Goal: Task Accomplishment & Management: Use online tool/utility

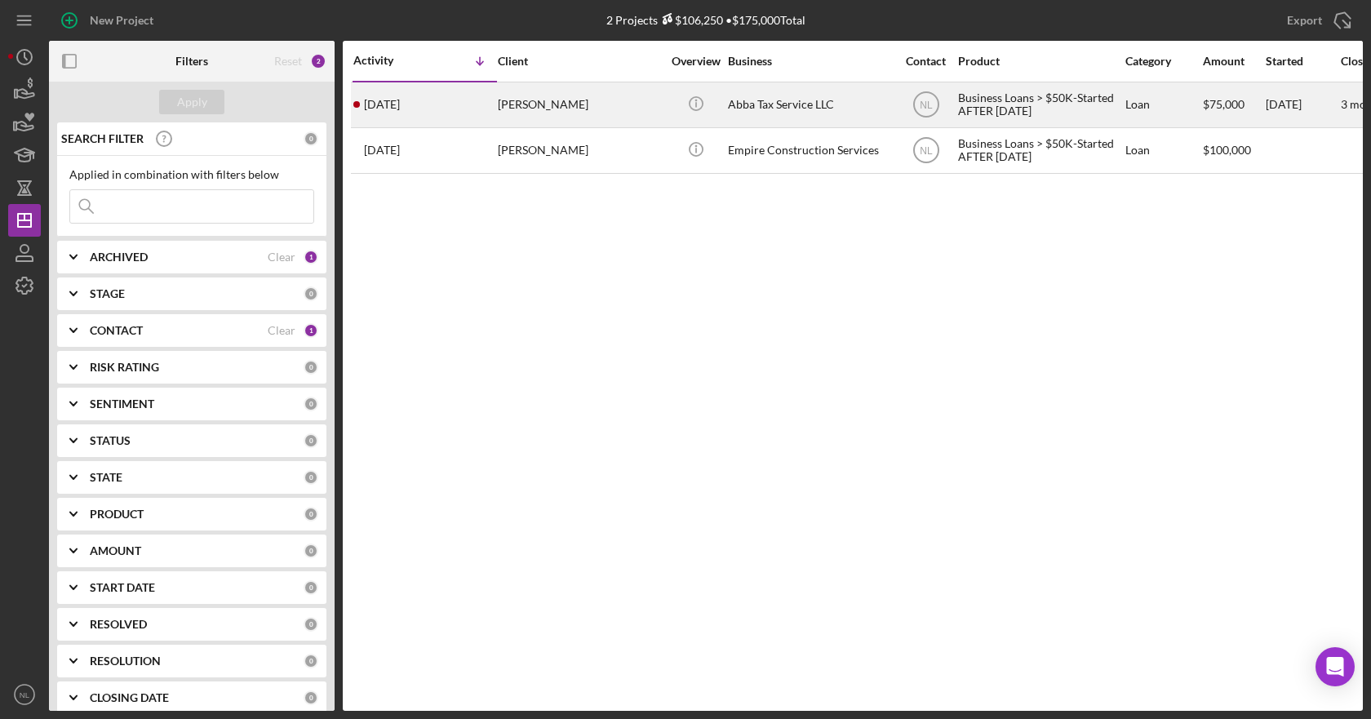
click at [583, 107] on div "[PERSON_NAME]" at bounding box center [579, 104] width 163 height 43
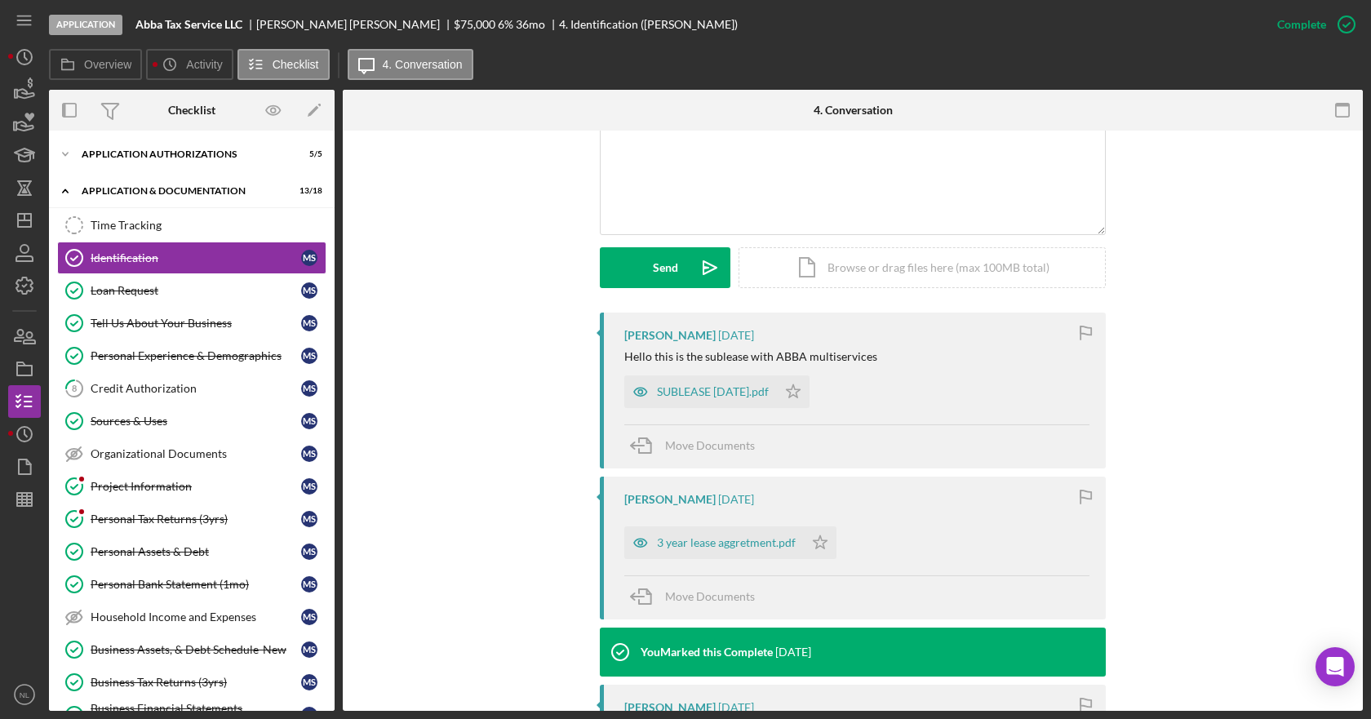
scroll to position [408, 0]
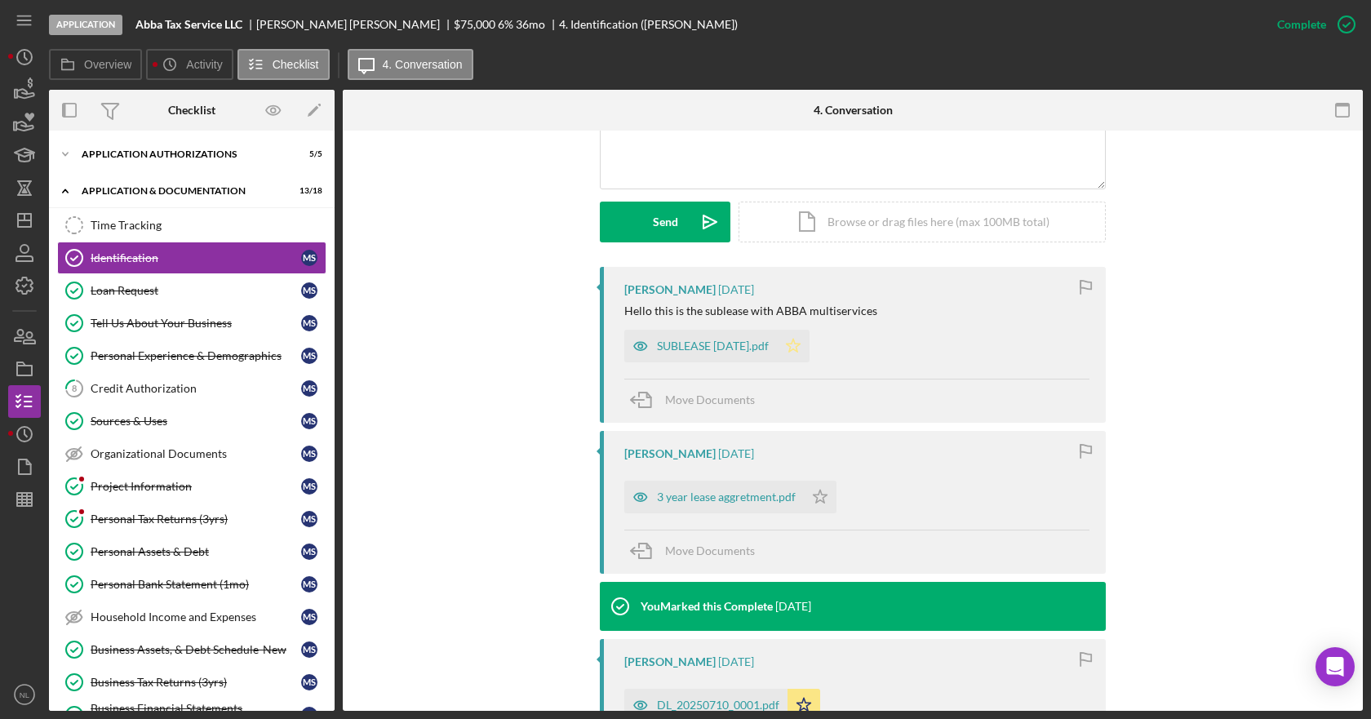
click at [801, 347] on polygon "button" at bounding box center [794, 345] width 14 height 13
click at [825, 499] on icon "Icon/Star" at bounding box center [820, 497] width 33 height 33
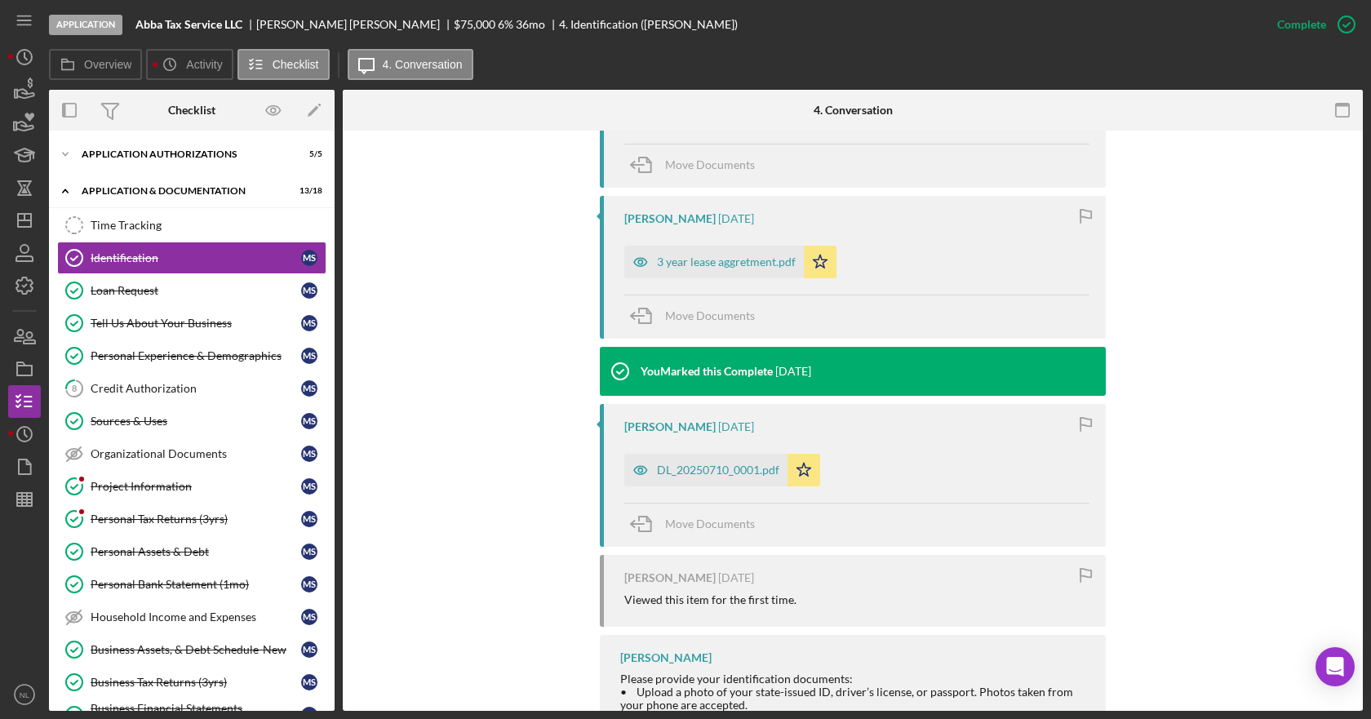
scroll to position [723, 0]
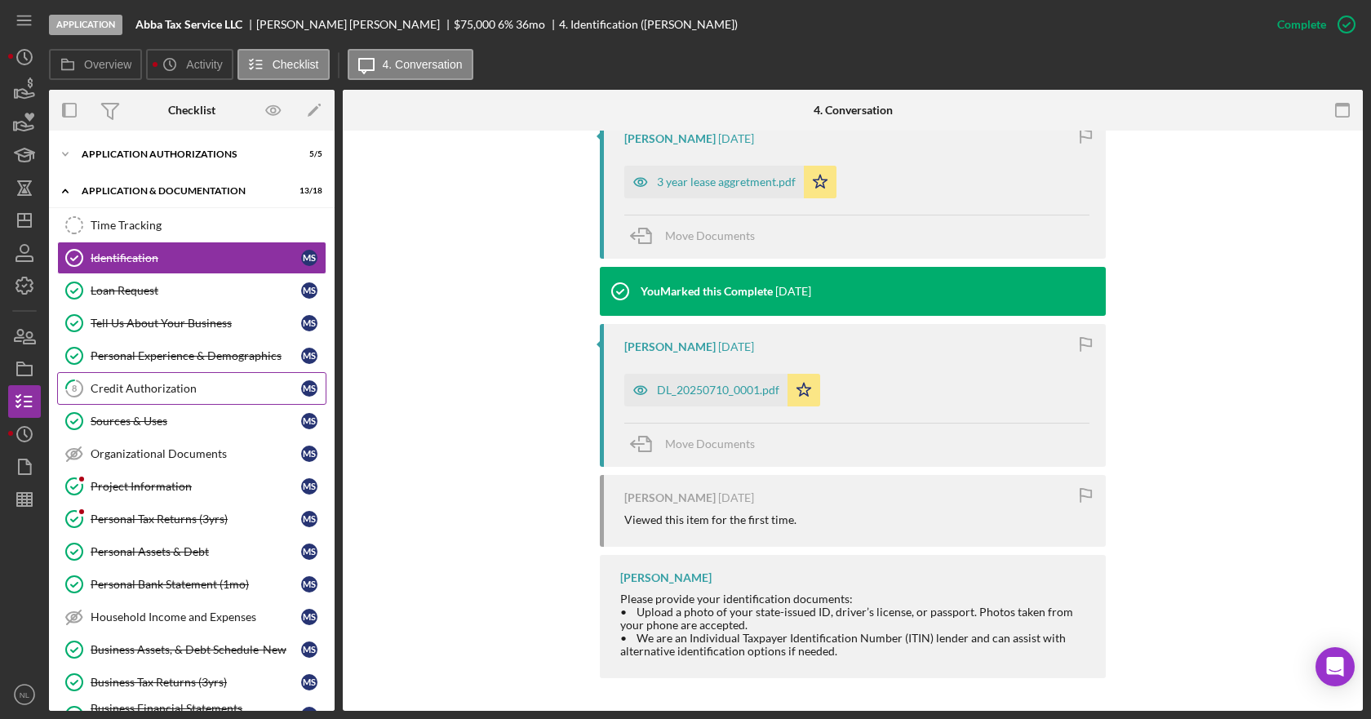
click at [192, 402] on link "8 Credit Authorization M S" at bounding box center [191, 388] width 269 height 33
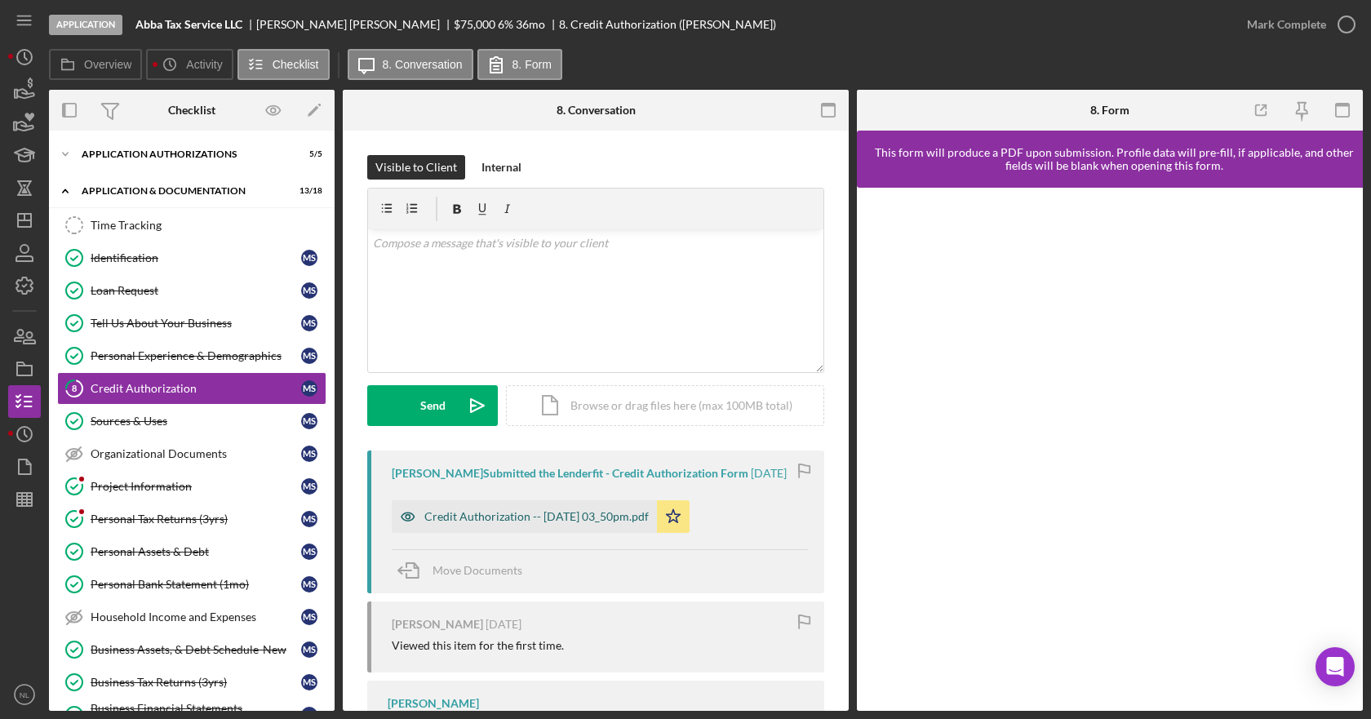
click at [606, 523] on div "Credit Authorization -- [DATE] 03_50pm.pdf" at bounding box center [536, 516] width 224 height 13
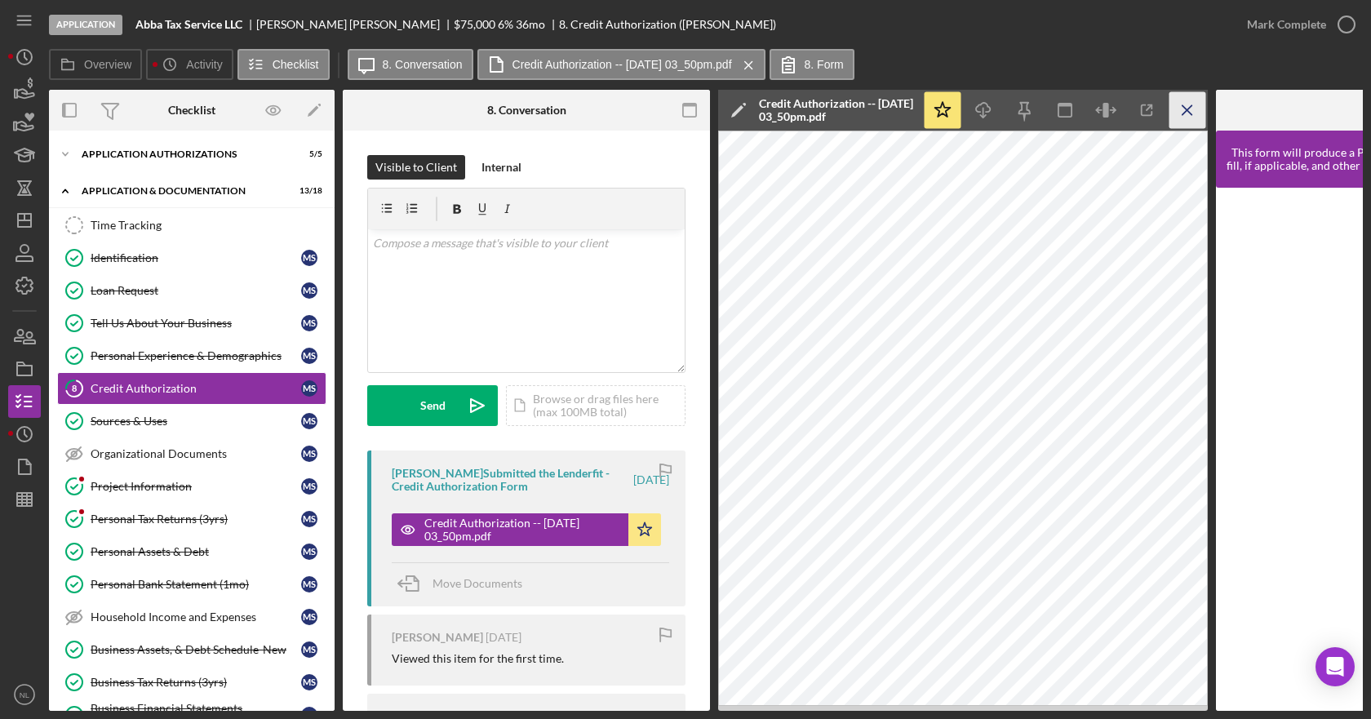
click at [1184, 112] on icon "Icon/Menu Close" at bounding box center [1187, 110] width 37 height 37
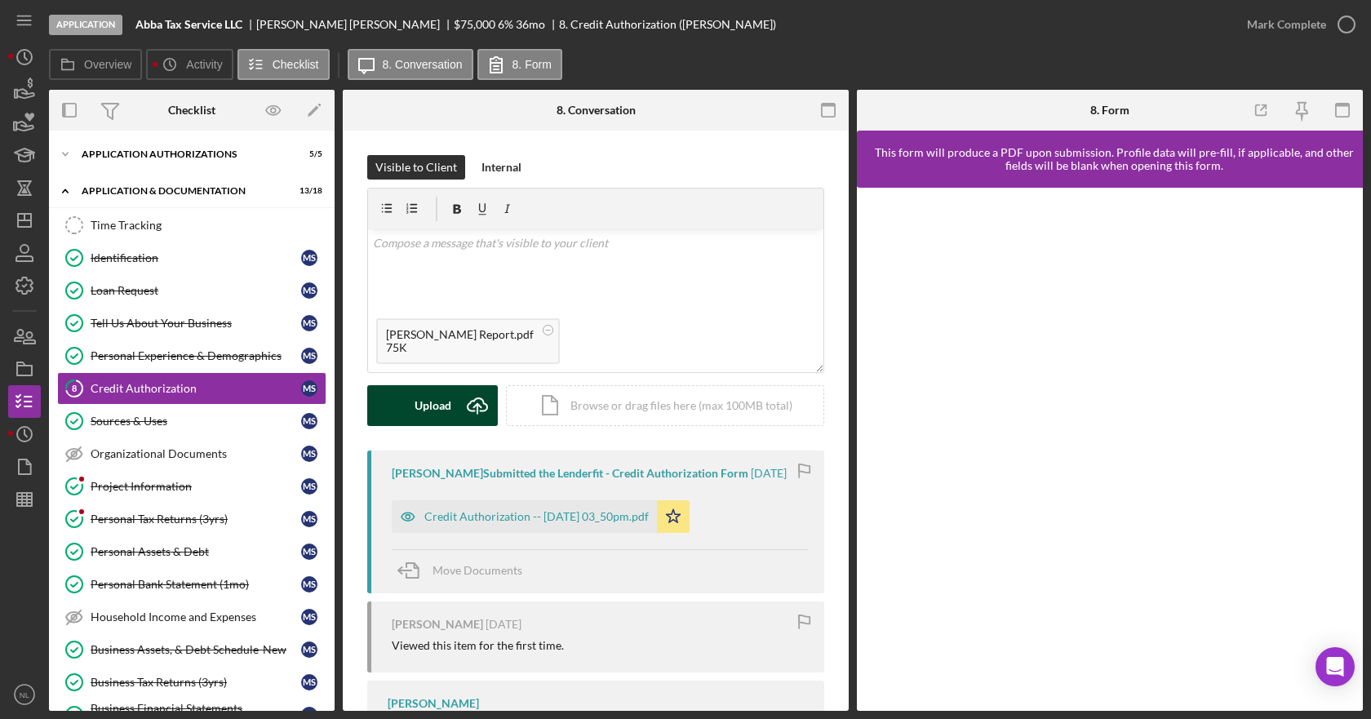
click at [432, 415] on div "Upload" at bounding box center [433, 405] width 37 height 41
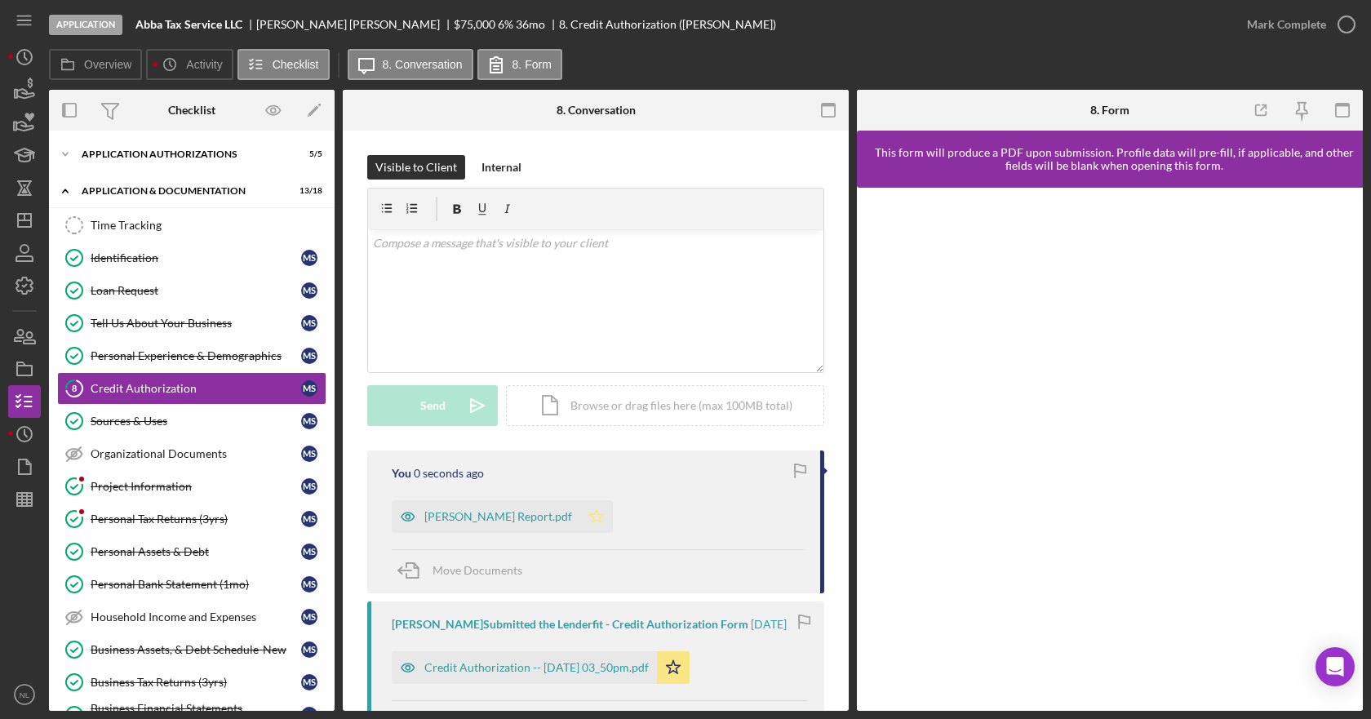
click at [613, 512] on icon "Icon/Star" at bounding box center [596, 516] width 33 height 33
click at [1342, 30] on icon "button" at bounding box center [1346, 24] width 41 height 41
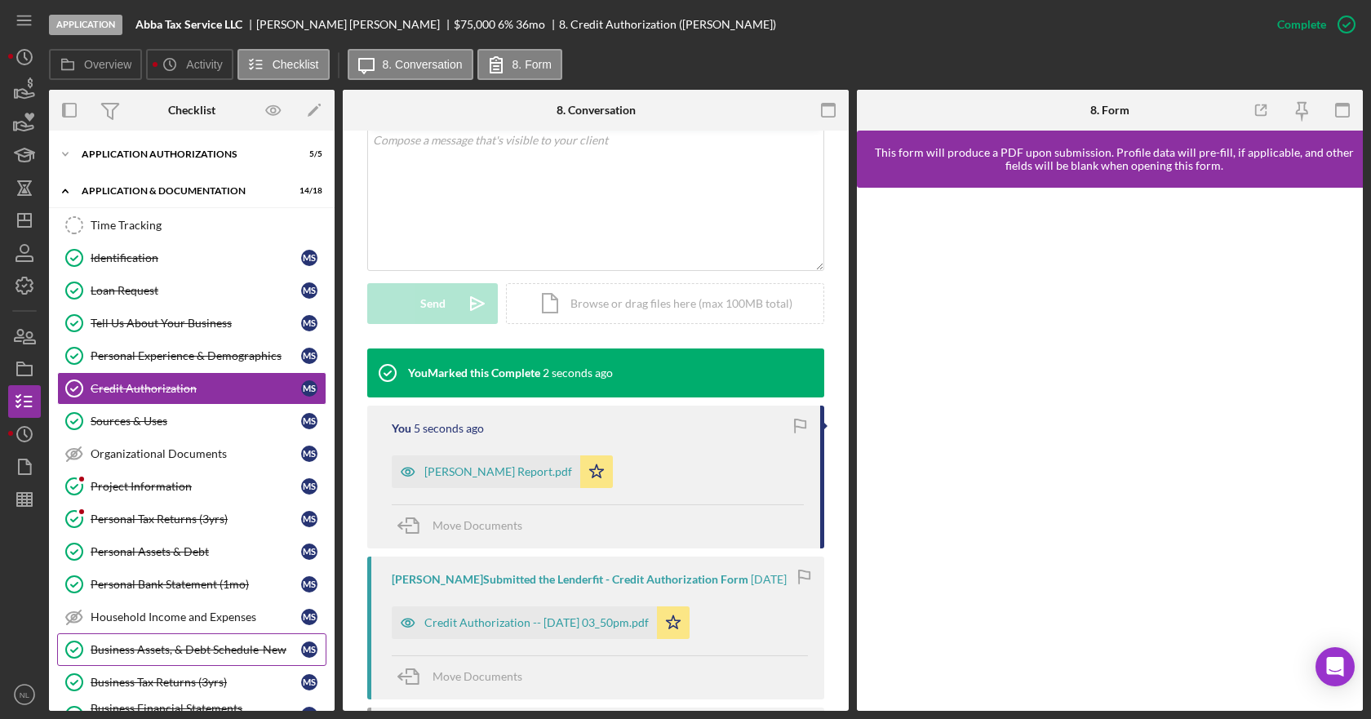
scroll to position [212, 0]
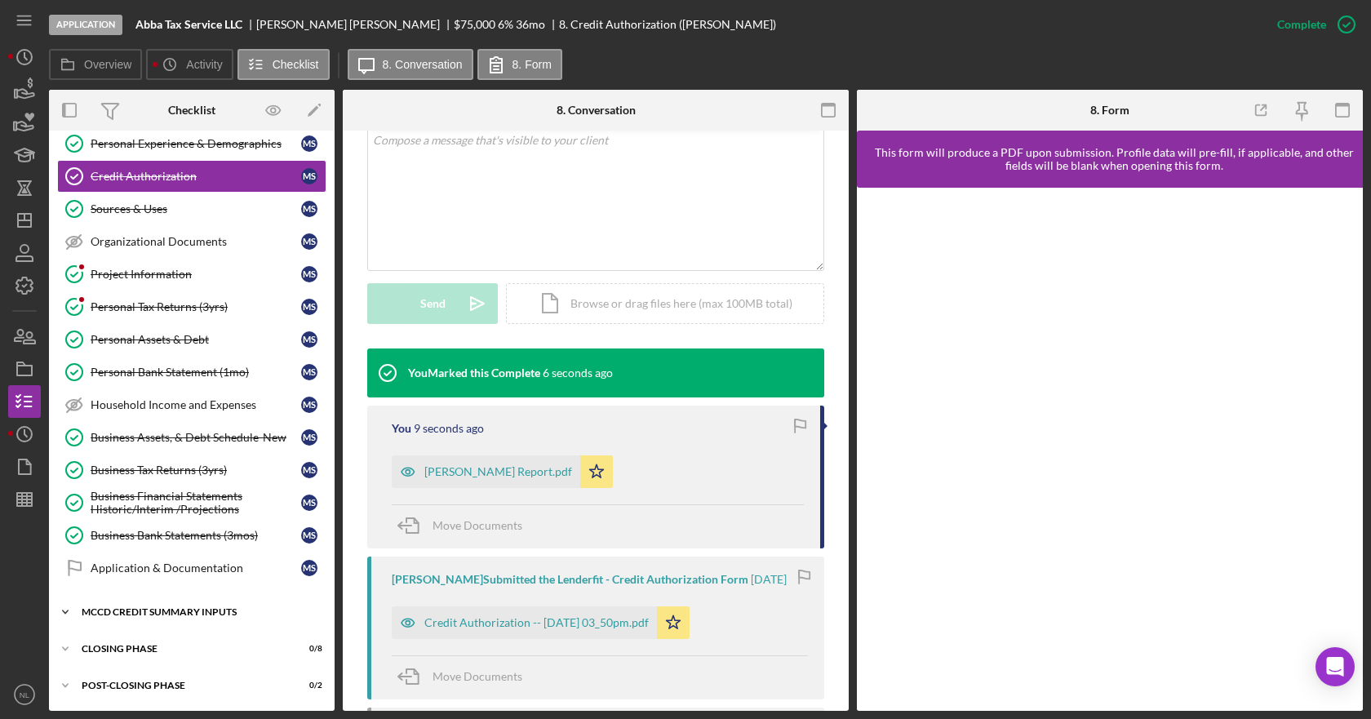
click at [69, 618] on icon "Icon/Expander" at bounding box center [65, 612] width 33 height 33
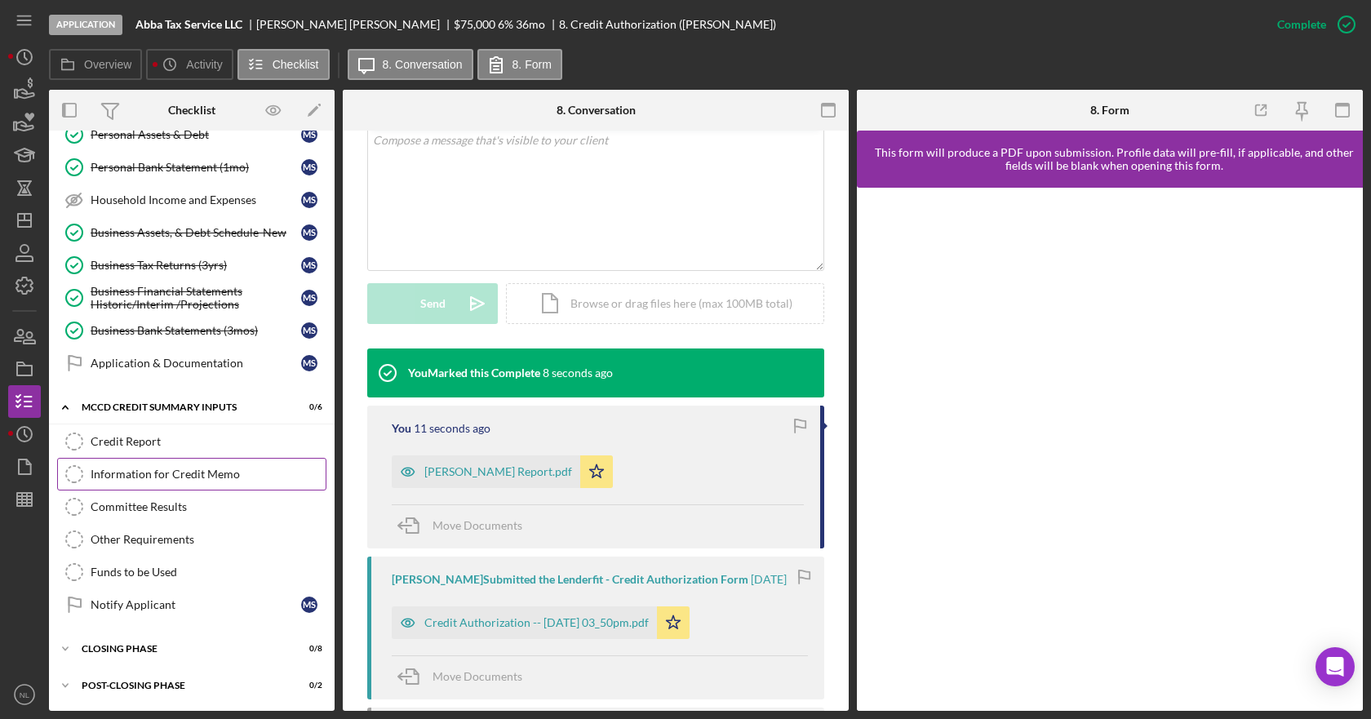
click at [177, 480] on div "Information for Credit Memo" at bounding box center [208, 474] width 235 height 13
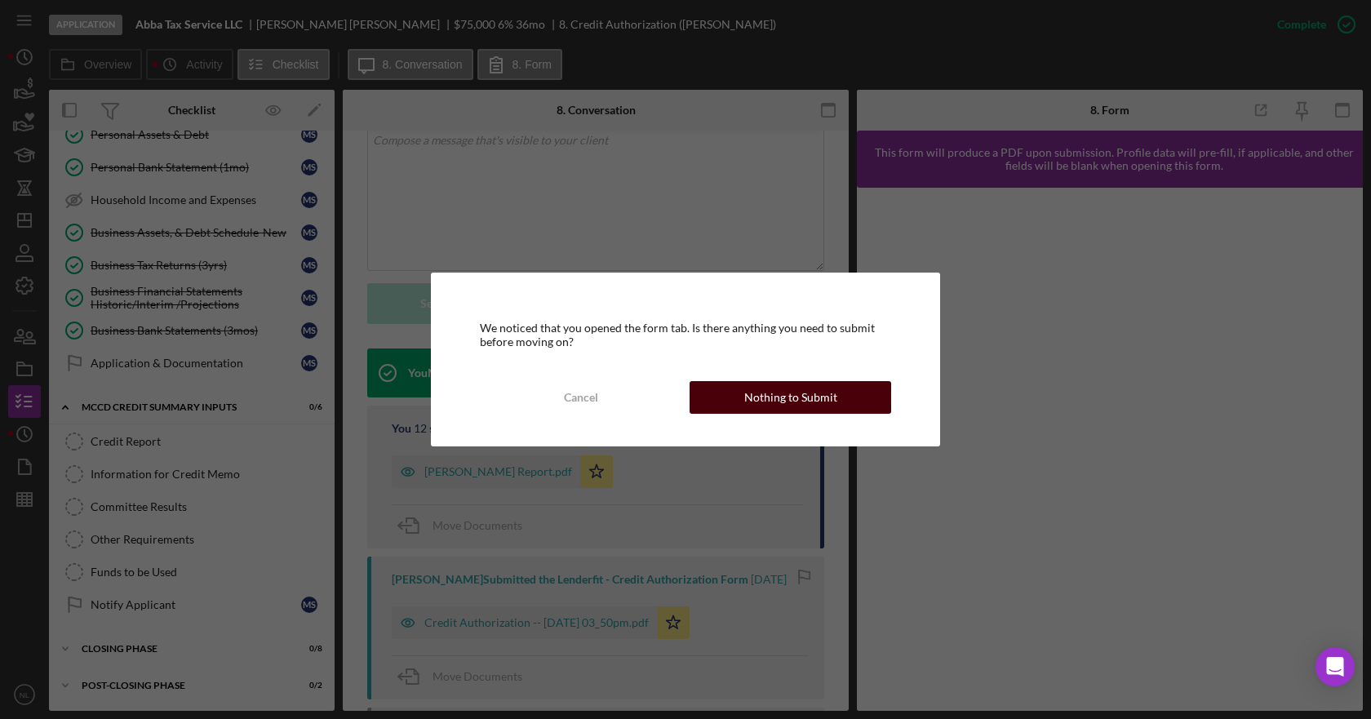
click at [777, 388] on div "Nothing to Submit" at bounding box center [790, 397] width 93 height 33
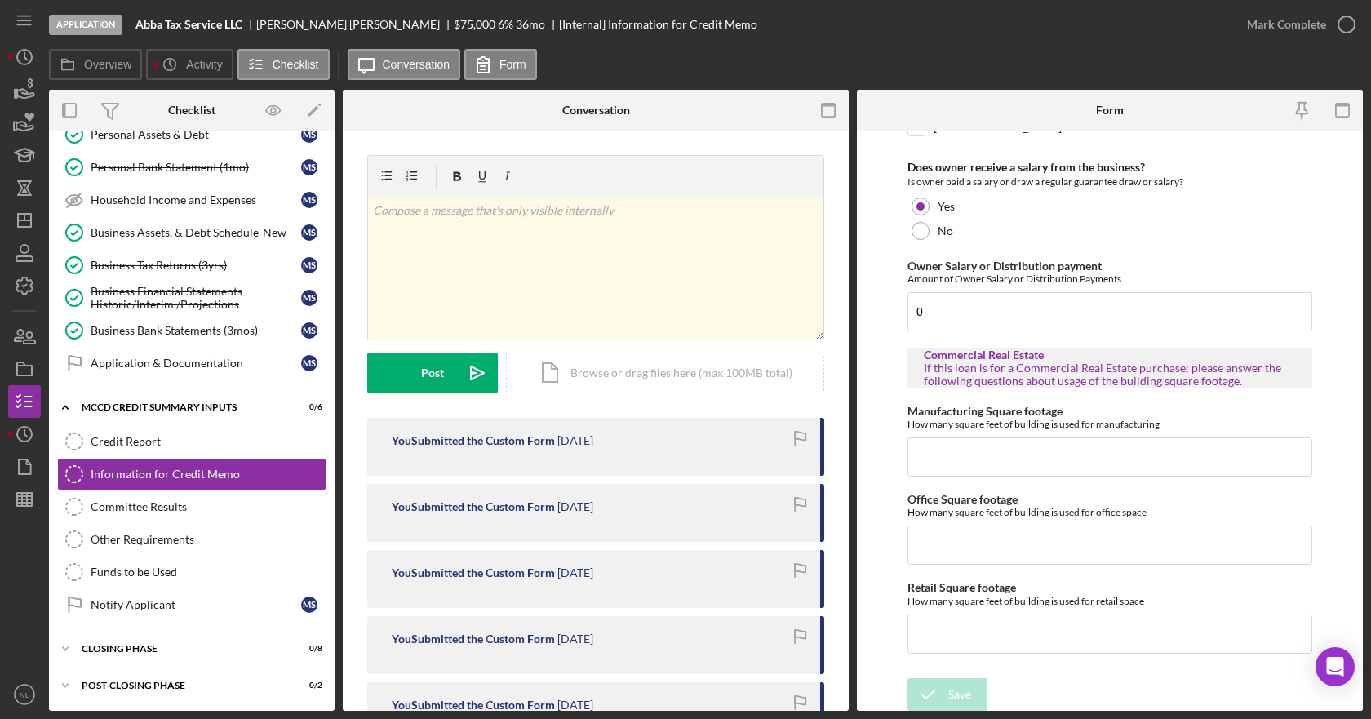
scroll to position [3032, 0]
click at [182, 510] on div "Committee Results" at bounding box center [208, 506] width 235 height 13
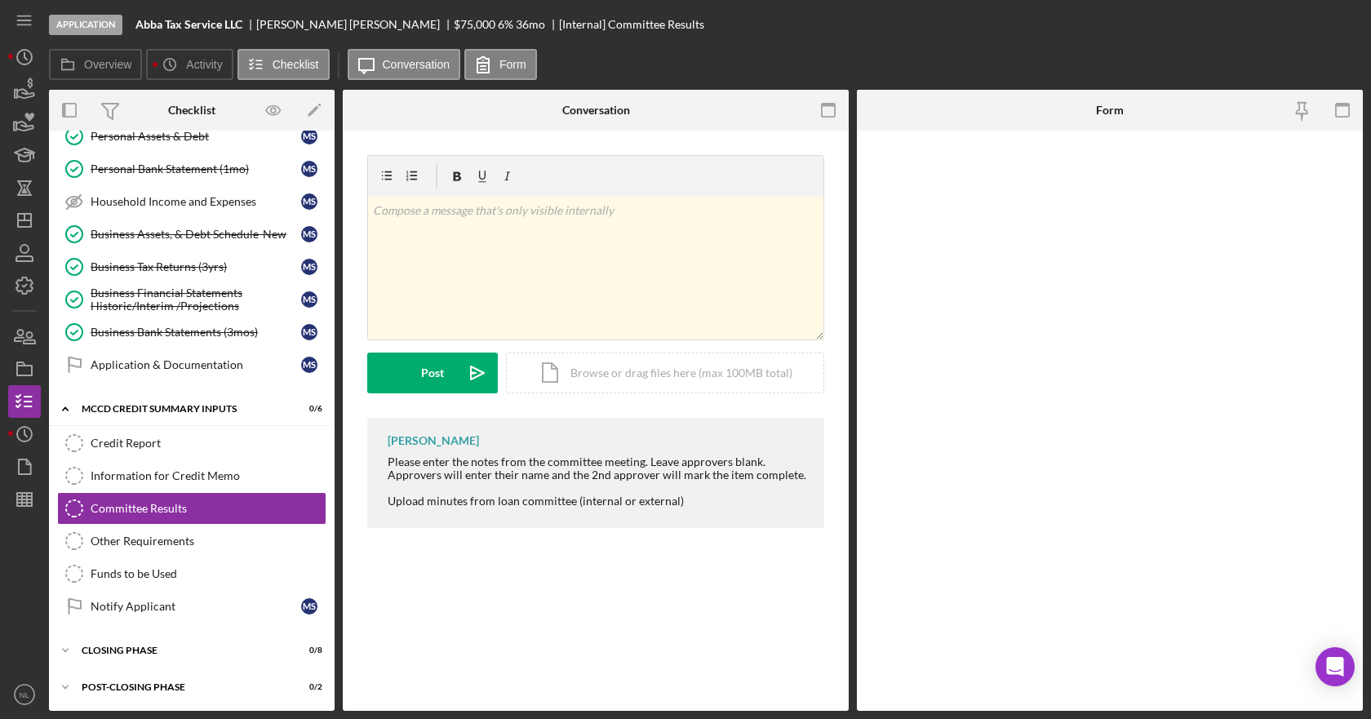
scroll to position [417, 0]
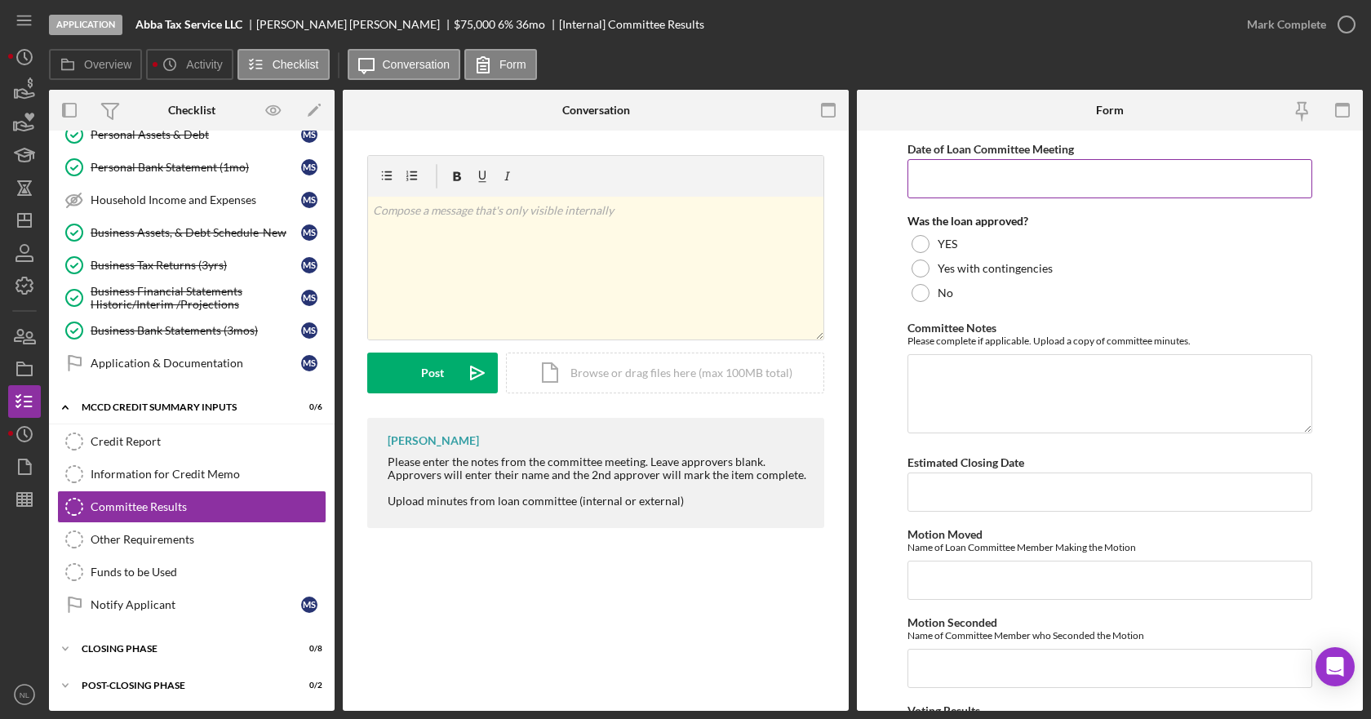
click at [1063, 189] on input "Date of Loan Committee Meeting" at bounding box center [1109, 178] width 405 height 39
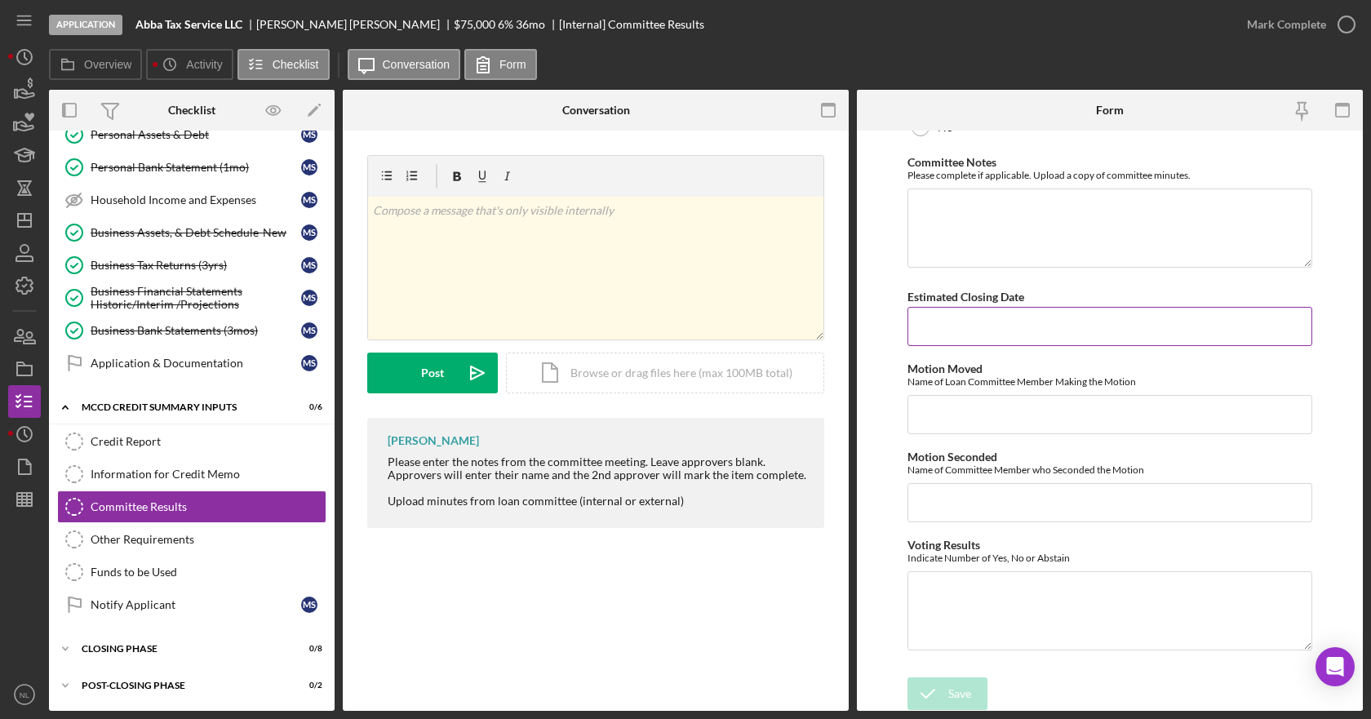
scroll to position [167, 0]
click at [144, 541] on div "Other Requirements" at bounding box center [208, 539] width 235 height 13
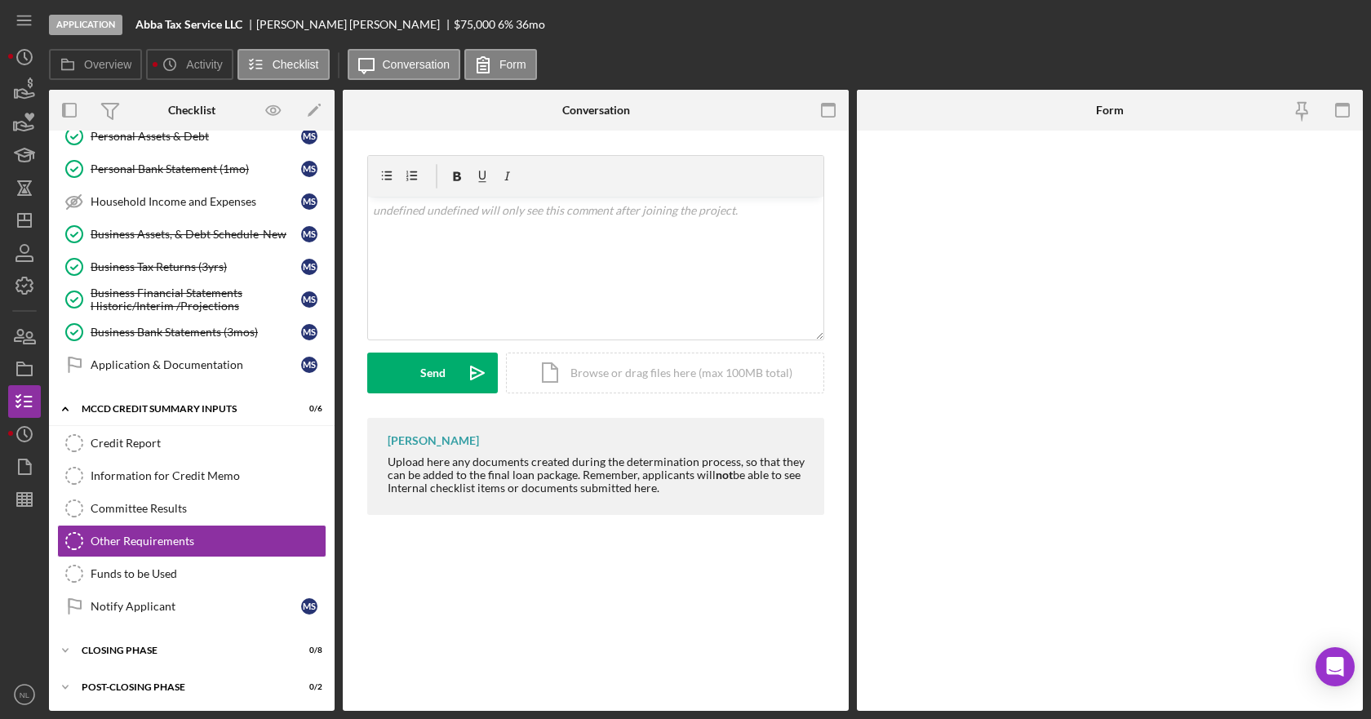
scroll to position [417, 0]
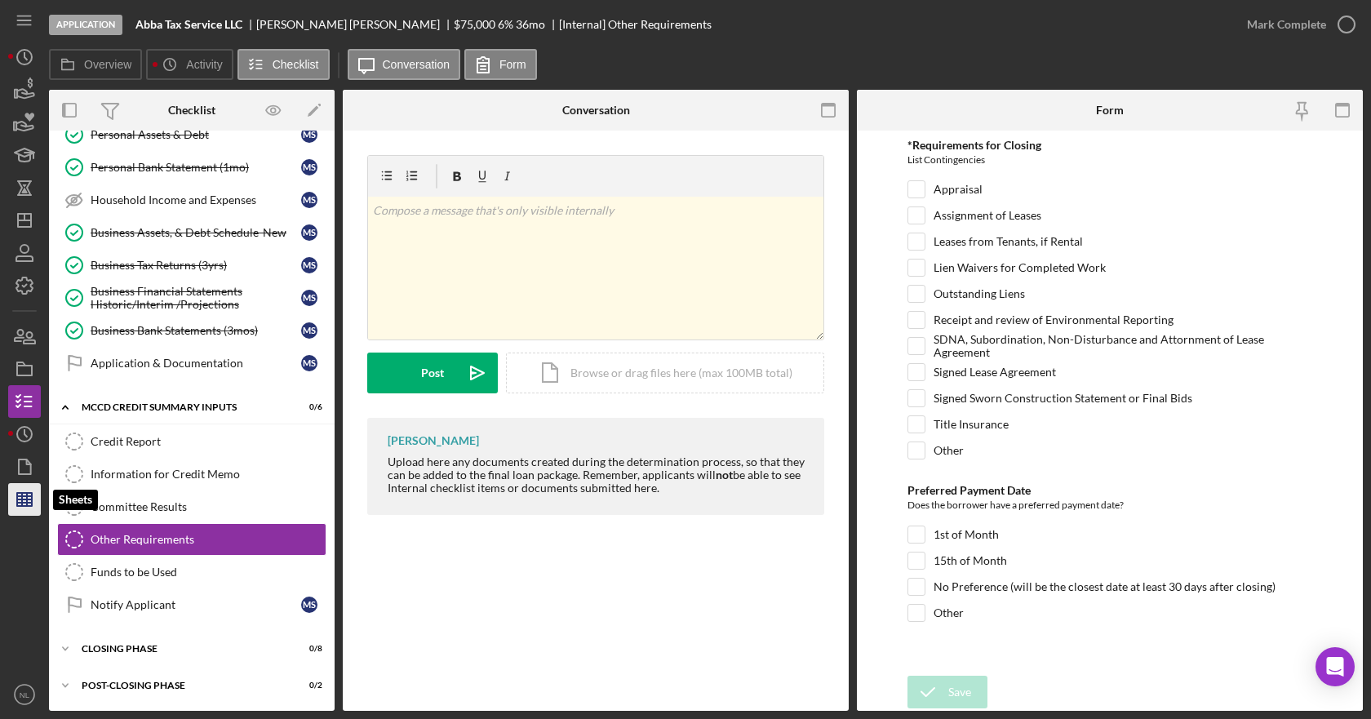
click at [20, 503] on line "button" at bounding box center [24, 503] width 15 height 0
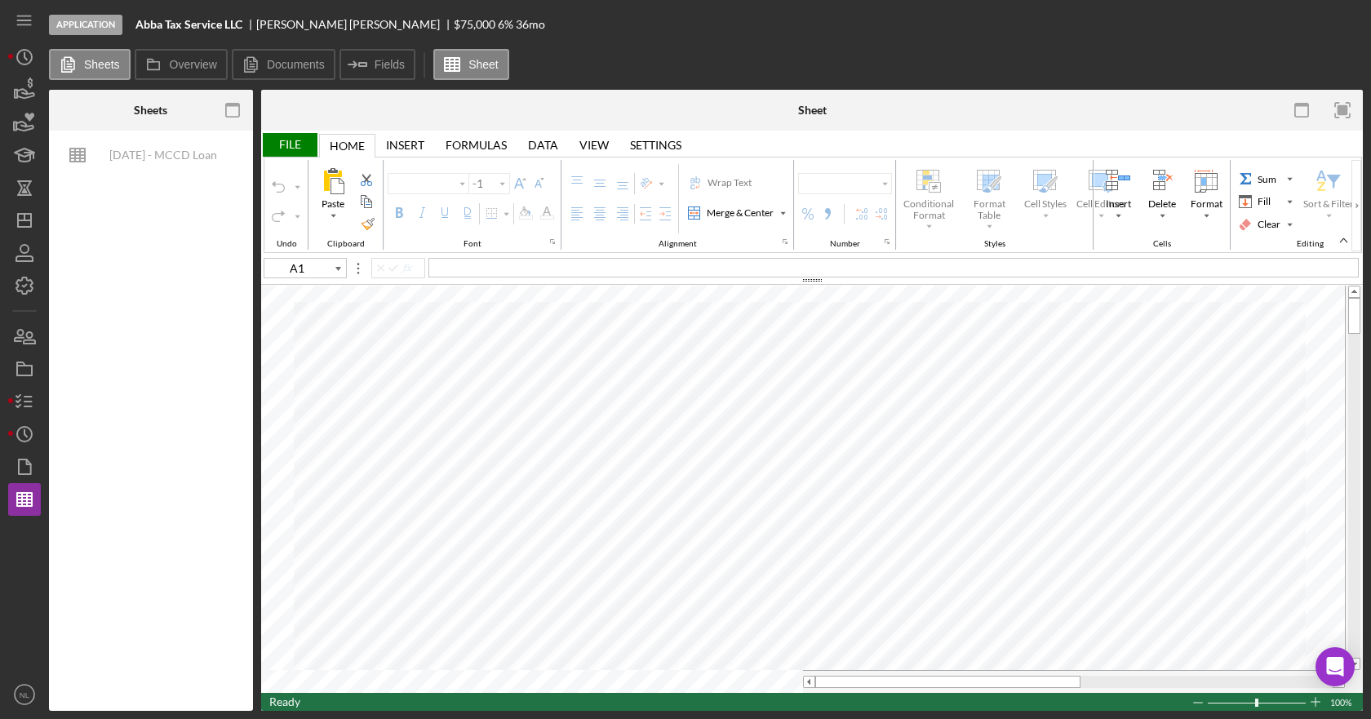
drag, startPoint x: 24, startPoint y: 465, endPoint x: 224, endPoint y: 470, distance: 200.8
click at [24, 465] on icon "button" at bounding box center [24, 466] width 41 height 41
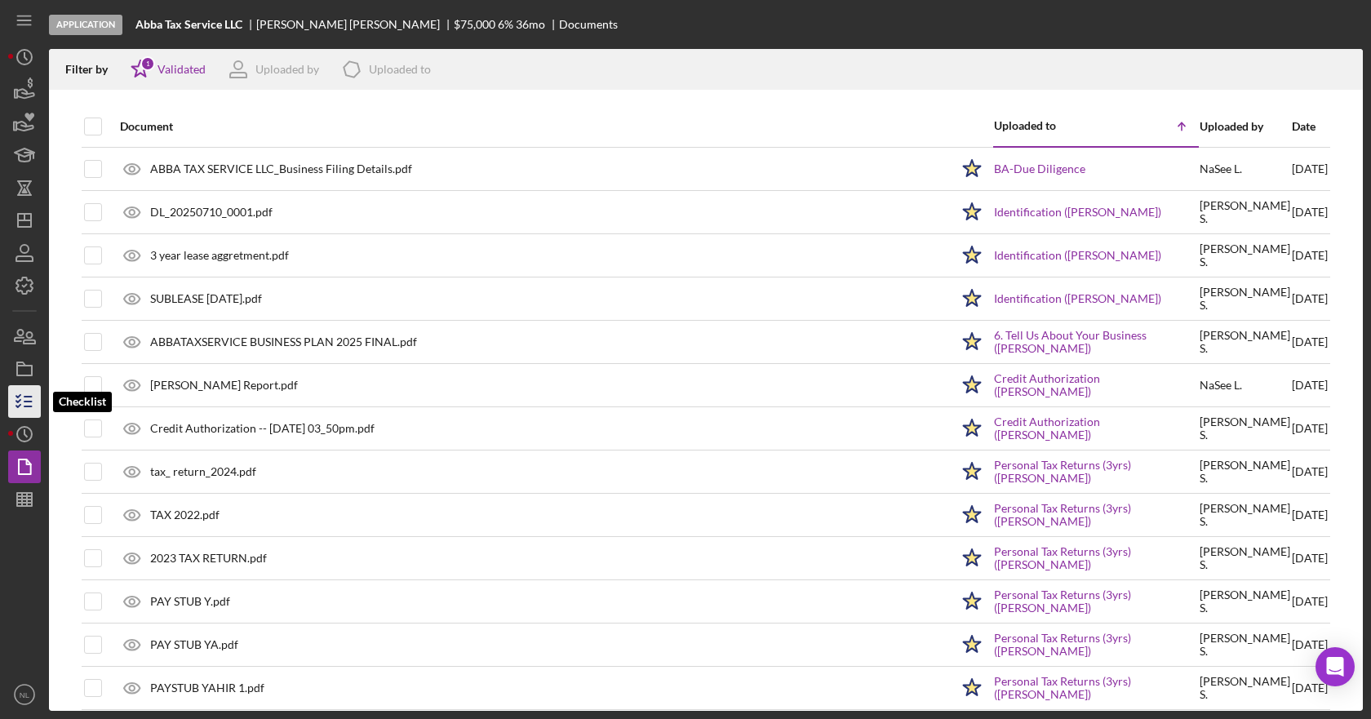
click at [16, 410] on icon "button" at bounding box center [24, 401] width 41 height 41
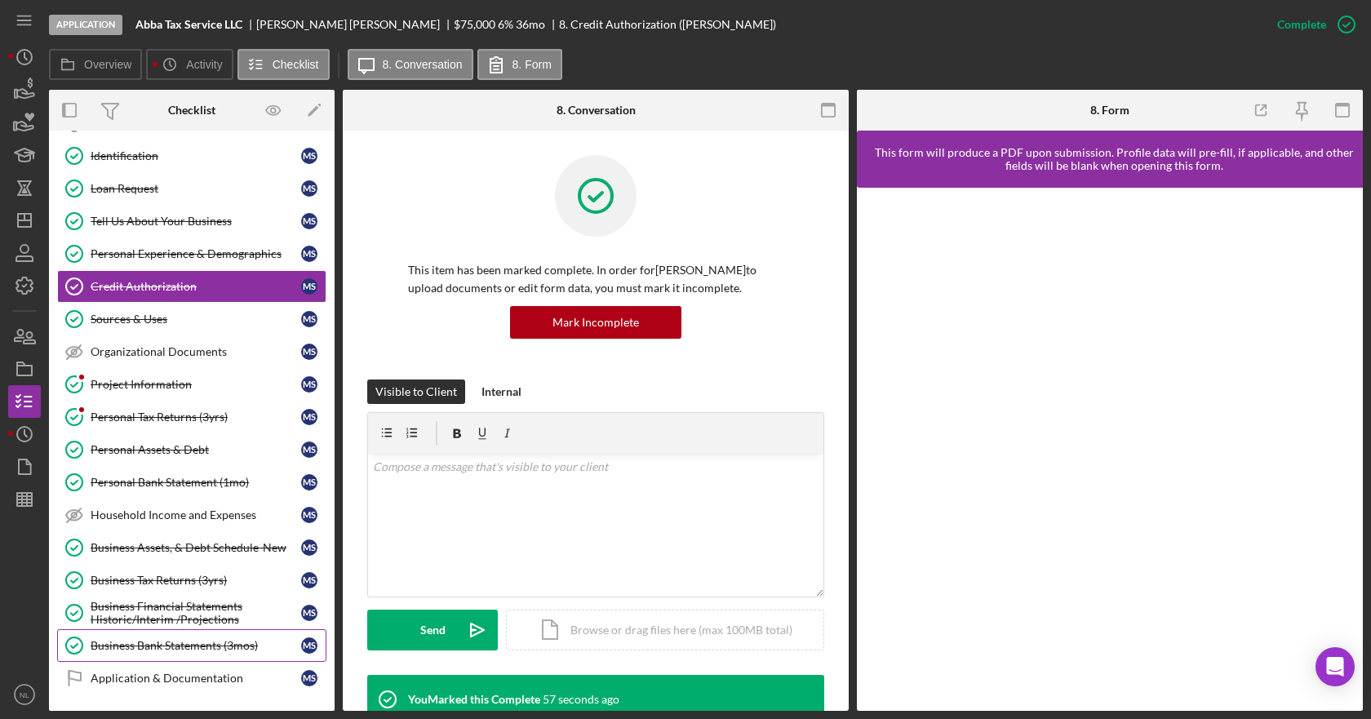
scroll to position [212, 0]
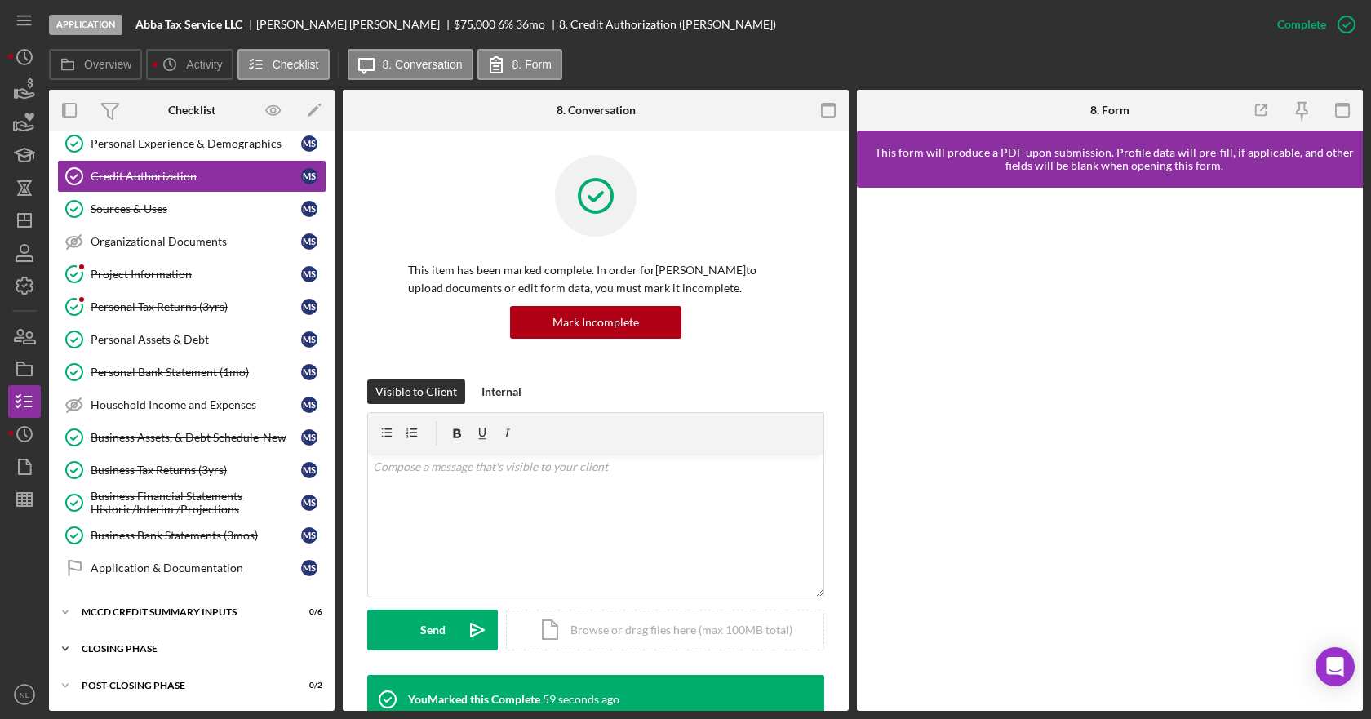
click at [67, 651] on icon "Icon/Expander" at bounding box center [65, 648] width 33 height 33
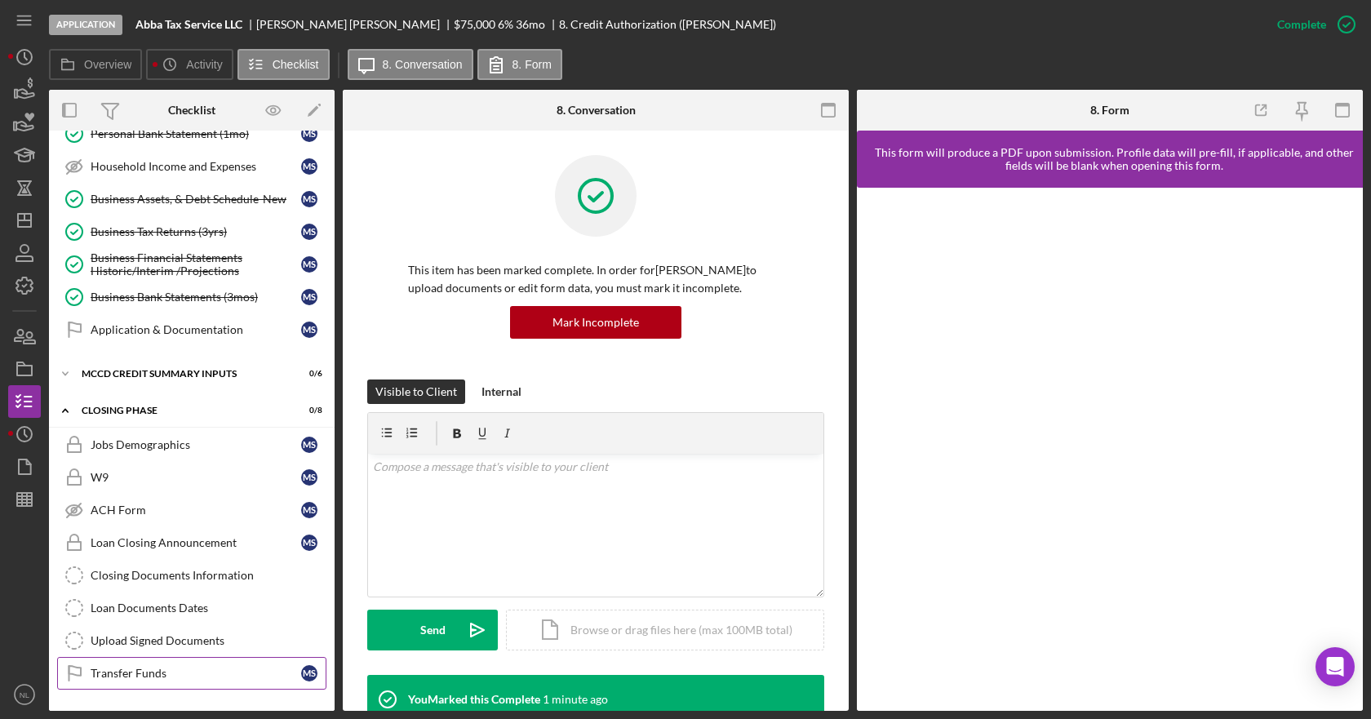
scroll to position [482, 0]
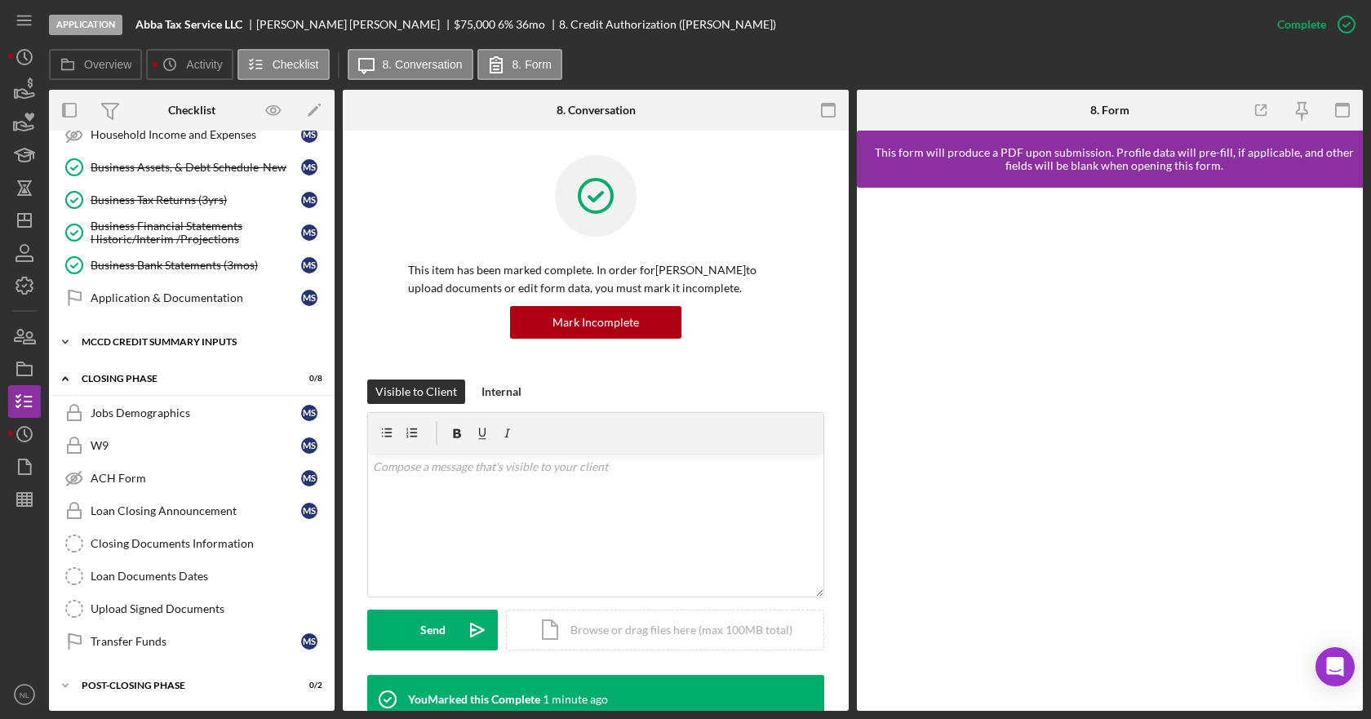
click at [58, 339] on icon "Icon/Expander" at bounding box center [65, 342] width 33 height 33
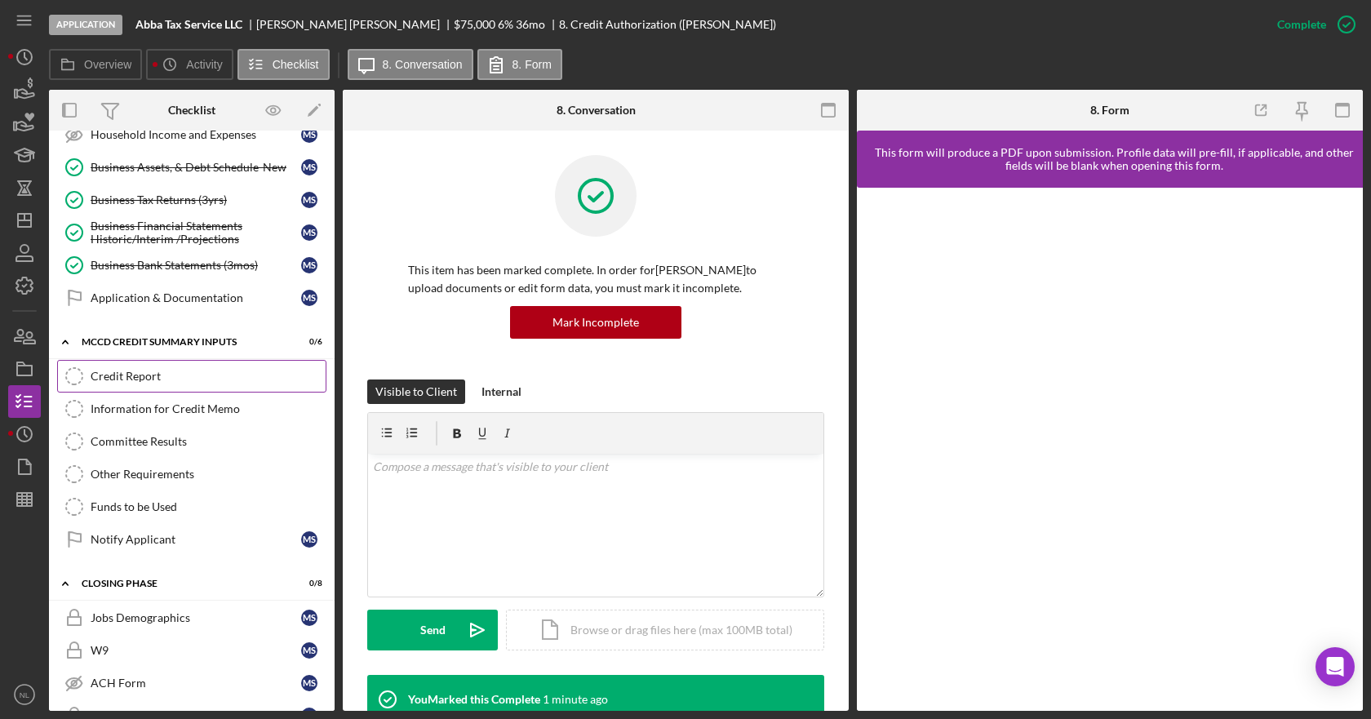
click at [186, 389] on link "Credit Report Credit Report" at bounding box center [191, 376] width 269 height 33
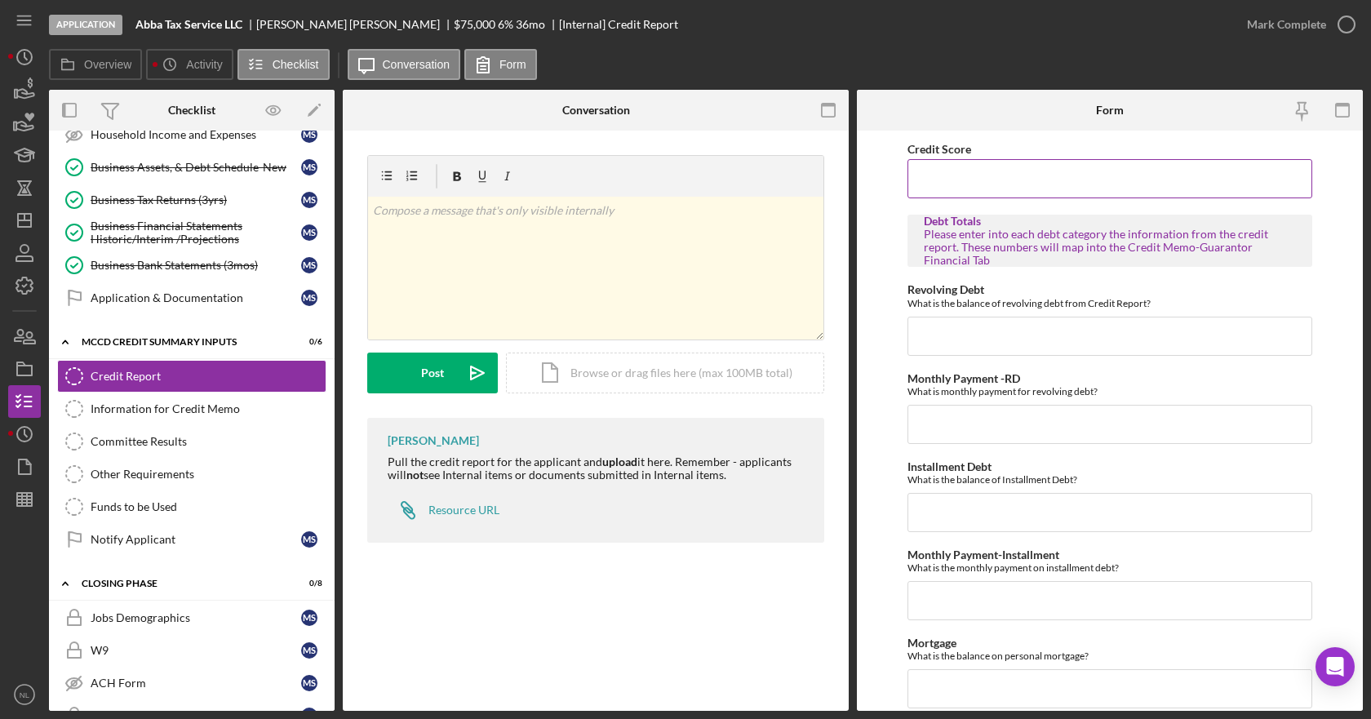
click at [1004, 175] on input "Credit Score" at bounding box center [1109, 178] width 405 height 39
click at [1058, 178] on input "Credit Score" at bounding box center [1109, 178] width 405 height 39
type input "714"
click at [1035, 314] on div "Revolving Debt What is the balance of revolving debt from Credit Report?" at bounding box center [1109, 319] width 405 height 72
click at [1034, 325] on input "Revolving Debt" at bounding box center [1109, 336] width 405 height 39
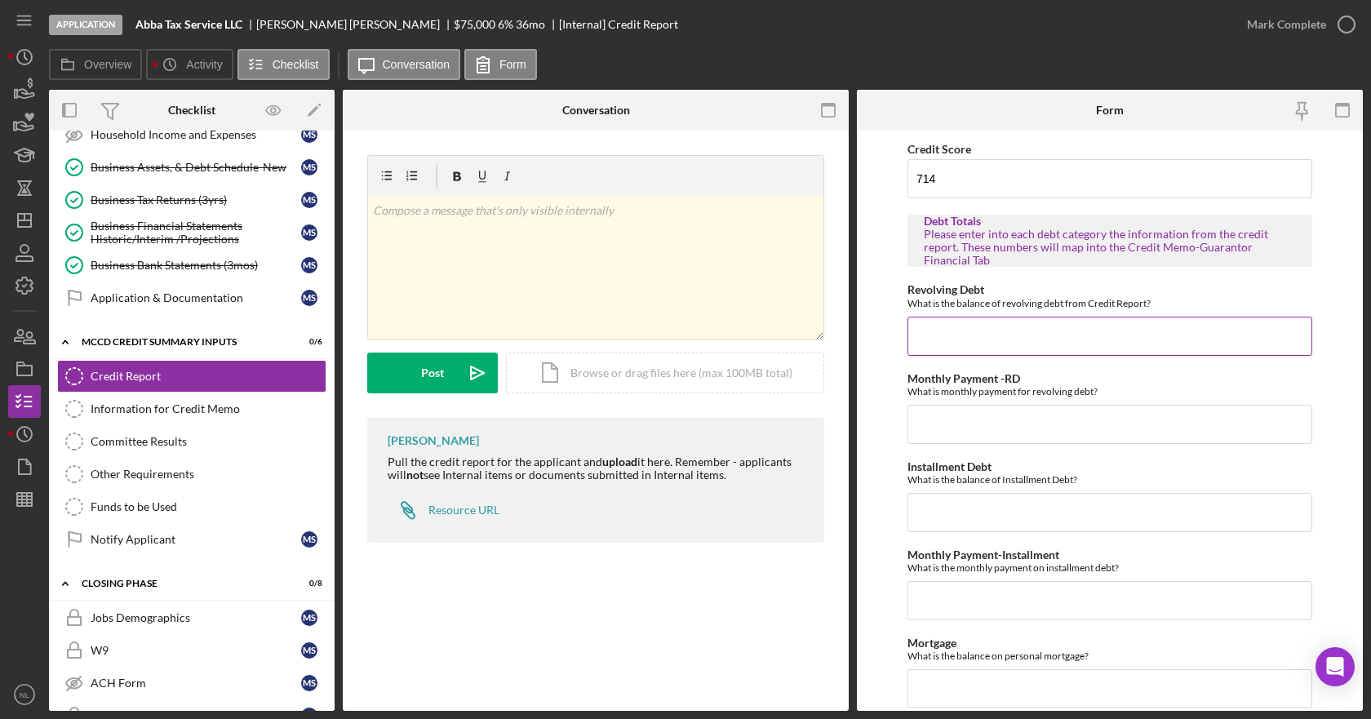
click at [1000, 333] on input "Revolving Debt" at bounding box center [1109, 336] width 405 height 39
type input "$29,920"
click at [1006, 425] on input "Monthly Payment -RD" at bounding box center [1109, 424] width 405 height 39
type input "$339"
click at [998, 507] on input "Installment Debt" at bounding box center [1109, 512] width 405 height 39
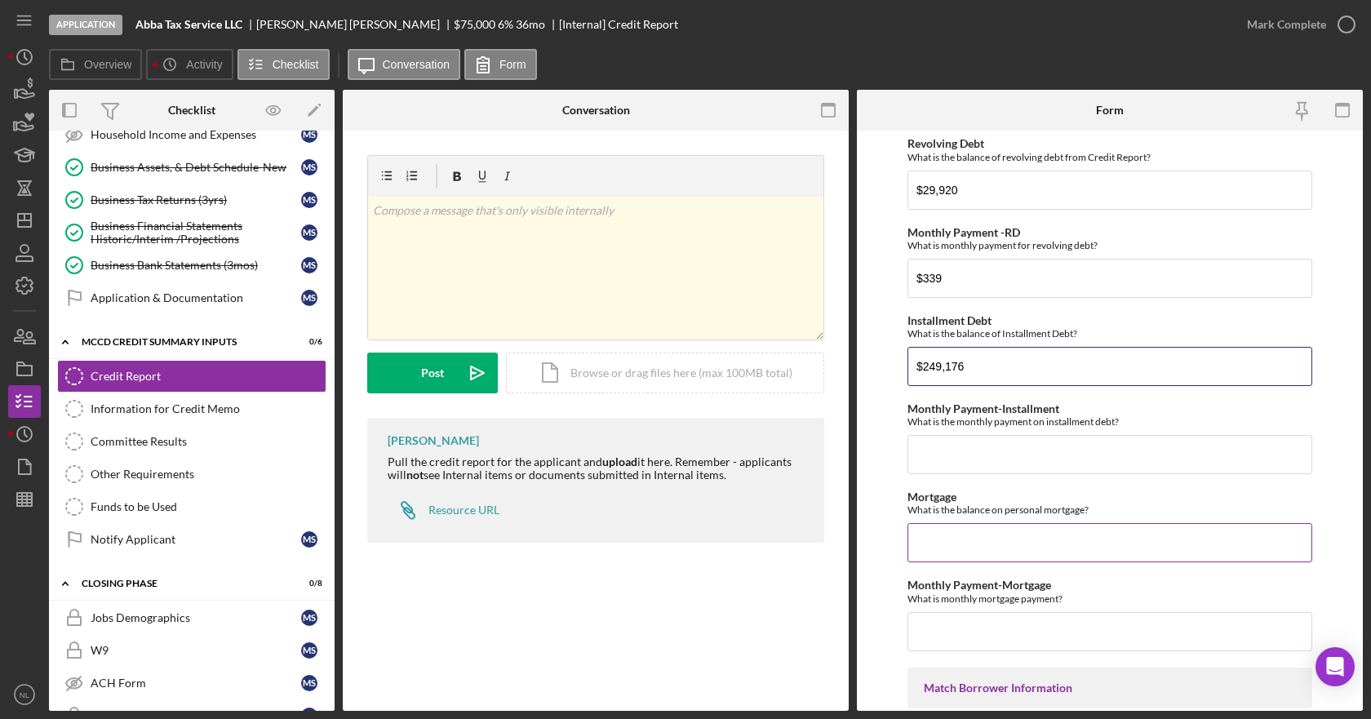
scroll to position [163, 0]
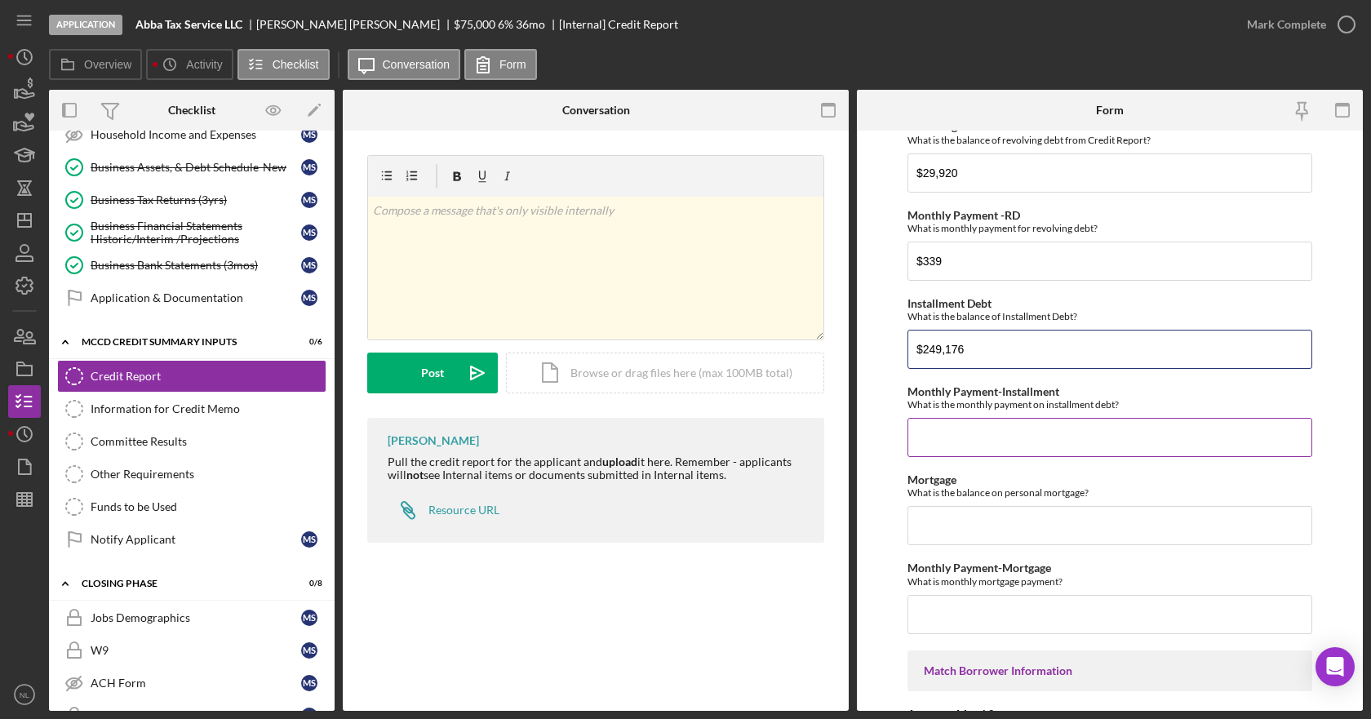
type input "$249,176"
click at [998, 440] on input "Monthly Payment-Installment" at bounding box center [1109, 437] width 405 height 39
type input "$1,812"
click at [961, 532] on input "Mortgage" at bounding box center [1109, 525] width 405 height 39
drag, startPoint x: 998, startPoint y: 360, endPoint x: 871, endPoint y: 362, distance: 127.3
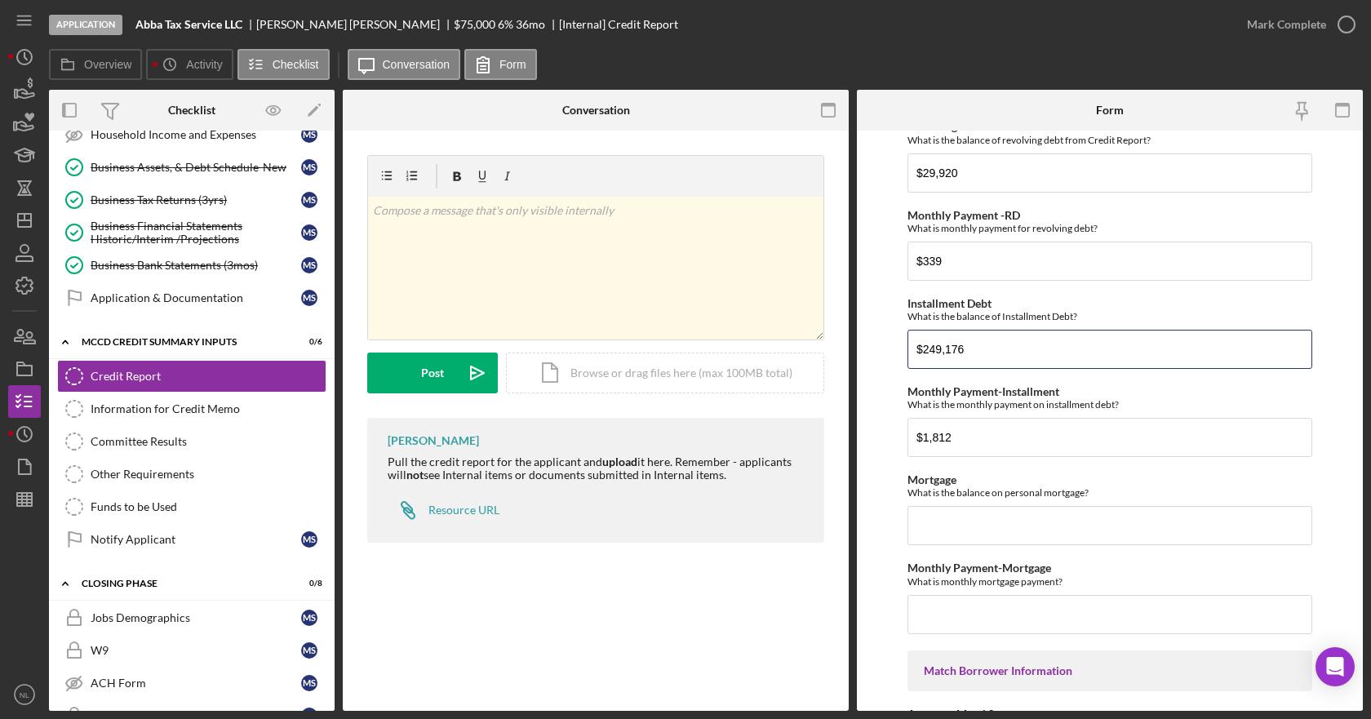
click at [871, 362] on form "Credit Score 714 Debt Totals Please enter into each debt category the informati…" at bounding box center [1110, 421] width 506 height 580
drag, startPoint x: 965, startPoint y: 432, endPoint x: 851, endPoint y: 420, distance: 114.8
click at [828, 425] on div "Overview Internal Workflow Stage Application Icon/Dropdown Arrow Archive (can u…" at bounding box center [706, 400] width 1314 height 621
click at [981, 338] on input "Installment Debt" at bounding box center [1109, 349] width 405 height 39
click at [979, 431] on input "Monthly Payment-Installment" at bounding box center [1109, 437] width 405 height 39
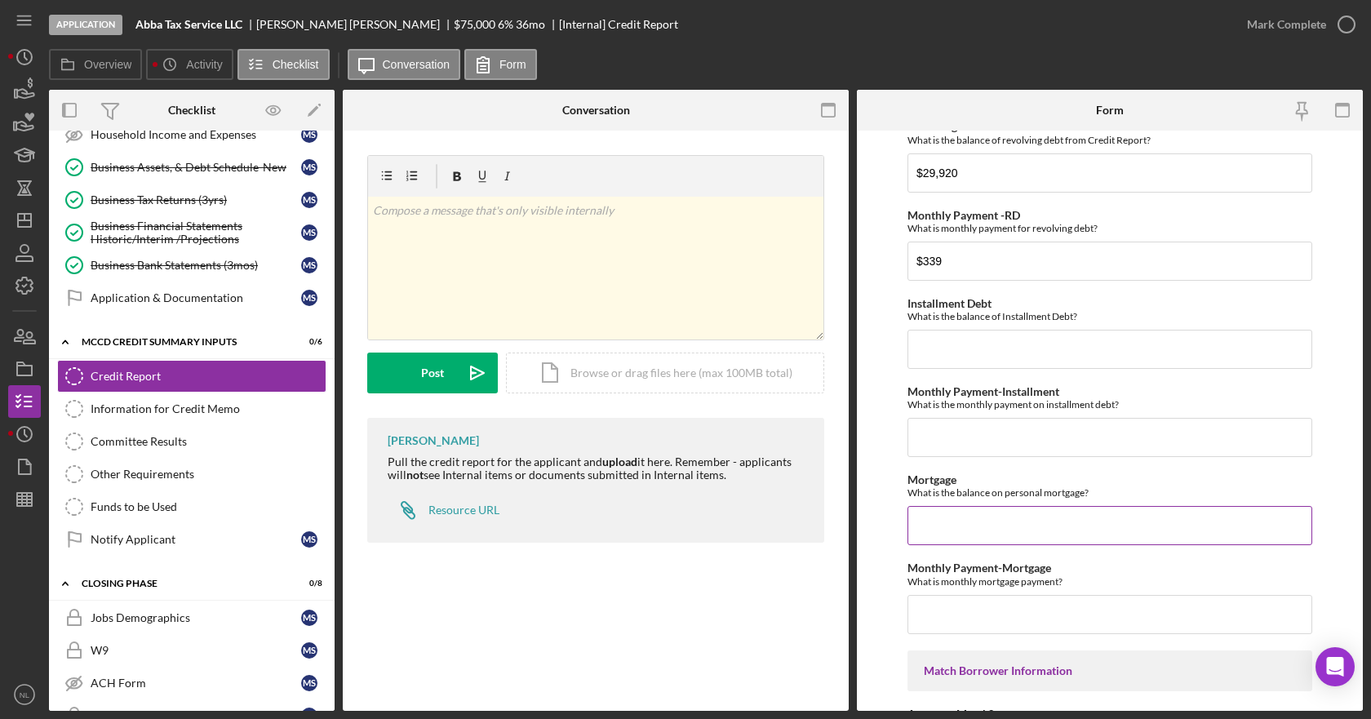
click at [977, 526] on input "Mortgage" at bounding box center [1109, 525] width 405 height 39
type input "$249,176"
click at [977, 604] on input "Monthly Payment-Mortgage" at bounding box center [1109, 614] width 405 height 39
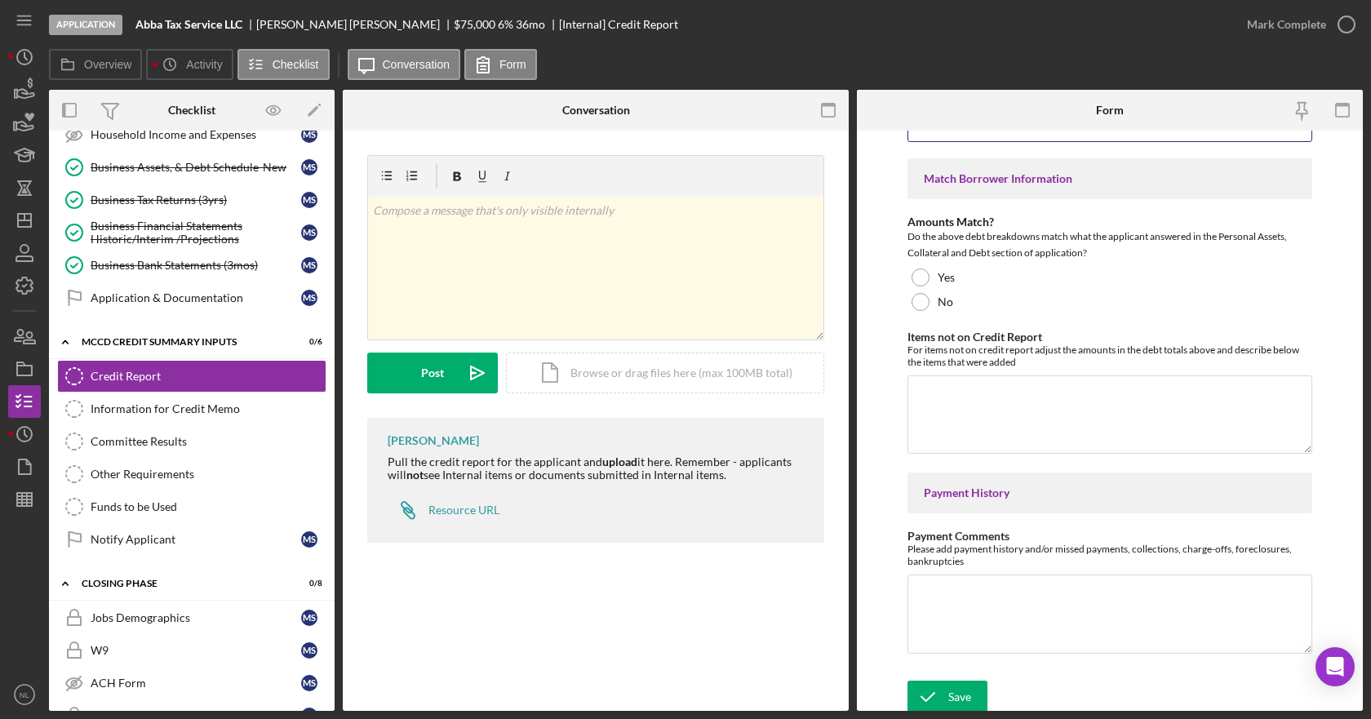
scroll to position [660, 0]
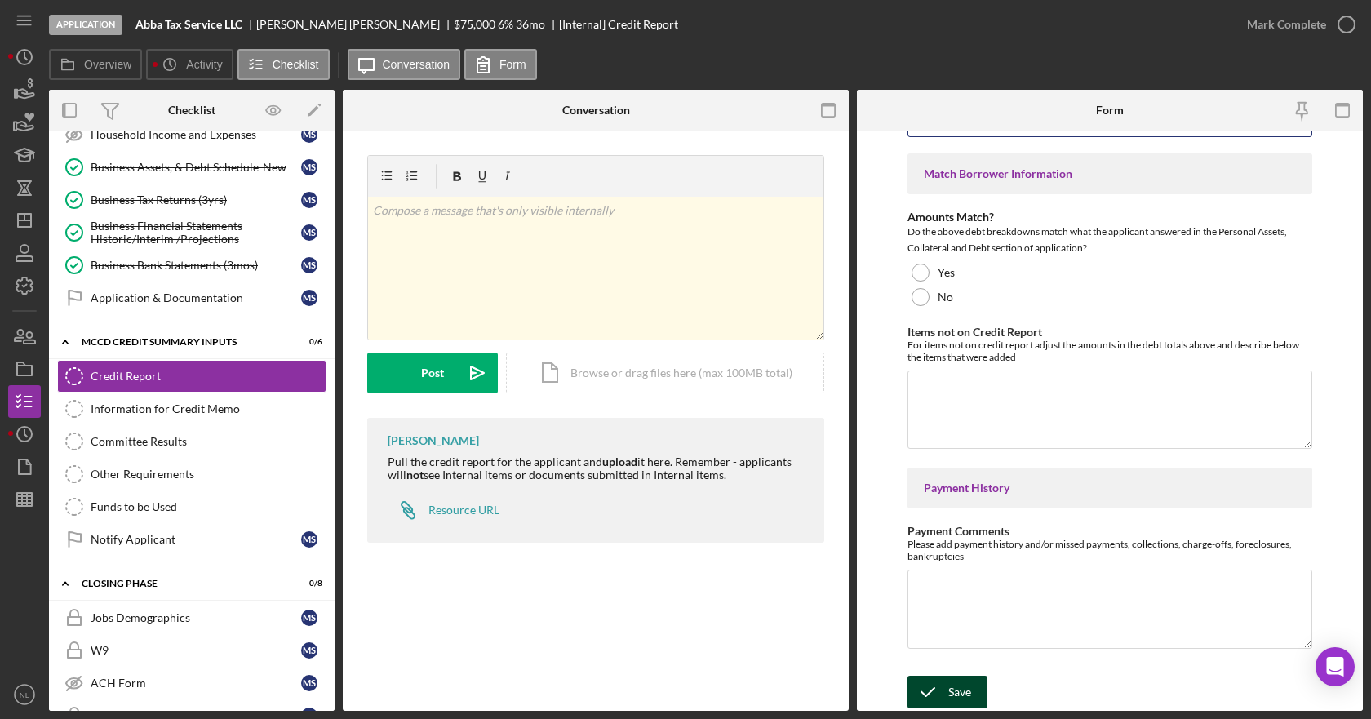
type input "$1,812"
click at [962, 696] on div "Save" at bounding box center [959, 692] width 23 height 33
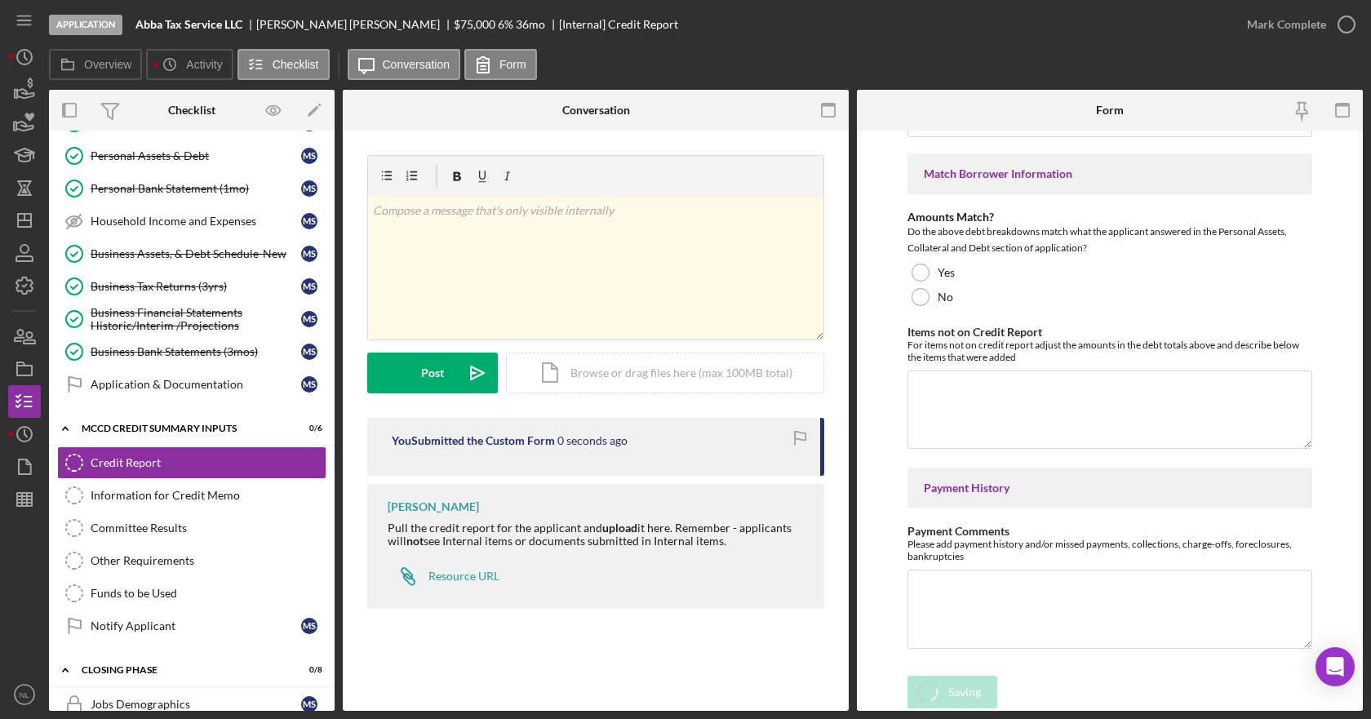
scroll to position [319, 0]
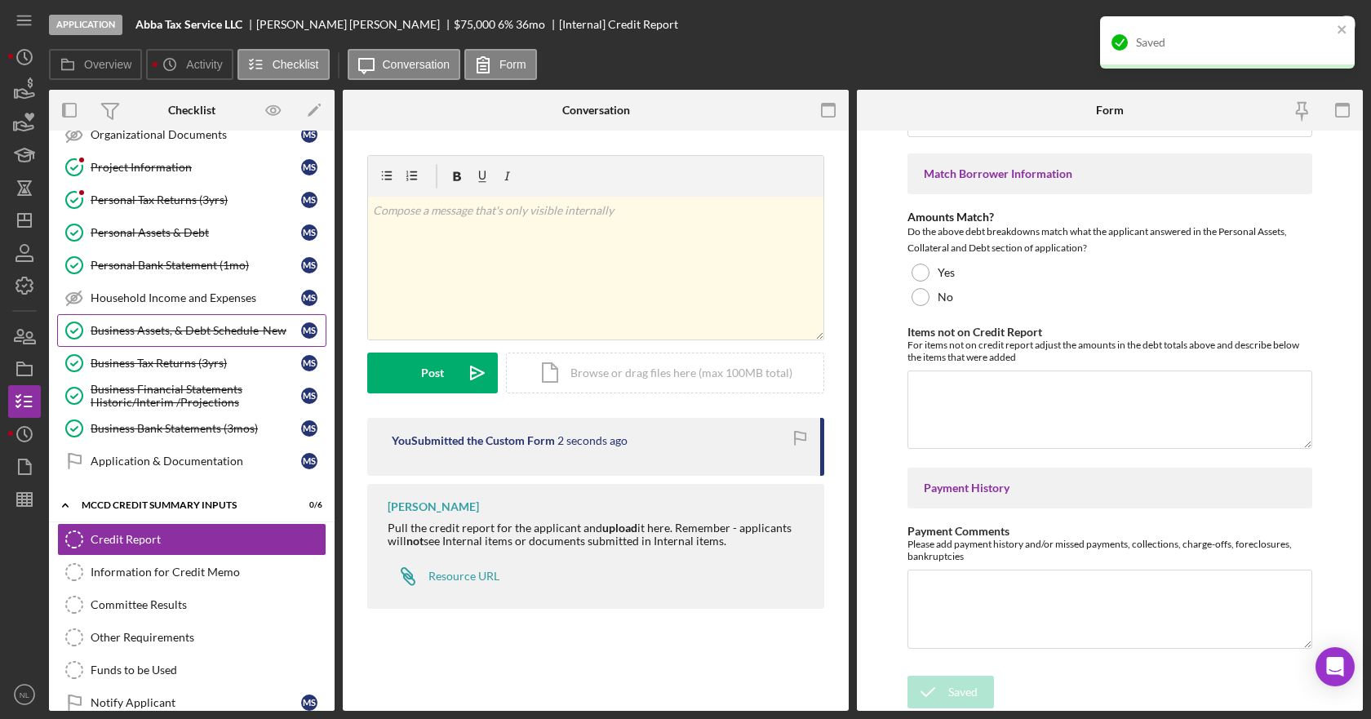
click at [175, 335] on div "Business Assets, & Debt Schedule-New" at bounding box center [196, 330] width 211 height 13
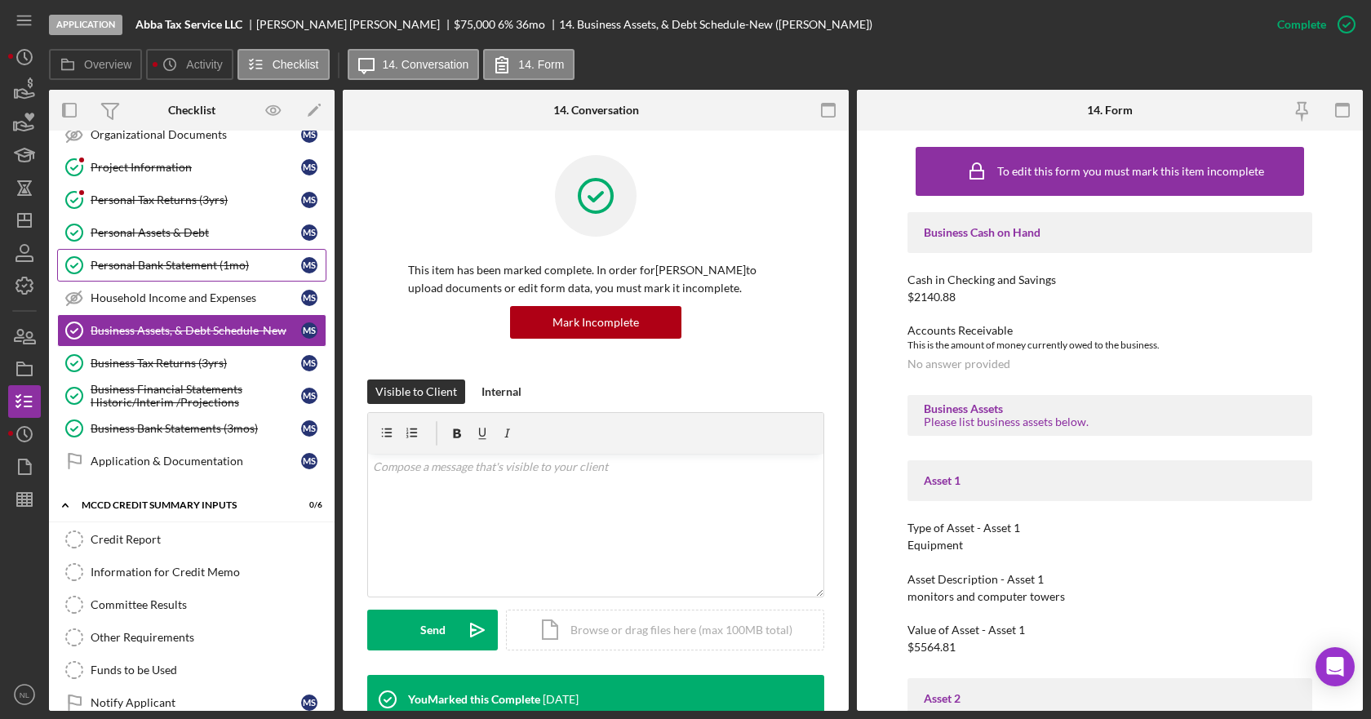
click at [175, 270] on div "Personal Bank Statement (1mo)" at bounding box center [196, 265] width 211 height 13
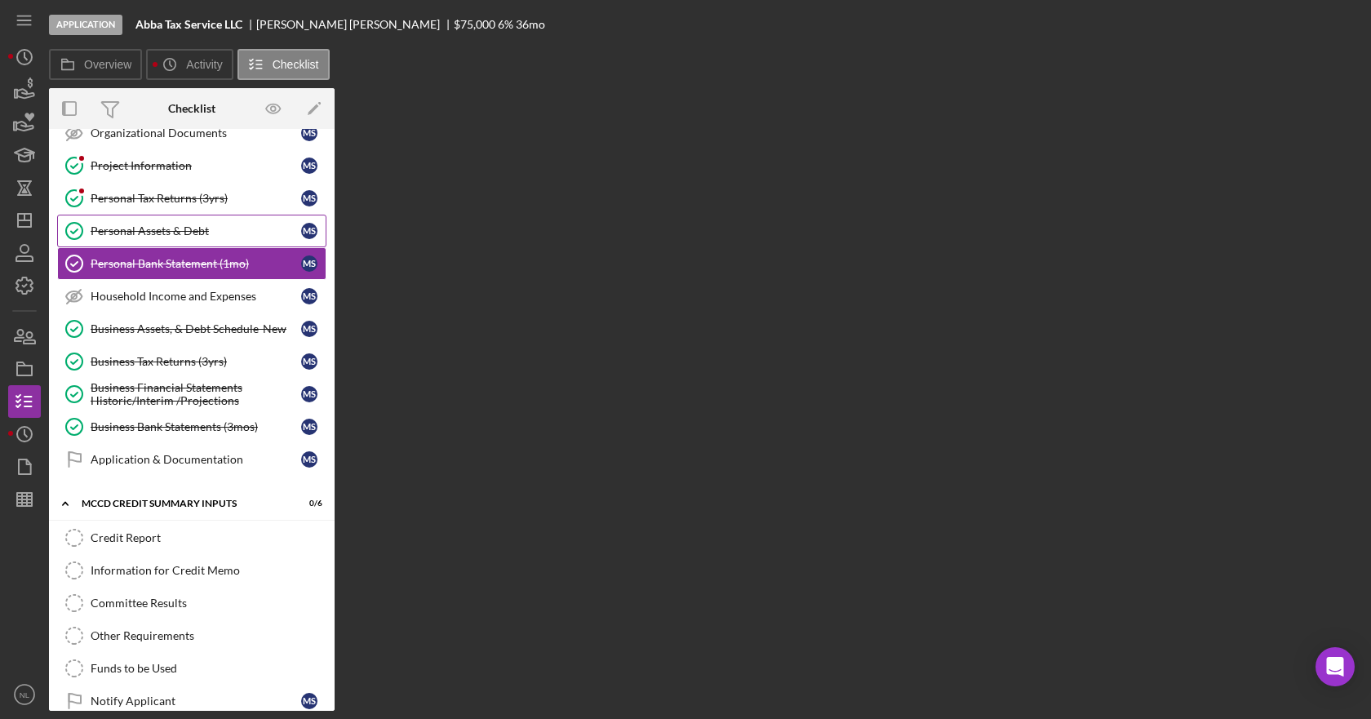
click at [183, 229] on div "Personal Assets & Debt" at bounding box center [196, 230] width 211 height 13
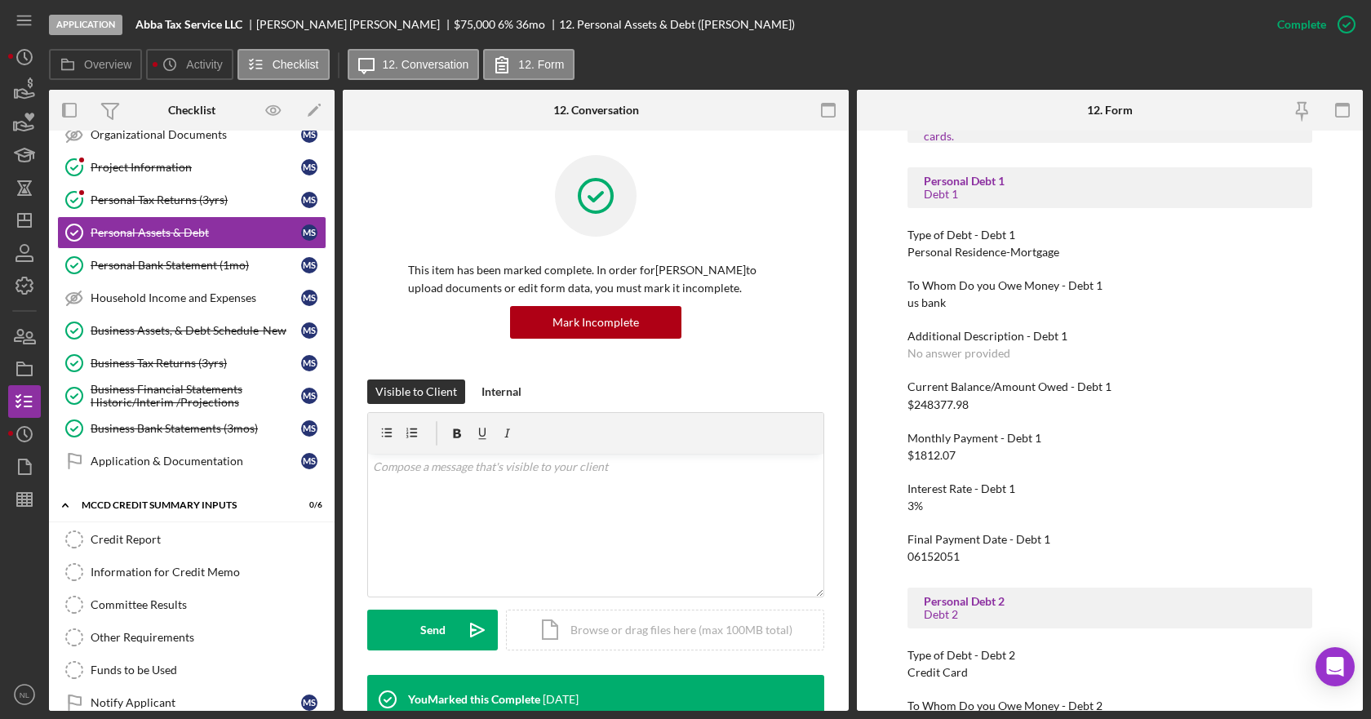
scroll to position [1306, 0]
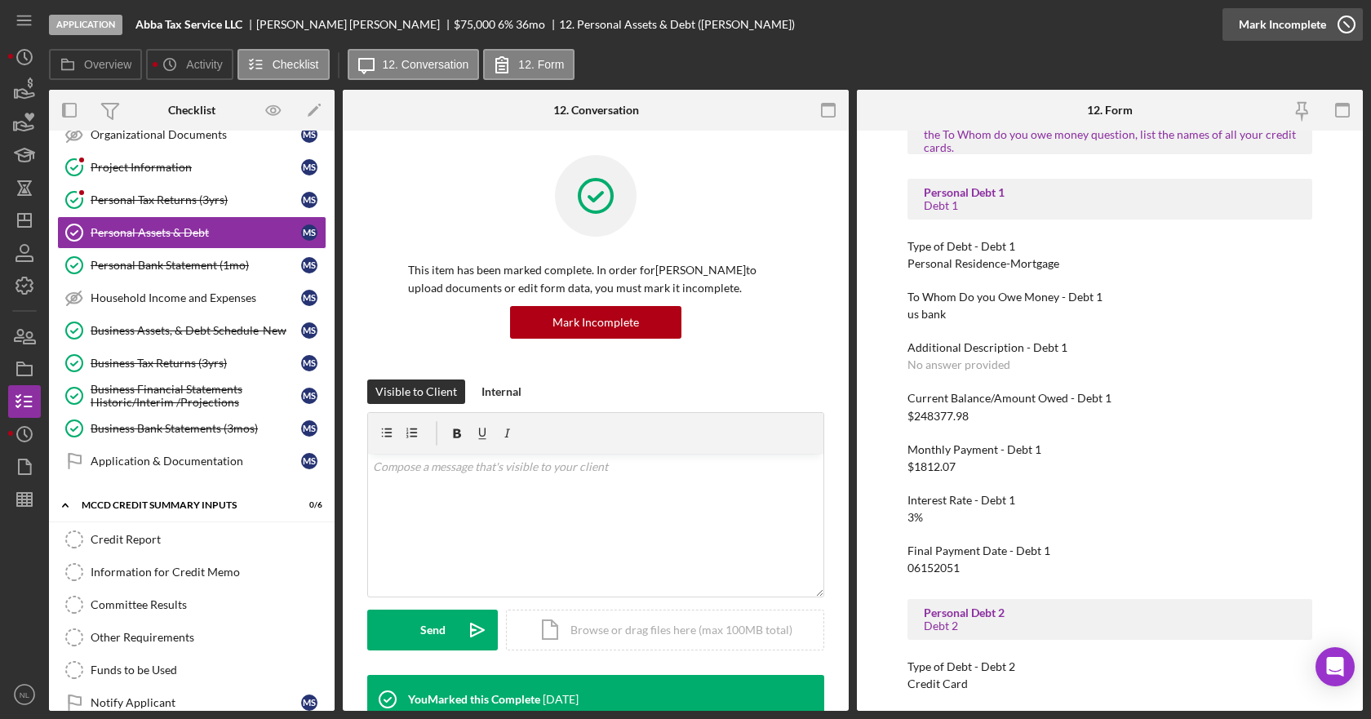
click at [1343, 29] on icon "button" at bounding box center [1346, 24] width 41 height 41
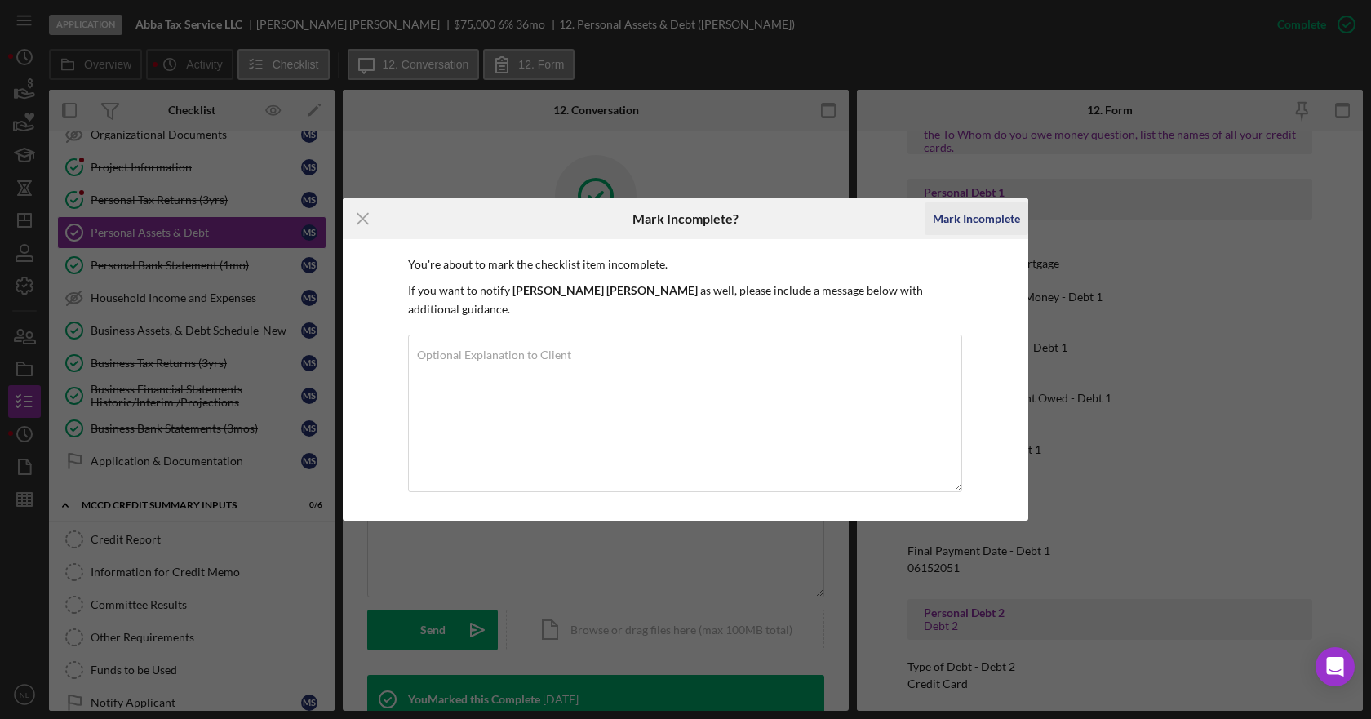
click at [968, 229] on div "Mark Incomplete" at bounding box center [976, 218] width 87 height 33
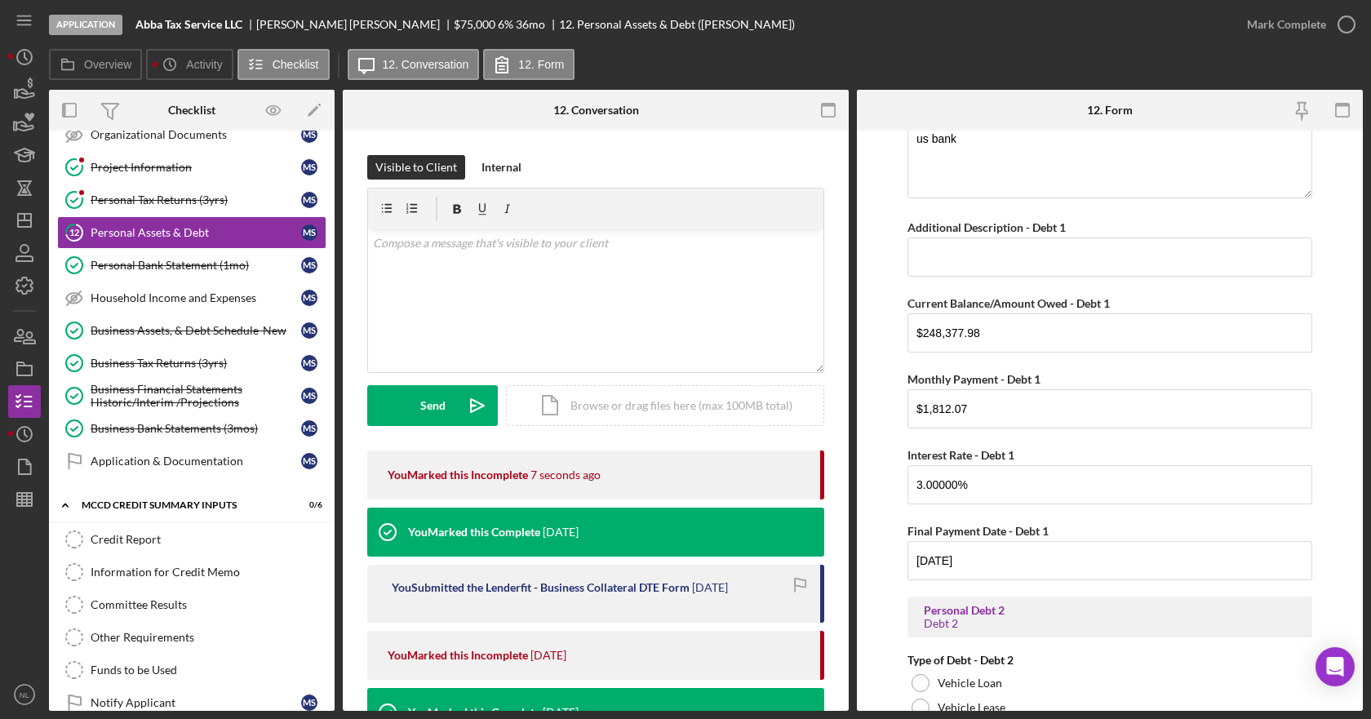
scroll to position [2122, 0]
click at [981, 331] on input "$248,377.98" at bounding box center [1109, 332] width 405 height 39
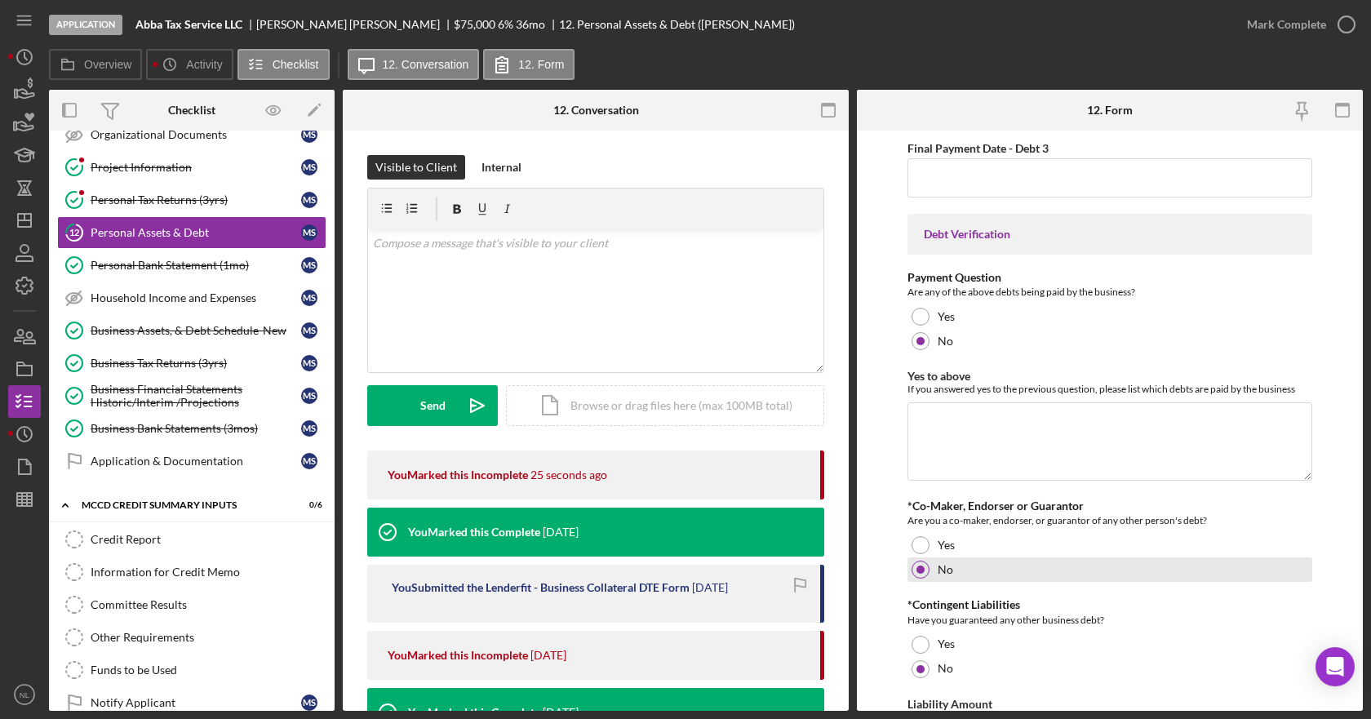
scroll to position [4156, 0]
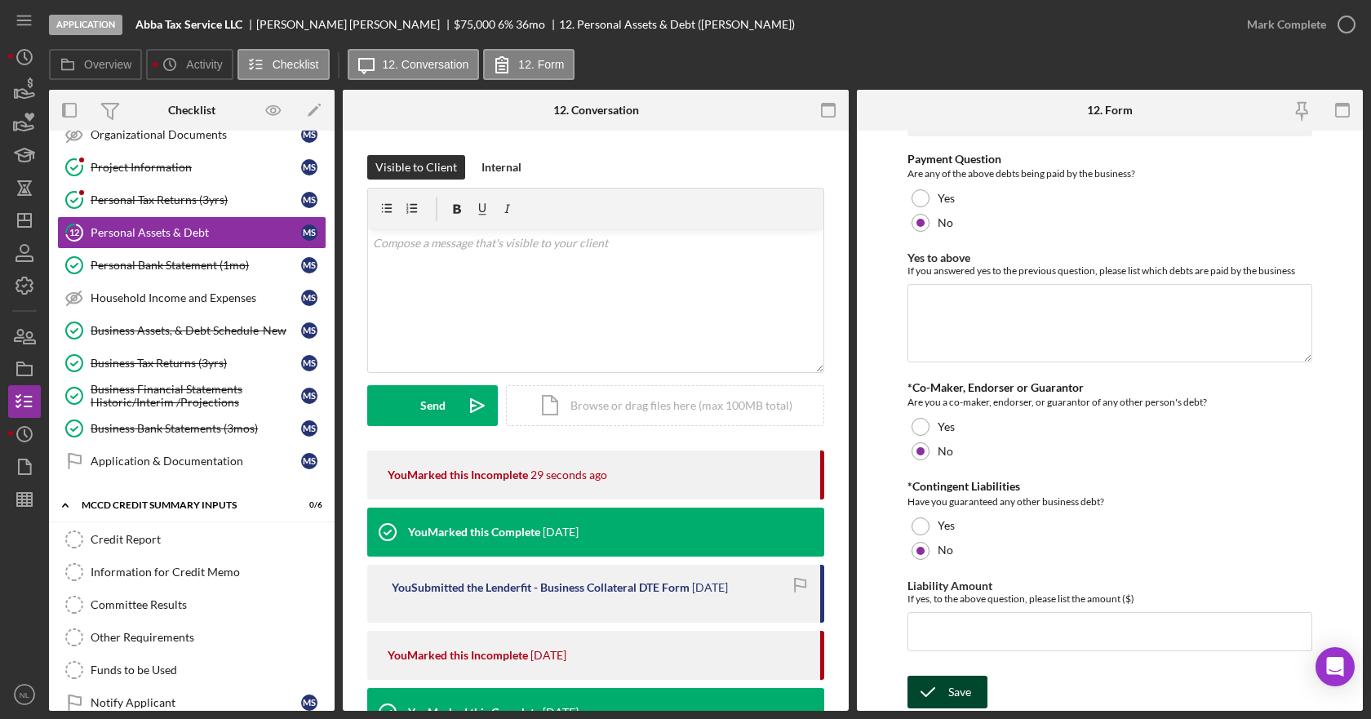
type input "$249,176"
click at [969, 682] on div "Save" at bounding box center [959, 692] width 23 height 33
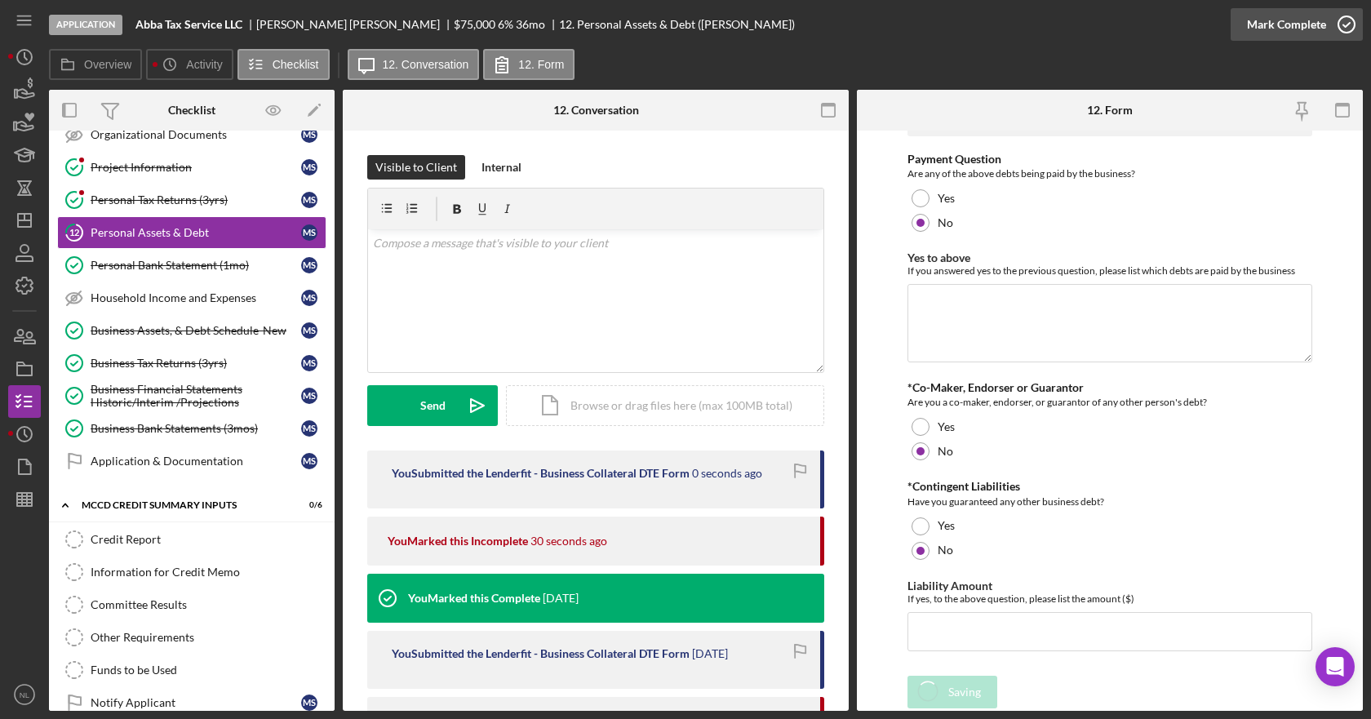
click at [1343, 28] on icon "button" at bounding box center [1346, 24] width 41 height 41
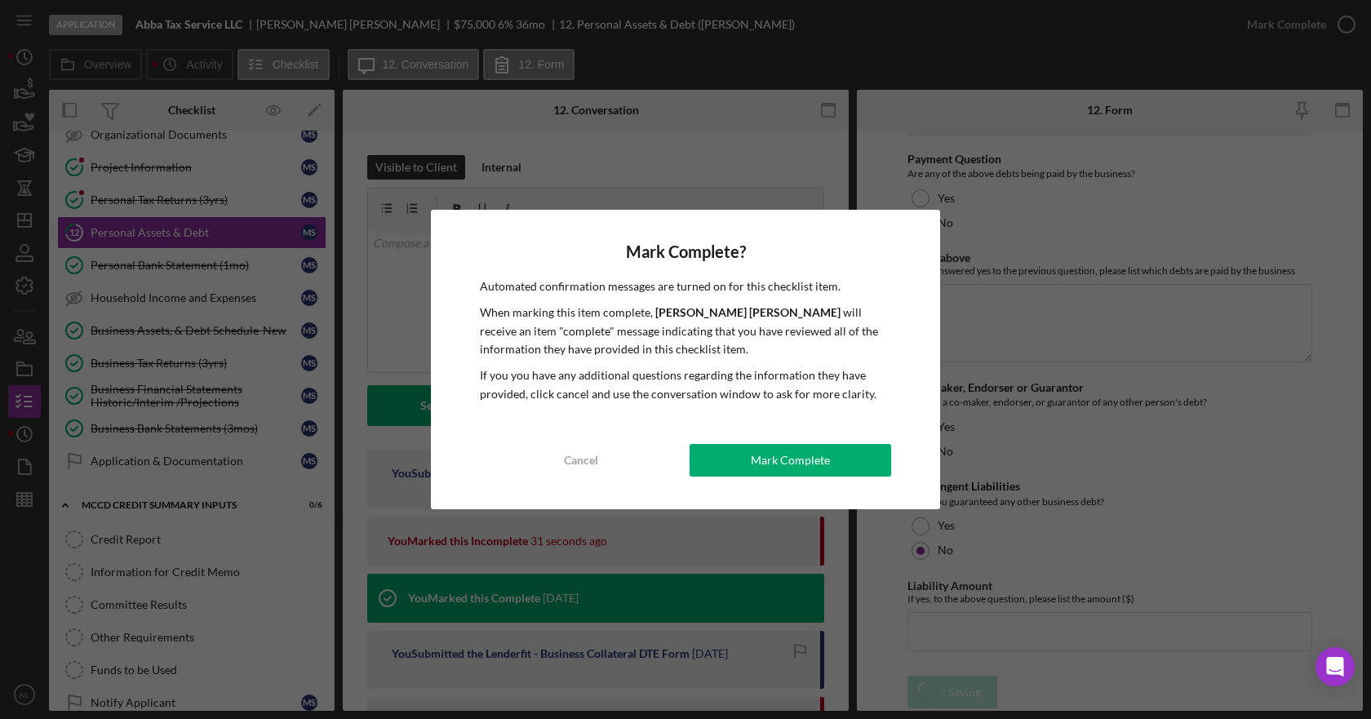
click at [808, 478] on div "Mark Complete? Automated confirmation messages are turned on for this checklist…" at bounding box center [685, 360] width 509 height 300
click at [814, 461] on div "Mark Complete" at bounding box center [790, 460] width 79 height 33
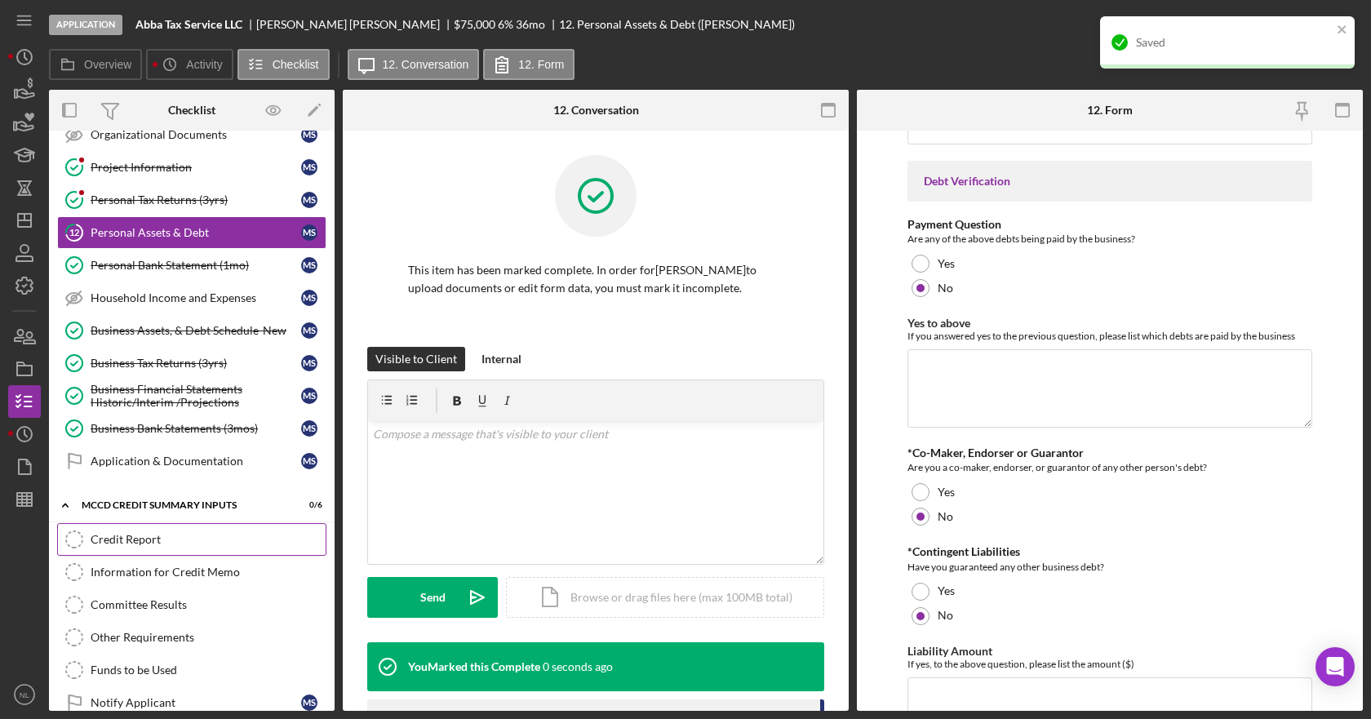
scroll to position [0, 0]
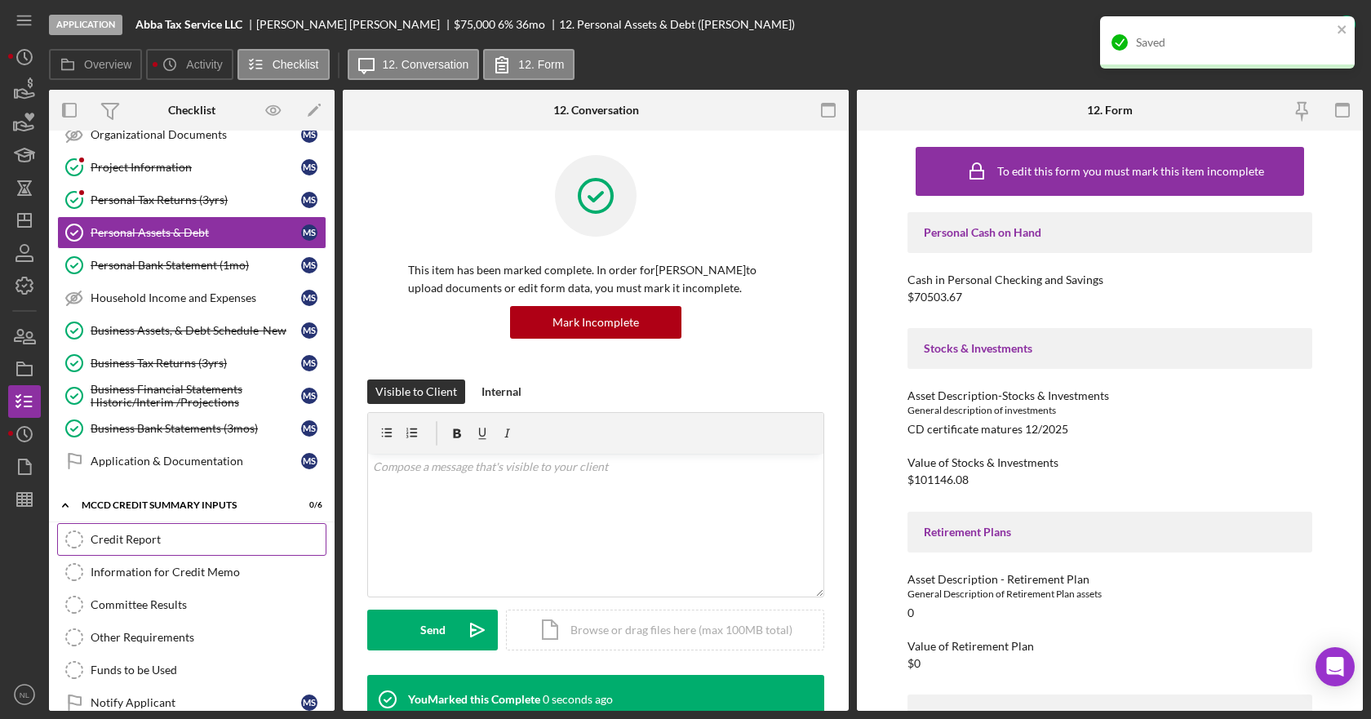
click at [170, 535] on div "Credit Report" at bounding box center [208, 539] width 235 height 13
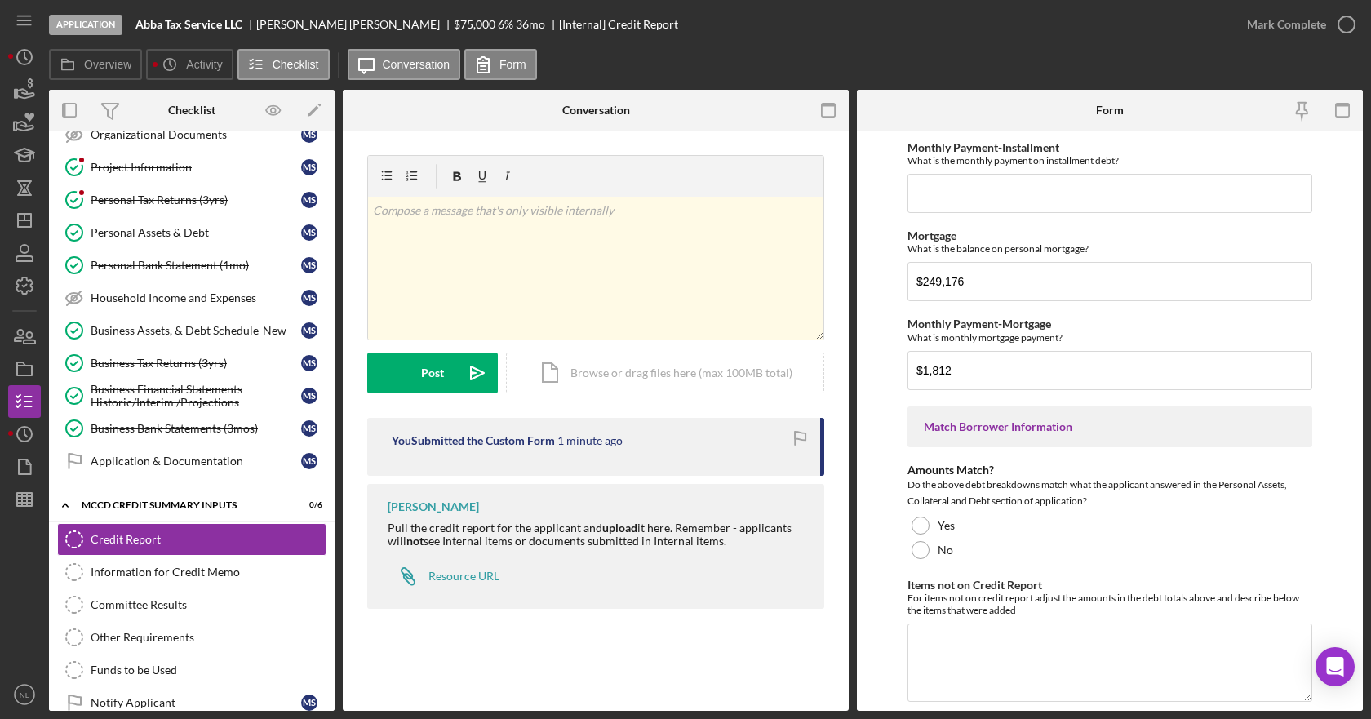
scroll to position [408, 0]
click at [923, 521] on div at bounding box center [921, 525] width 18 height 18
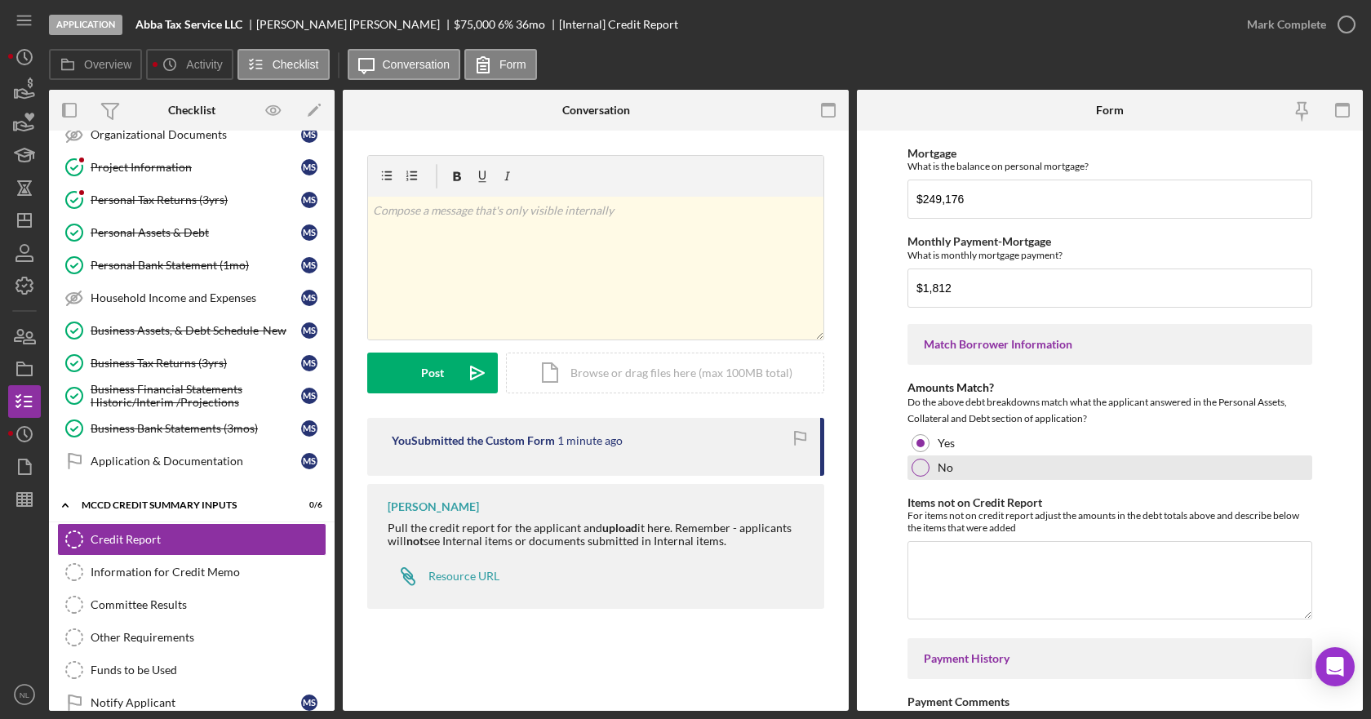
scroll to position [571, 0]
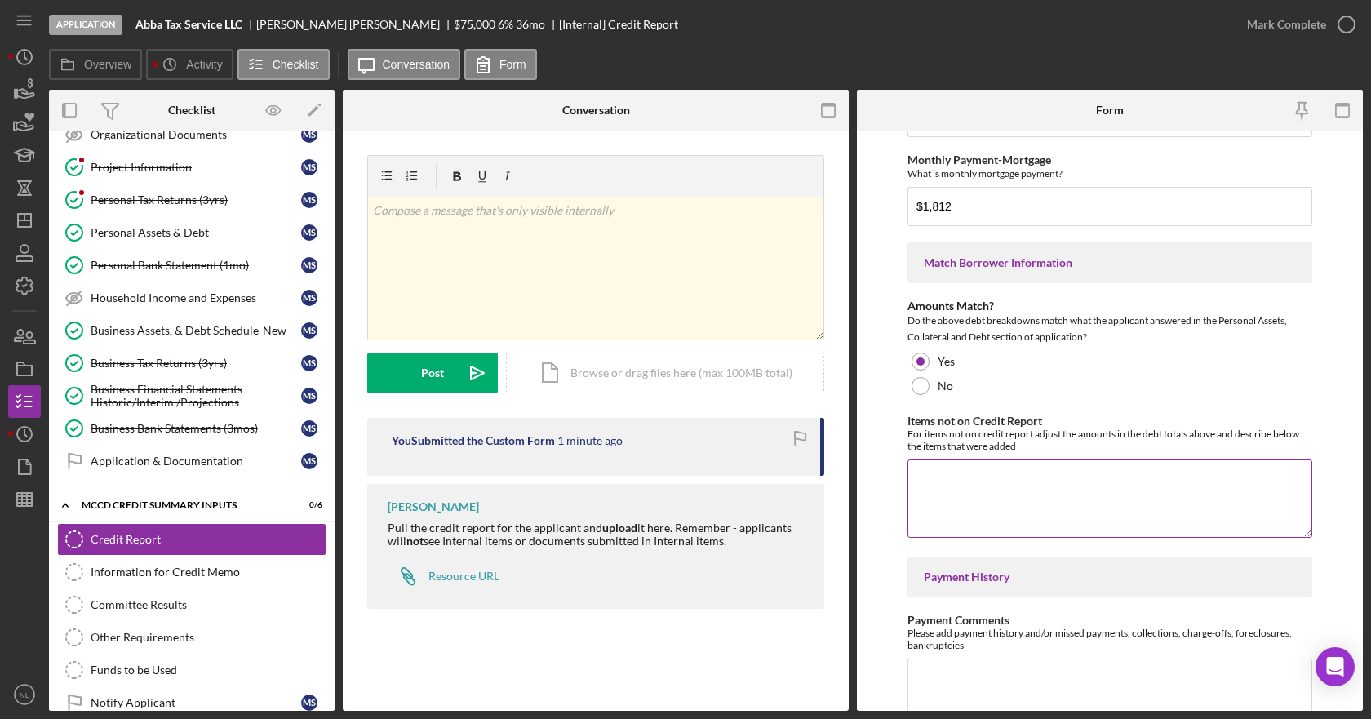
click at [1011, 486] on textarea "Items not on Credit Report" at bounding box center [1109, 498] width 405 height 78
type textarea "N"
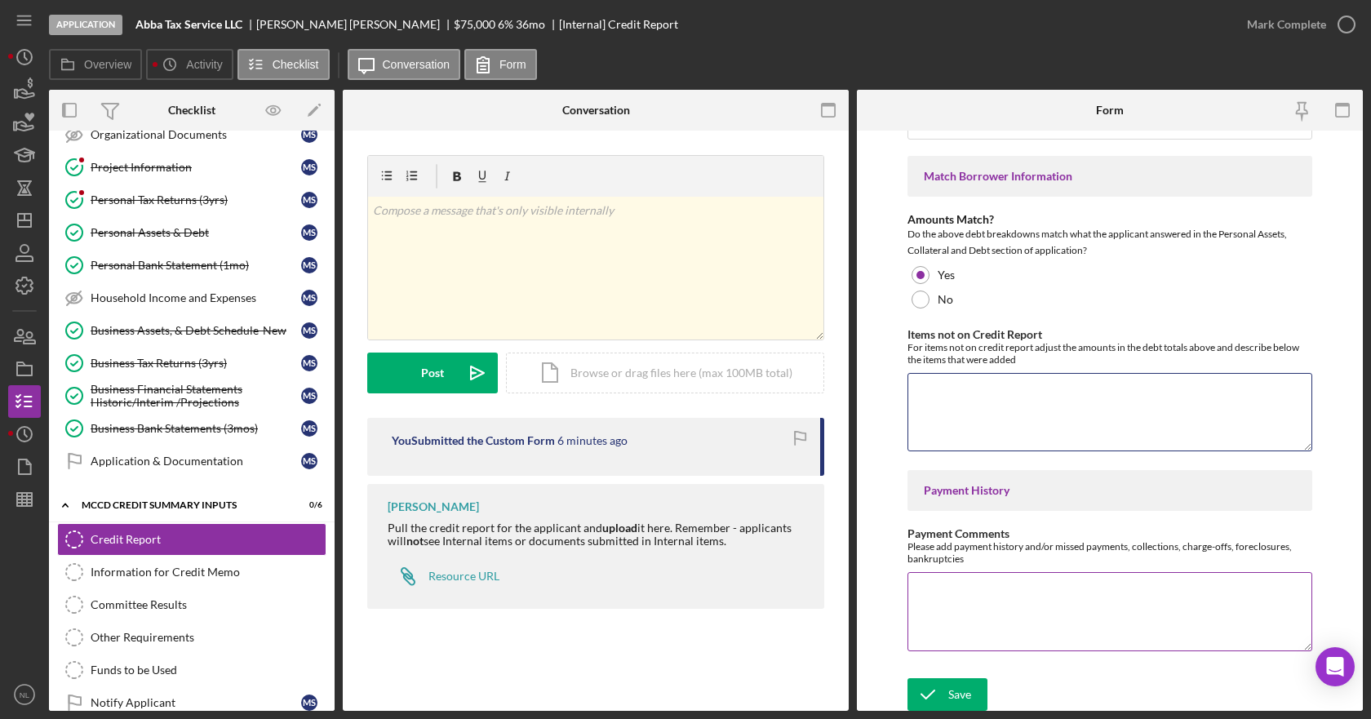
scroll to position [660, 0]
click at [1074, 581] on textarea "Payment Comments" at bounding box center [1109, 609] width 405 height 78
type textarea "NA"
click at [1145, 420] on textarea "Items not on Credit Report" at bounding box center [1109, 410] width 405 height 78
type textarea "NA"
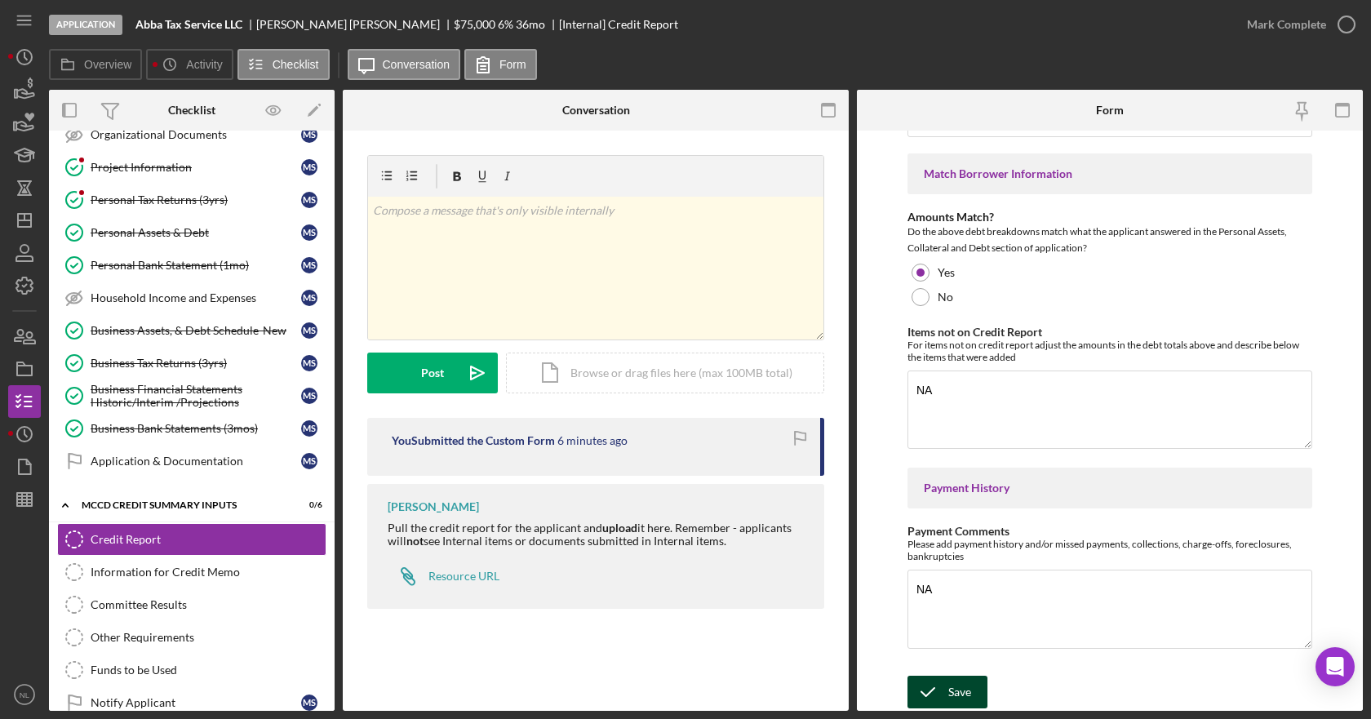
click at [947, 679] on button "Save" at bounding box center [947, 692] width 80 height 33
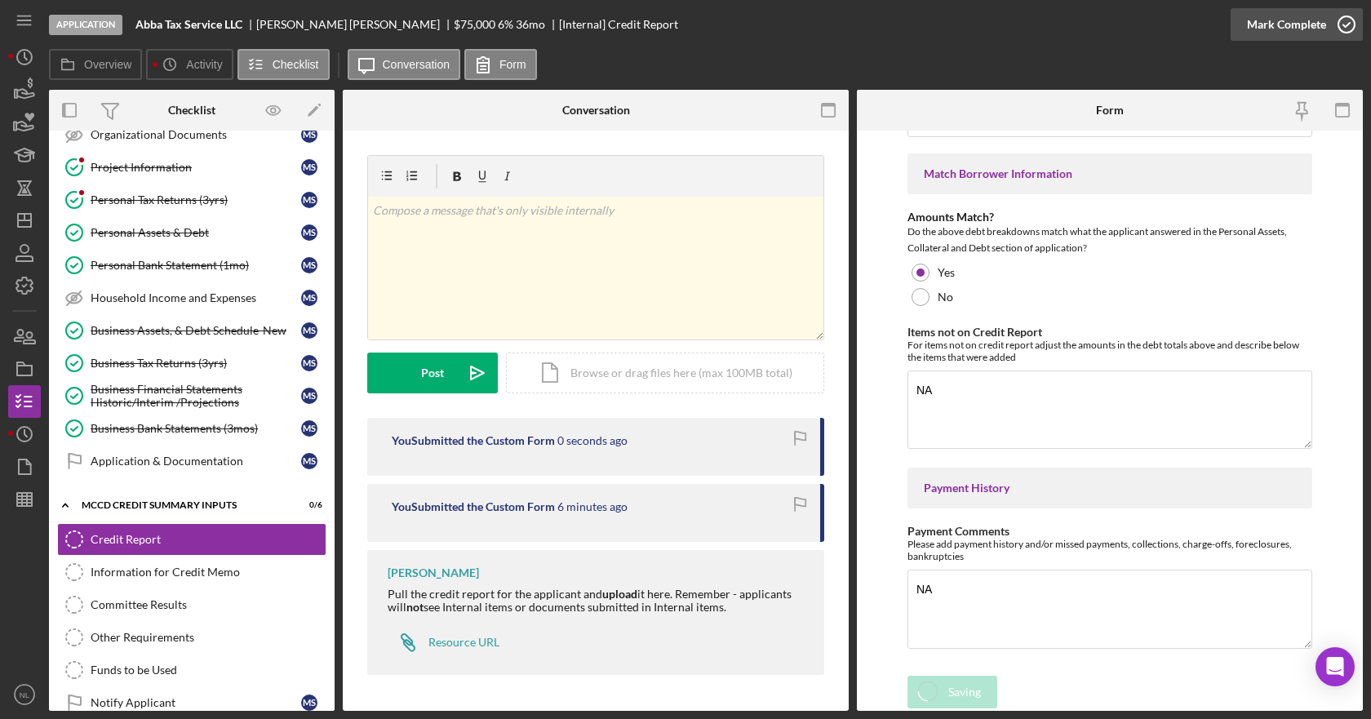
click at [1343, 31] on div "Application Abba Tax Service LLC [PERSON_NAME] $75,000 $56,250 6 % 36 mo [Inter…" at bounding box center [685, 359] width 1371 height 719
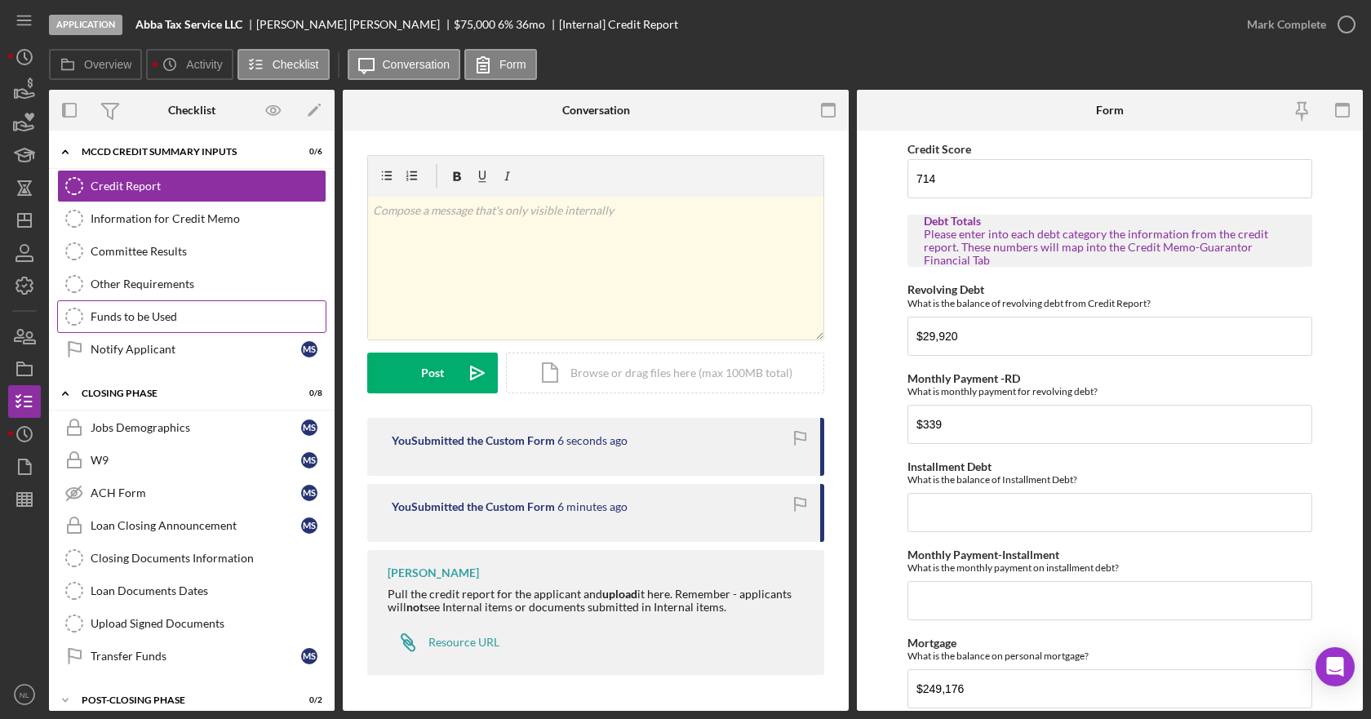
scroll to position [687, 0]
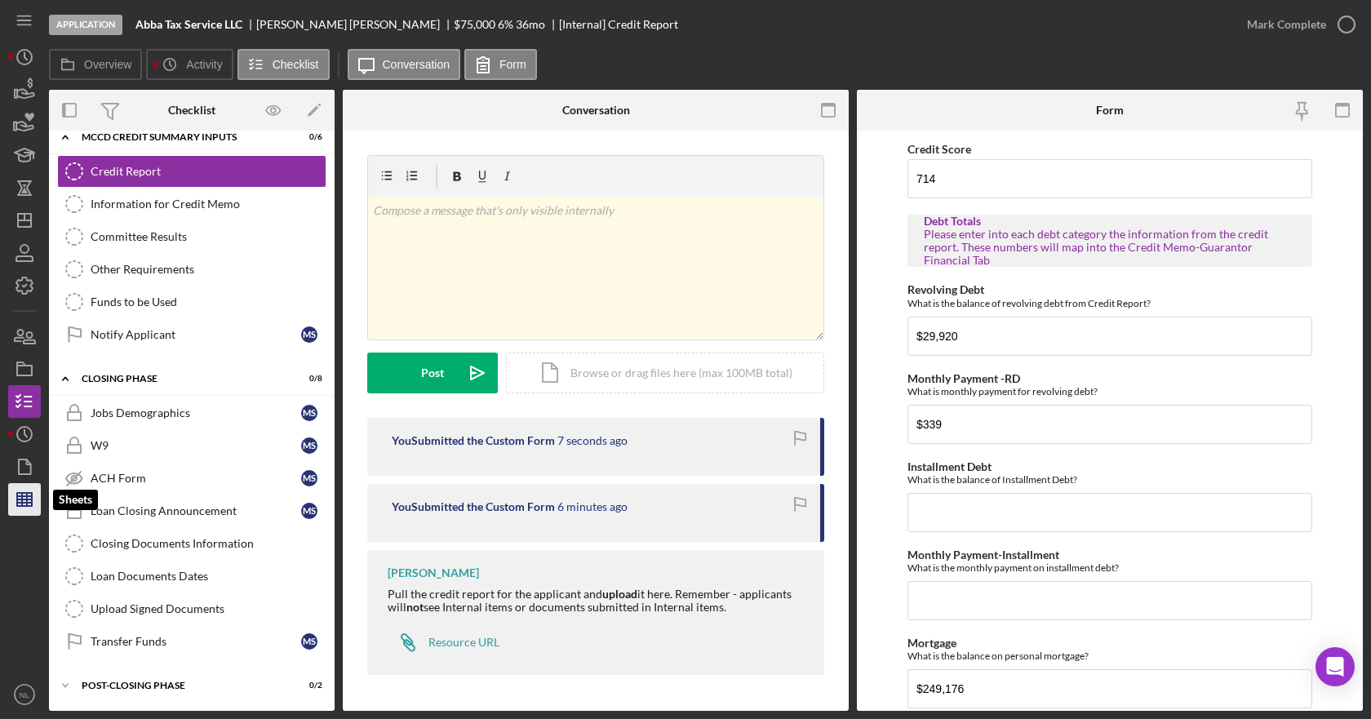
click at [11, 499] on icon "button" at bounding box center [24, 499] width 41 height 41
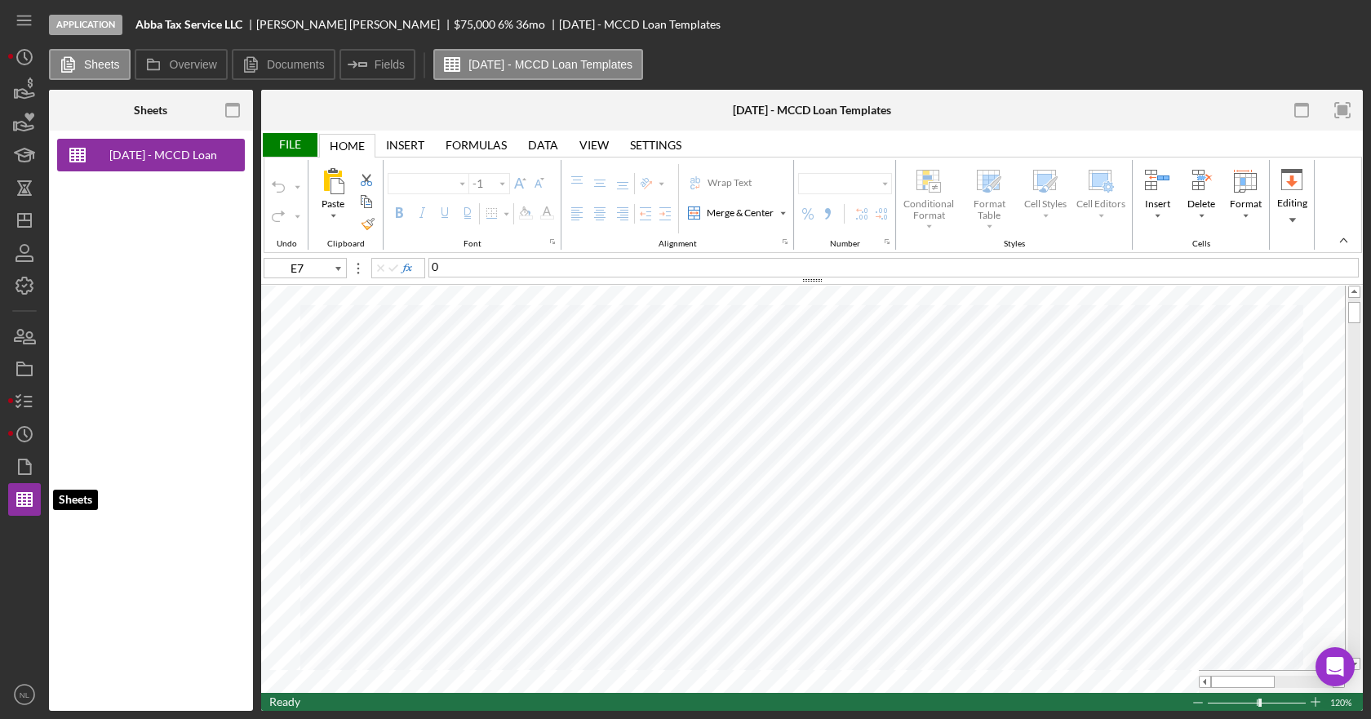
type input "Calibri"
type input "11"
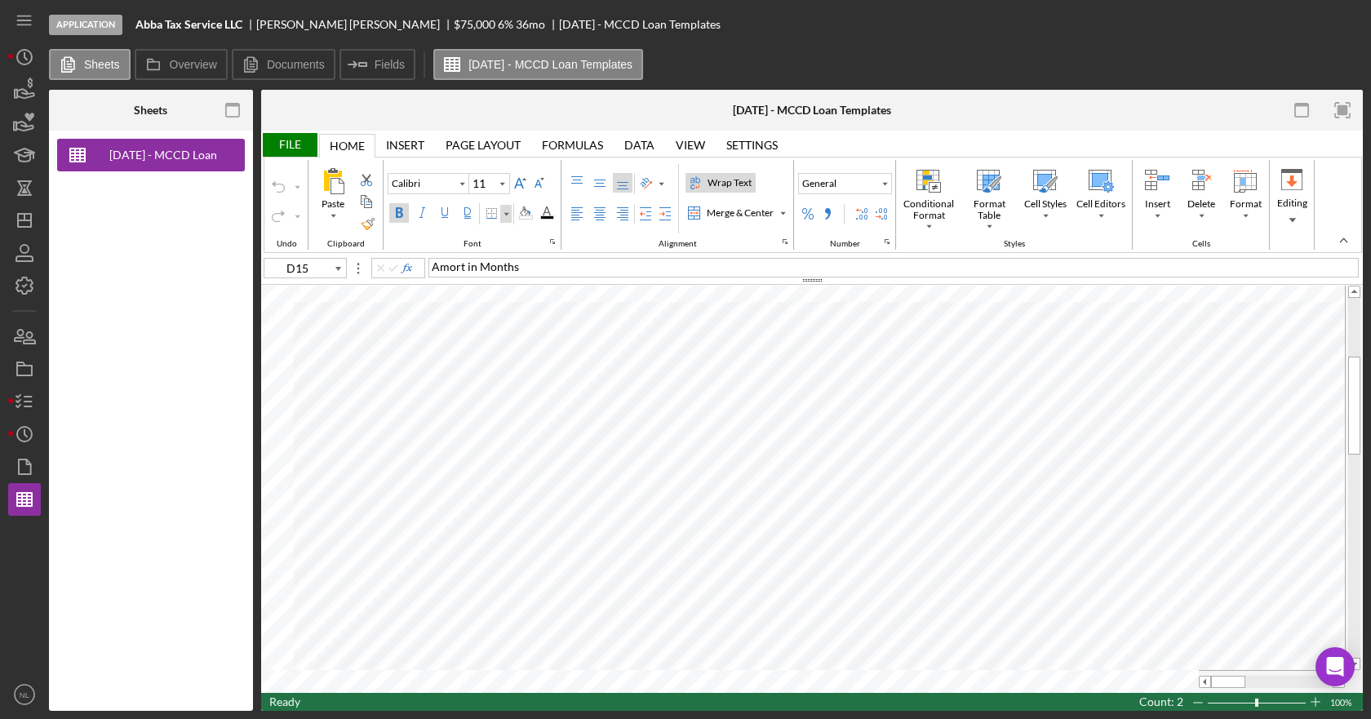
click at [502, 215] on div "Border" at bounding box center [505, 214] width 11 height 18
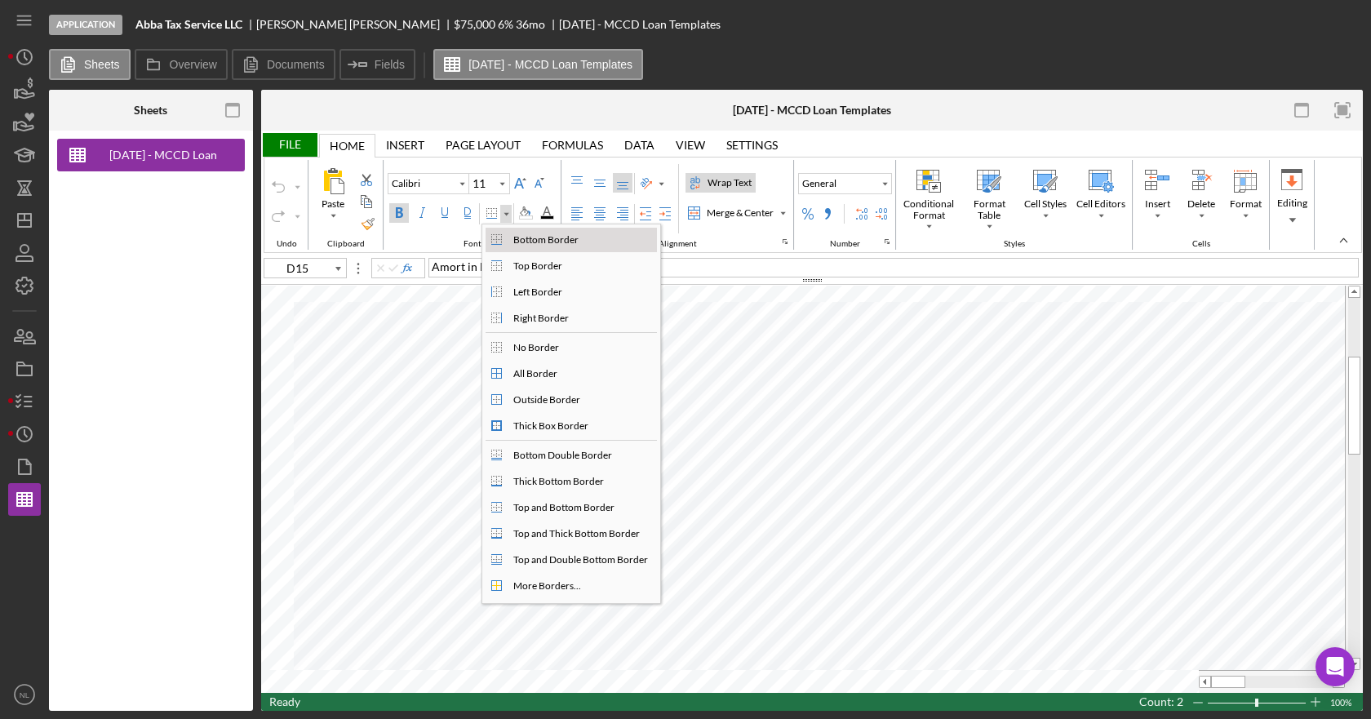
click at [512, 242] on div "Bottom Border" at bounding box center [546, 240] width 72 height 15
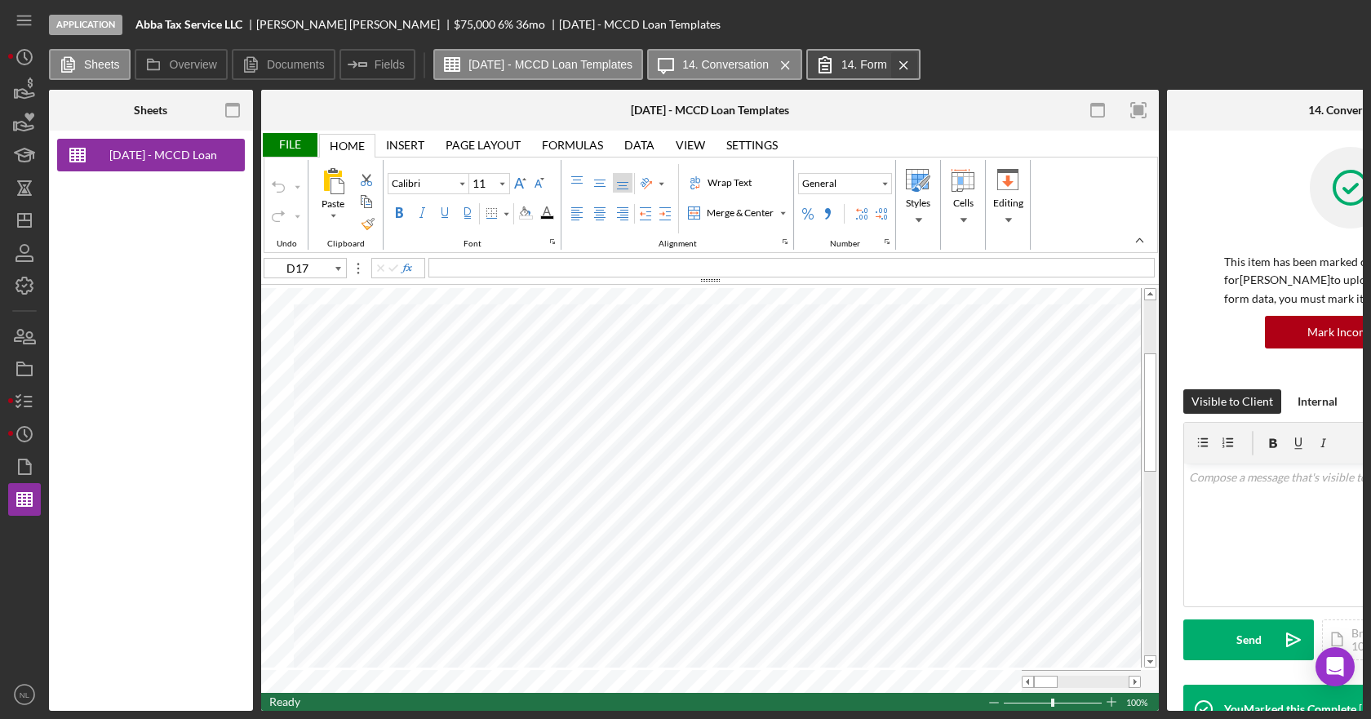
click at [918, 62] on icon "Icon/Menu Close" at bounding box center [904, 65] width 29 height 41
click at [887, 67] on label "14. Form" at bounding box center [864, 64] width 46 height 13
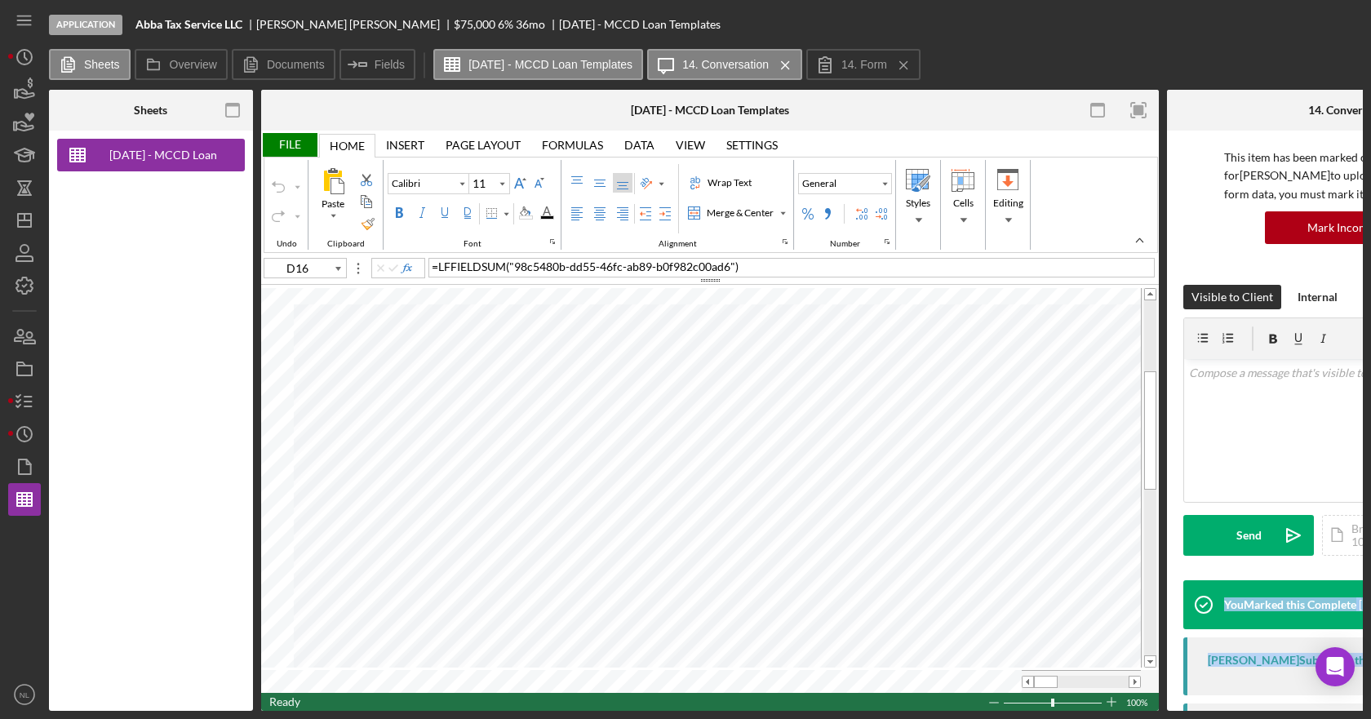
drag, startPoint x: 1188, startPoint y: 712, endPoint x: 1271, endPoint y: 704, distance: 83.6
click at [1271, 704] on div "Application Abba Tax Service LLC [PERSON_NAME] $75,000 $56,250 6 % 36 [DATE] - …" at bounding box center [685, 359] width 1371 height 719
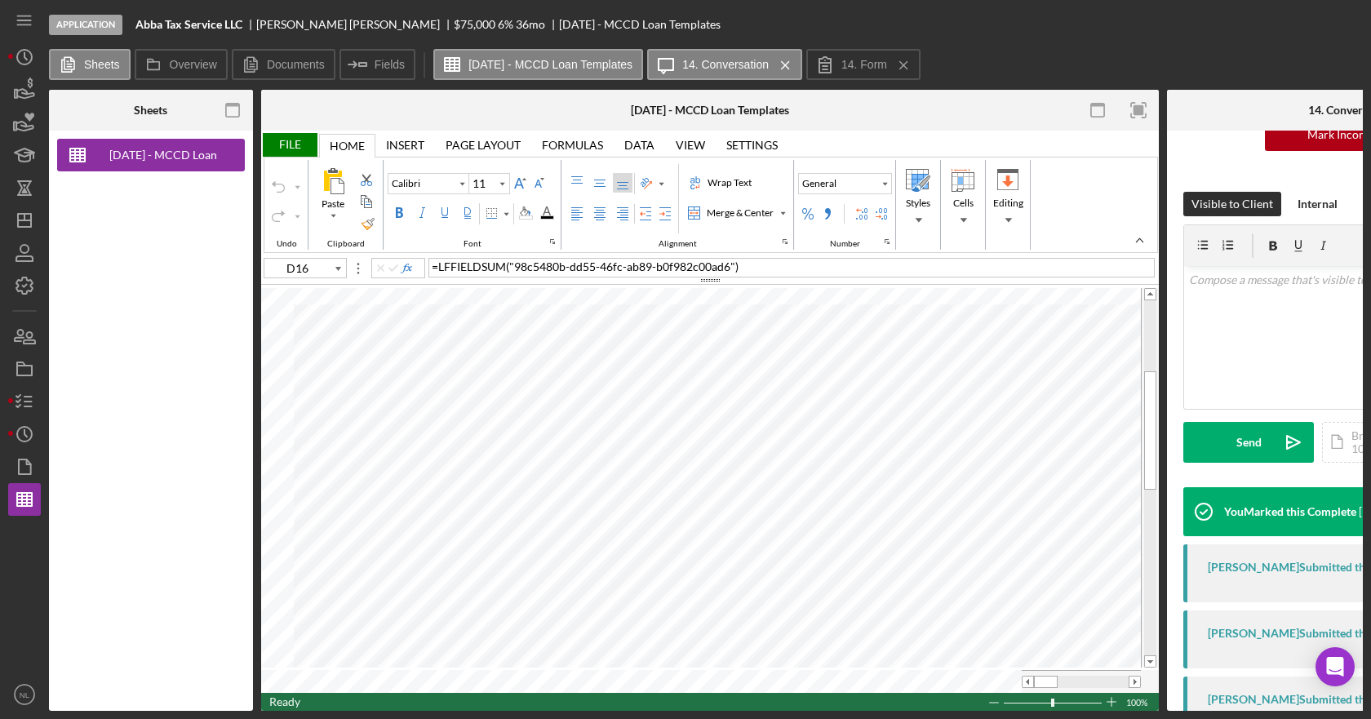
click at [1271, 704] on div "[PERSON_NAME] Submitted the Custom Form [DATE]" at bounding box center [1350, 706] width 335 height 58
drag, startPoint x: 1180, startPoint y: 713, endPoint x: 1273, endPoint y: 712, distance: 93.0
click at [1273, 712] on div "Application Abba Tax Service LLC [PERSON_NAME] $75,000 $56,250 6 % 36 [DATE] - …" at bounding box center [685, 359] width 1371 height 719
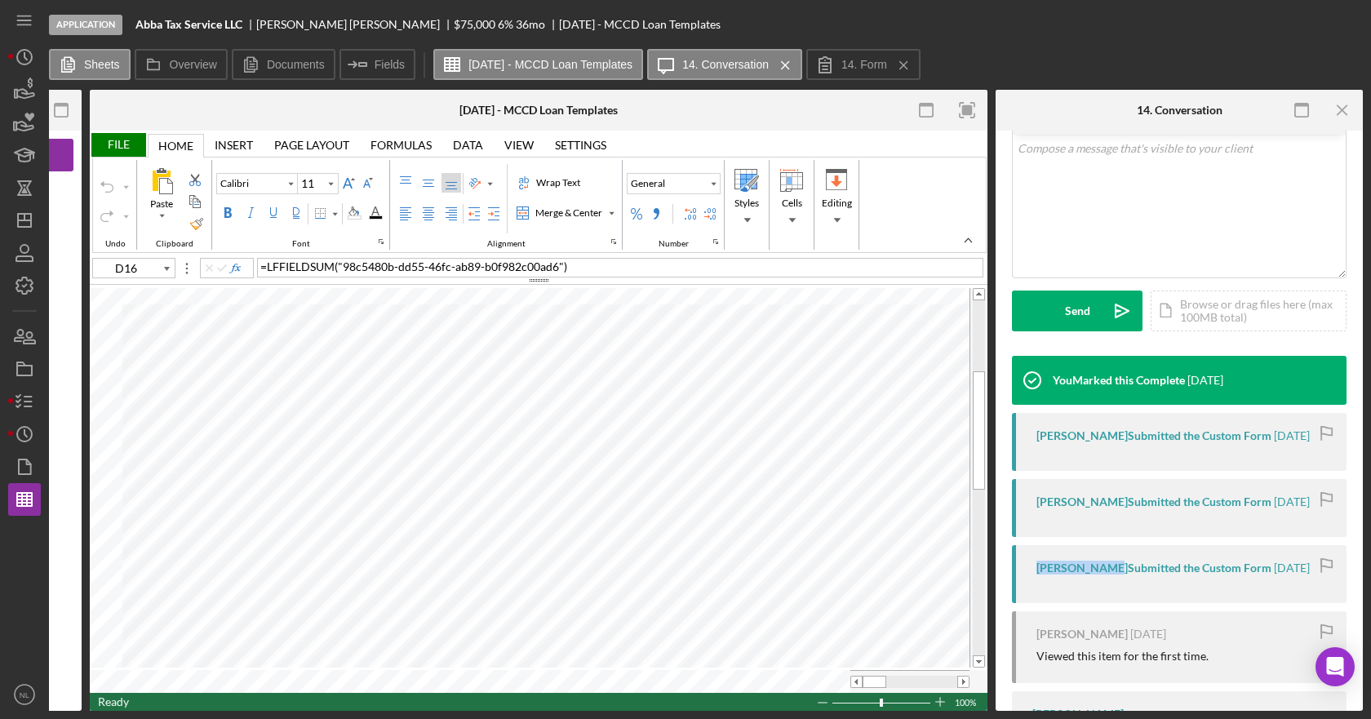
scroll to position [0, 0]
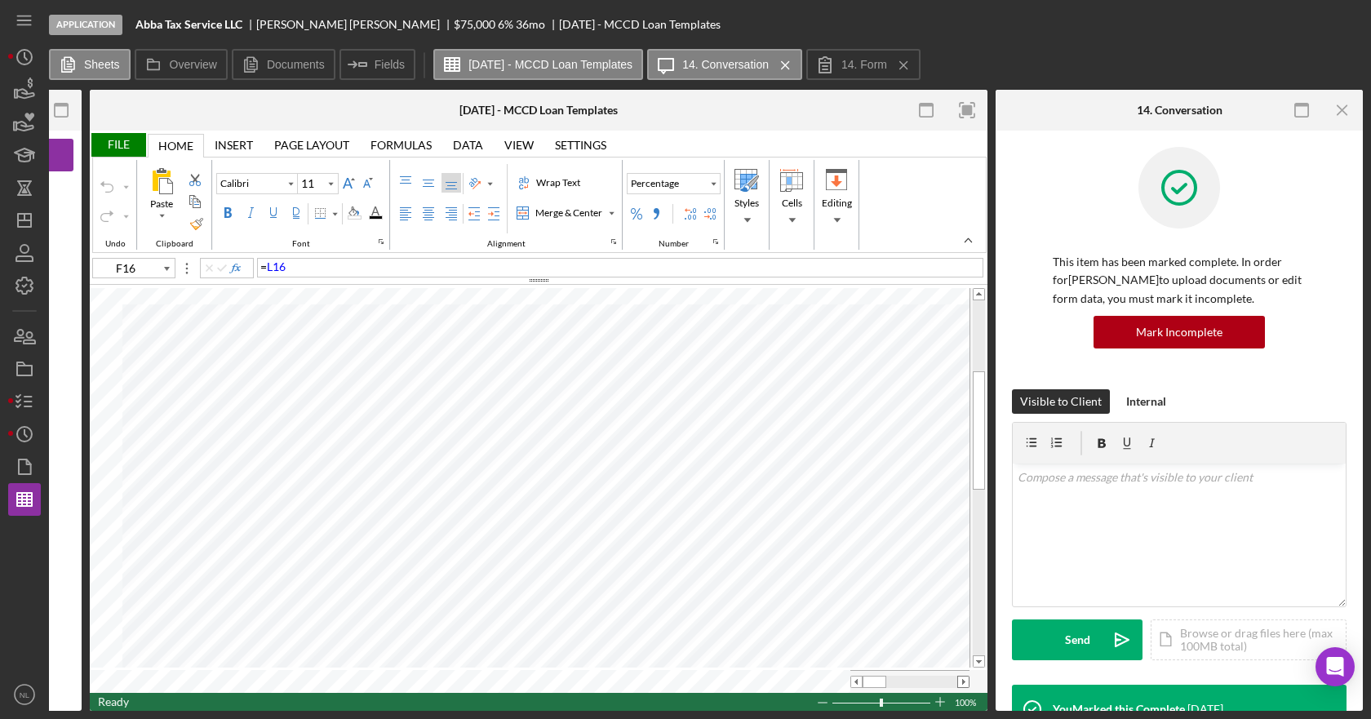
click at [964, 679] on span at bounding box center [963, 682] width 11 height 11
type input "D13"
type input "Arial"
type input "8"
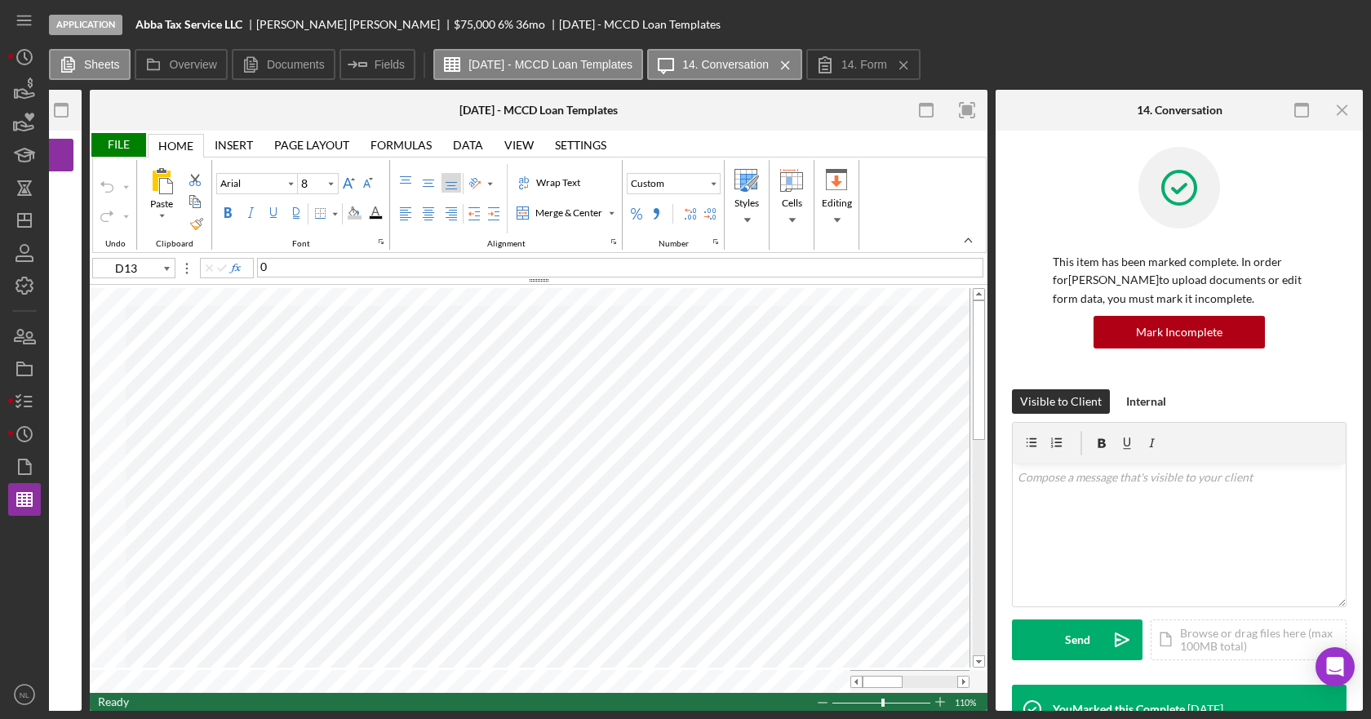
type input "Calibri"
type input "11"
click at [959, 678] on span at bounding box center [963, 682] width 11 height 11
click at [690, 184] on button "General" at bounding box center [674, 183] width 94 height 21
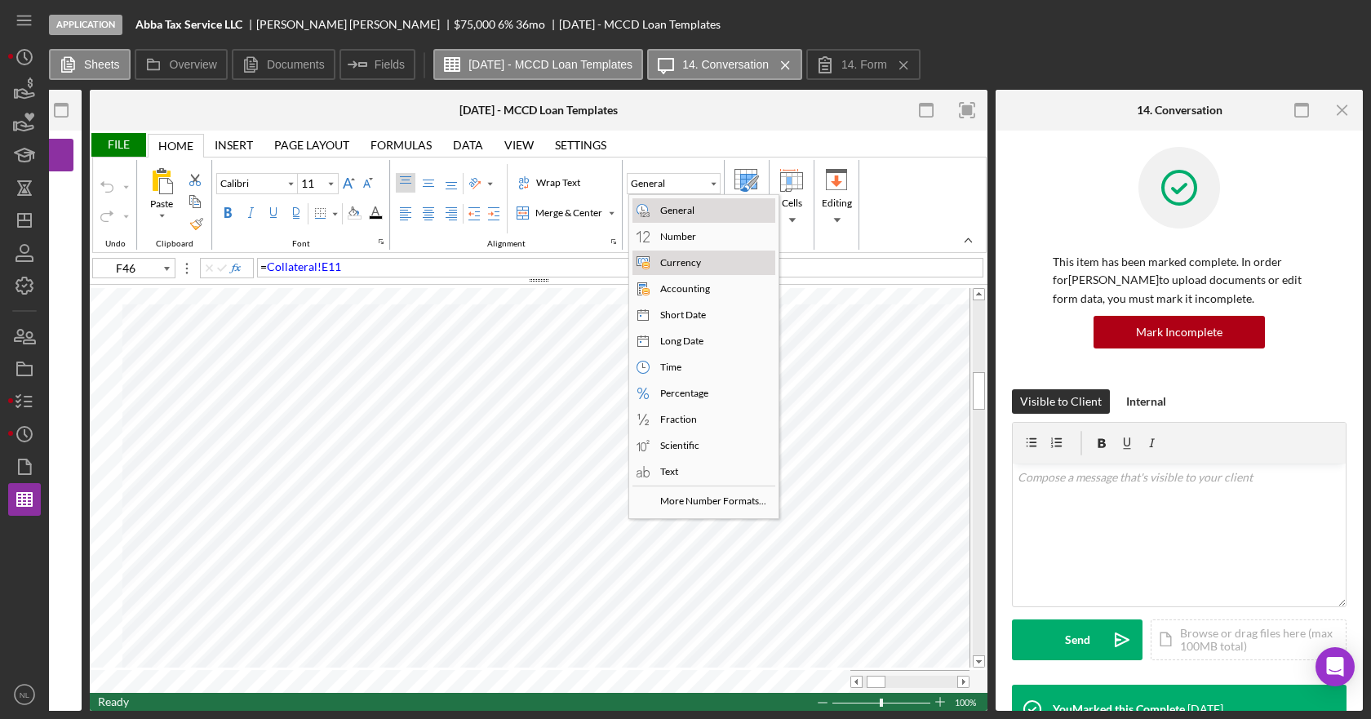
click at [675, 257] on div "Currency" at bounding box center [680, 262] width 47 height 15
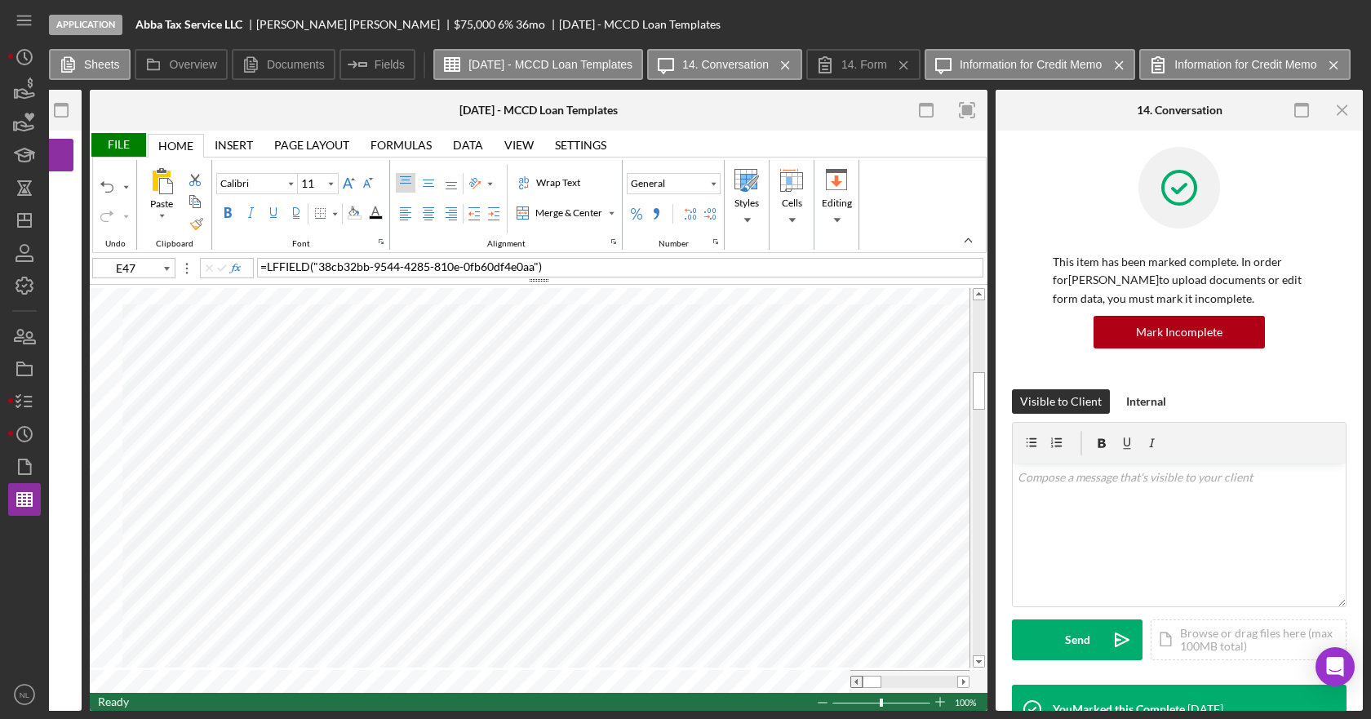
click at [856, 677] on span at bounding box center [856, 682] width 11 height 11
type input "A63"
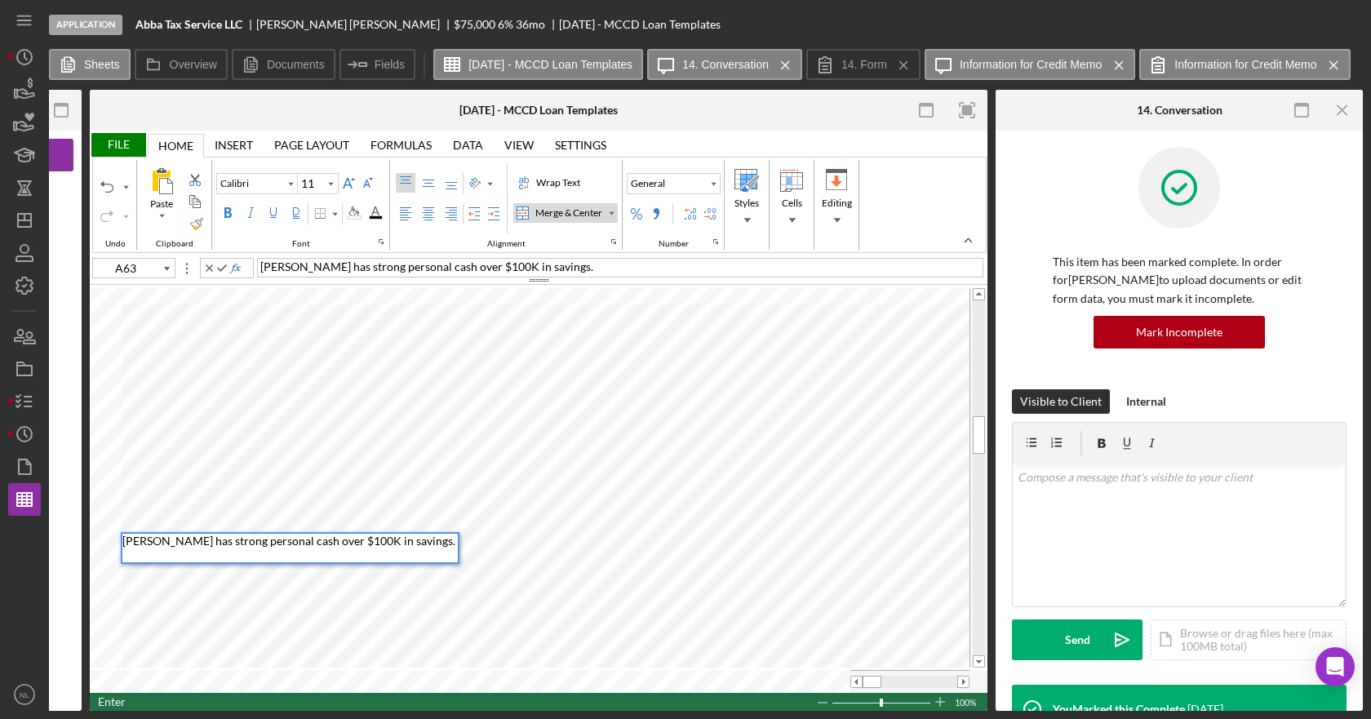
click at [381, 548] on div "[PERSON_NAME] has strong personal cash over $100K in savings." at bounding box center [289, 548] width 335 height 29
drag, startPoint x: 350, startPoint y: 545, endPoint x: 182, endPoint y: 562, distance: 169.0
click at [182, 562] on div "[PERSON_NAME] has strong personal cash over $100K in savings." at bounding box center [290, 548] width 339 height 32
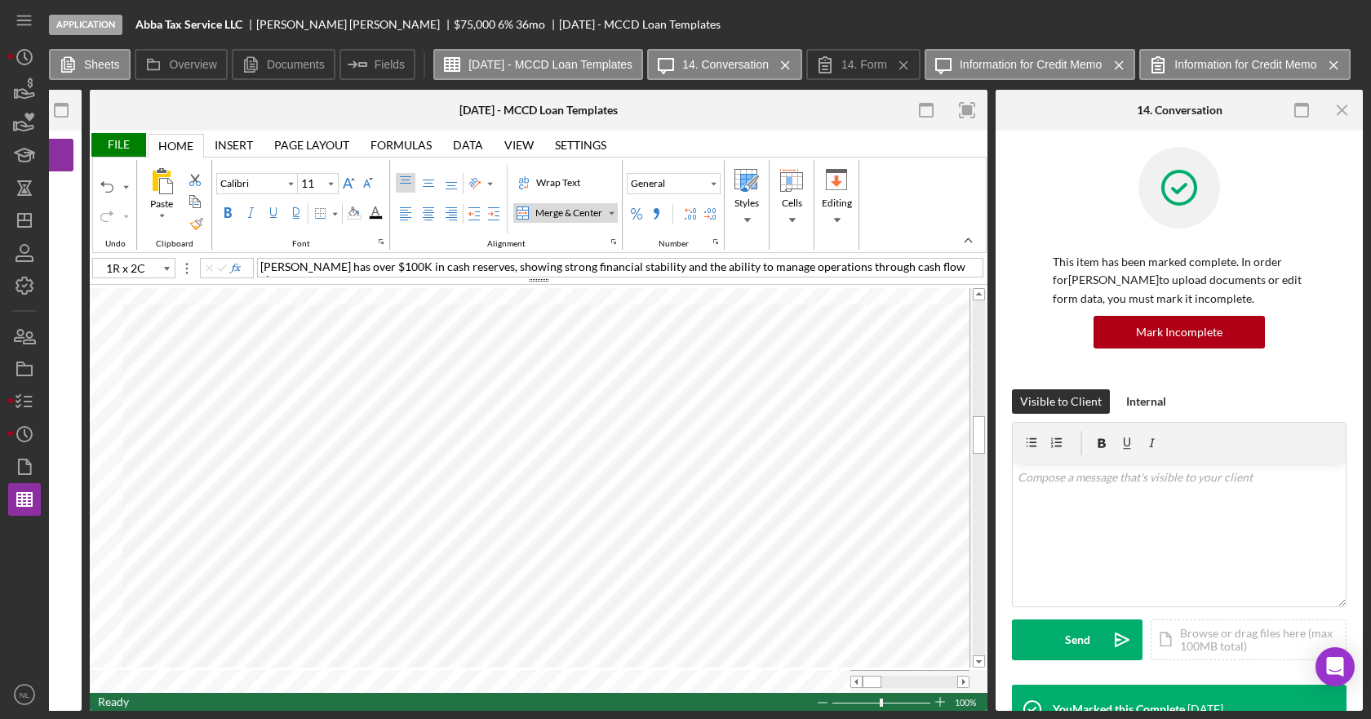
type input "A63"
click at [523, 188] on div "Wrap Text" at bounding box center [523, 182] width 13 height 13
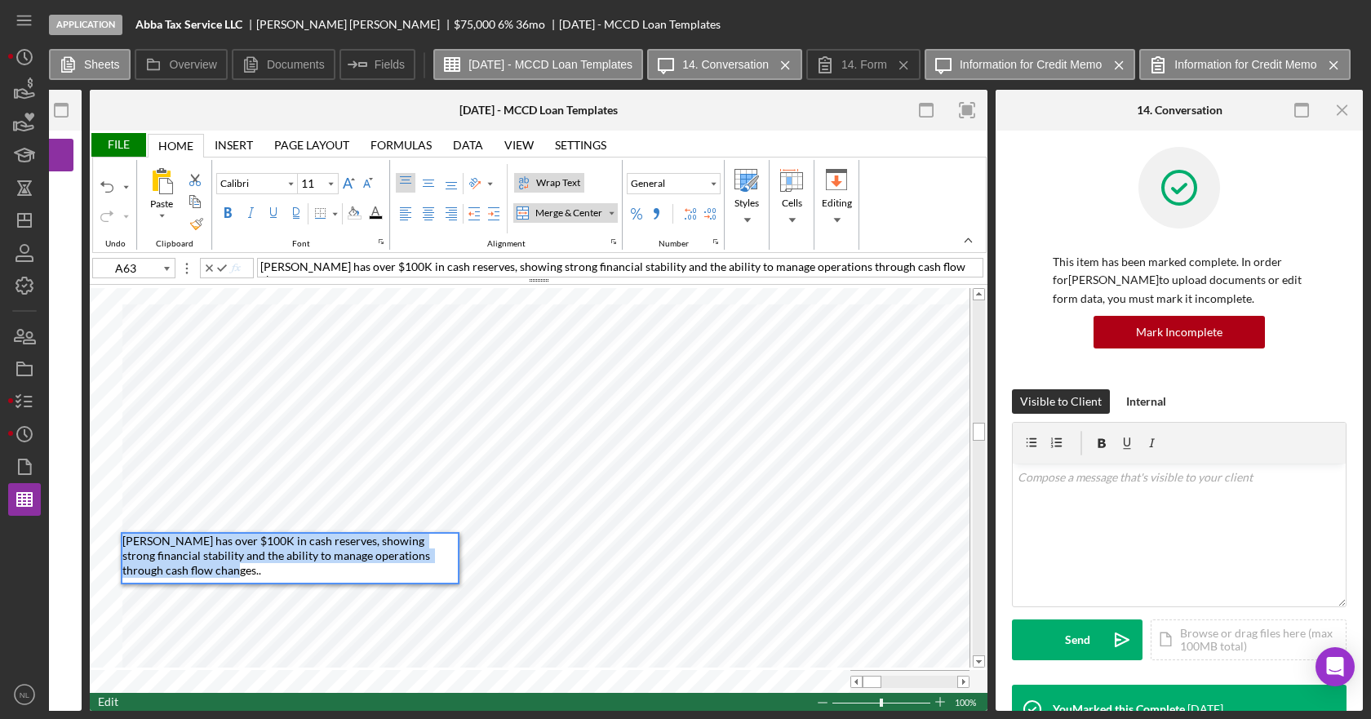
click at [161, 570] on span "[PERSON_NAME] has over $100K in cash reserves, showing strong financial stabili…" at bounding box center [277, 555] width 310 height 43
click at [168, 573] on span "[PERSON_NAME] has over $100K in cash reserves, showing strong financial stabili…" at bounding box center [277, 555] width 310 height 43
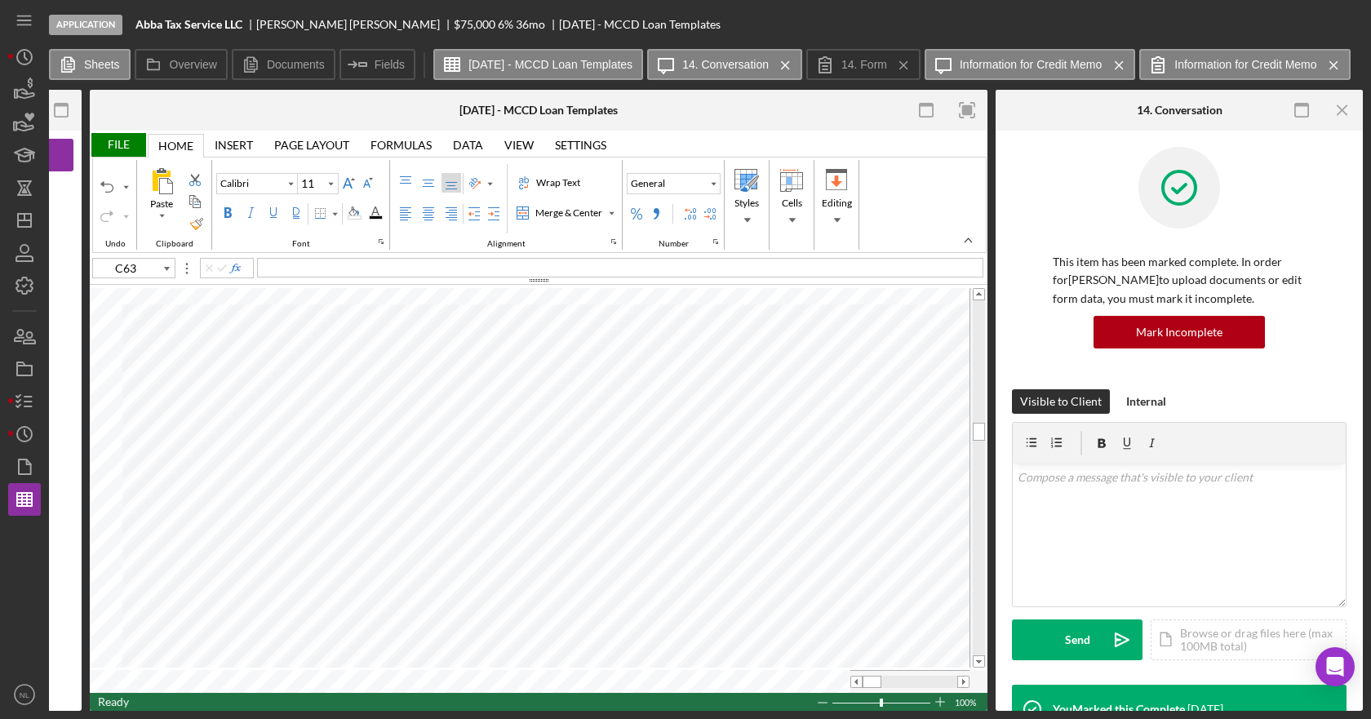
click at [117, 156] on div "File" at bounding box center [118, 145] width 56 height 24
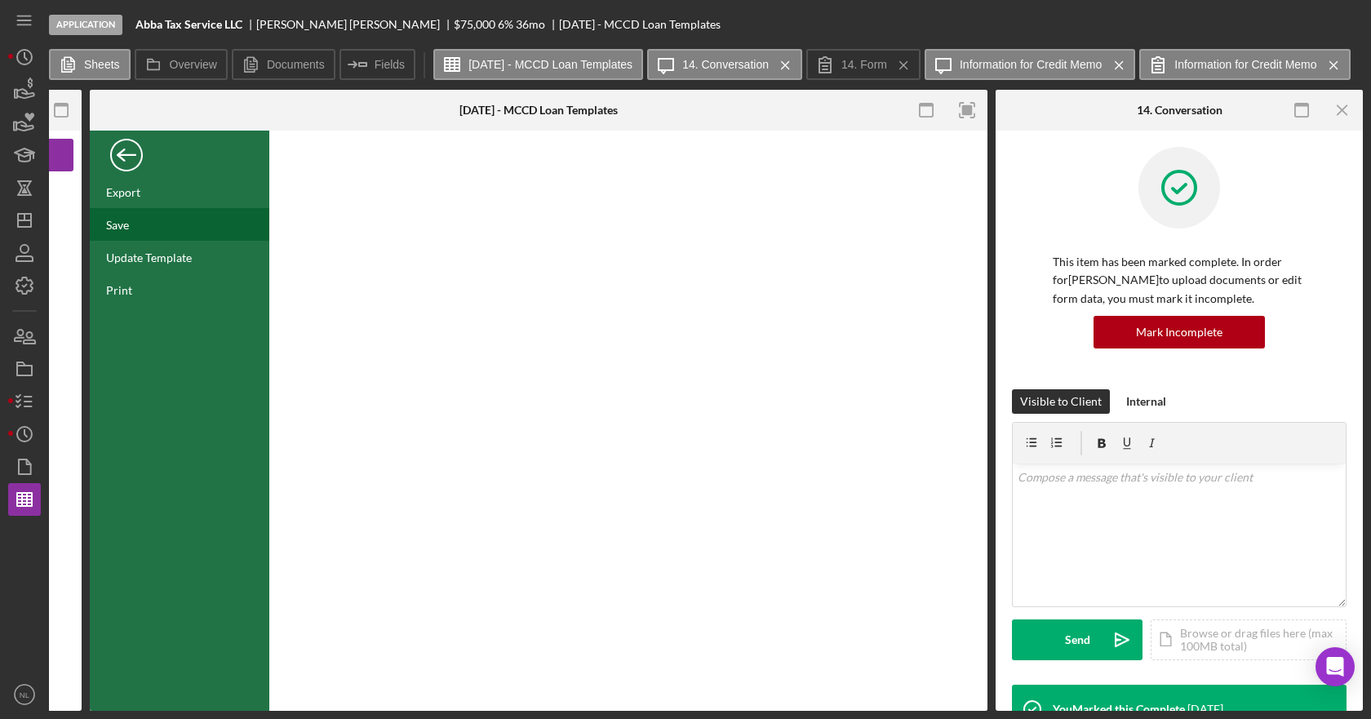
click at [128, 229] on div "Save" at bounding box center [117, 225] width 23 height 14
click at [132, 163] on div "Back" at bounding box center [126, 151] width 33 height 33
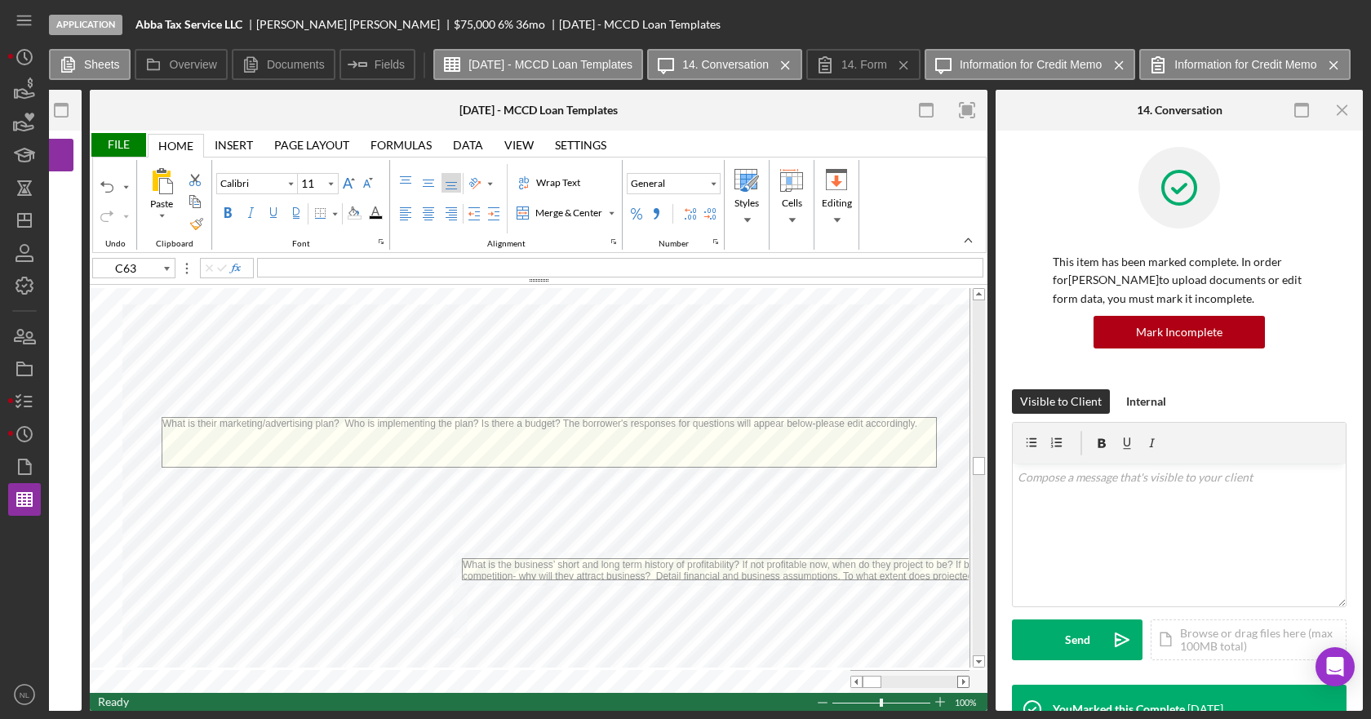
click at [966, 677] on span at bounding box center [963, 682] width 11 height 11
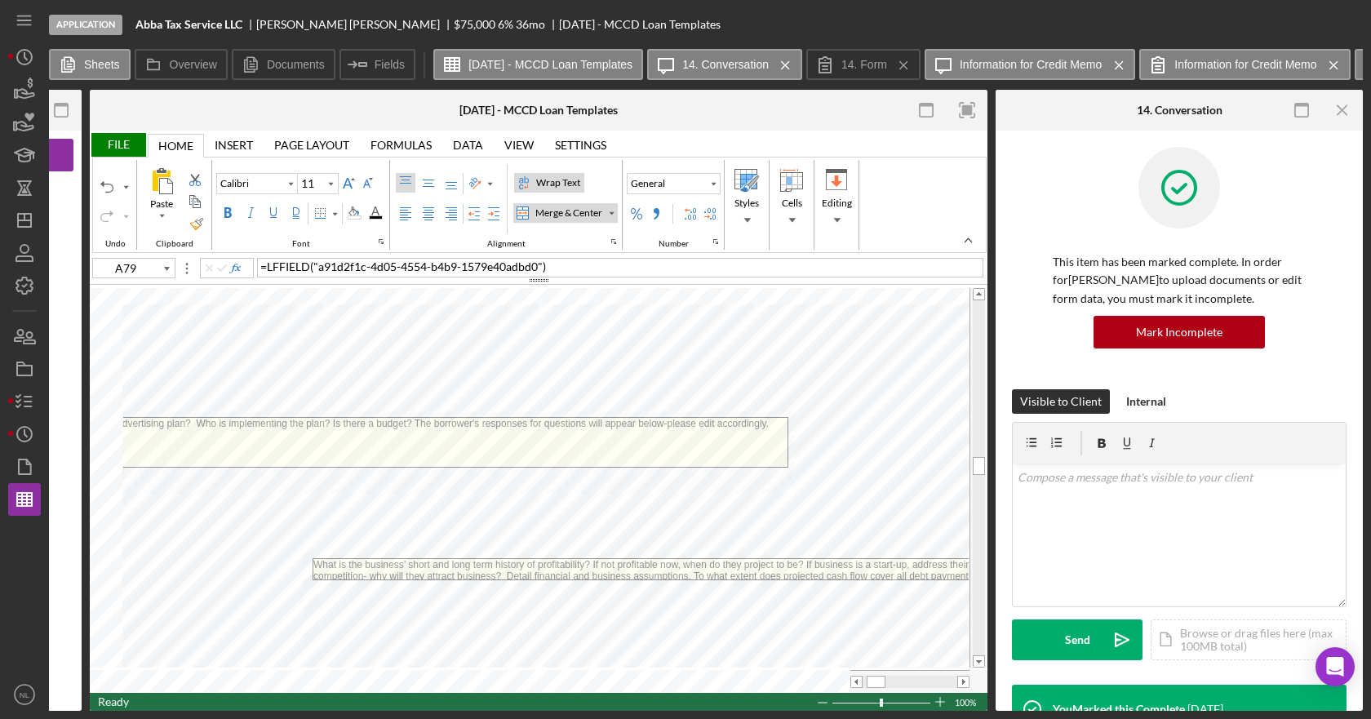
click at [534, 184] on div "Wrap Text" at bounding box center [558, 182] width 51 height 15
click at [858, 677] on span at bounding box center [856, 682] width 11 height 11
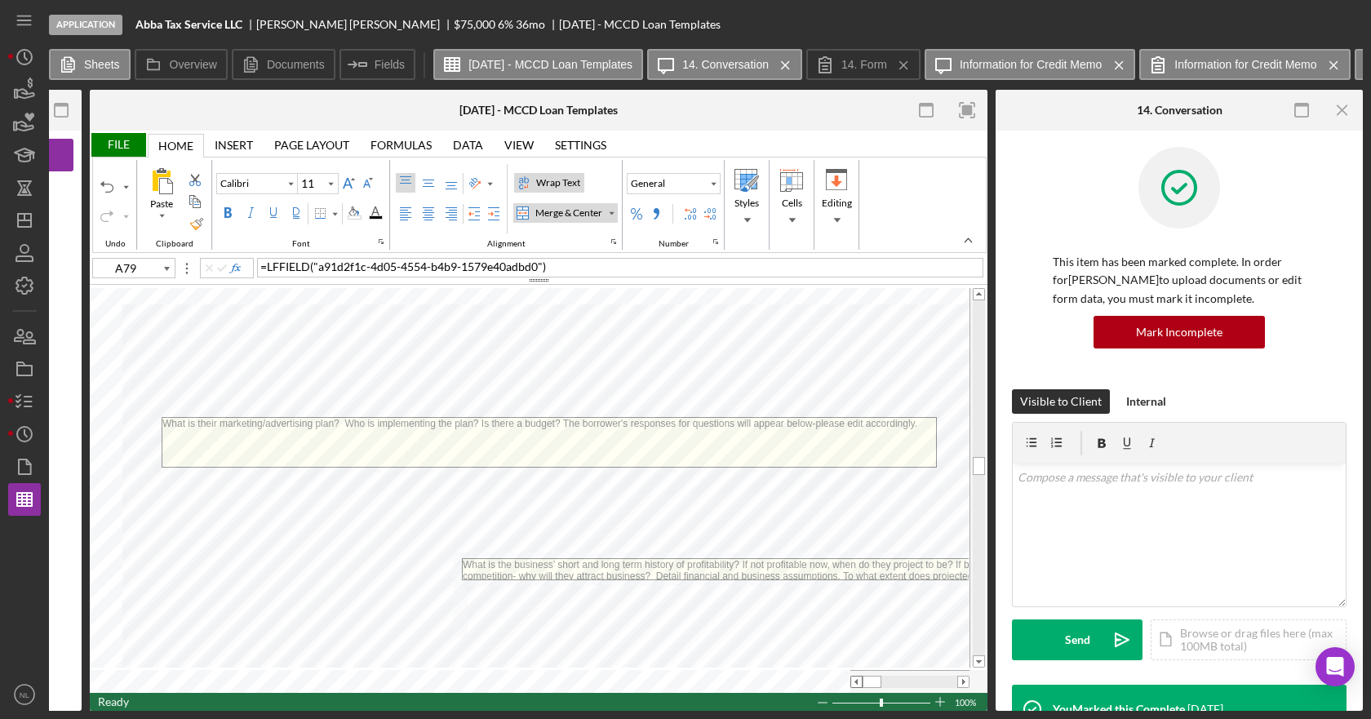
click at [858, 677] on span at bounding box center [856, 682] width 11 height 11
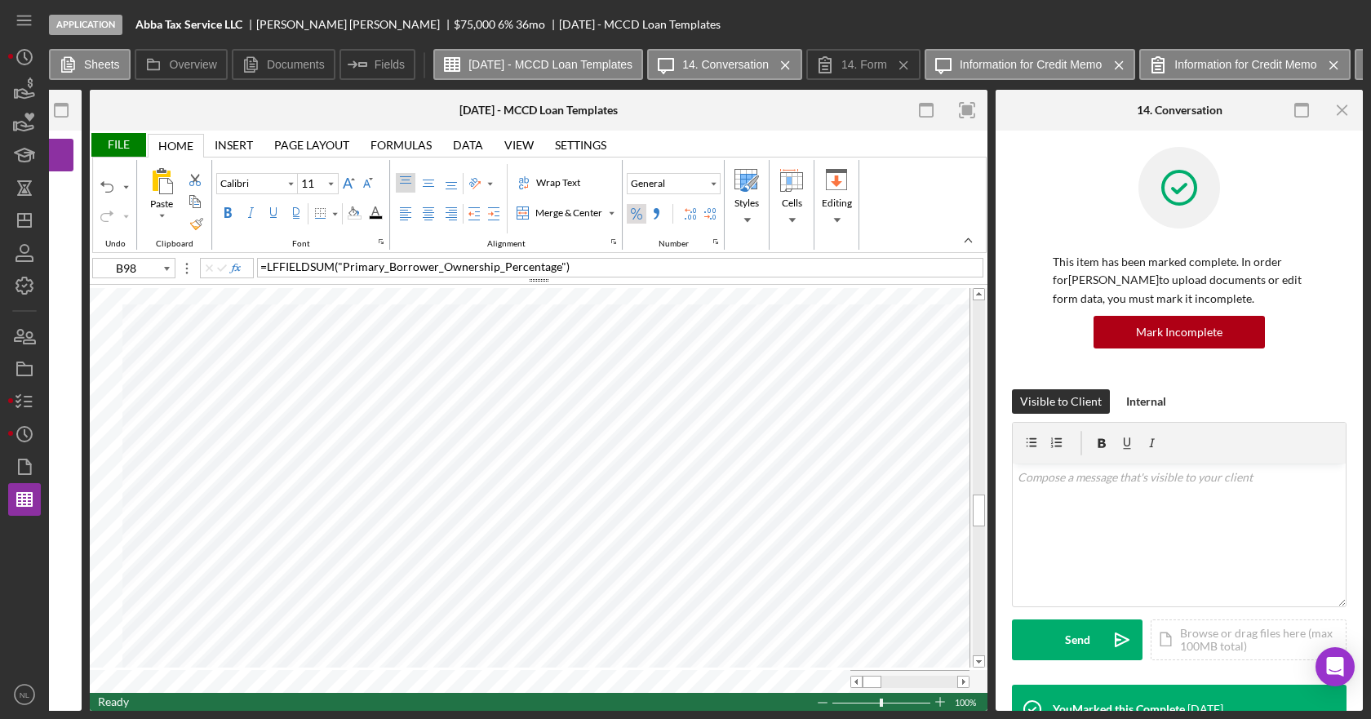
click at [633, 215] on div "Percent Style" at bounding box center [636, 213] width 13 height 13
type input "B98"
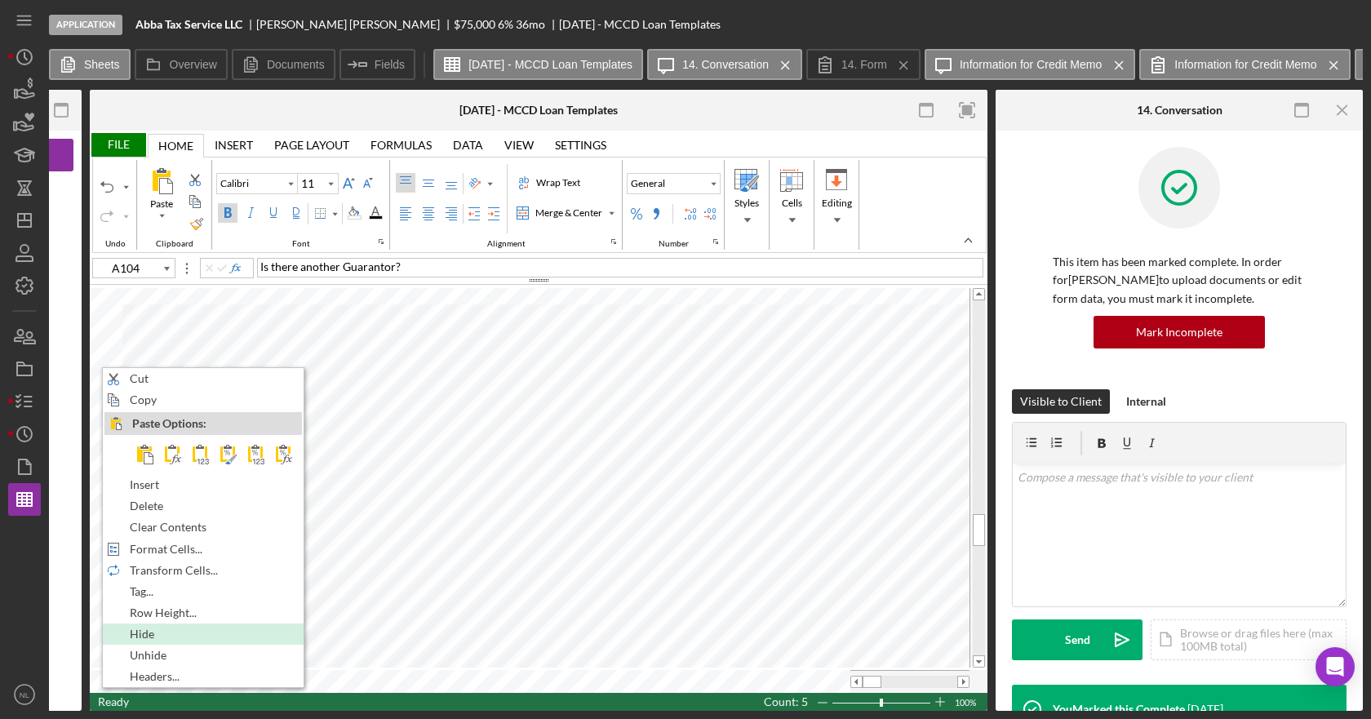
click at [154, 632] on span "Hide" at bounding box center [151, 634] width 43 height 13
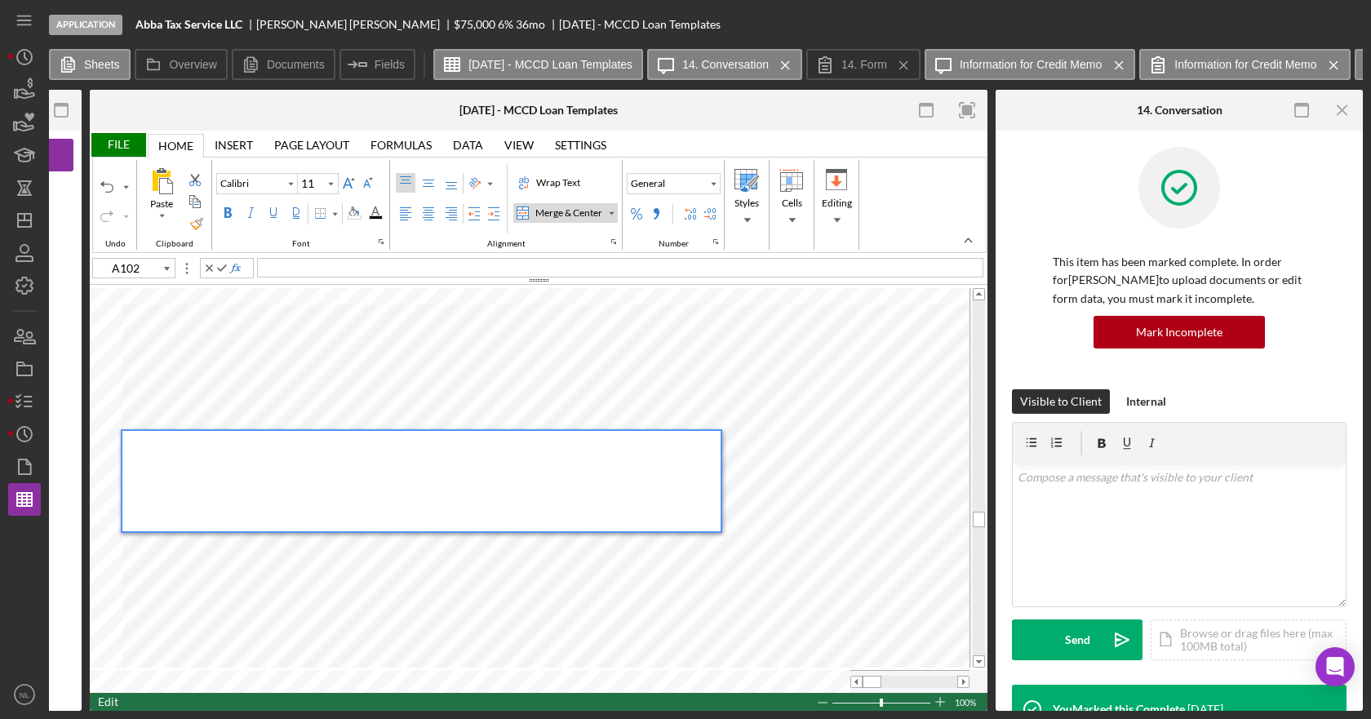
click at [513, 517] on div at bounding box center [421, 481] width 598 height 100
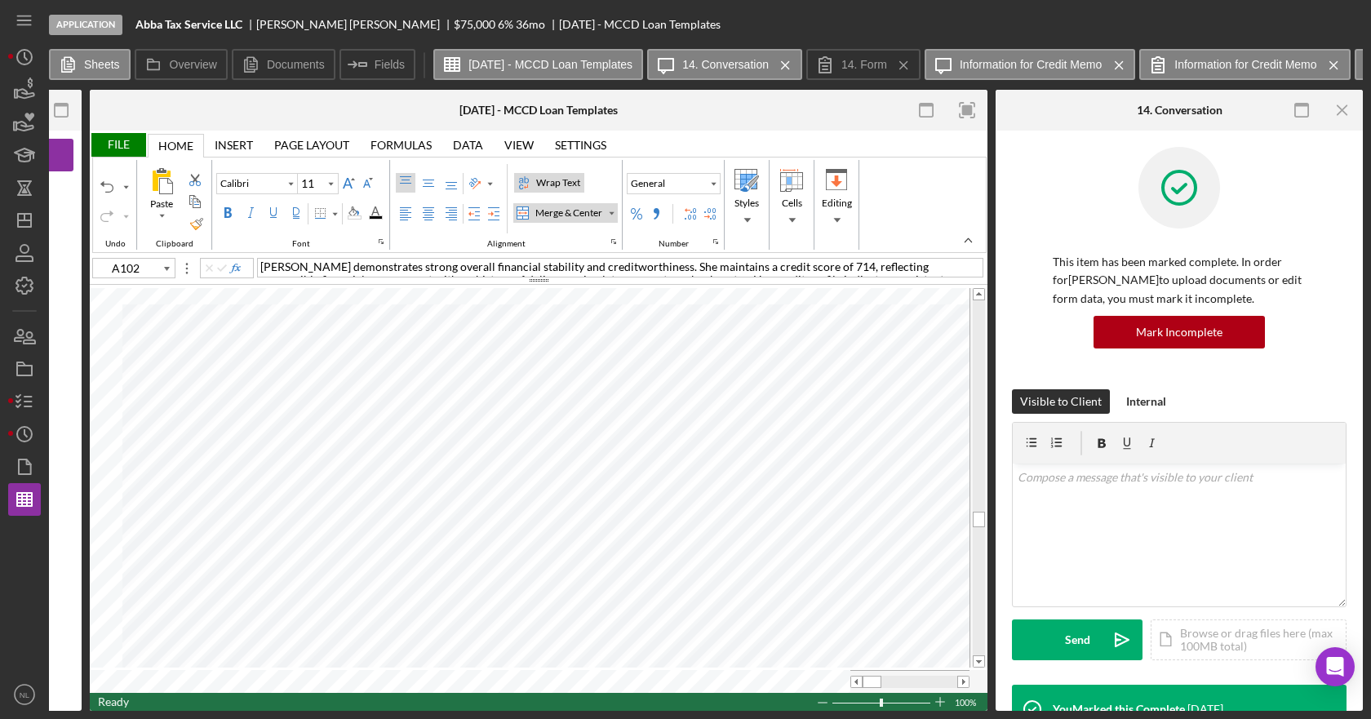
click at [526, 184] on div "Wrap Text" at bounding box center [523, 182] width 13 height 13
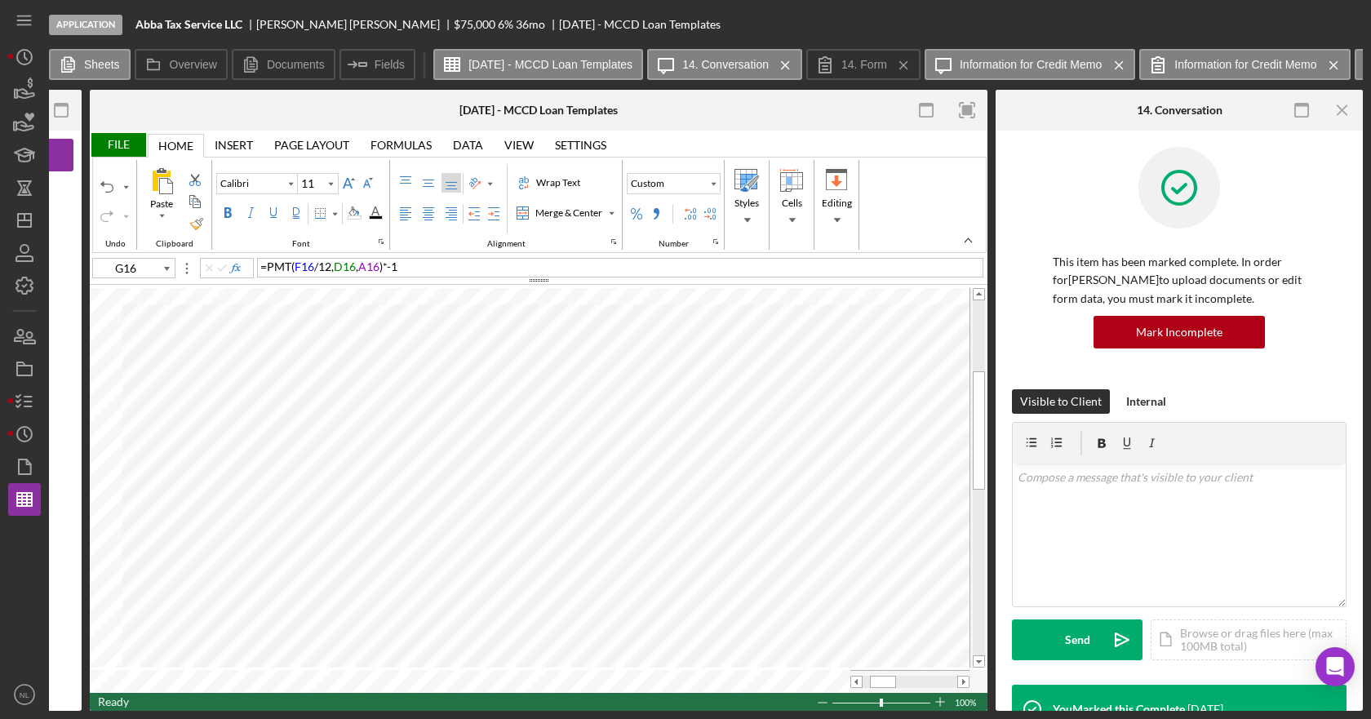
type input "G17"
type input "H17"
click at [699, 184] on button "General" at bounding box center [674, 183] width 94 height 21
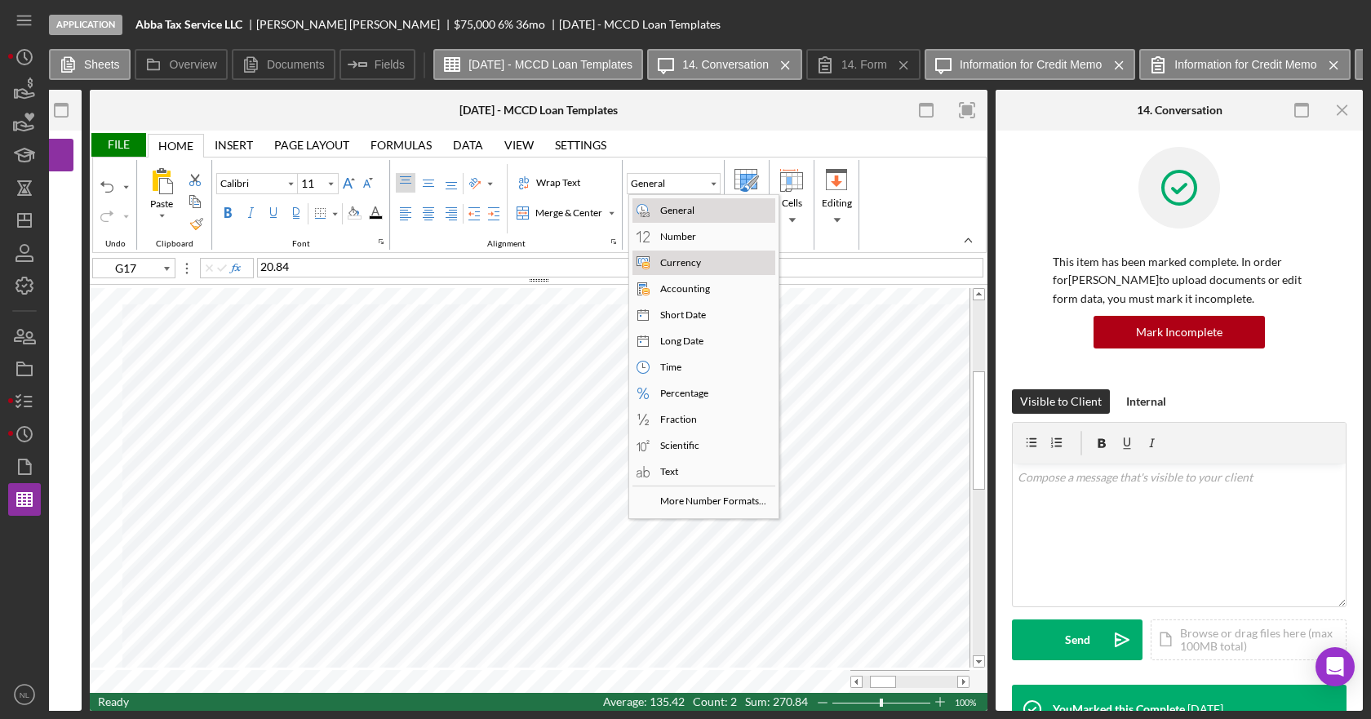
click at [675, 259] on div "Currency" at bounding box center [680, 262] width 47 height 15
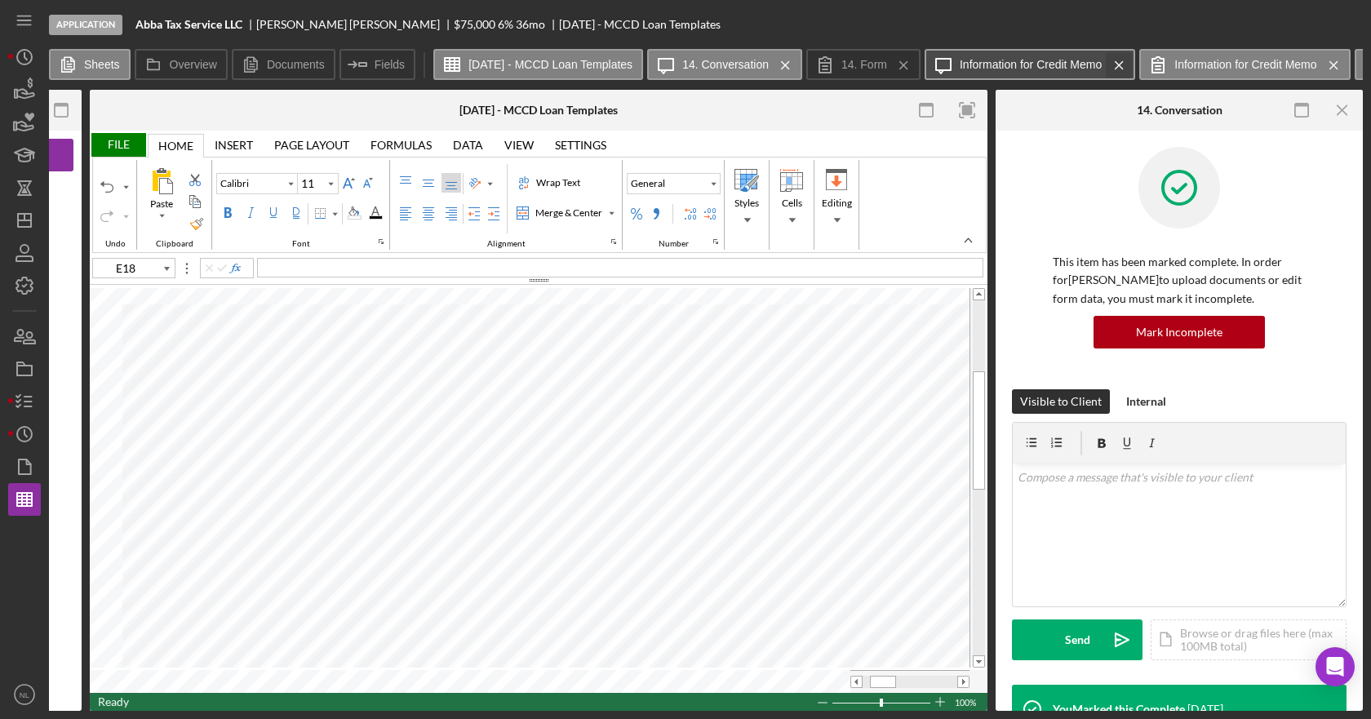
click at [1134, 65] on icon "Icon/Menu Close" at bounding box center [1119, 65] width 29 height 41
click at [1134, 64] on icon "Icon/Menu Close" at bounding box center [1119, 65] width 29 height 41
click at [1143, 64] on label "7. Form" at bounding box center [1131, 64] width 39 height 13
click at [1072, 69] on icon "Icon/Menu Close" at bounding box center [1057, 65] width 29 height 41
click at [1183, 63] on icon "Icon/Menu Close" at bounding box center [1169, 65] width 29 height 41
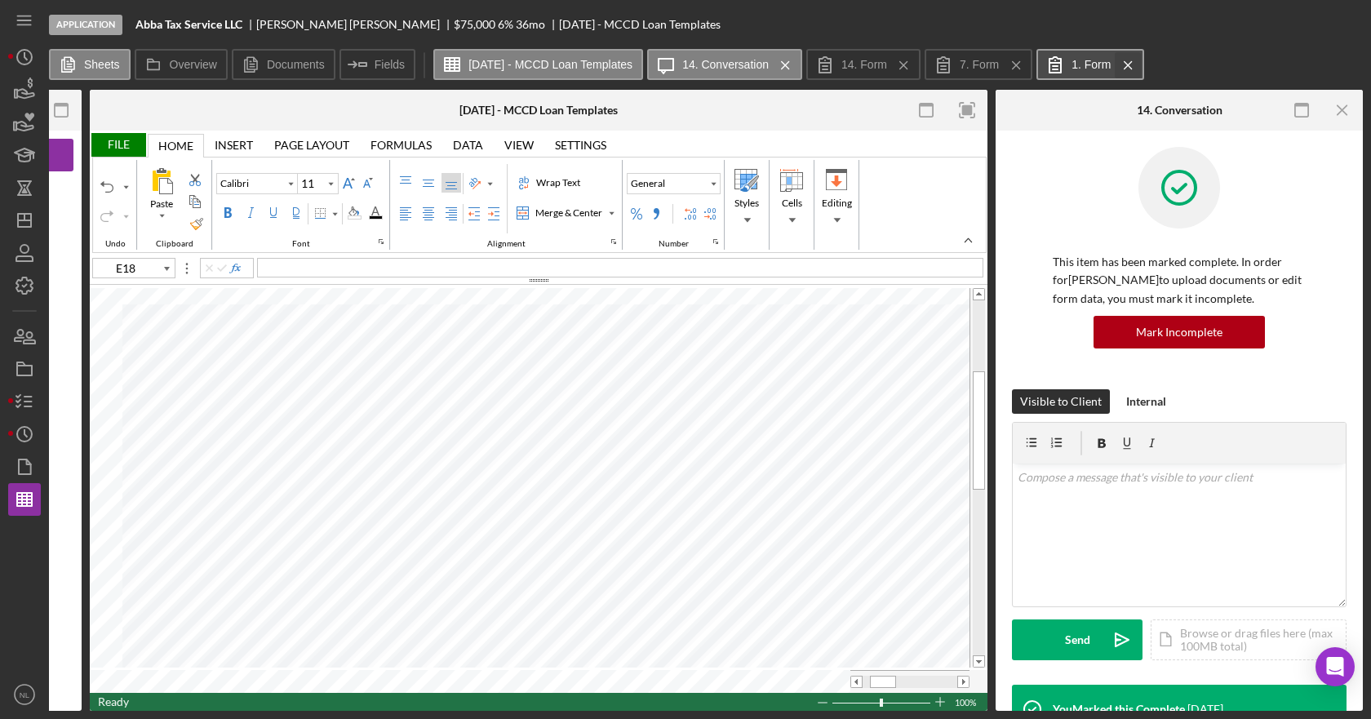
click at [1143, 61] on icon "Icon/Menu Close" at bounding box center [1128, 65] width 29 height 41
click at [1019, 65] on g at bounding box center [1015, 64] width 7 height 7
click at [918, 63] on icon "Icon/Menu Close" at bounding box center [904, 65] width 29 height 41
click at [95, 145] on div "File" at bounding box center [118, 145] width 56 height 24
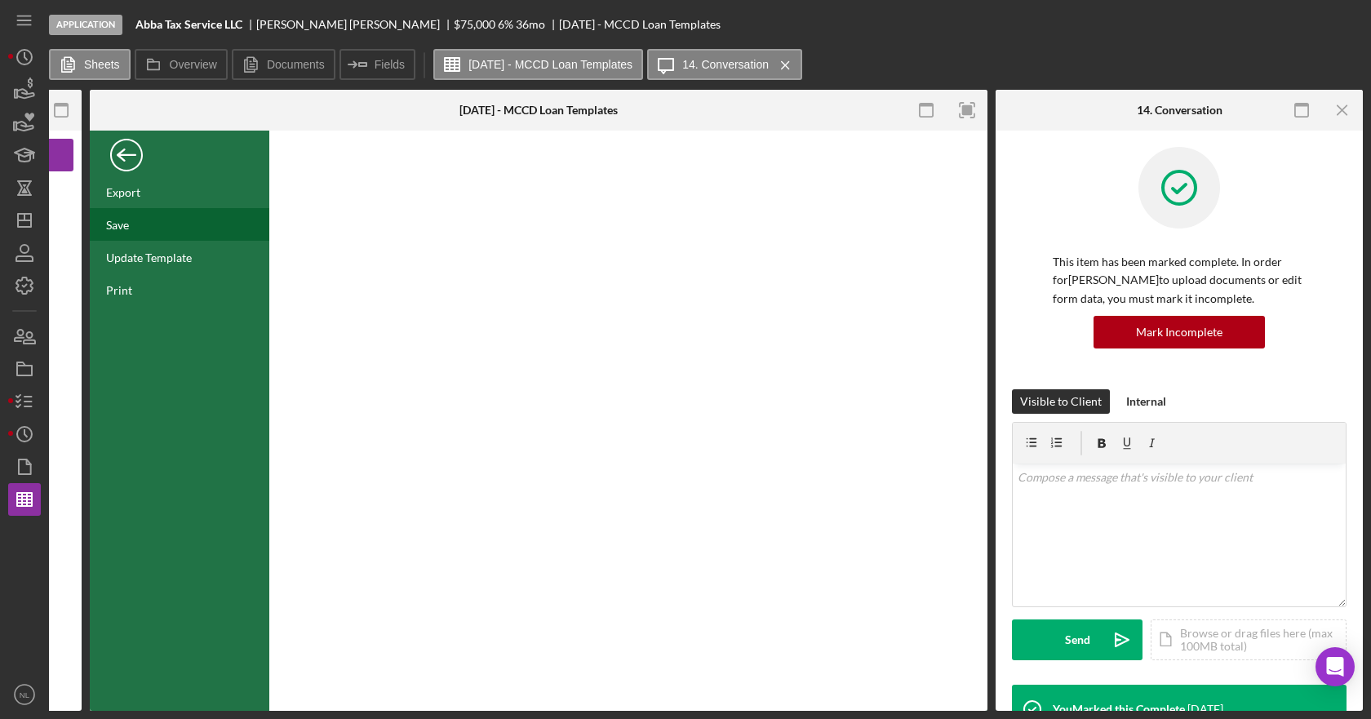
click at [131, 220] on div "Save" at bounding box center [180, 224] width 180 height 33
click at [135, 161] on div "Back" at bounding box center [126, 151] width 33 height 33
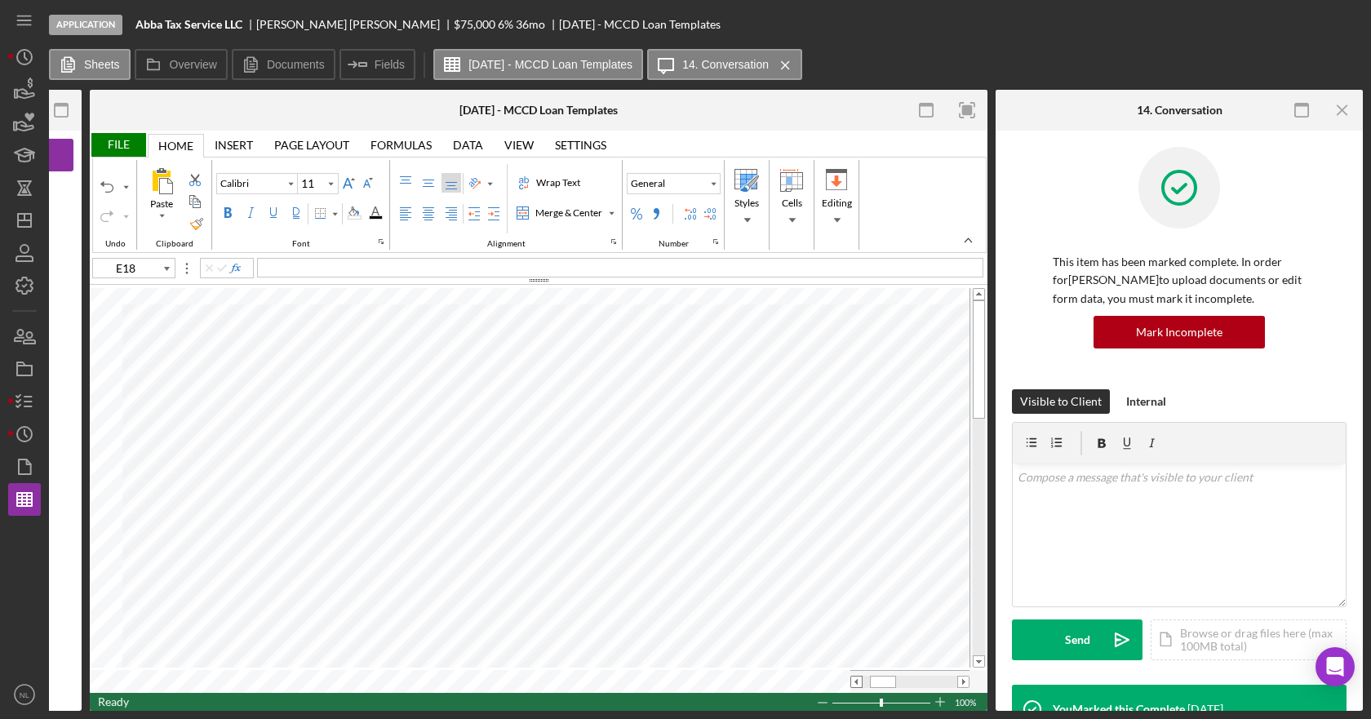
click at [855, 679] on span at bounding box center [856, 682] width 11 height 11
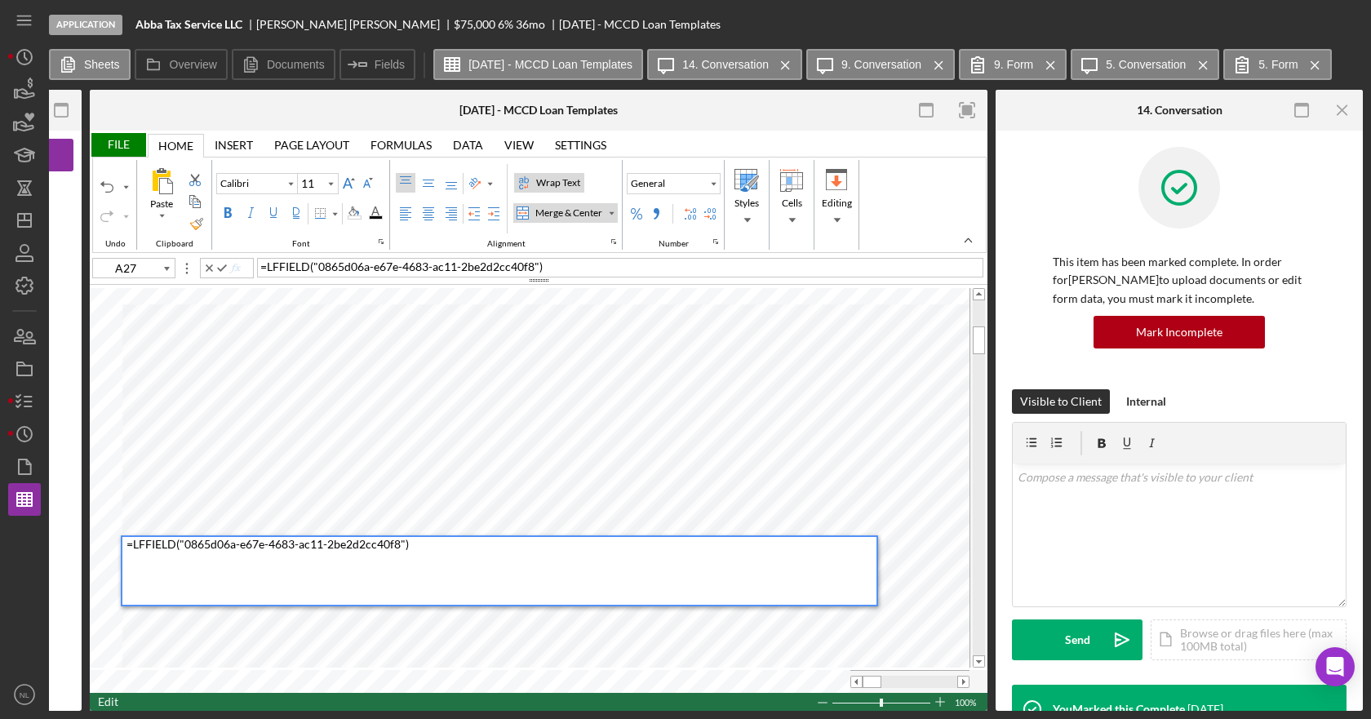
type input "C29"
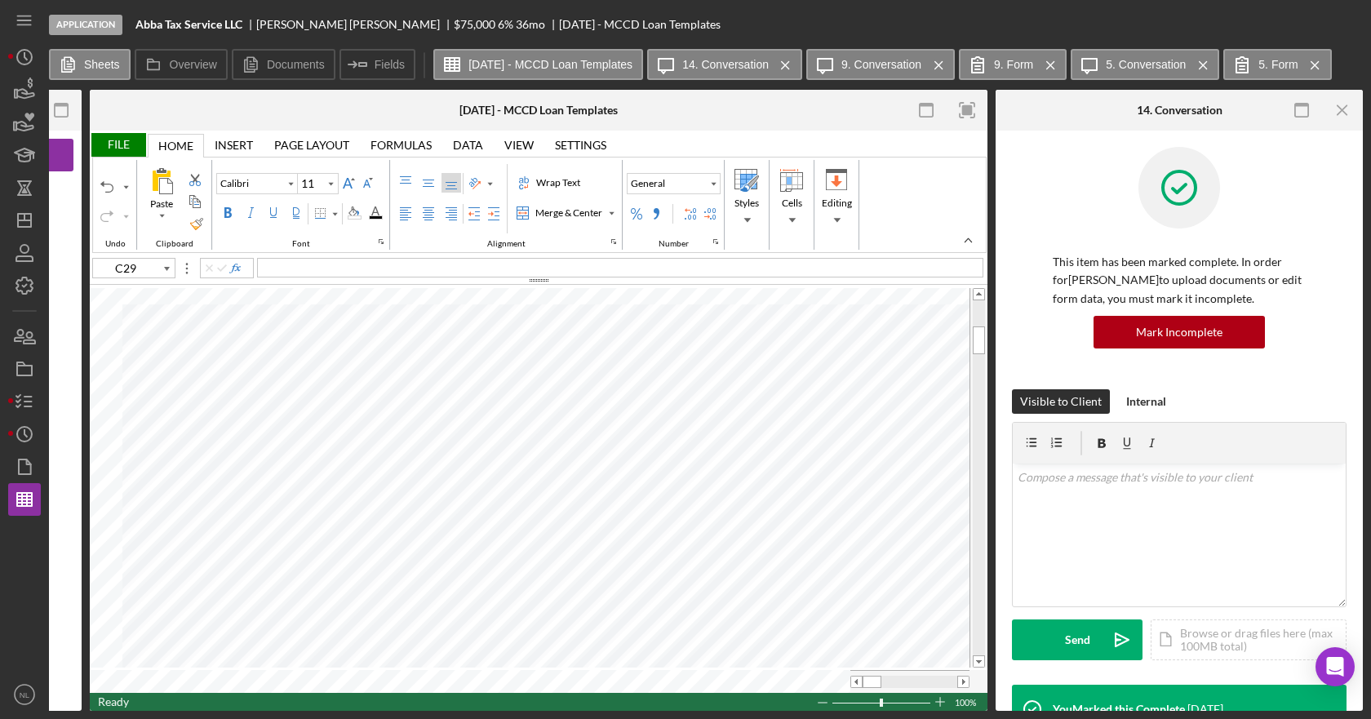
click at [1218, 377] on div "This item has been marked complete. In order for [PERSON_NAME] to upload docume…" at bounding box center [1179, 268] width 335 height 242
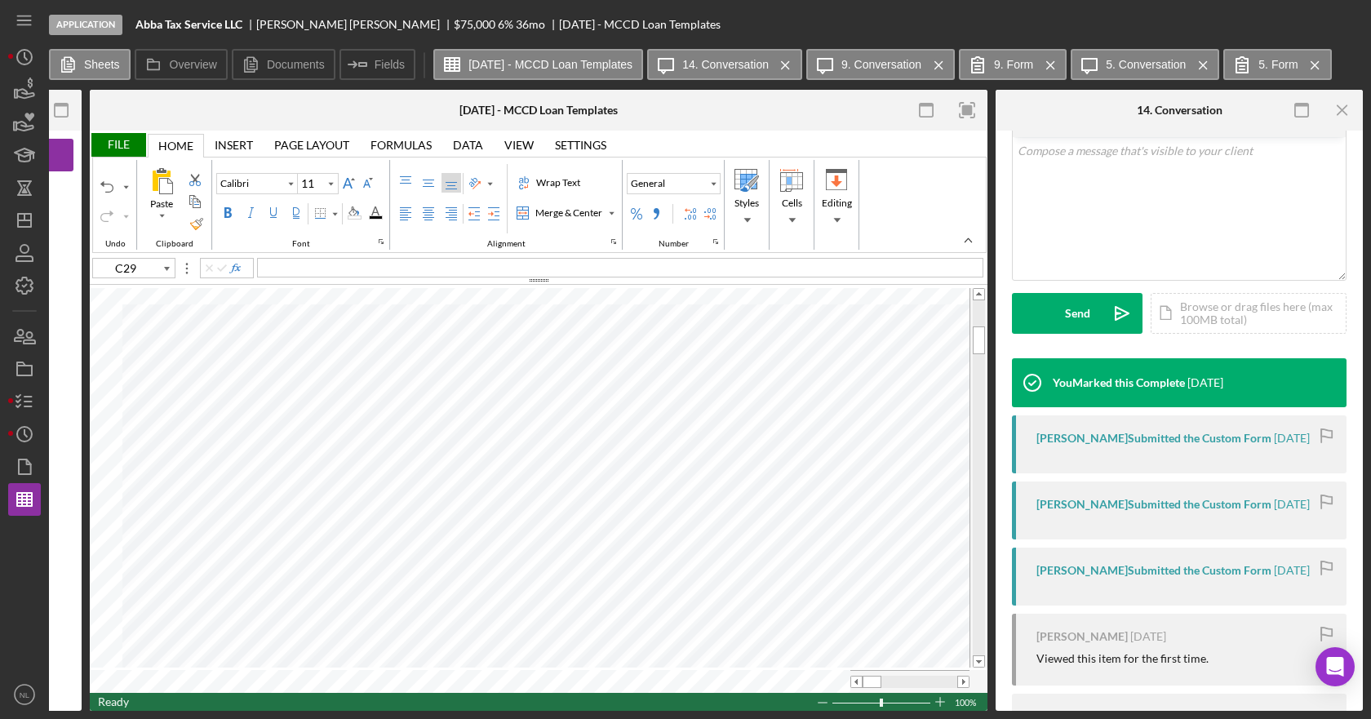
scroll to position [245, 0]
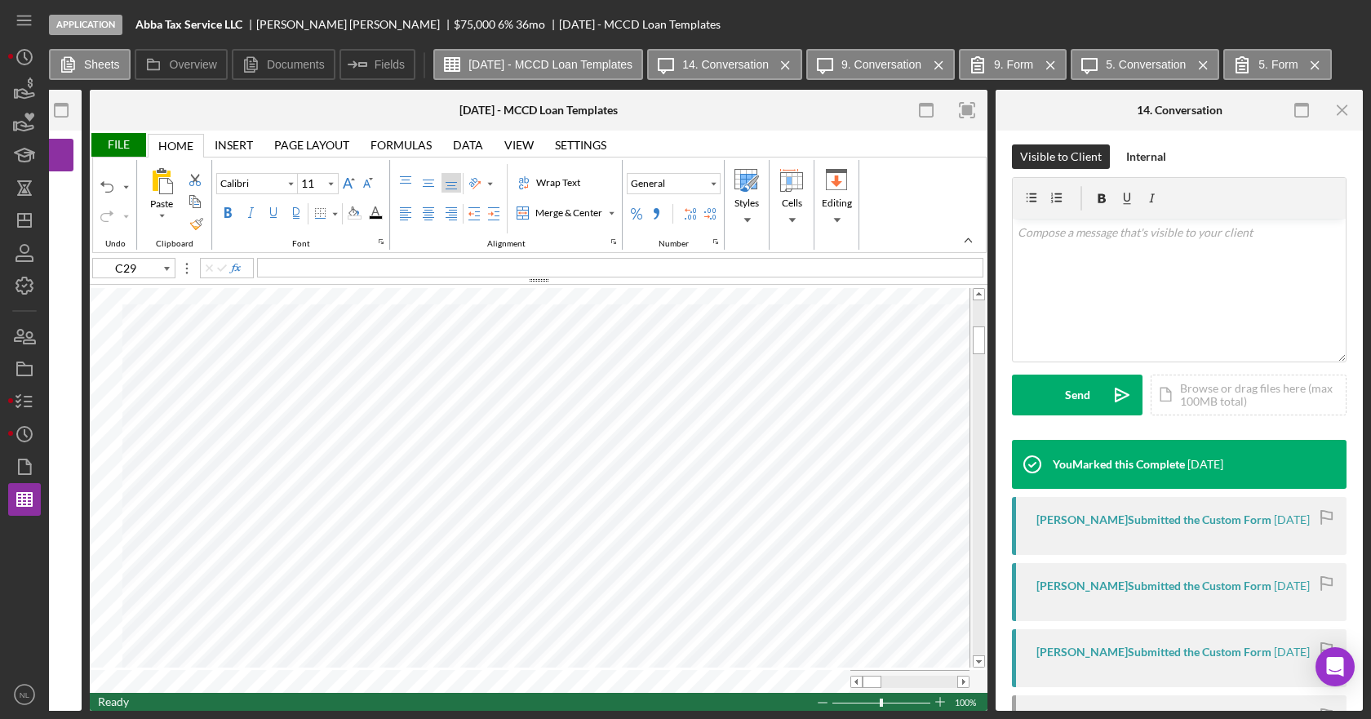
click at [122, 145] on div "File" at bounding box center [118, 145] width 56 height 24
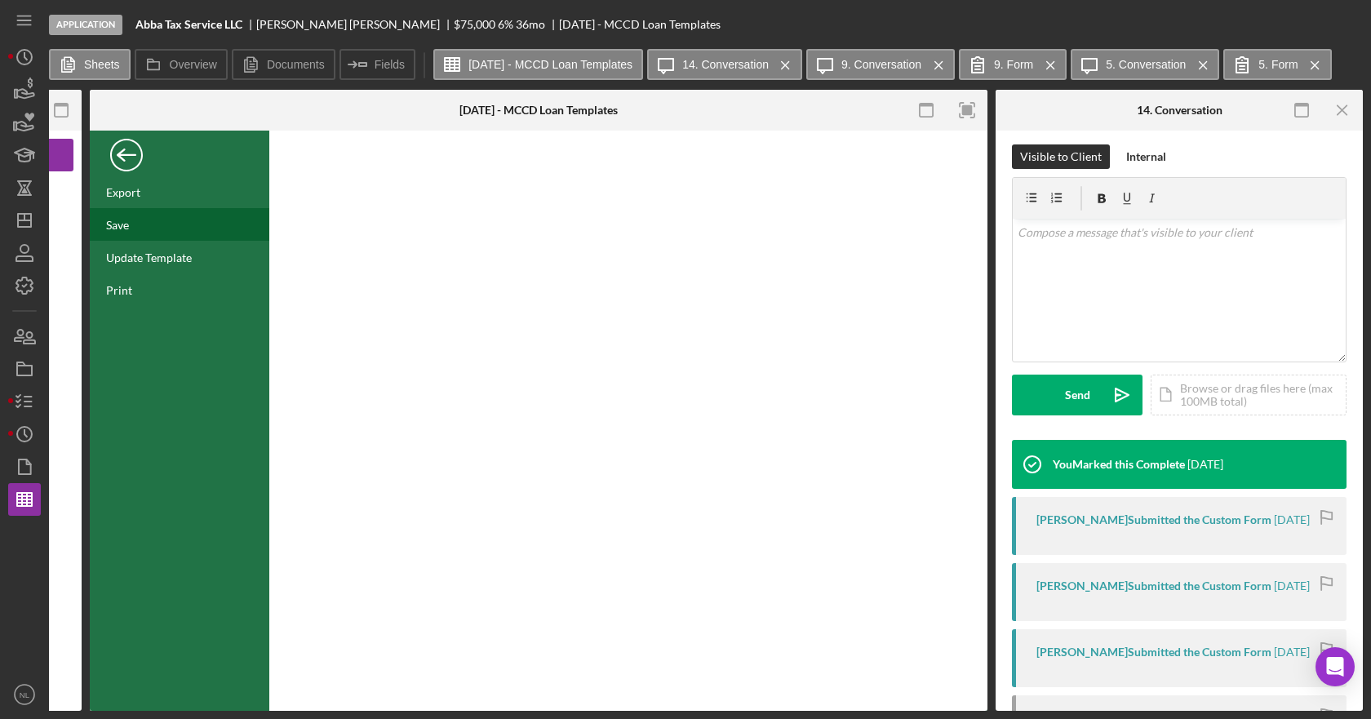
click at [132, 237] on div "Save" at bounding box center [180, 224] width 180 height 33
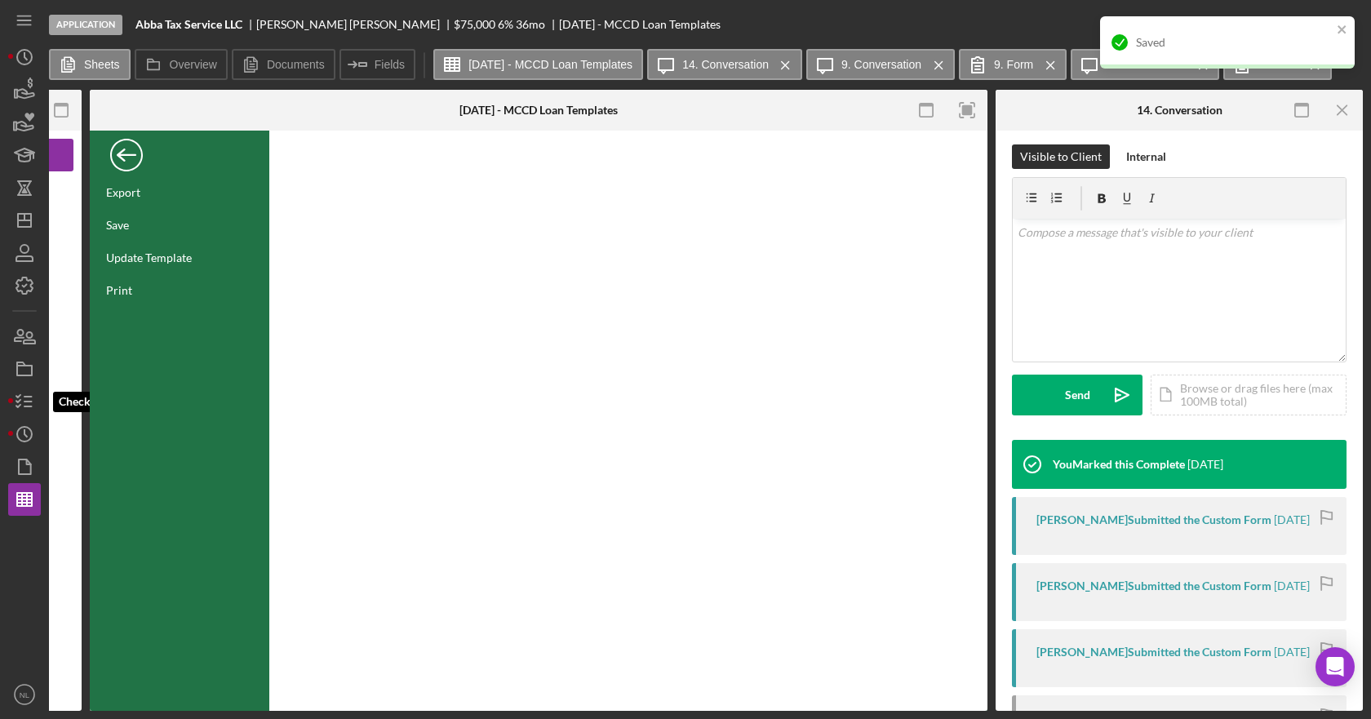
click at [27, 397] on line "button" at bounding box center [27, 397] width 7 height 0
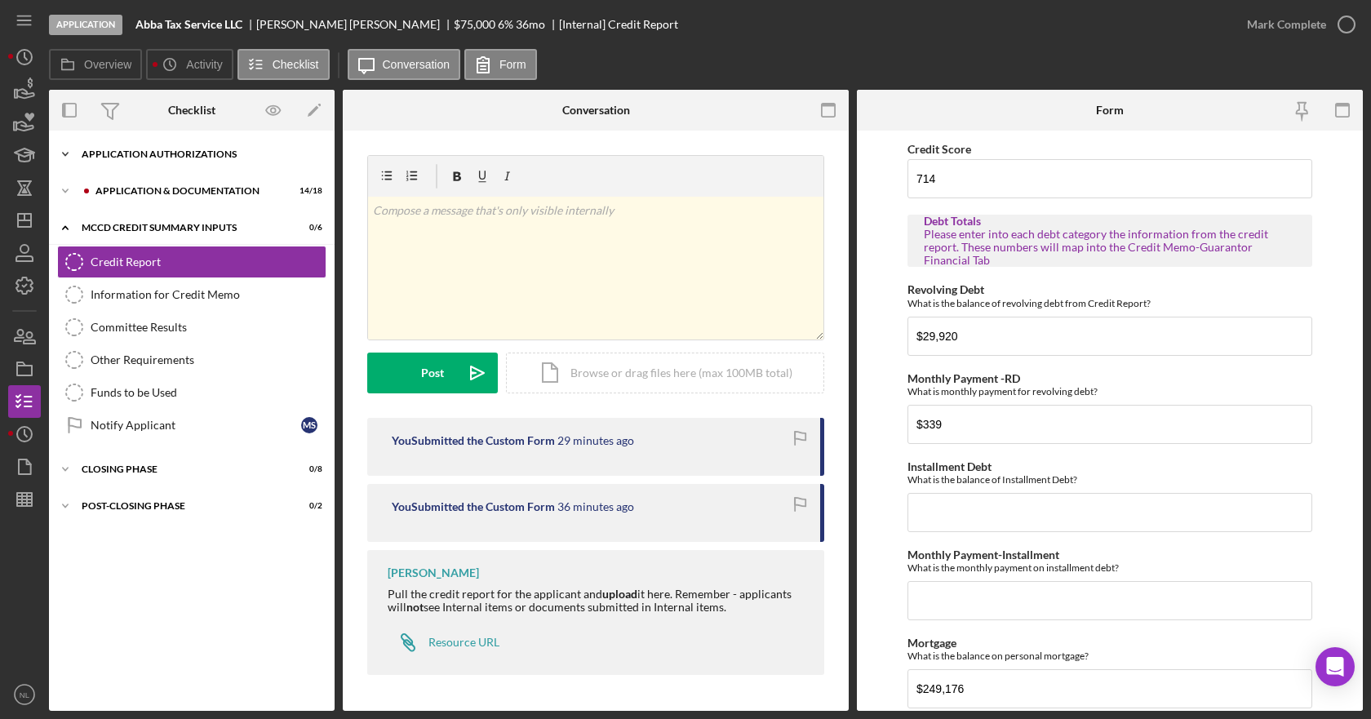
click at [70, 158] on icon "Icon/Expander" at bounding box center [65, 154] width 33 height 33
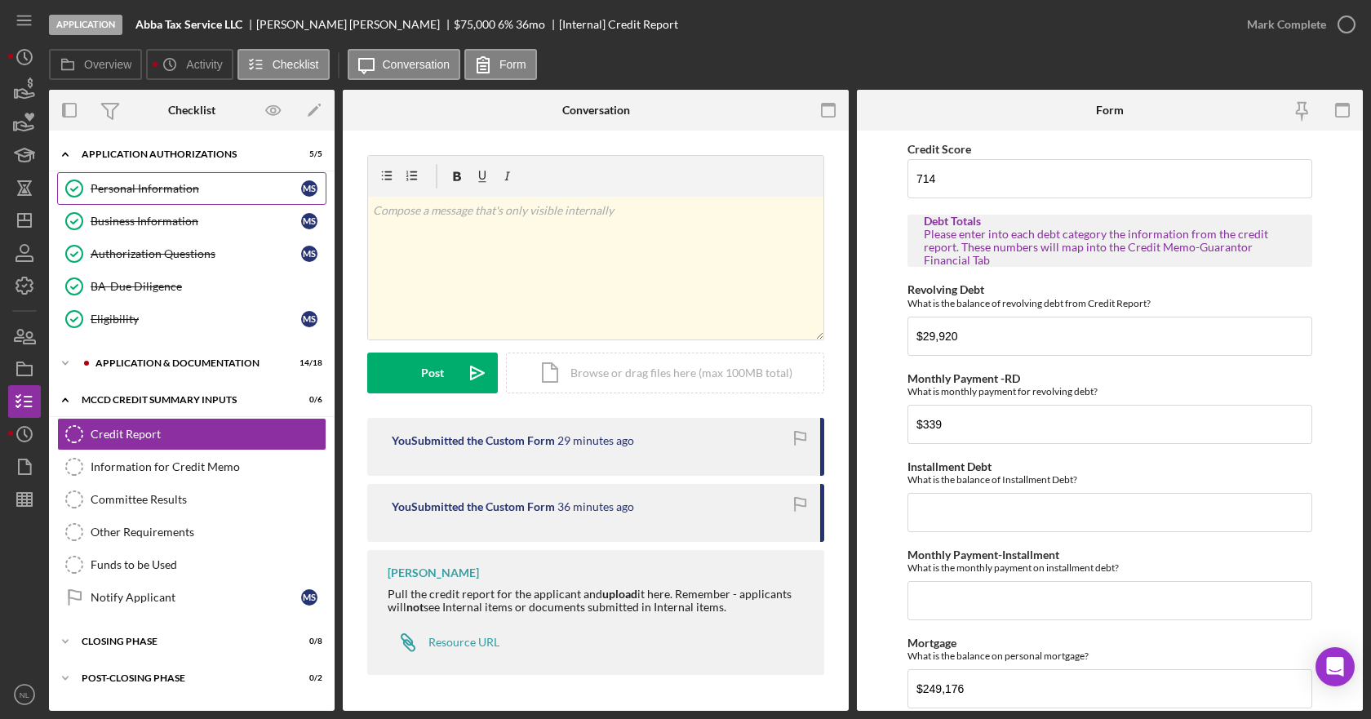
click at [180, 200] on link "Personal Information Personal Information M S" at bounding box center [191, 188] width 269 height 33
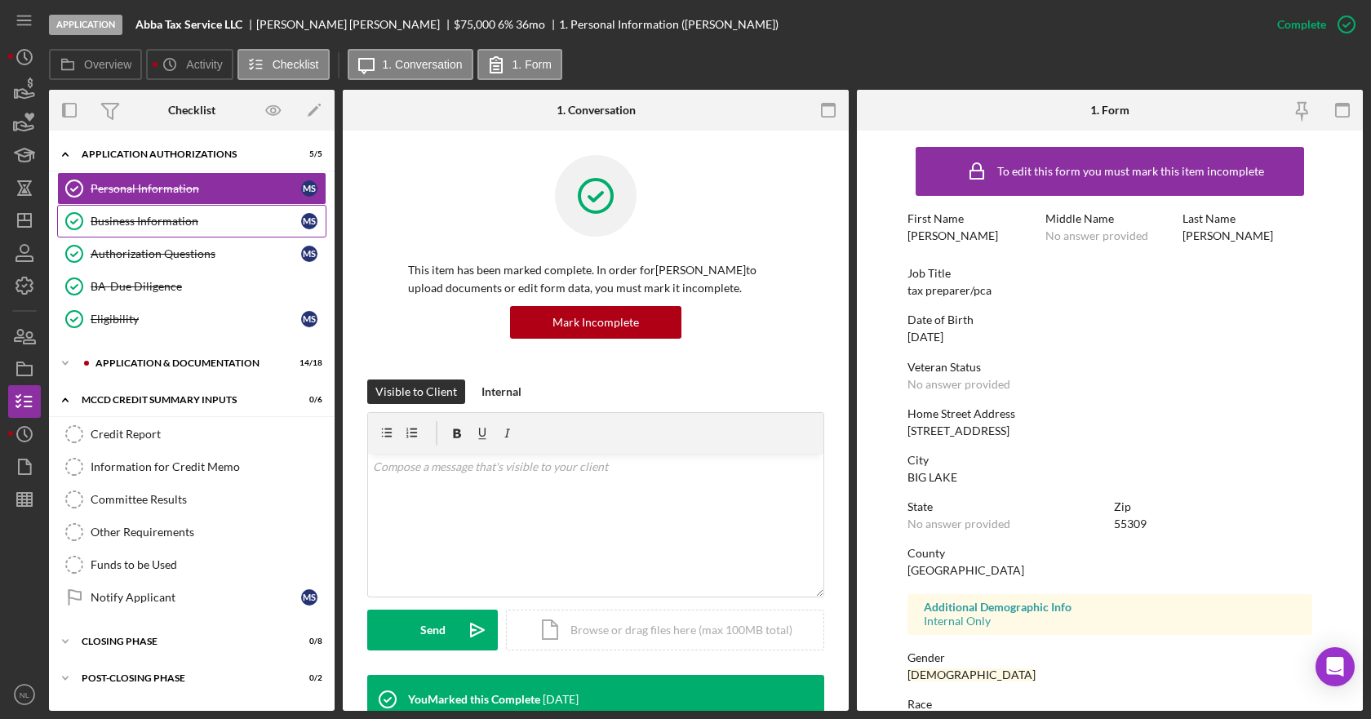
click at [175, 223] on div "Business Information" at bounding box center [196, 221] width 211 height 13
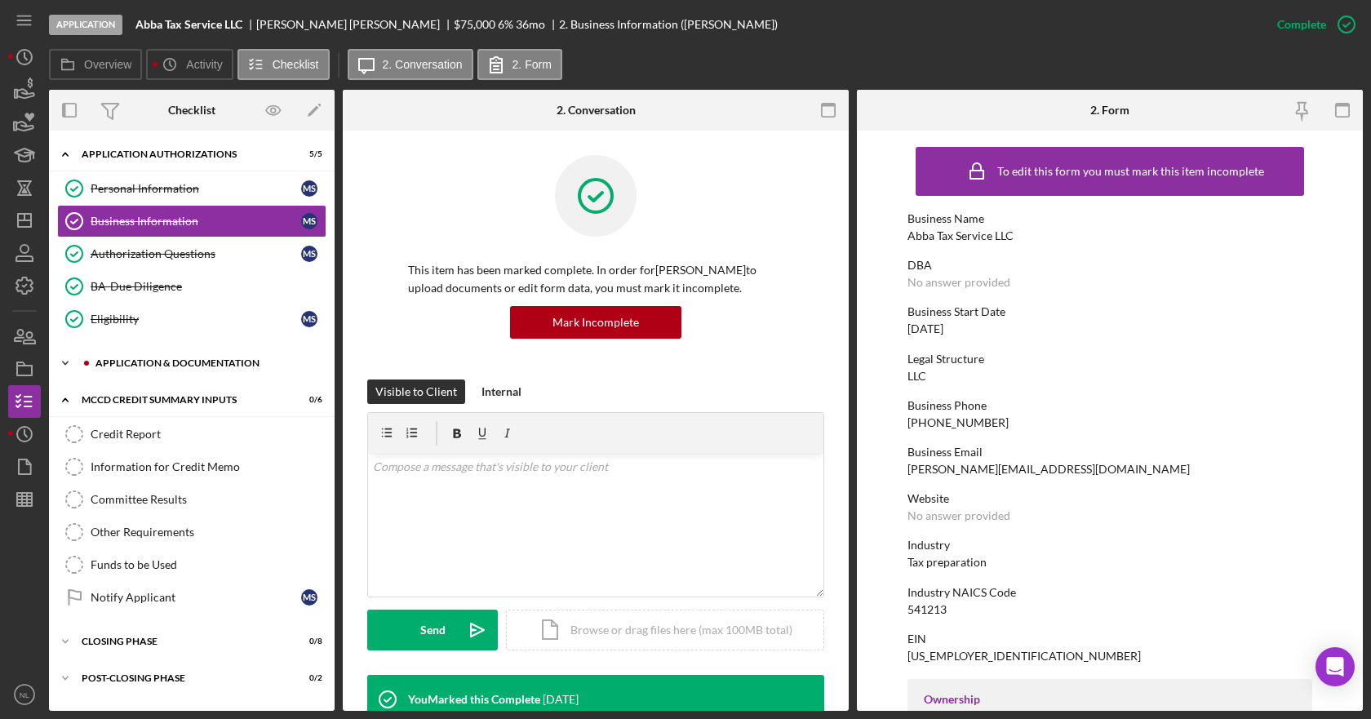
click at [56, 365] on icon "Icon/Expander" at bounding box center [65, 363] width 33 height 33
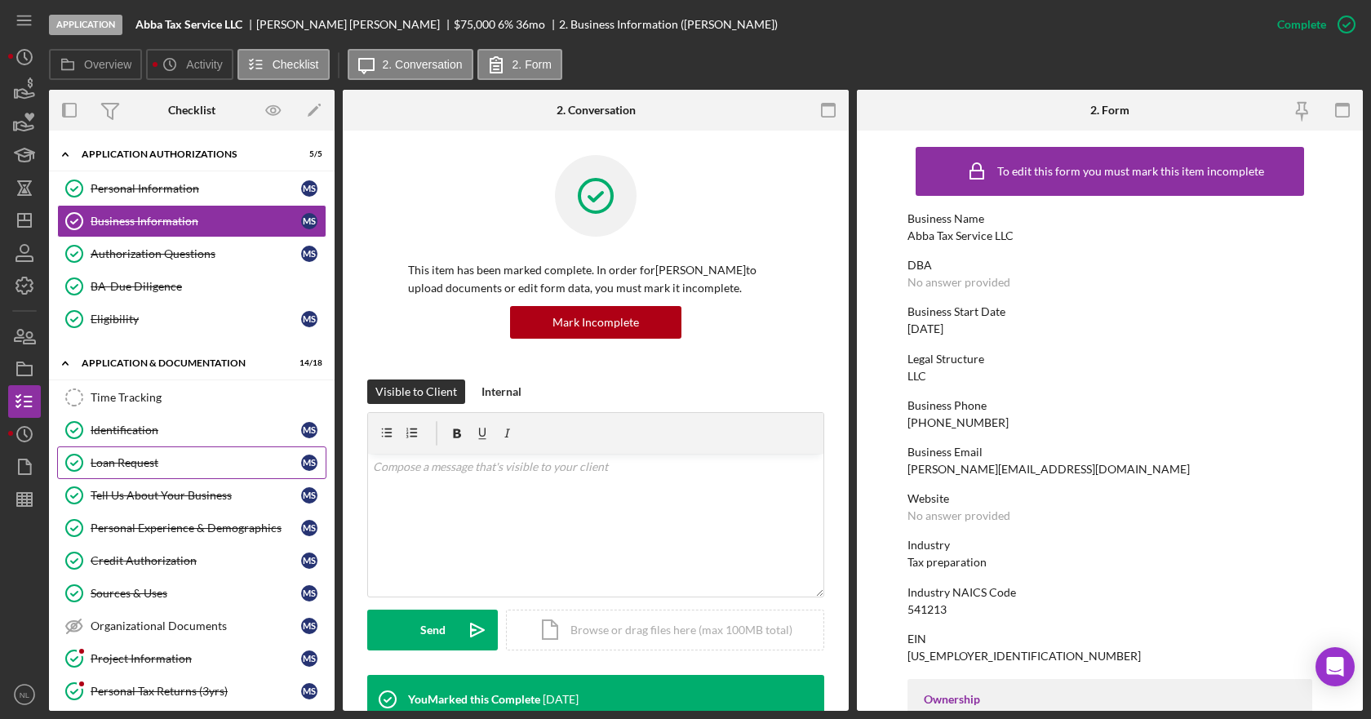
click at [202, 456] on div "Loan Request" at bounding box center [196, 462] width 211 height 13
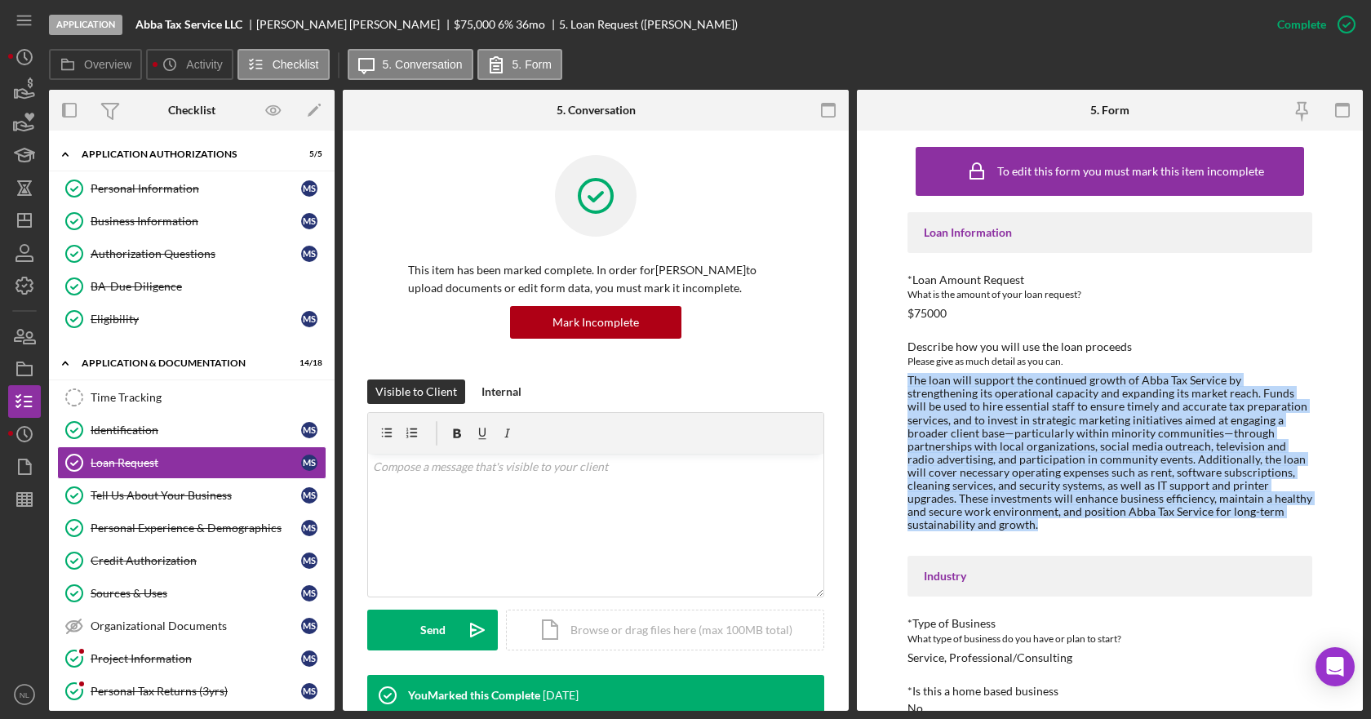
drag, startPoint x: 968, startPoint y: 522, endPoint x: 905, endPoint y: 378, distance: 157.5
click at [905, 378] on div "To edit this form you must mark this item incomplete Loan Information *Loan Amo…" at bounding box center [1110, 421] width 506 height 580
copy div "The loan will support the continued growth of Abba Tax Service by strengthening…"
click at [35, 504] on icon "button" at bounding box center [24, 499] width 41 height 41
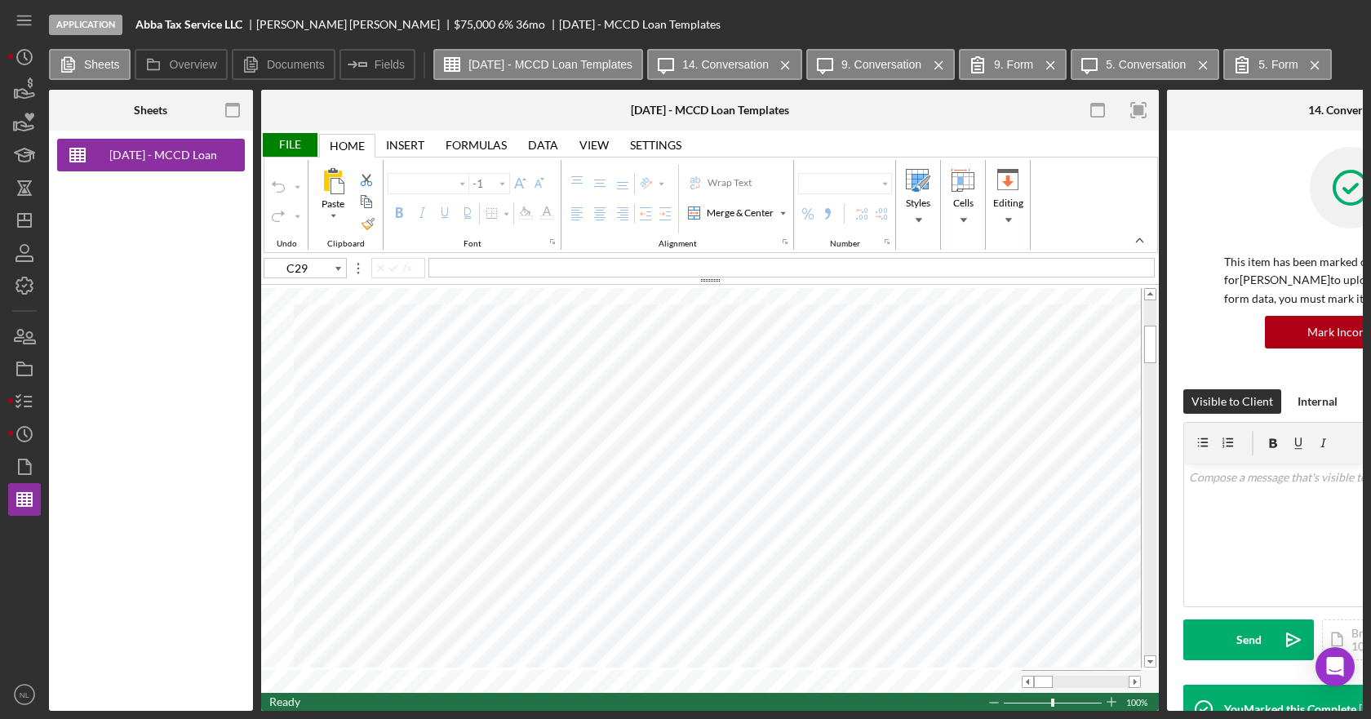
type input "Calibri"
type input "11"
type input "E5"
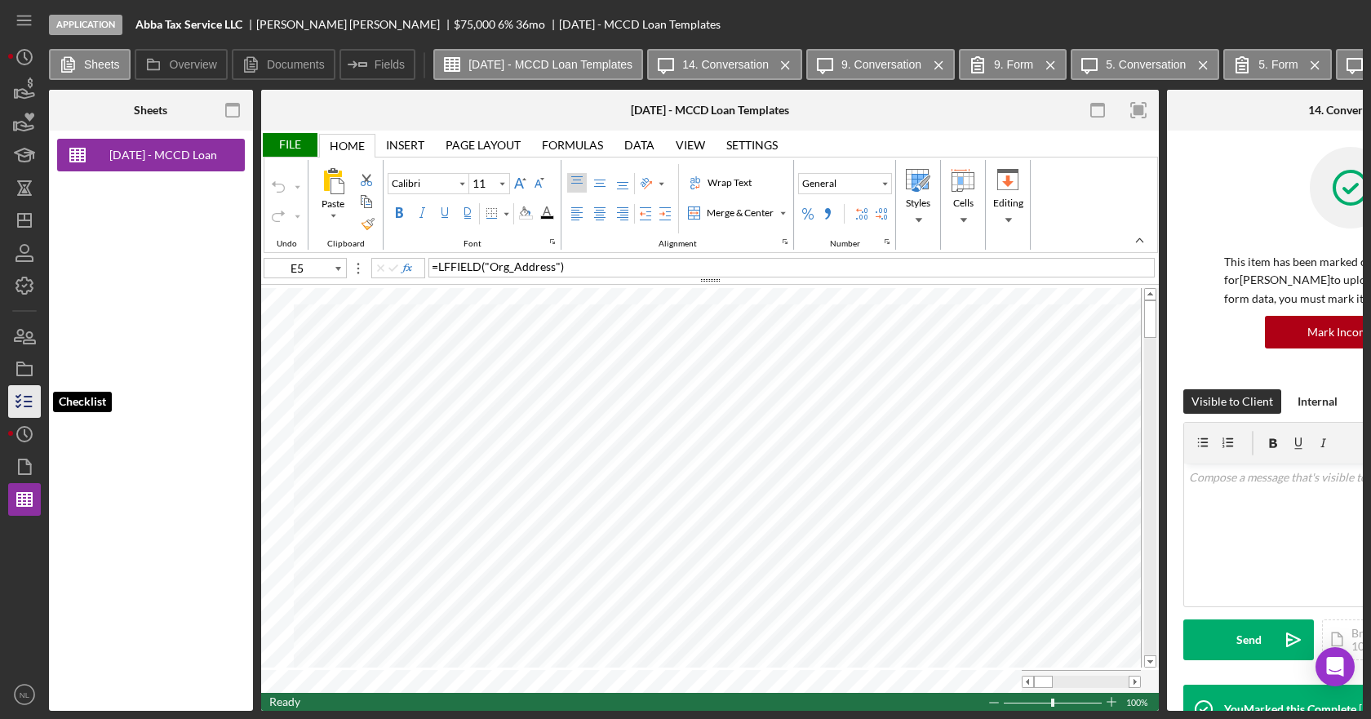
drag, startPoint x: 12, startPoint y: 401, endPoint x: 29, endPoint y: 388, distance: 20.9
click at [12, 401] on icon "button" at bounding box center [24, 401] width 41 height 41
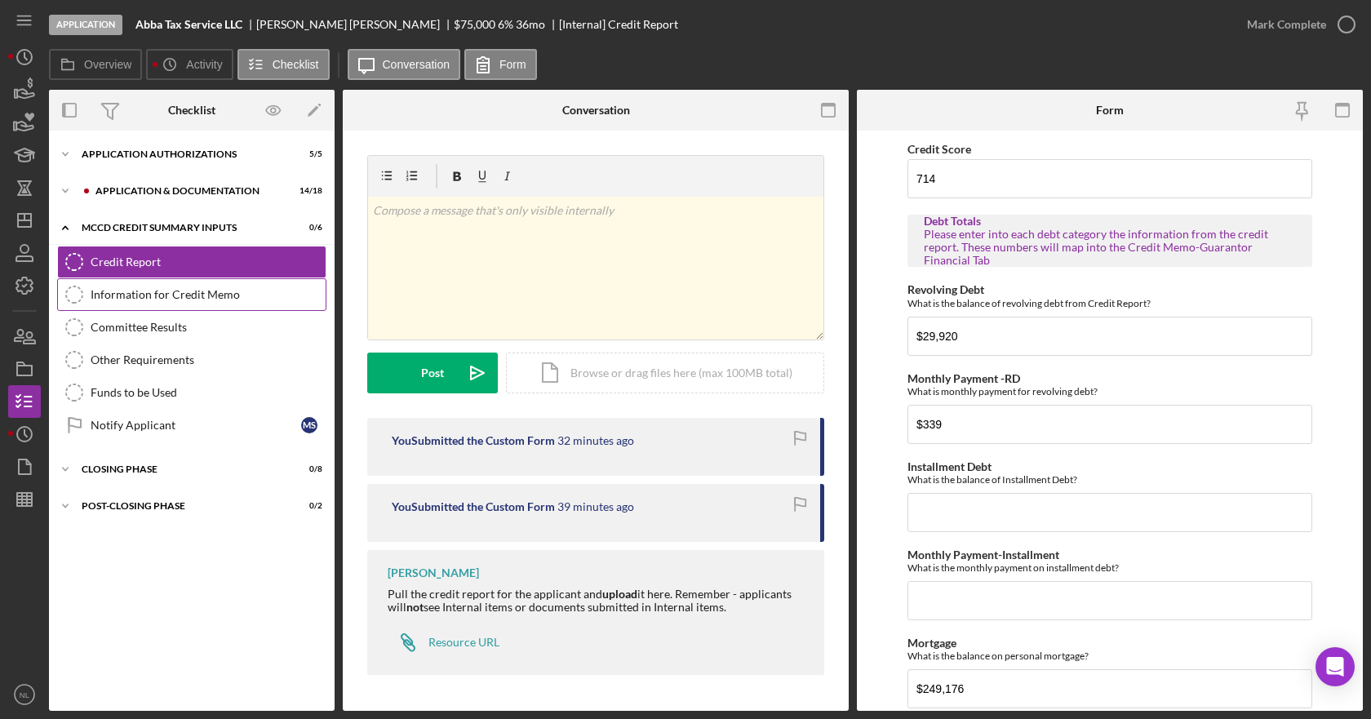
click at [221, 304] on link "Information for Credit Memo Information for Credit Memo" at bounding box center [191, 294] width 269 height 33
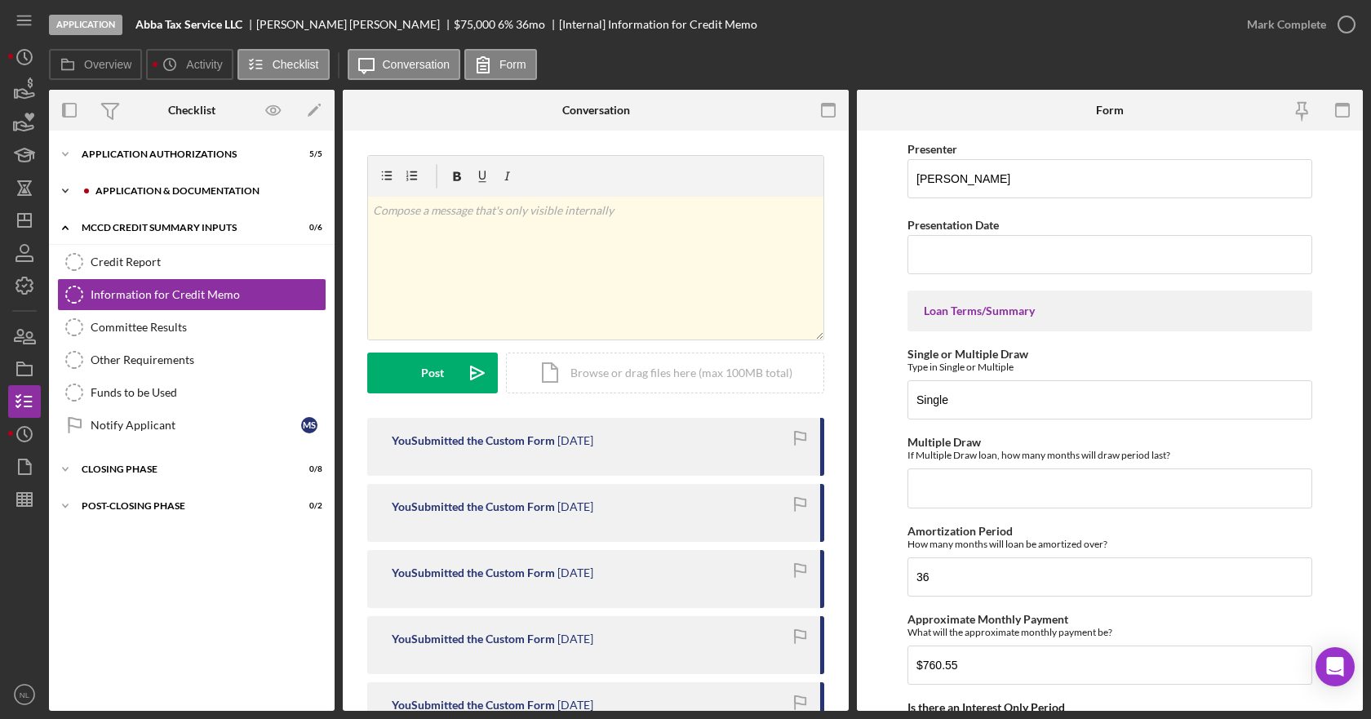
click at [189, 188] on div "Application & Documentation" at bounding box center [204, 191] width 219 height 10
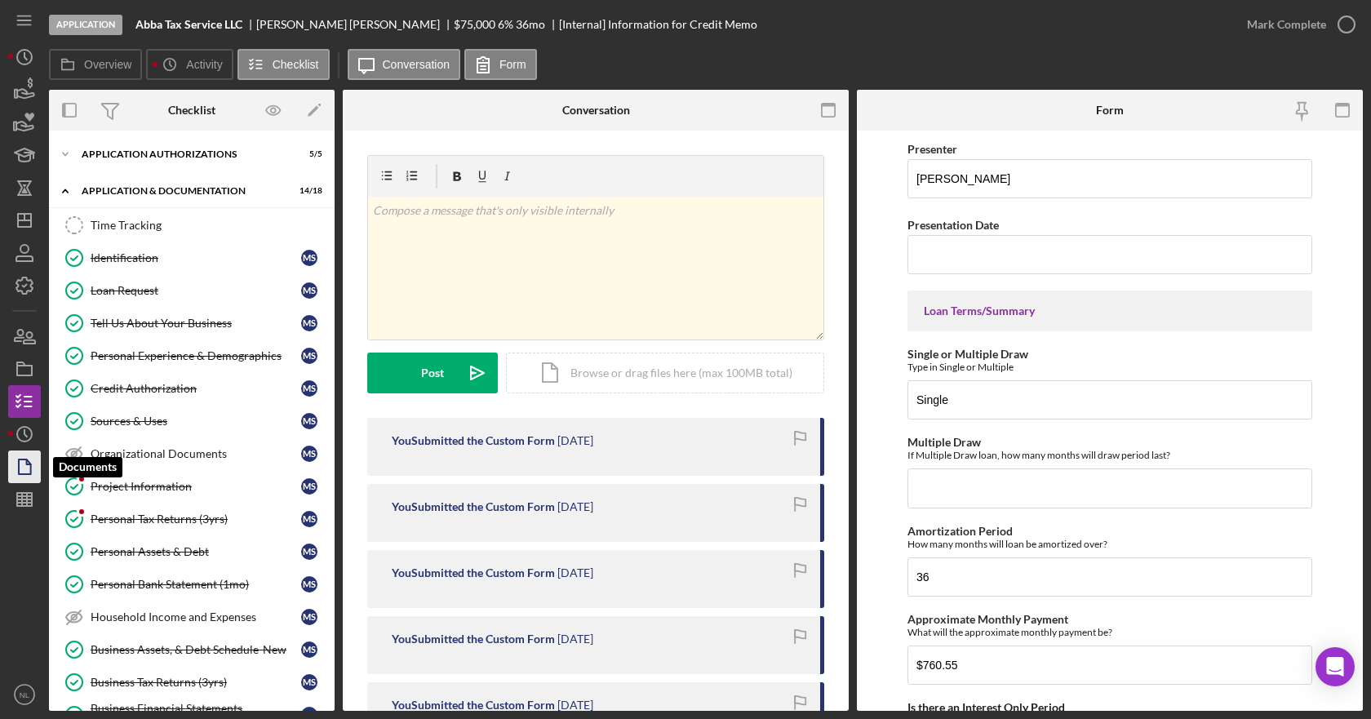
click at [29, 464] on icon "button" at bounding box center [29, 462] width 4 height 4
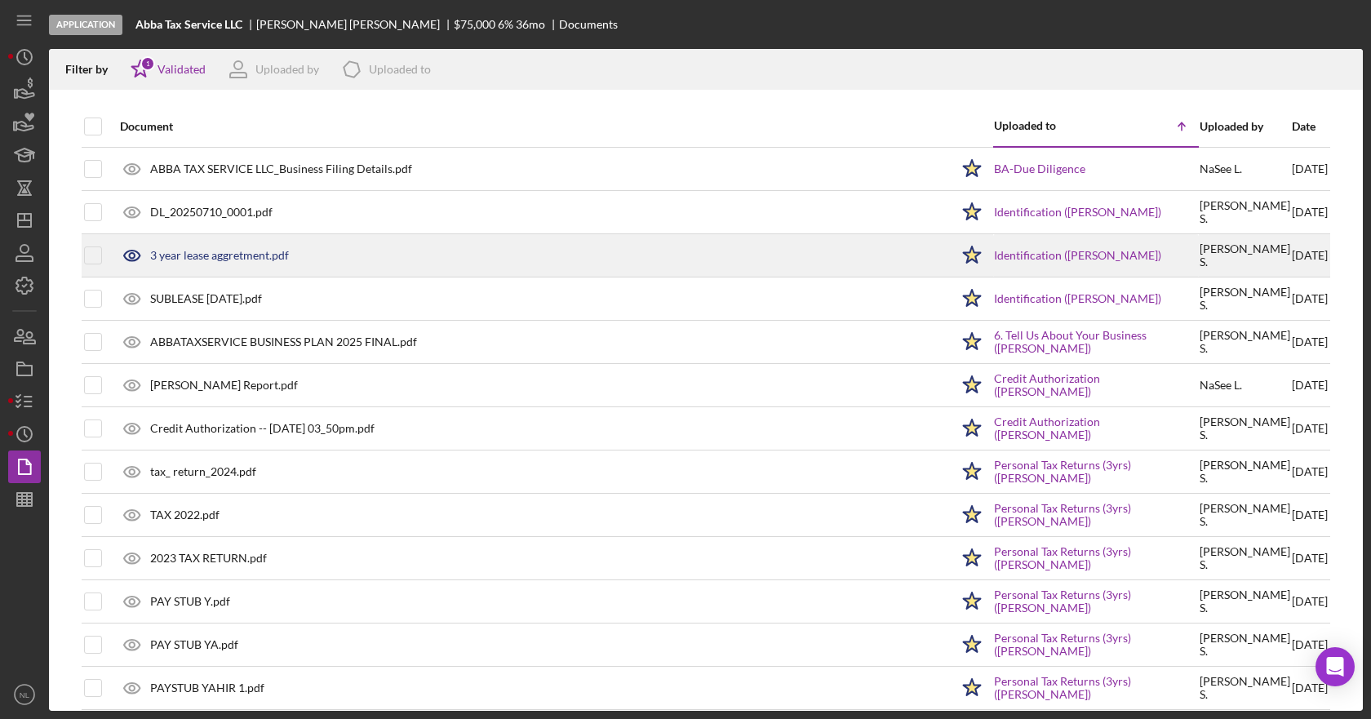
click at [166, 257] on div "3 year lease aggretment.pdf" at bounding box center [219, 255] width 139 height 13
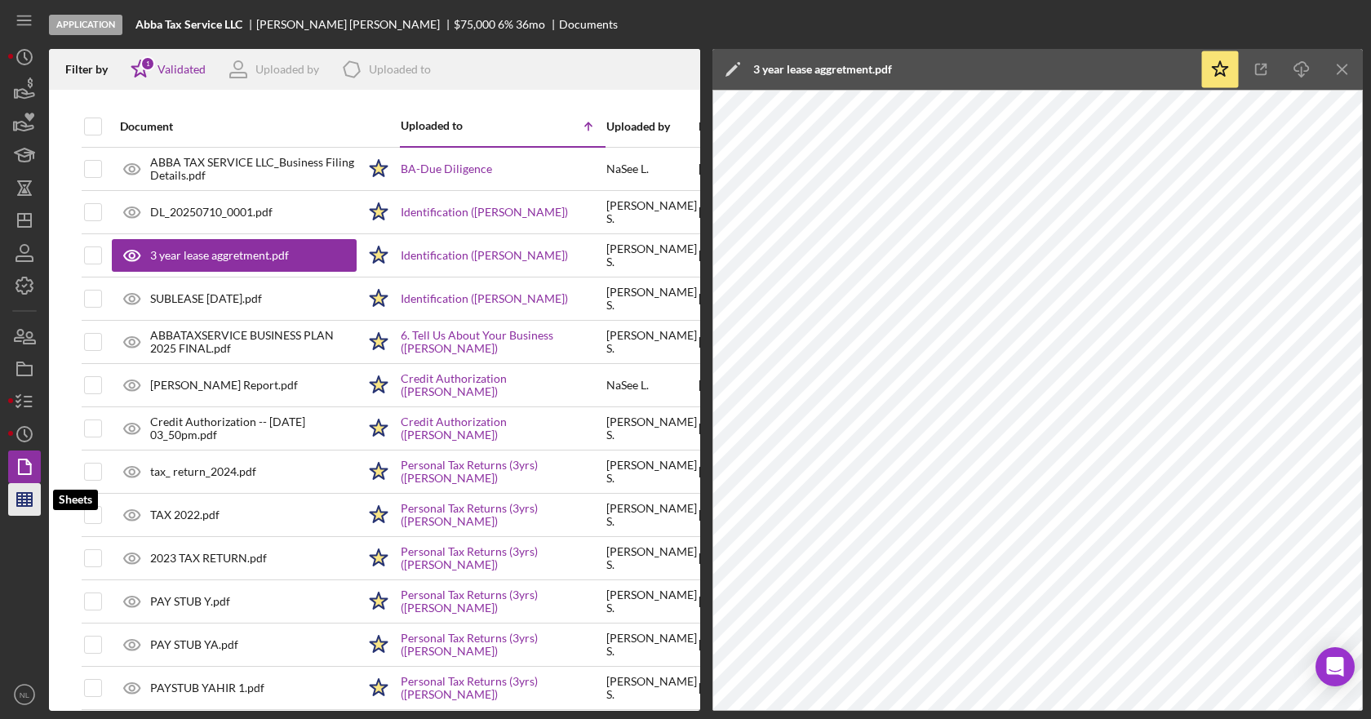
click at [26, 496] on line "button" at bounding box center [24, 496] width 15 height 0
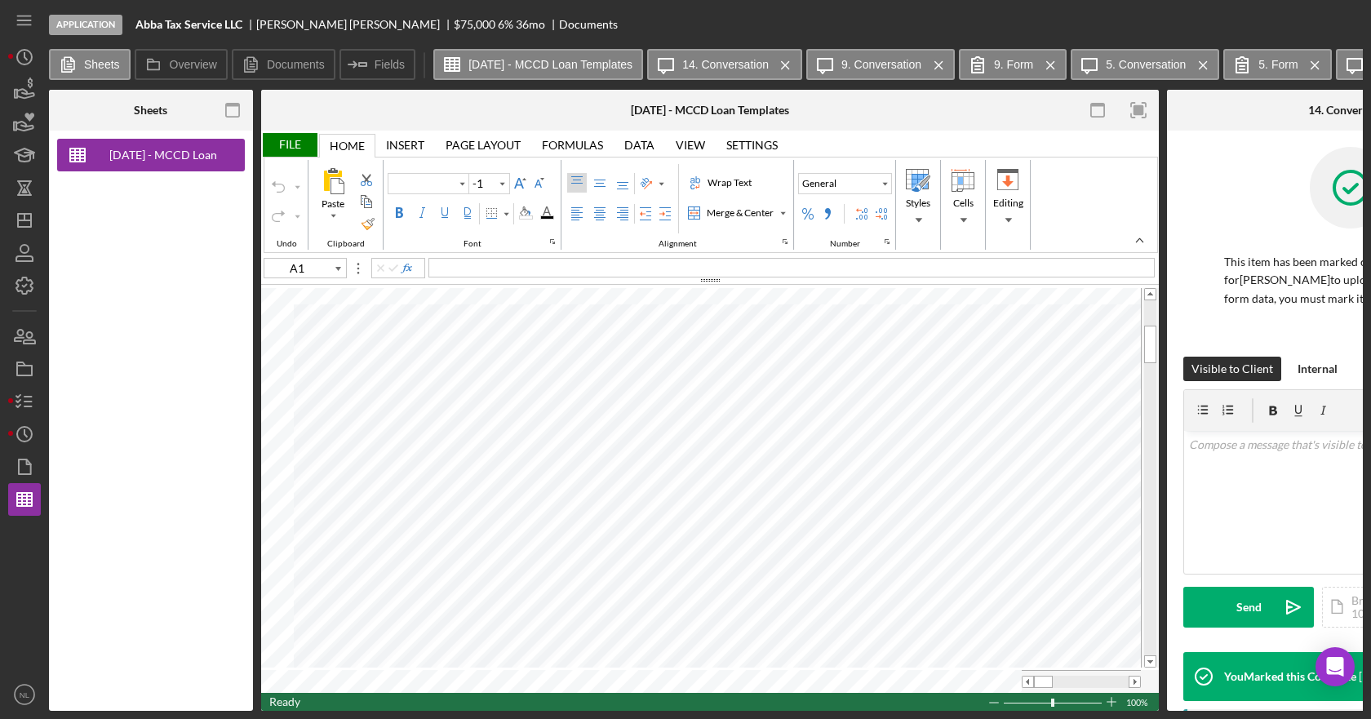
type input "Calibri"
type input "11"
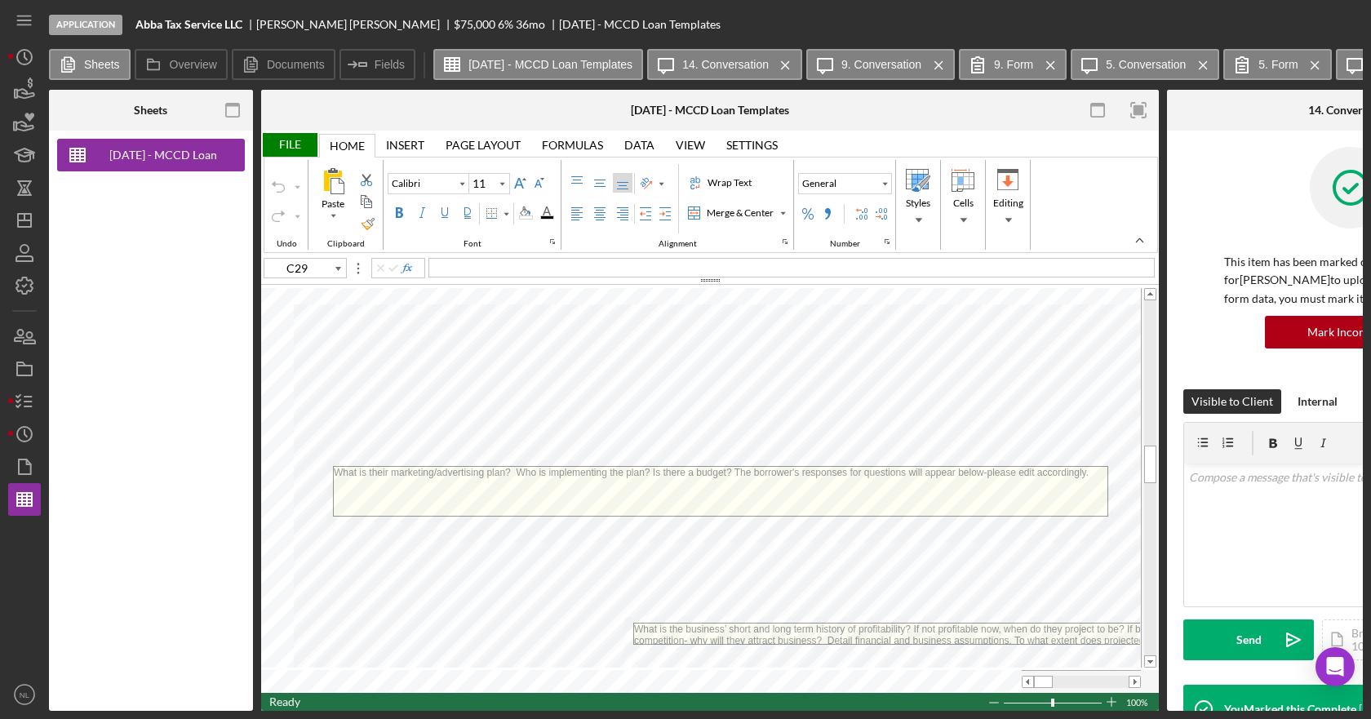
click at [749, 496] on textarea "What is their marketing/advertising plan? Who is implementing the plan? Is ther…" at bounding box center [721, 491] width 774 height 49
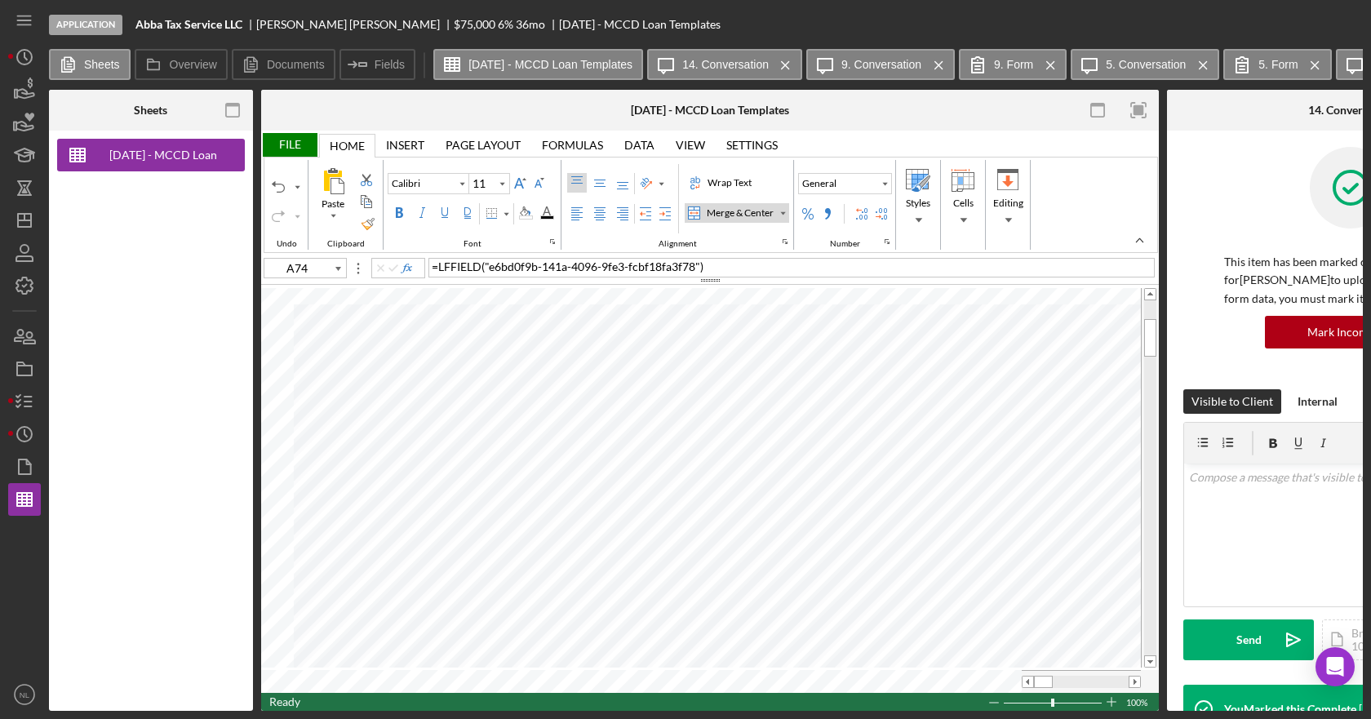
type input "A27"
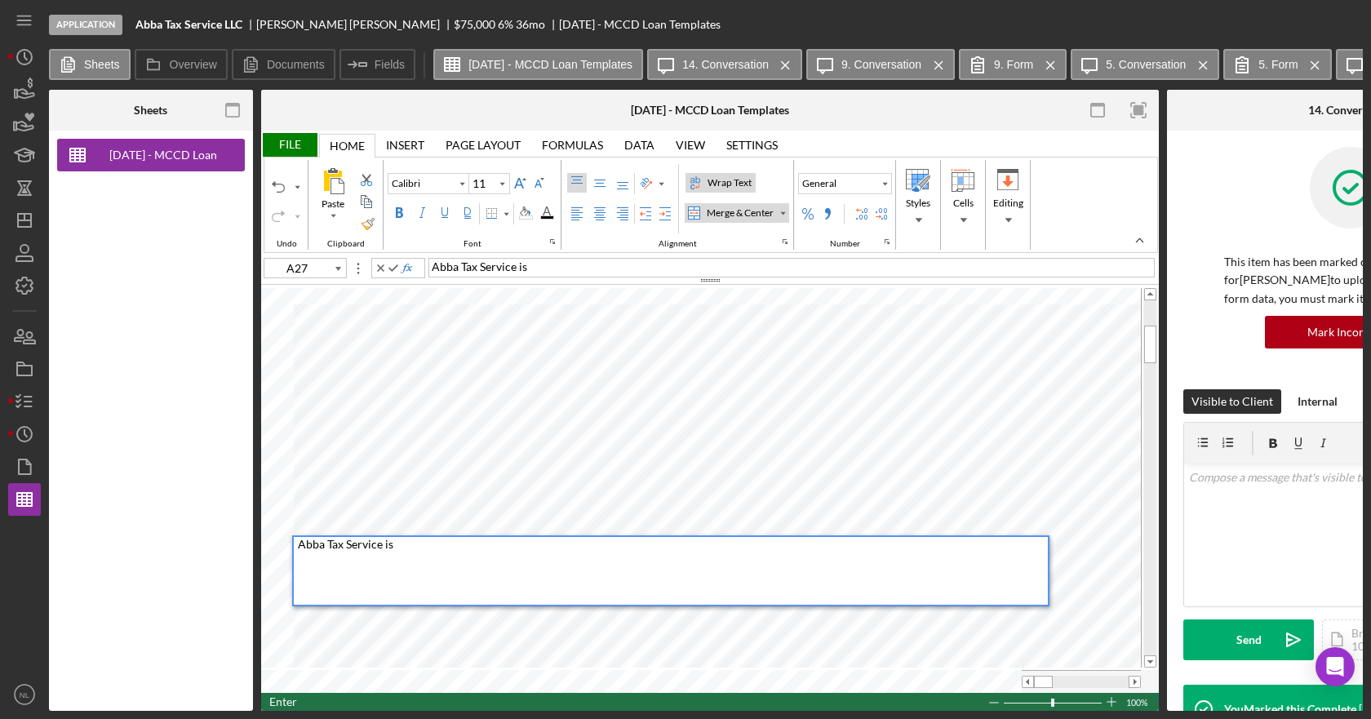
click at [419, 549] on div "Abba Tax Service is" at bounding box center [673, 571] width 750 height 68
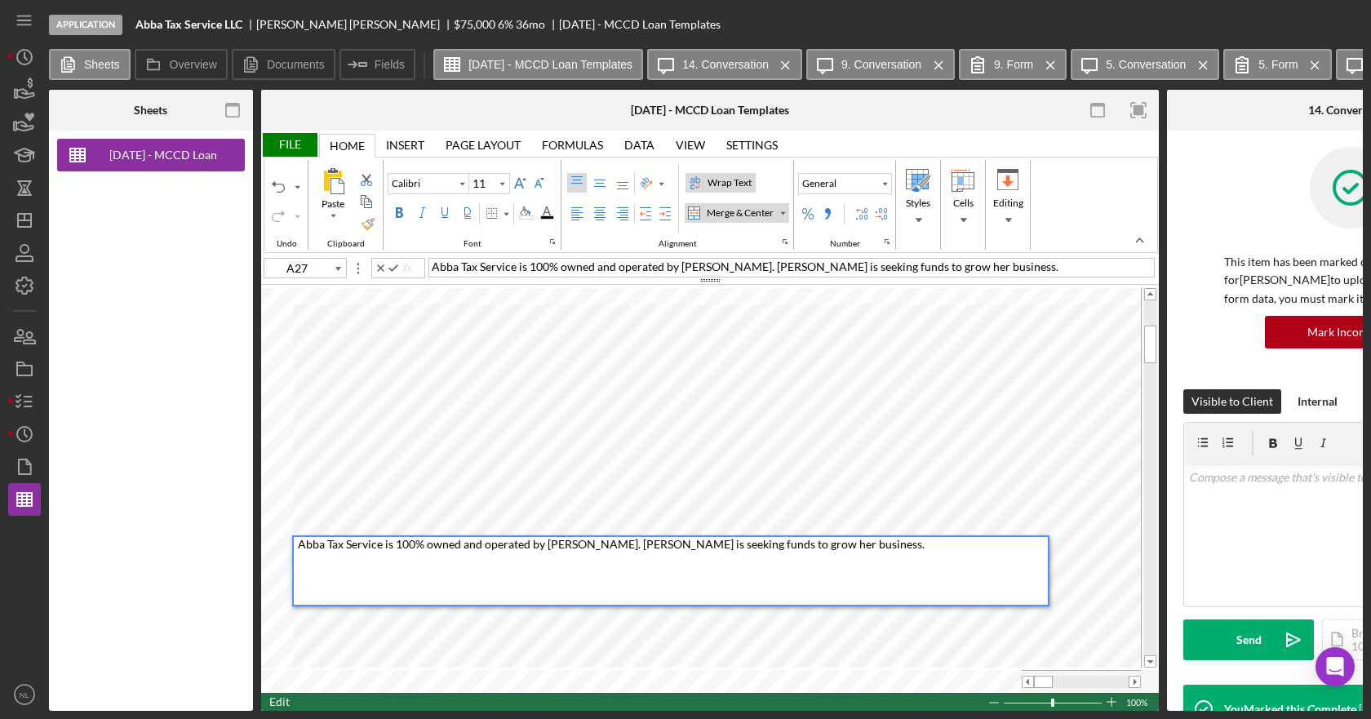
click at [913, 538] on div "Abba Tax Service is 100% owned and operated by [PERSON_NAME]. [PERSON_NAME] is …" at bounding box center [673, 571] width 750 height 68
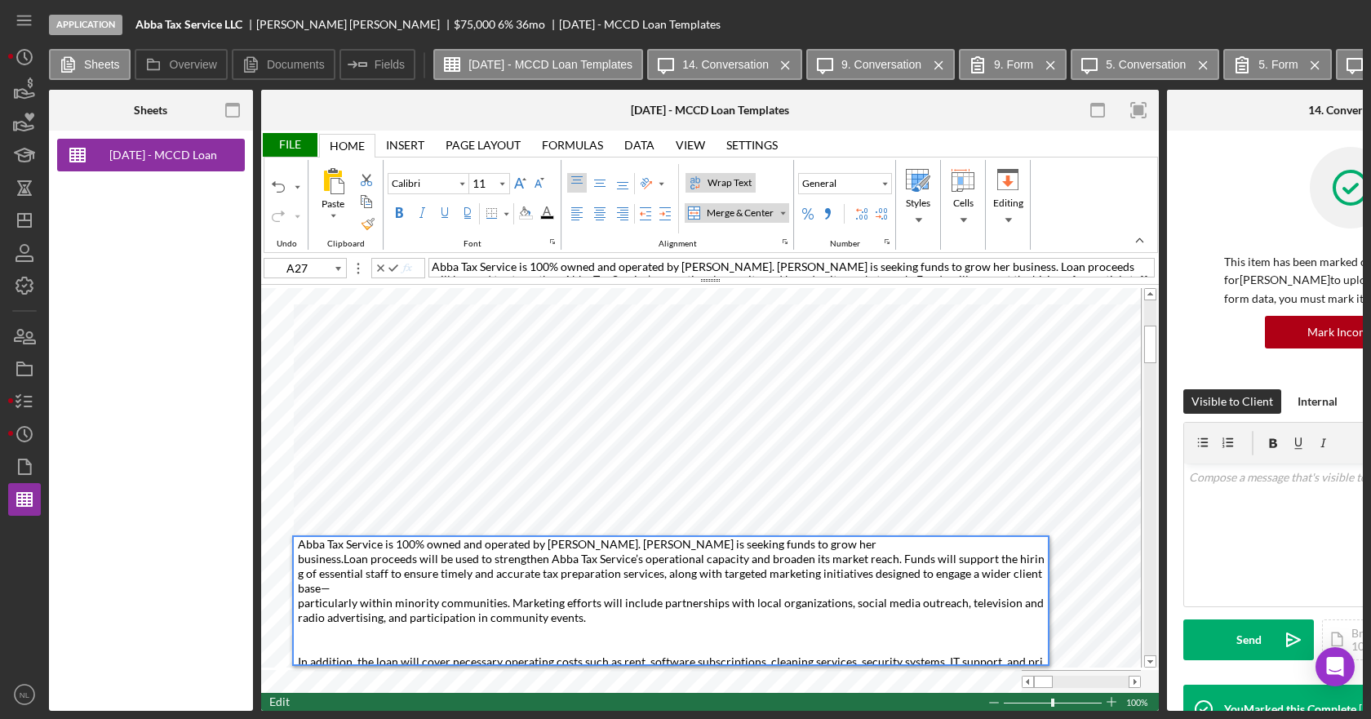
click at [299, 561] on span "Loan proceeds will be used to strengthen Abba Tax Service’s operational capacit…" at bounding box center [672, 625] width 748 height 146
click at [774, 546] on span "Abba Tax Service is 100% owned and operated by [PERSON_NAME]. [PERSON_NAME] is …" at bounding box center [672, 617] width 748 height 161
click at [601, 632] on div "Abba Tax Service is 100% owned and operated by [PERSON_NAME]. [PERSON_NAME] is …" at bounding box center [673, 600] width 750 height 127
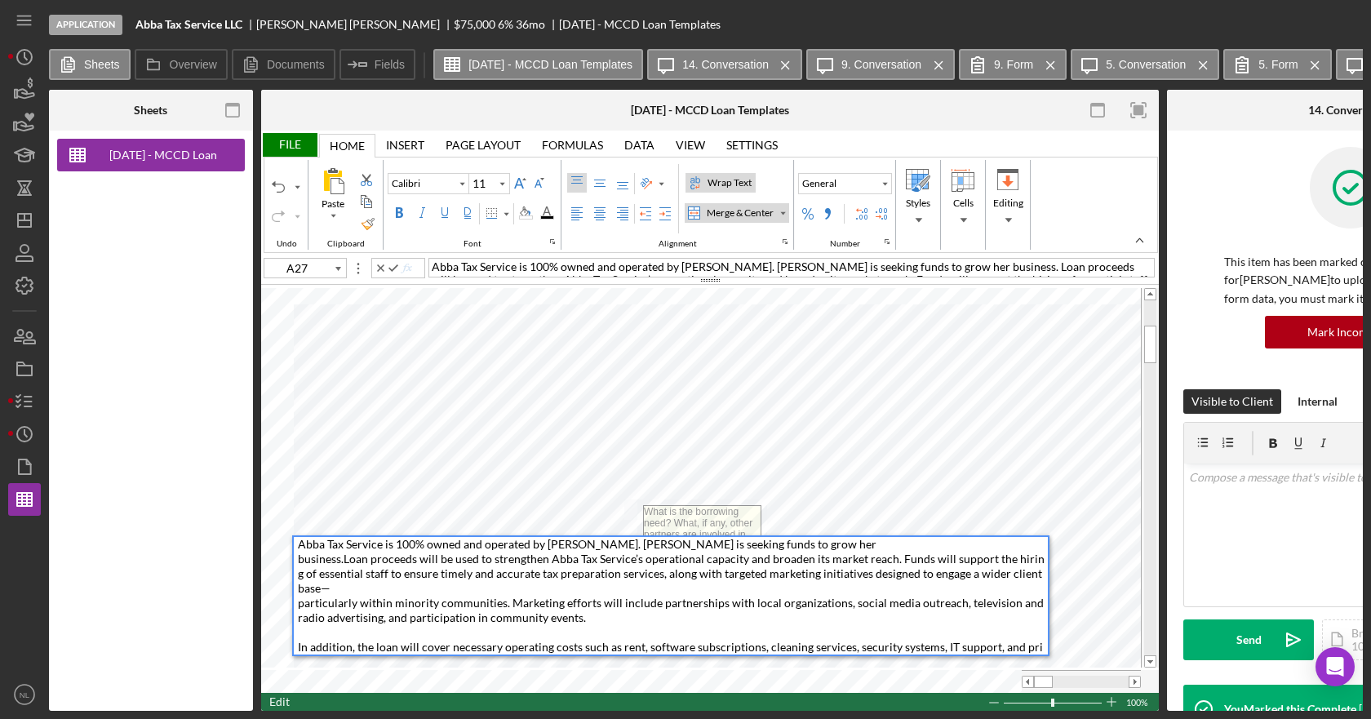
click at [1003, 644] on span "Loan proceeds will be used to strengthen Abba Tax Service’s operational capacit…" at bounding box center [672, 617] width 748 height 131
click at [614, 634] on span "Loan proceeds will be used to strengthen Abba Tax Service’s operational capacit…" at bounding box center [672, 617] width 748 height 131
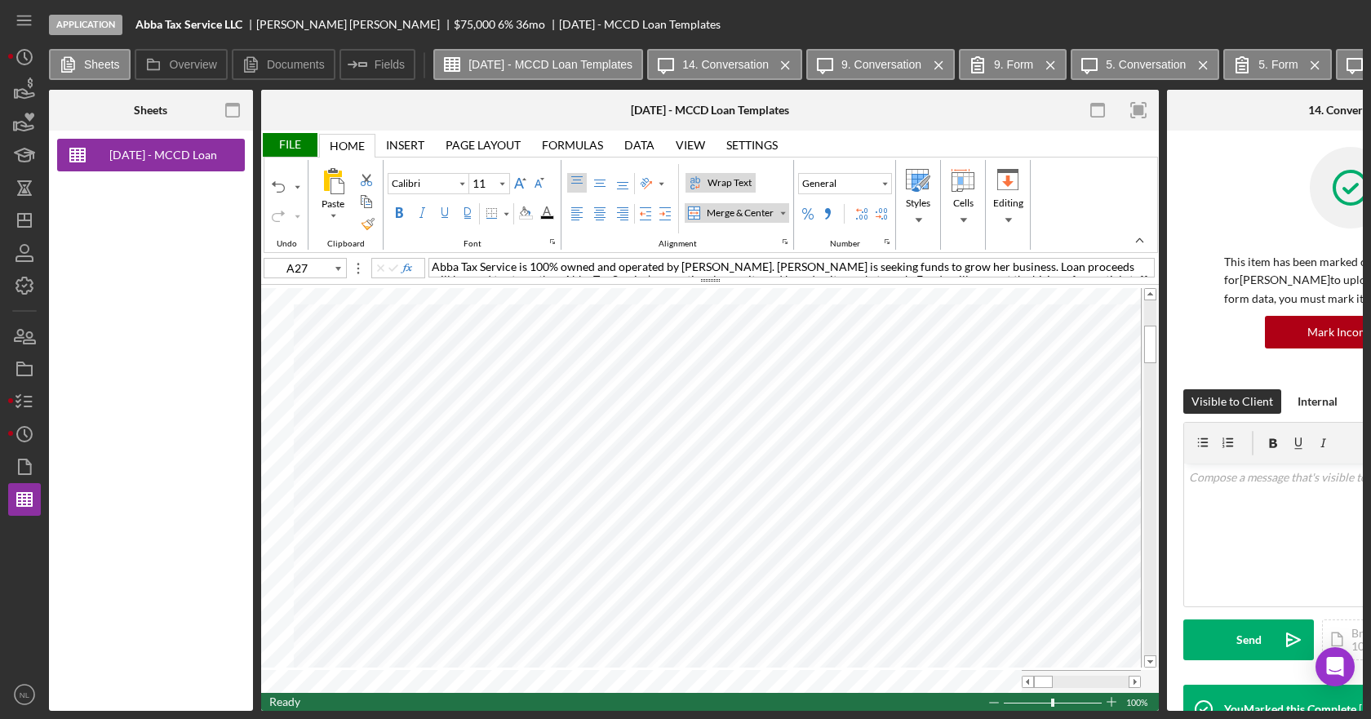
copy div "Abba Tax Service is 100% owned and operated by [PERSON_NAME]. [PERSON_NAME] is …"
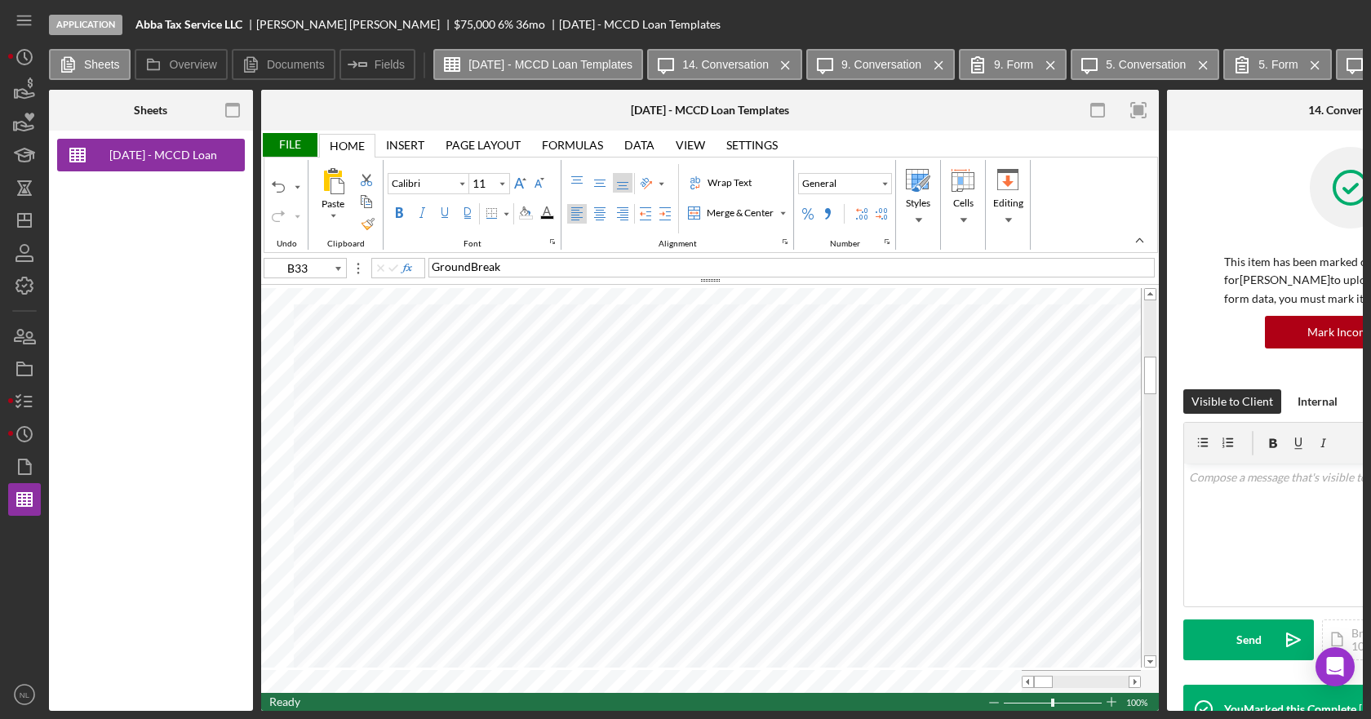
click at [434, 267] on span "GroundBreak" at bounding box center [466, 267] width 69 height 14
click at [433, 270] on span "GroundBreak" at bounding box center [466, 267] width 69 height 14
click at [1136, 677] on span at bounding box center [1134, 682] width 11 height 11
click at [716, 183] on div "Wrap Text" at bounding box center [729, 182] width 51 height 15
click at [720, 179] on div "Wrap Text" at bounding box center [729, 182] width 51 height 15
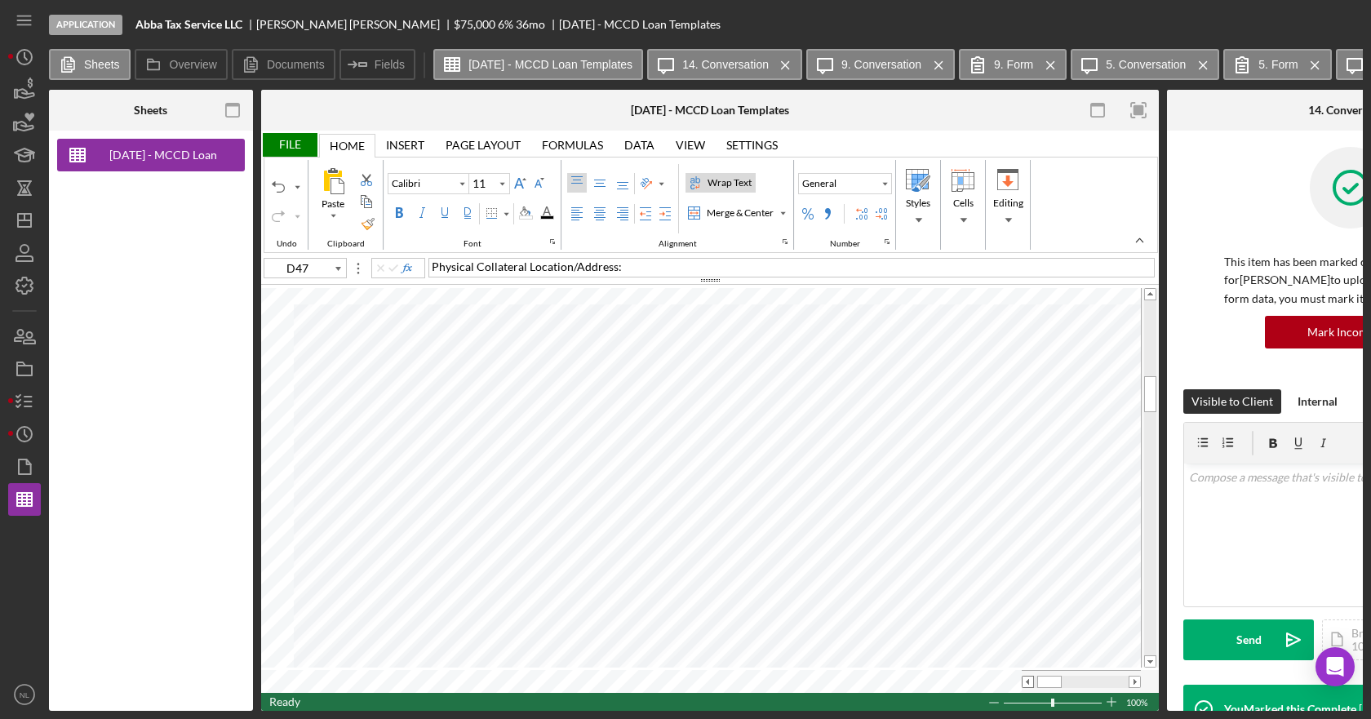
click at [1027, 677] on span at bounding box center [1028, 682] width 11 height 11
click at [298, 140] on div "File" at bounding box center [289, 145] width 56 height 24
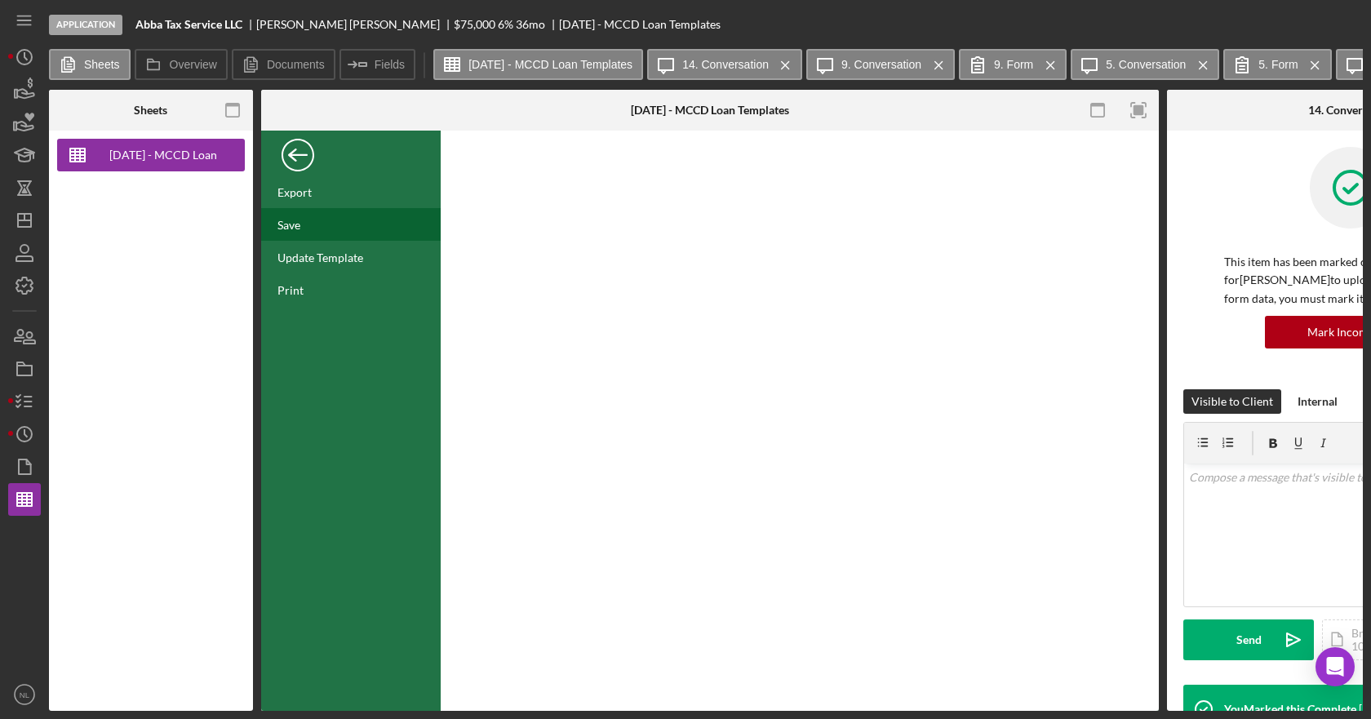
click at [291, 229] on div "Save" at bounding box center [288, 225] width 23 height 14
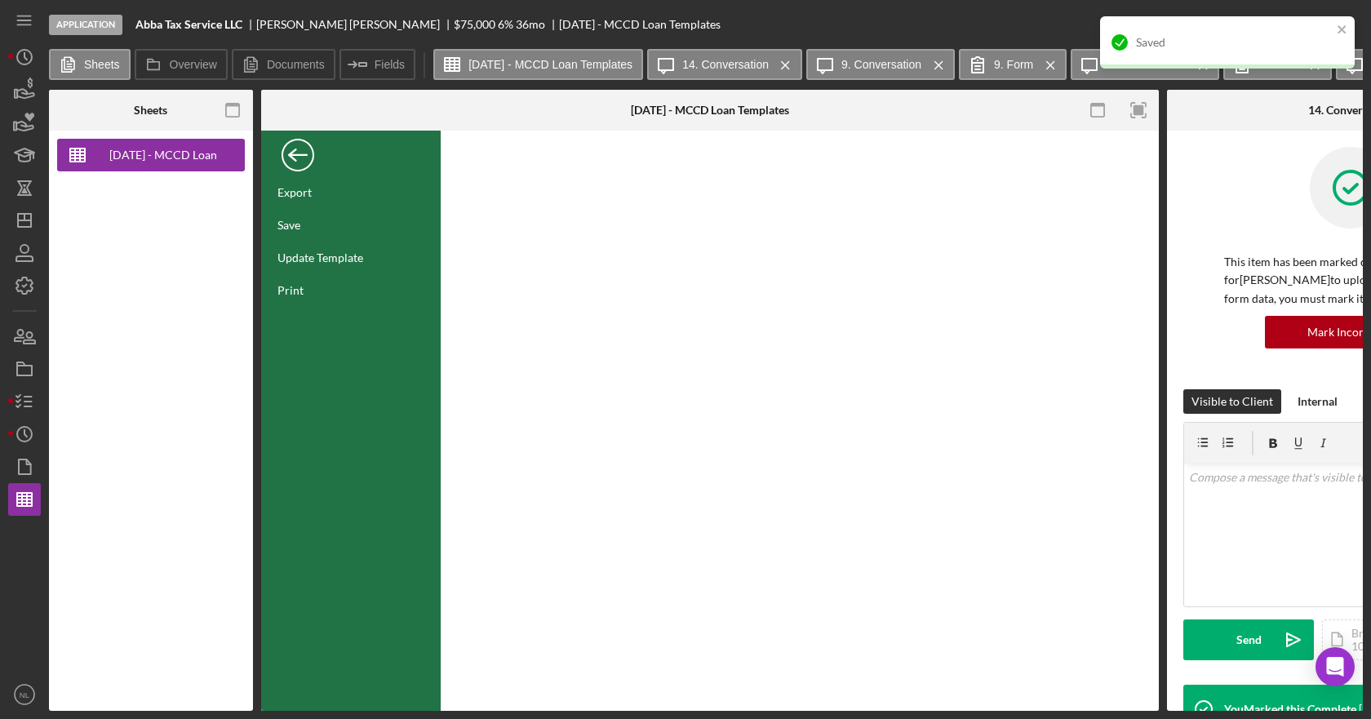
click at [304, 166] on div "Back" at bounding box center [298, 151] width 33 height 33
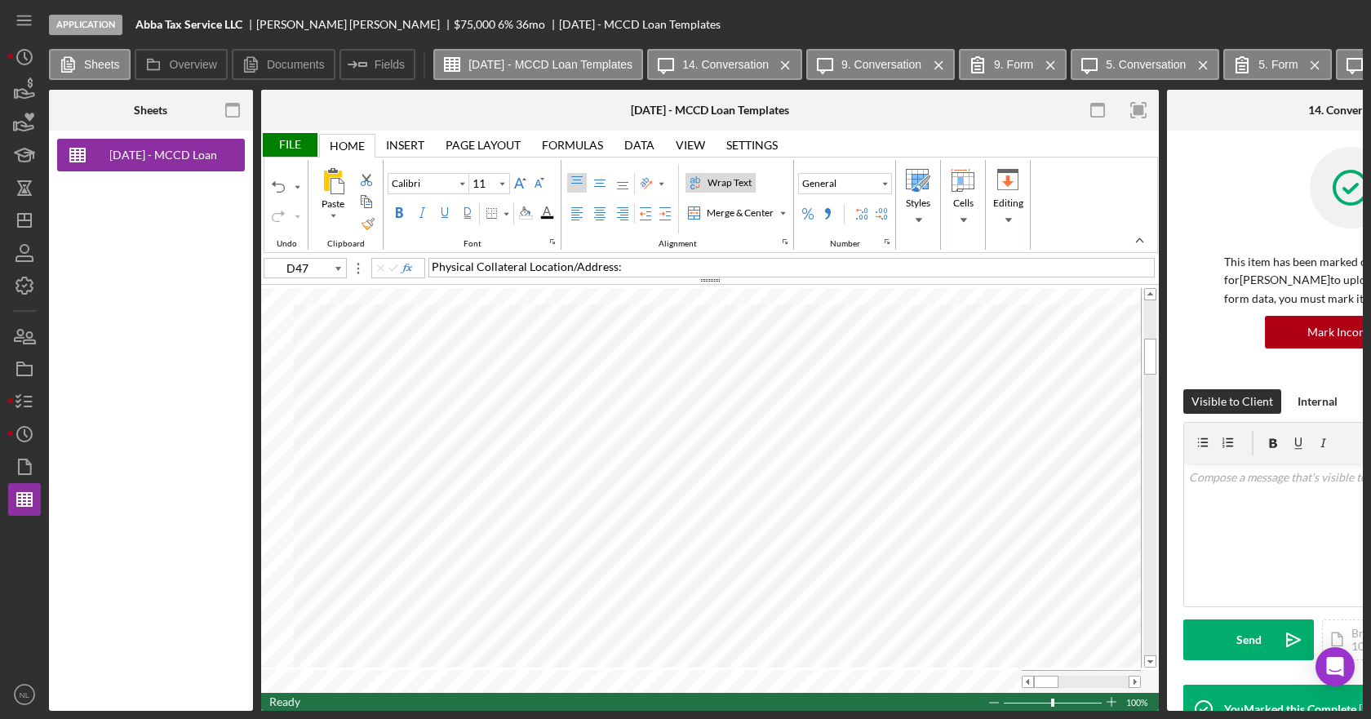
type input "A27"
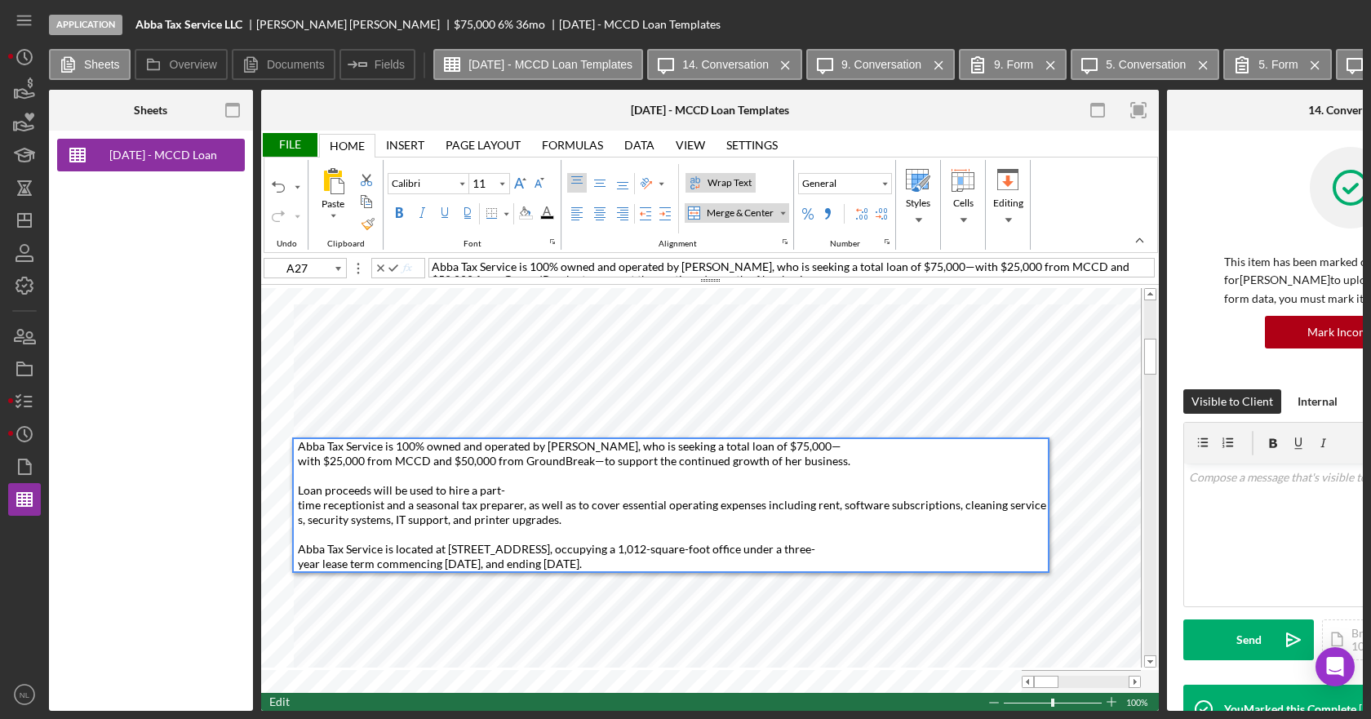
click at [520, 486] on div "Abba Tax Service is 100% owned and operated by [PERSON_NAME], who is seeking a …" at bounding box center [673, 505] width 750 height 132
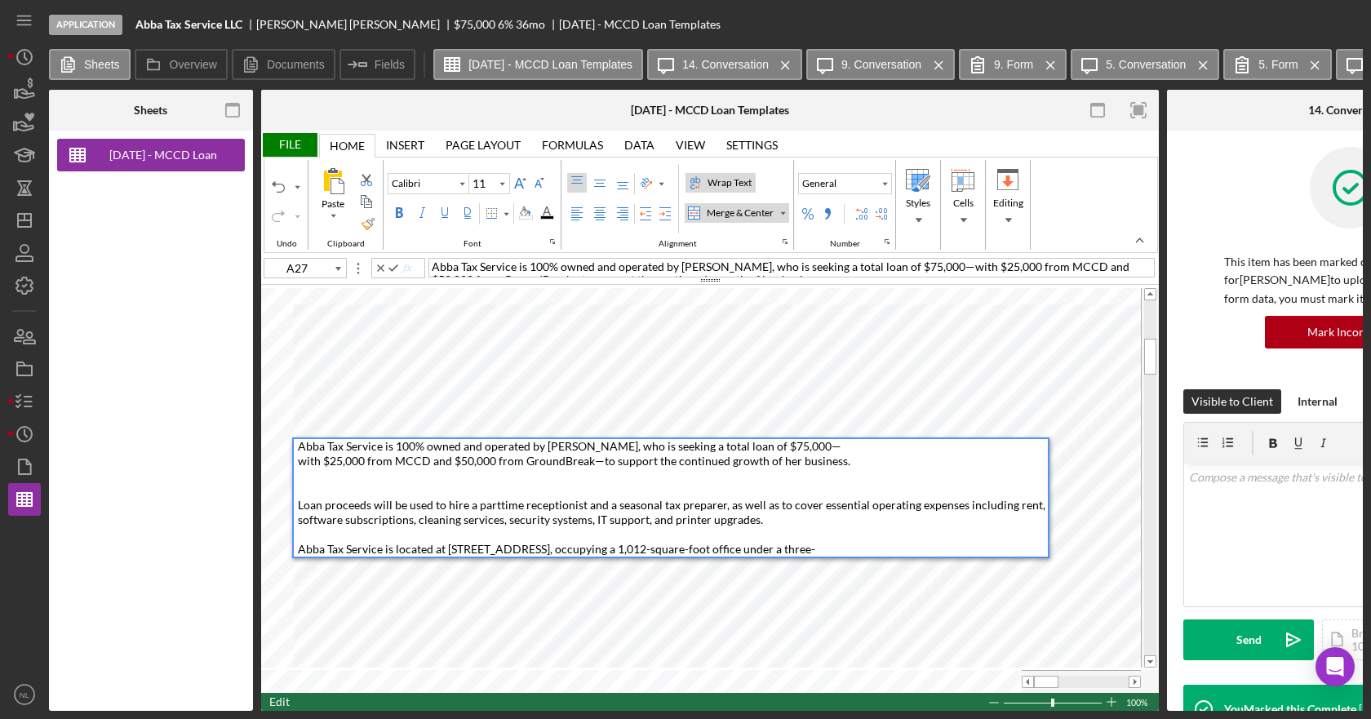
click at [304, 492] on div "Abba Tax Service is 100% owned and operated by [PERSON_NAME], who is seeking a …" at bounding box center [673, 505] width 750 height 132
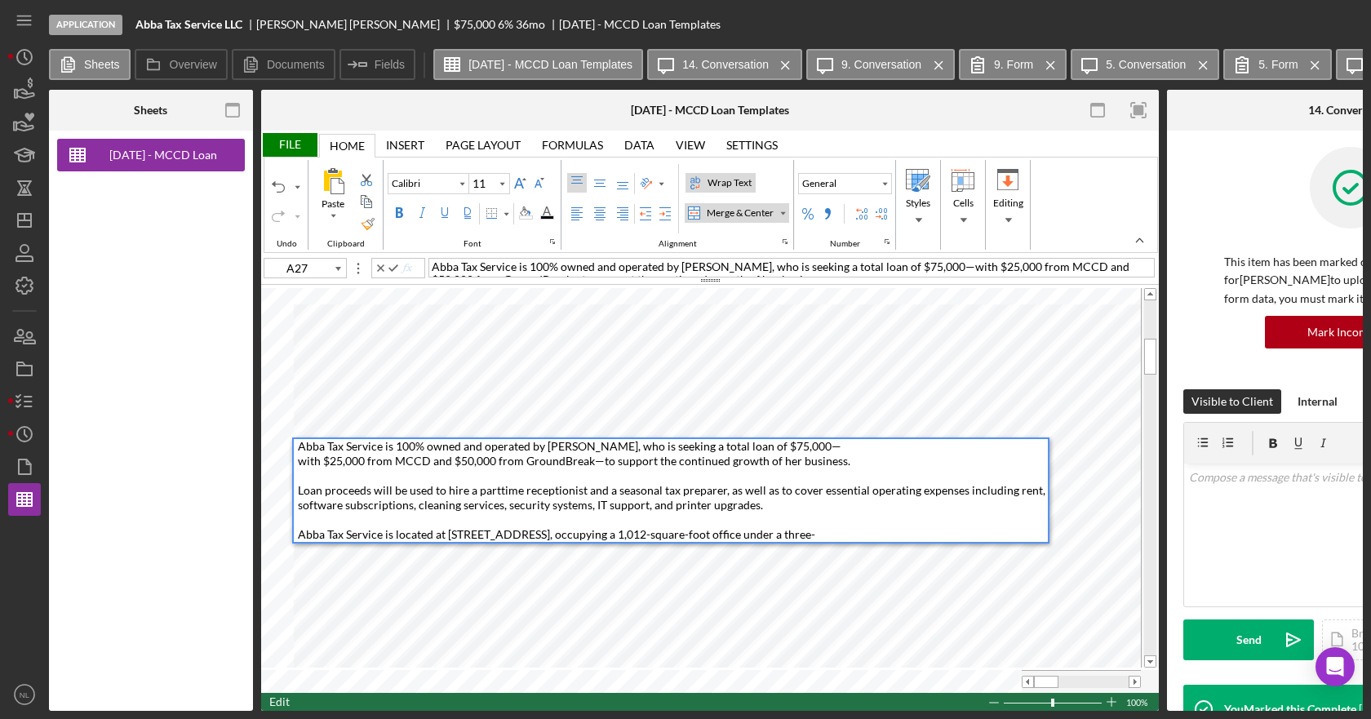
click at [496, 490] on span "Abba Tax Service is 100% owned and operated by [PERSON_NAME], who is seeking a …" at bounding box center [673, 497] width 750 height 117
click at [546, 507] on span "Abba Tax Service is 100% owned and operated by [PERSON_NAME], who is seeking a …" at bounding box center [673, 497] width 750 height 117
click at [892, 520] on div "Abba Tax Service is 100% owned and operated by [PERSON_NAME], who is seeking a …" at bounding box center [673, 498] width 750 height 118
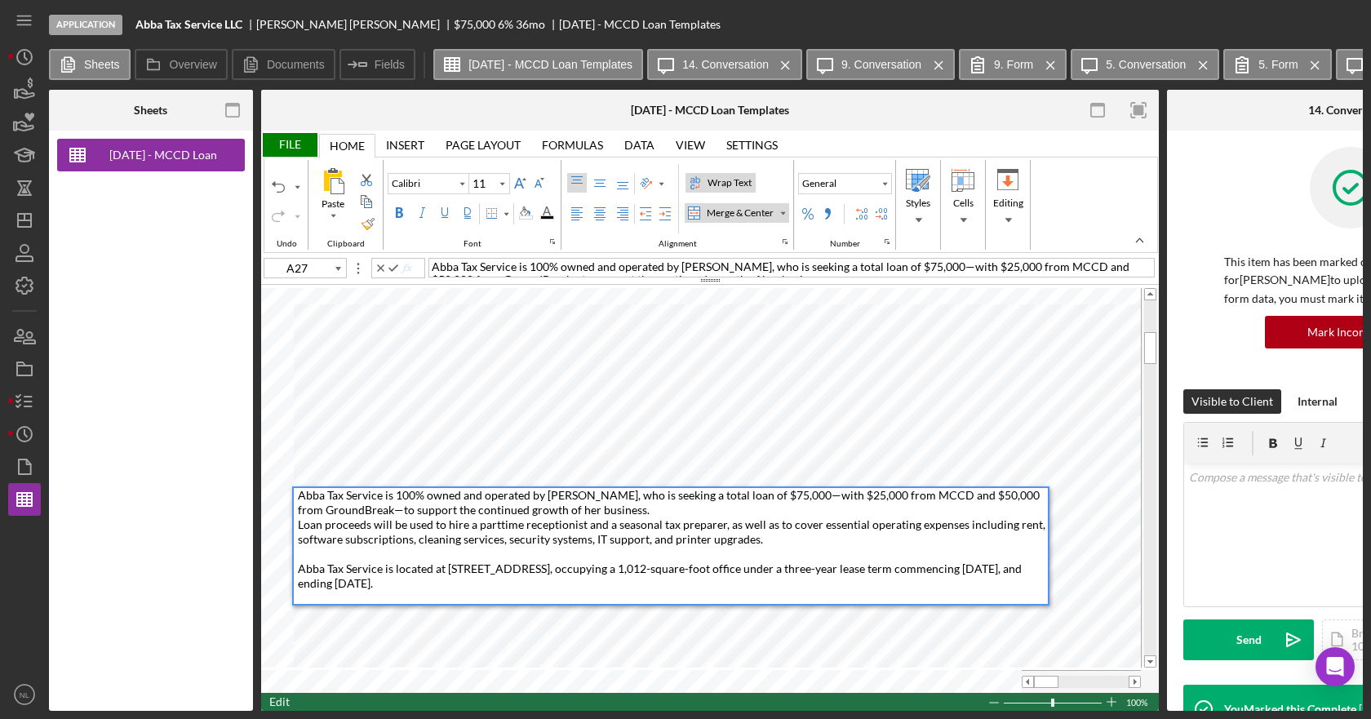
click at [491, 523] on span "Abba Tax Service is 100% owned and operated by [PERSON_NAME], who is seeking a …" at bounding box center [673, 539] width 750 height 102
click at [300, 523] on span "Abba Tax Service is 100% owned and operated by [PERSON_NAME], who is seeking a …" at bounding box center [673, 539] width 750 height 102
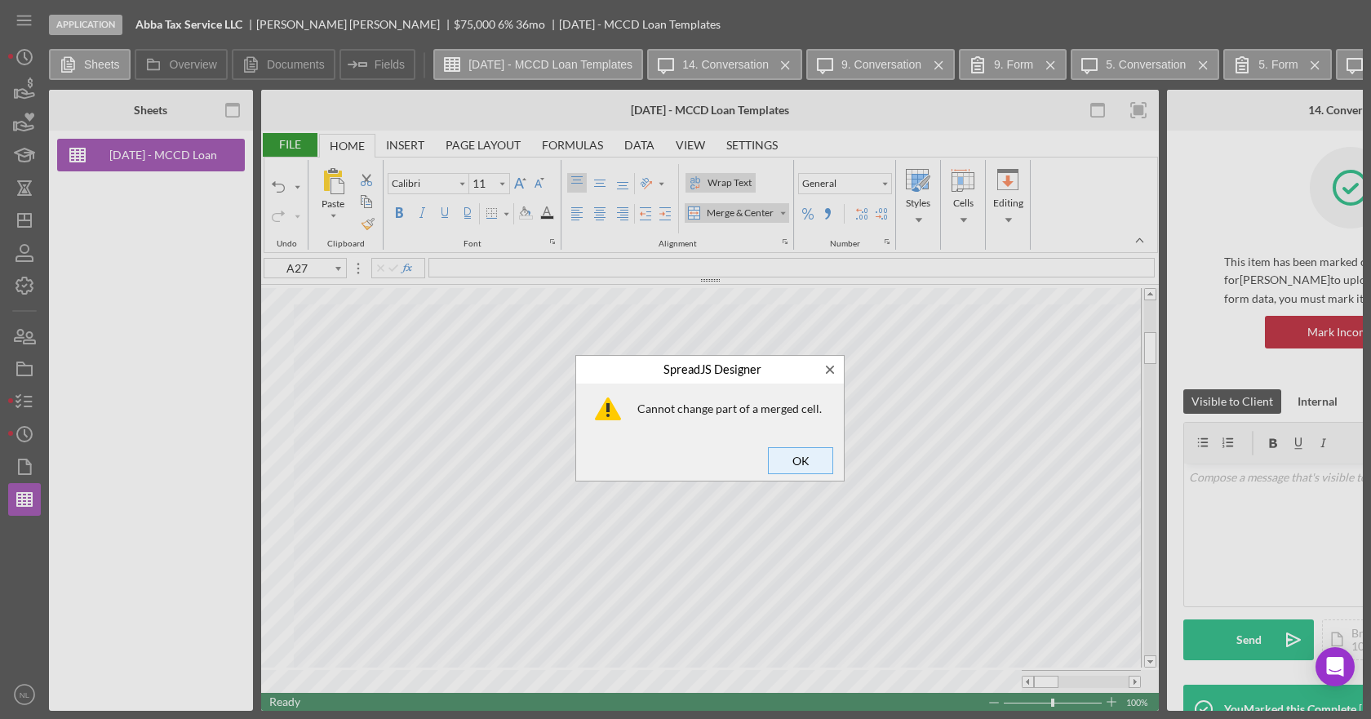
click at [796, 466] on span "OK" at bounding box center [801, 460] width 54 height 23
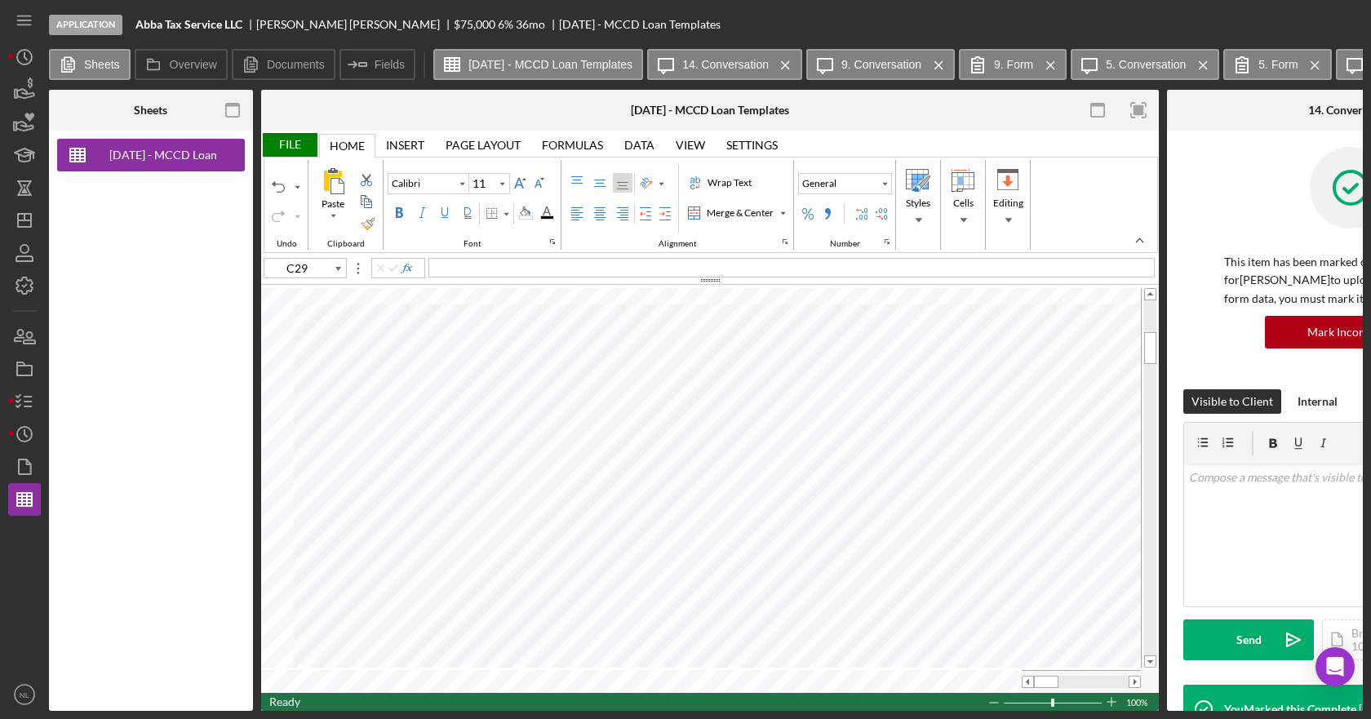
type input "A27"
click at [600, 270] on div at bounding box center [791, 268] width 726 height 20
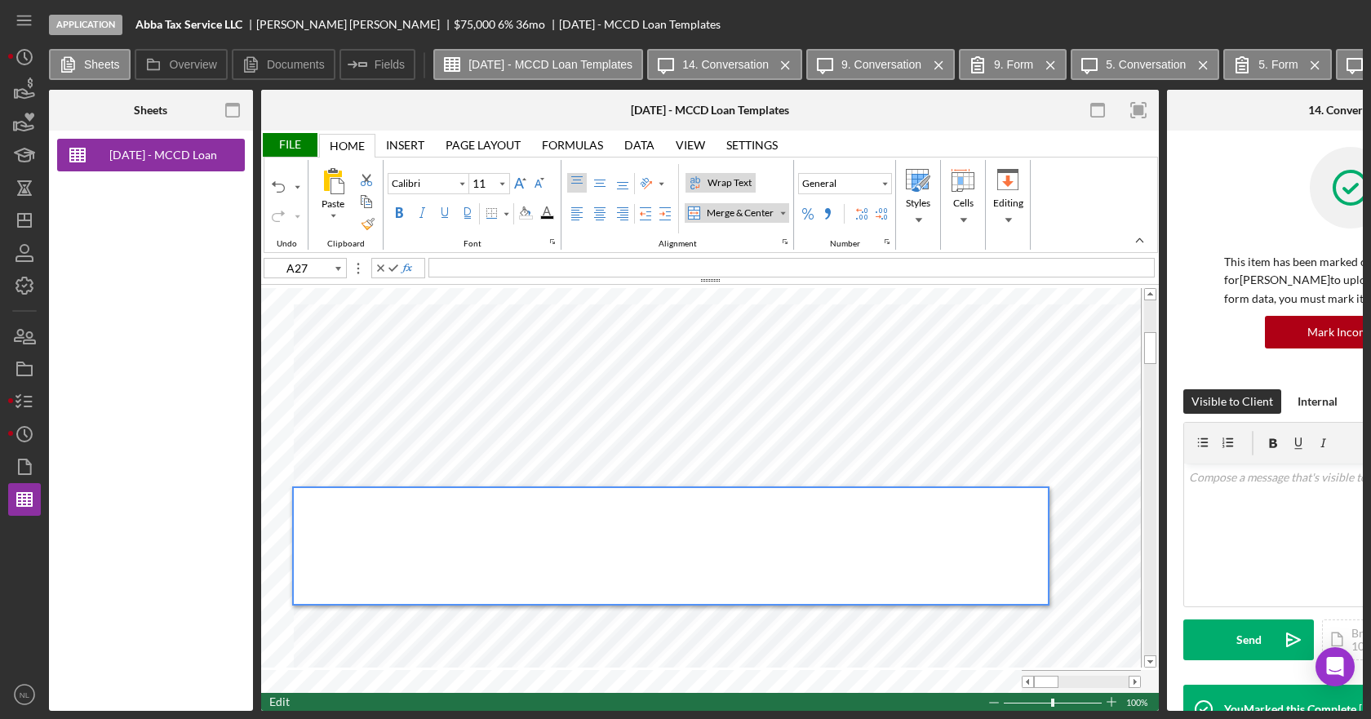
paste div
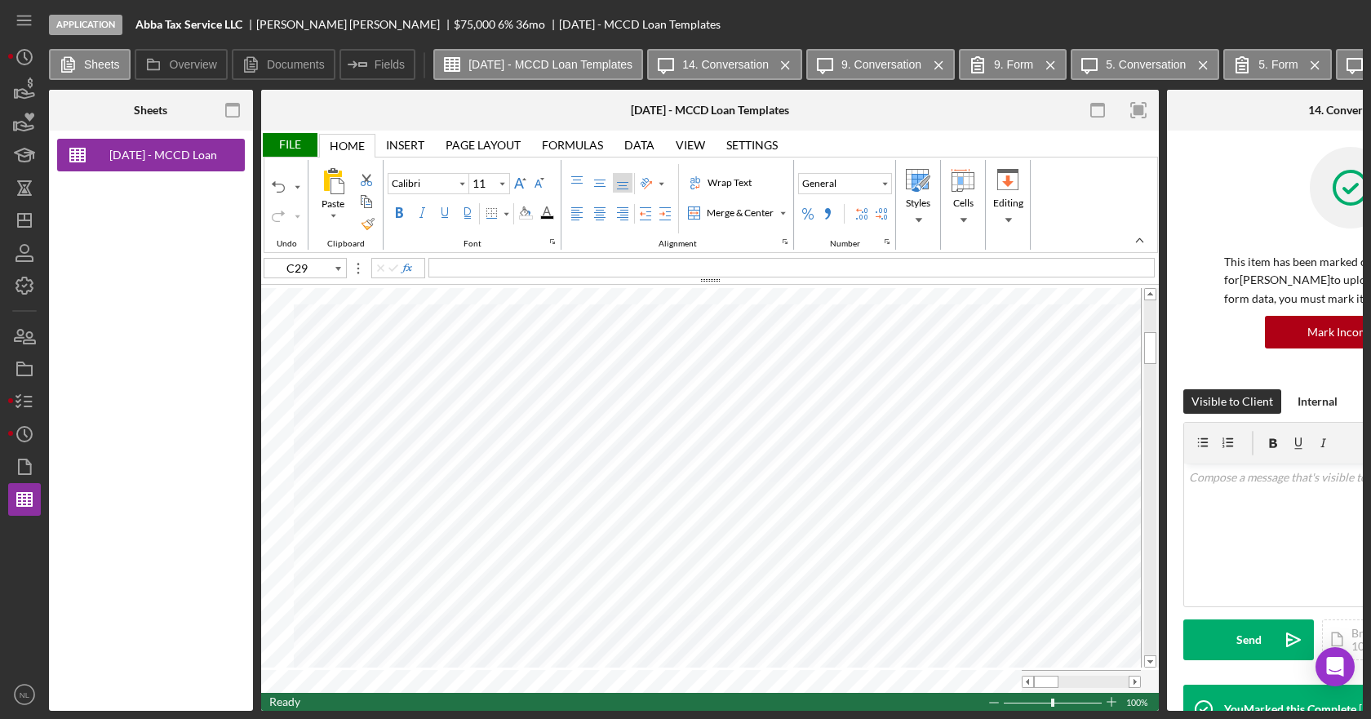
scroll to position [0, 0]
type input "G17"
click at [491, 216] on div "Border" at bounding box center [491, 213] width 13 height 13
click at [503, 215] on div "Border" at bounding box center [506, 214] width 8 height 8
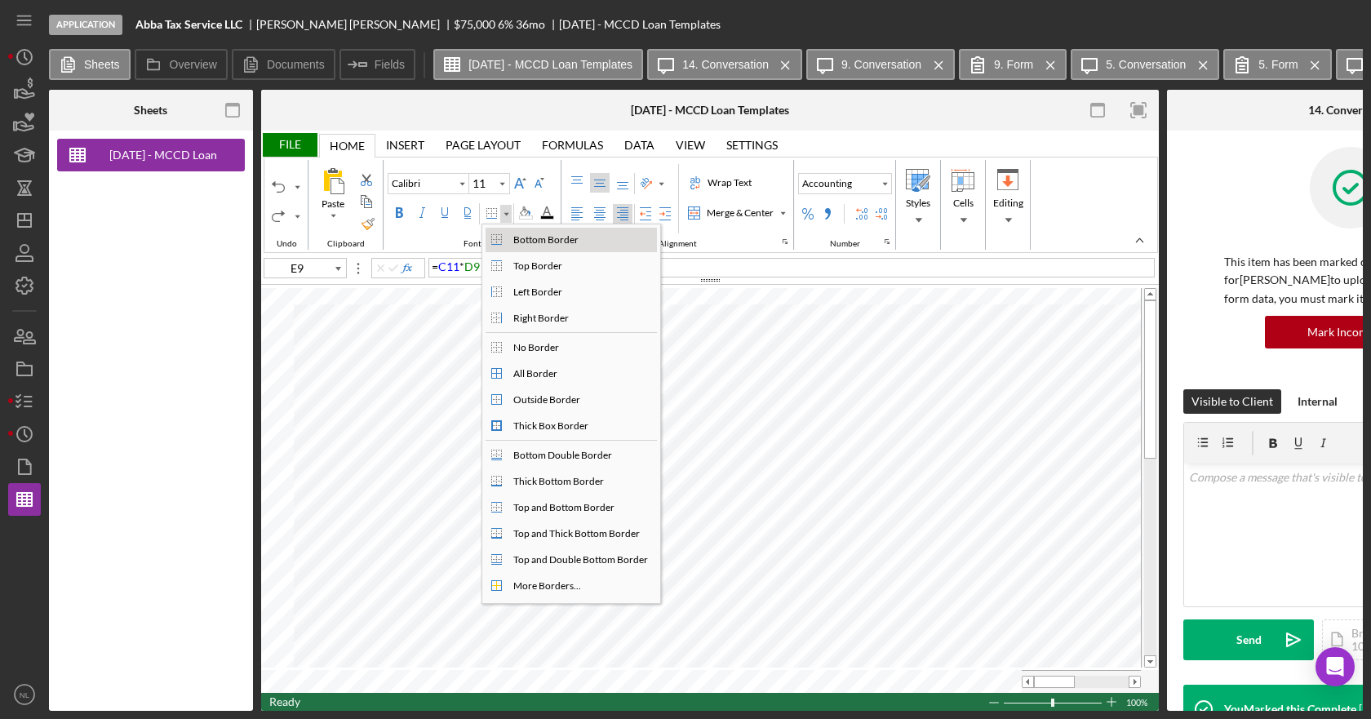
click at [501, 237] on div "Bottom Border" at bounding box center [496, 239] width 13 height 13
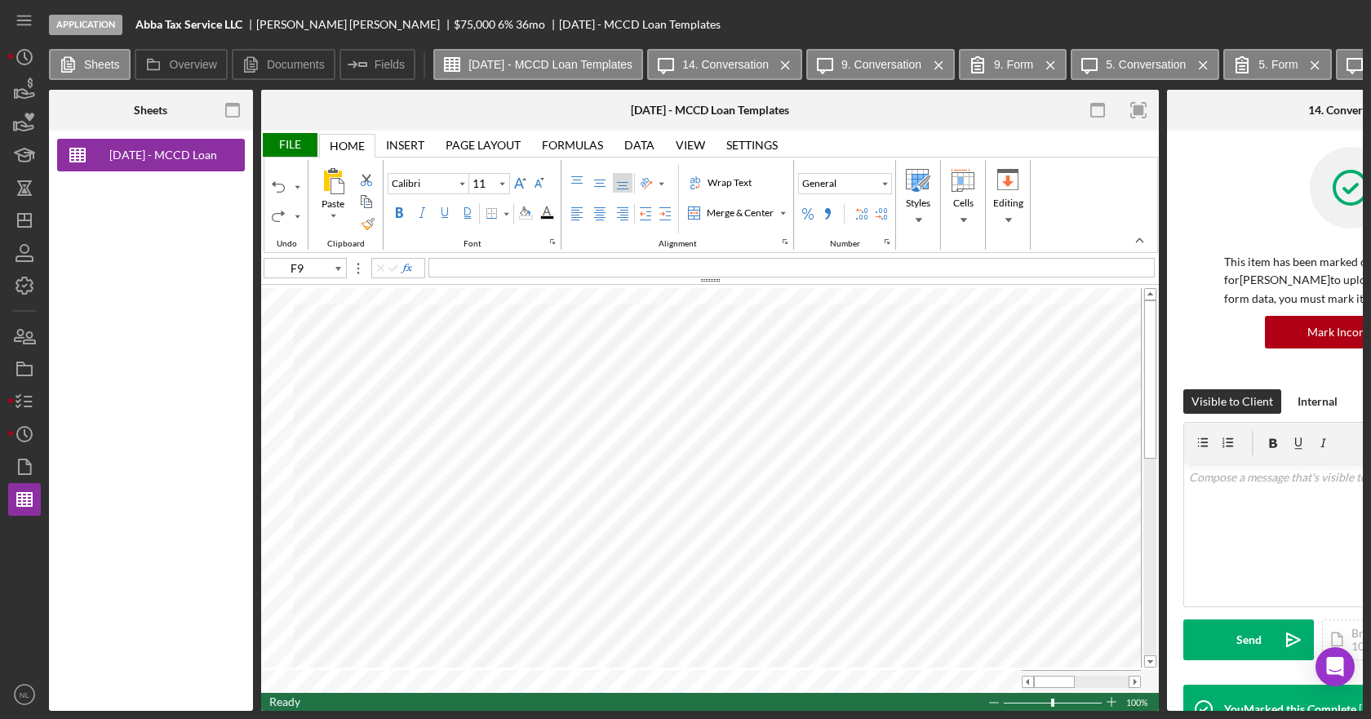
type input "G9"
type input "F5"
type input "C5"
type input "D5"
type input "C5"
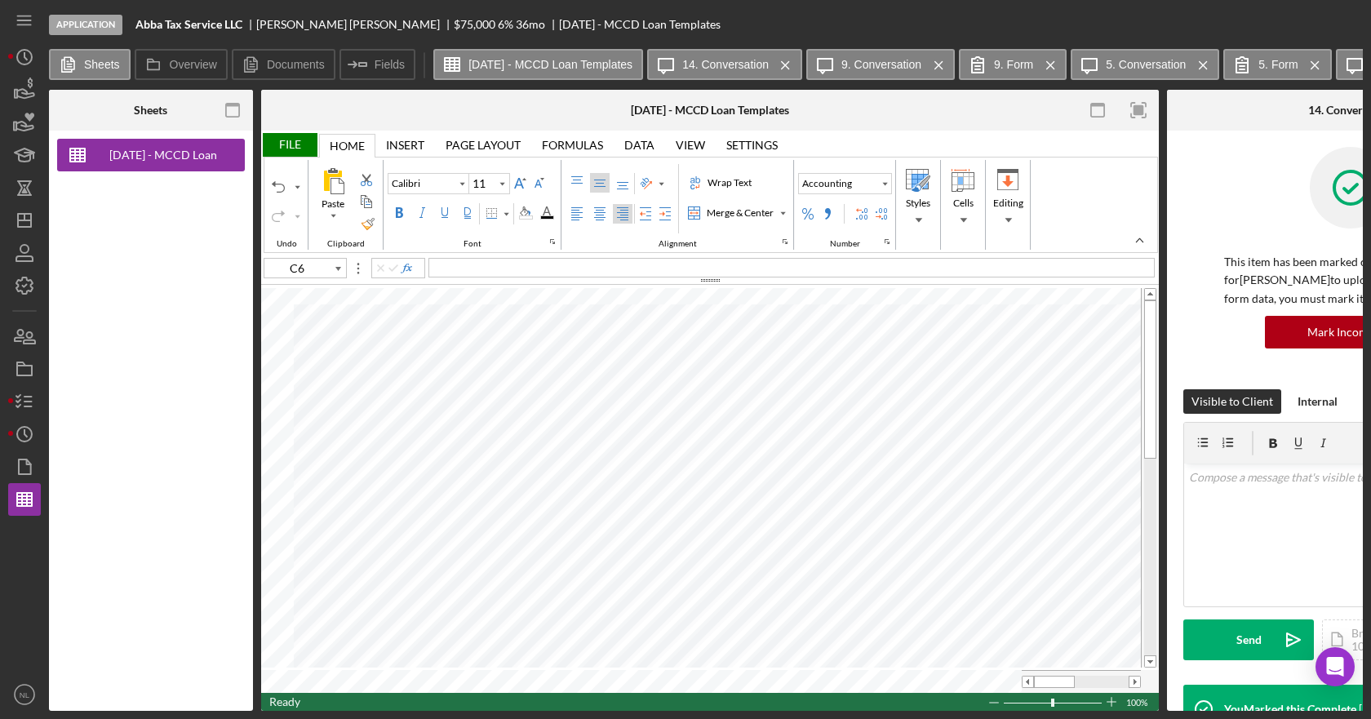
type input "E5"
type input "E48"
type input "E45"
type input "E46"
click at [836, 180] on div "General" at bounding box center [819, 183] width 41 height 15
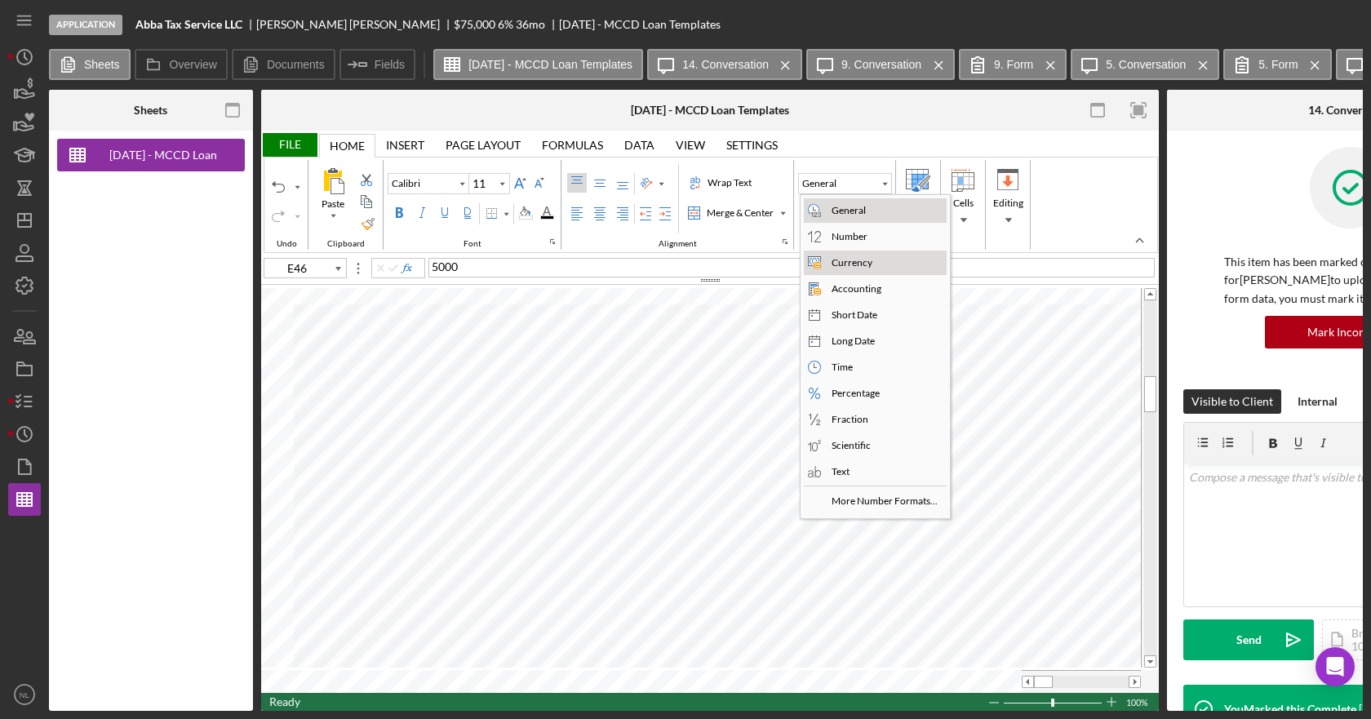
click at [836, 255] on div "Currency" at bounding box center [851, 262] width 47 height 15
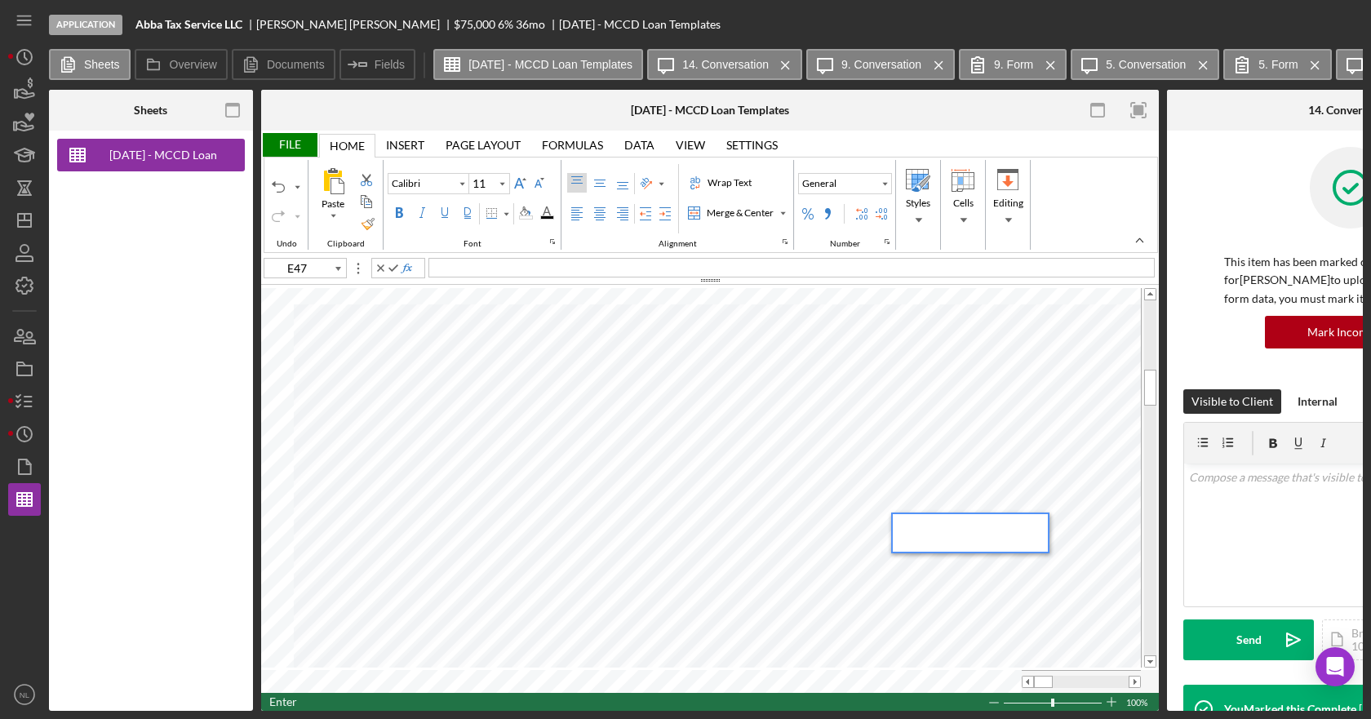
click at [628, 272] on div at bounding box center [791, 268] width 726 height 20
click at [743, 186] on div "Wrap Text" at bounding box center [729, 182] width 51 height 15
click at [534, 272] on span "[STREET_ADDRESS]" at bounding box center [483, 267] width 102 height 14
type input "E46"
click at [304, 142] on div "File" at bounding box center [289, 145] width 56 height 24
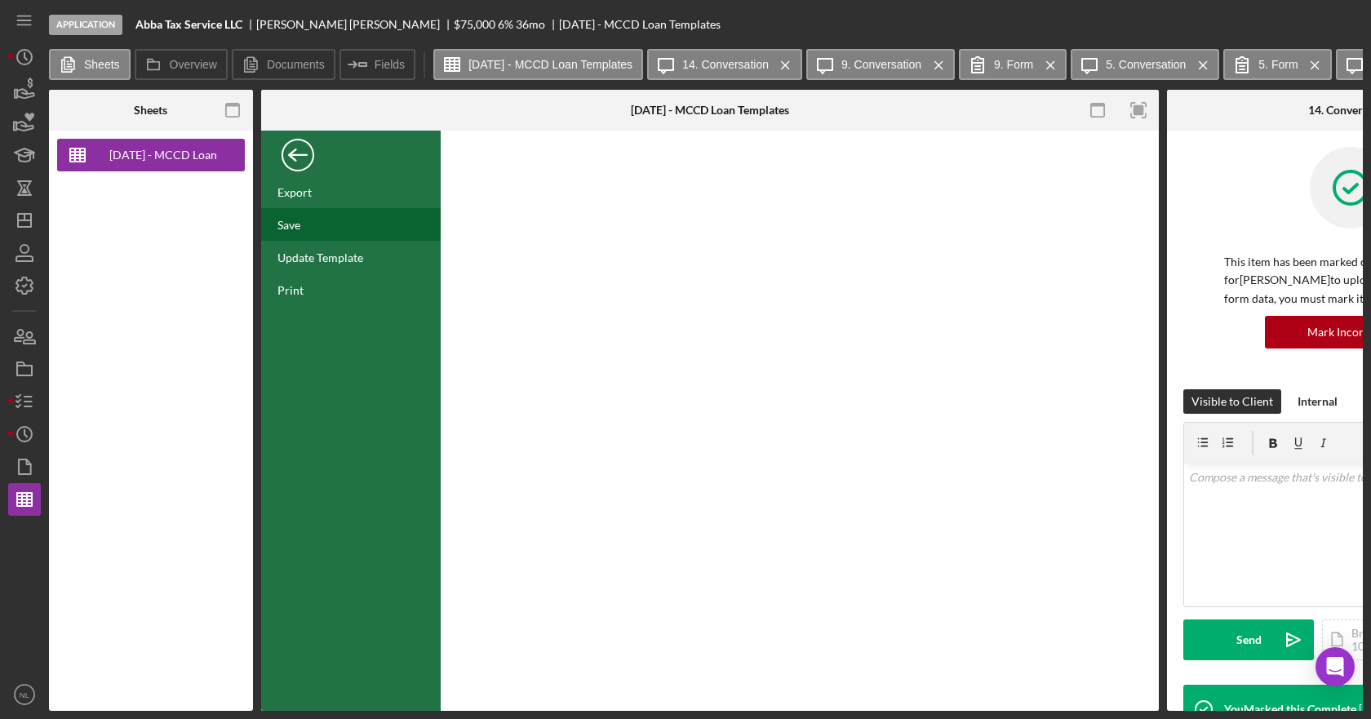
click at [337, 225] on div "Save" at bounding box center [351, 224] width 180 height 33
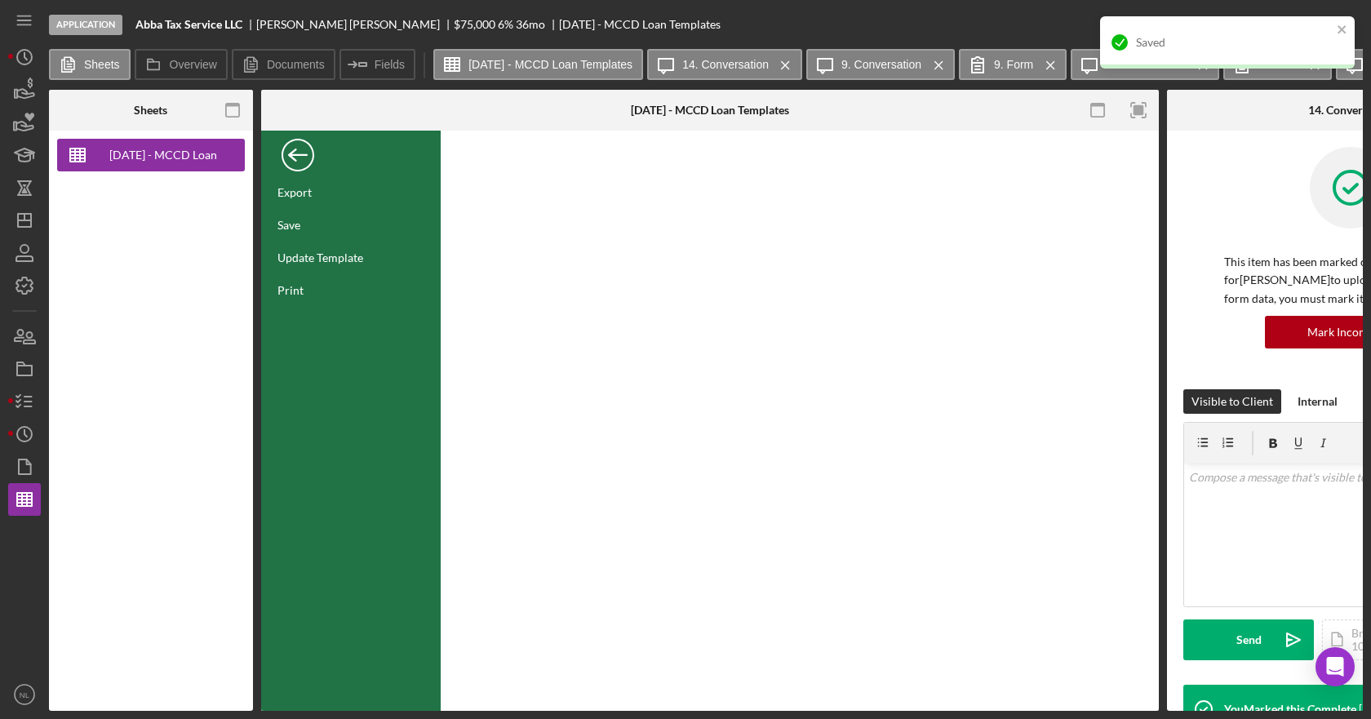
click at [304, 145] on div "Back" at bounding box center [298, 151] width 33 height 33
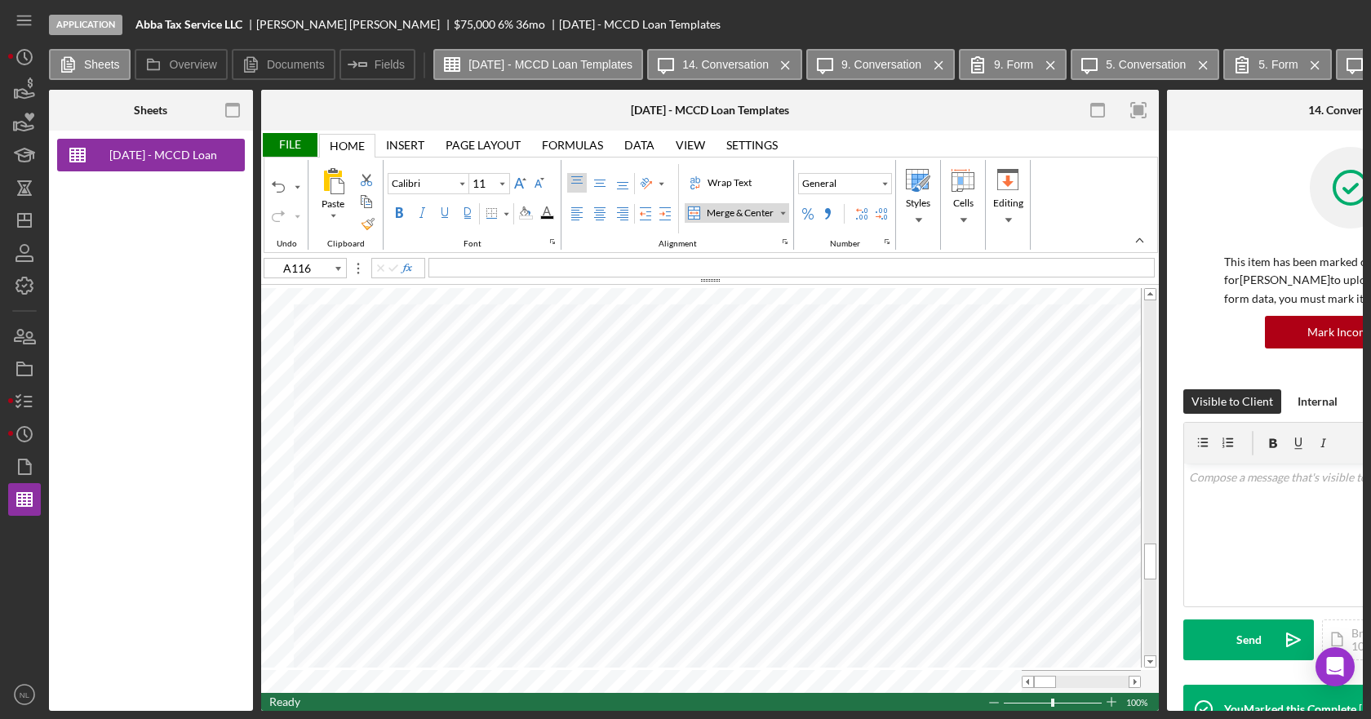
type input "A119"
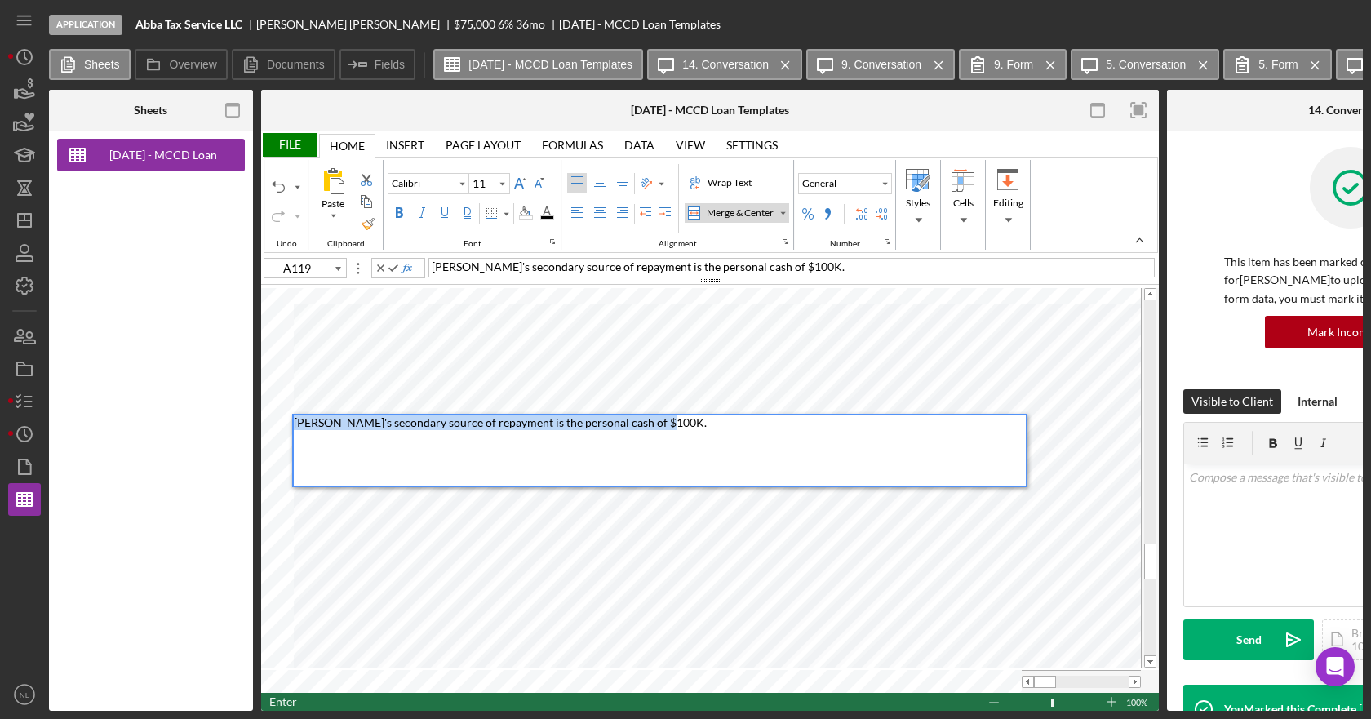
drag, startPoint x: 764, startPoint y: 461, endPoint x: 725, endPoint y: 442, distance: 43.8
click at [764, 461] on div "[PERSON_NAME]'s secondary source of repayment is the personal cash of $100K." at bounding box center [660, 450] width 732 height 70
drag, startPoint x: 672, startPoint y: 421, endPoint x: 163, endPoint y: 433, distance: 509.4
click at [163, 433] on div "Sheets [DATE] - MCCD Loan Templates Overview Internal Workflow Stage Applicatio…" at bounding box center [706, 400] width 1314 height 621
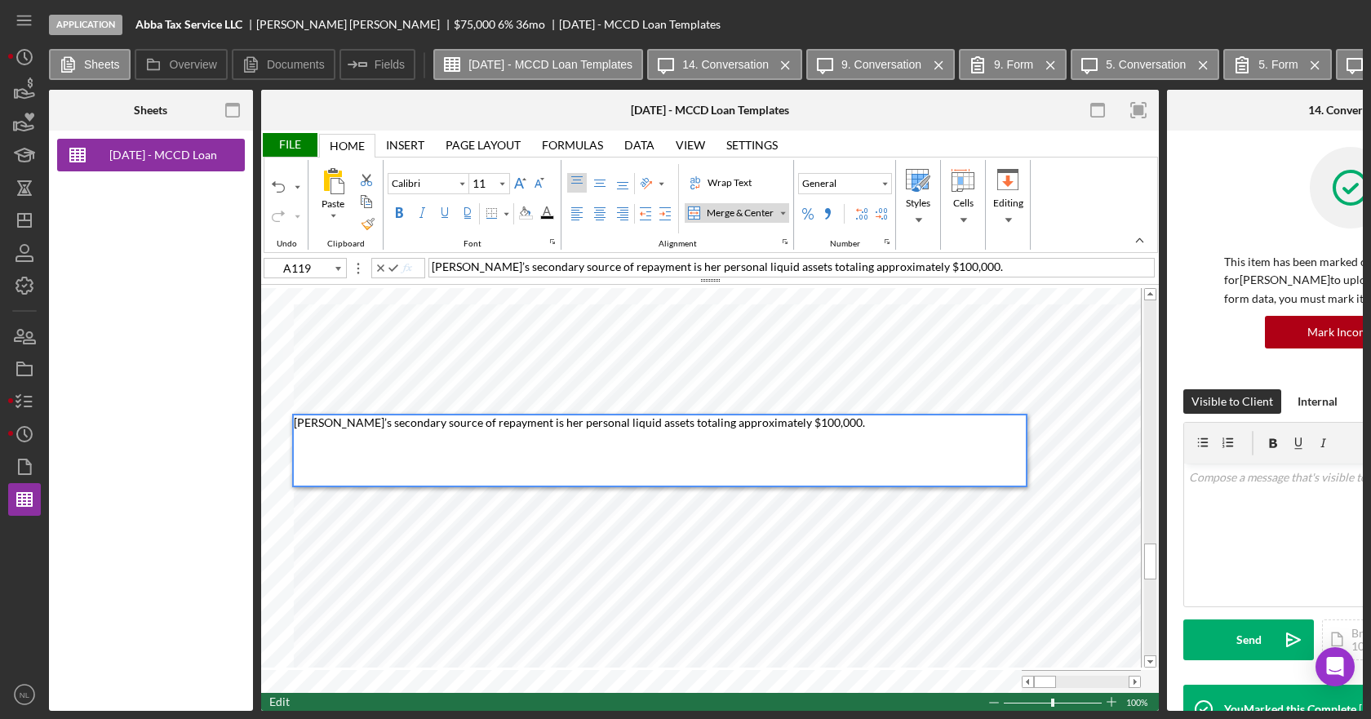
click at [942, 451] on div "[PERSON_NAME]’s secondary source of repayment is her personal liquid assets tot…" at bounding box center [660, 450] width 732 height 70
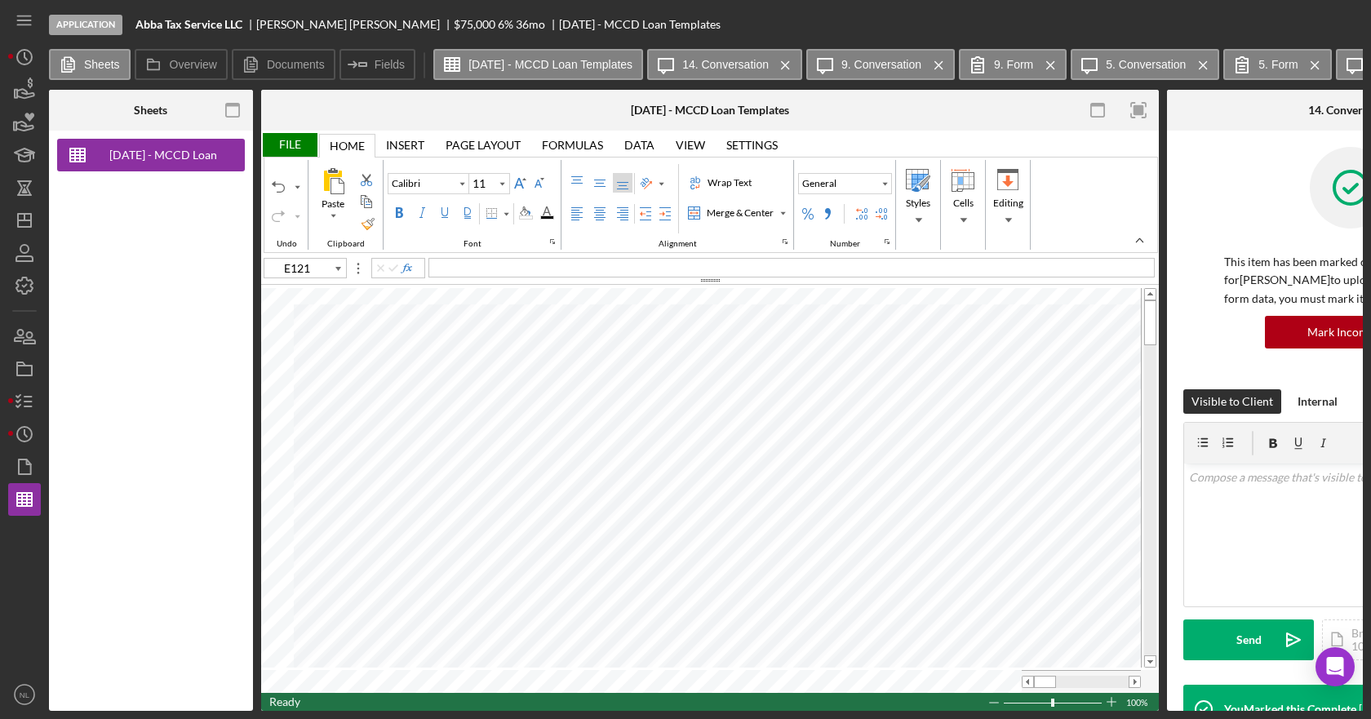
click at [277, 139] on div "File" at bounding box center [289, 145] width 56 height 24
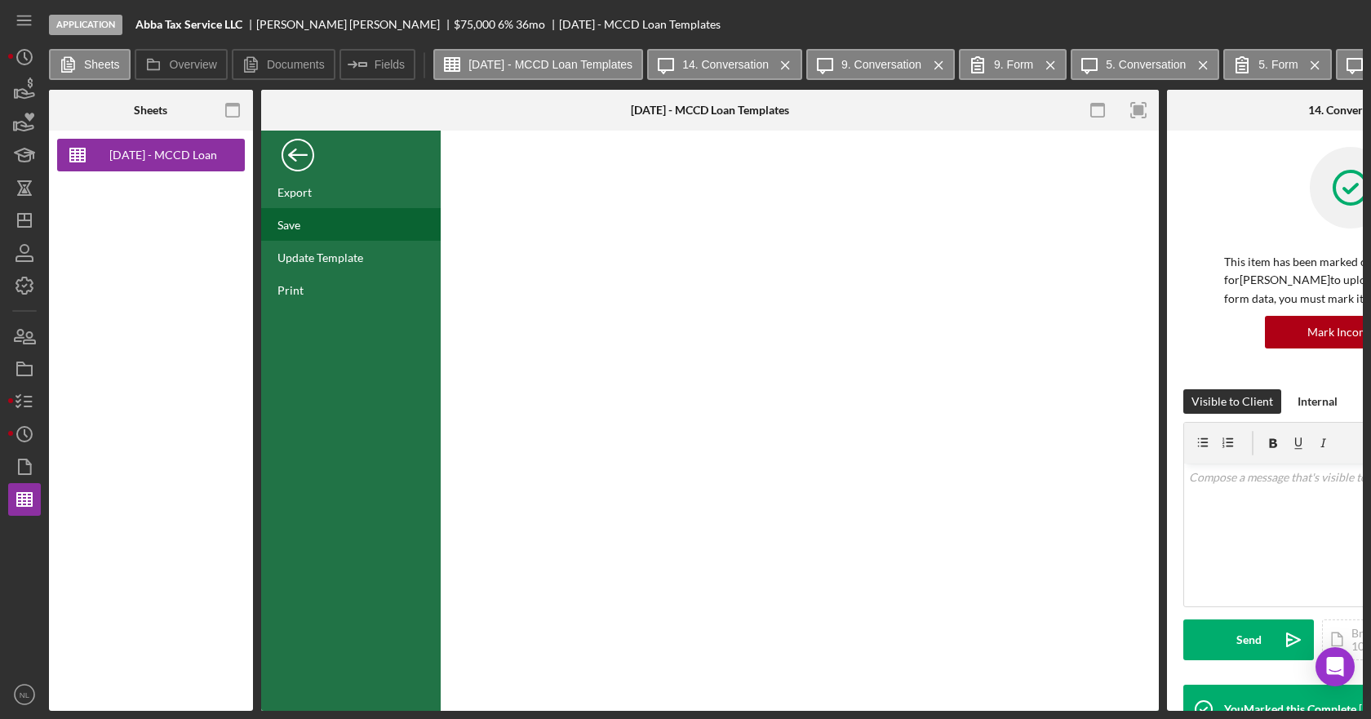
click at [326, 224] on div "Save" at bounding box center [351, 224] width 180 height 33
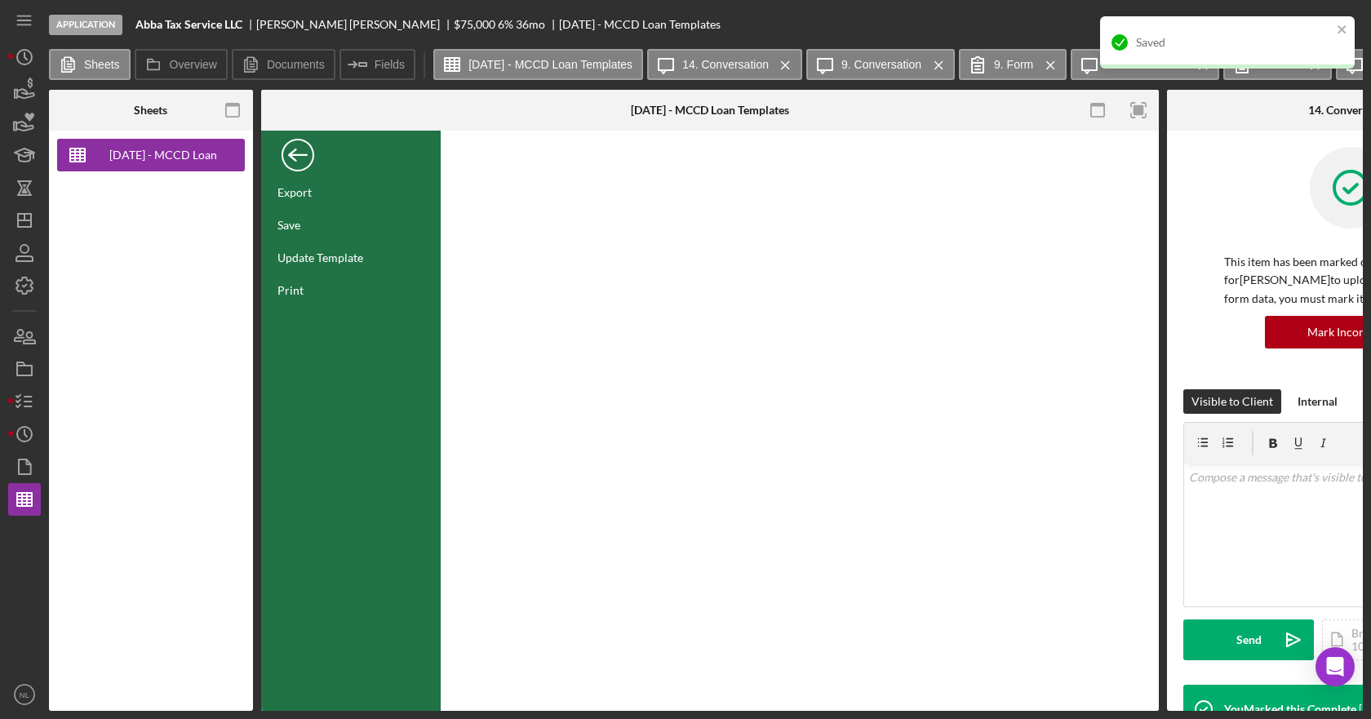
click at [288, 168] on div "FILE" at bounding box center [351, 155] width 180 height 41
click at [292, 158] on div "Back" at bounding box center [298, 151] width 33 height 33
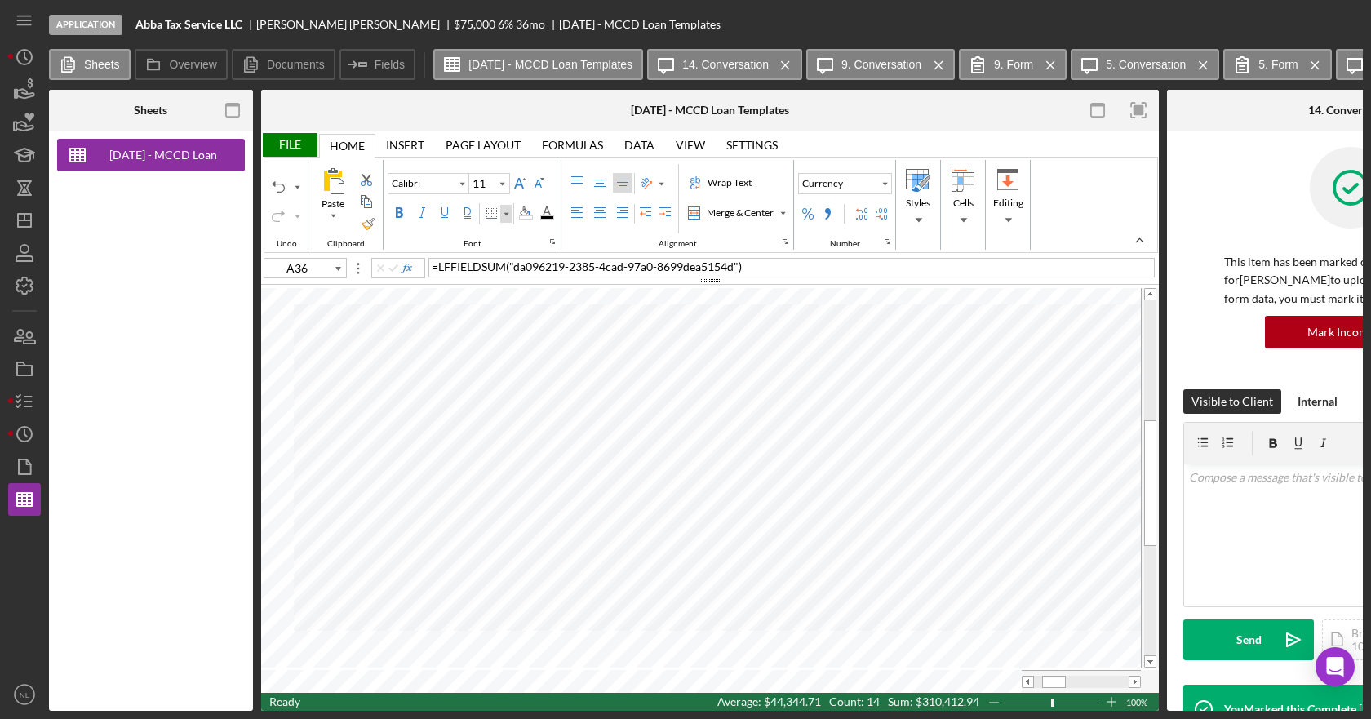
click at [503, 213] on div "Border" at bounding box center [506, 214] width 8 height 8
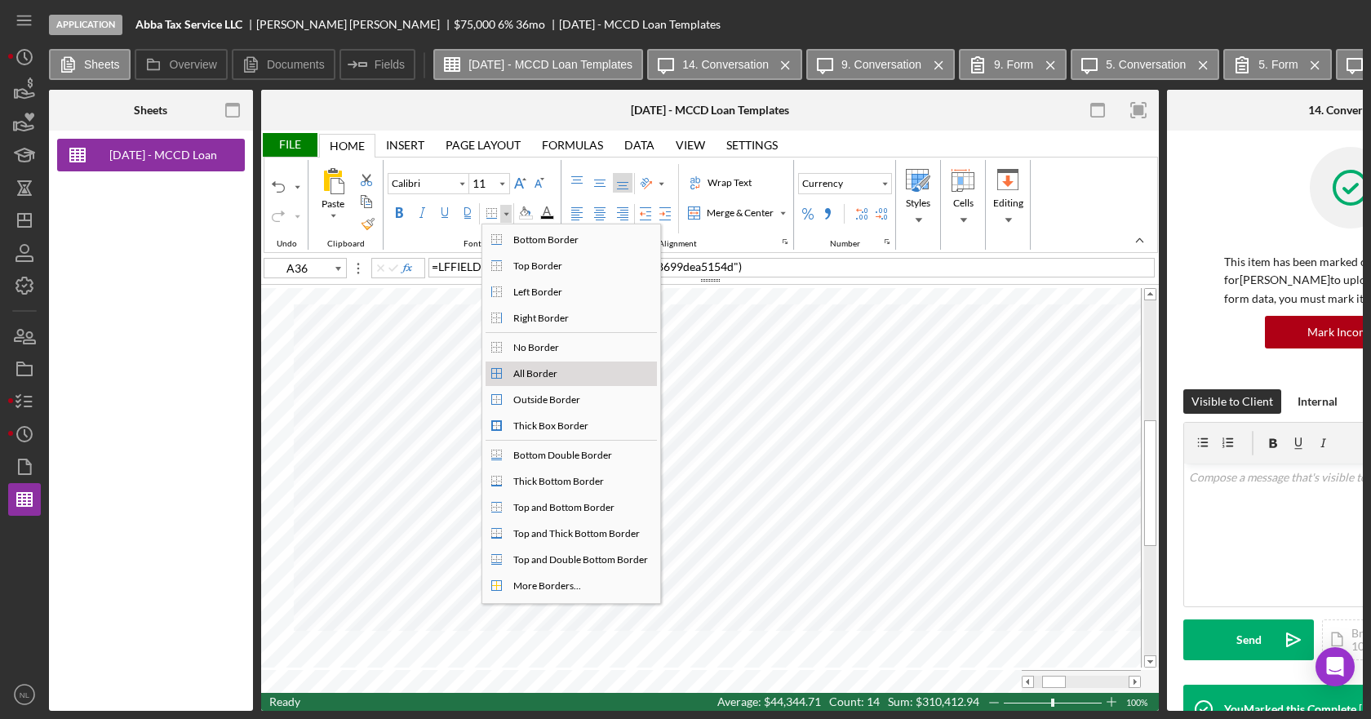
click at [564, 374] on div "All Border" at bounding box center [580, 374] width 149 height 20
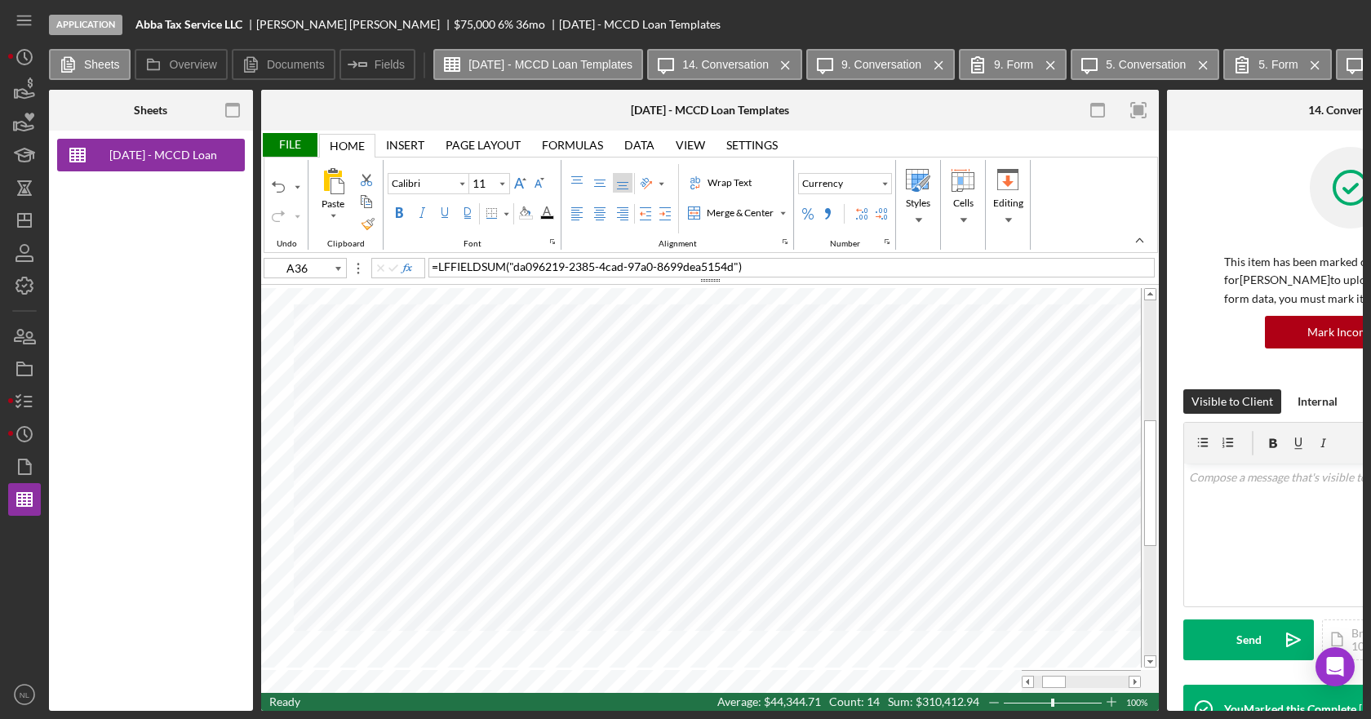
click at [1021, 686] on tr at bounding box center [701, 681] width 880 height 23
drag, startPoint x: 1053, startPoint y: 677, endPoint x: 1023, endPoint y: 678, distance: 30.2
click at [1027, 682] on div at bounding box center [1081, 682] width 119 height 12
click at [734, 182] on div "Wrap Text" at bounding box center [729, 182] width 51 height 15
type input "F37"
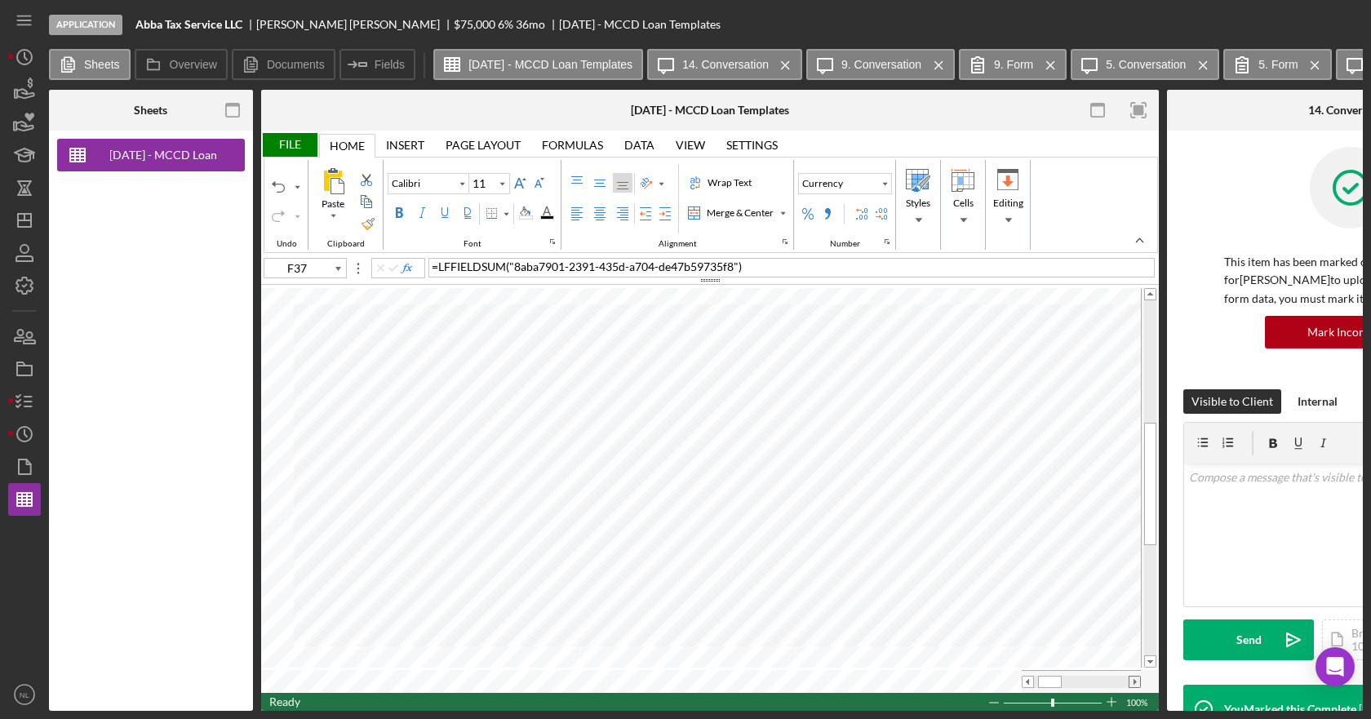
click at [1139, 678] on span at bounding box center [1134, 682] width 11 height 11
click at [1028, 679] on span at bounding box center [1028, 682] width 11 height 11
click at [1138, 677] on span at bounding box center [1134, 682] width 11 height 11
click at [1028, 678] on span at bounding box center [1028, 682] width 11 height 11
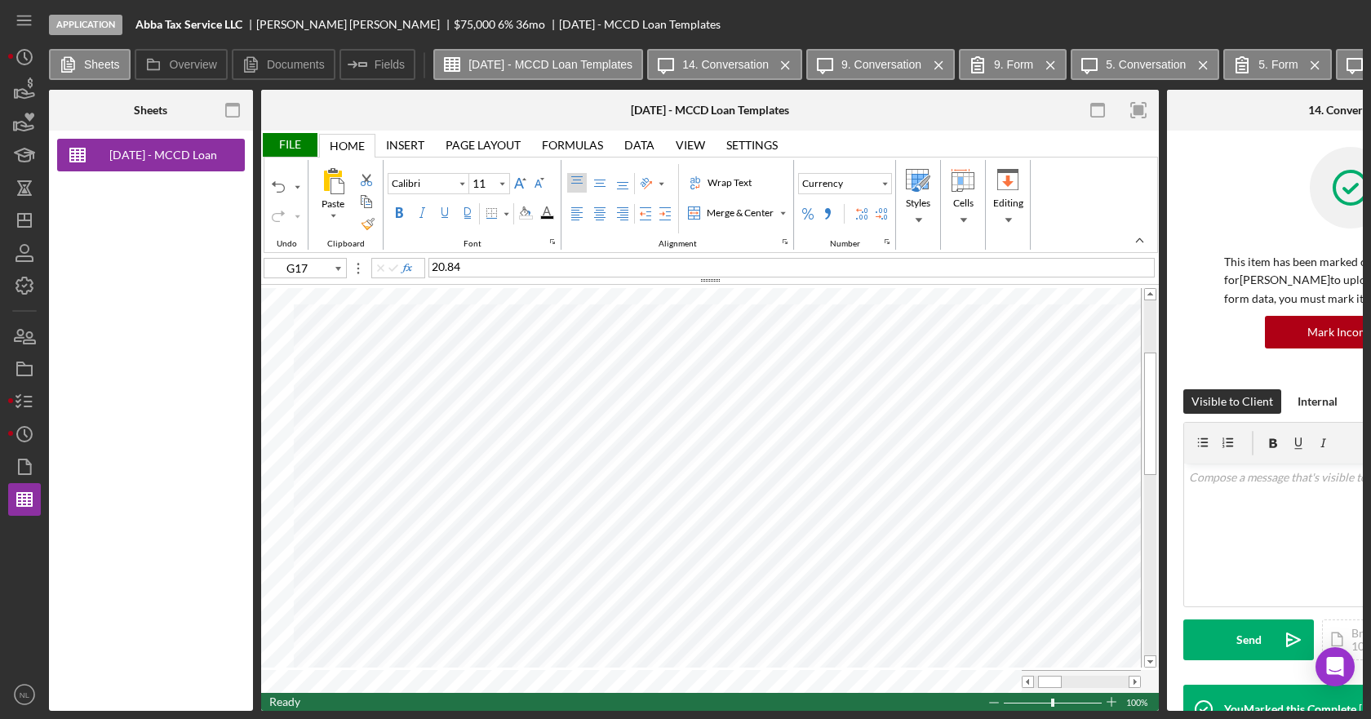
type input "G16"
click at [856, 188] on button "General" at bounding box center [845, 183] width 94 height 21
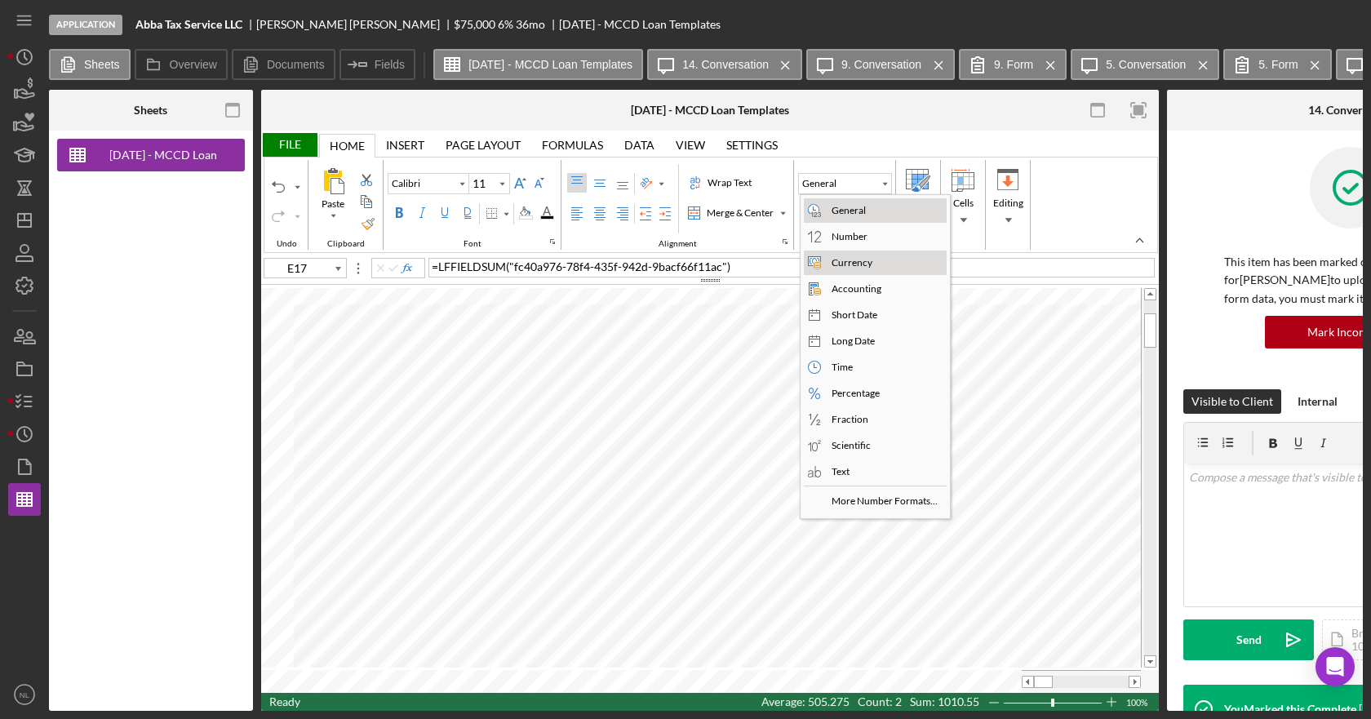
click at [841, 257] on div "Currency" at bounding box center [851, 262] width 47 height 15
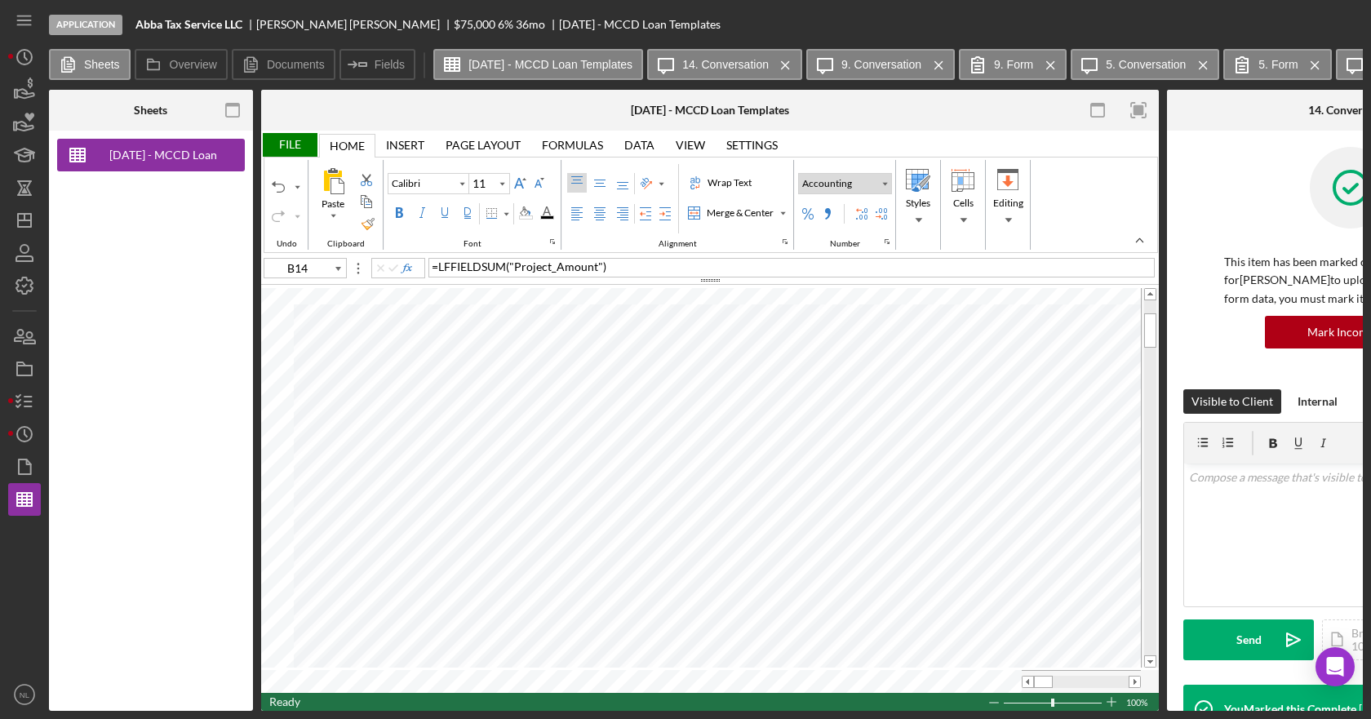
click at [847, 192] on button "Accounting" at bounding box center [845, 183] width 94 height 21
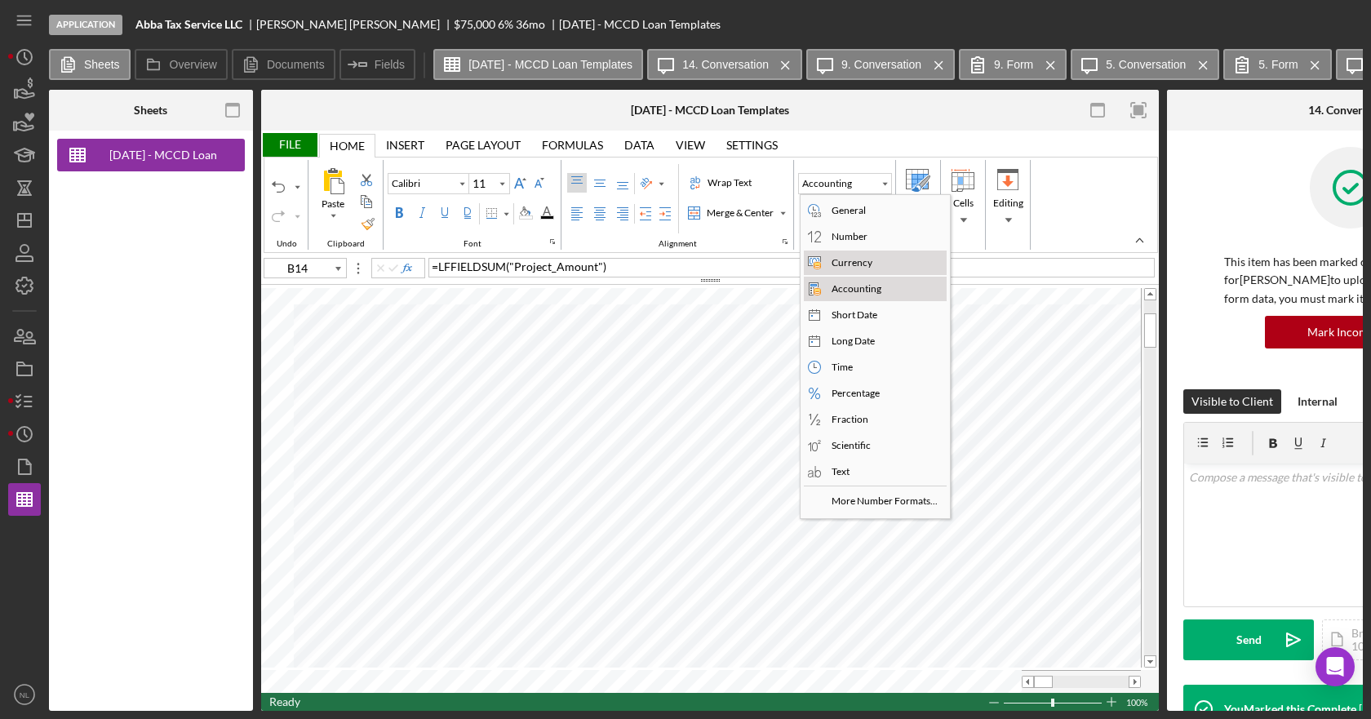
click at [839, 259] on div "Currency" at bounding box center [851, 262] width 47 height 15
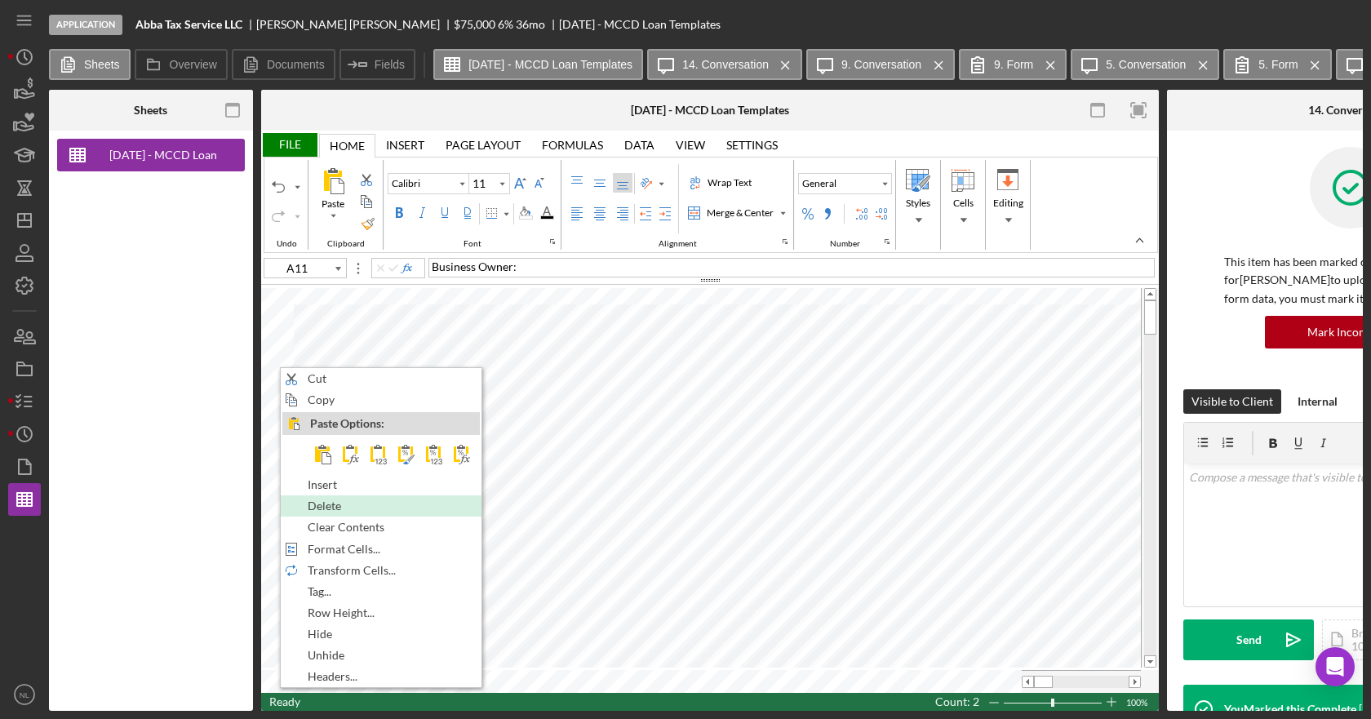
click at [353, 512] on span "Delete" at bounding box center [334, 505] width 52 height 13
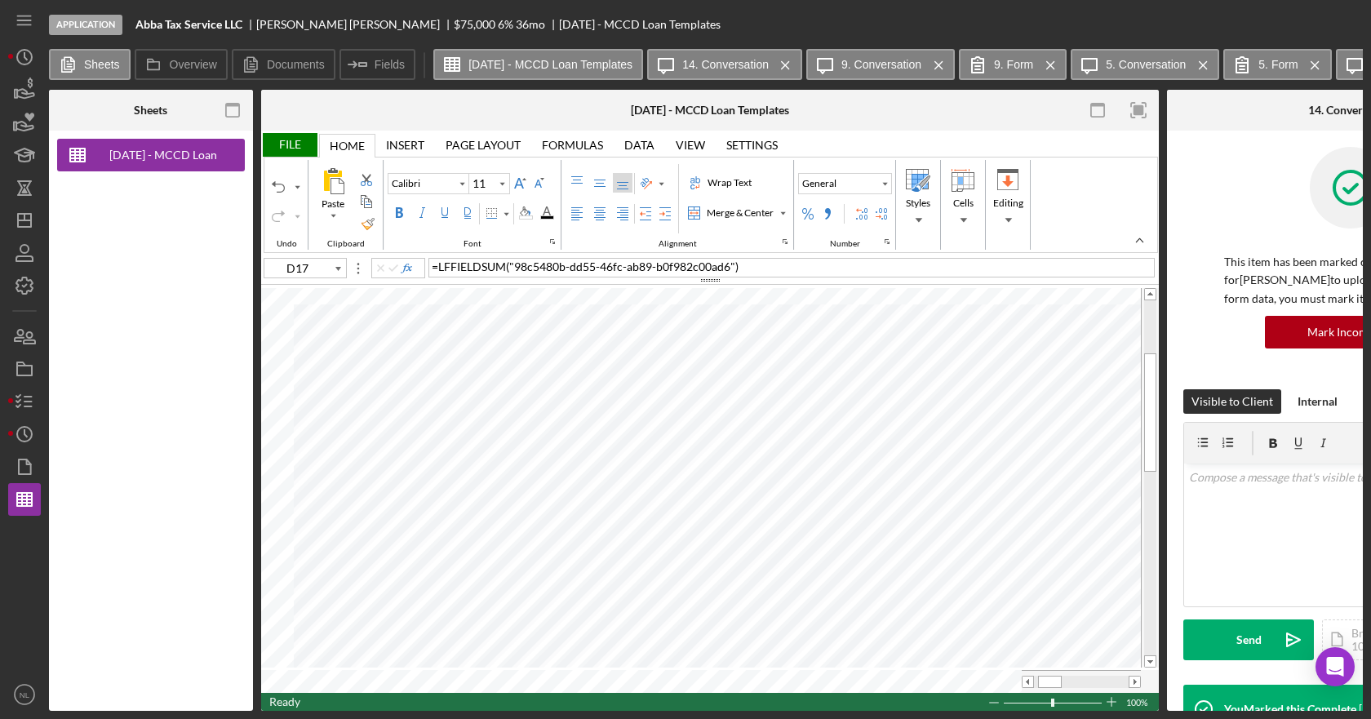
type input "D16"
type input "D17"
click at [505, 214] on div "Border" at bounding box center [506, 214] width 8 height 8
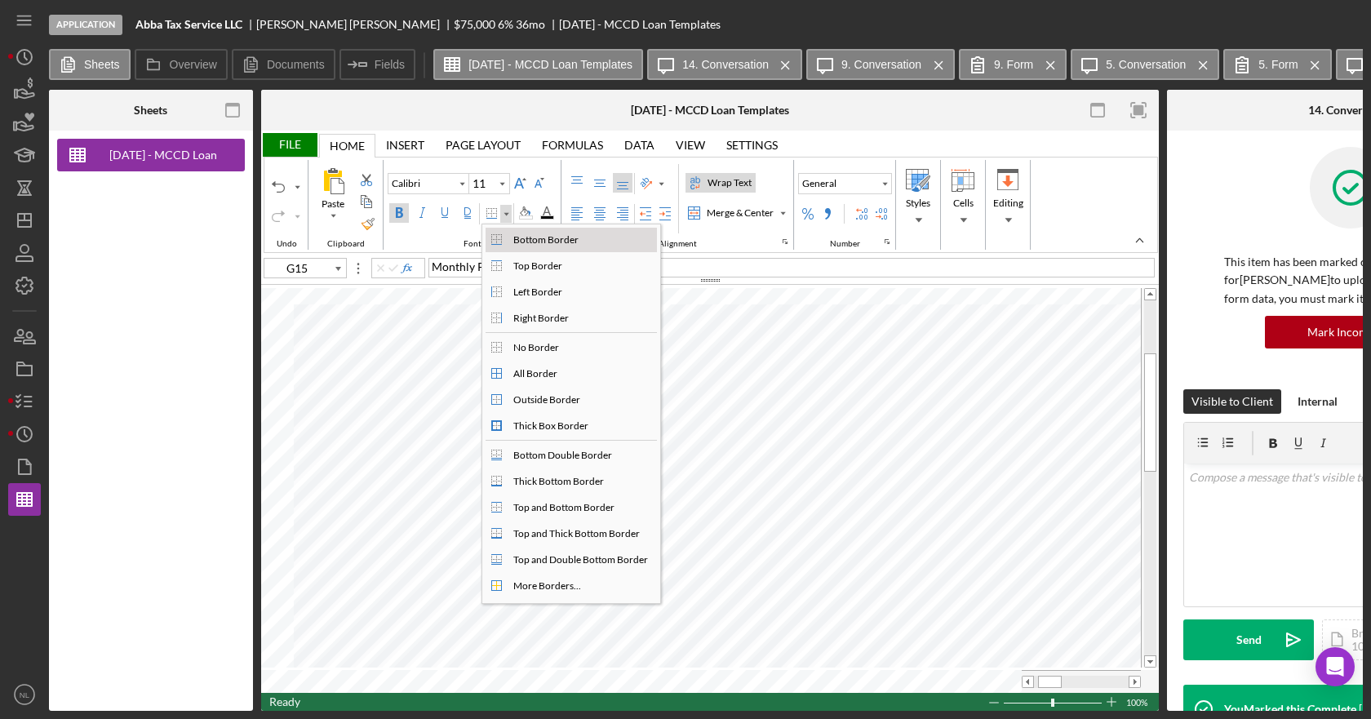
click at [514, 242] on div "Bottom Border" at bounding box center [546, 240] width 72 height 15
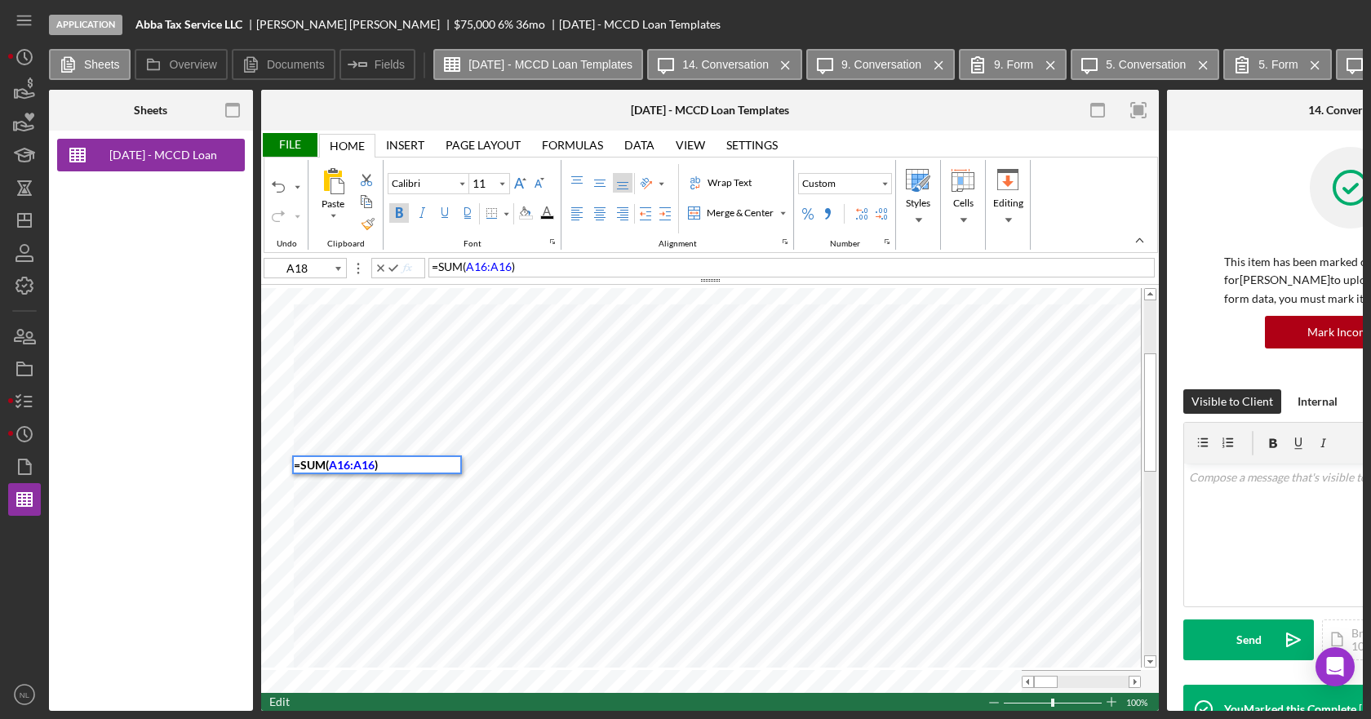
click at [512, 263] on span ")" at bounding box center [513, 267] width 3 height 14
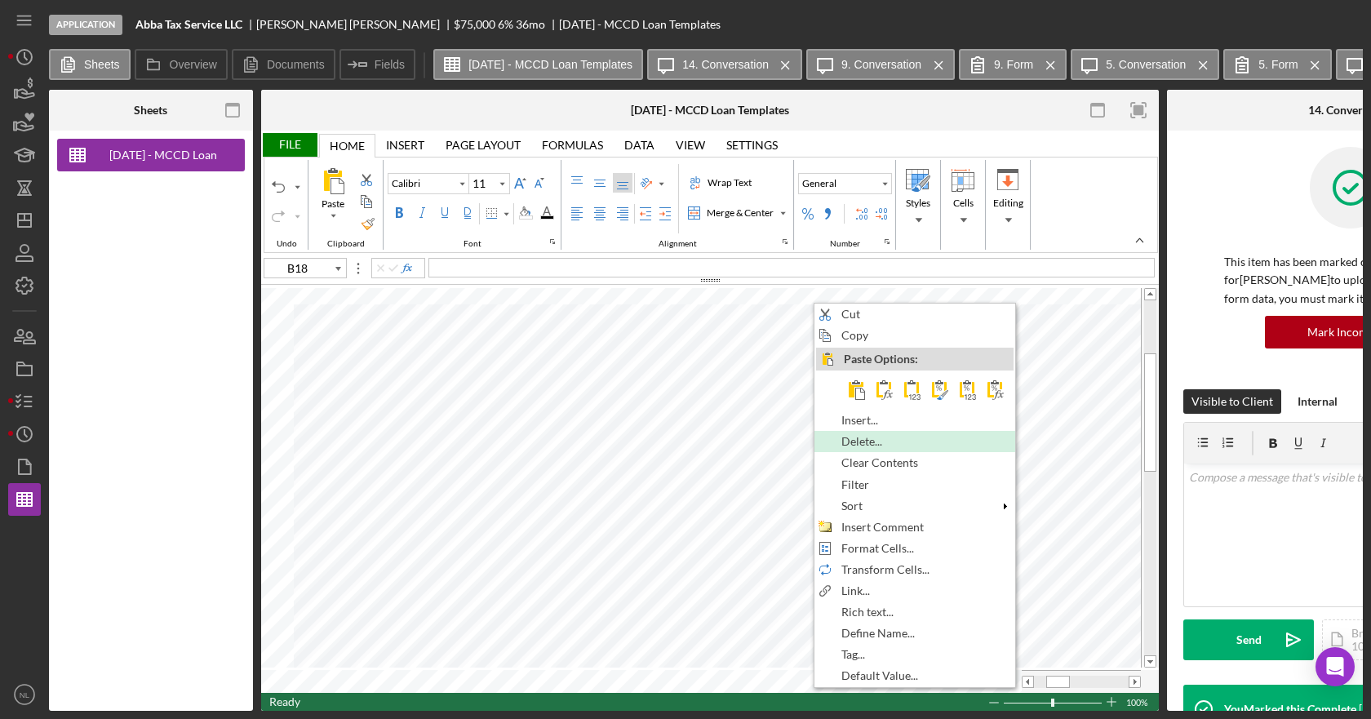
click at [898, 449] on div "Delete..." at bounding box center [914, 442] width 197 height 18
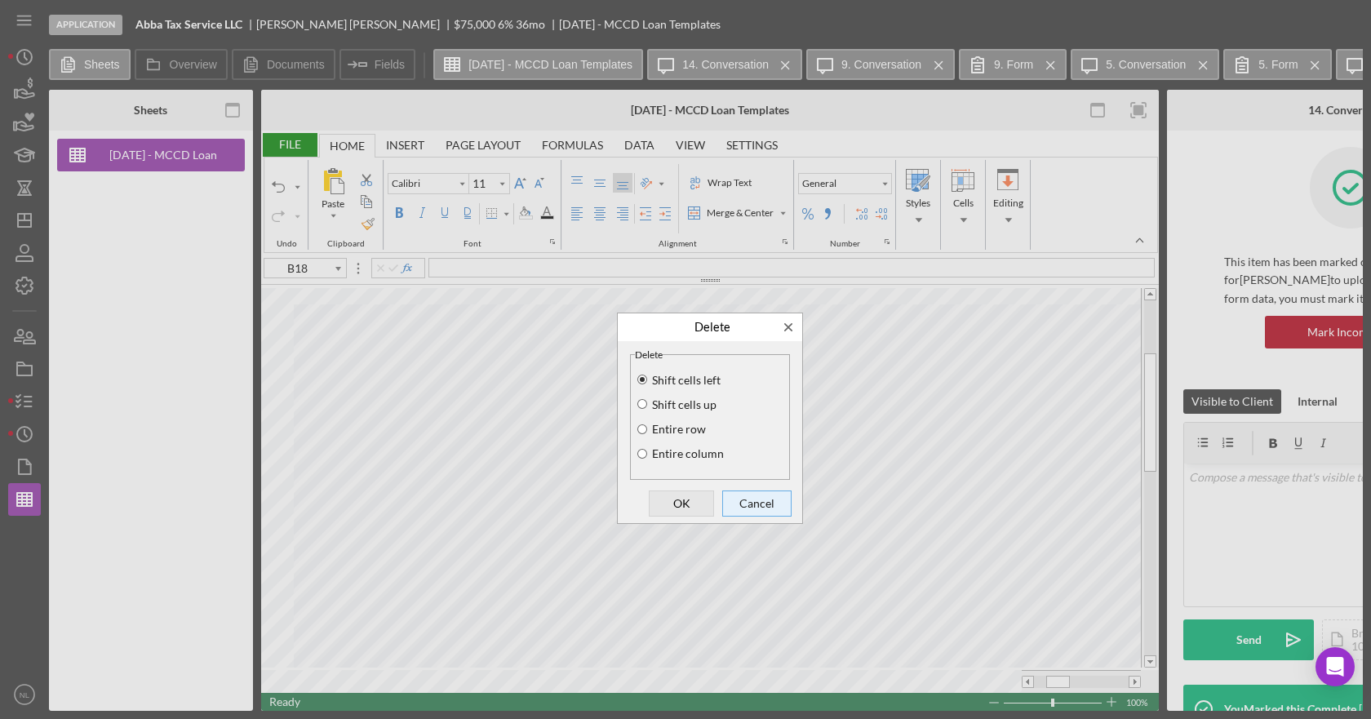
click at [780, 501] on span "Cancel" at bounding box center [757, 503] width 58 height 23
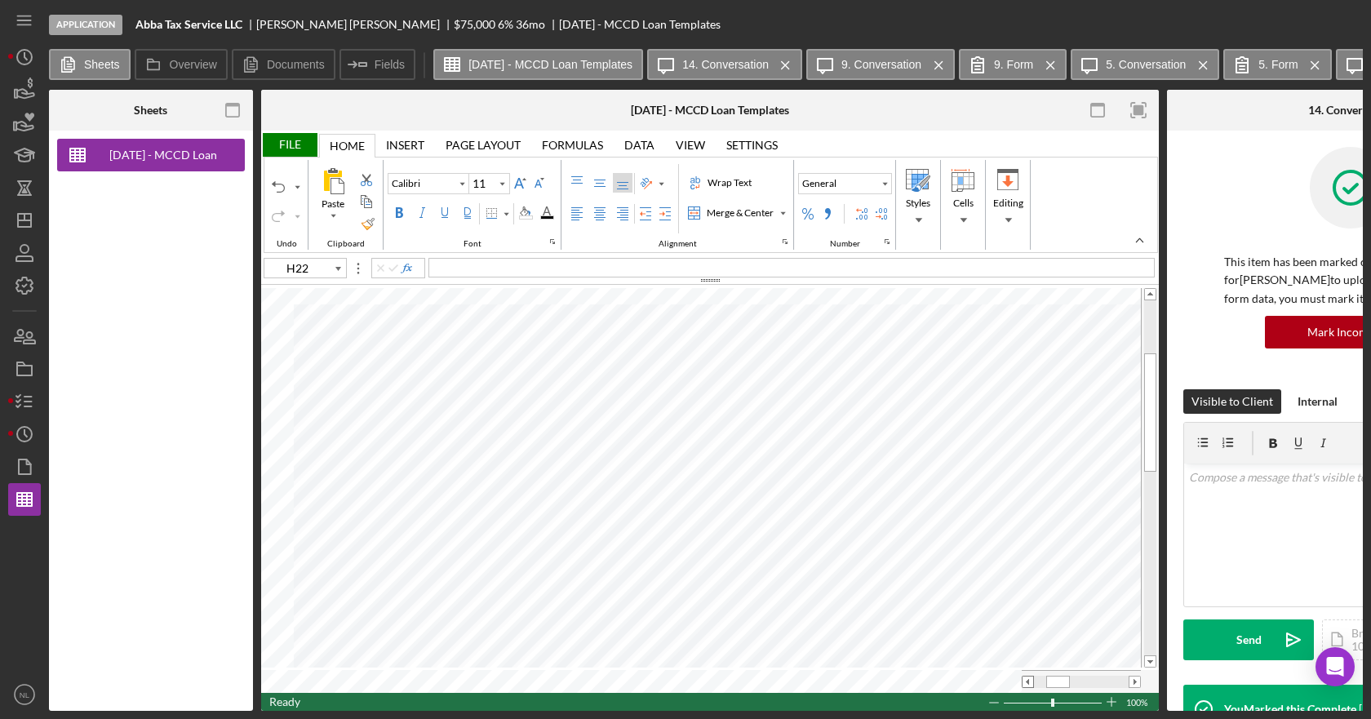
click at [1027, 681] on span at bounding box center [1028, 682] width 11 height 11
click at [1030, 677] on span at bounding box center [1028, 682] width 11 height 11
click at [431, 270] on div "Total This Request" at bounding box center [791, 268] width 726 height 20
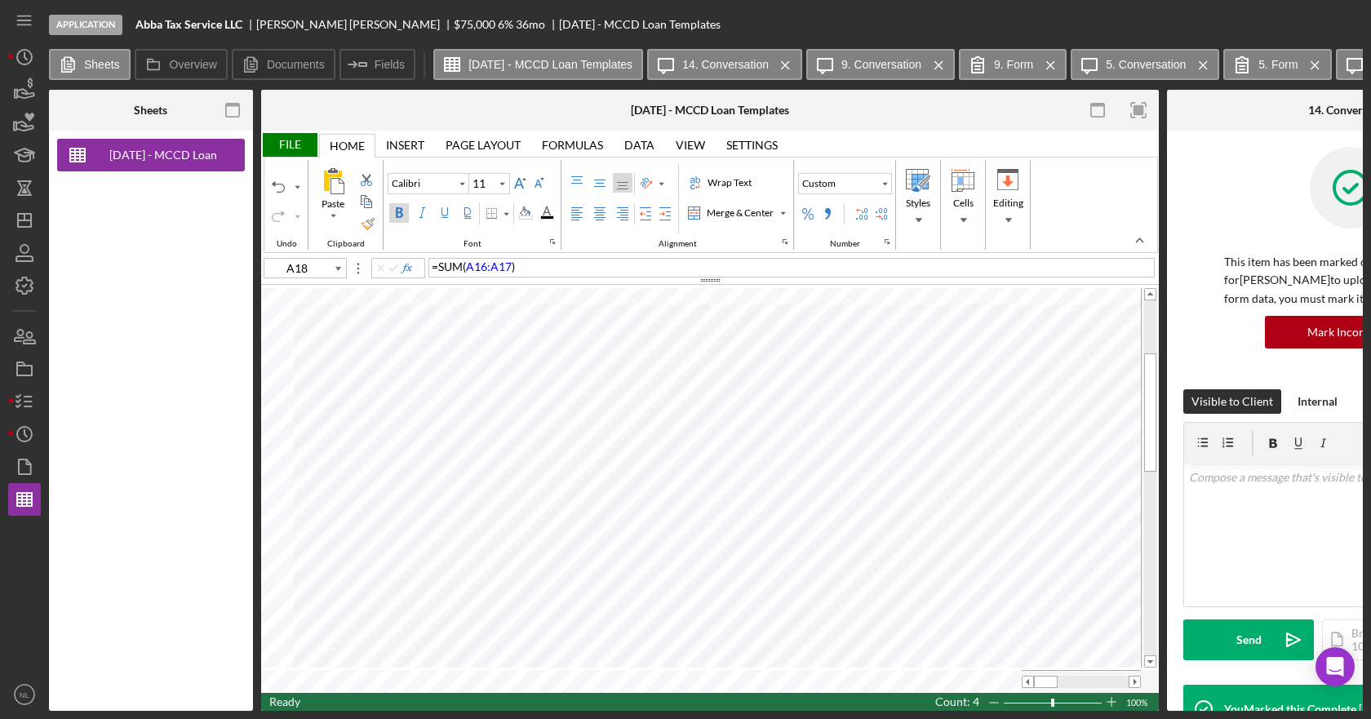
click at [403, 223] on div "Font" at bounding box center [473, 213] width 170 height 21
click at [403, 215] on div "Bold" at bounding box center [399, 212] width 13 height 13
click at [509, 216] on div "Border" at bounding box center [506, 214] width 8 height 8
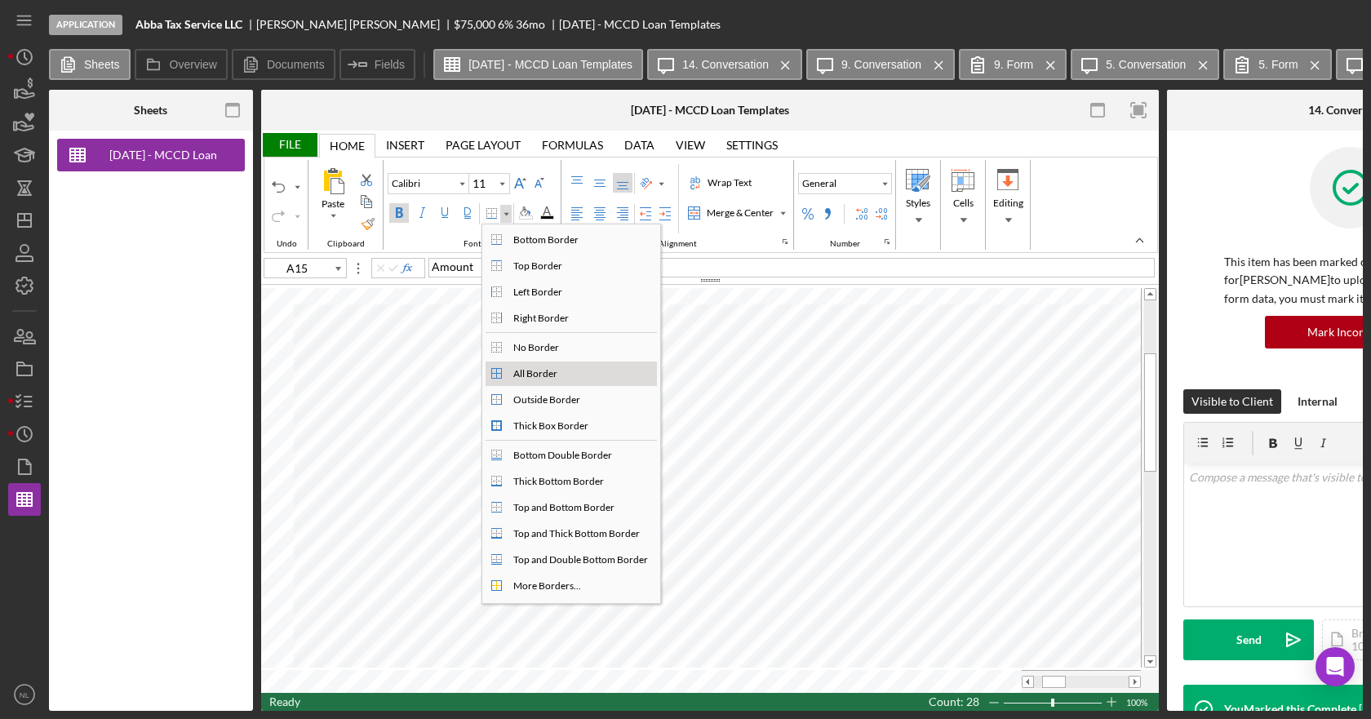
click at [535, 370] on div "All Border" at bounding box center [535, 373] width 51 height 15
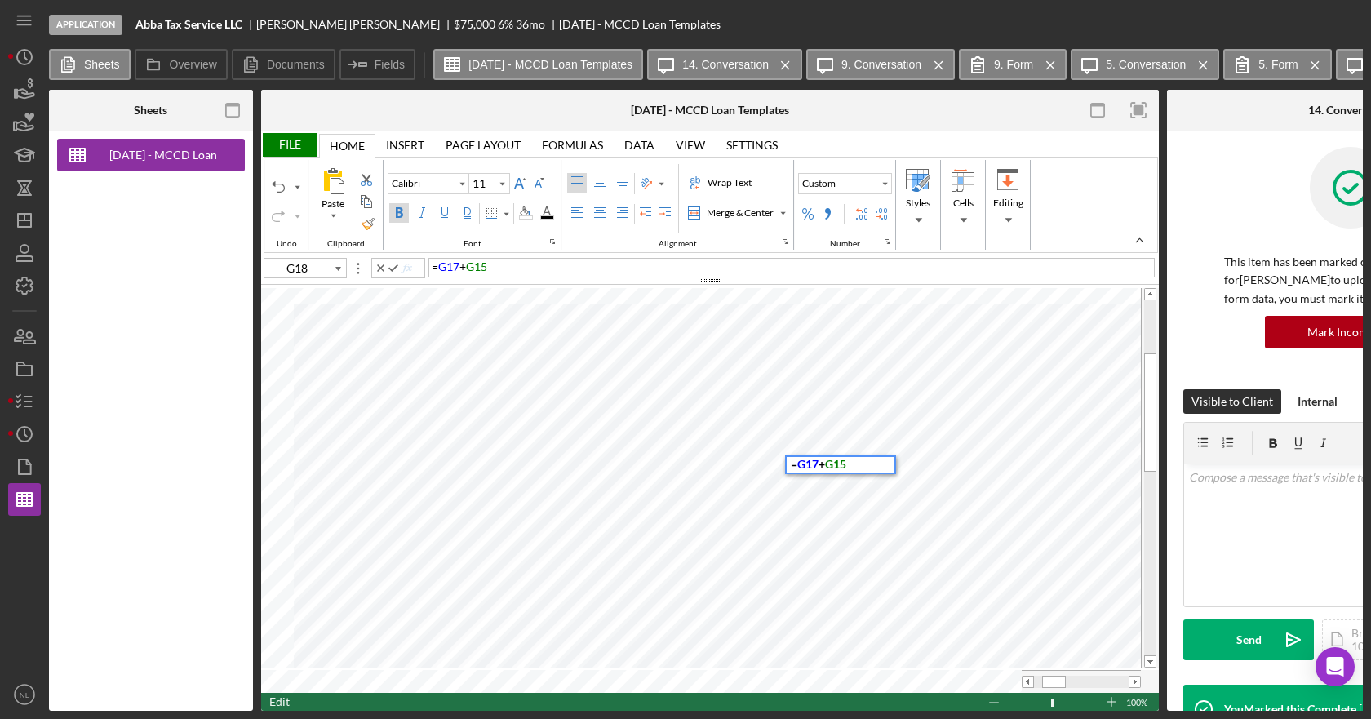
click at [531, 266] on div "= G17 + G15" at bounding box center [791, 268] width 726 height 20
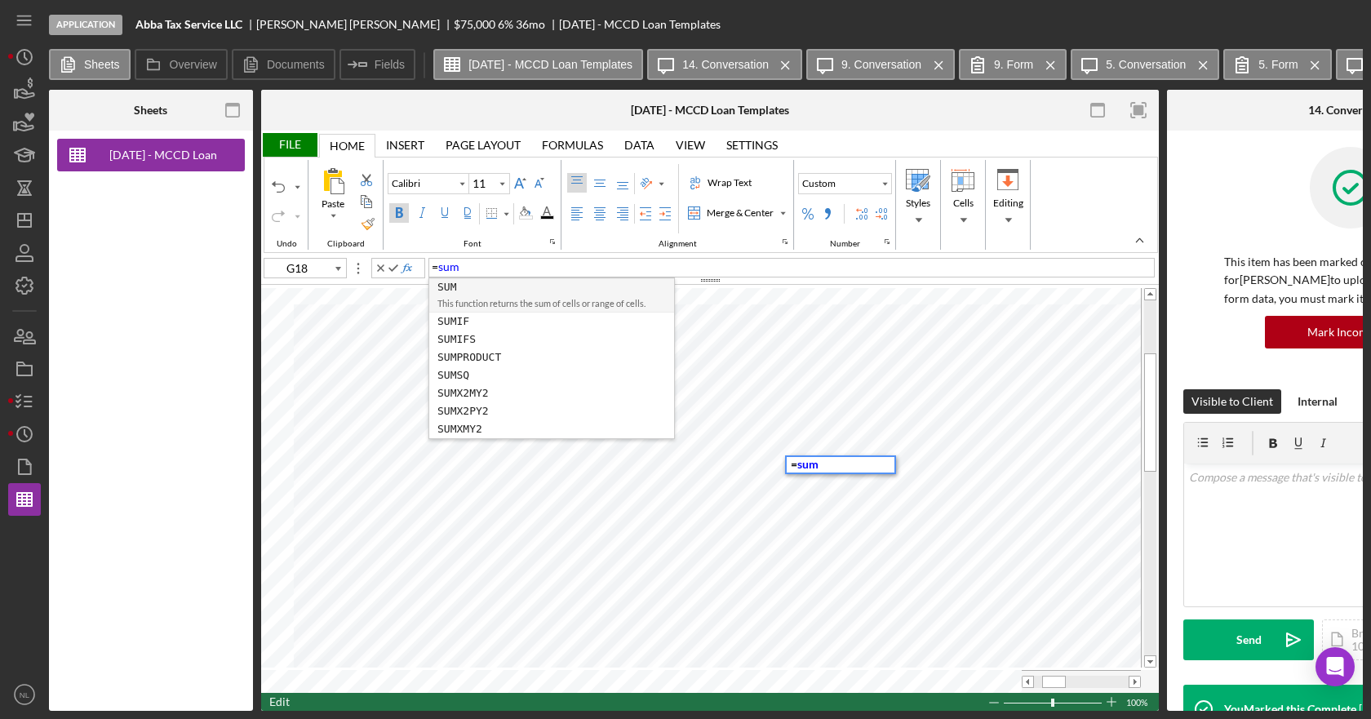
click at [525, 291] on div "SUM" at bounding box center [551, 287] width 229 height 18
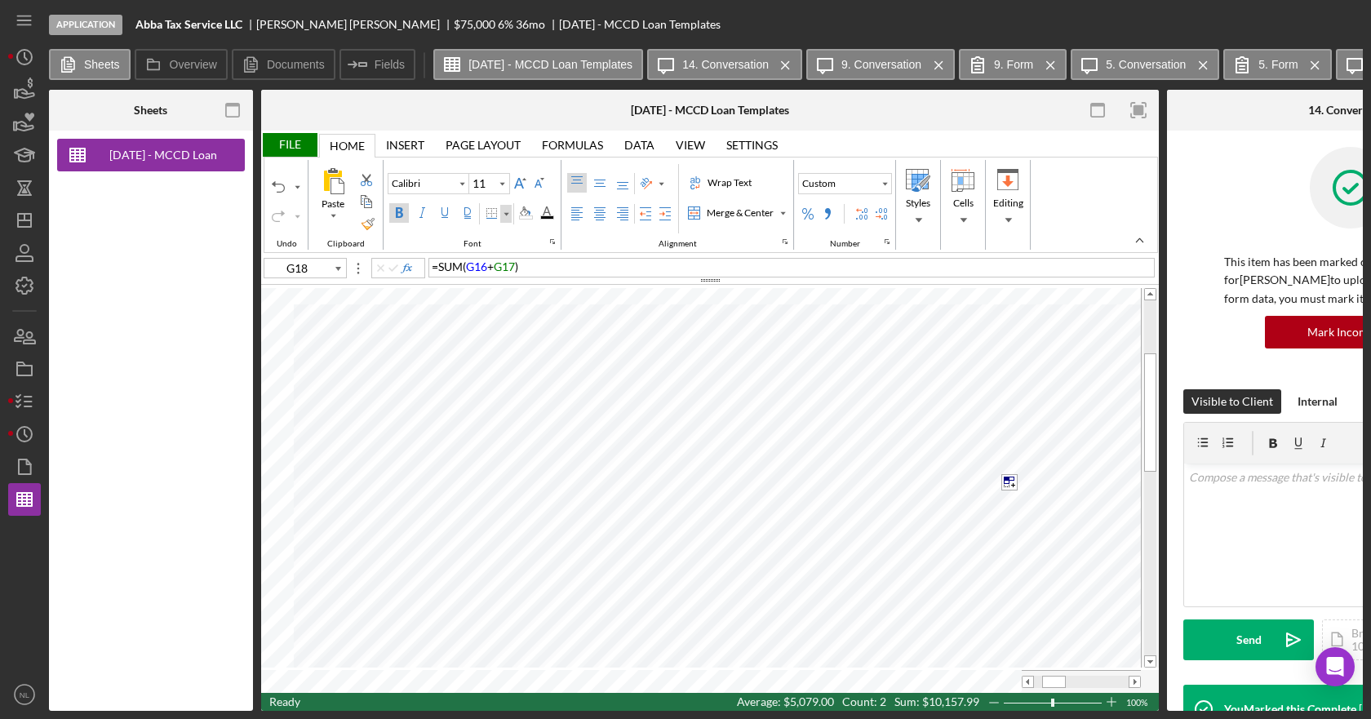
click at [507, 218] on div "Border" at bounding box center [505, 214] width 11 height 18
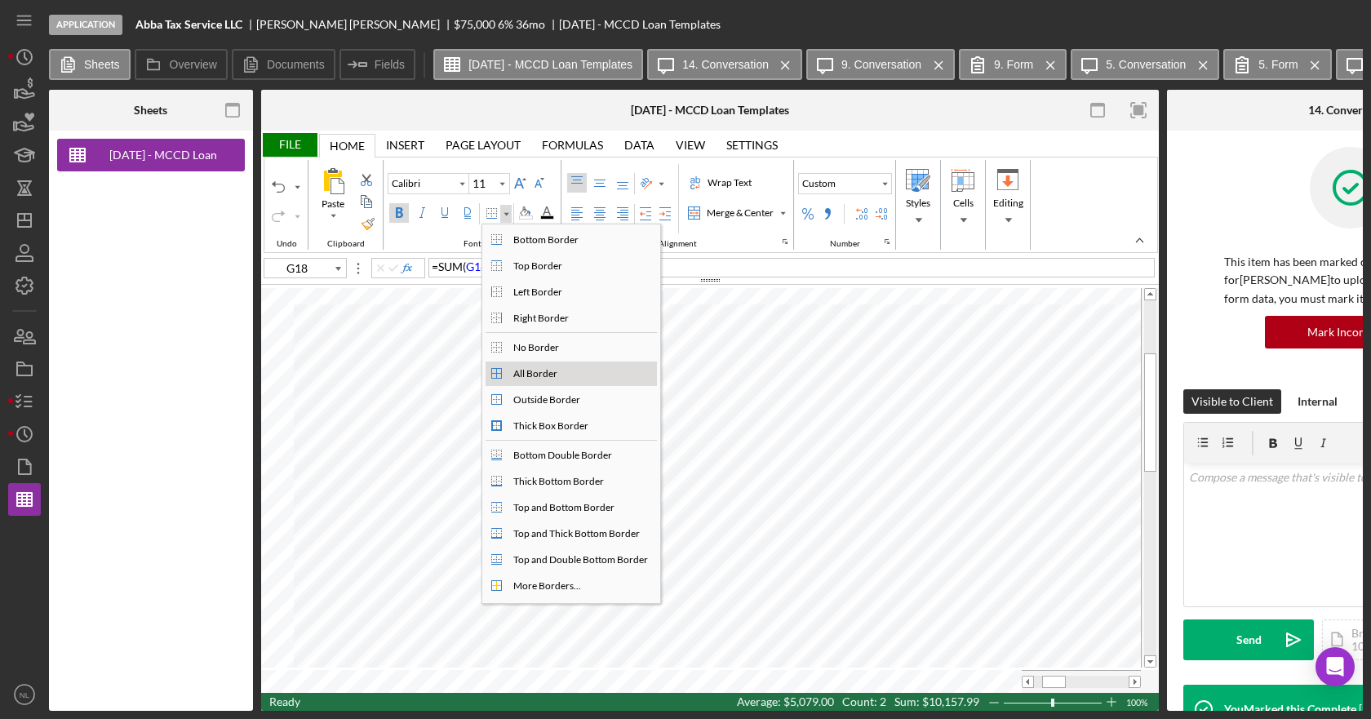
click at [542, 371] on div "All Border" at bounding box center [535, 373] width 51 height 15
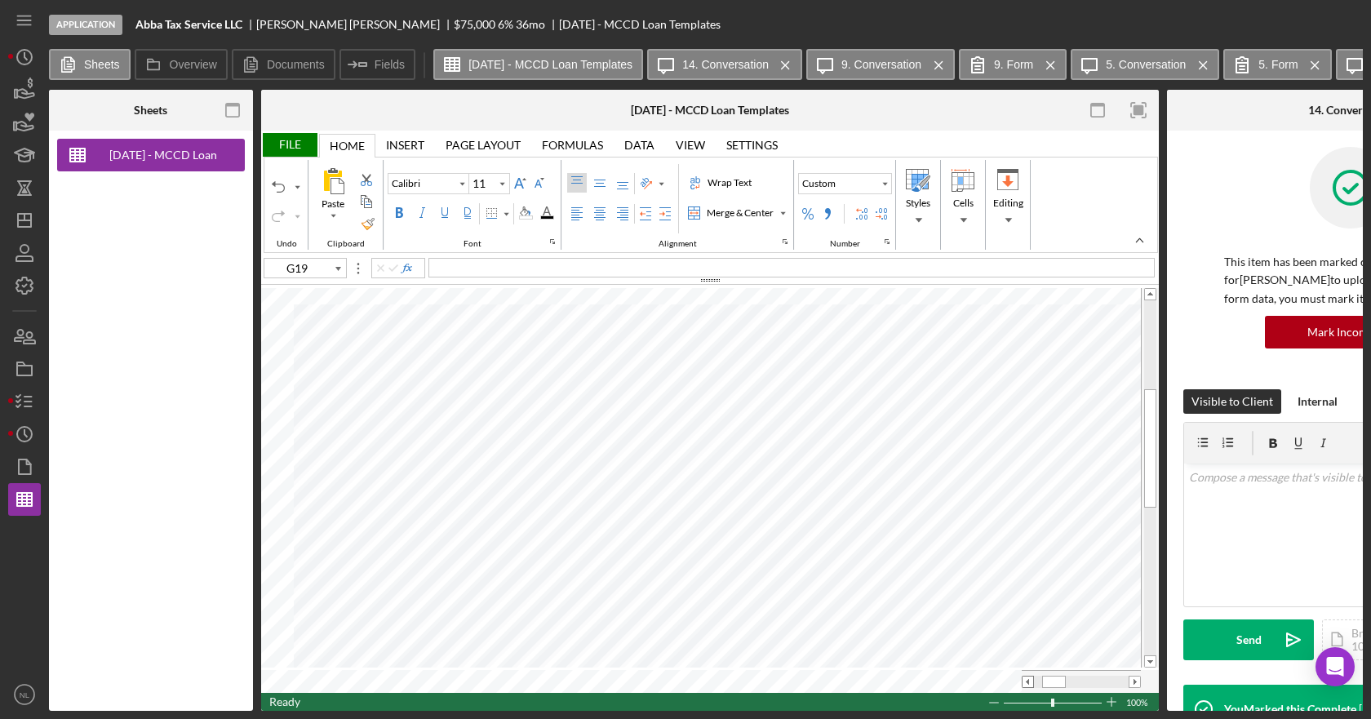
click at [1029, 677] on span at bounding box center [1028, 682] width 11 height 11
click at [1132, 677] on span at bounding box center [1134, 682] width 11 height 11
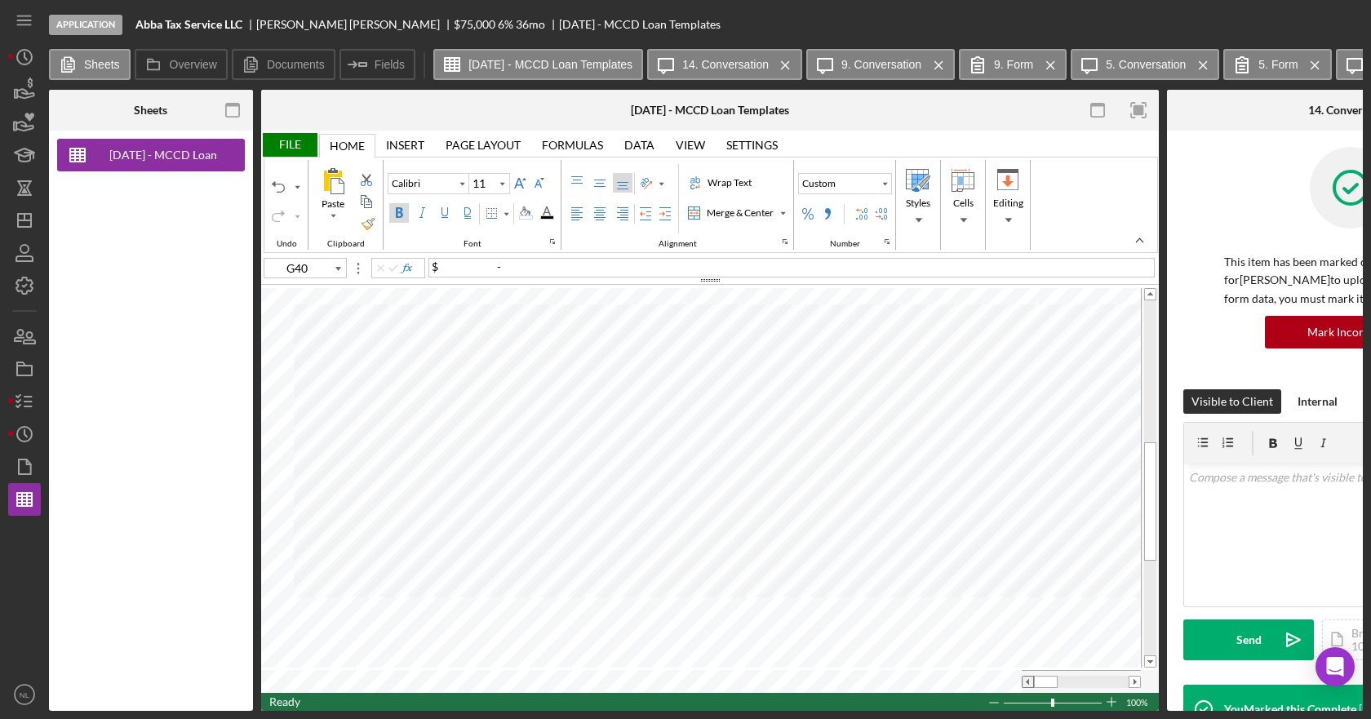
click at [1026, 681] on span at bounding box center [1028, 682] width 11 height 11
click at [1129, 677] on span at bounding box center [1134, 682] width 11 height 11
click at [1027, 680] on span at bounding box center [1028, 682] width 11 height 11
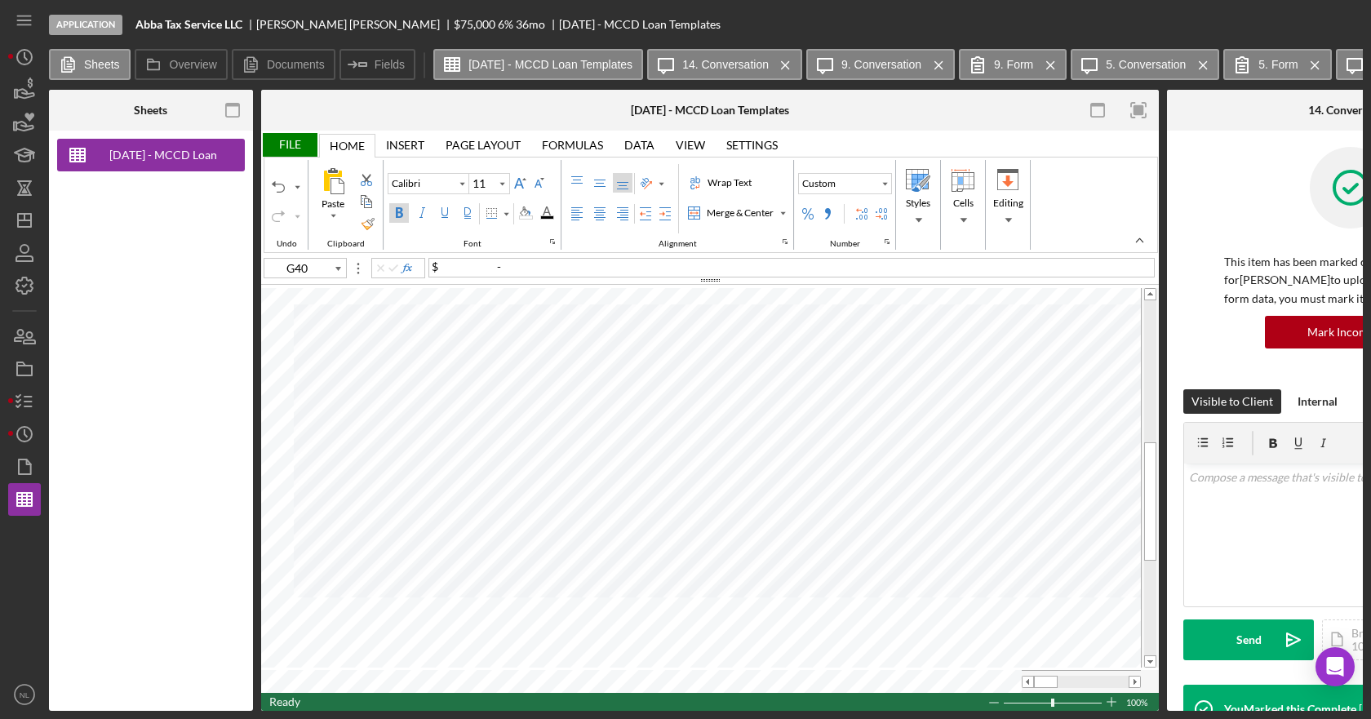
type input "A40"
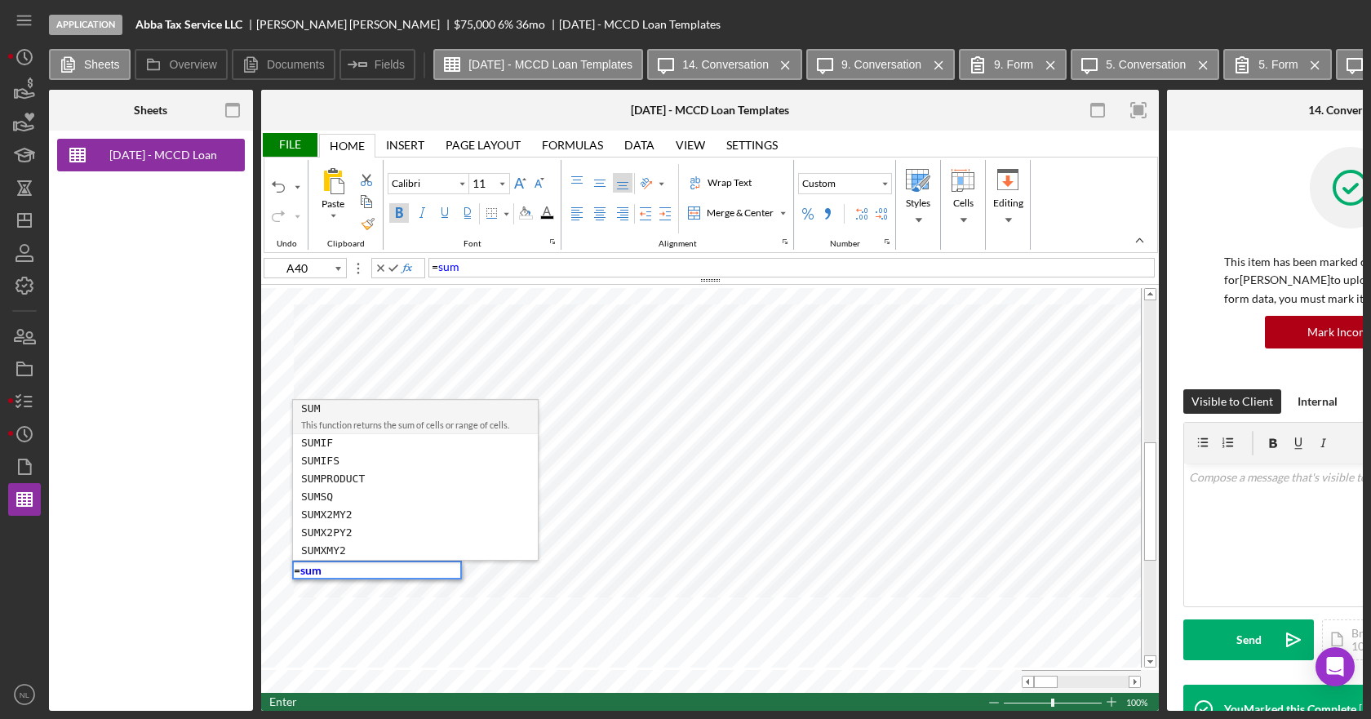
click at [485, 406] on div "SUM" at bounding box center [415, 409] width 229 height 18
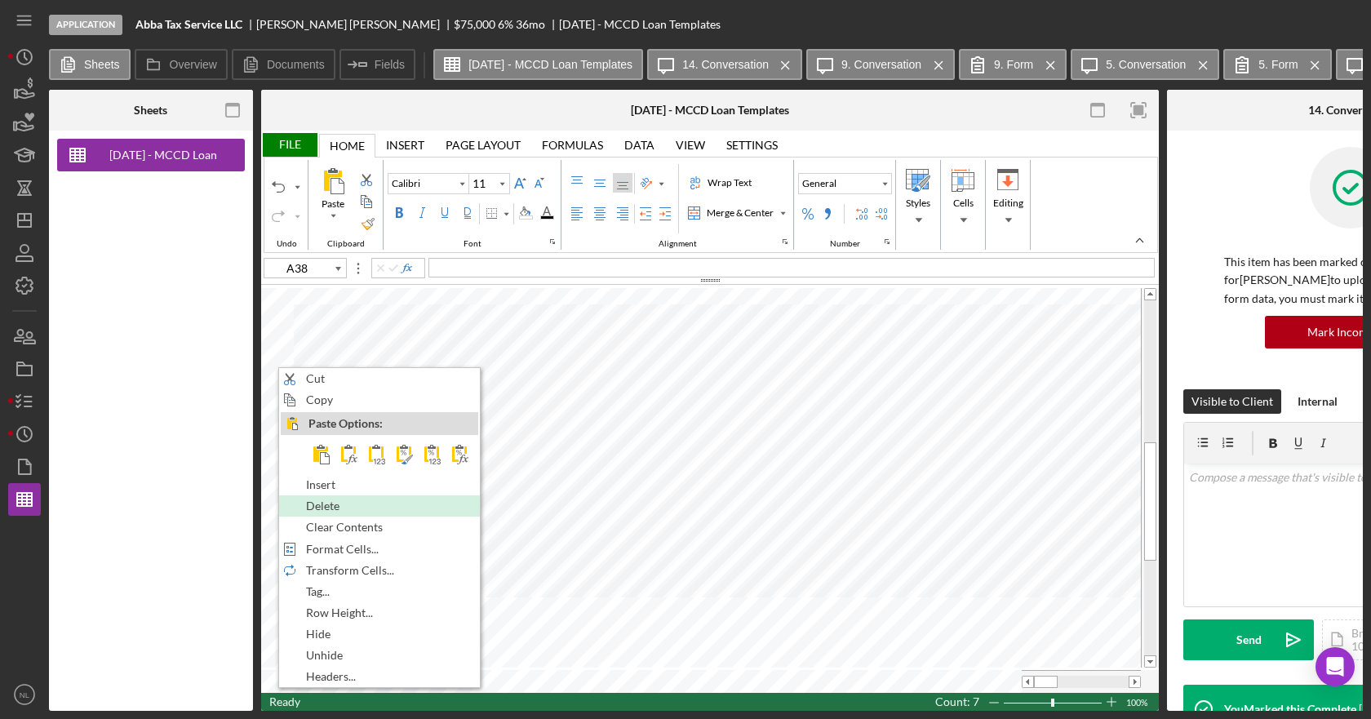
click at [360, 513] on div "Delete" at bounding box center [379, 506] width 197 height 18
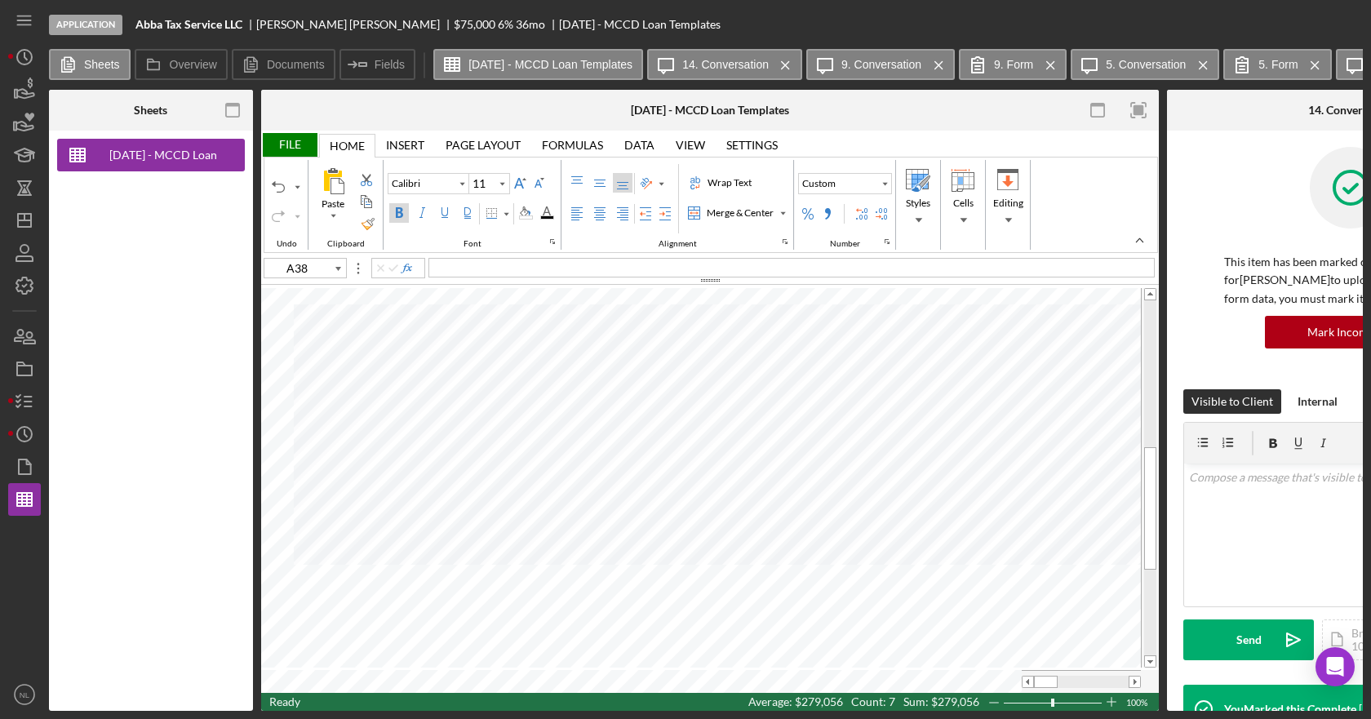
type input "F38"
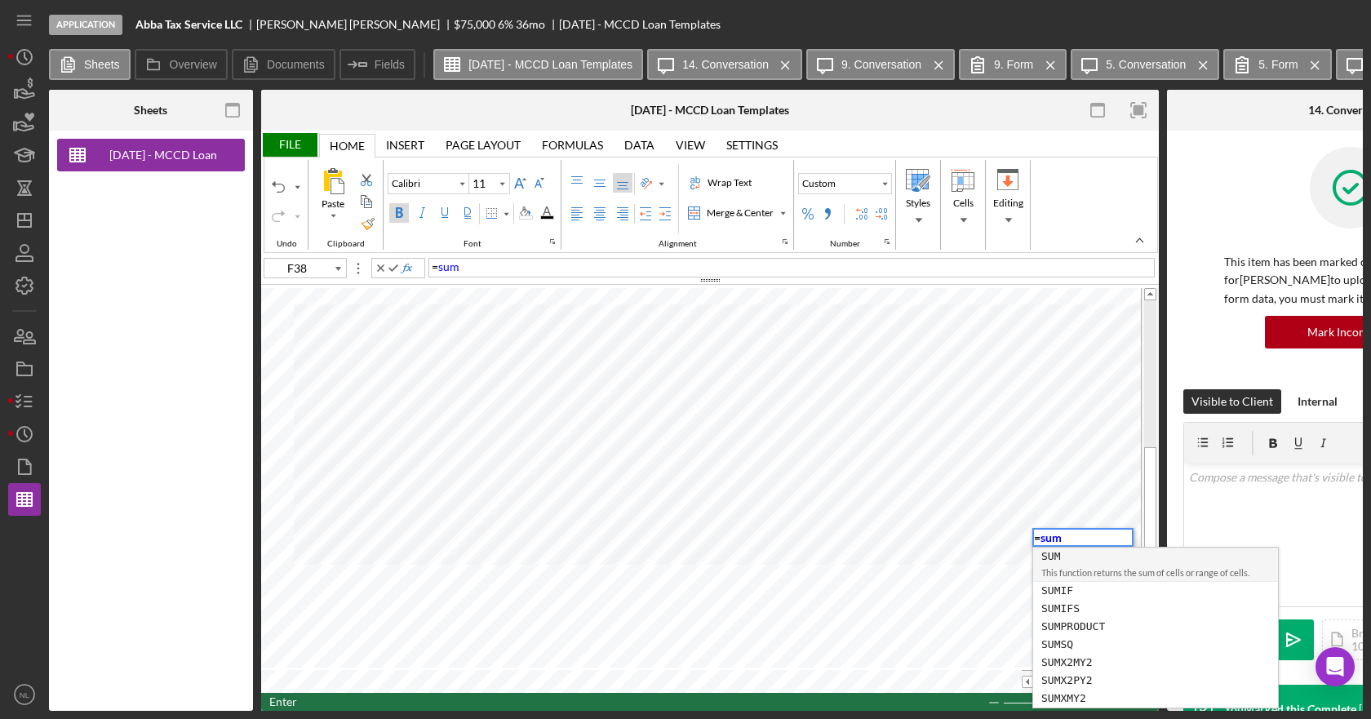
click at [1075, 566] on div "This function returns the sum of cells or range of cells." at bounding box center [1155, 573] width 229 height 18
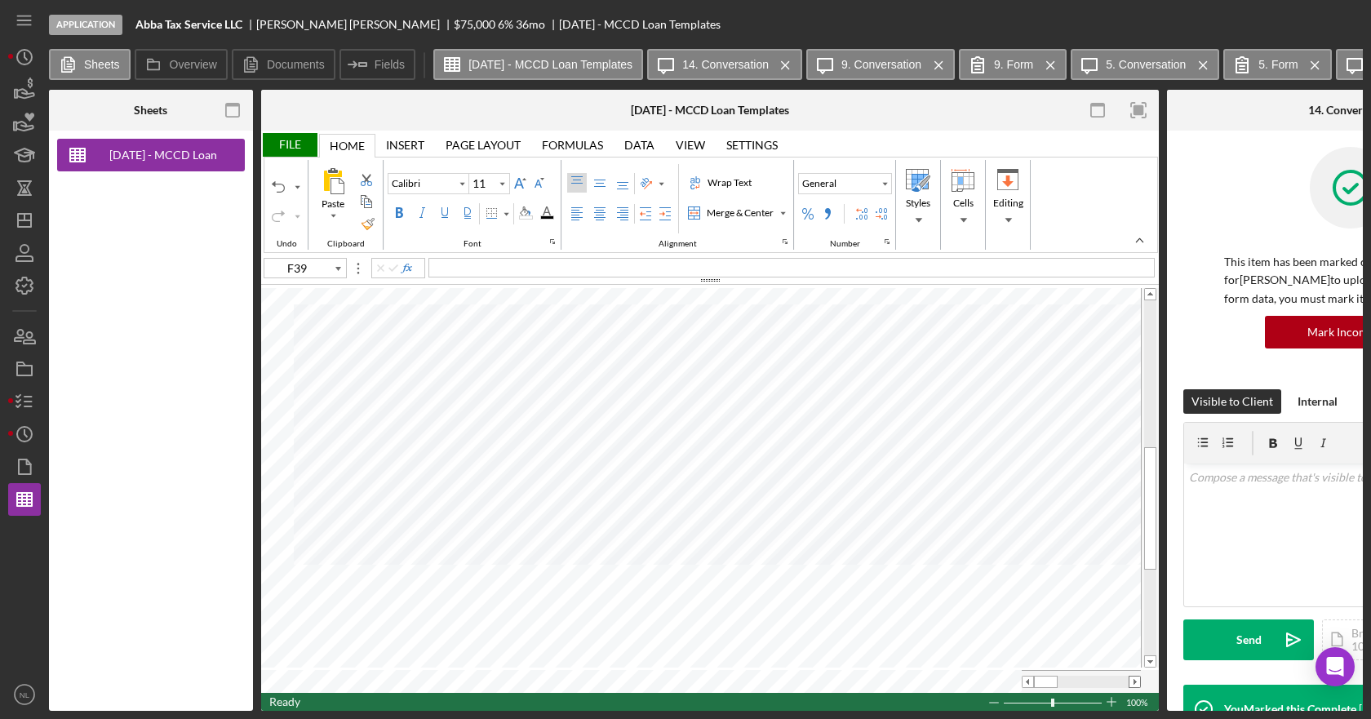
click at [1136, 679] on span at bounding box center [1134, 682] width 11 height 11
click at [506, 216] on div "Border" at bounding box center [506, 214] width 8 height 8
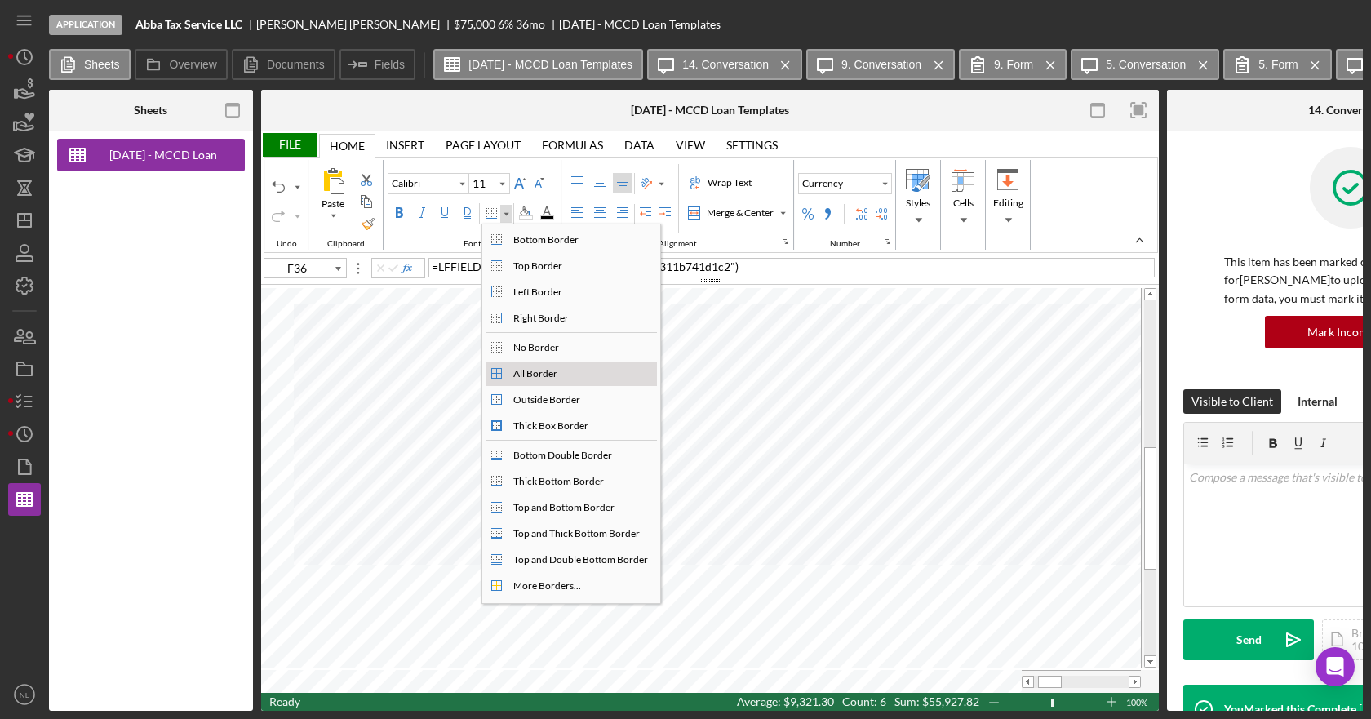
click at [530, 373] on div "All Border" at bounding box center [535, 373] width 51 height 15
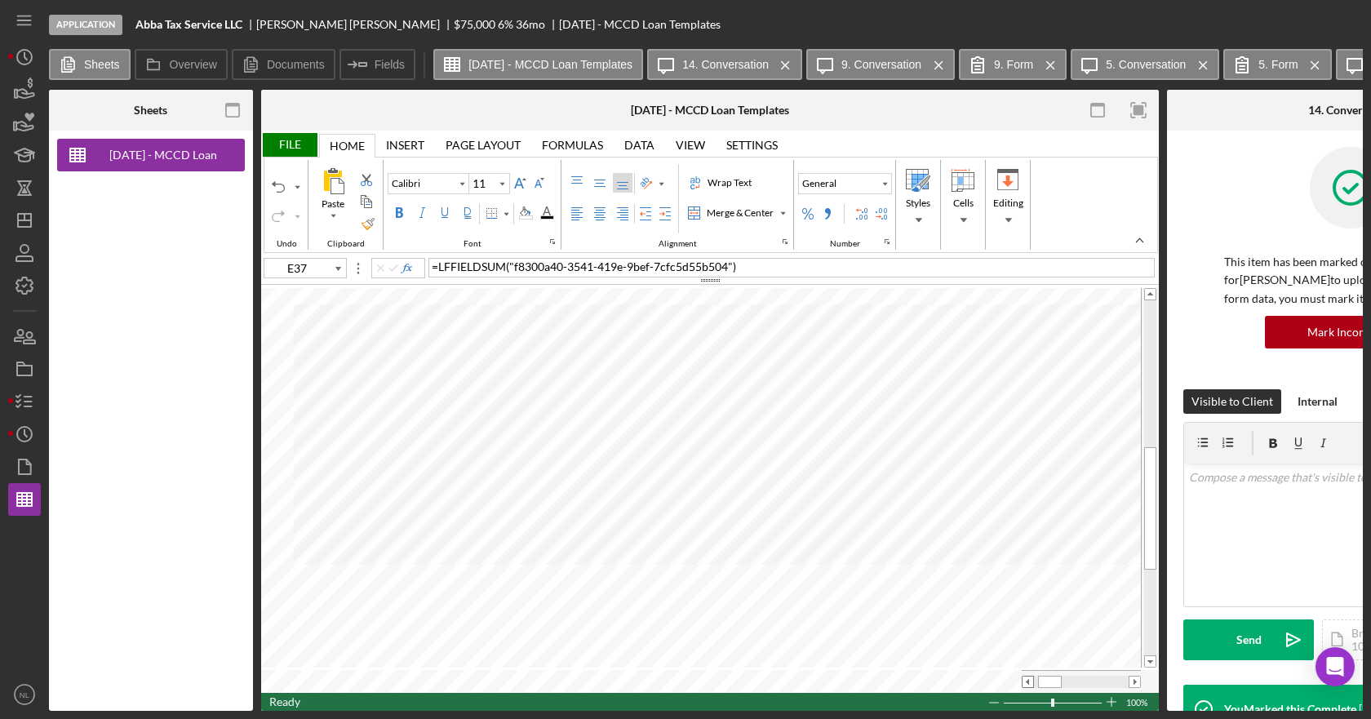
click at [1026, 678] on span at bounding box center [1028, 682] width 11 height 11
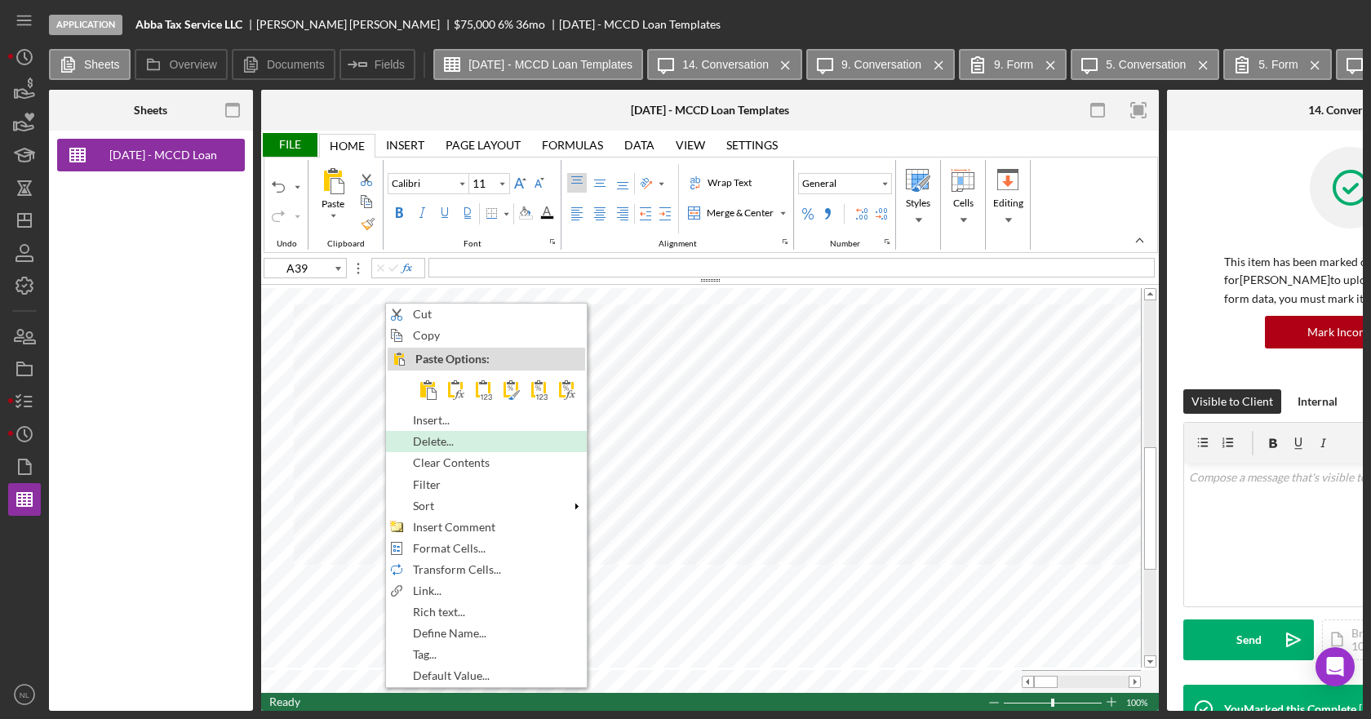
click at [473, 444] on span "Delete..." at bounding box center [443, 441] width 60 height 13
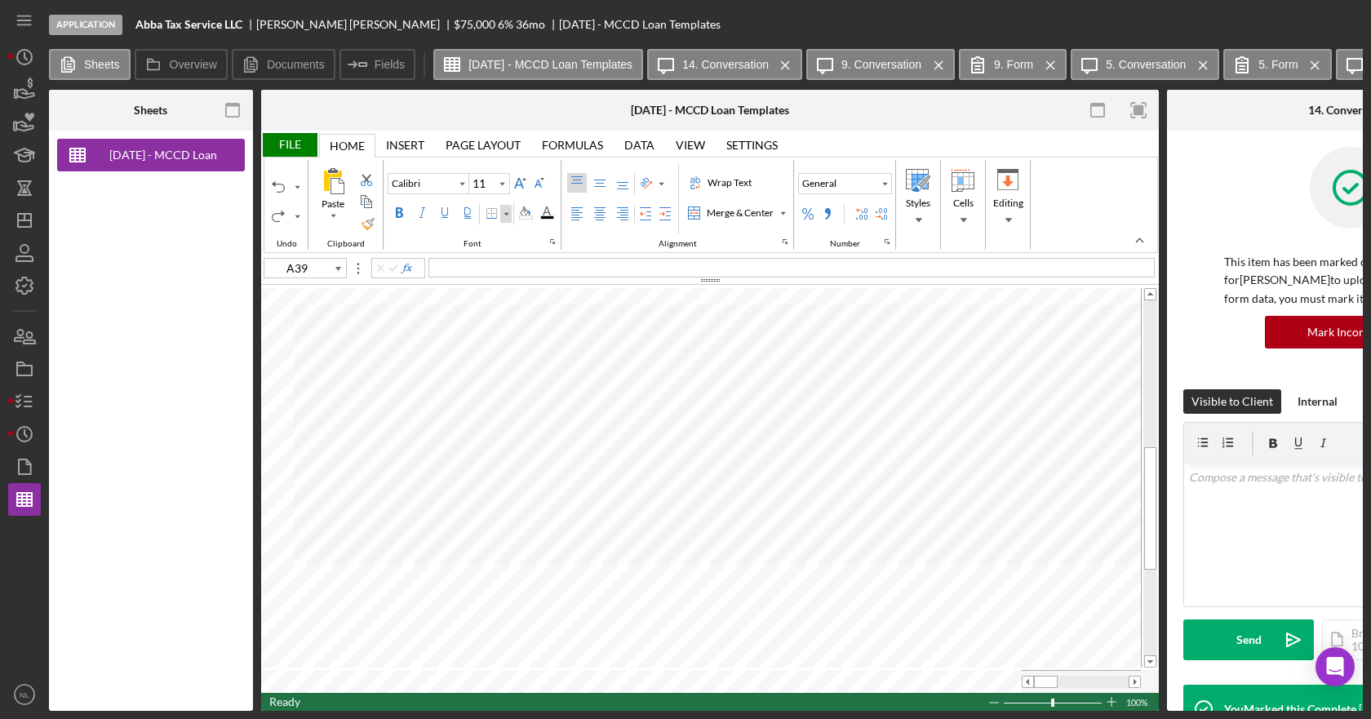
click at [505, 217] on div "Border" at bounding box center [506, 214] width 8 height 8
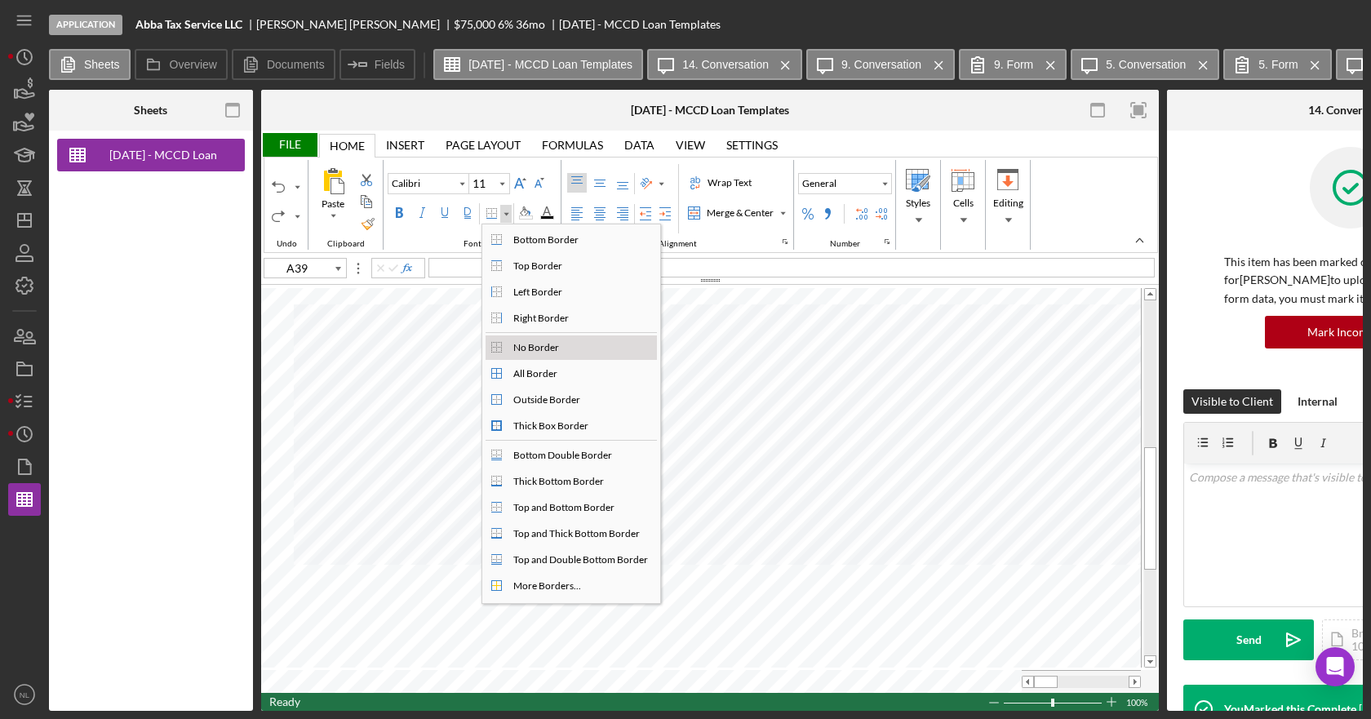
click at [526, 354] on div "No Border" at bounding box center [536, 347] width 52 height 15
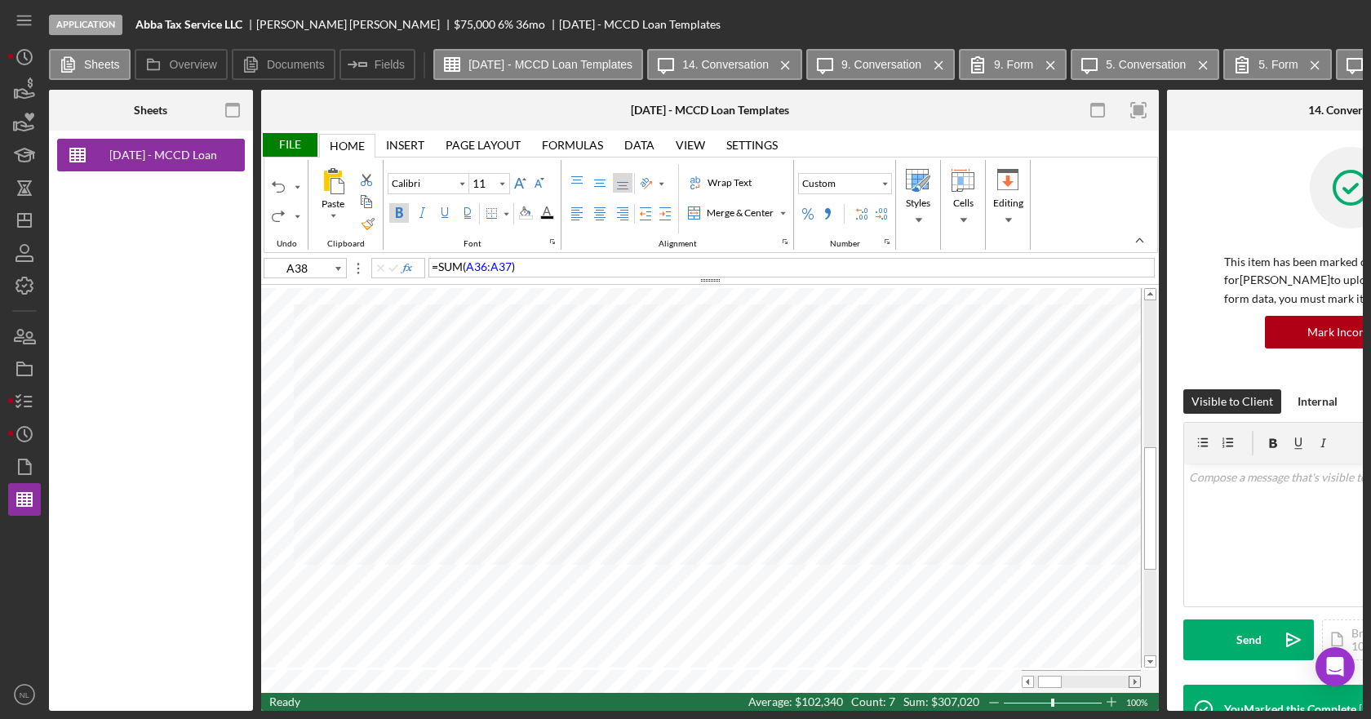
click at [1136, 677] on span at bounding box center [1134, 682] width 11 height 11
click at [229, 540] on div "Sheets [DATE] - MCCD Loan Templates Overview Internal Workflow Stage Applicatio…" at bounding box center [706, 400] width 1314 height 621
click at [508, 219] on div "Border" at bounding box center [505, 214] width 11 height 18
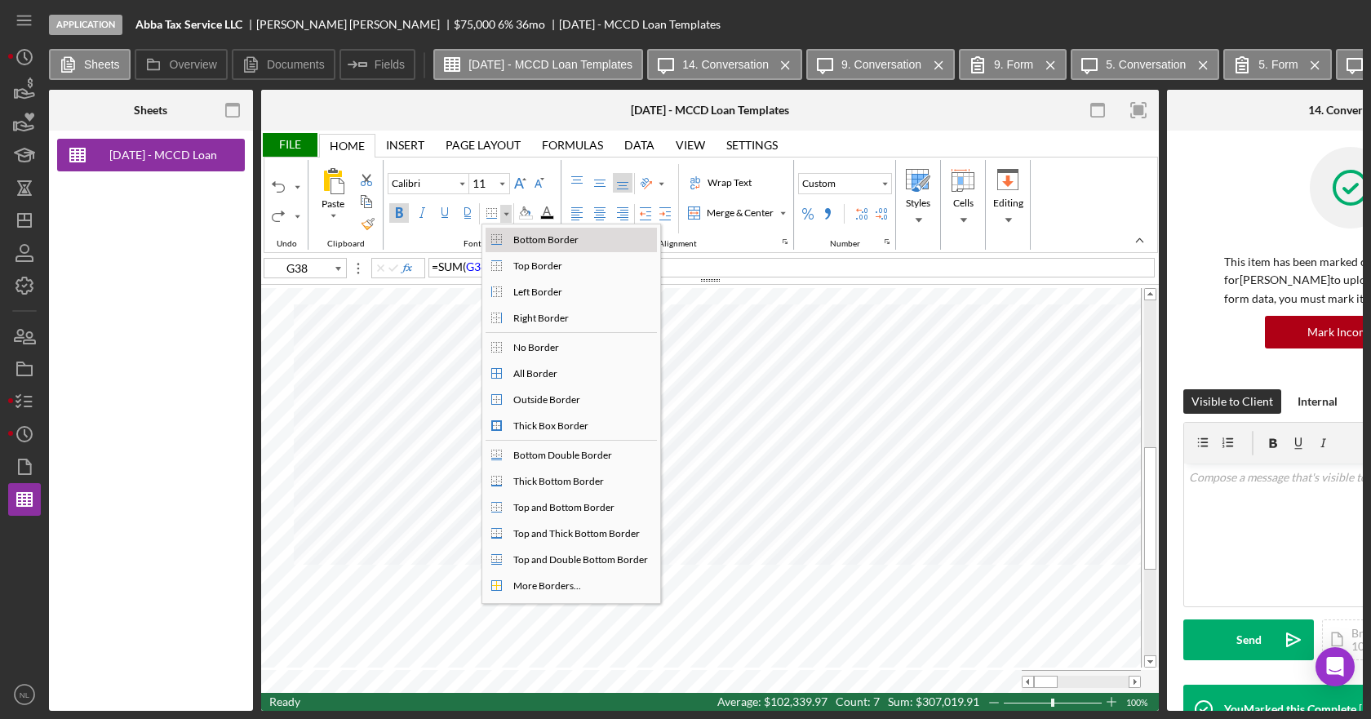
click at [502, 242] on div "Bottom Border" at bounding box center [496, 239] width 13 height 13
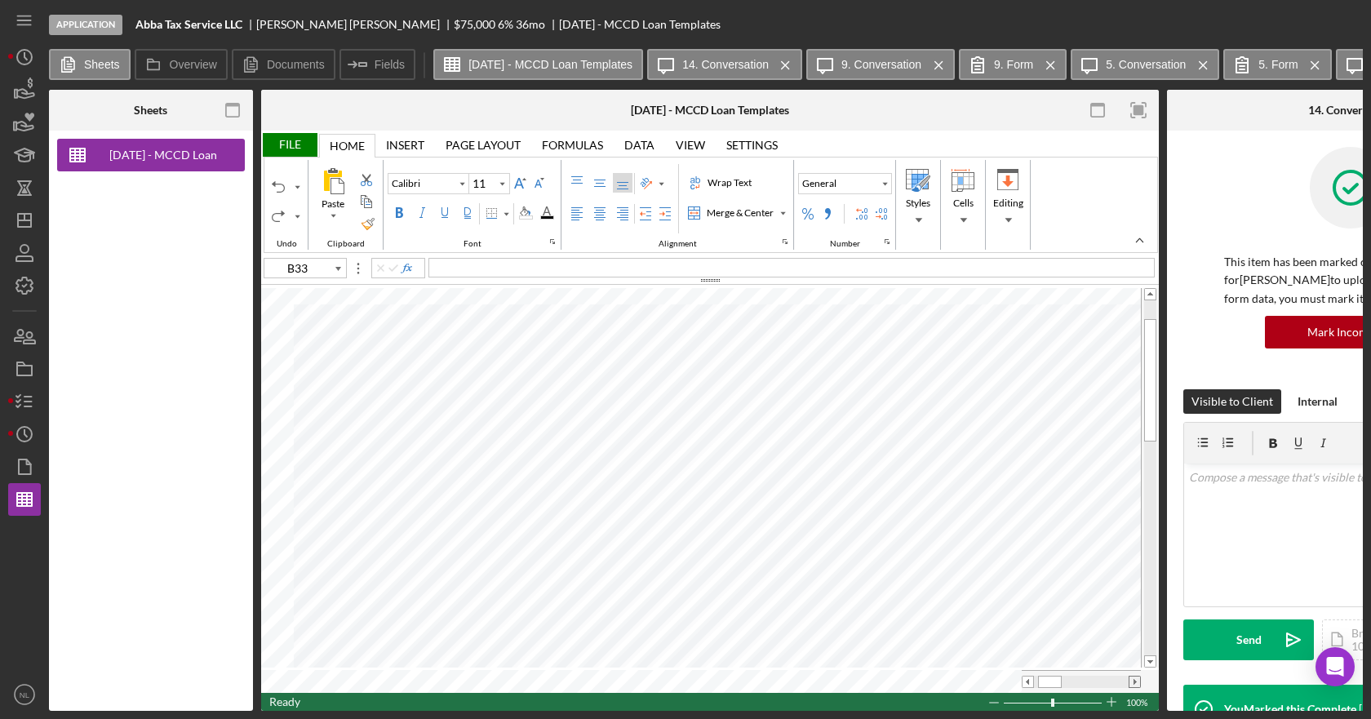
click at [1129, 677] on span at bounding box center [1134, 682] width 11 height 11
click at [286, 136] on div "File" at bounding box center [289, 145] width 56 height 24
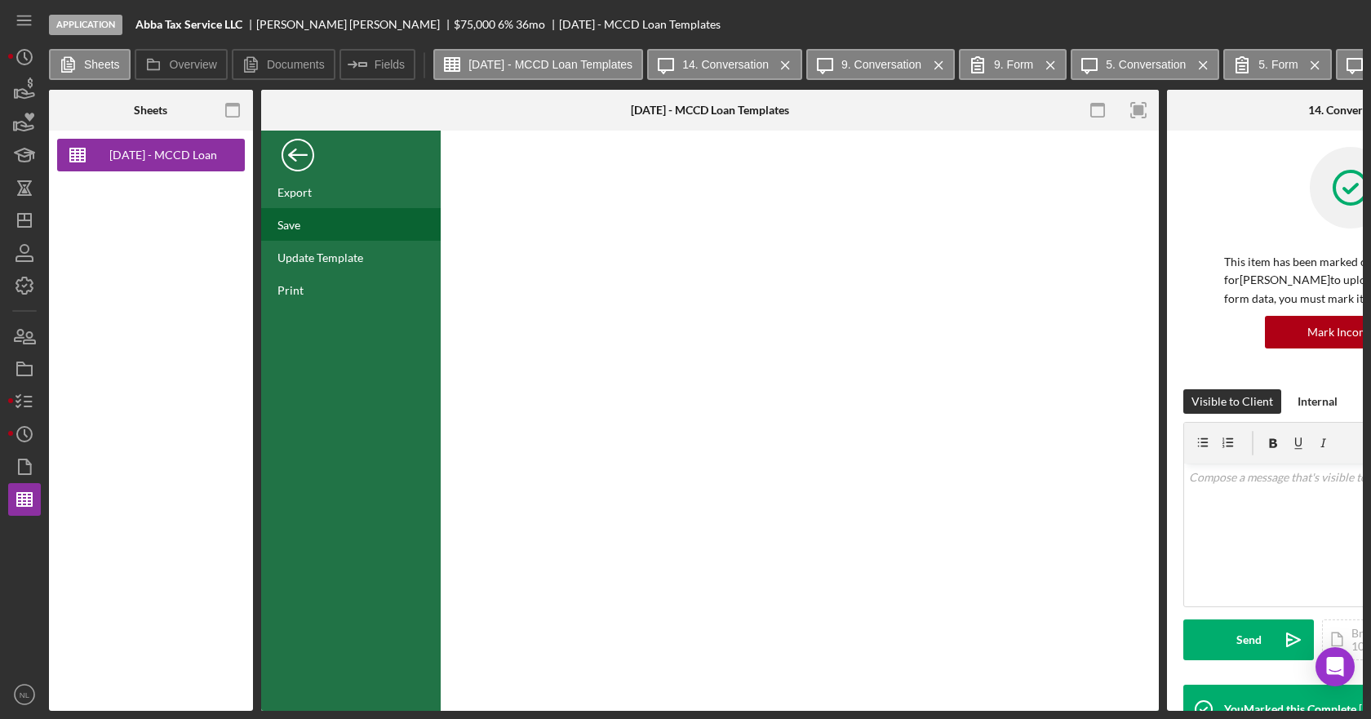
click at [340, 226] on div "Save" at bounding box center [351, 224] width 180 height 33
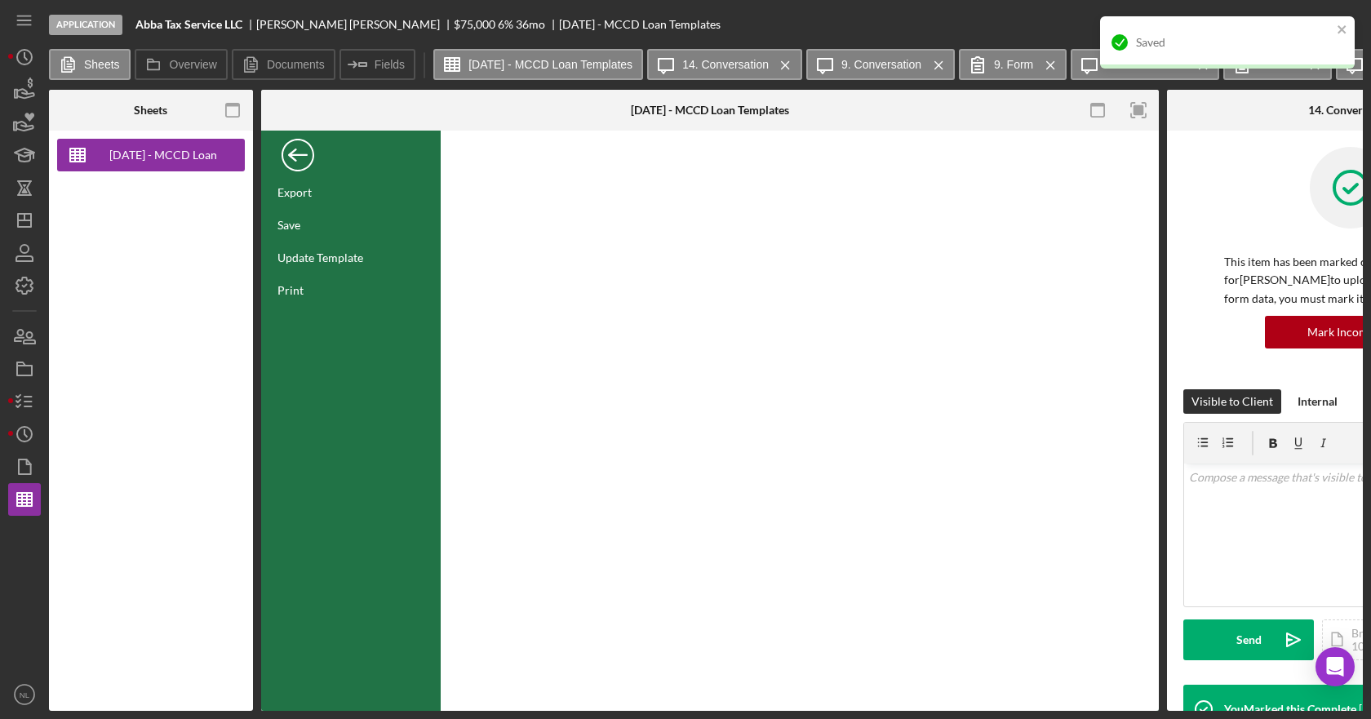
click at [303, 149] on div "Back" at bounding box center [298, 151] width 33 height 33
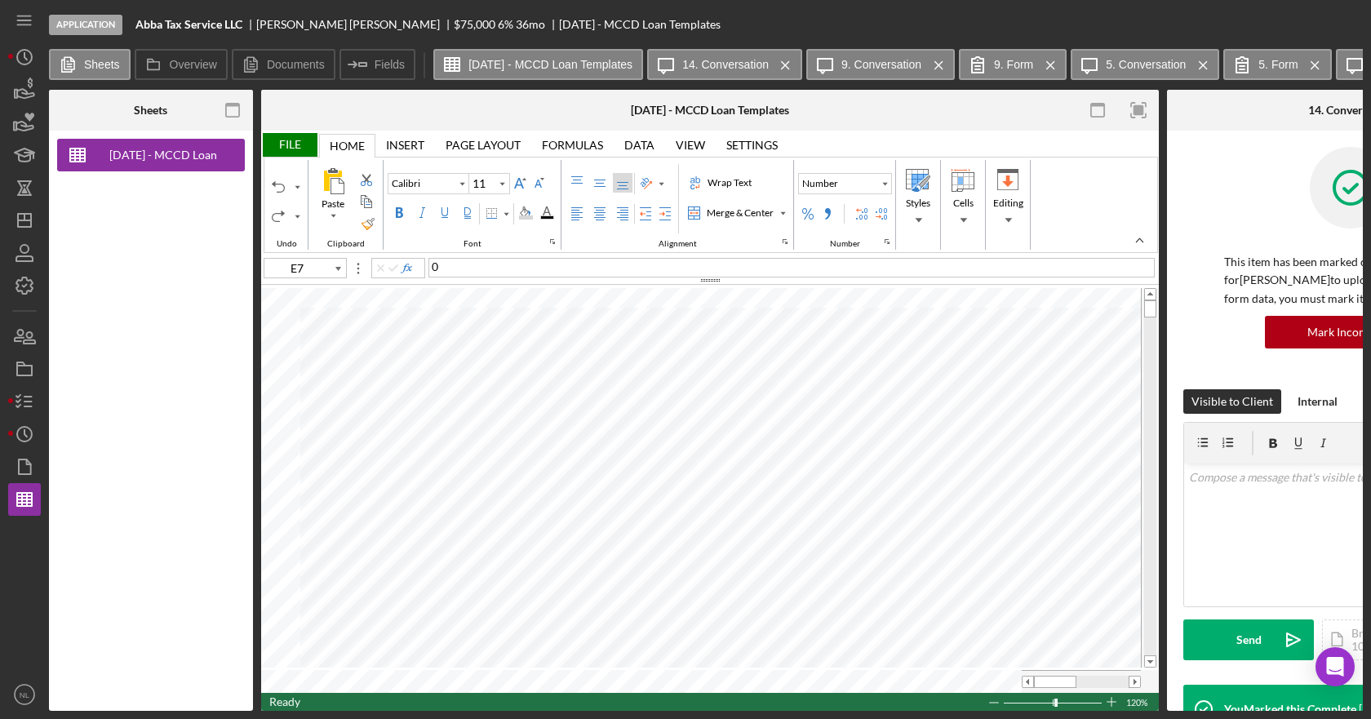
type input "C3"
type input "C4"
type input "D3"
type input "8"
type input "E3"
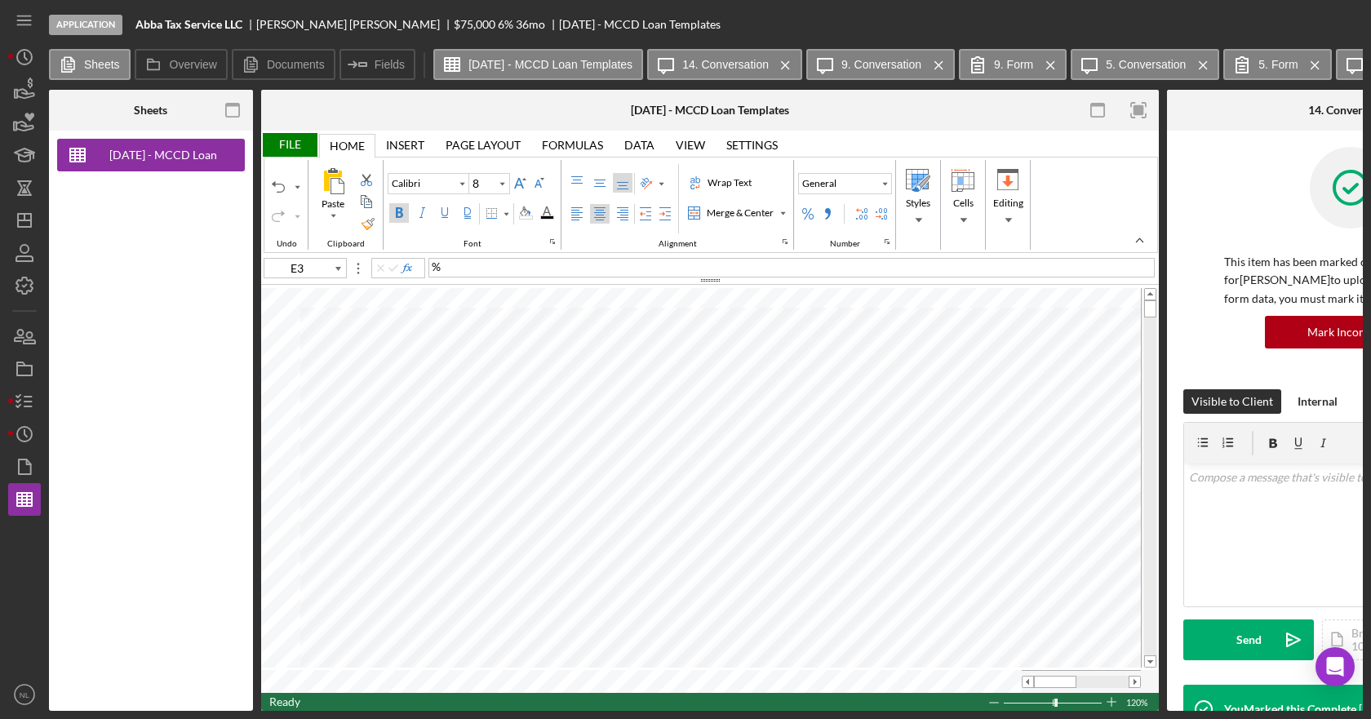
type input "11"
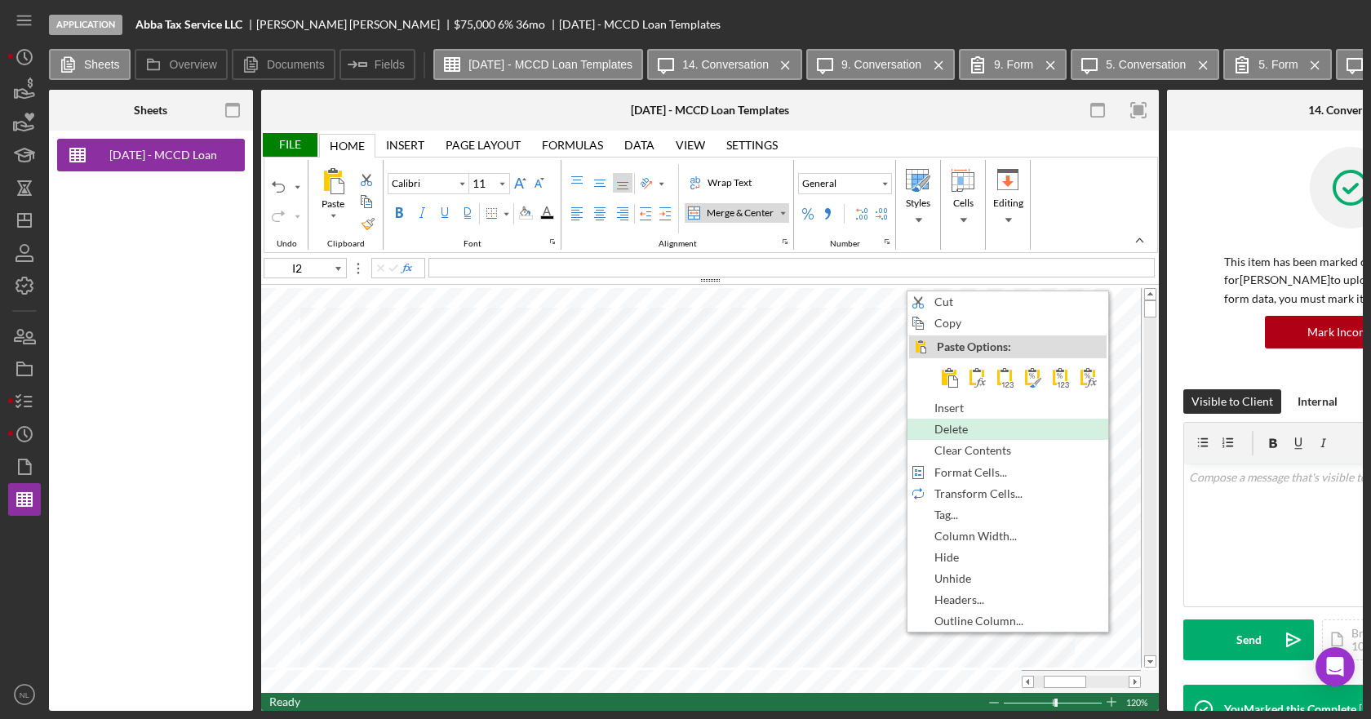
click at [959, 430] on span "Delete" at bounding box center [960, 429] width 52 height 13
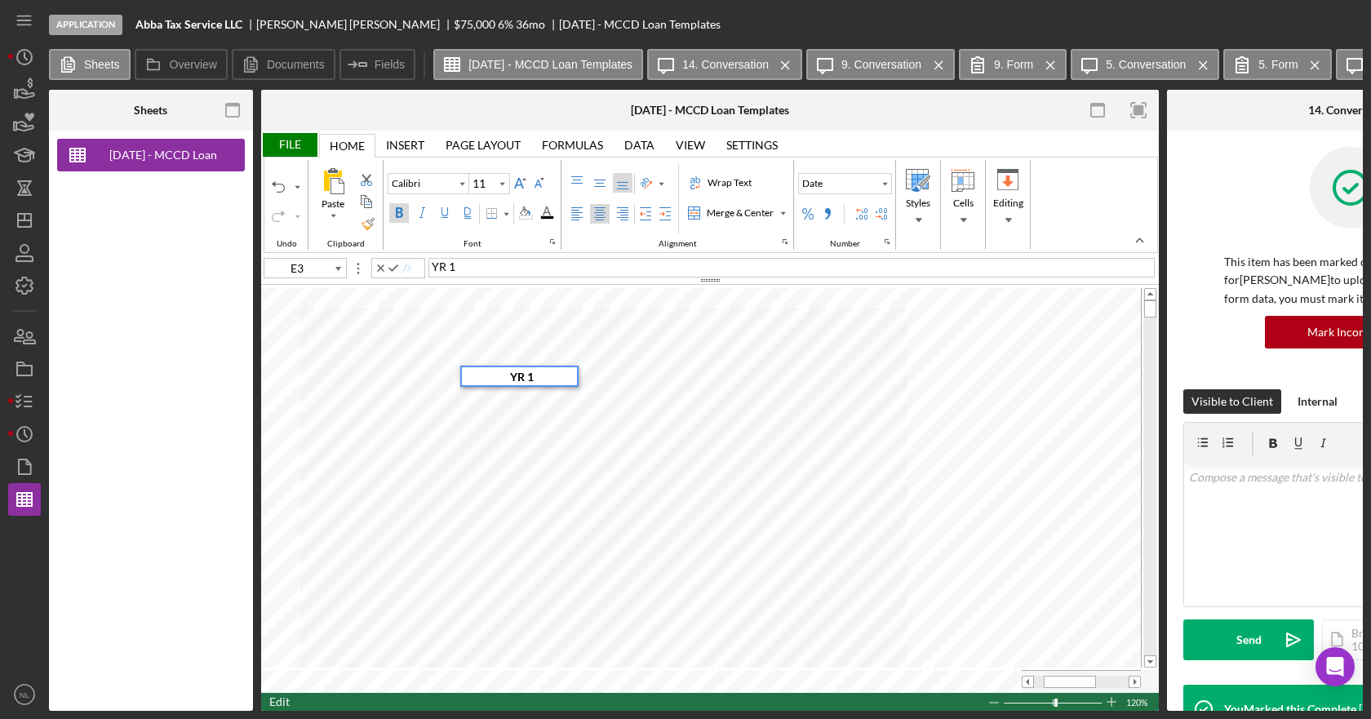
click at [484, 265] on div "YR 1" at bounding box center [791, 268] width 726 height 20
type input "E4"
type input "20"
type input "G2"
type input "11"
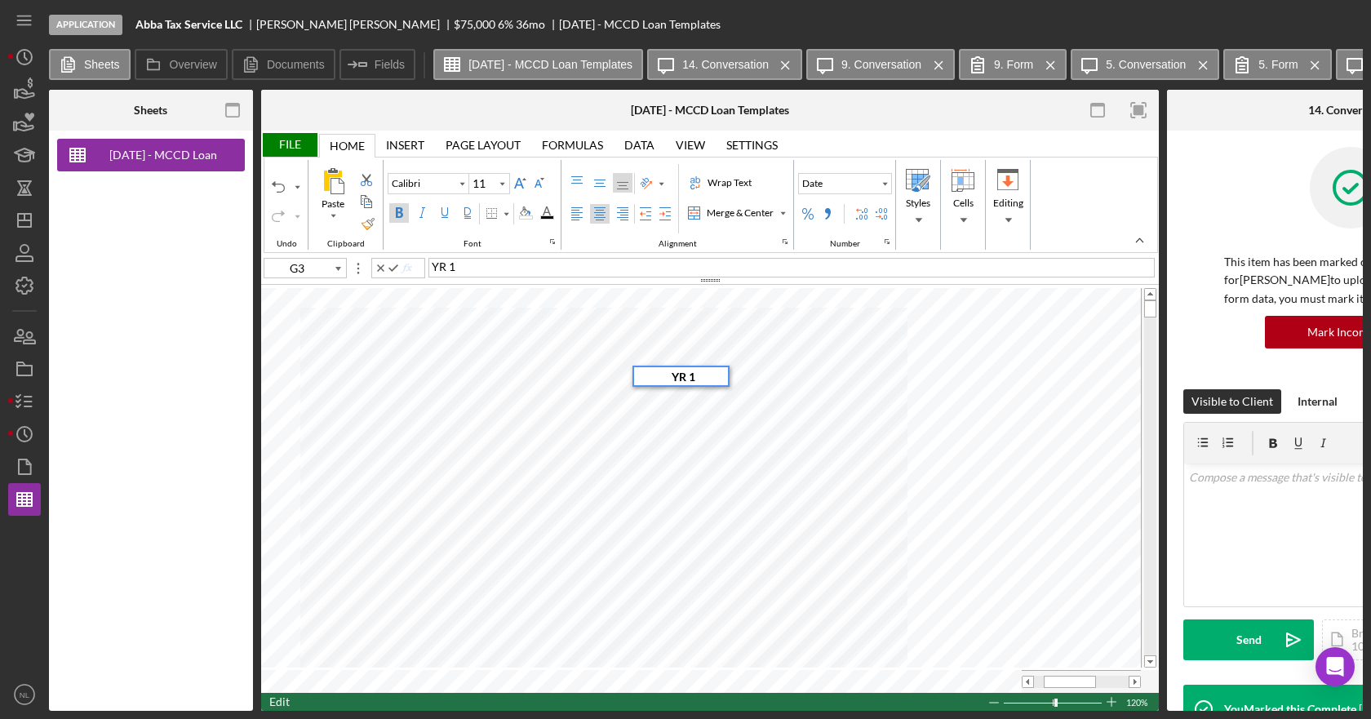
click at [557, 265] on div "YR 1" at bounding box center [791, 268] width 726 height 20
type input "G4"
click at [1027, 679] on span at bounding box center [1028, 682] width 11 height 11
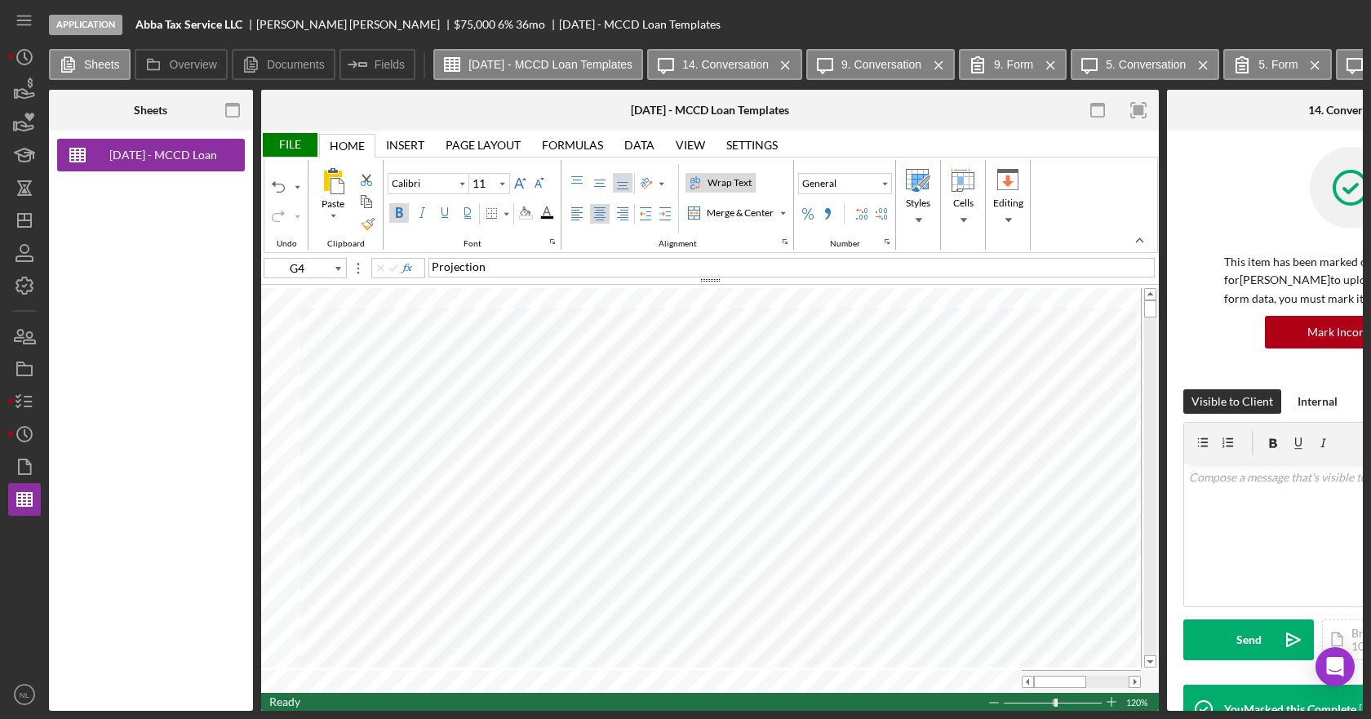
type input "8"
type input "D5"
click at [268, 142] on div "File" at bounding box center [289, 145] width 56 height 24
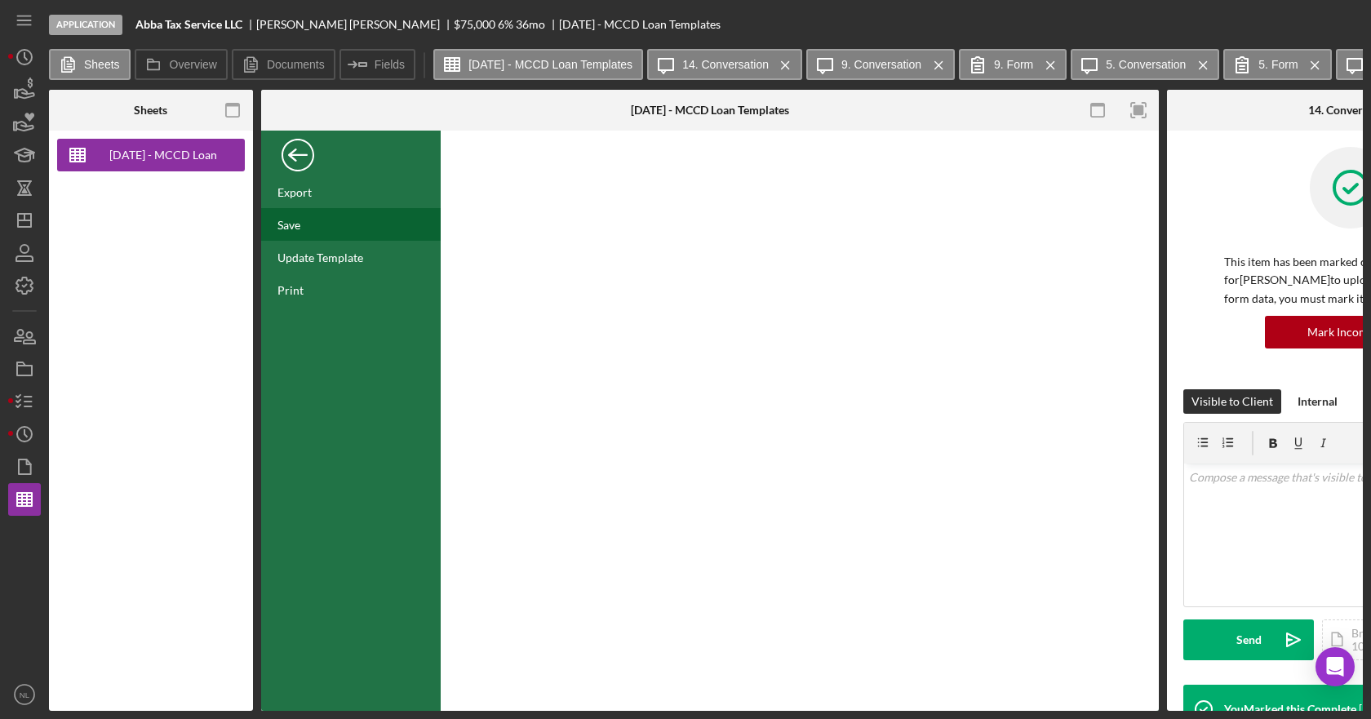
click at [299, 225] on div "Save" at bounding box center [288, 225] width 23 height 14
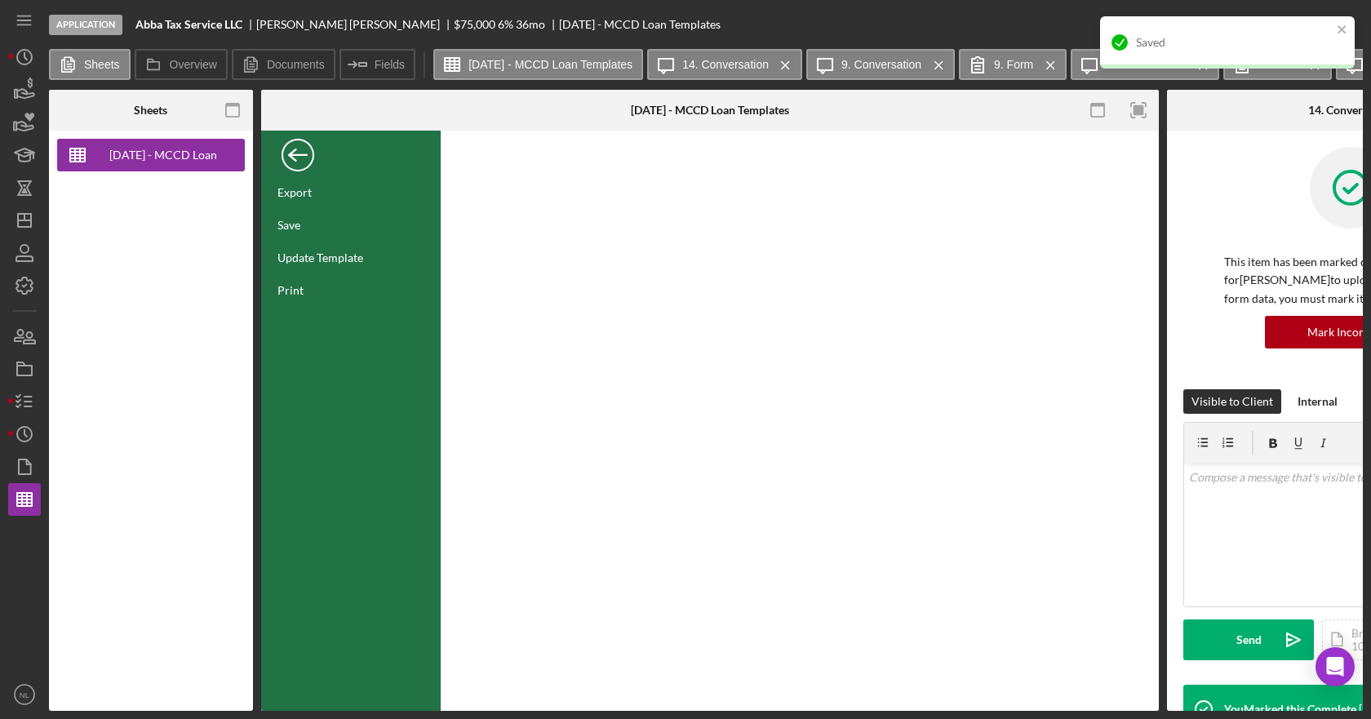
drag, startPoint x: 298, startPoint y: 146, endPoint x: 320, endPoint y: 159, distance: 25.6
click at [298, 146] on div "Back" at bounding box center [298, 151] width 33 height 33
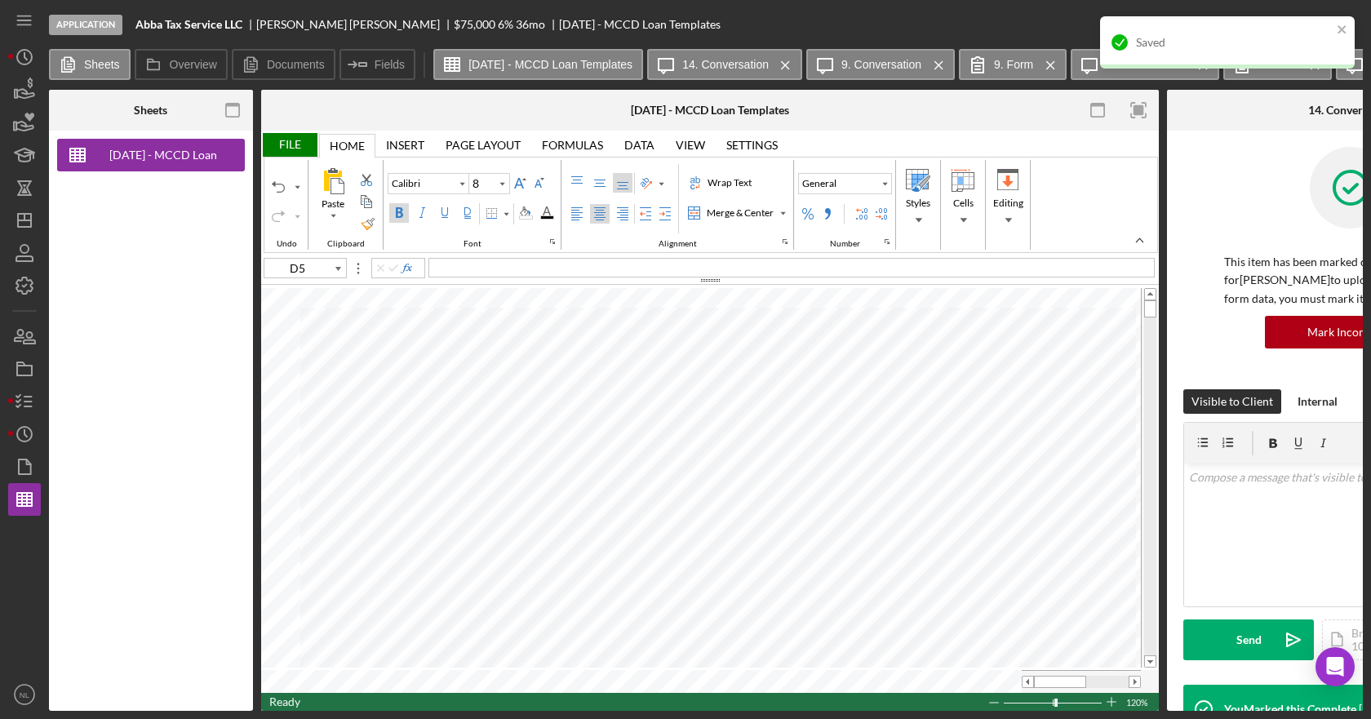
type input "11"
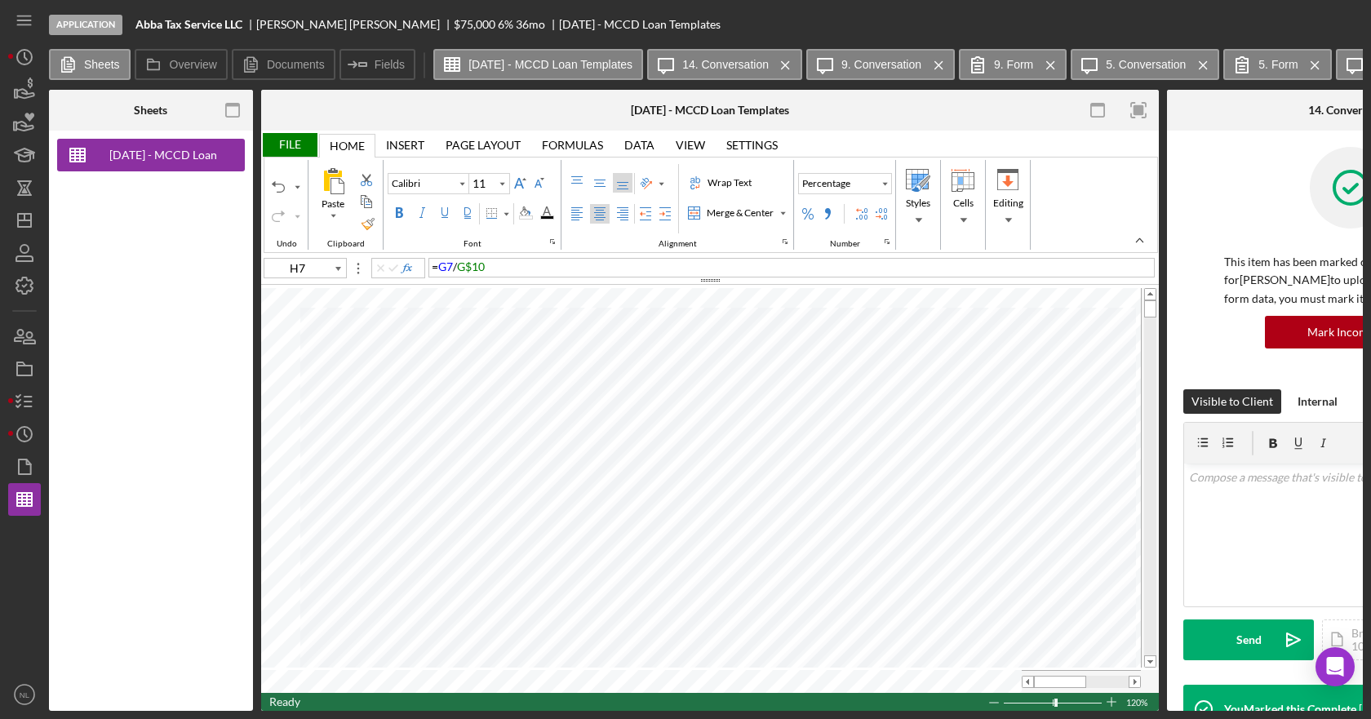
type input "G7"
click at [529, 269] on div "= G7 / G$10" at bounding box center [791, 268] width 726 height 20
type input "H8"
type input "8"
type input "H7"
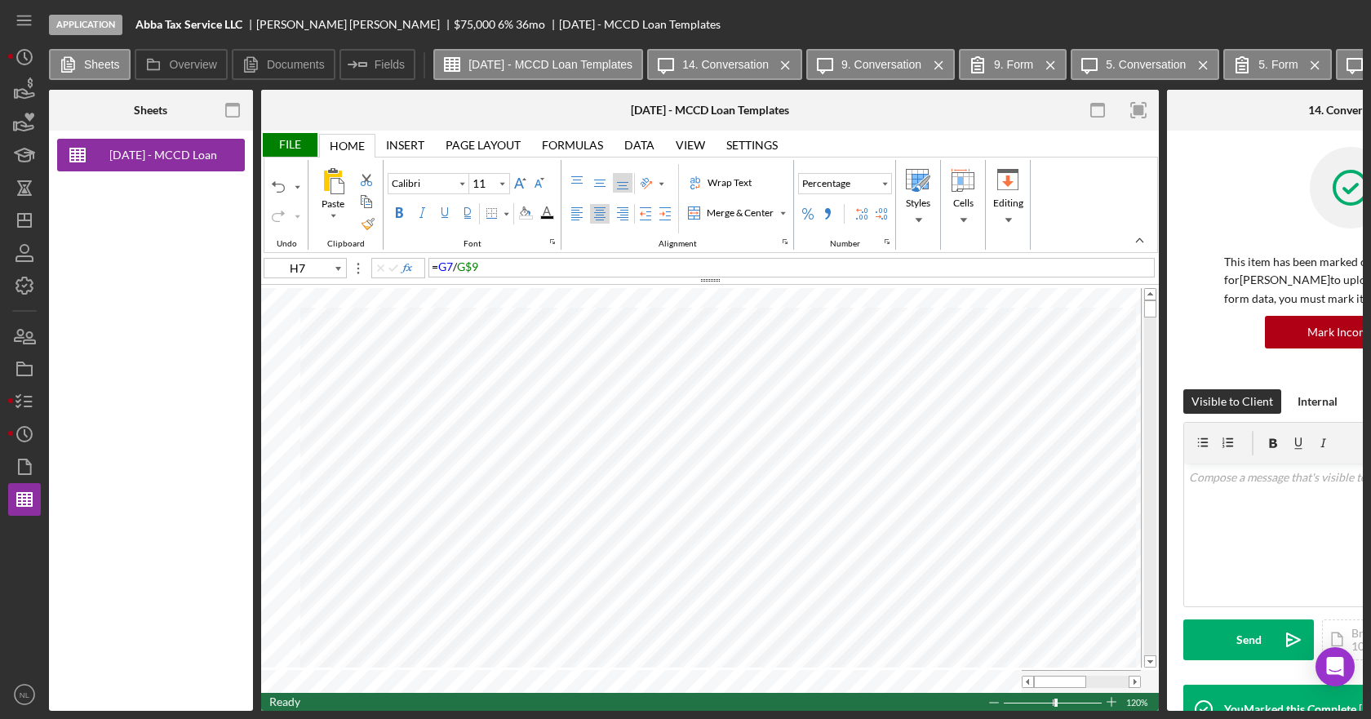
type input "8"
type input "D7"
type input "11"
type input "C7"
click at [504, 262] on div "= G8 / G$10" at bounding box center [791, 268] width 726 height 20
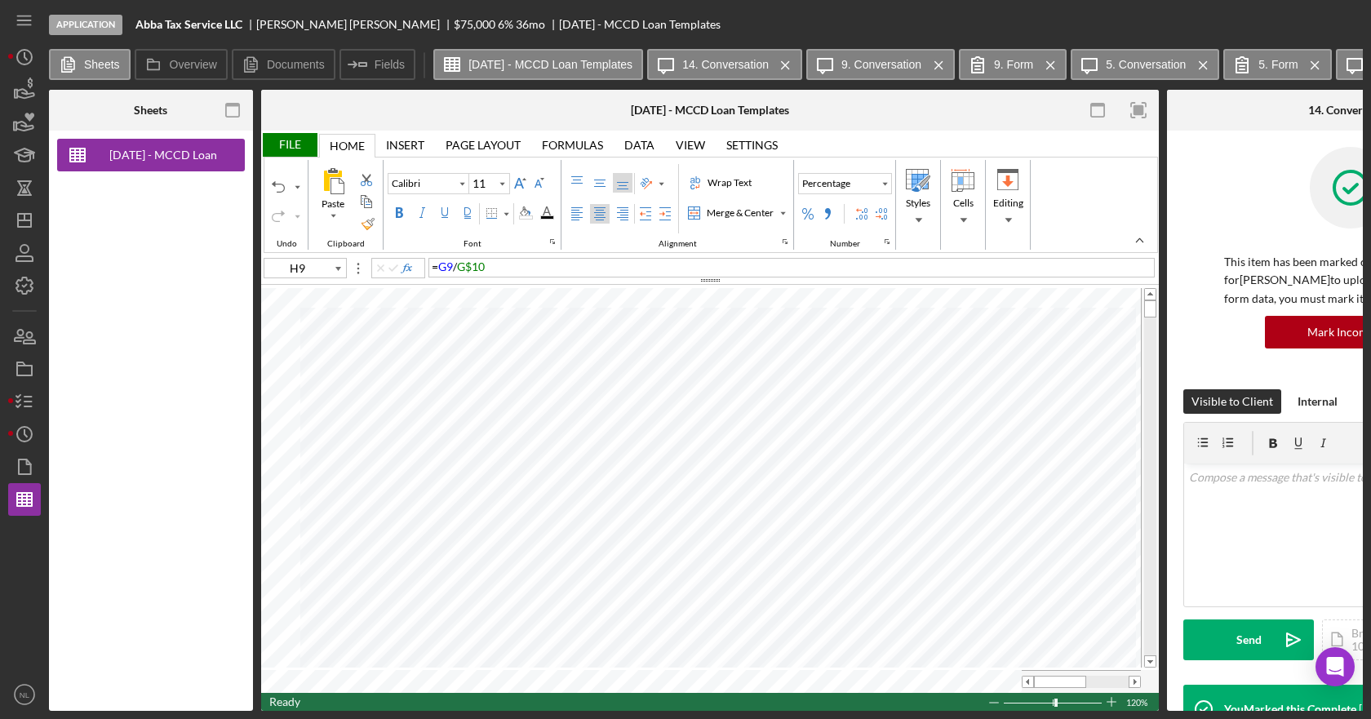
click at [512, 272] on div "= G9 / G$10" at bounding box center [791, 268] width 726 height 20
type input "H12"
type input "8"
type input "F12"
type input "11"
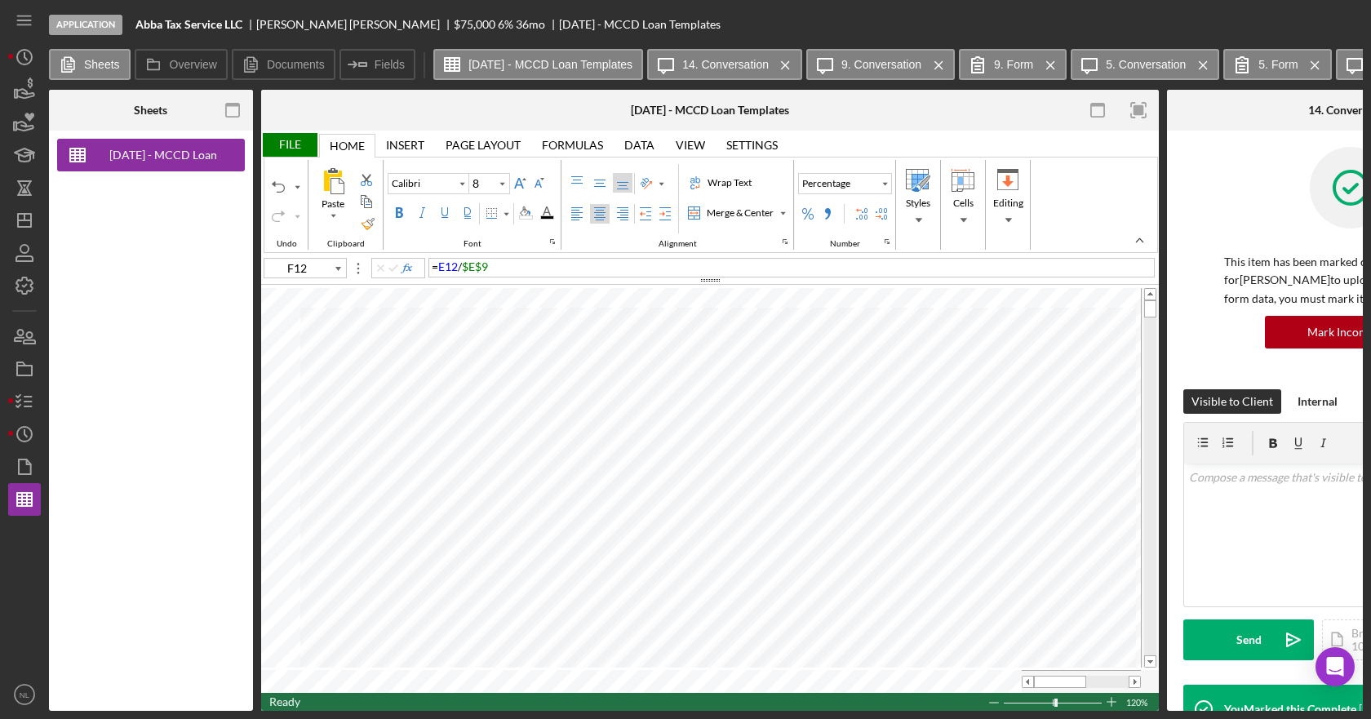
type input "H12"
type input "8"
type input "F12"
type input "11"
click at [536, 271] on div "= G12 / G7" at bounding box center [791, 268] width 726 height 20
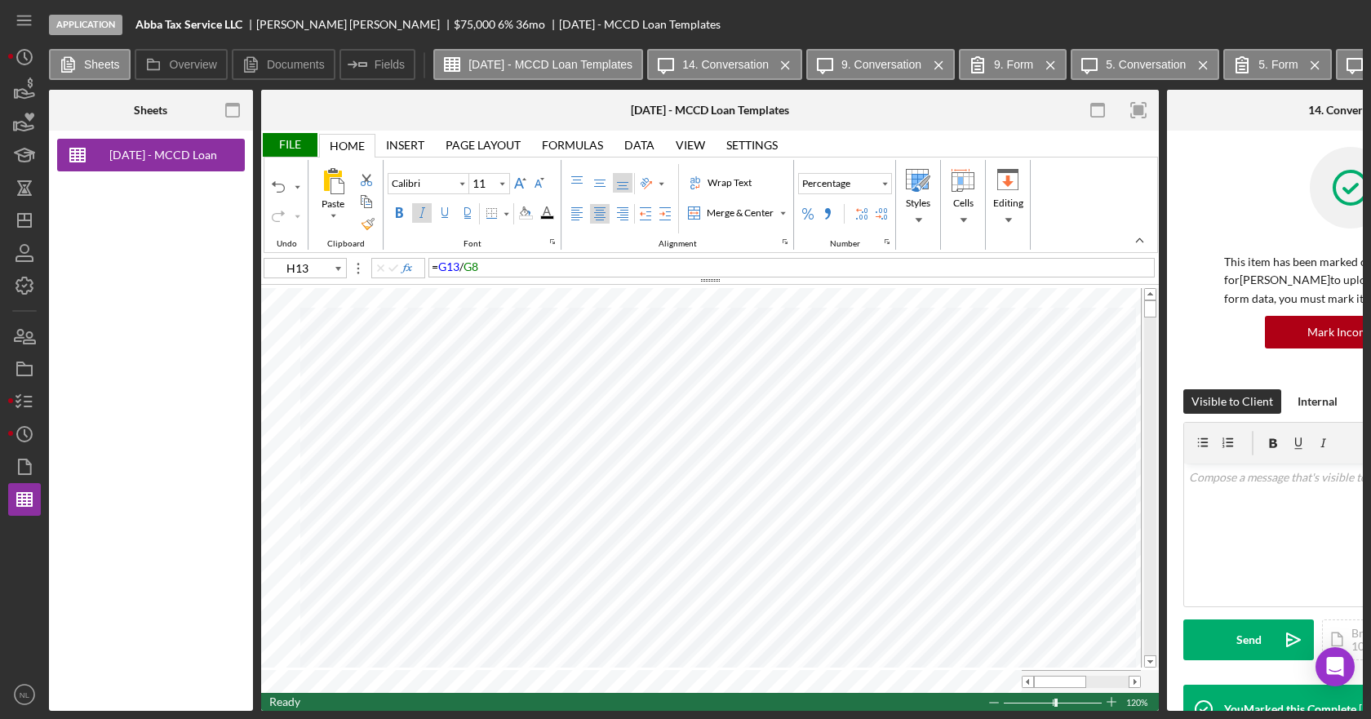
click at [549, 262] on div "= G13 / G8" at bounding box center [791, 268] width 726 height 20
click at [548, 264] on div "= G14 / G$10" at bounding box center [791, 268] width 726 height 20
click at [570, 268] on div "= G16 / G$10" at bounding box center [791, 268] width 726 height 20
type input "C7"
type input "G7"
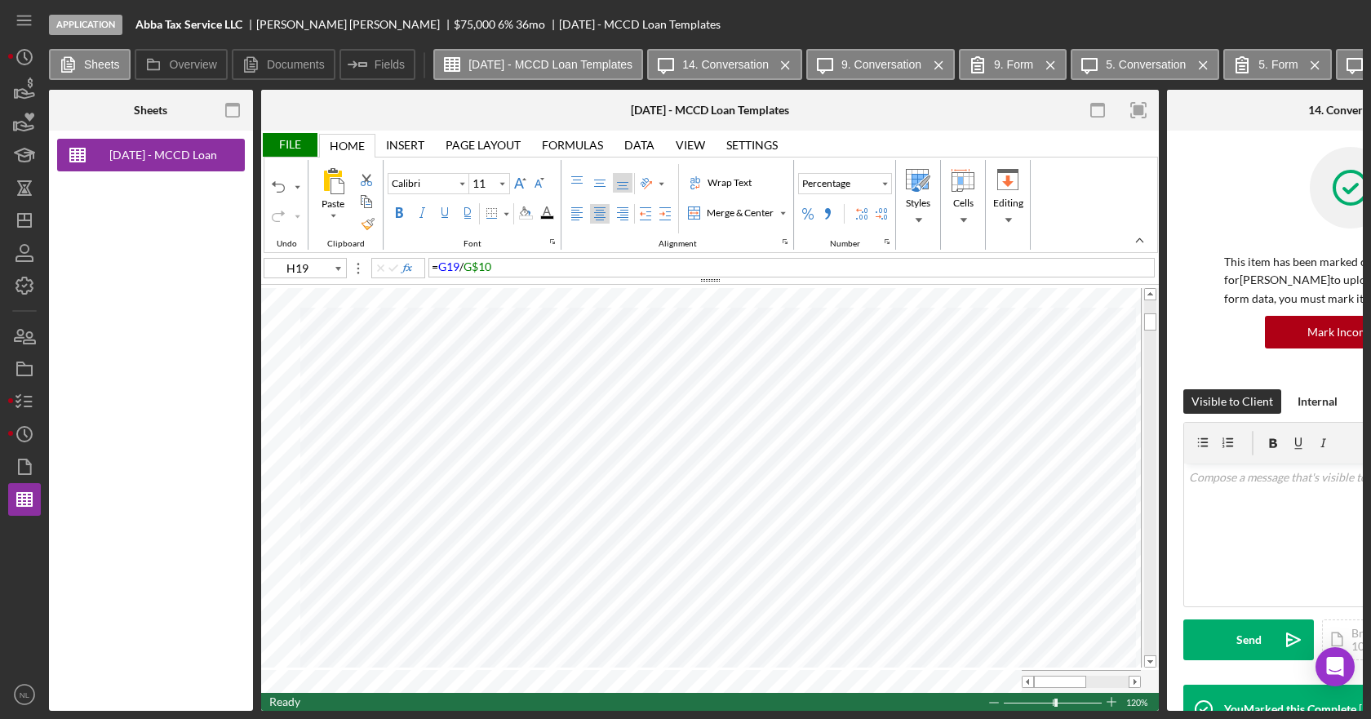
click at [615, 277] on div at bounding box center [710, 280] width 898 height 9
click at [611, 272] on div "= G19 / G$10" at bounding box center [791, 268] width 726 height 20
click at [611, 272] on div "= G20 / G$10" at bounding box center [791, 268] width 726 height 20
click at [611, 272] on div "= G21 / G$10" at bounding box center [791, 268] width 726 height 20
click at [611, 272] on div "= G22 / G$10" at bounding box center [791, 268] width 726 height 20
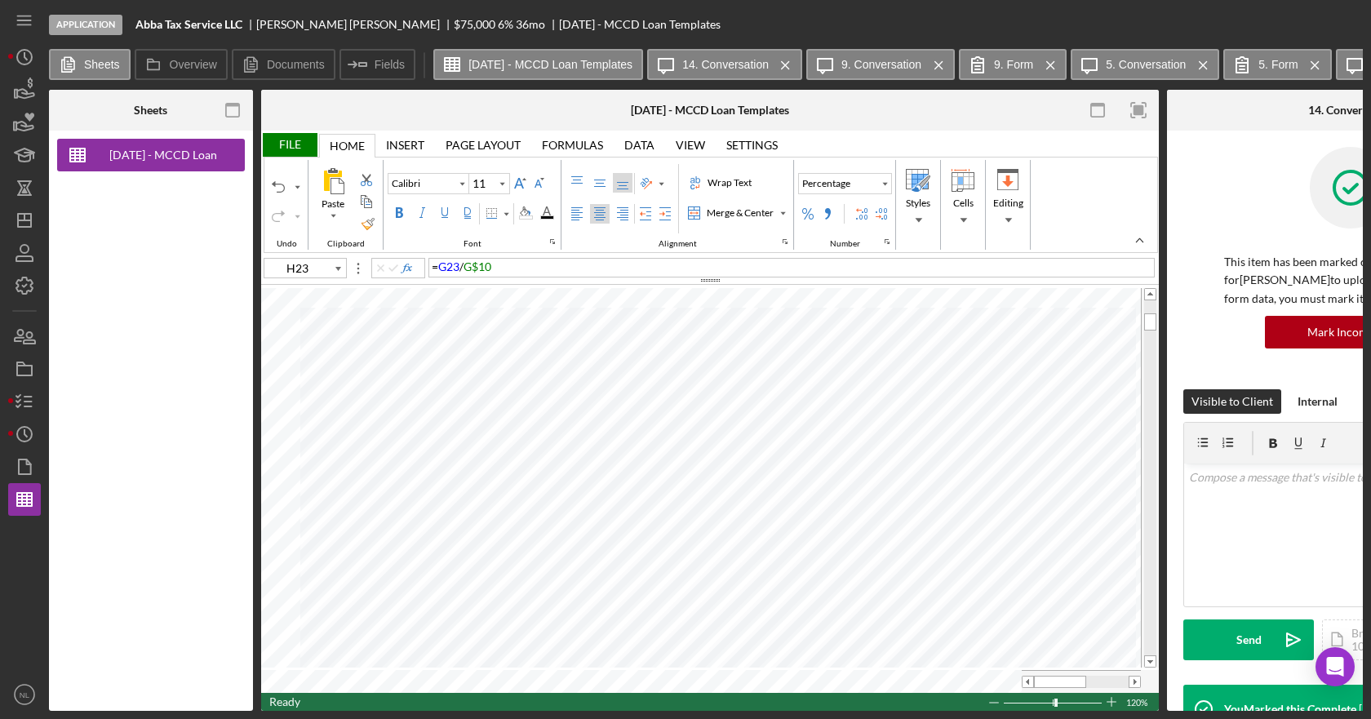
click at [611, 272] on div "= G23 / G$10" at bounding box center [791, 268] width 726 height 20
click at [611, 272] on div "= G24 / G$10" at bounding box center [791, 268] width 726 height 20
click at [611, 272] on div "= G25 / G$10" at bounding box center [791, 268] width 726 height 20
click at [592, 264] on div "= G26 / G$10" at bounding box center [791, 268] width 726 height 20
click at [589, 265] on div "= G27 / G$10" at bounding box center [791, 268] width 726 height 20
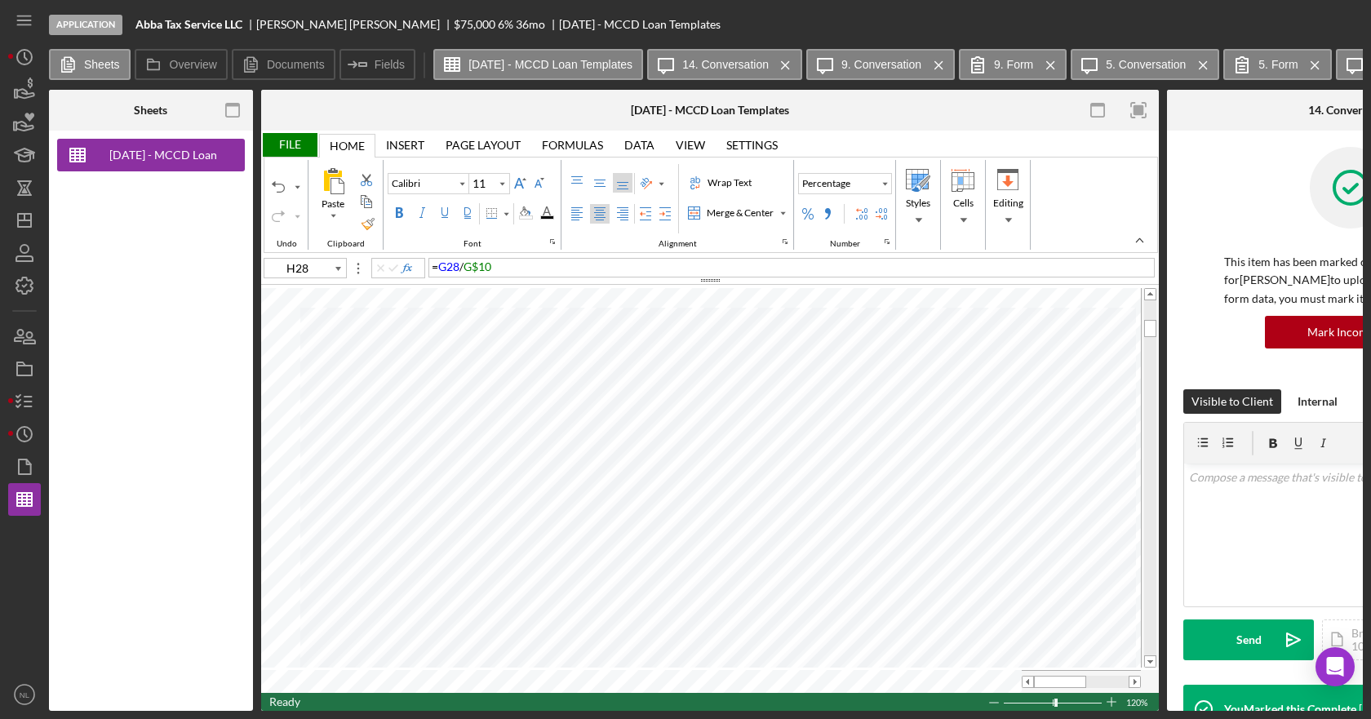
click at [589, 265] on div "= G28 / G$10" at bounding box center [791, 268] width 726 height 20
click at [589, 265] on div "= G29 / G$10" at bounding box center [791, 268] width 726 height 20
click at [589, 265] on div "= G30 / G$10" at bounding box center [791, 268] width 726 height 20
click at [589, 265] on div "= G31 / G$10" at bounding box center [791, 268] width 726 height 20
click at [589, 265] on div "= G32 / G$10" at bounding box center [791, 268] width 726 height 20
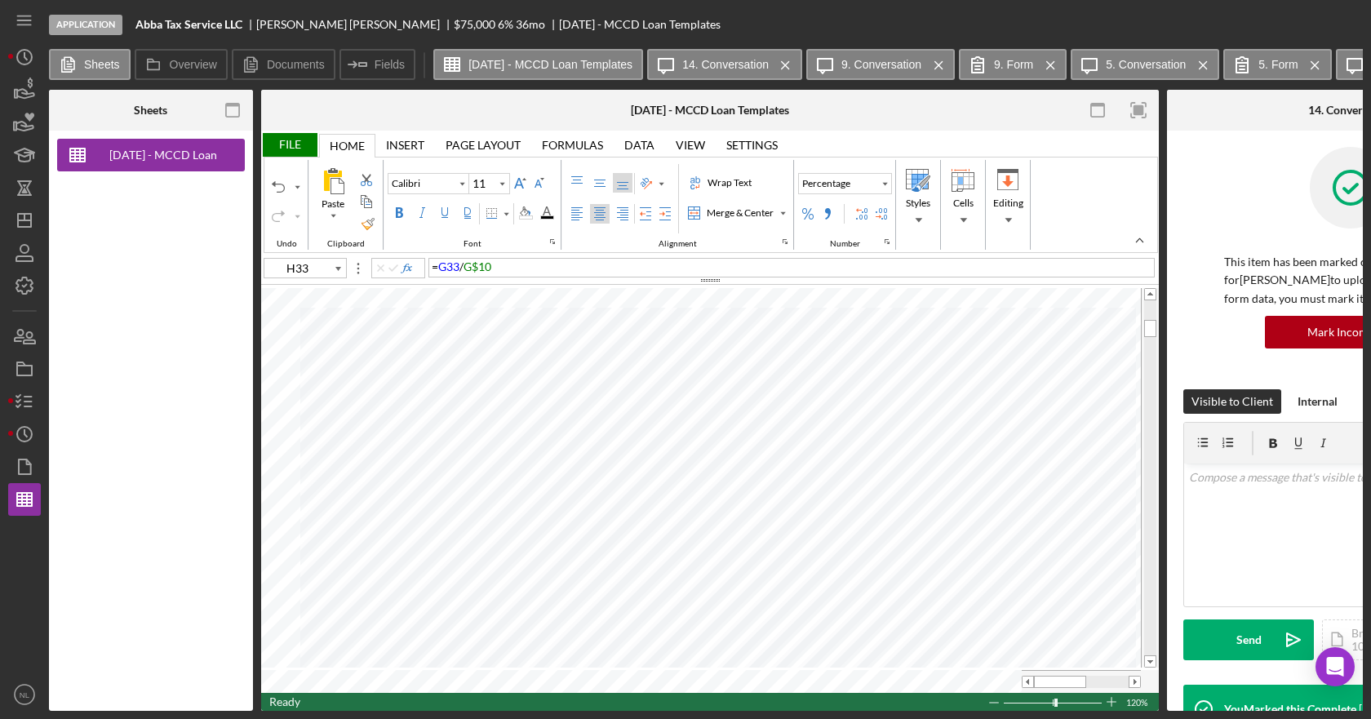
click at [589, 265] on div "= G33 / G$10" at bounding box center [791, 268] width 726 height 20
click at [589, 265] on div "= G34 / G$10" at bounding box center [791, 268] width 726 height 20
click at [589, 265] on div "= G35 / G$10" at bounding box center [791, 268] width 726 height 20
click at [589, 265] on div "= G37 / G$10" at bounding box center [791, 268] width 726 height 20
type input "F7"
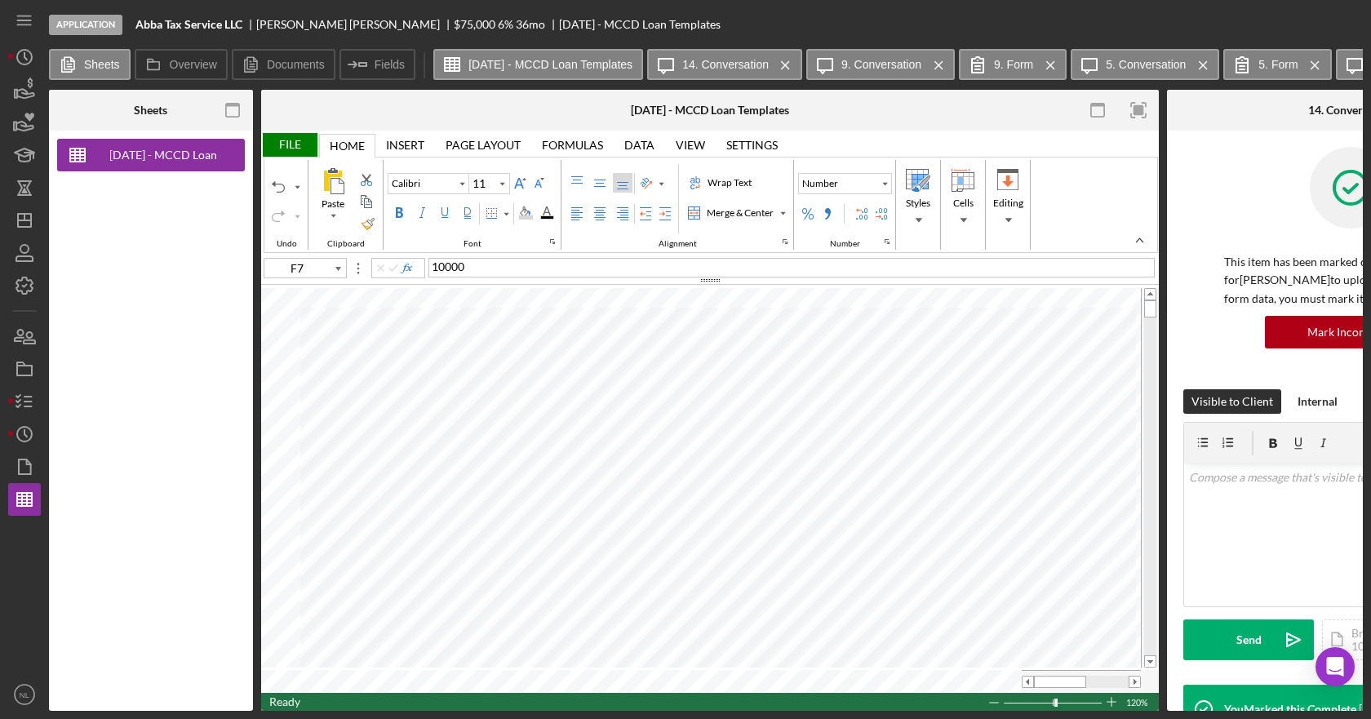
type input "8"
type input "E7"
type input "11"
type input "D7"
type input "8"
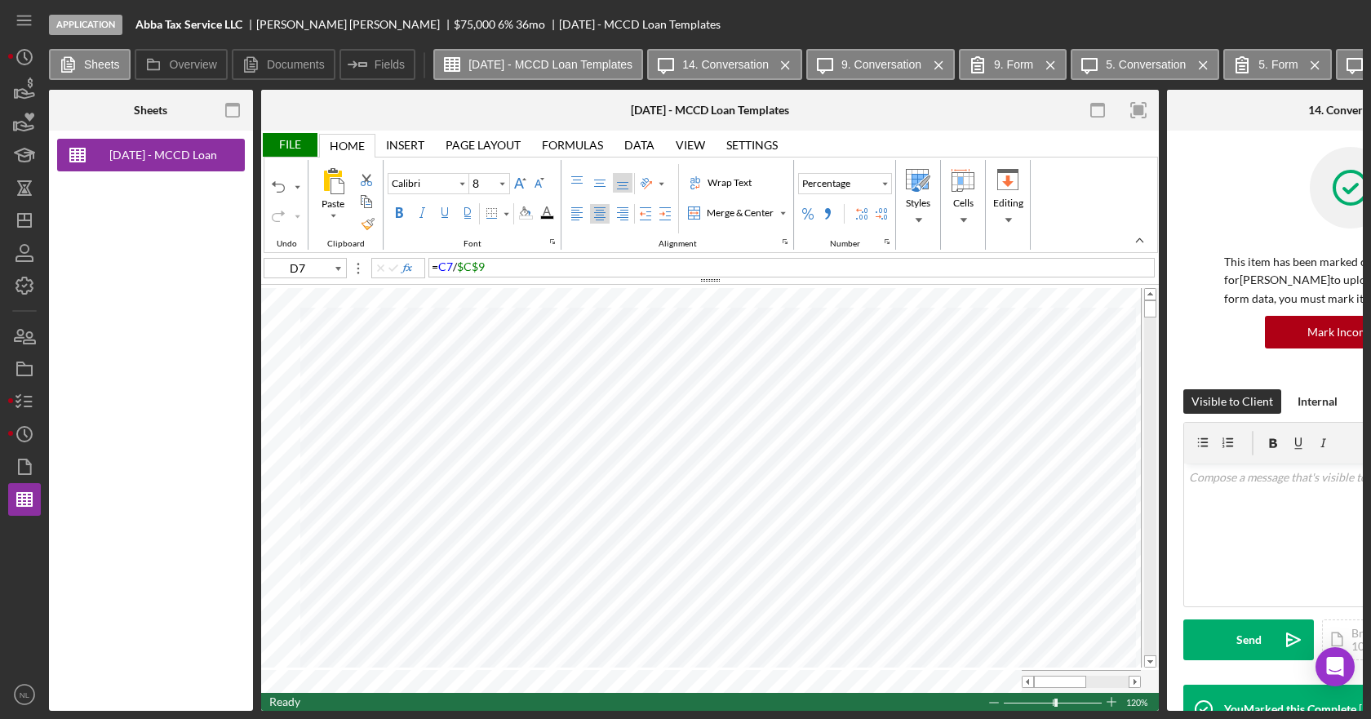
type input "C7"
type input "11"
type input "D7"
type input "8"
type input "E7"
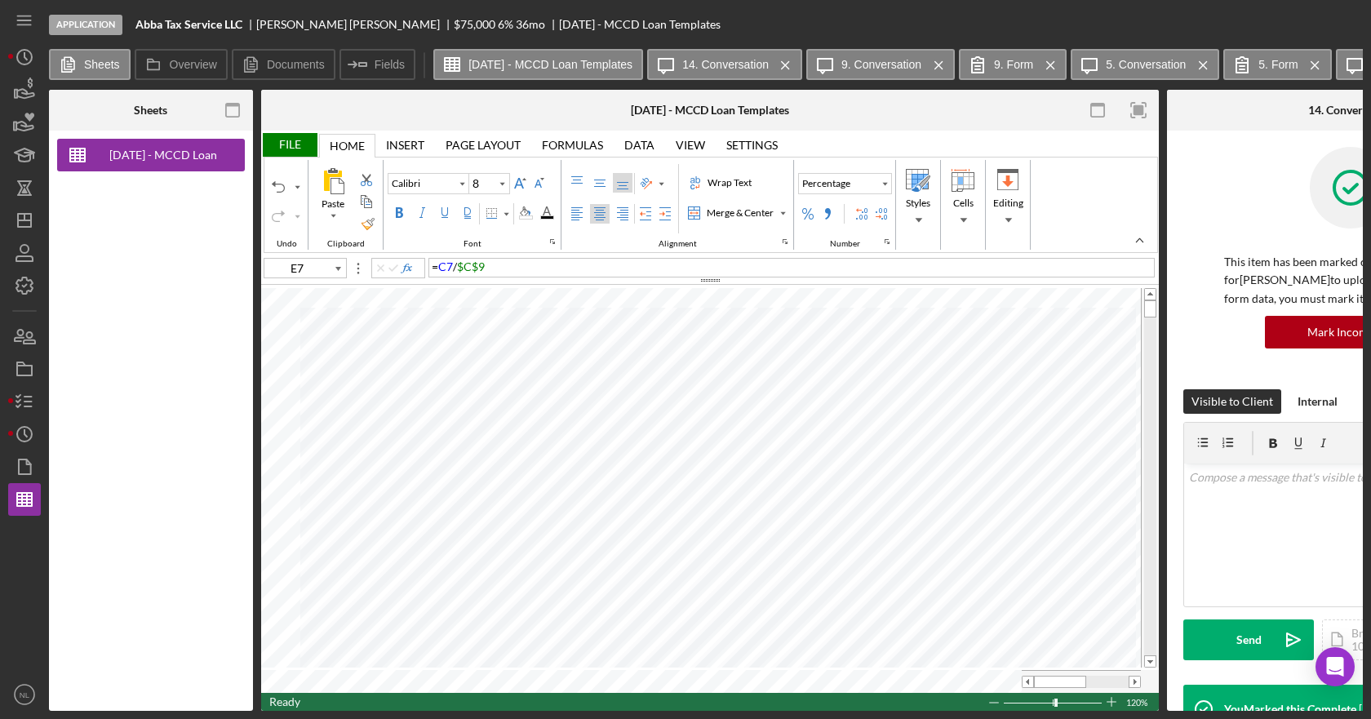
type input "11"
type input "F7"
type input "8"
type input "G7"
type input "11"
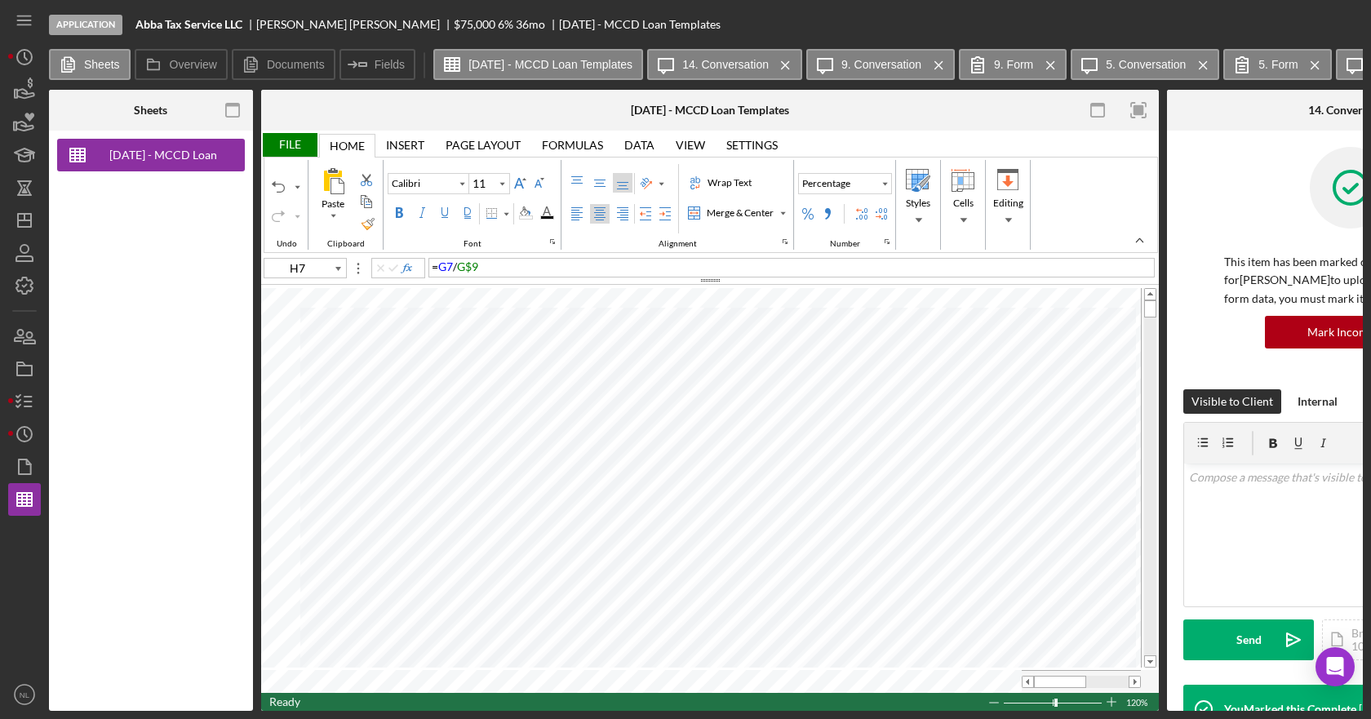
type input "F3"
type input "8"
type input "D3"
type input "11"
type input "F3"
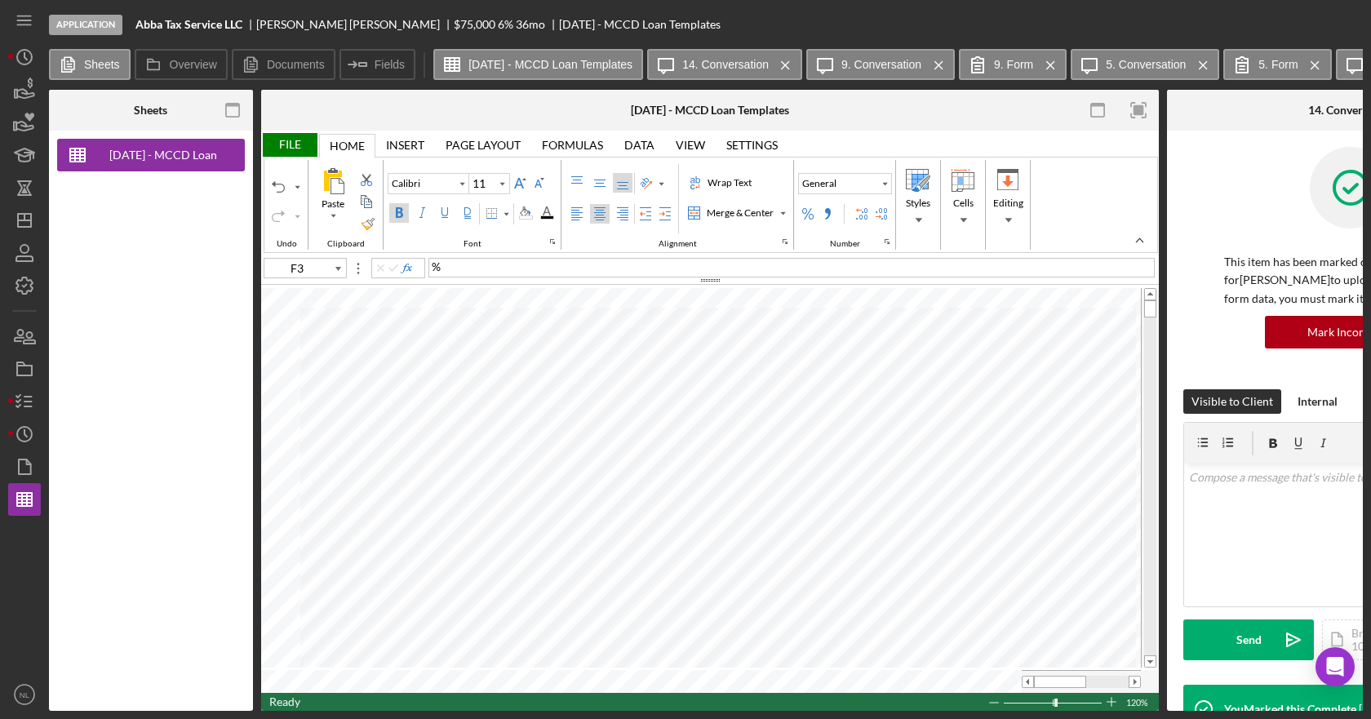
type input "20"
type input "F2"
click at [505, 186] on icon "Font Size" at bounding box center [502, 184] width 15 height 20
click at [490, 213] on div "8" at bounding box center [484, 210] width 23 height 22
type input "8"
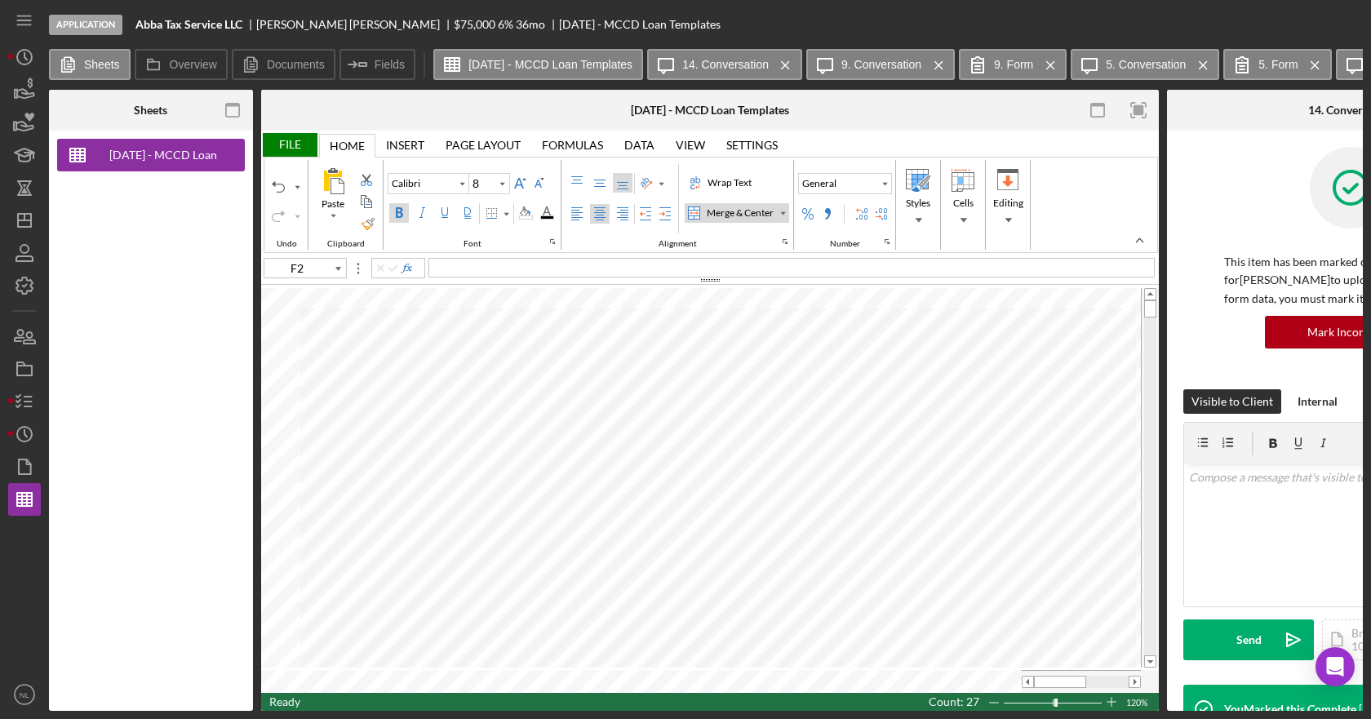
type input "D2"
type input "11"
type input "H2"
click at [502, 184] on icon "Font Size" at bounding box center [502, 184] width 15 height 20
click at [492, 208] on div "8" at bounding box center [484, 210] width 23 height 22
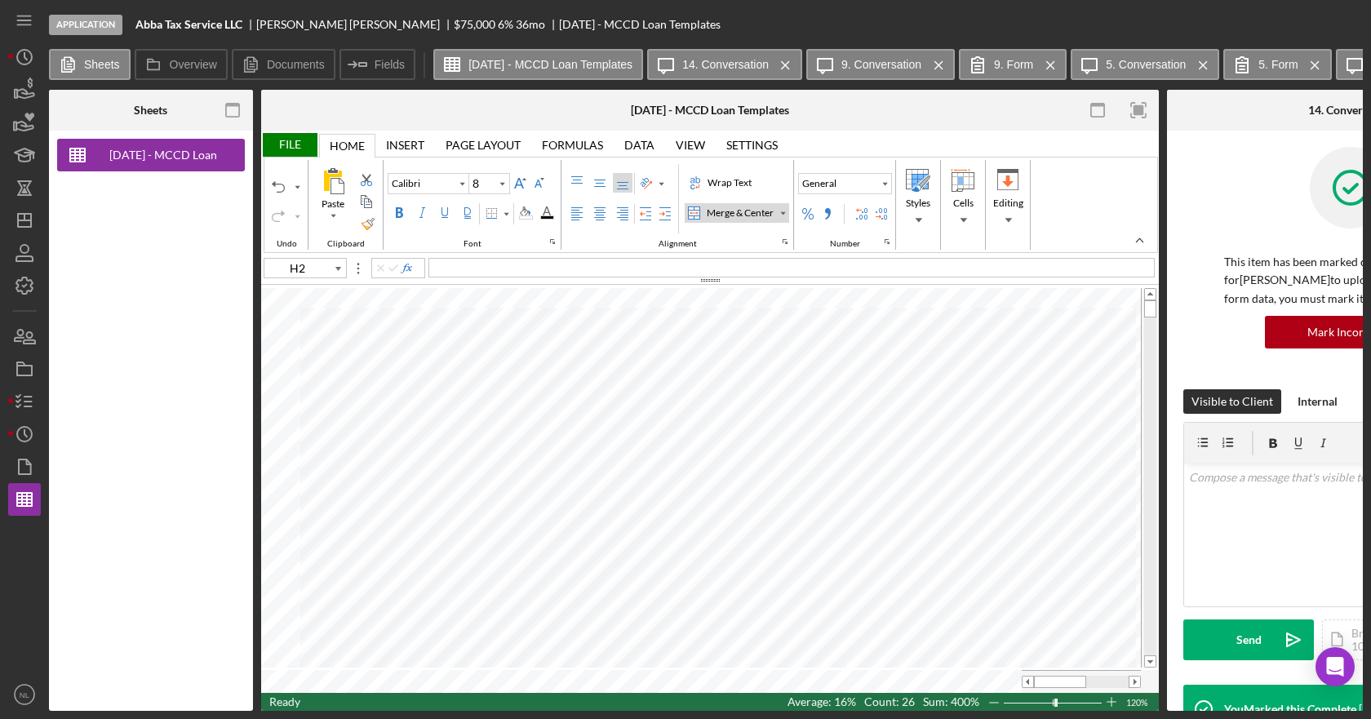
type input "11"
click at [295, 135] on div "File" at bounding box center [289, 145] width 56 height 24
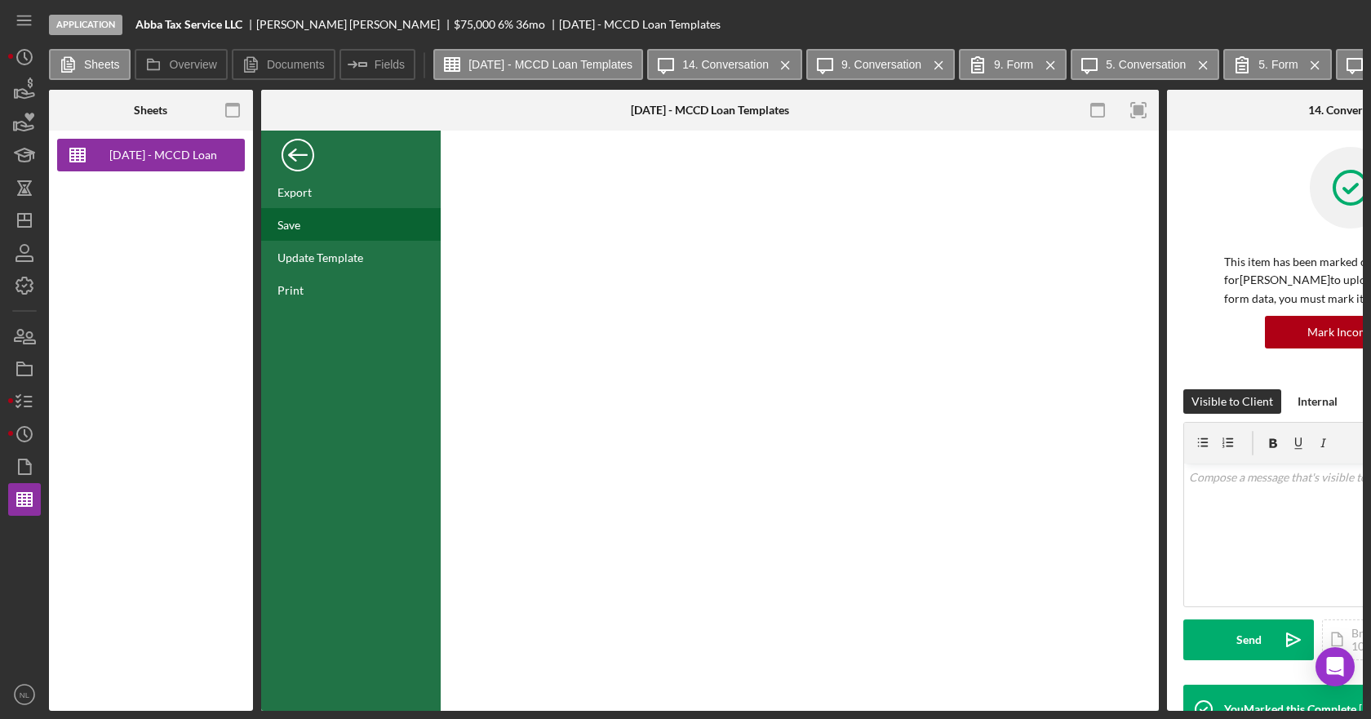
click at [331, 232] on div "Save" at bounding box center [351, 224] width 180 height 33
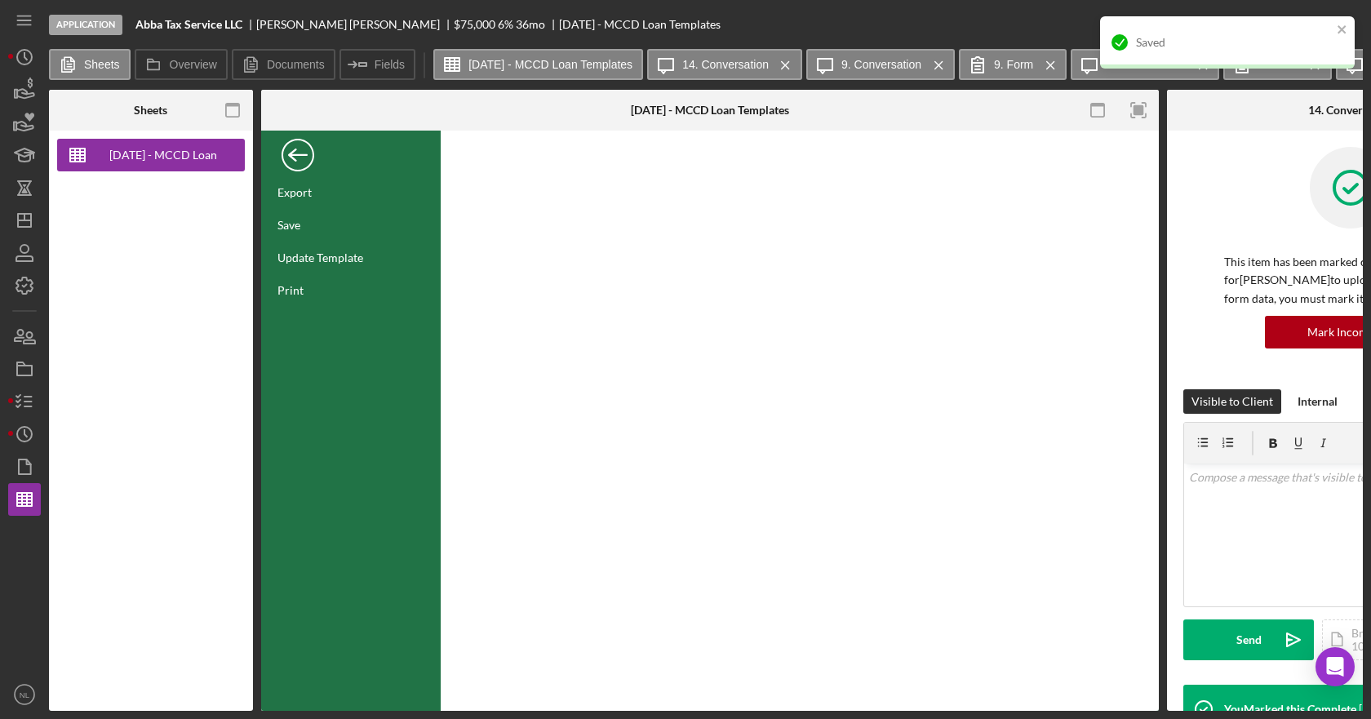
click at [294, 156] on div "Back" at bounding box center [298, 151] width 33 height 33
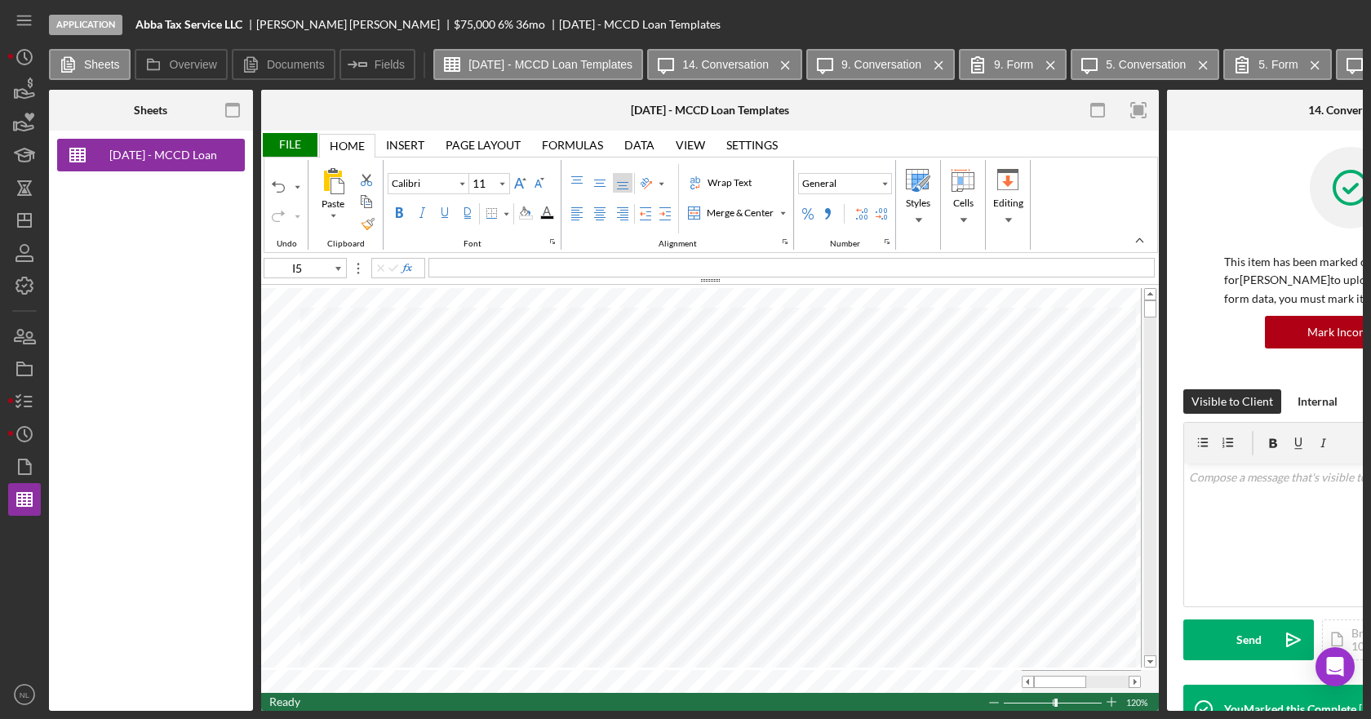
type input "J14"
click at [30, 470] on polygon "button" at bounding box center [25, 466] width 12 height 15
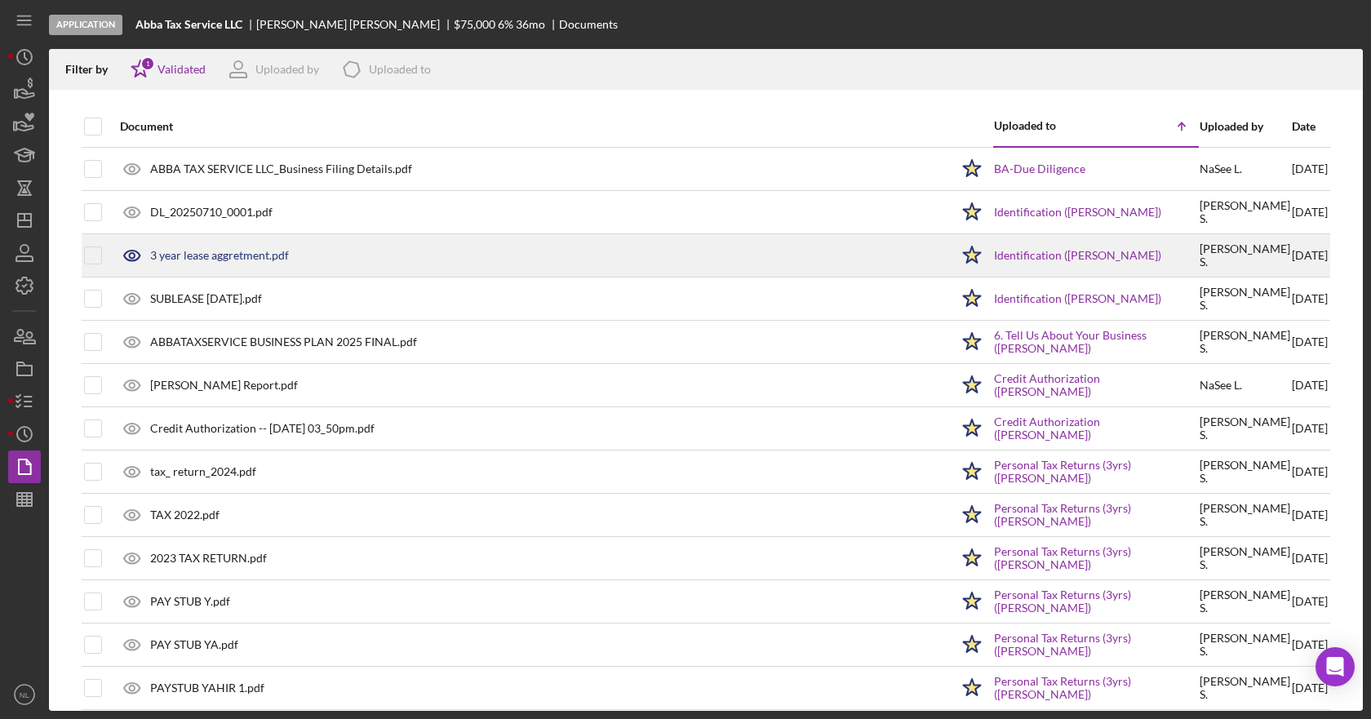
click at [228, 255] on div "3 year lease aggretment.pdf" at bounding box center [219, 255] width 139 height 13
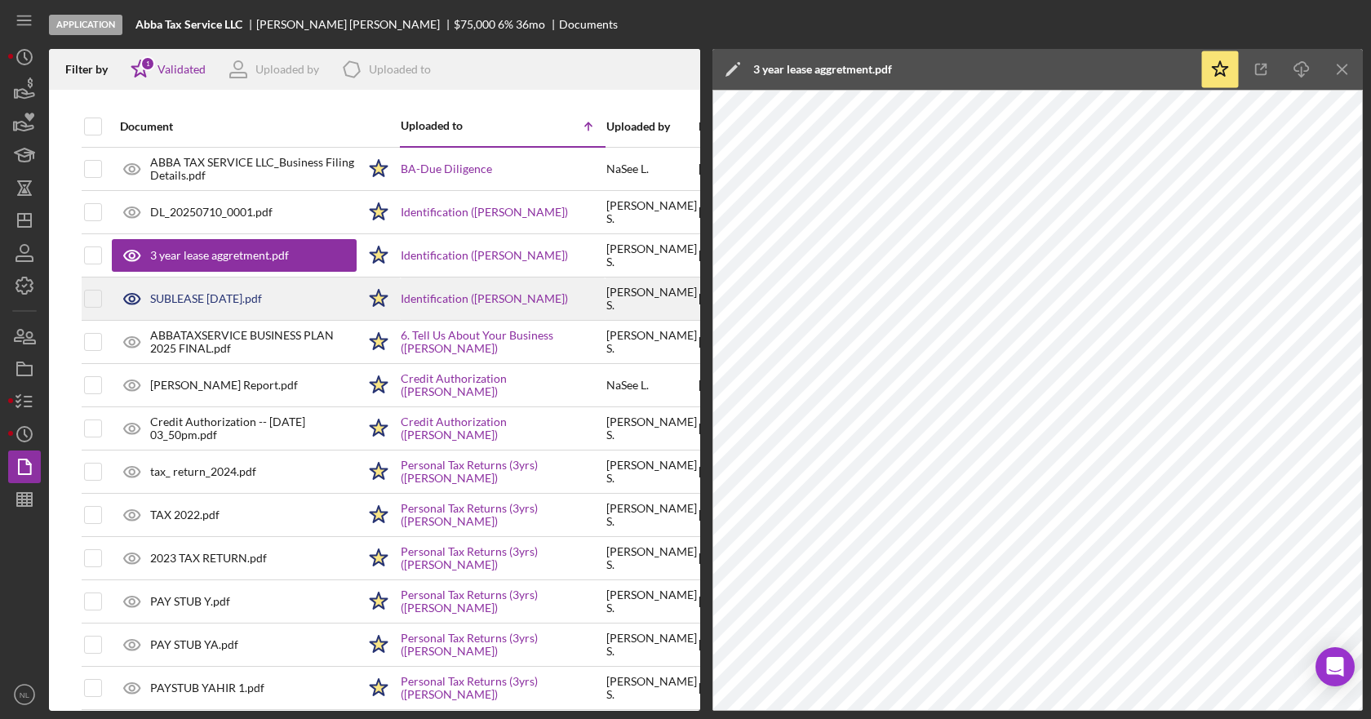
click at [253, 286] on div "SUBLEASE [DATE].pdf" at bounding box center [234, 298] width 245 height 41
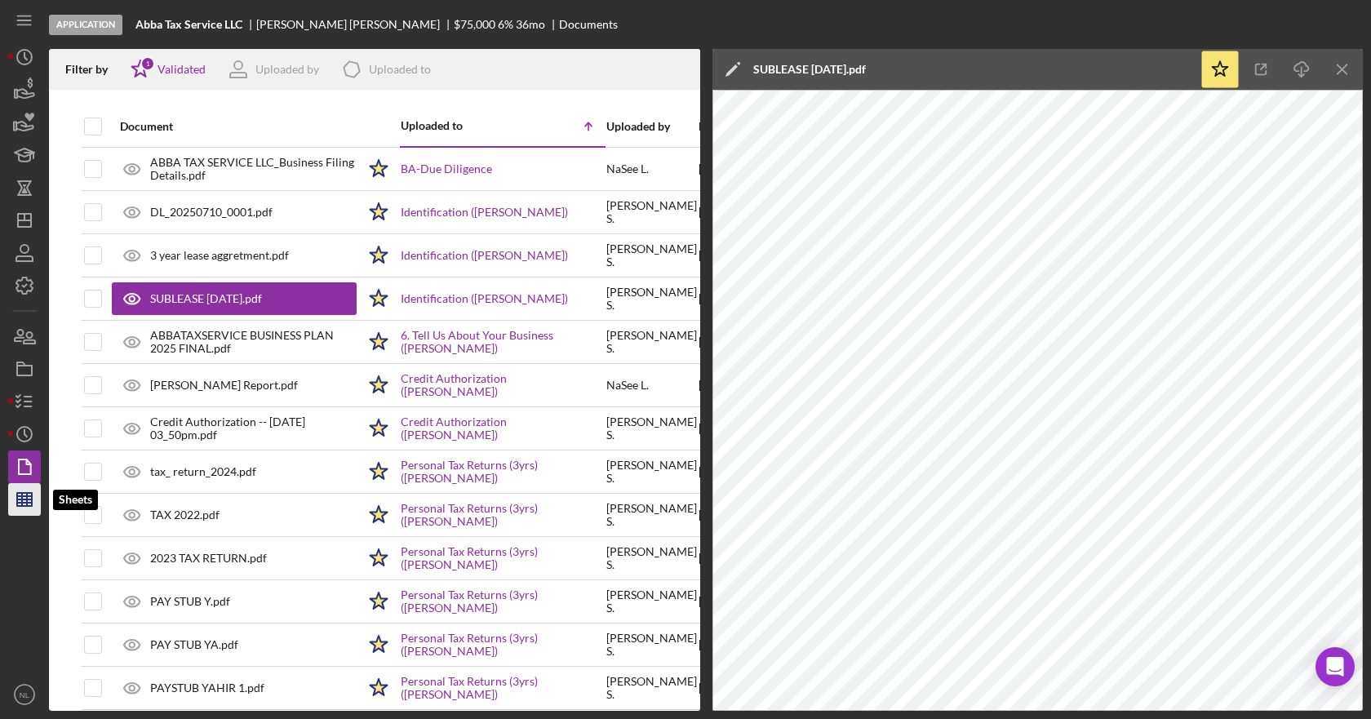
click at [20, 496] on line "button" at bounding box center [24, 496] width 15 height 0
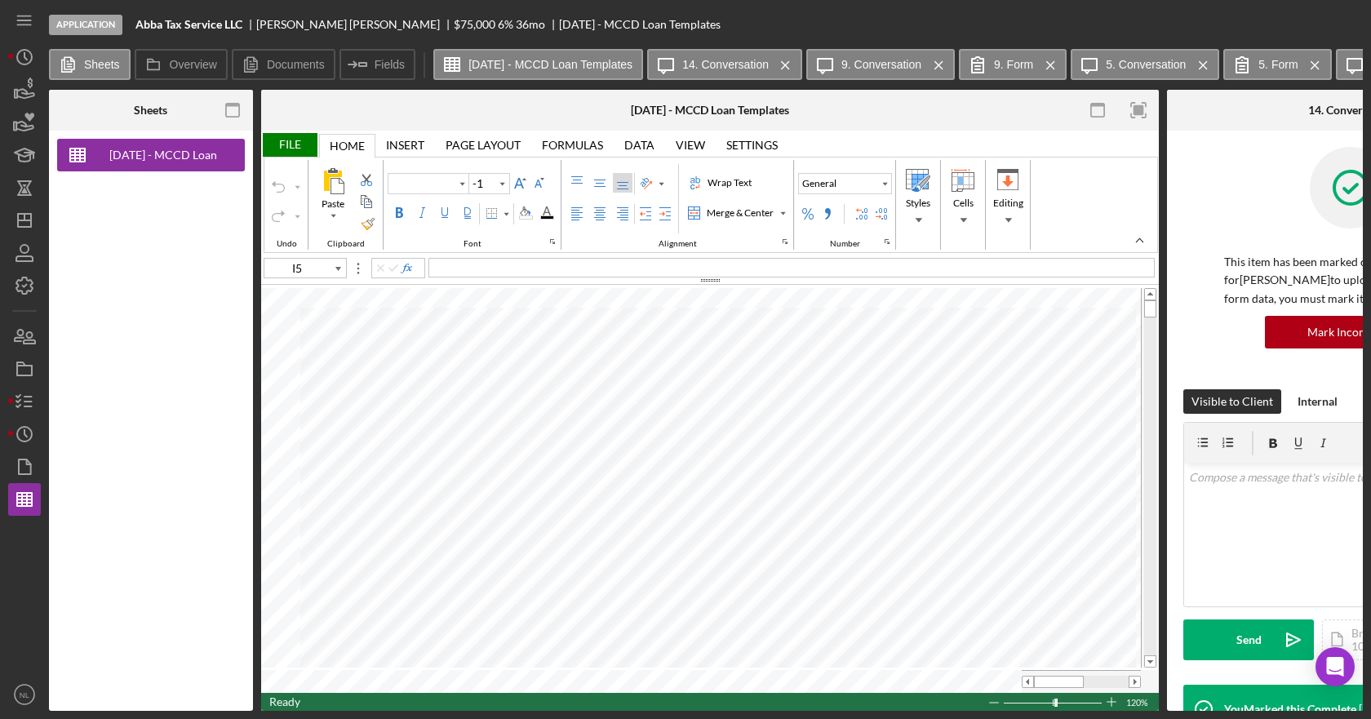
type input "Calibri"
type input "11"
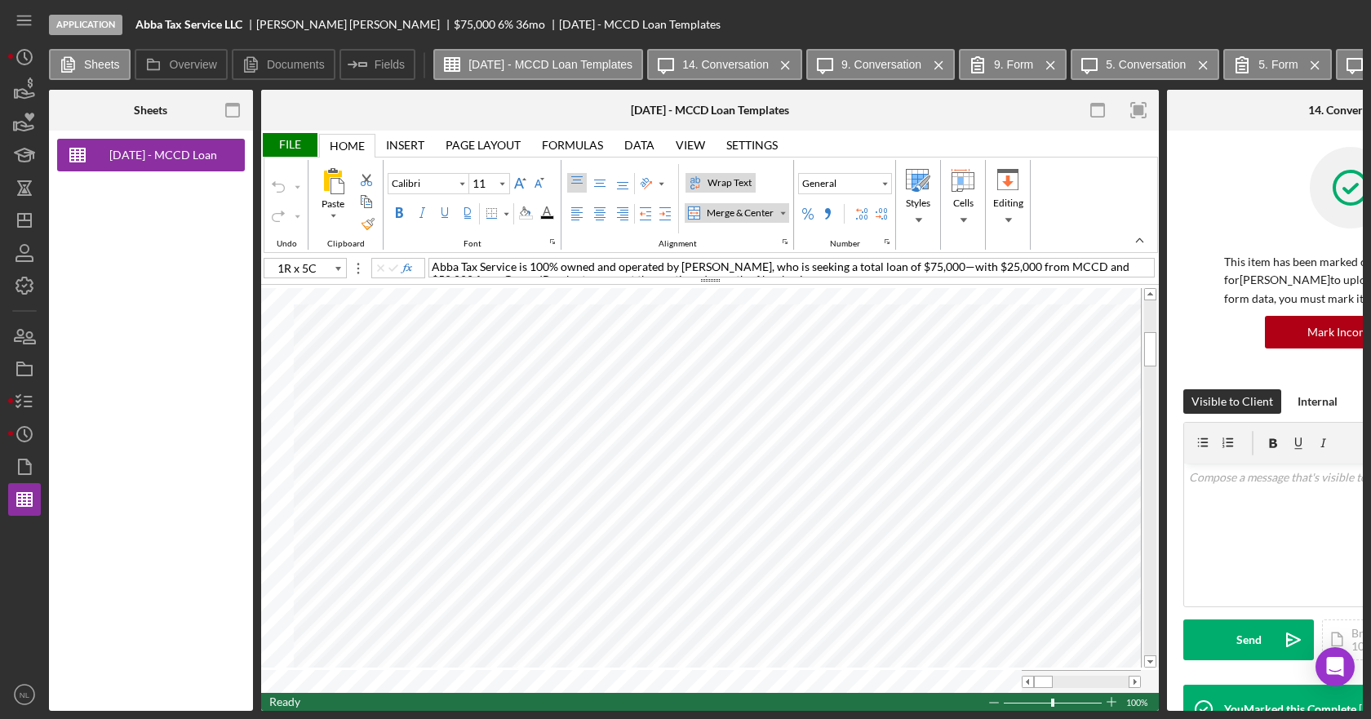
type input "A26"
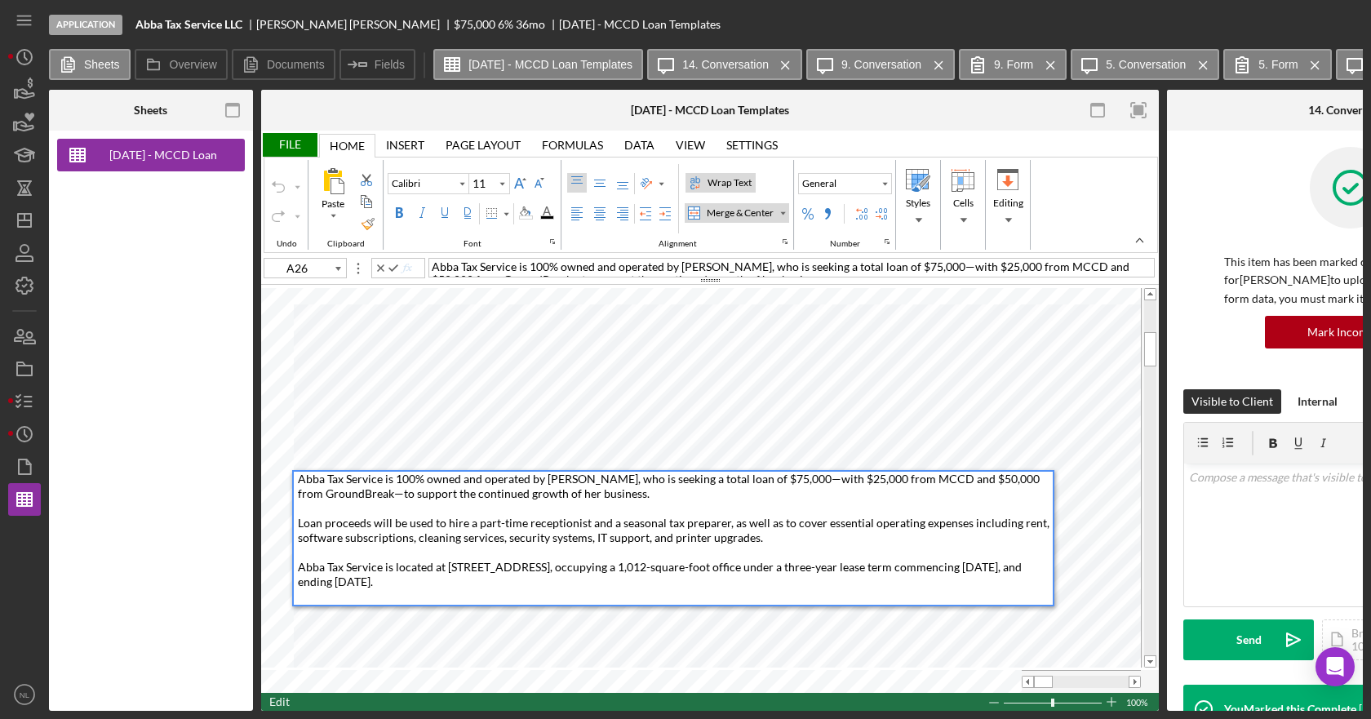
click at [590, 267] on span "Abba Tax Service is 100% owned and operated by [PERSON_NAME], who is seeking a …" at bounding box center [784, 313] width 705 height 106
click at [523, 562] on span "Abba Tax Service is 100% owned and operated by [PERSON_NAME], who is seeking a …" at bounding box center [675, 530] width 754 height 117
click at [850, 539] on div "Abba Tax Service is 100% owned and operated by [PERSON_NAME], who is seeking a …" at bounding box center [675, 538] width 755 height 133
click at [19, 462] on polygon "button" at bounding box center [25, 466] width 12 height 15
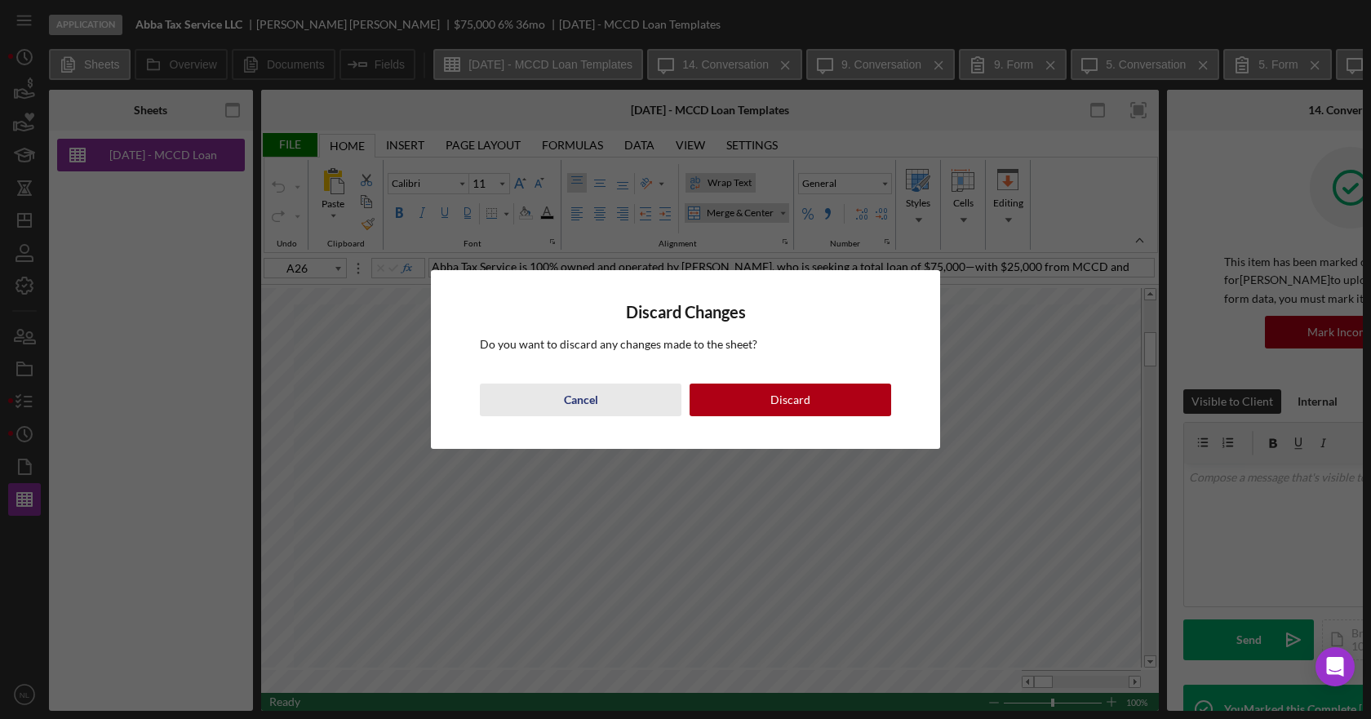
click at [632, 415] on button "Cancel" at bounding box center [581, 400] width 202 height 33
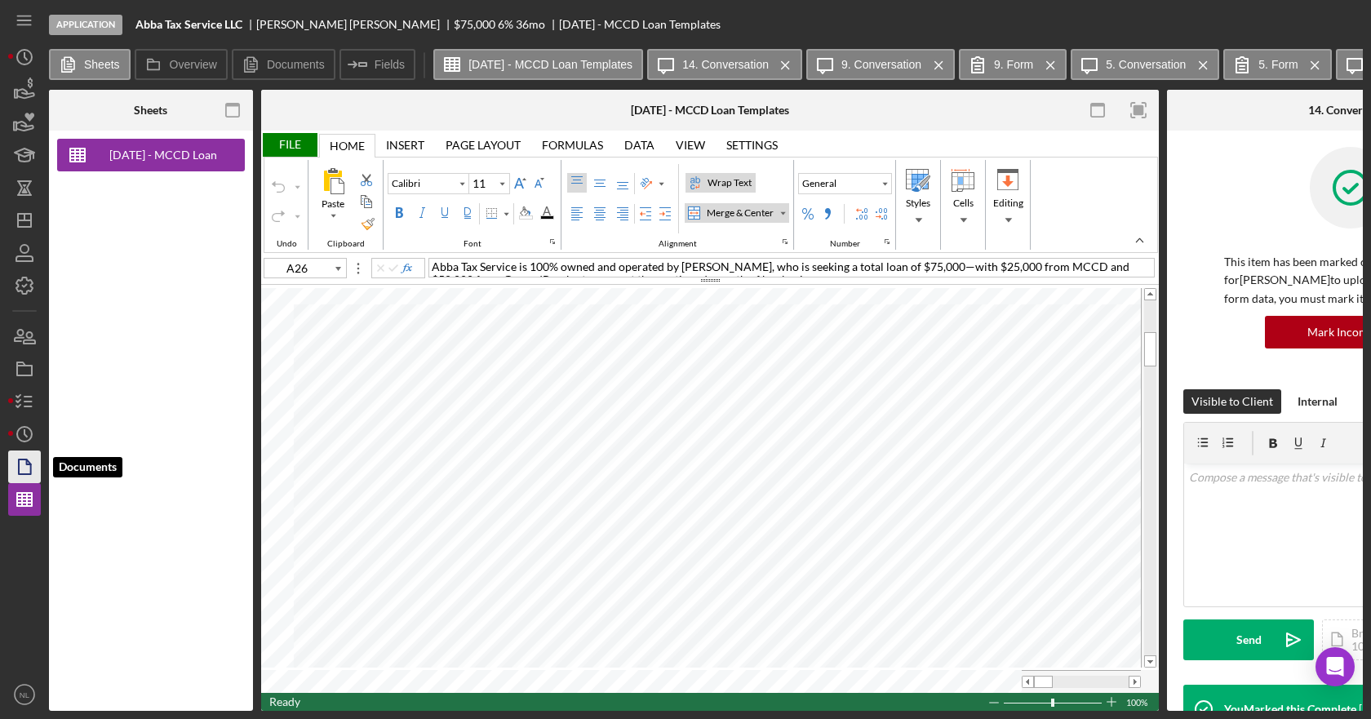
click at [12, 467] on icon "button" at bounding box center [24, 466] width 41 height 41
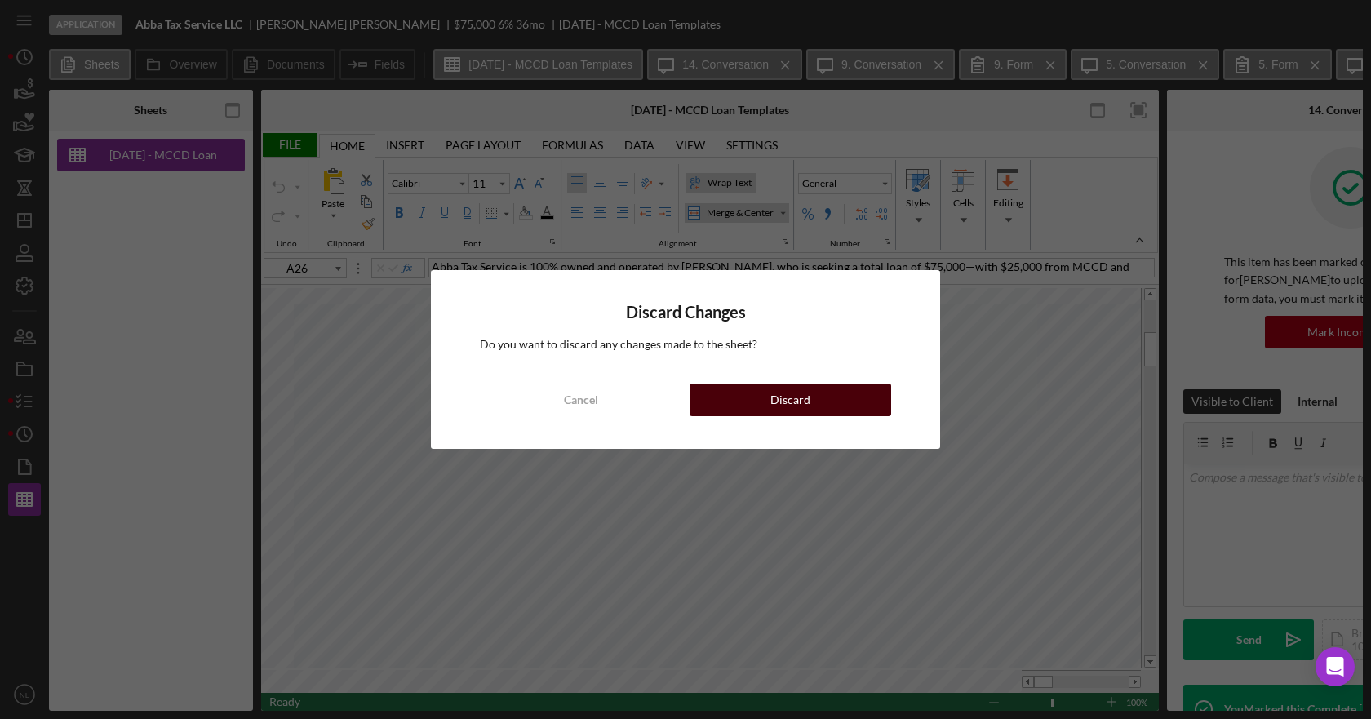
click at [849, 406] on button "Discard" at bounding box center [791, 400] width 202 height 33
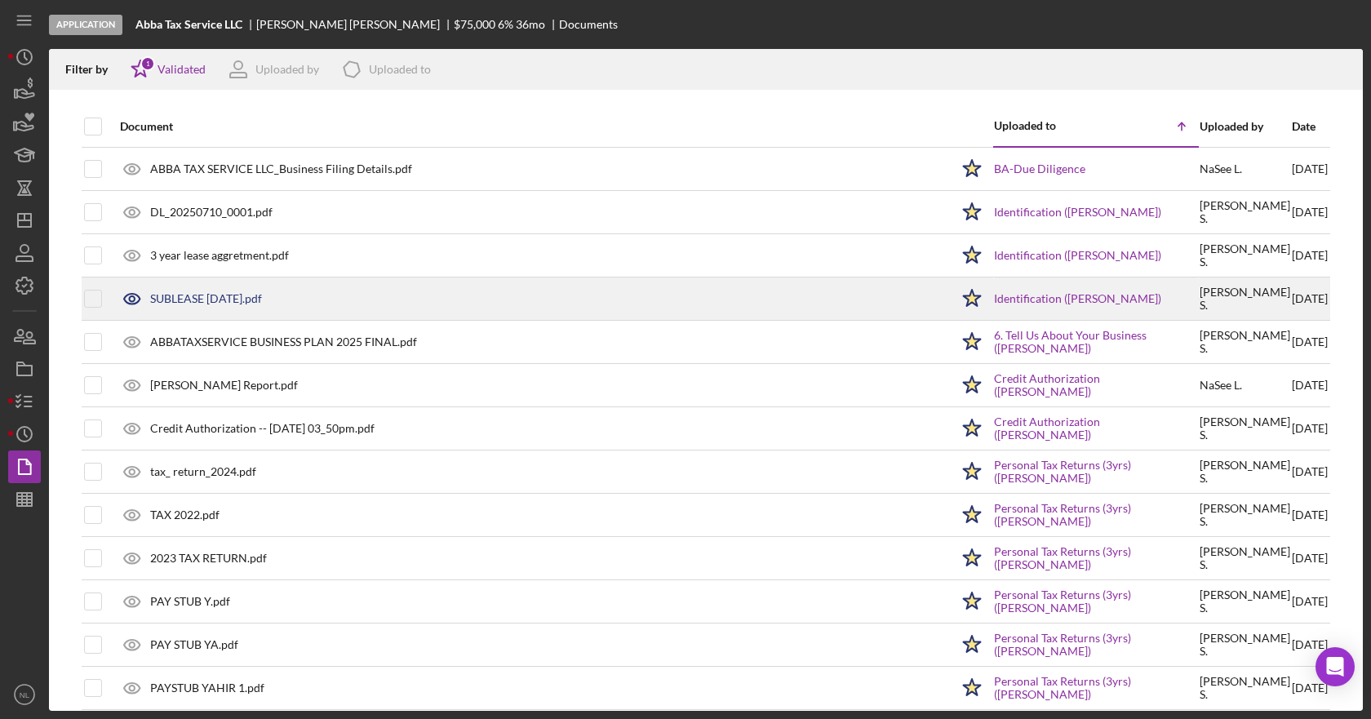
click at [255, 303] on div "SUBLEASE [DATE].pdf" at bounding box center [206, 298] width 112 height 13
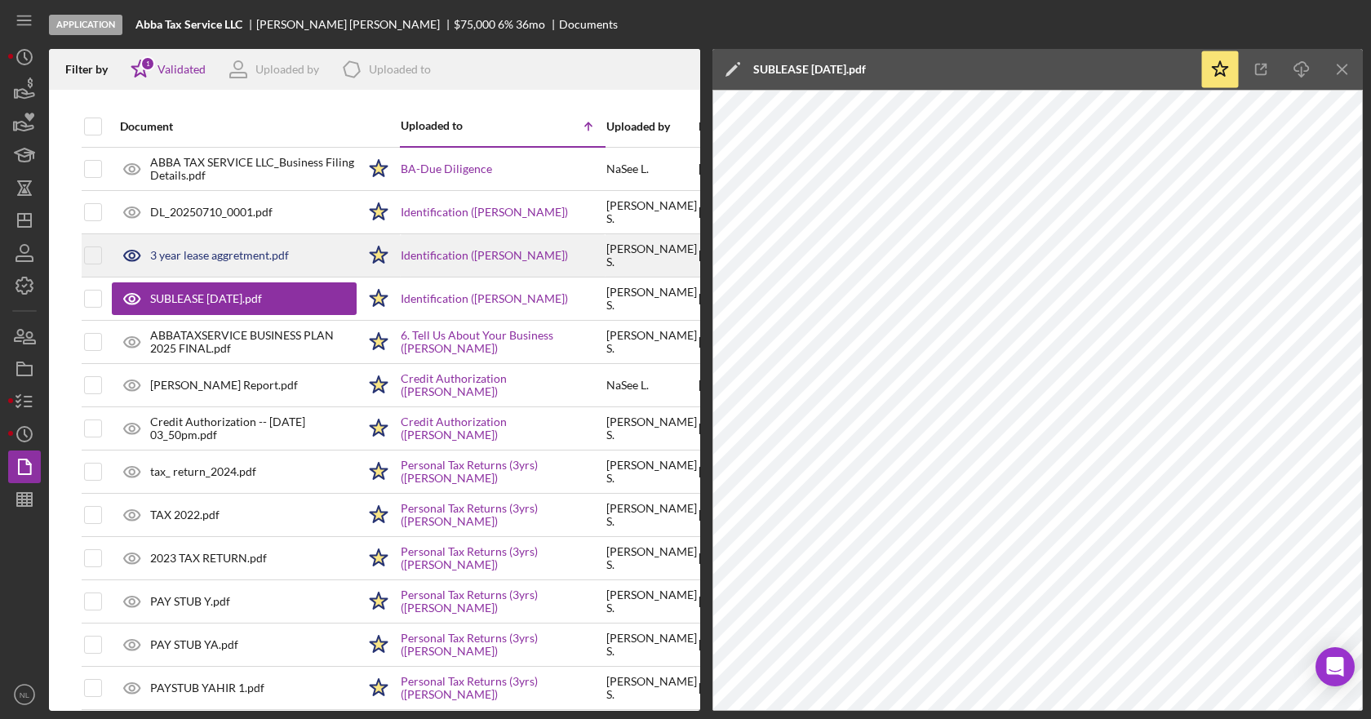
click at [207, 260] on div "3 year lease aggretment.pdf" at bounding box center [219, 255] width 139 height 13
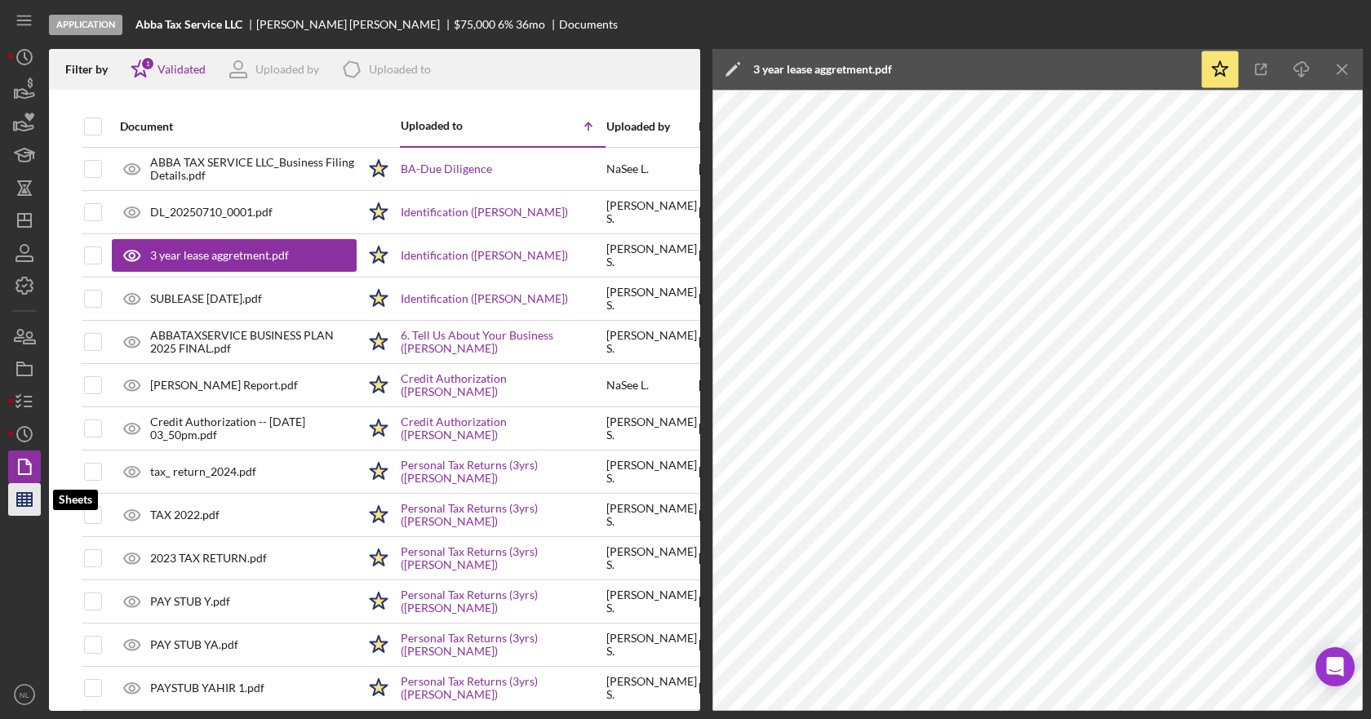
click at [14, 497] on icon "button" at bounding box center [24, 499] width 41 height 41
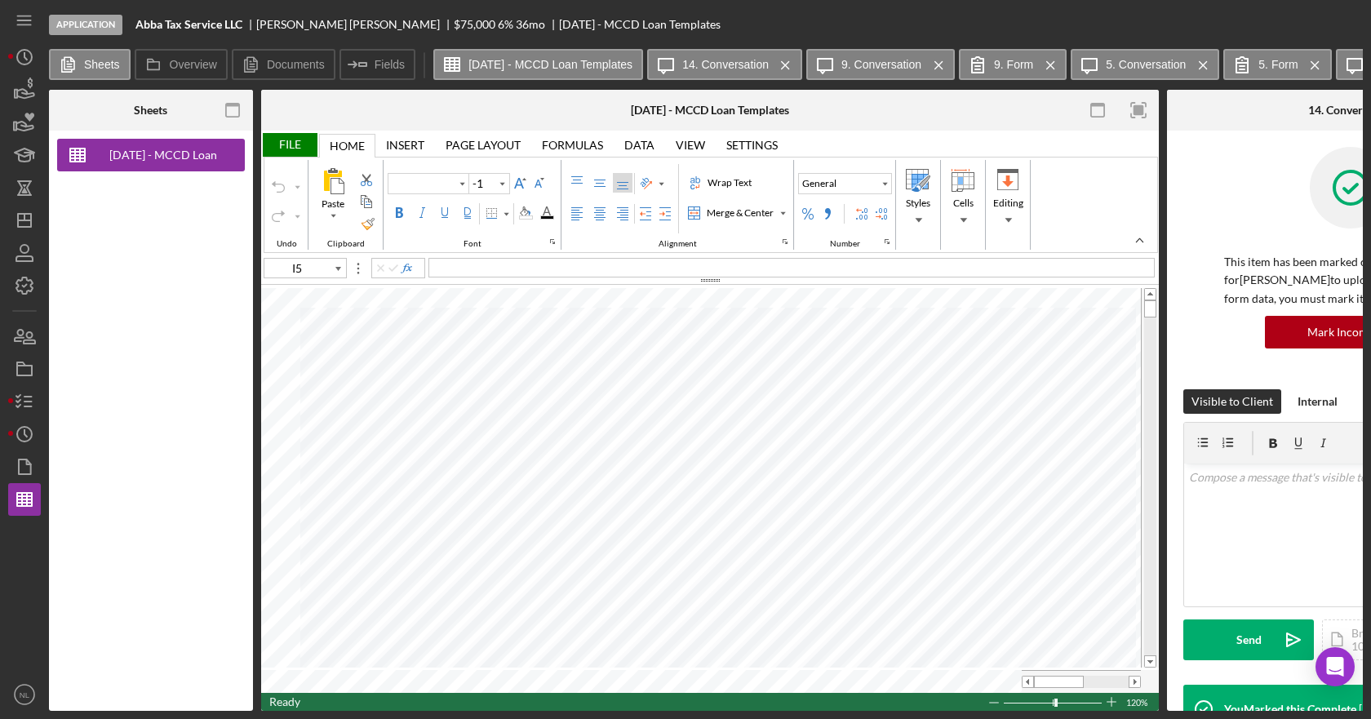
type input "Calibri"
type input "11"
type input "A26"
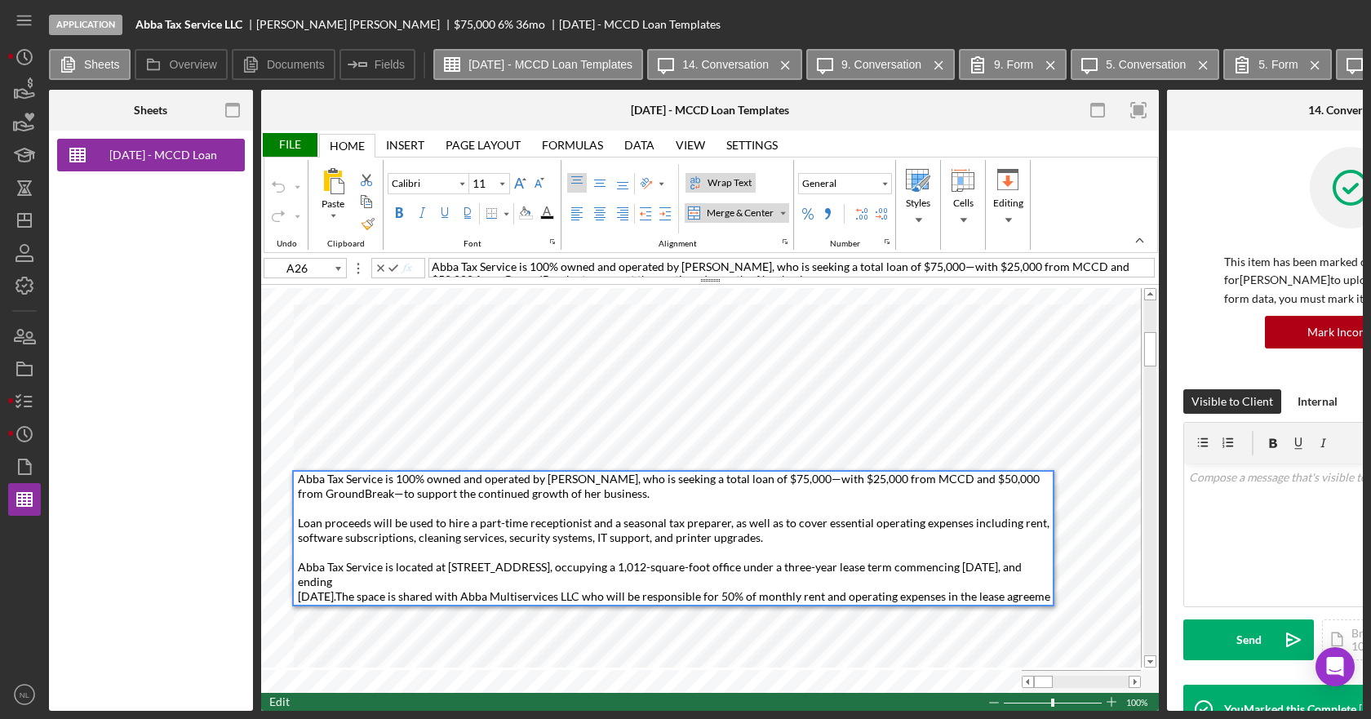
click at [299, 597] on span "The space is shared with Abba Multiservices LLC who will be responsible for 50%…" at bounding box center [674, 603] width 752 height 29
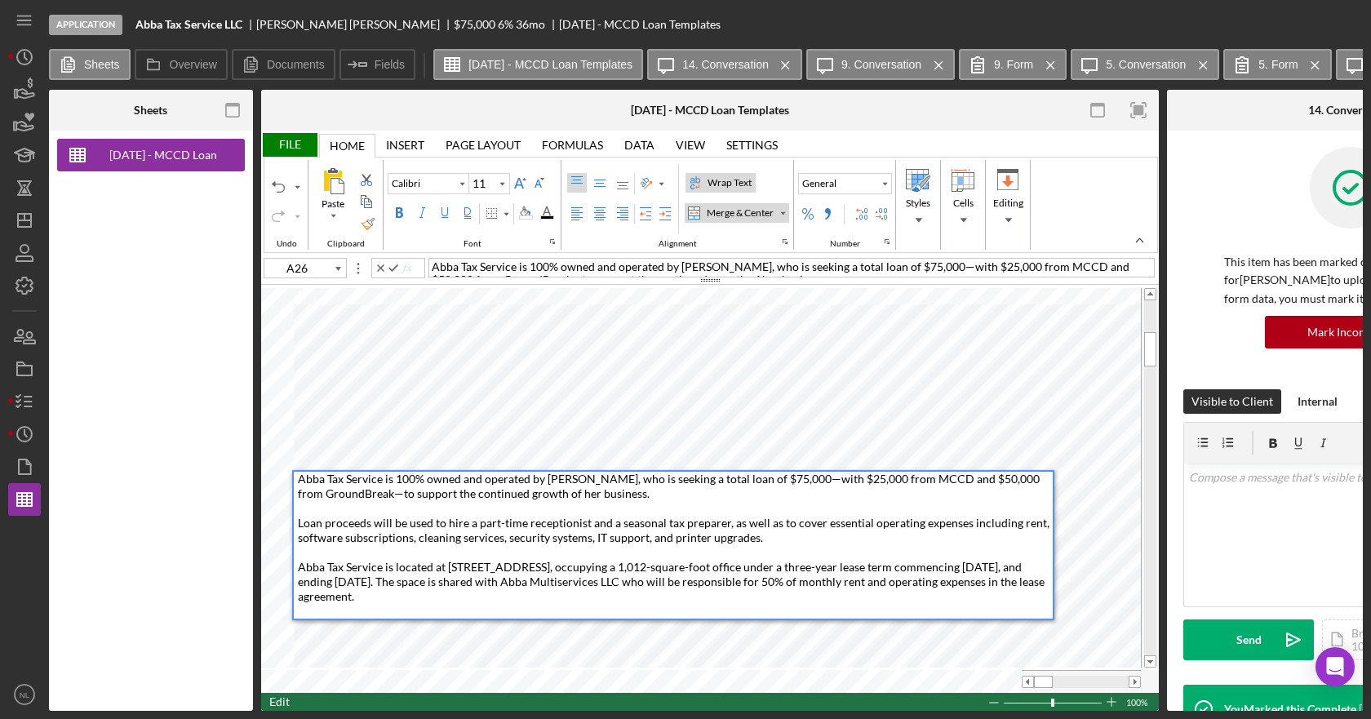
drag, startPoint x: 444, startPoint y: 584, endPoint x: 299, endPoint y: 569, distance: 146.1
click at [299, 569] on div "Abba Tax Service is 100% owned and operated by [PERSON_NAME], who is seeking a …" at bounding box center [675, 545] width 755 height 147
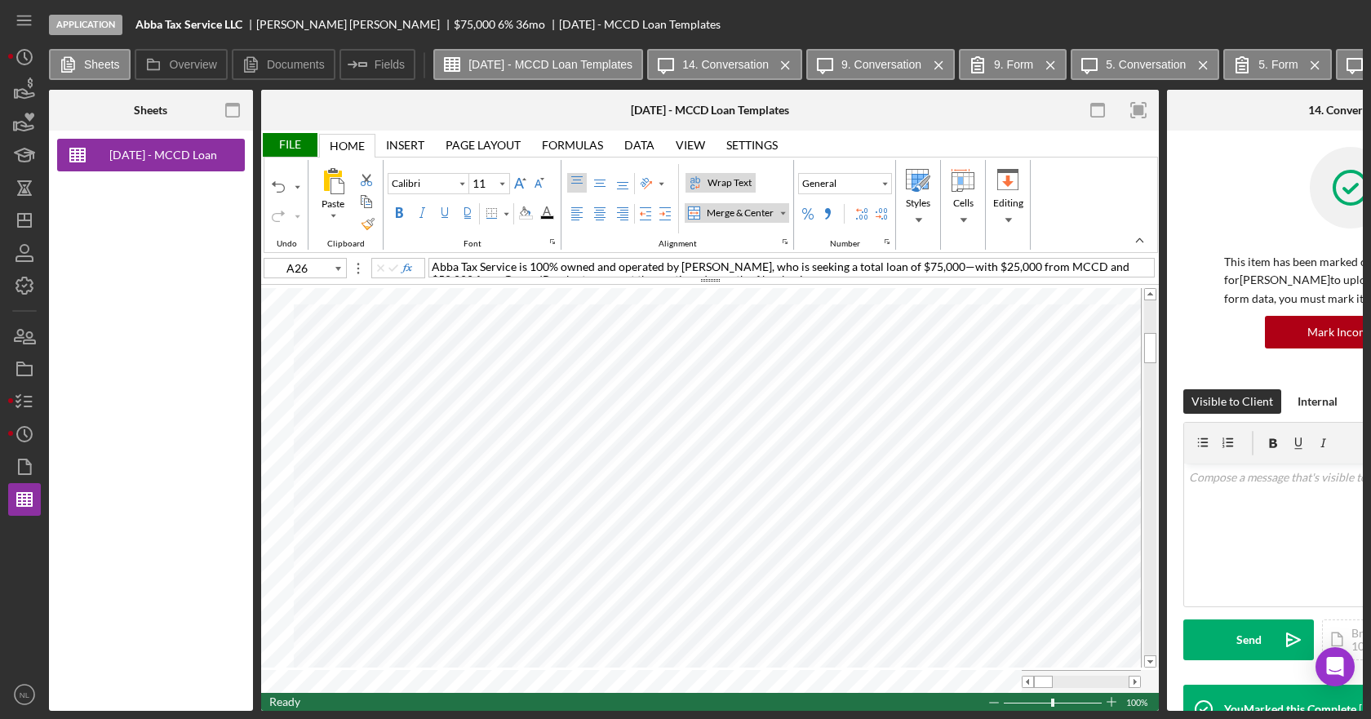
click at [294, 151] on div "File" at bounding box center [289, 145] width 56 height 24
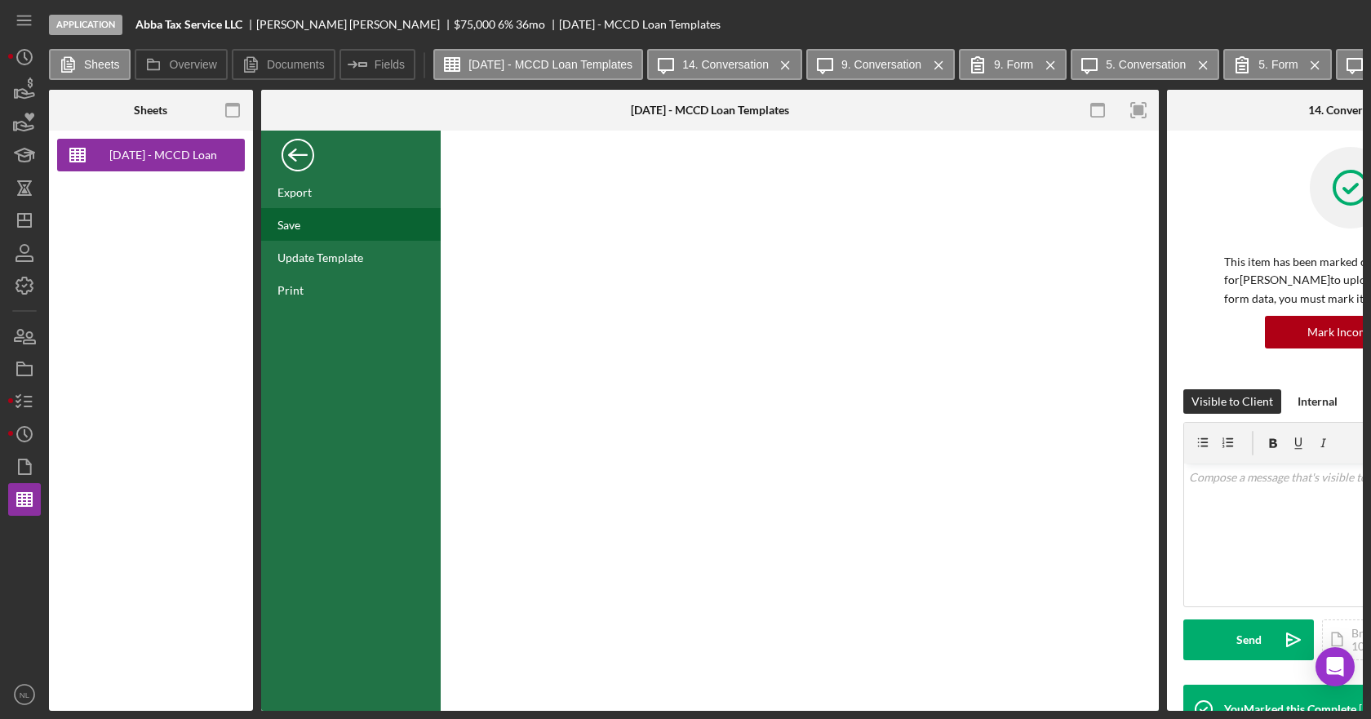
click at [297, 236] on div "Save" at bounding box center [351, 224] width 180 height 33
click at [283, 162] on div "Back" at bounding box center [298, 151] width 33 height 33
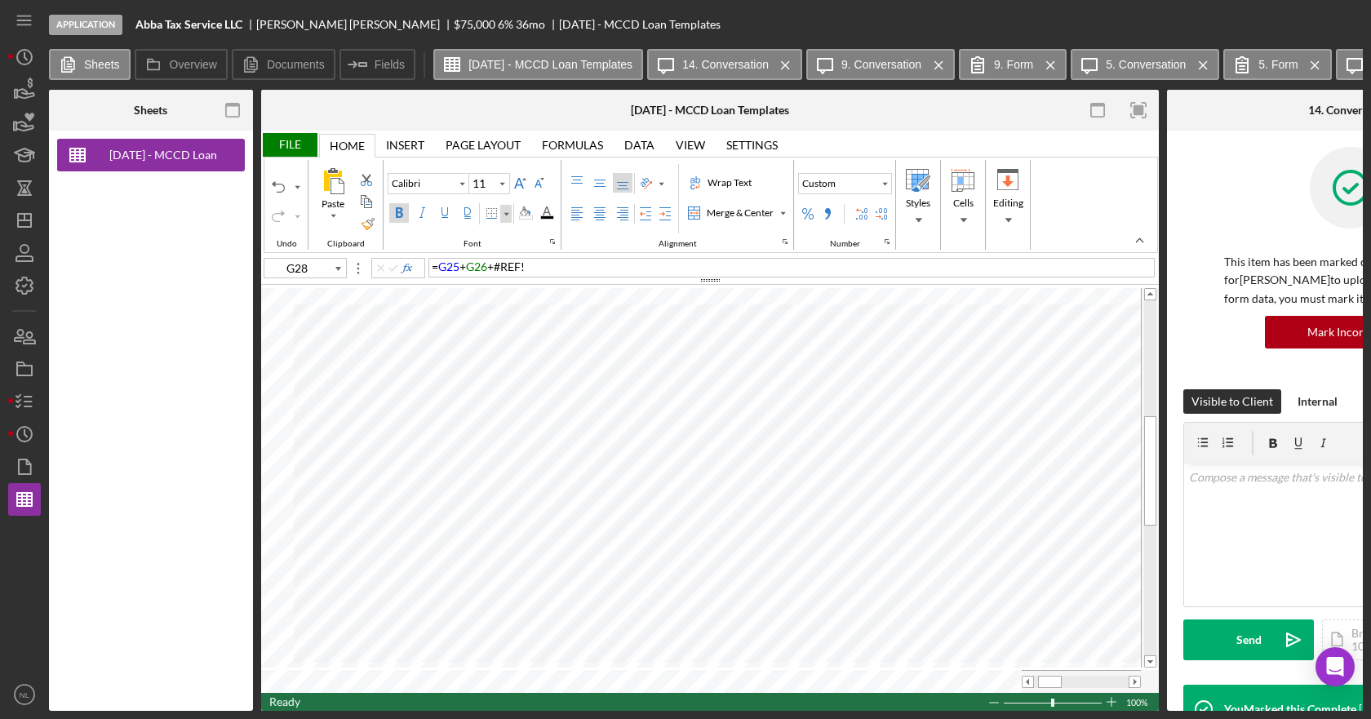
click at [508, 214] on div "Border" at bounding box center [506, 214] width 8 height 8
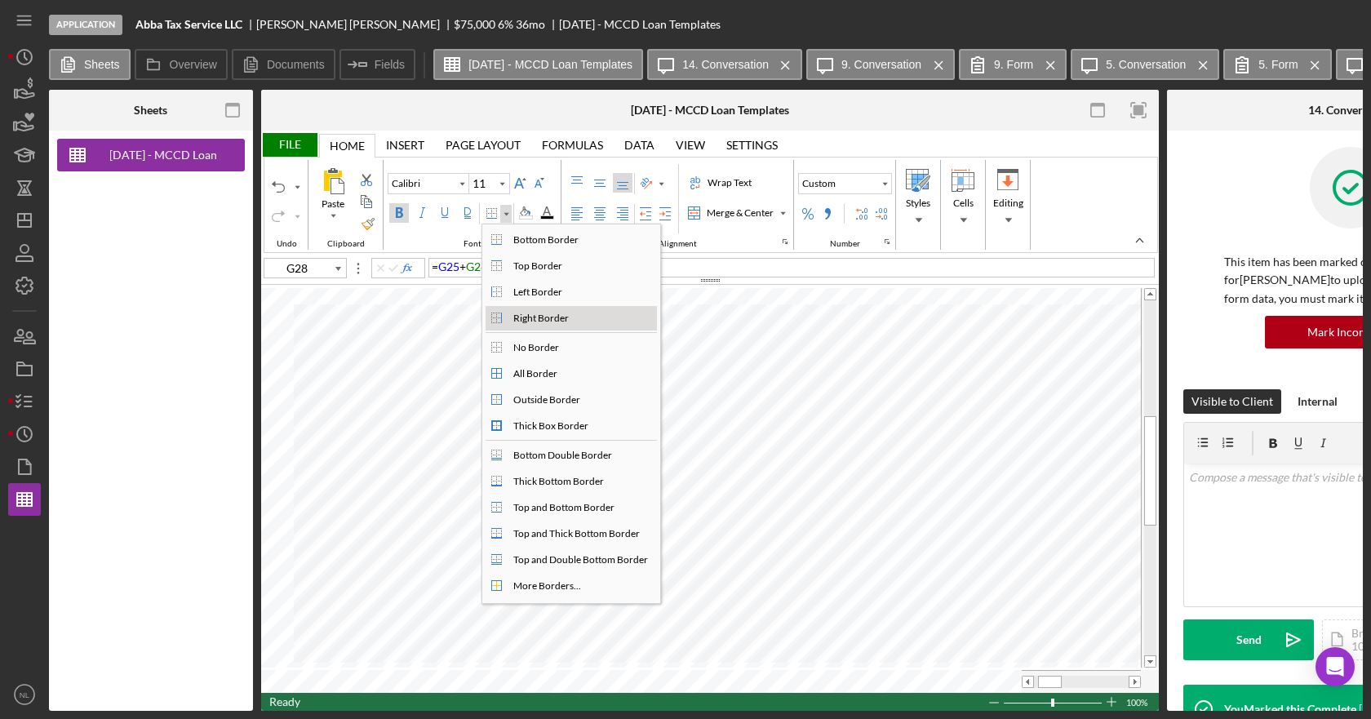
click at [522, 322] on div "Right Border" at bounding box center [541, 318] width 62 height 15
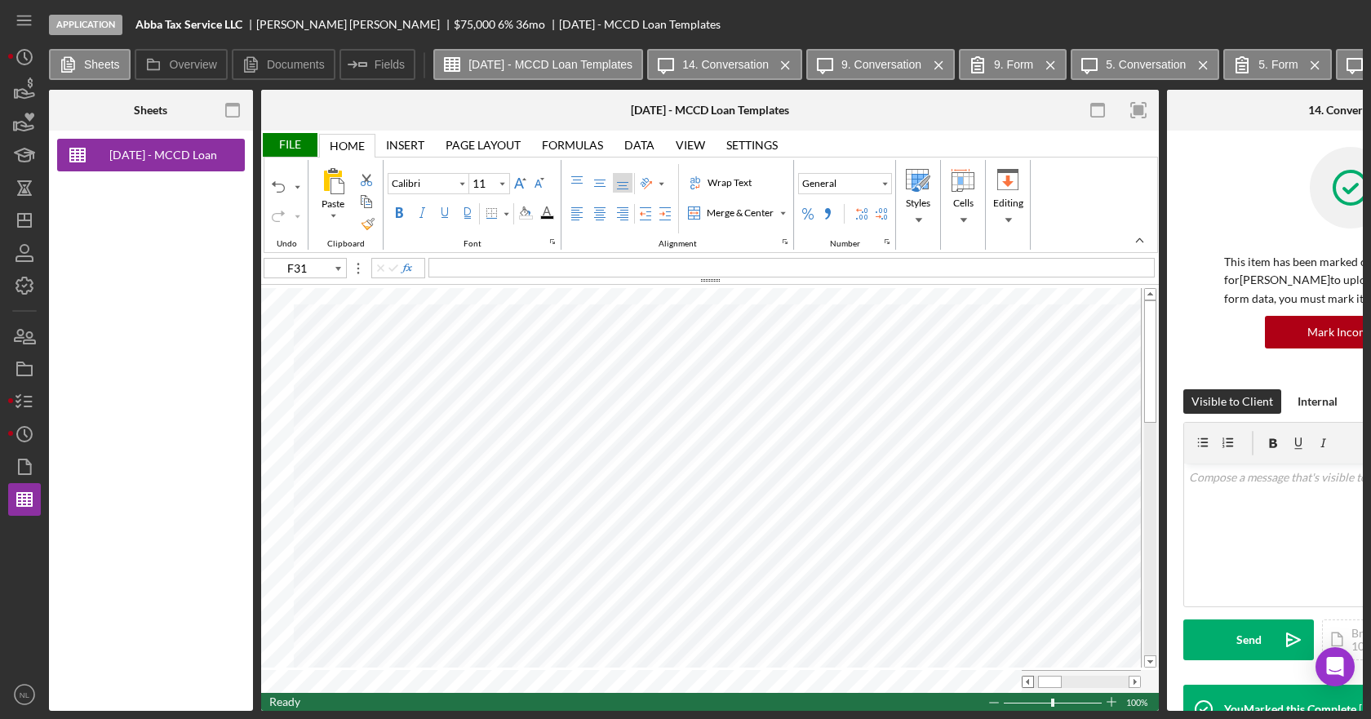
click at [1023, 677] on span at bounding box center [1028, 682] width 11 height 11
type input "D13"
type input "Arial"
type input "8"
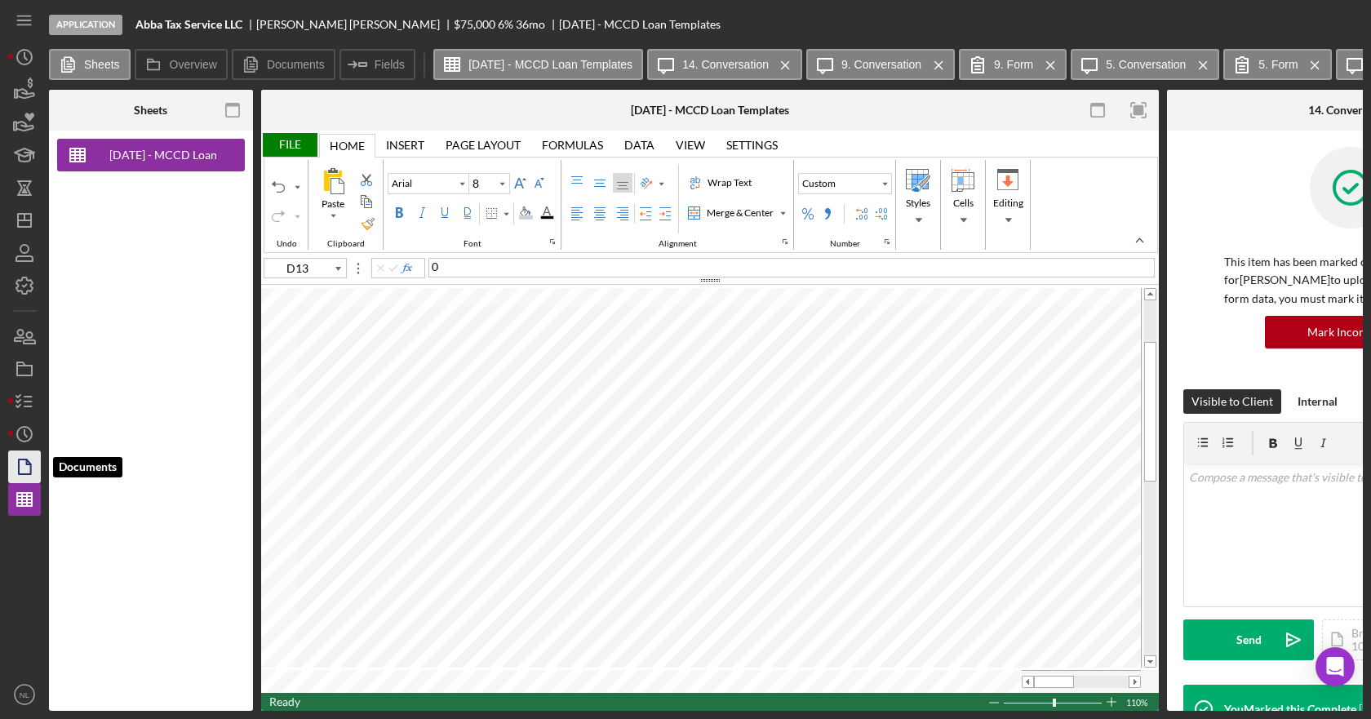
click at [25, 461] on icon "button" at bounding box center [24, 466] width 41 height 41
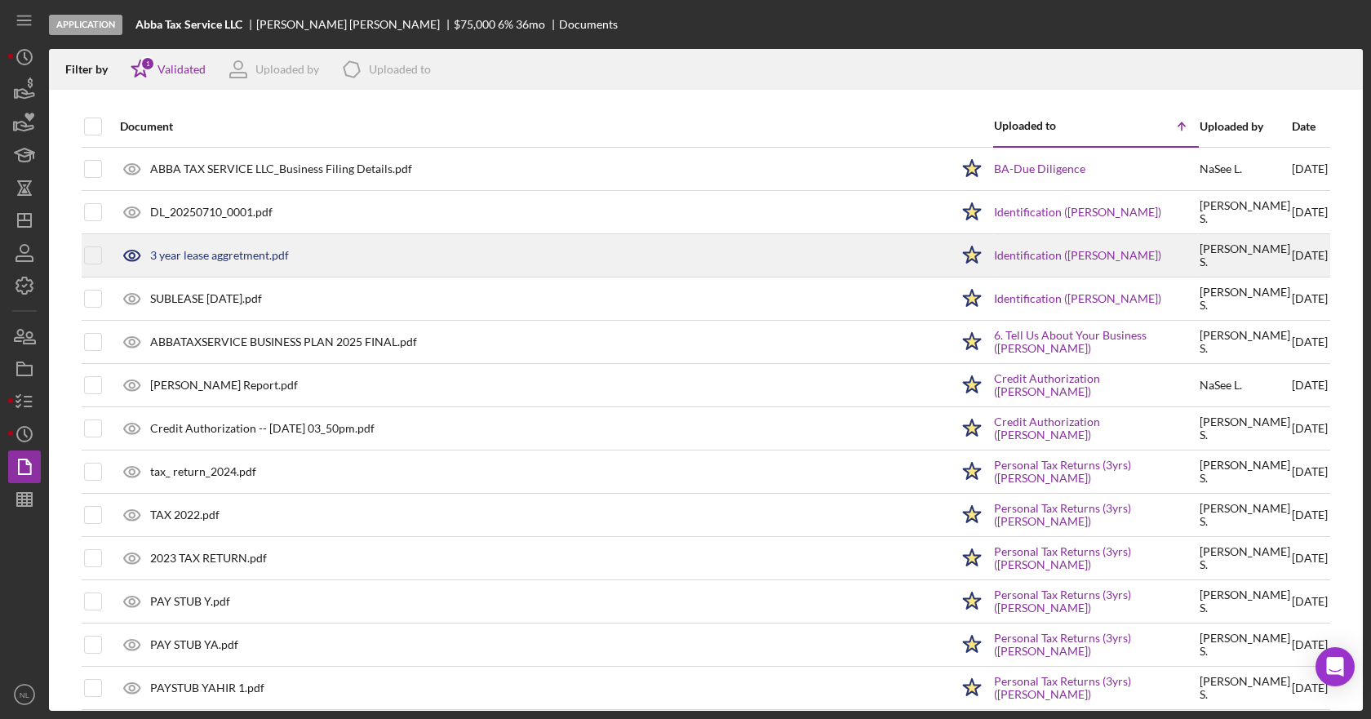
click at [243, 256] on div "3 year lease aggretment.pdf" at bounding box center [219, 255] width 139 height 13
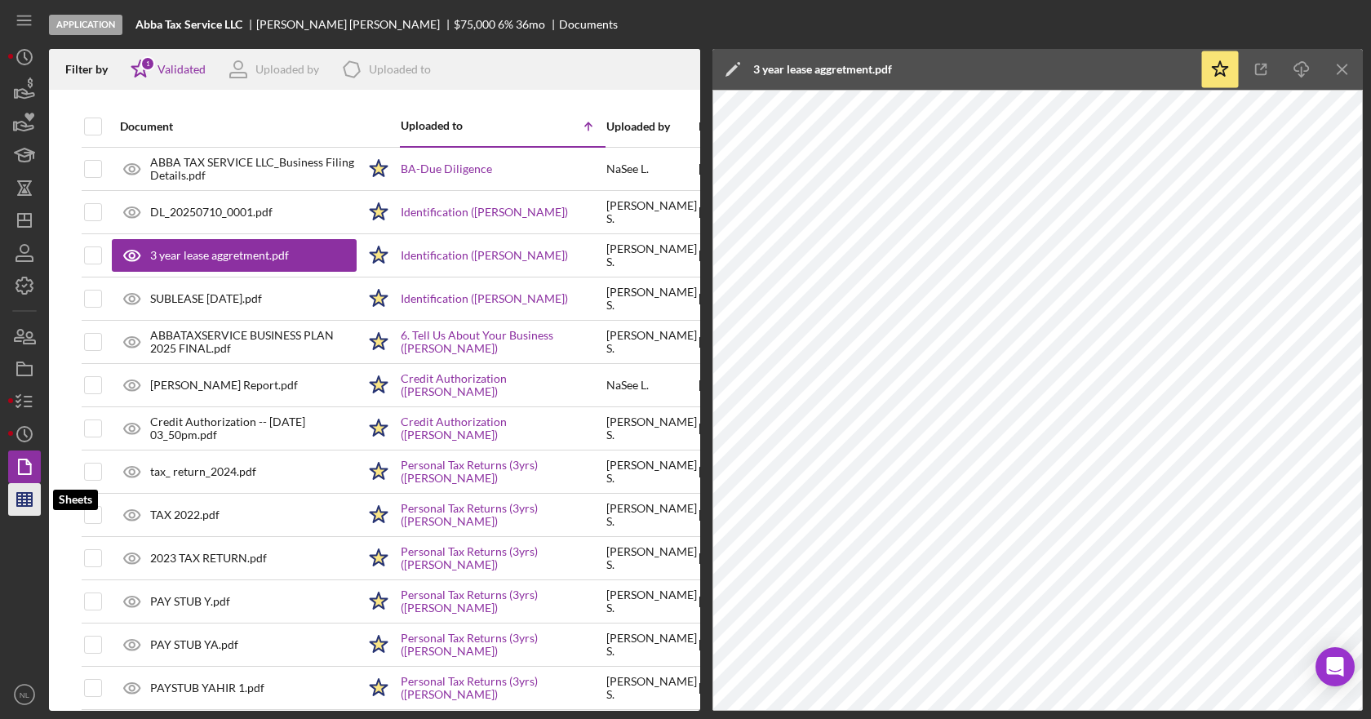
click at [32, 503] on line "button" at bounding box center [24, 503] width 15 height 0
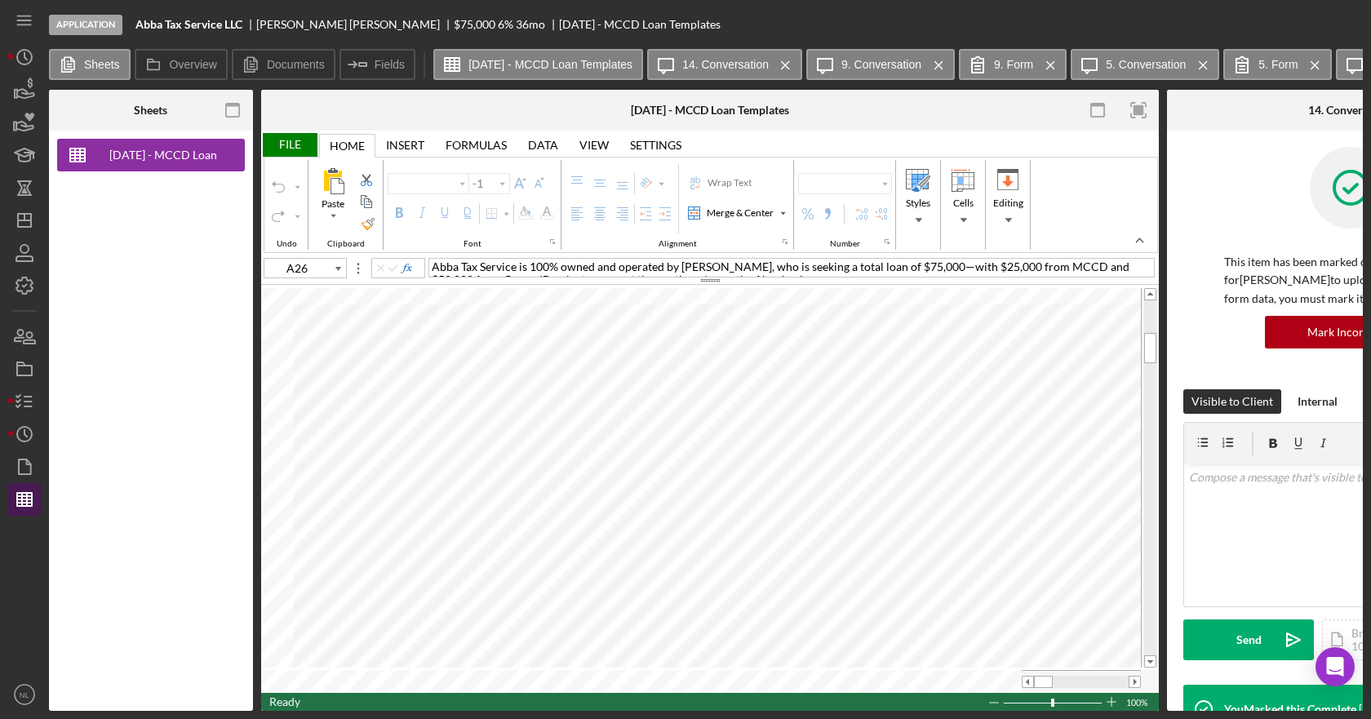
type input "Calibri"
type input "11"
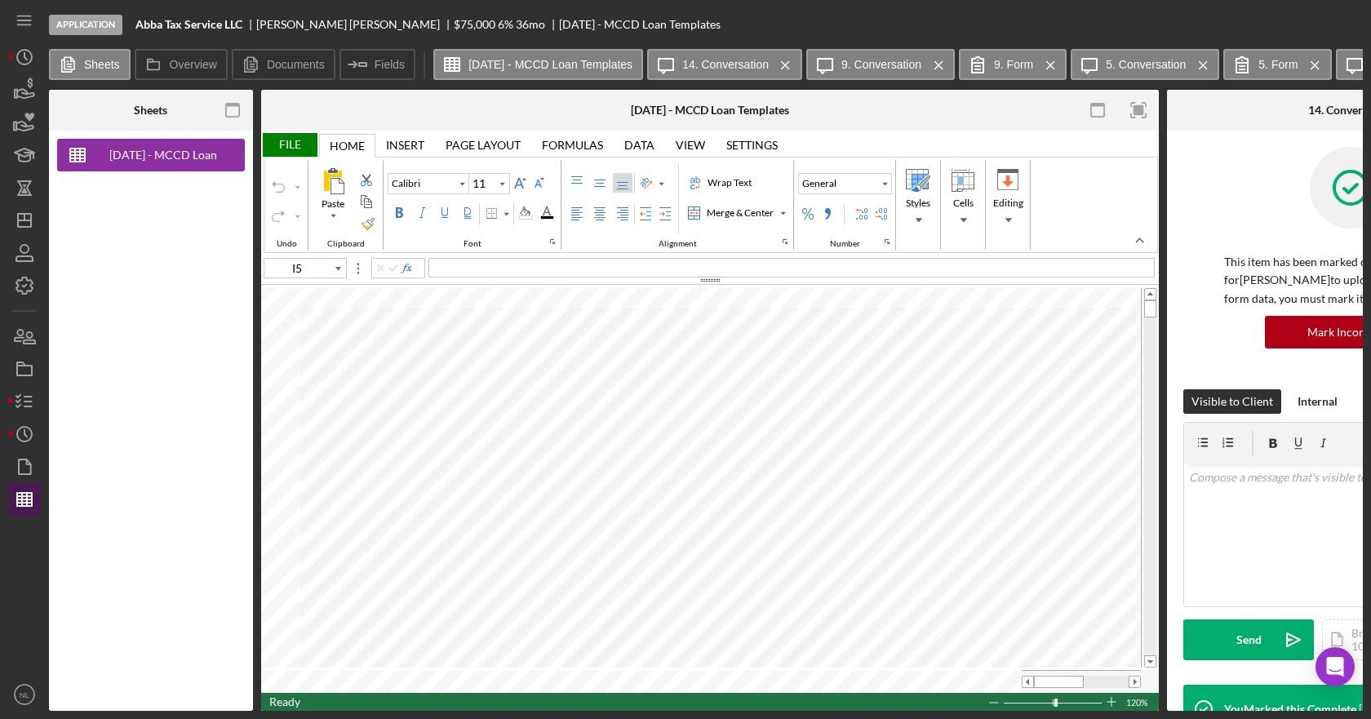
type input "J14"
type input "Arial"
type input "8"
type input "D13"
type input "D11"
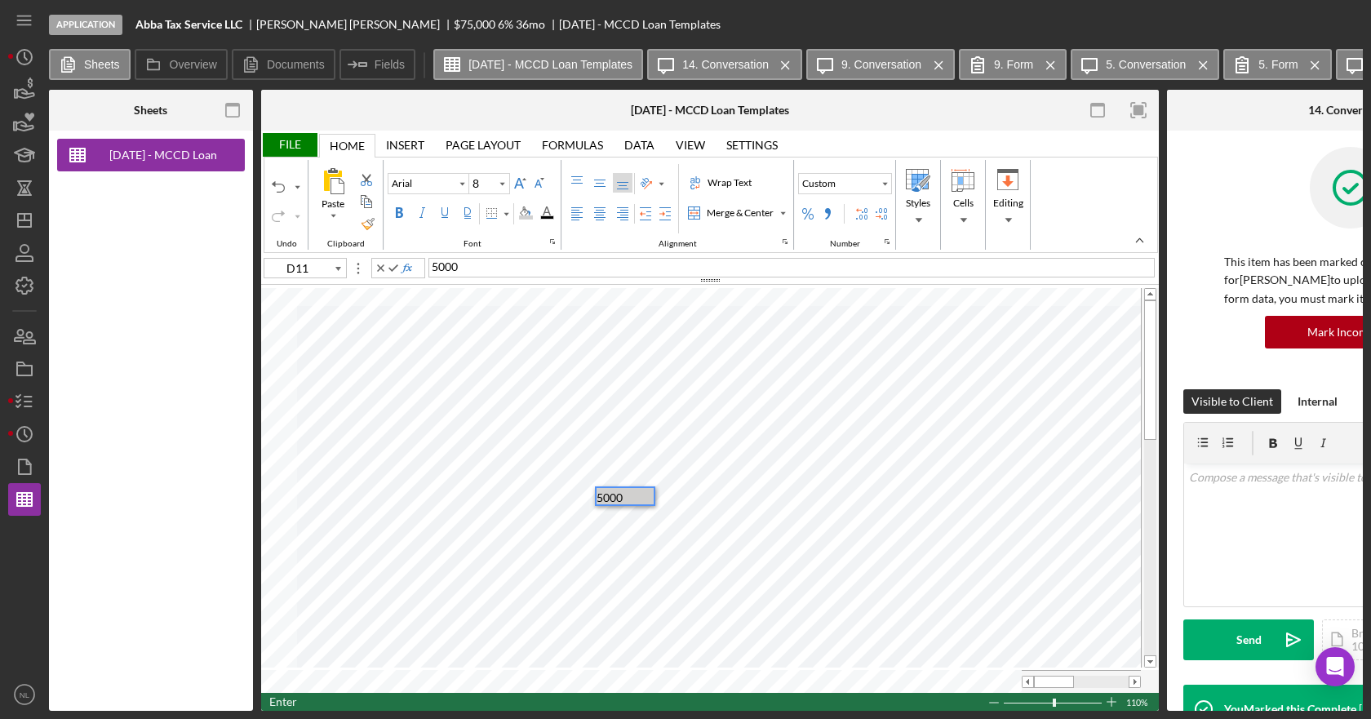
type input "D12"
type input "D13"
type input "D14"
type input "Calibri"
type input "11"
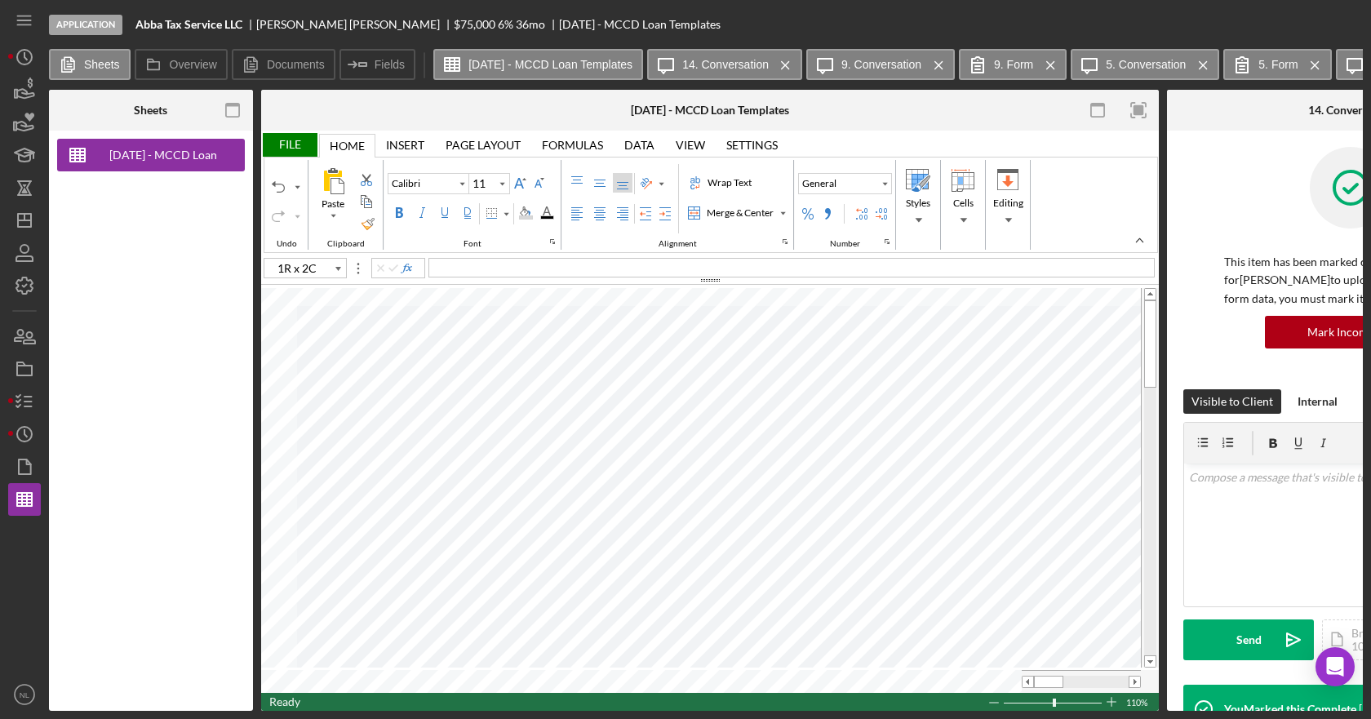
type input "G21"
click at [1137, 677] on span at bounding box center [1134, 682] width 11 height 11
click at [1028, 677] on span at bounding box center [1028, 682] width 11 height 11
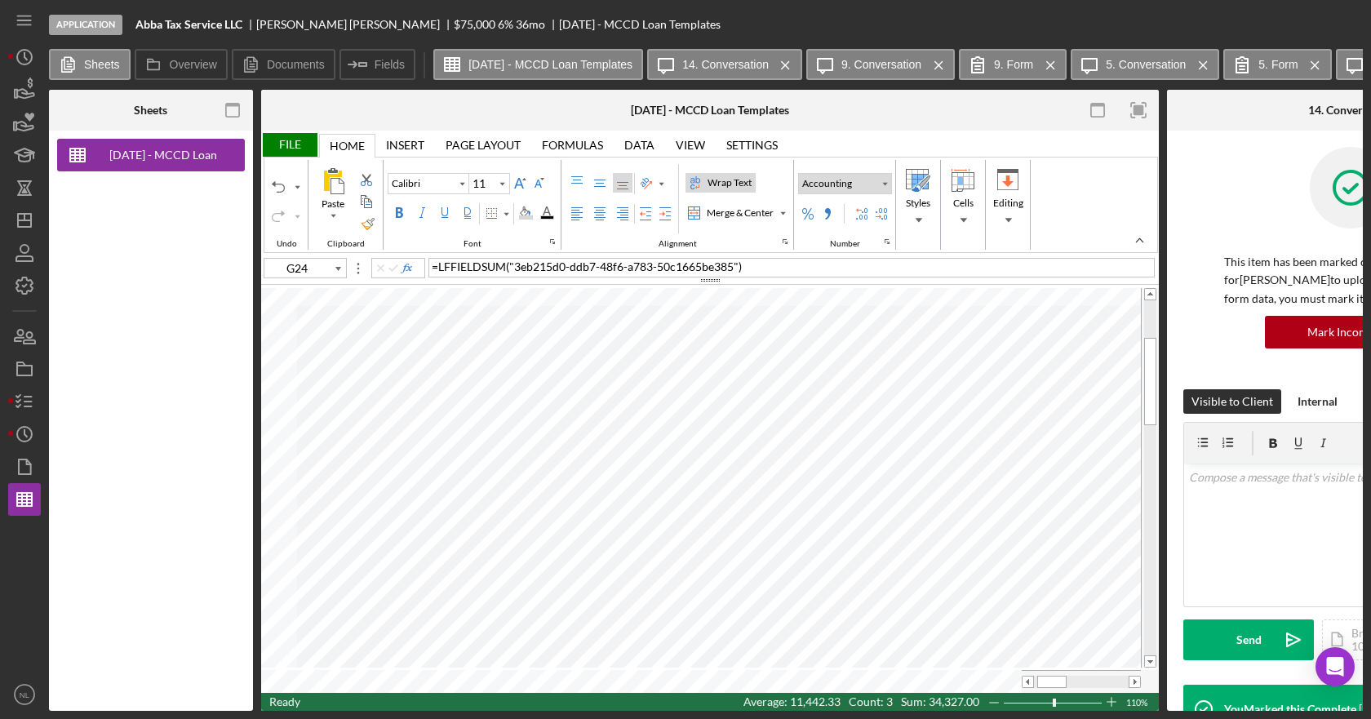
click at [837, 185] on div "Accounting" at bounding box center [827, 183] width 56 height 15
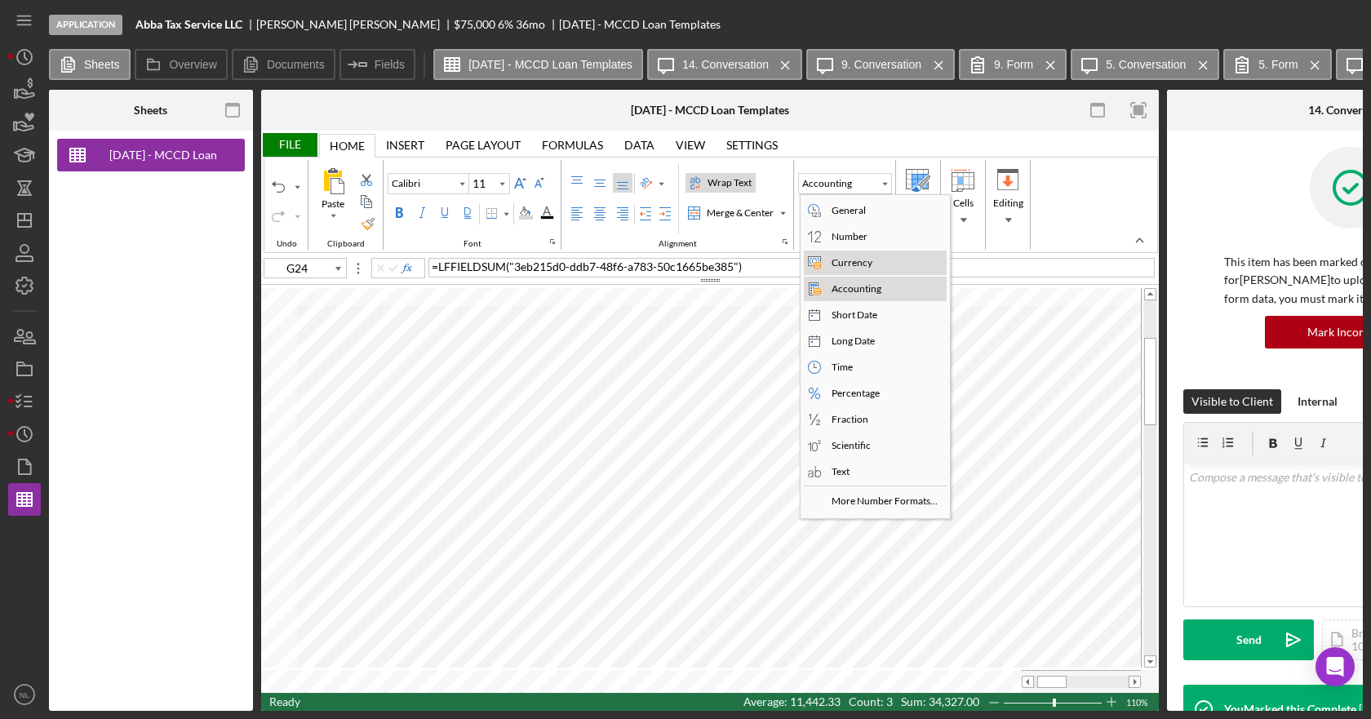
click at [831, 264] on div "Currency" at bounding box center [851, 262] width 47 height 15
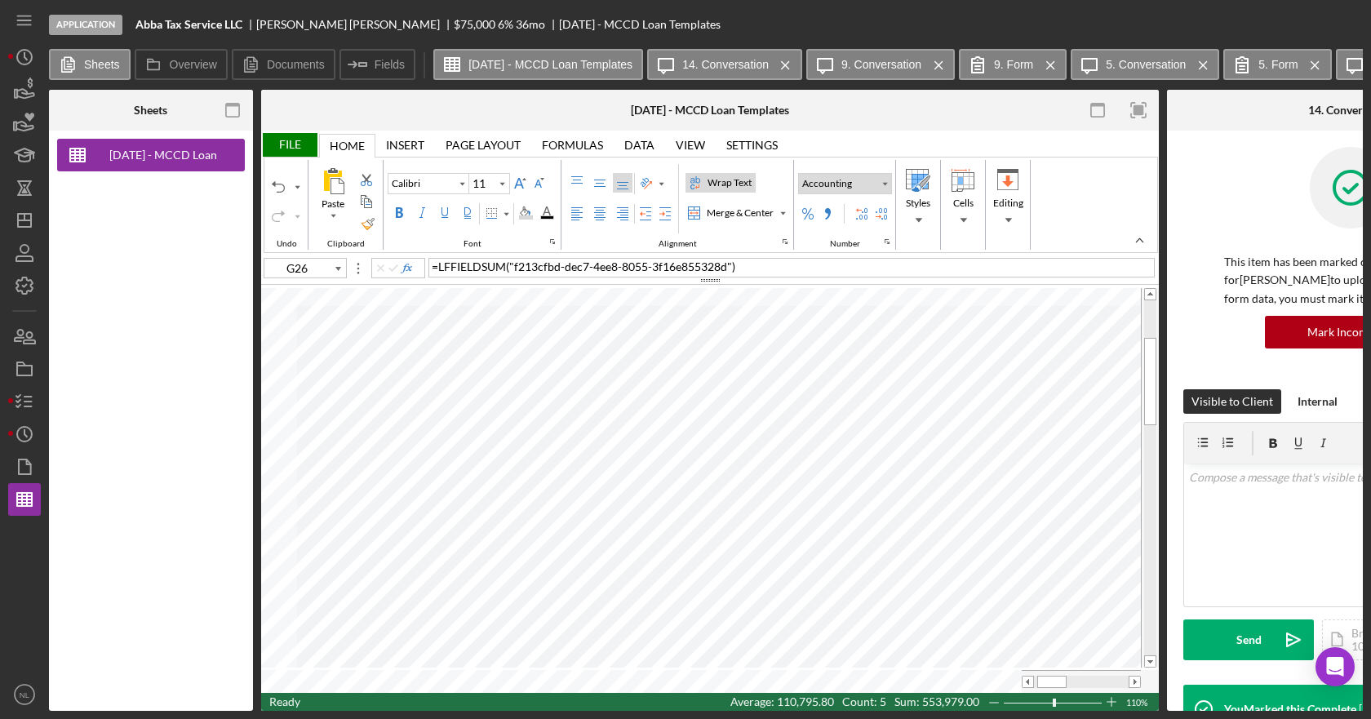
click at [868, 187] on button "Accounting" at bounding box center [845, 183] width 94 height 21
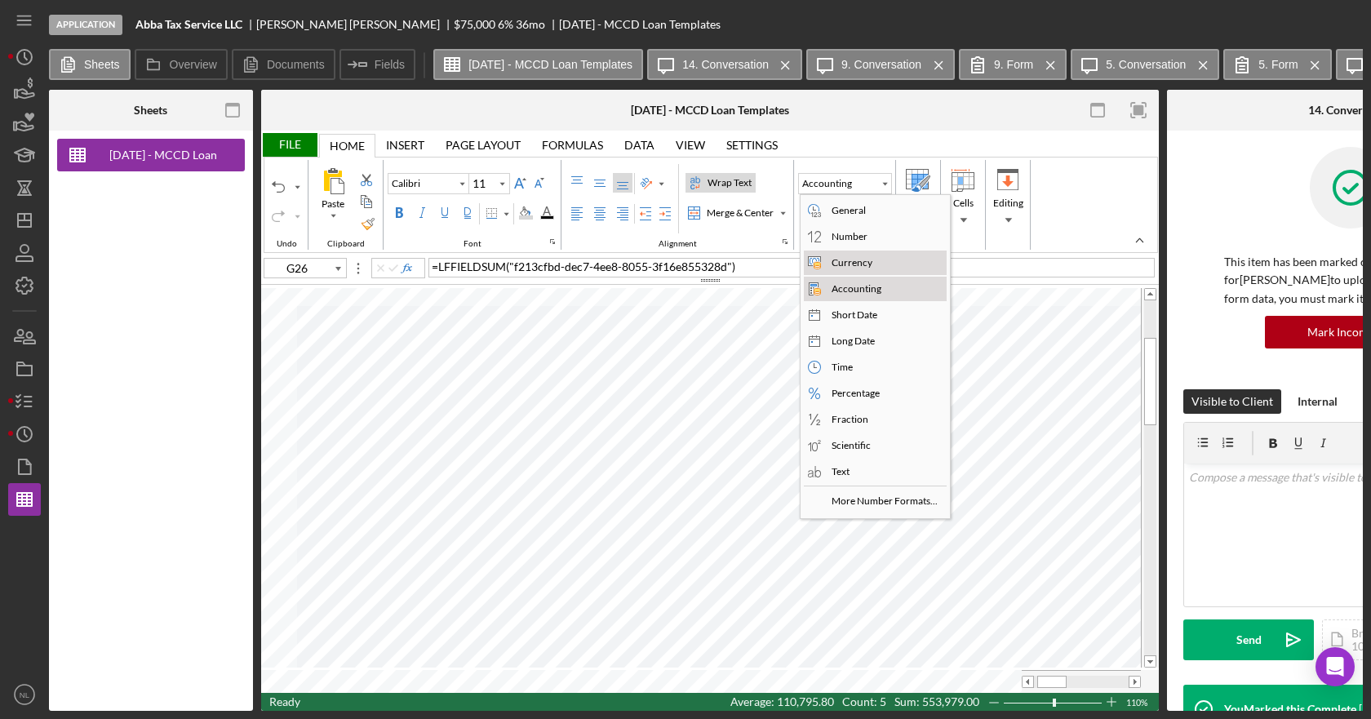
click at [858, 264] on div "Currency" at bounding box center [851, 262] width 47 height 15
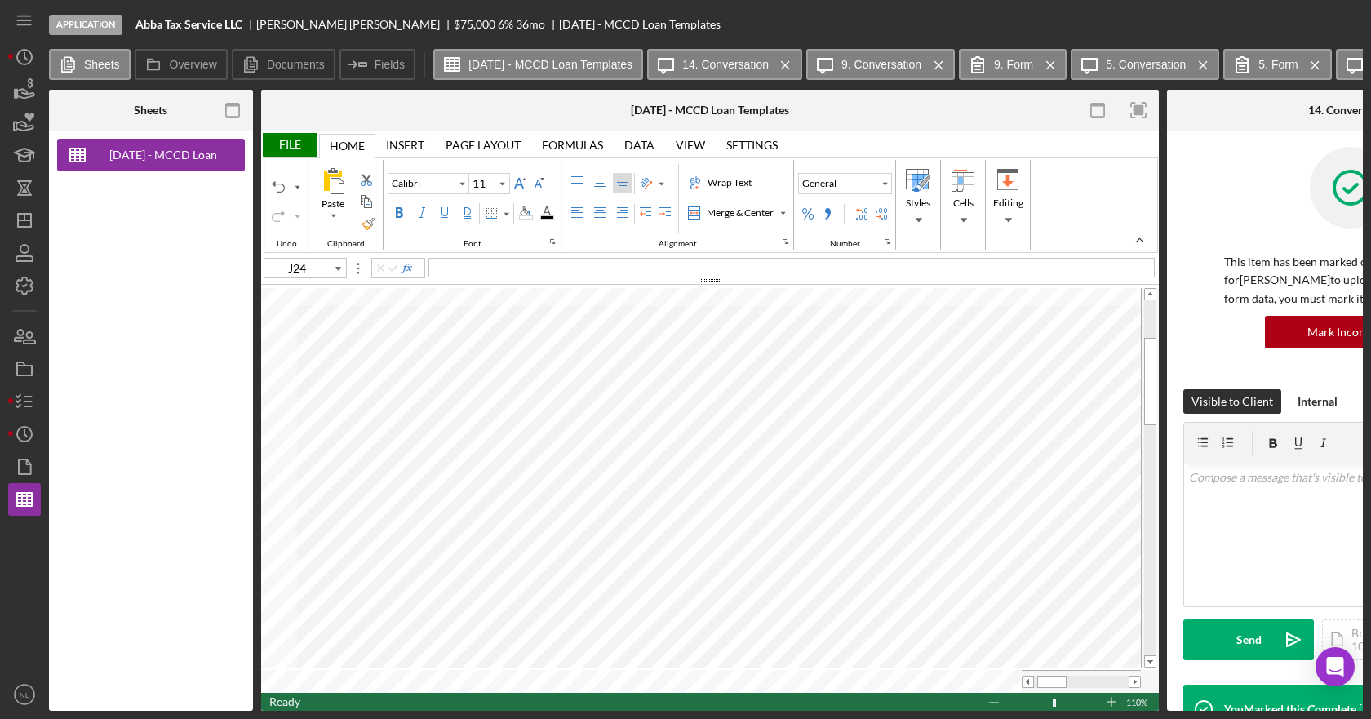
type input "G25"
type input "H25"
type input "I25"
type input "G25"
type input "H25"
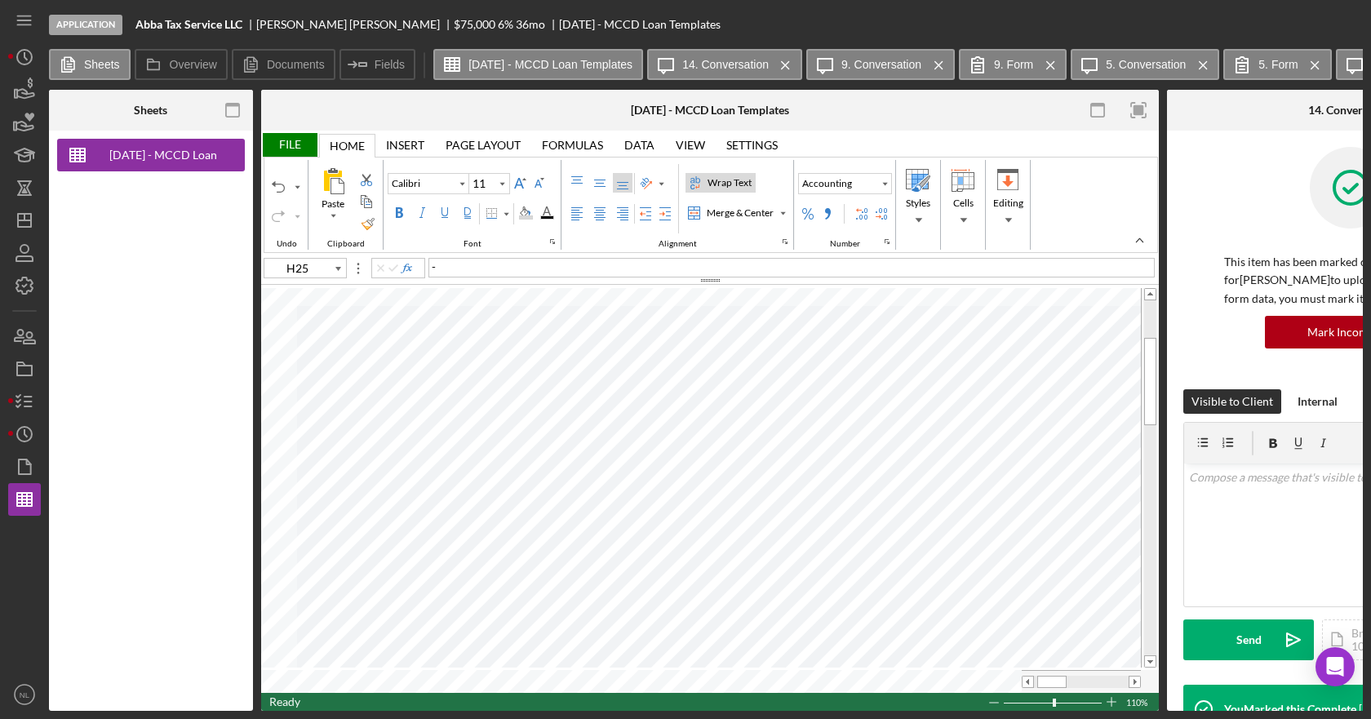
type input "I25"
type input "I27"
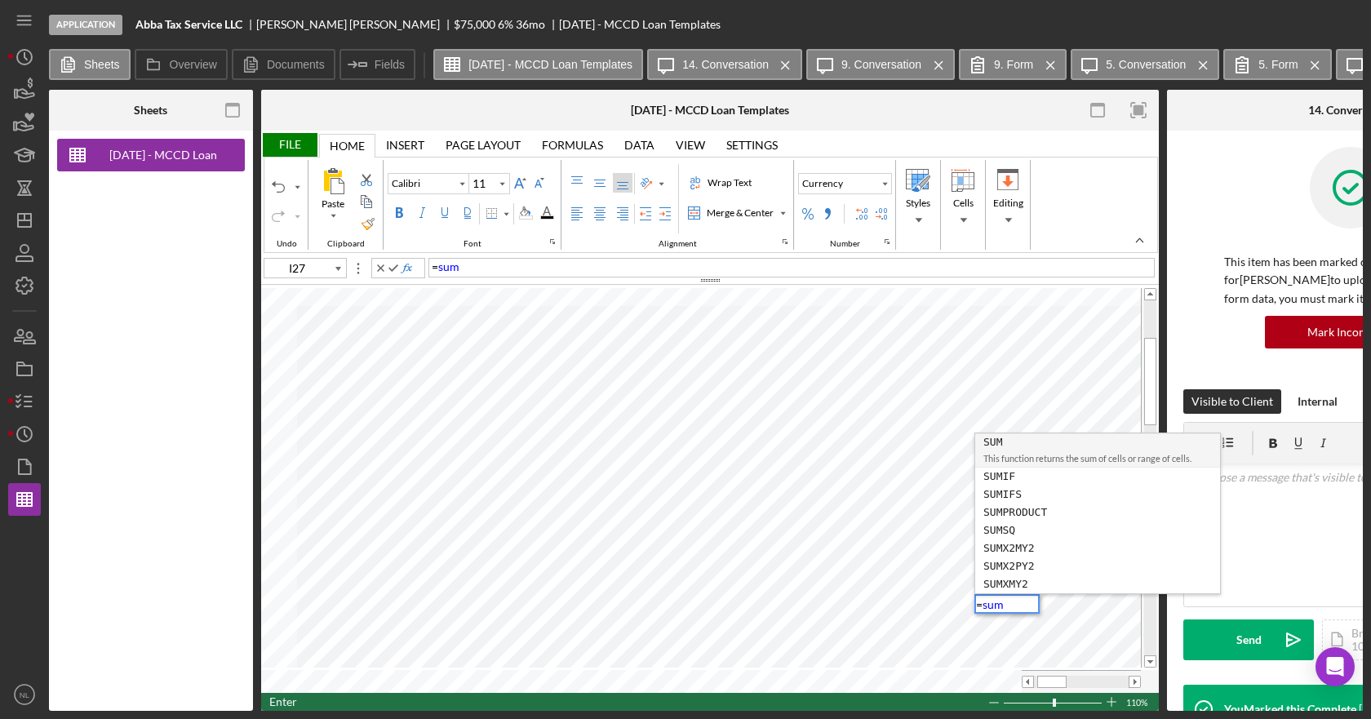
click at [1001, 449] on div "SUM" at bounding box center [1097, 442] width 229 height 18
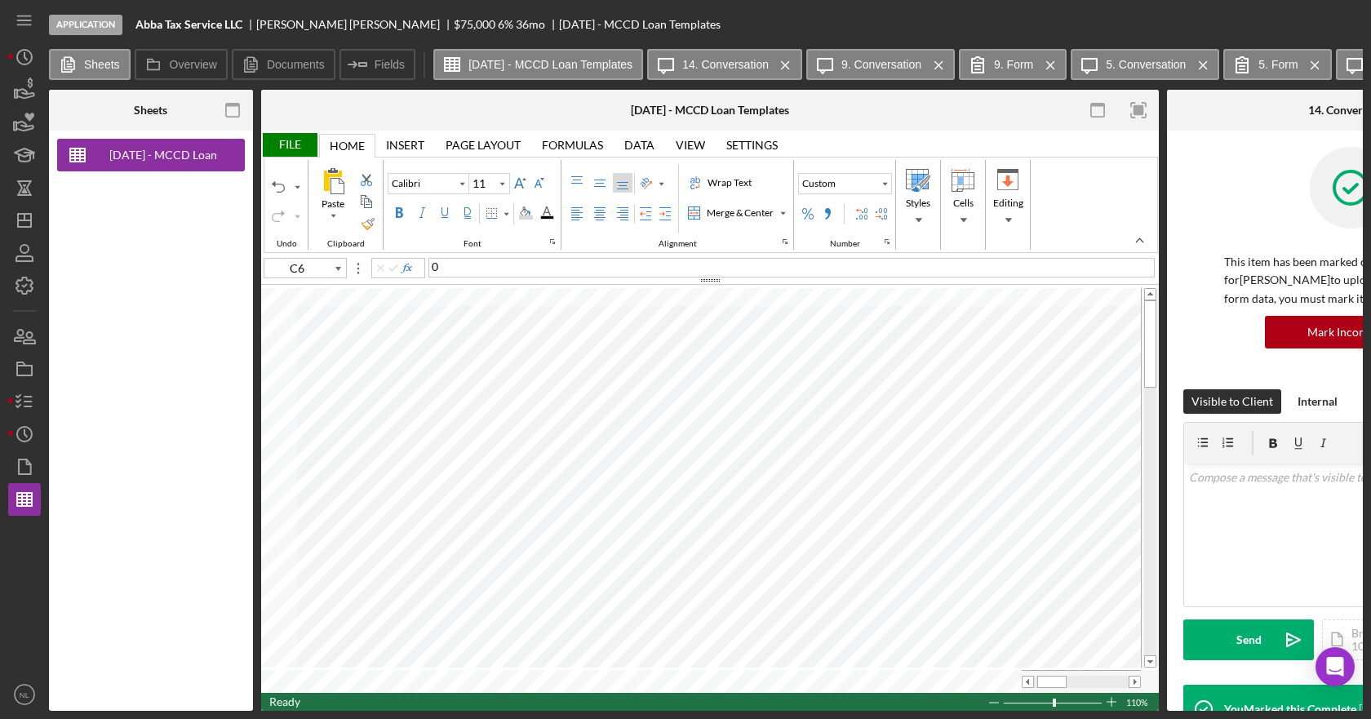
click at [299, 149] on div "File" at bounding box center [289, 145] width 56 height 24
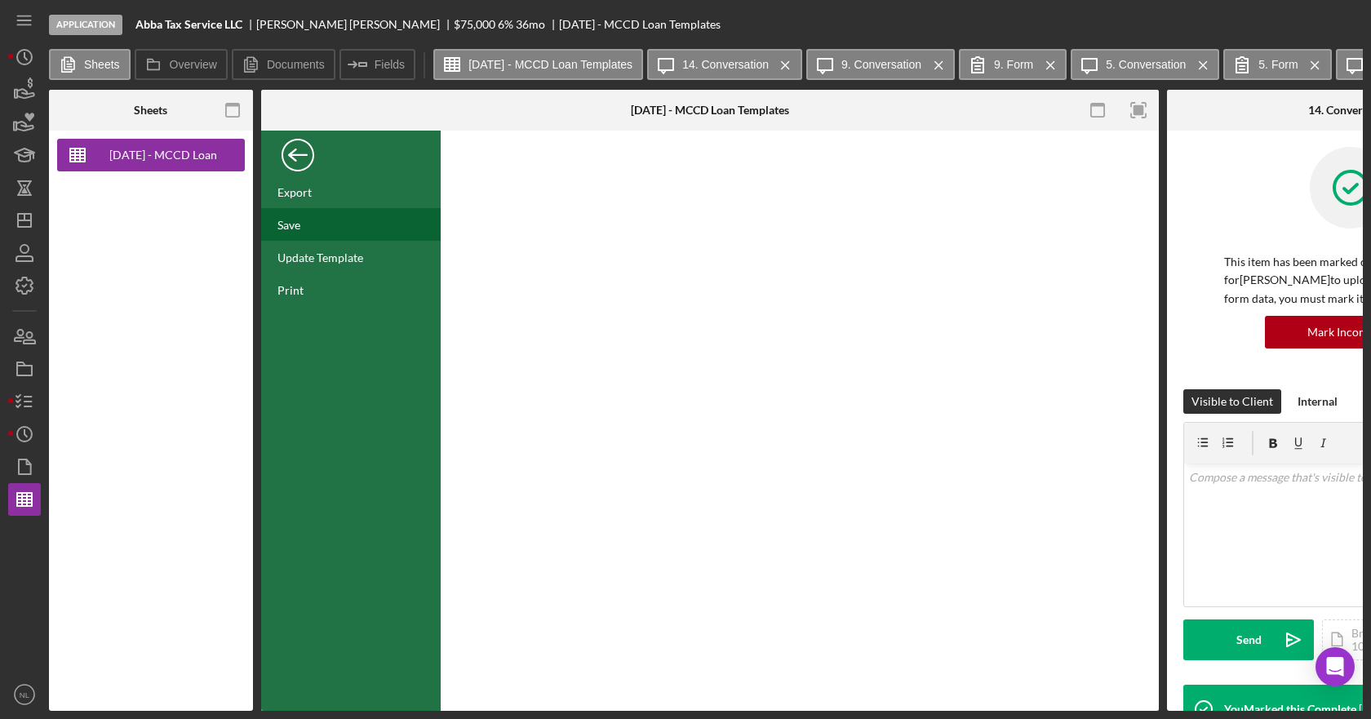
click at [293, 215] on div "Save" at bounding box center [351, 224] width 180 height 33
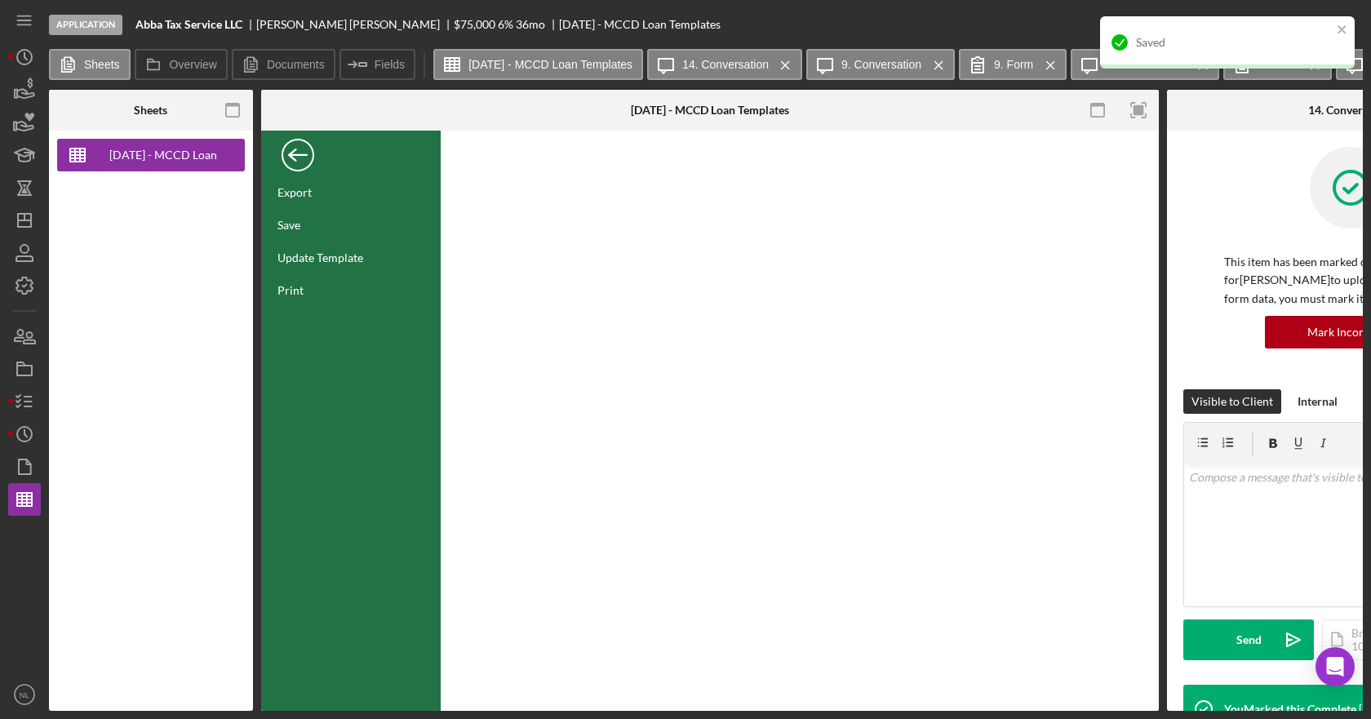
click at [299, 162] on div "Back" at bounding box center [298, 151] width 33 height 33
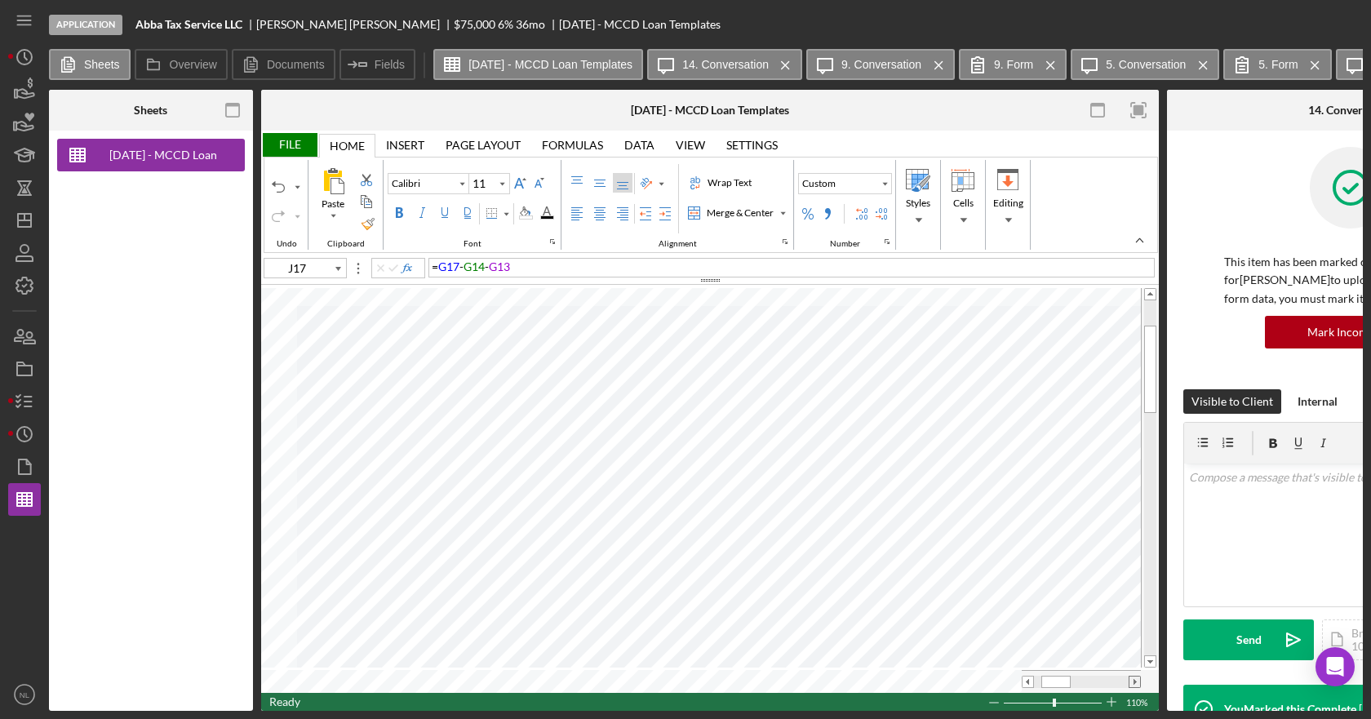
click at [1133, 677] on span at bounding box center [1134, 682] width 11 height 11
type input "G11"
click at [619, 220] on div "Right Align" at bounding box center [622, 213] width 13 height 13
click at [600, 221] on label "Center Align" at bounding box center [600, 214] width 20 height 20
click at [623, 220] on div "Right Align" at bounding box center [622, 213] width 13 height 13
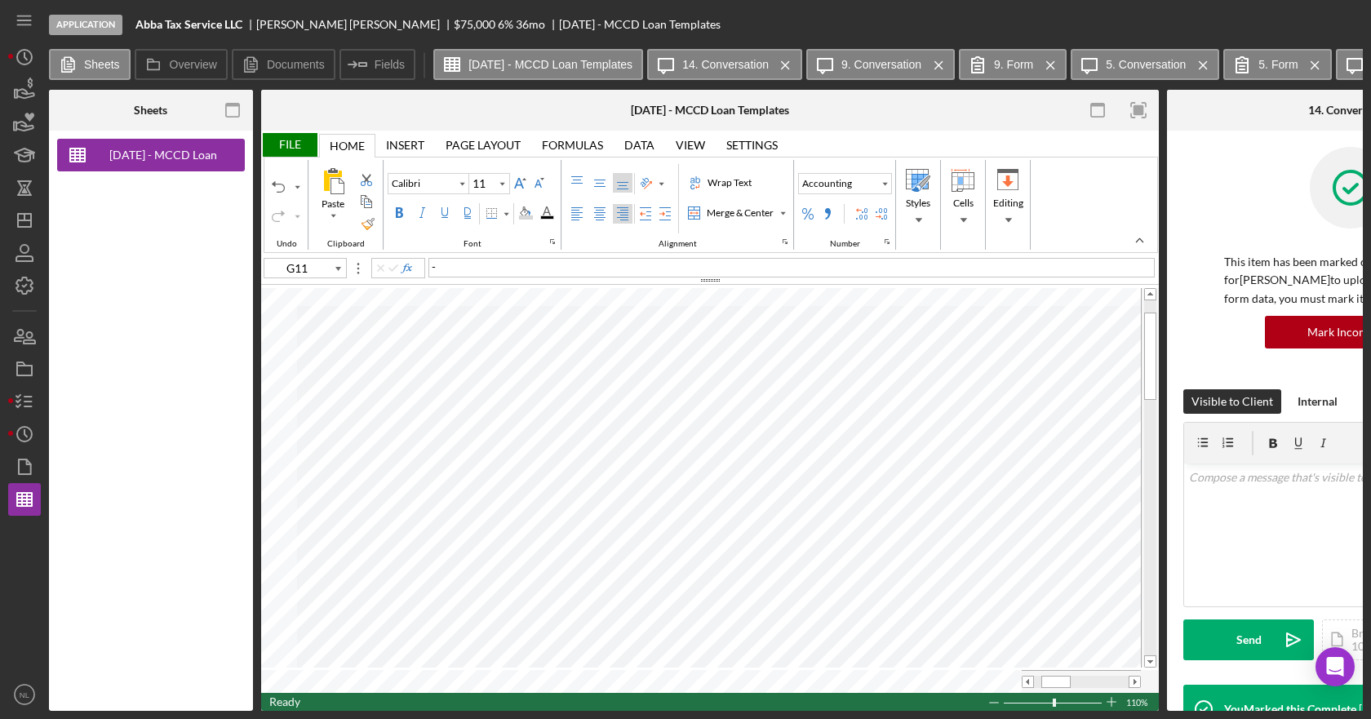
type input "G13"
click at [516, 268] on div "= G17 - G14 - G13" at bounding box center [791, 268] width 726 height 20
click at [532, 264] on div "= G17 - G14 - G13" at bounding box center [791, 268] width 726 height 20
click at [503, 215] on div "Border" at bounding box center [506, 214] width 8 height 8
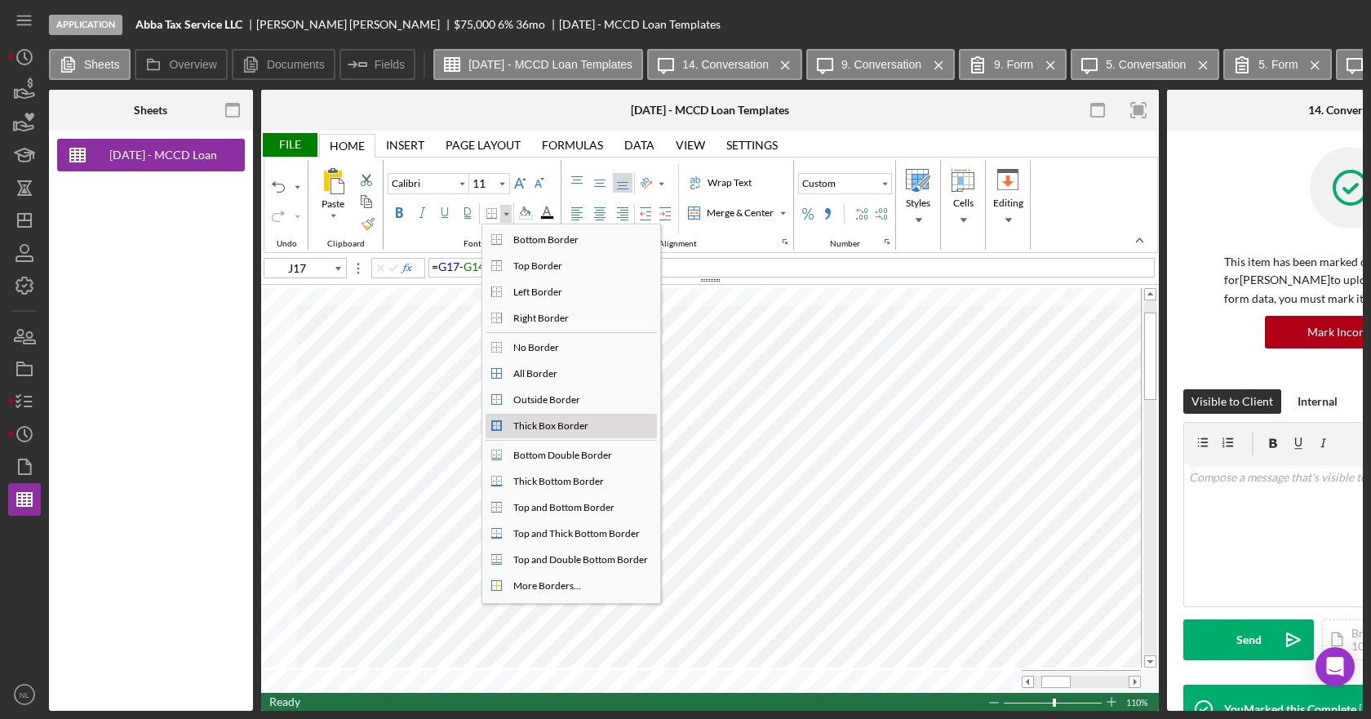
click at [546, 424] on div "Thick Box Border" at bounding box center [551, 426] width 82 height 15
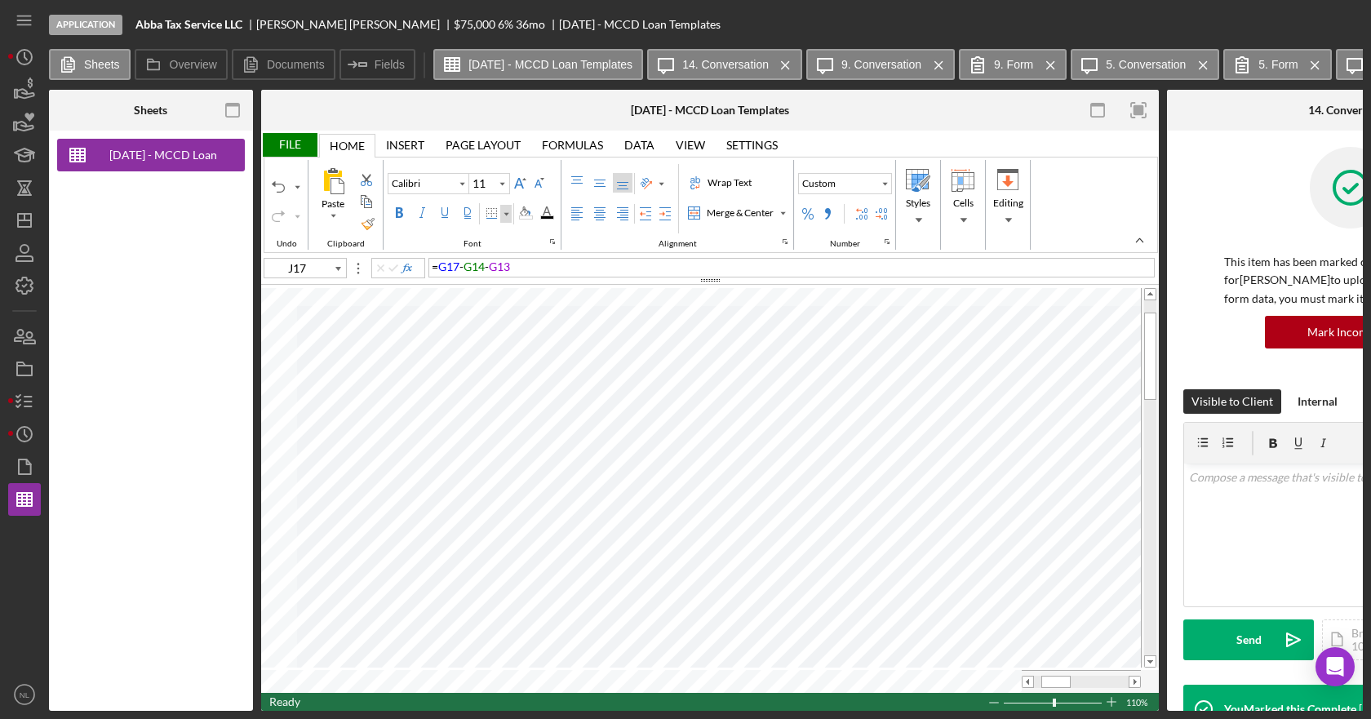
click at [504, 213] on div "Border" at bounding box center [506, 214] width 8 height 8
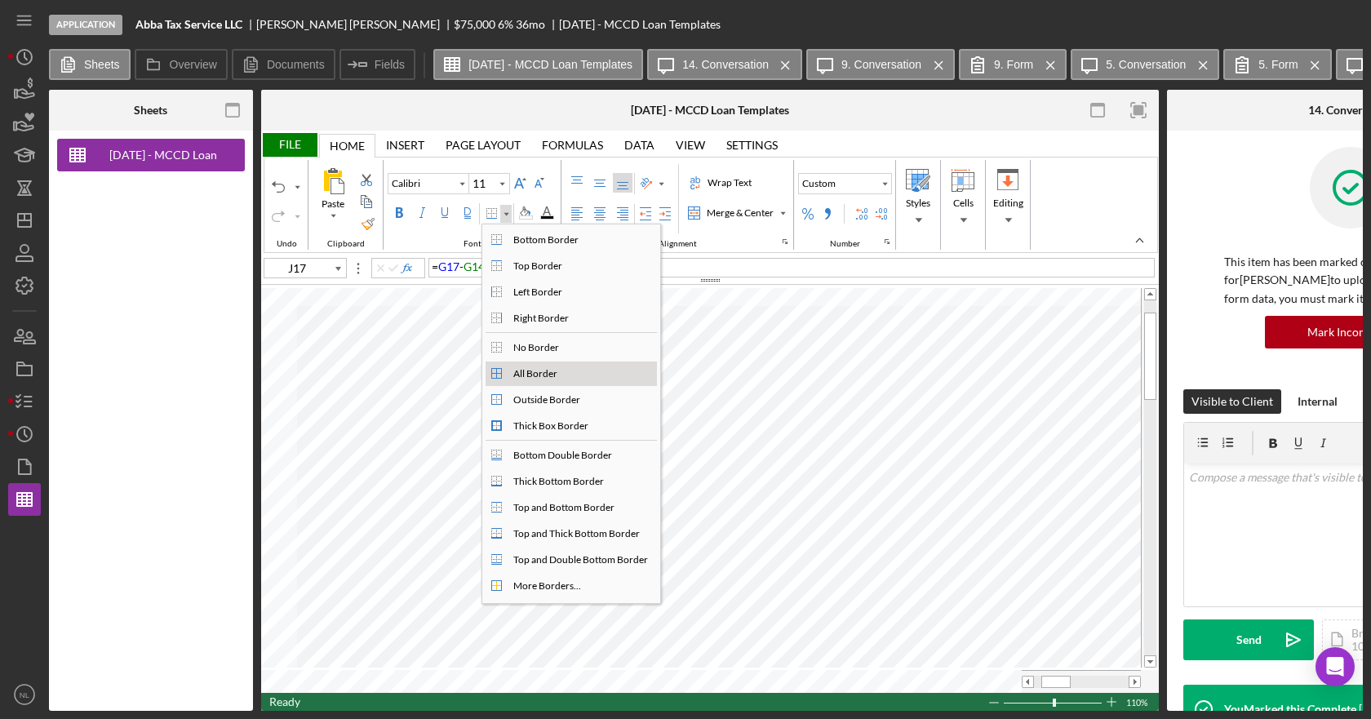
click at [558, 376] on div "All Border" at bounding box center [535, 373] width 51 height 15
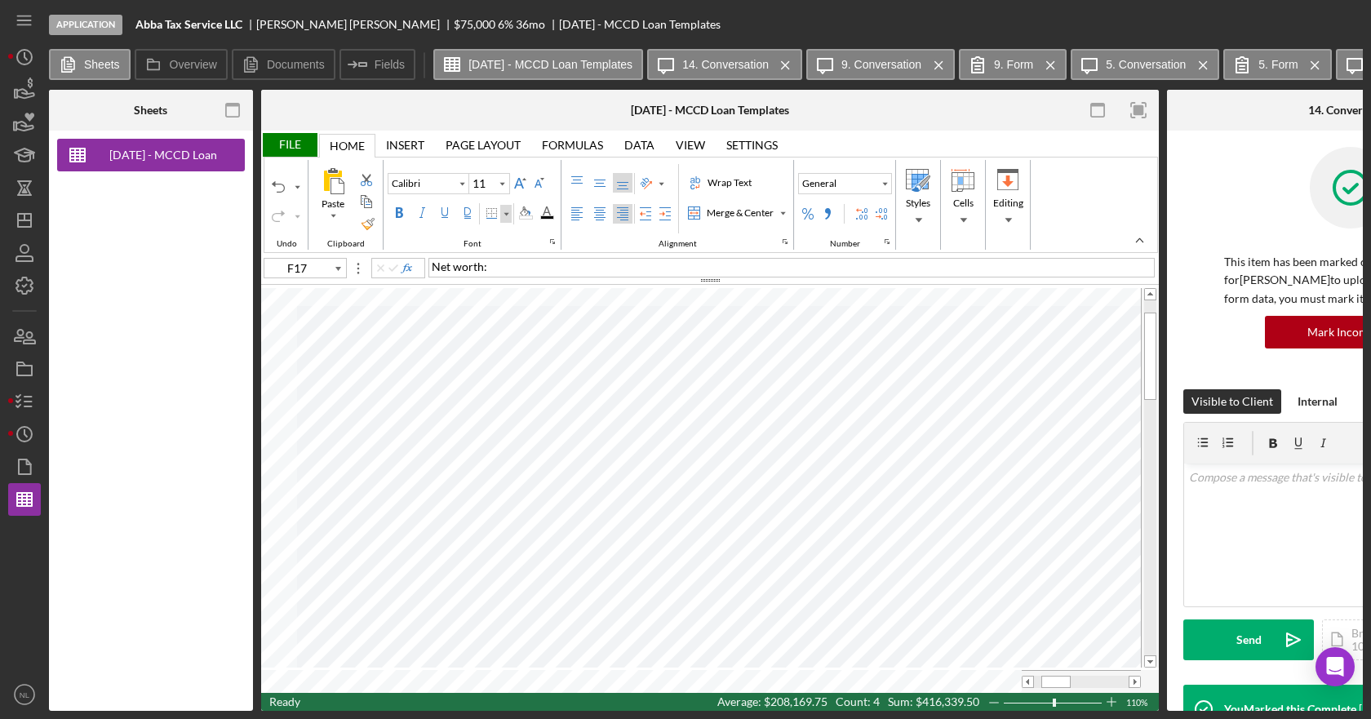
click at [508, 212] on div "Border" at bounding box center [506, 214] width 8 height 8
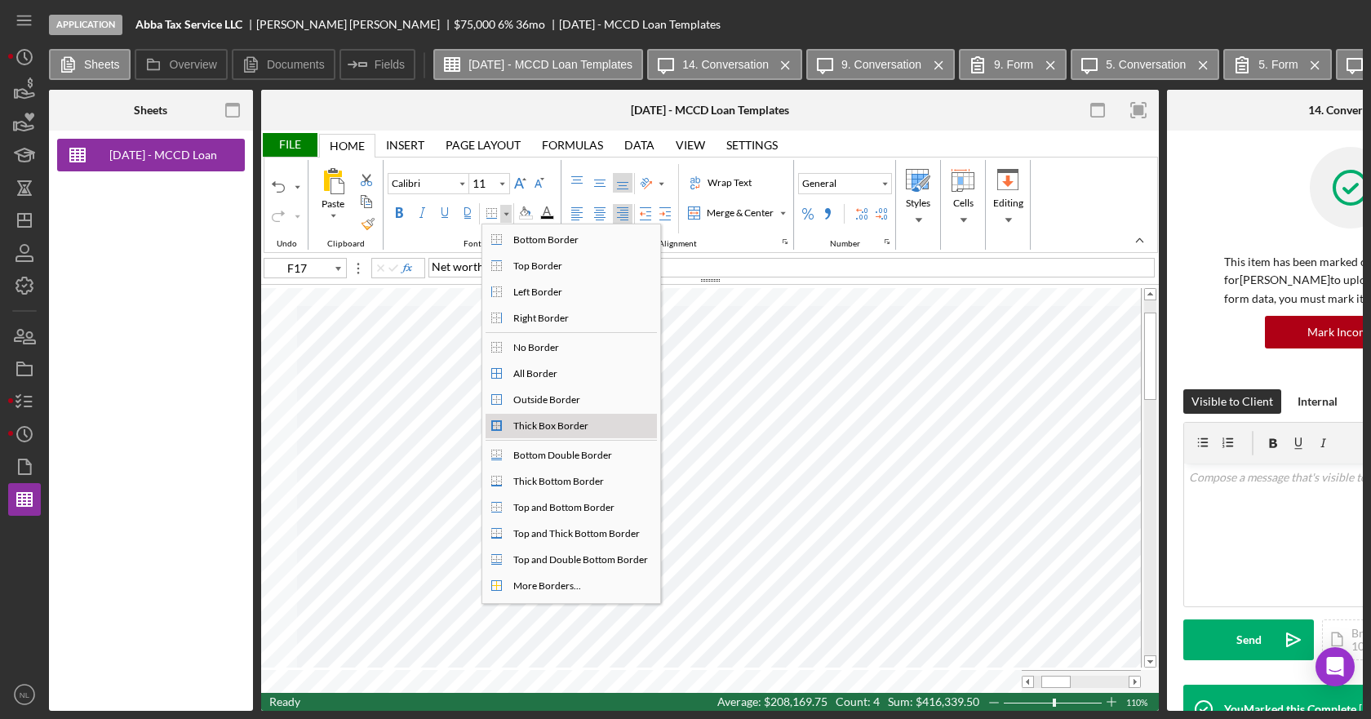
click at [552, 419] on div "Thick Box Border" at bounding box center [551, 426] width 82 height 15
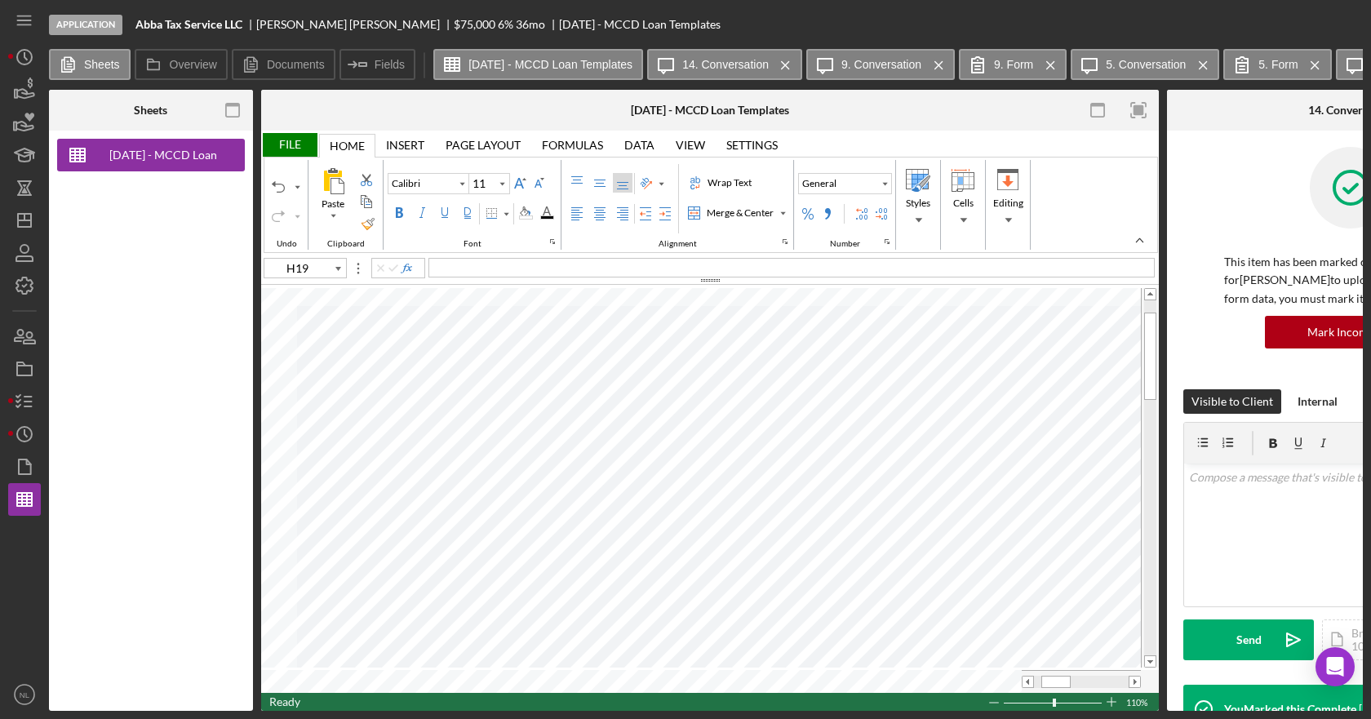
type input "I18"
click at [1031, 680] on span at bounding box center [1028, 682] width 11 height 11
click at [307, 145] on div "File" at bounding box center [289, 145] width 56 height 24
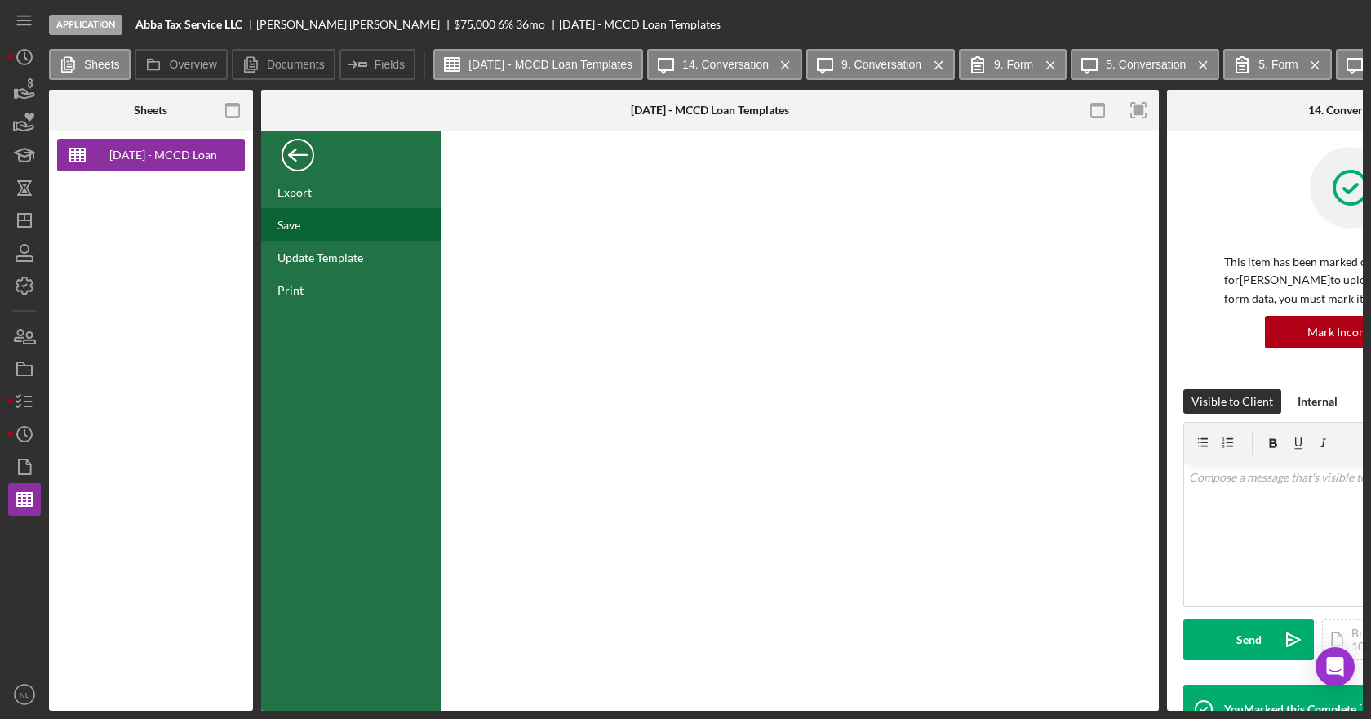
click at [315, 225] on div "Save" at bounding box center [351, 224] width 180 height 33
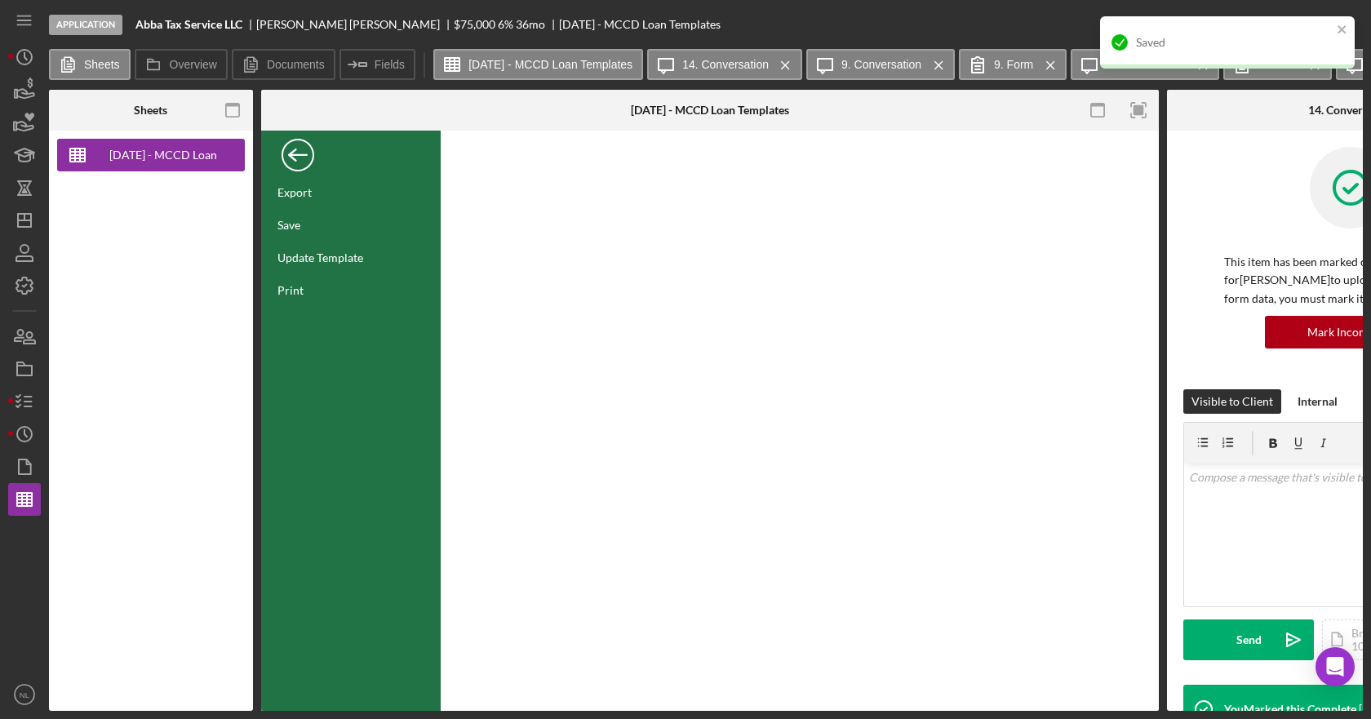
click at [307, 161] on div "Back" at bounding box center [298, 151] width 33 height 33
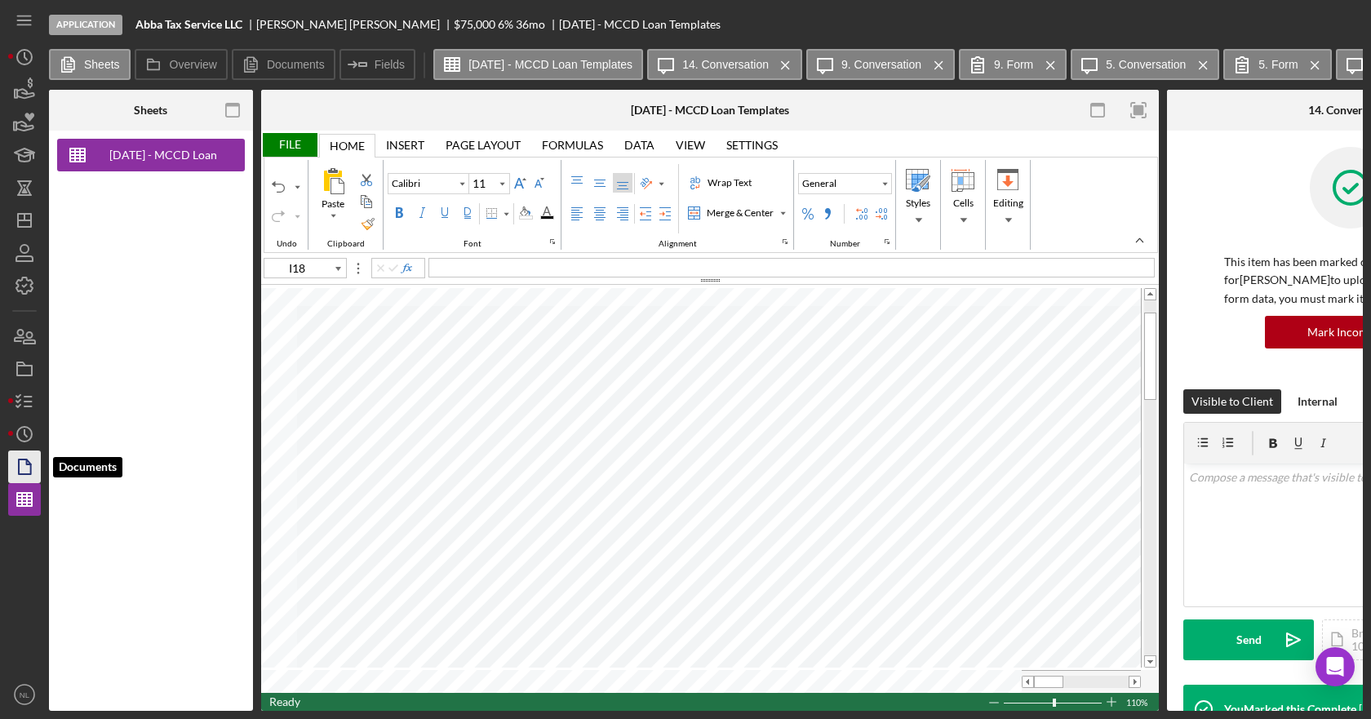
click at [28, 477] on icon "button" at bounding box center [24, 466] width 41 height 41
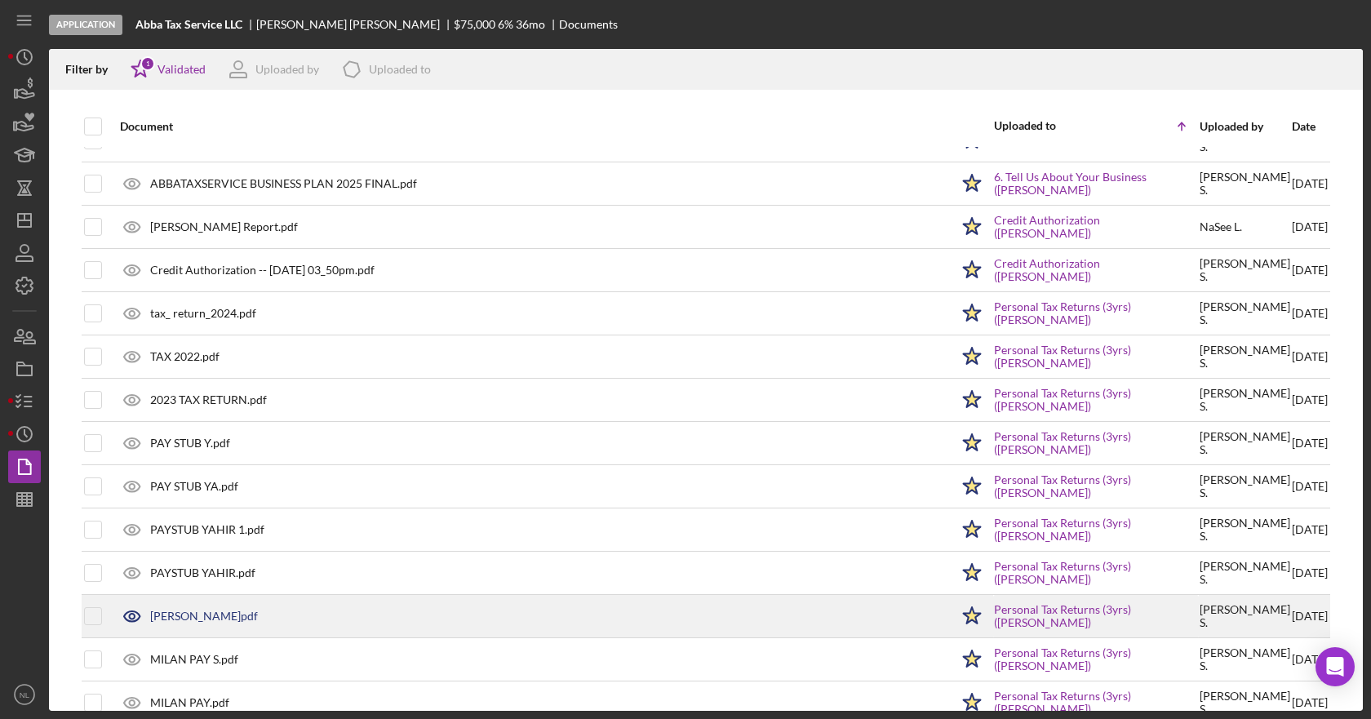
scroll to position [131, 0]
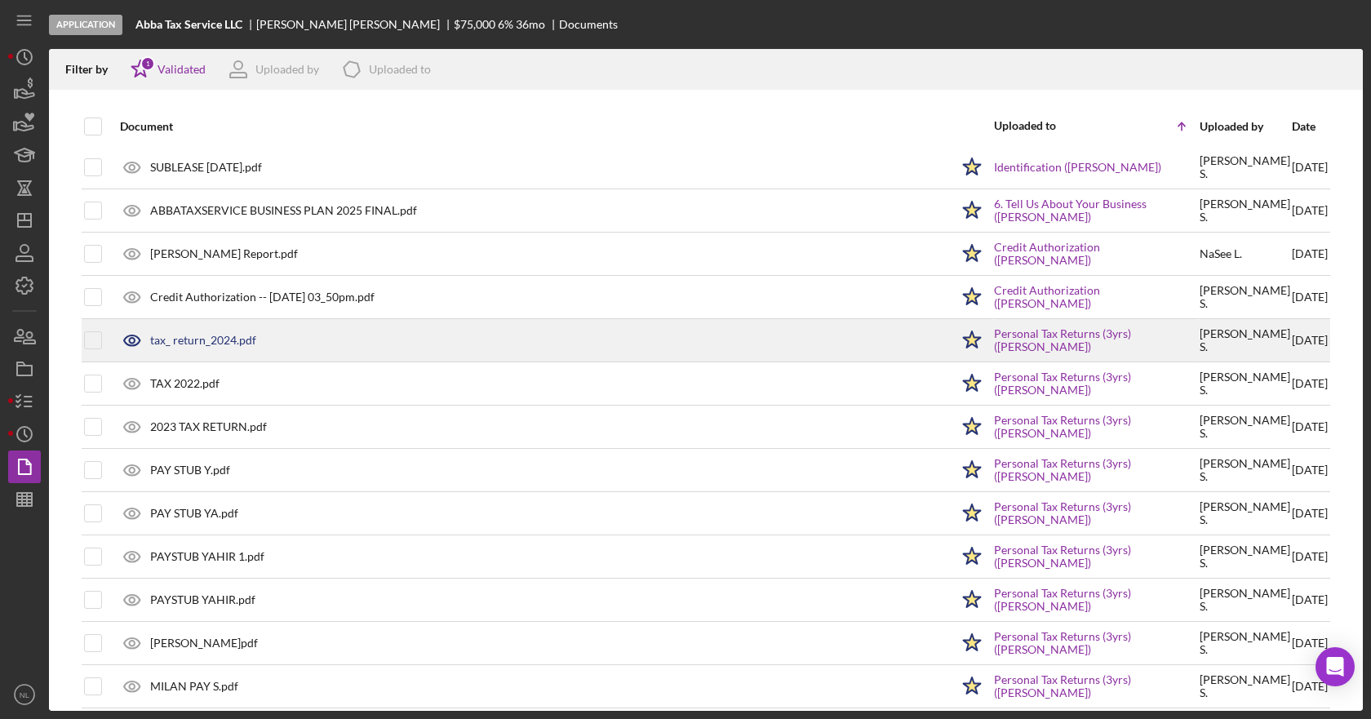
click at [224, 335] on div "tax_ return_2024.pdf" at bounding box center [203, 340] width 106 height 13
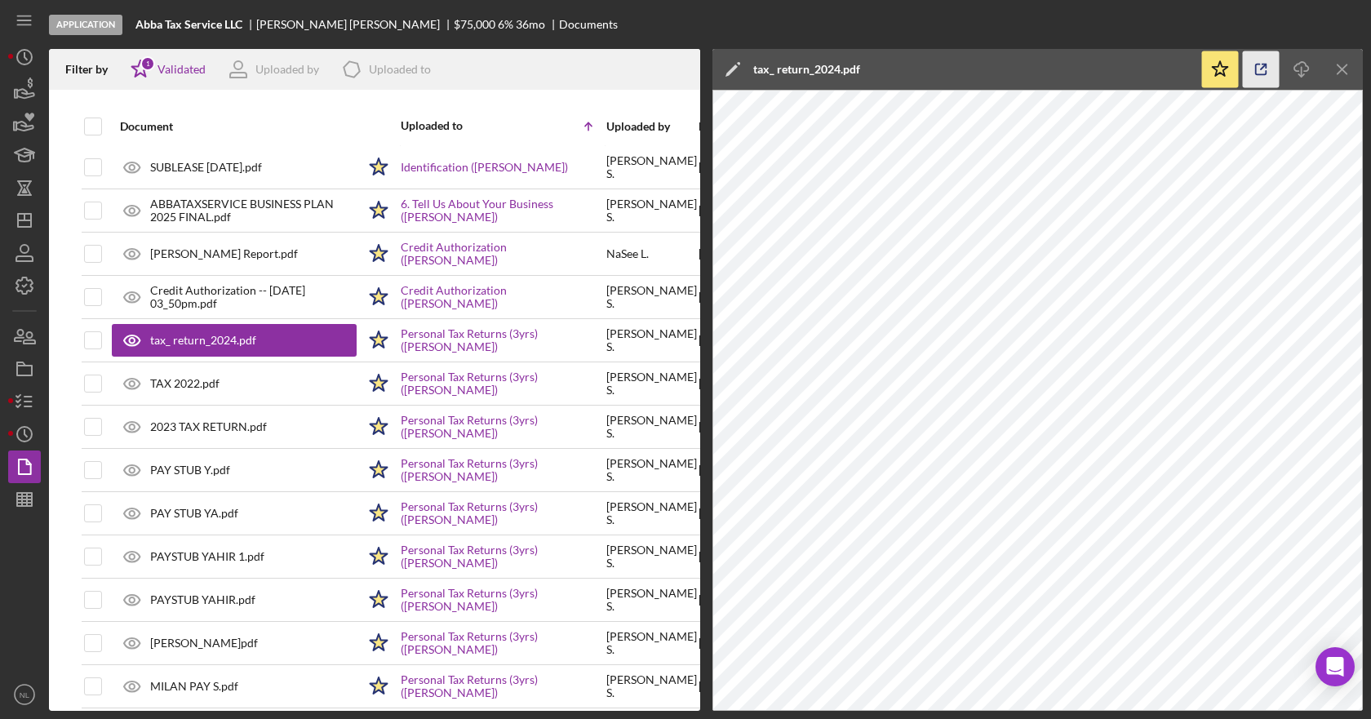
click at [1256, 75] on icon "button" at bounding box center [1261, 69] width 37 height 37
click at [24, 490] on icon "button" at bounding box center [24, 499] width 41 height 41
click at [16, 500] on icon "button" at bounding box center [24, 499] width 41 height 41
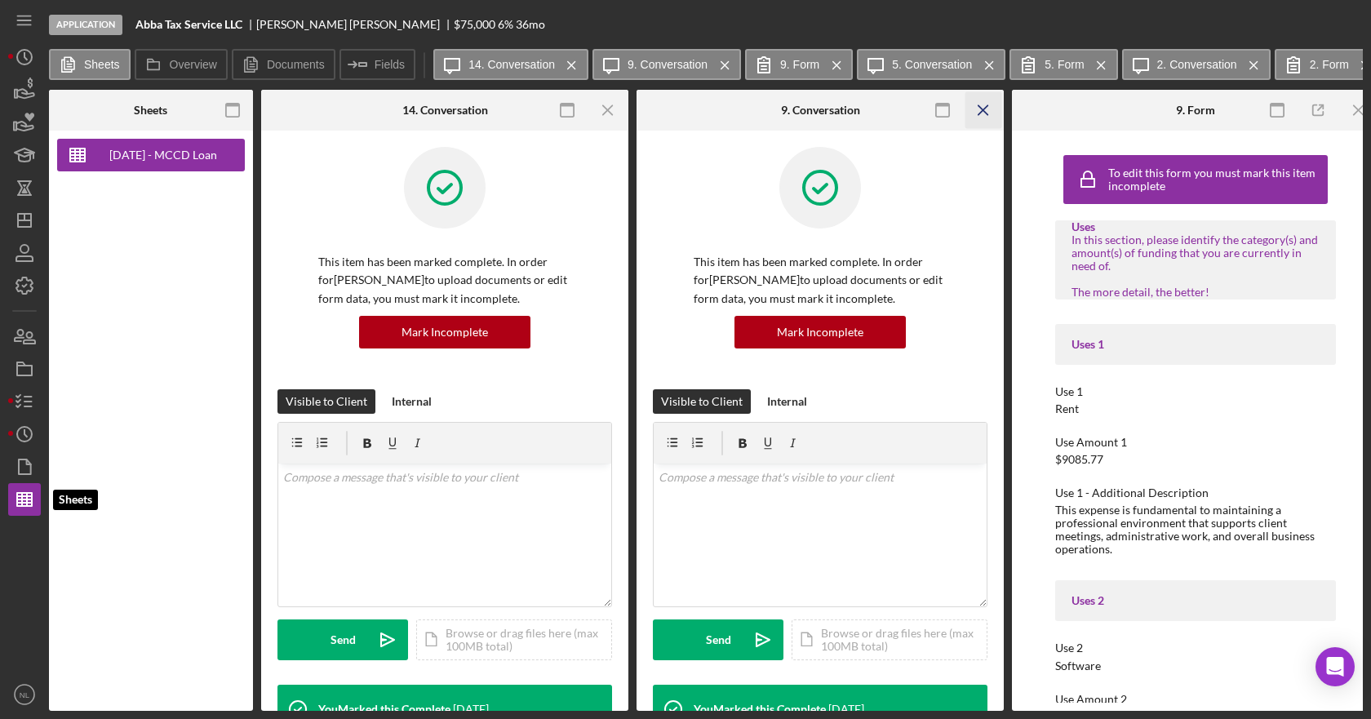
click at [983, 67] on icon "Icon/Menu Close" at bounding box center [989, 65] width 29 height 41
click at [988, 100] on icon "Icon/Menu Close" at bounding box center [983, 110] width 37 height 37
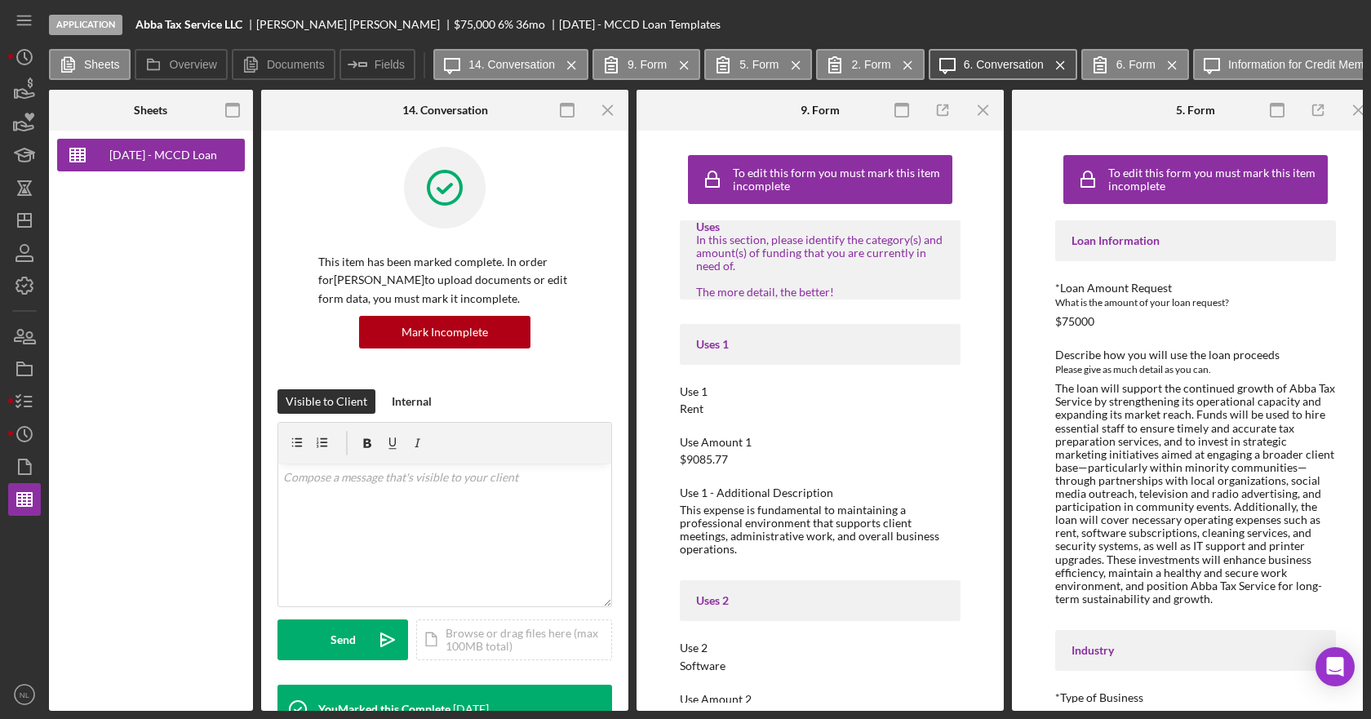
click at [911, 64] on icon "Icon/Menu Close" at bounding box center [908, 65] width 29 height 41
click at [799, 67] on icon "Icon/Menu Close" at bounding box center [796, 65] width 29 height 41
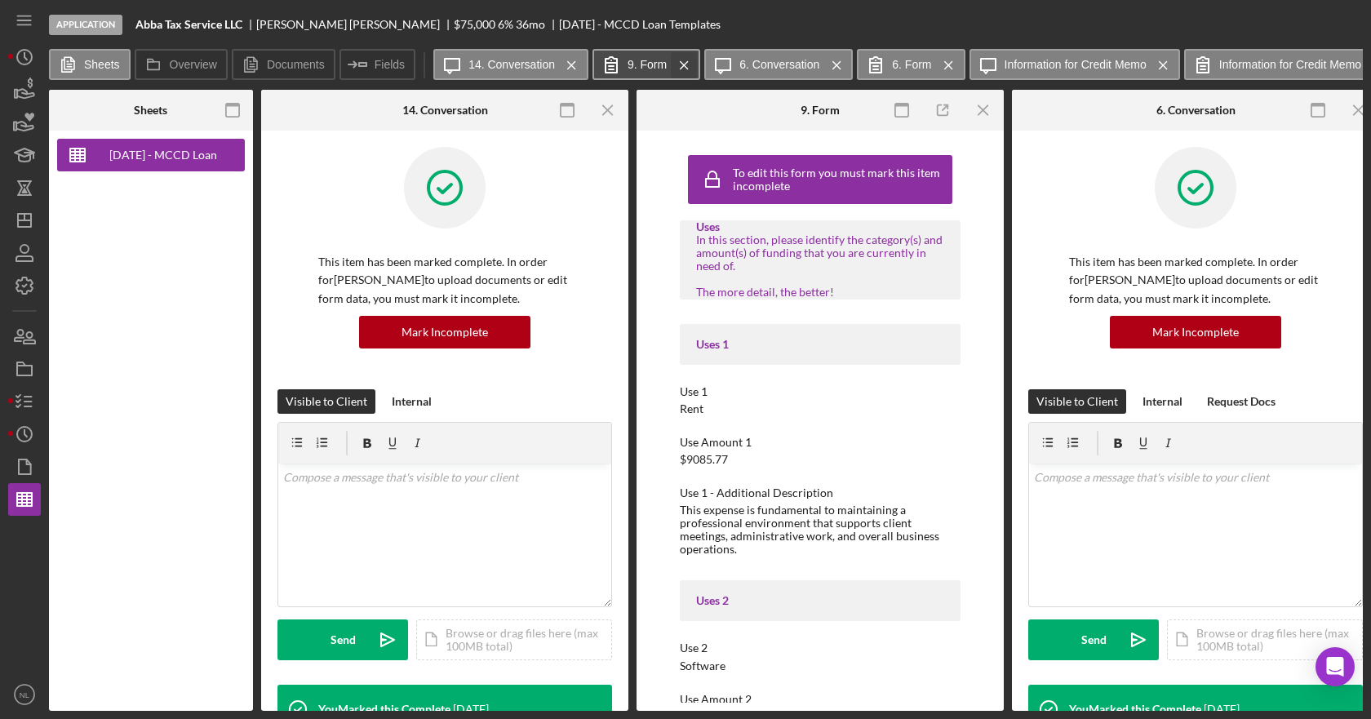
click at [683, 64] on line at bounding box center [683, 64] width 7 height 7
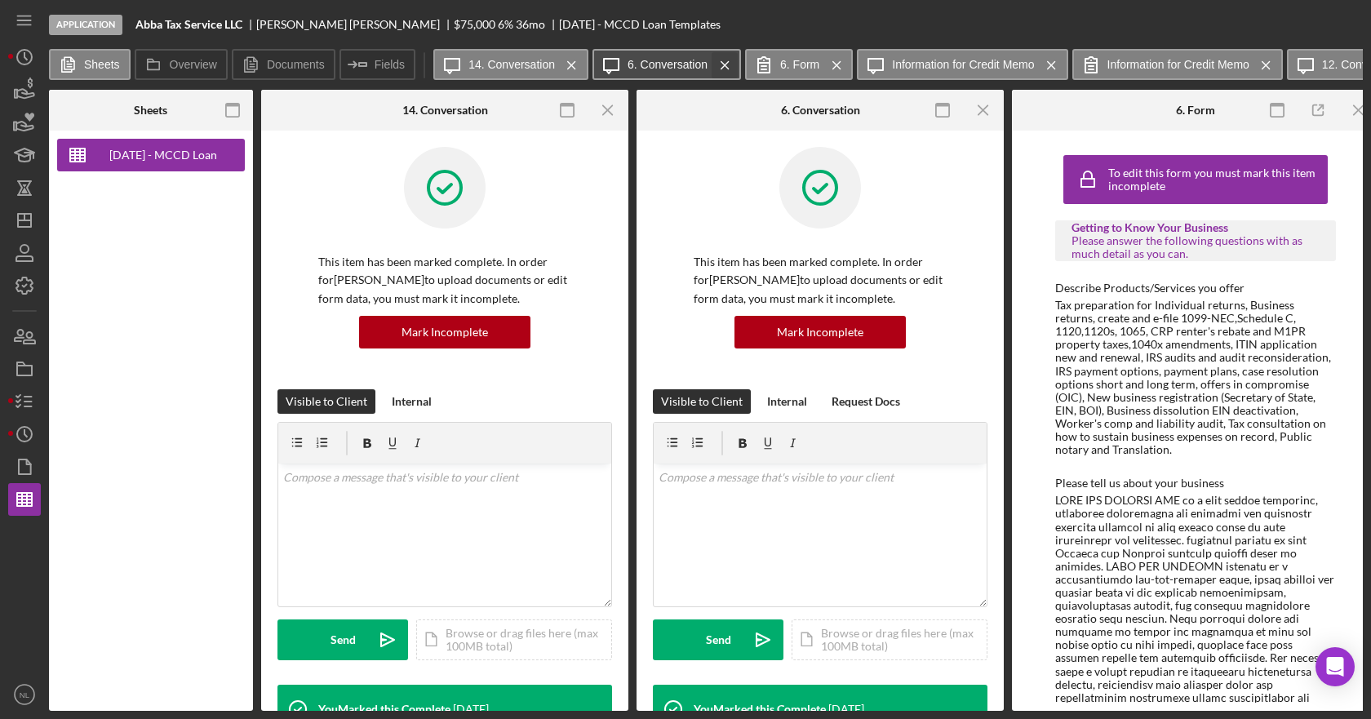
click at [724, 64] on line at bounding box center [724, 64] width 7 height 7
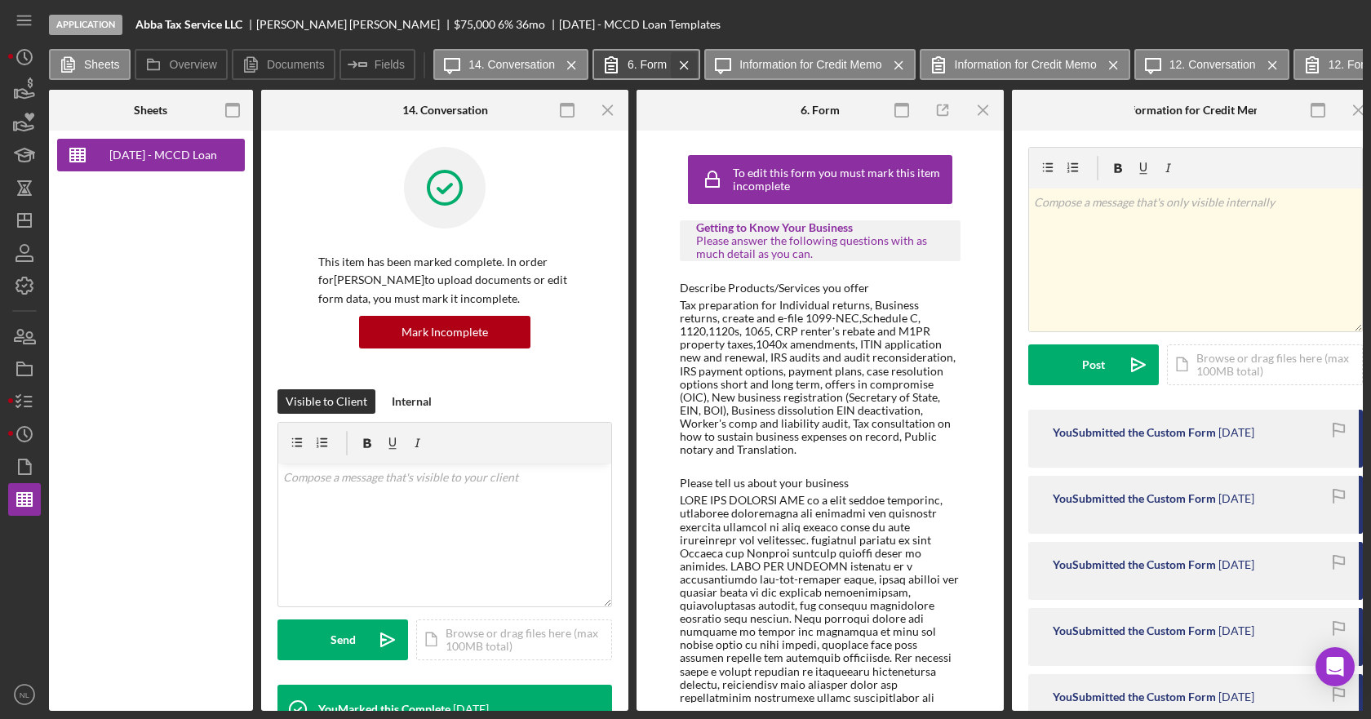
click at [681, 64] on icon "Icon/Menu Close" at bounding box center [684, 65] width 29 height 41
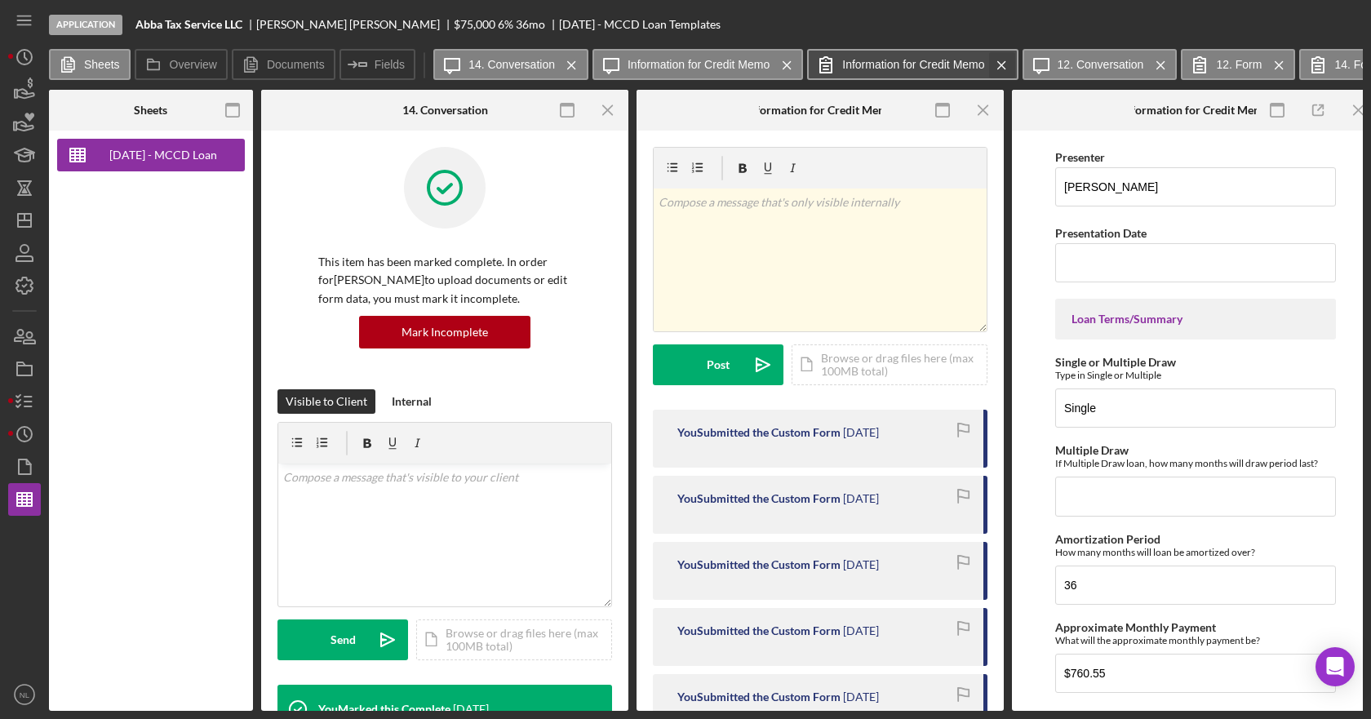
click at [782, 63] on icon "Icon/Menu Close" at bounding box center [787, 65] width 29 height 41
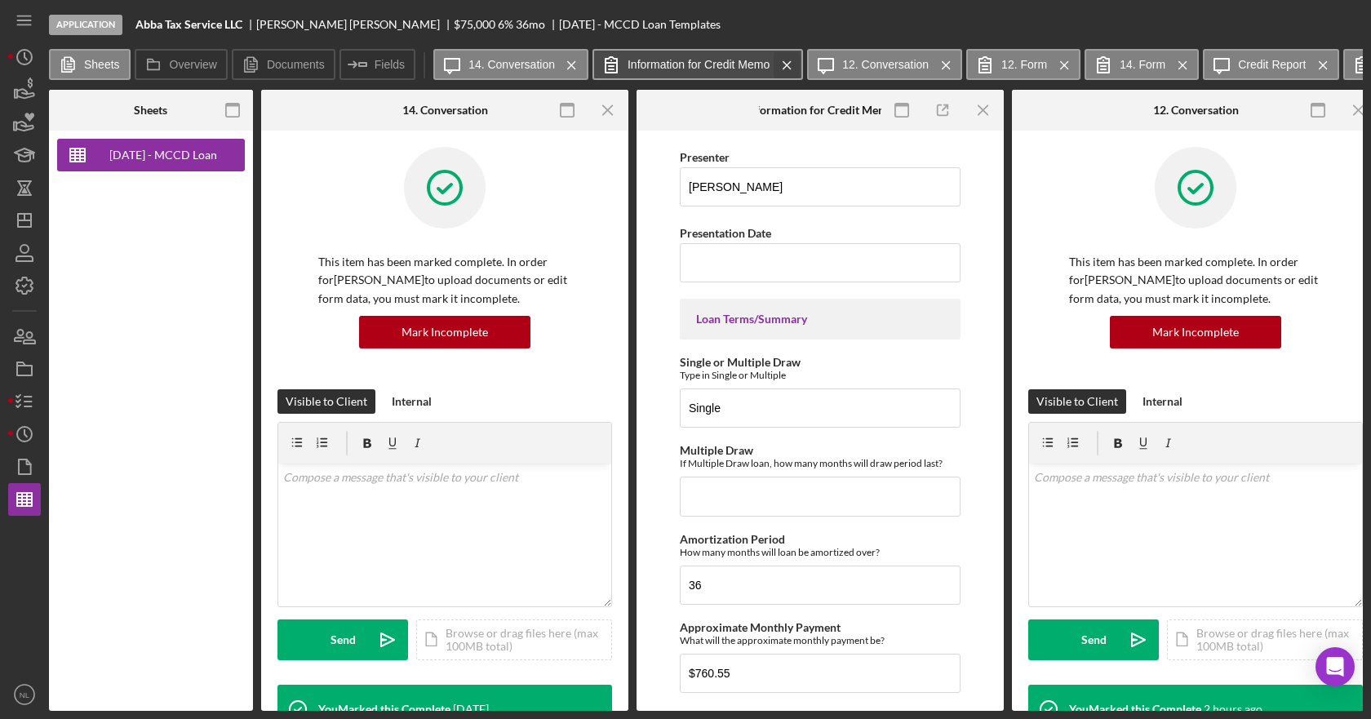
click at [789, 64] on icon "Icon/Menu Close" at bounding box center [787, 65] width 29 height 41
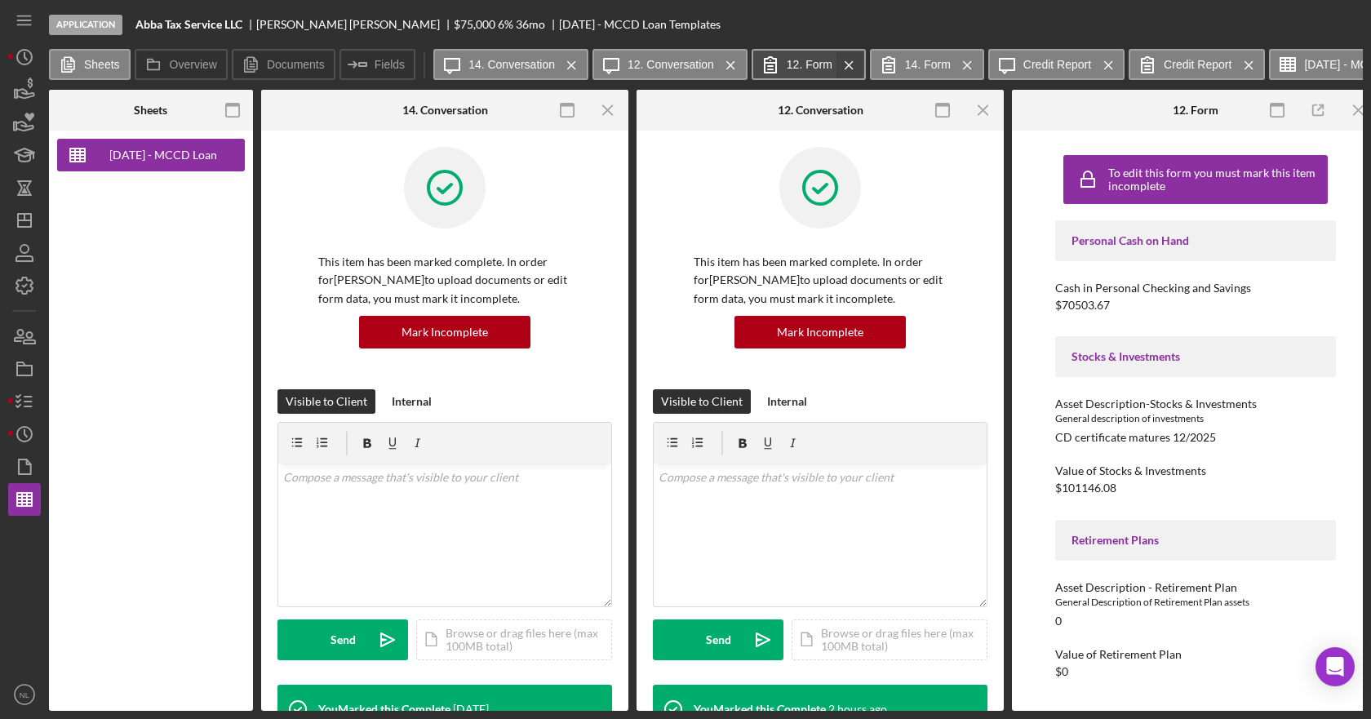
click at [850, 63] on icon "Icon/Menu Close" at bounding box center [849, 65] width 29 height 41
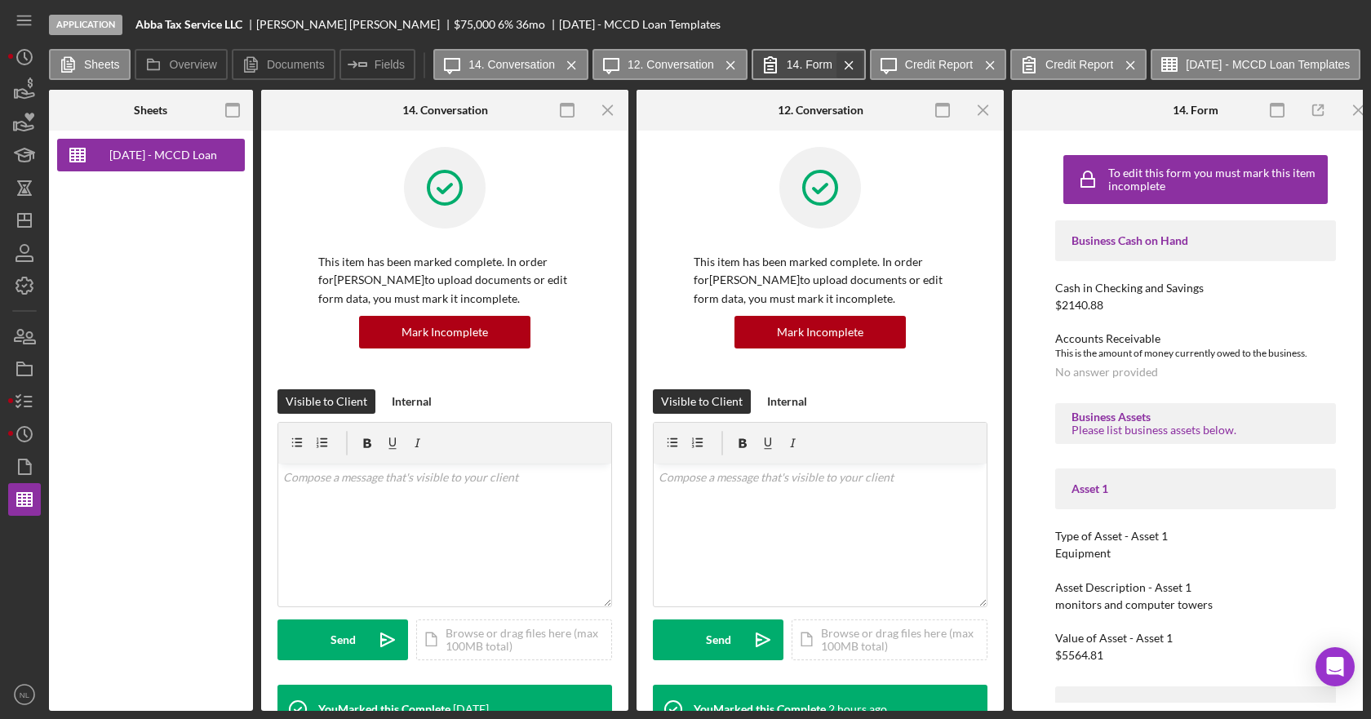
click at [848, 65] on line at bounding box center [848, 64] width 7 height 7
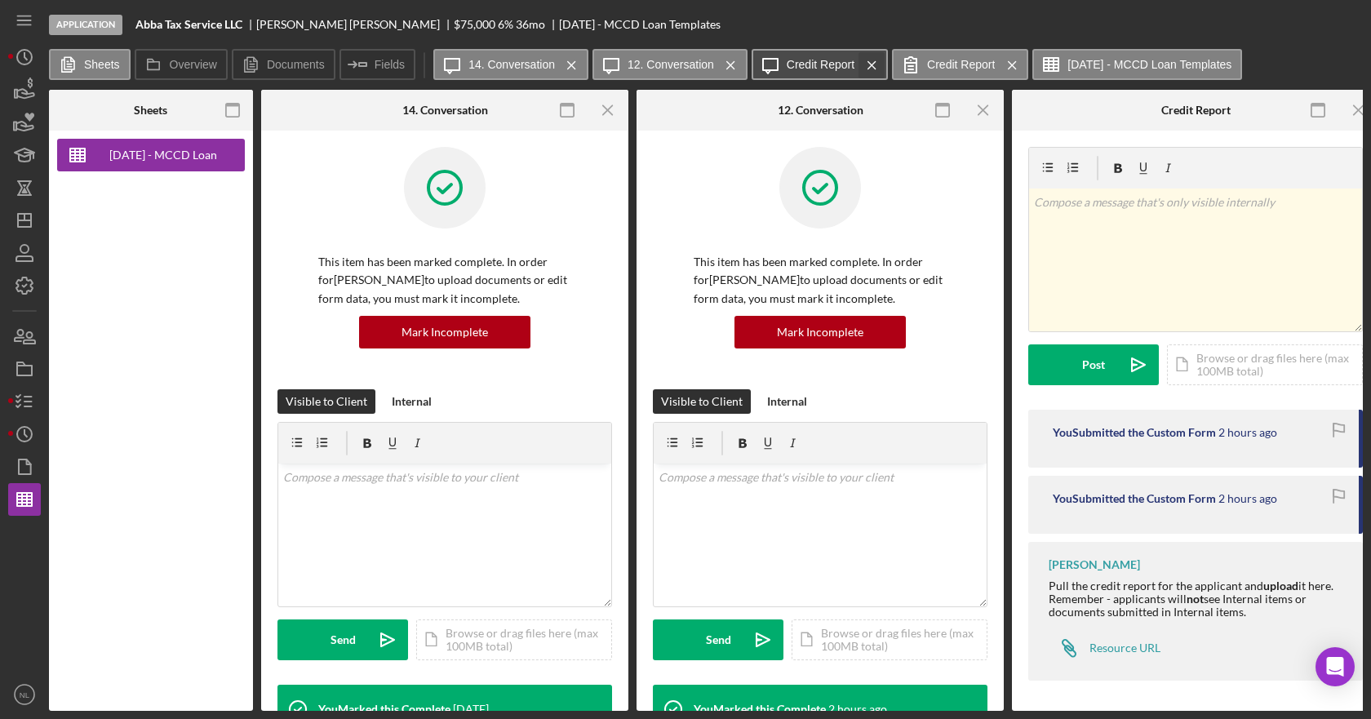
click at [872, 64] on line at bounding box center [871, 64] width 7 height 7
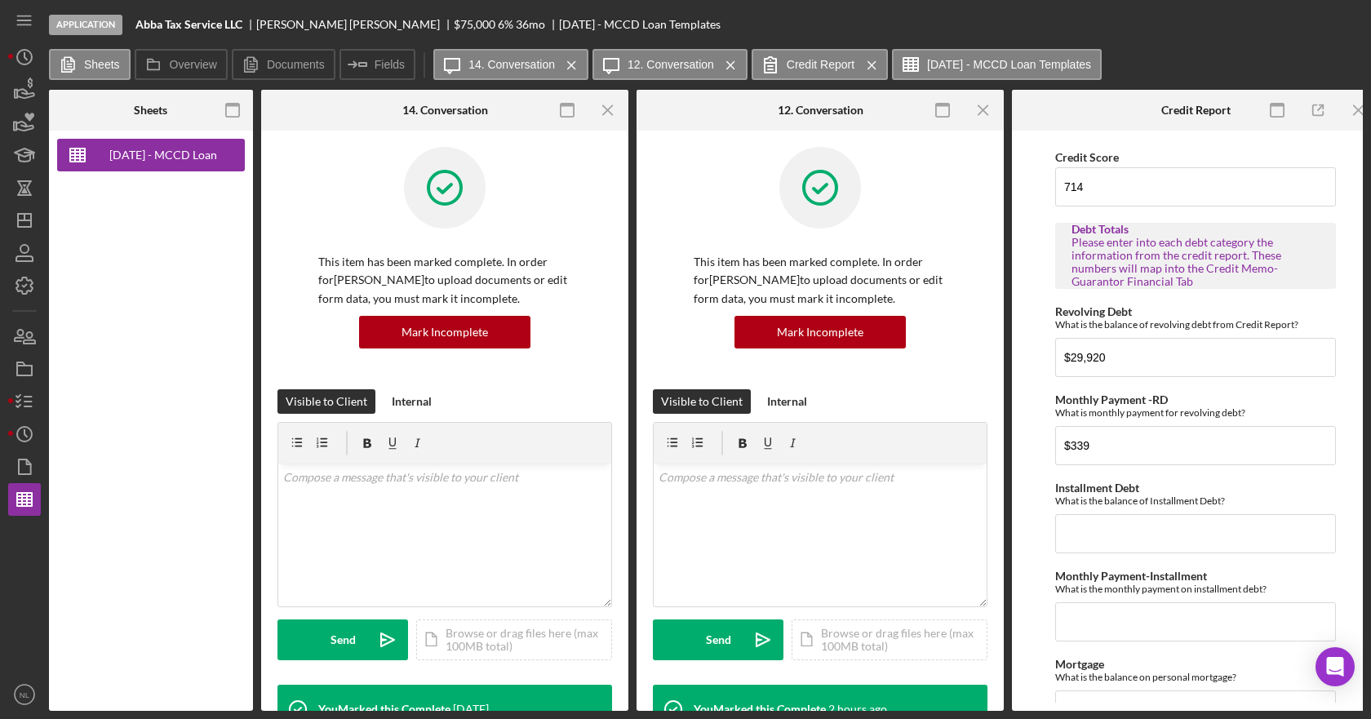
click at [872, 64] on line at bounding box center [871, 64] width 7 height 7
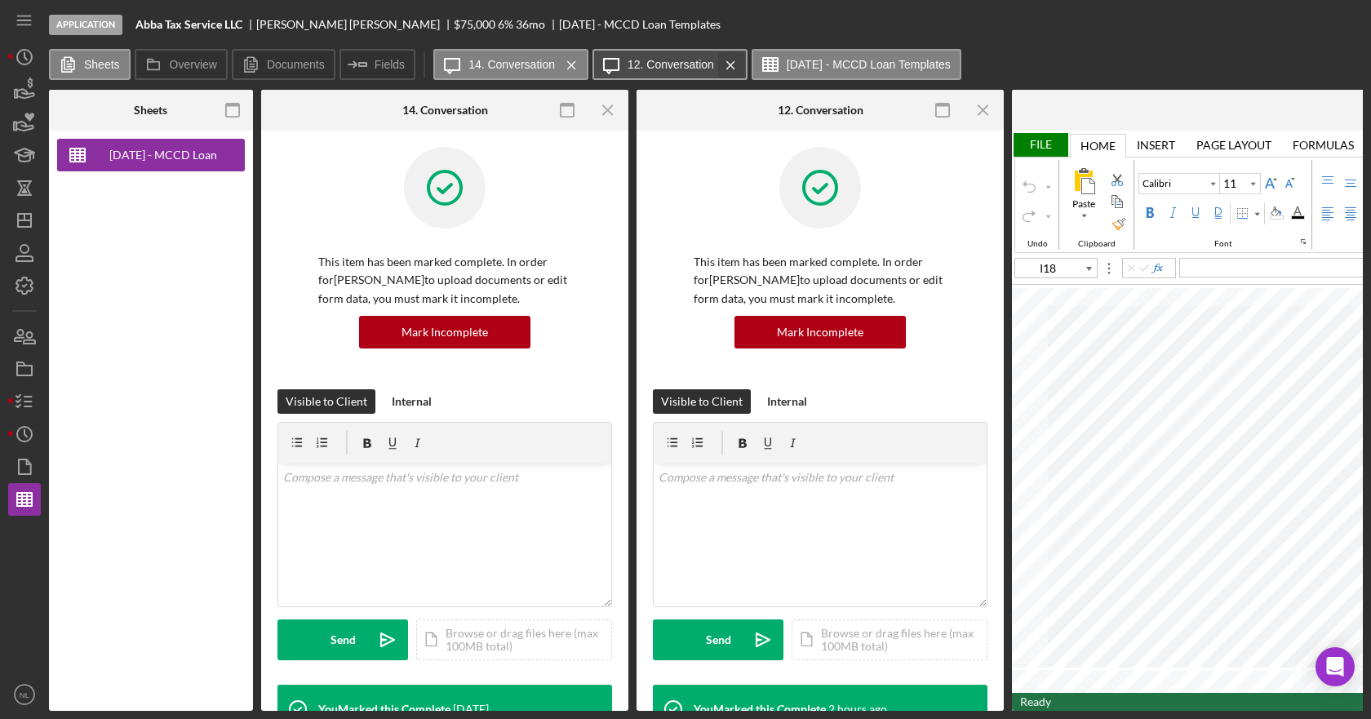
click at [733, 67] on line at bounding box center [730, 64] width 7 height 7
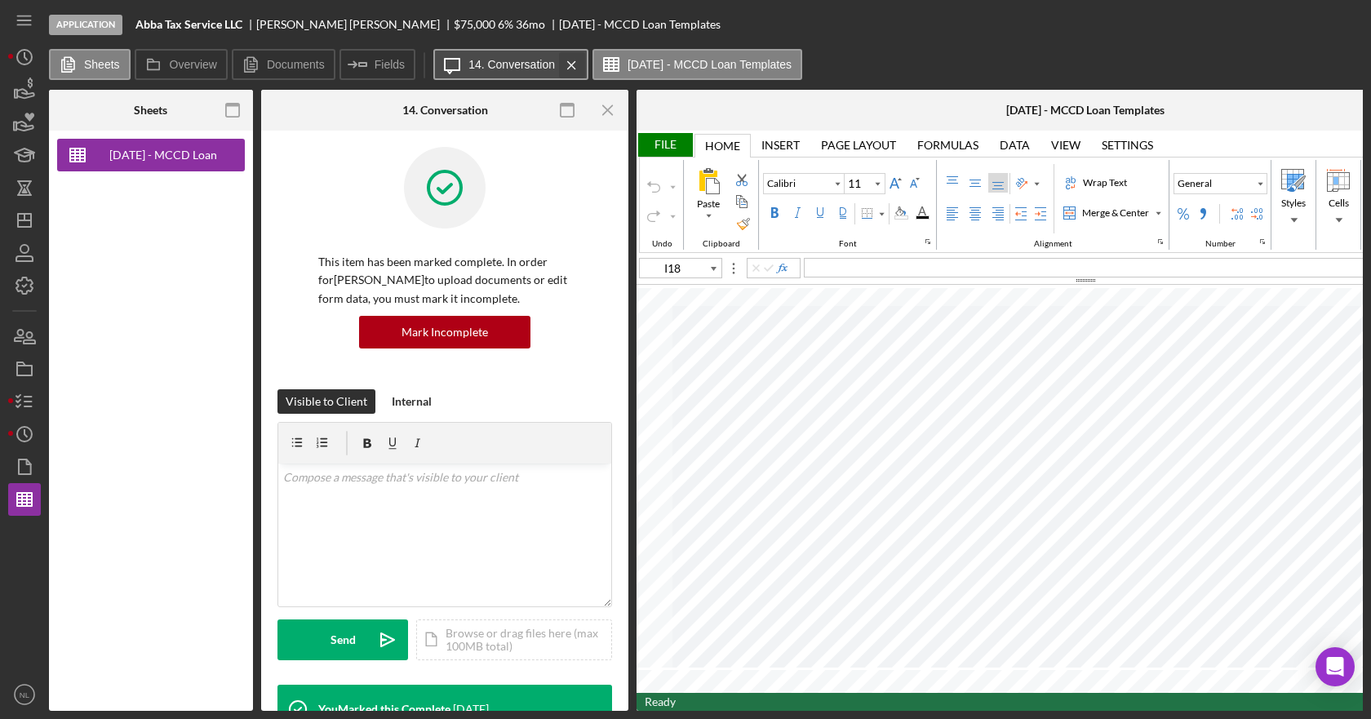
click at [562, 65] on icon "Icon/Menu Close" at bounding box center [571, 65] width 29 height 41
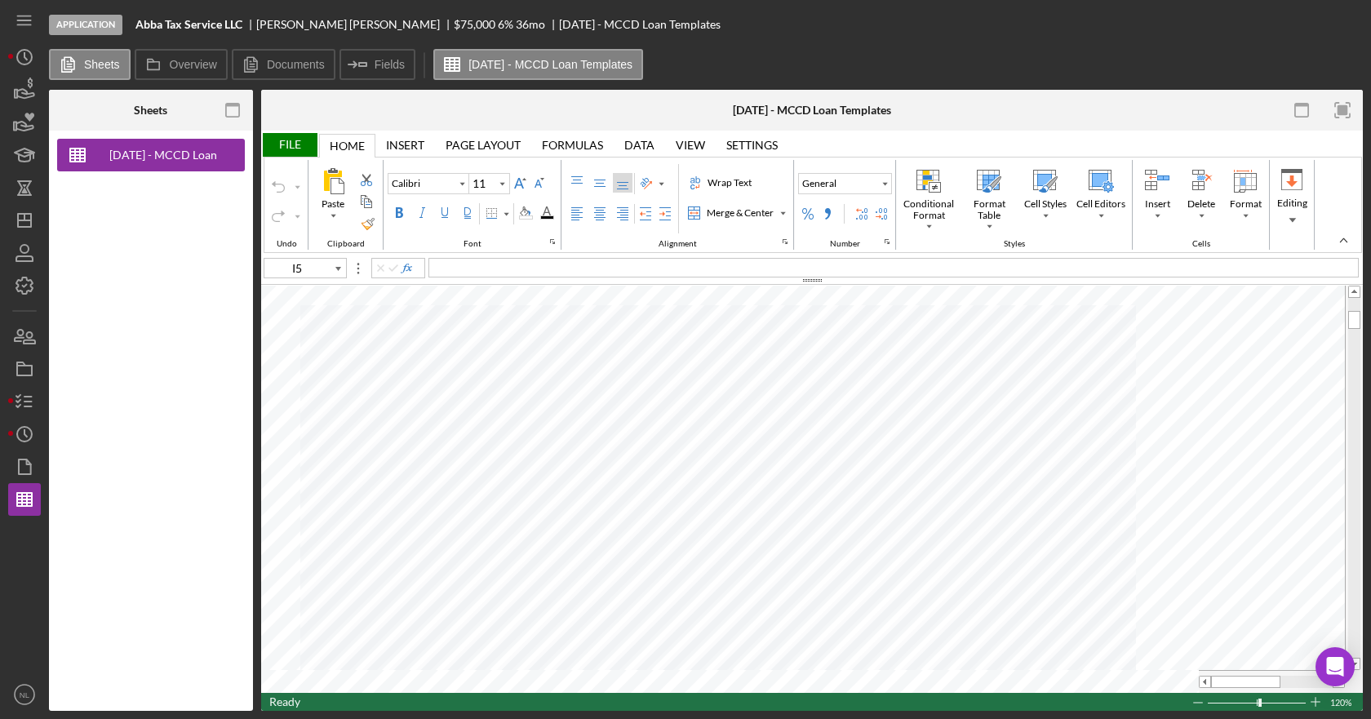
type input "C22"
type input "E22"
type input "G22"
type input "C6"
type input "C8"
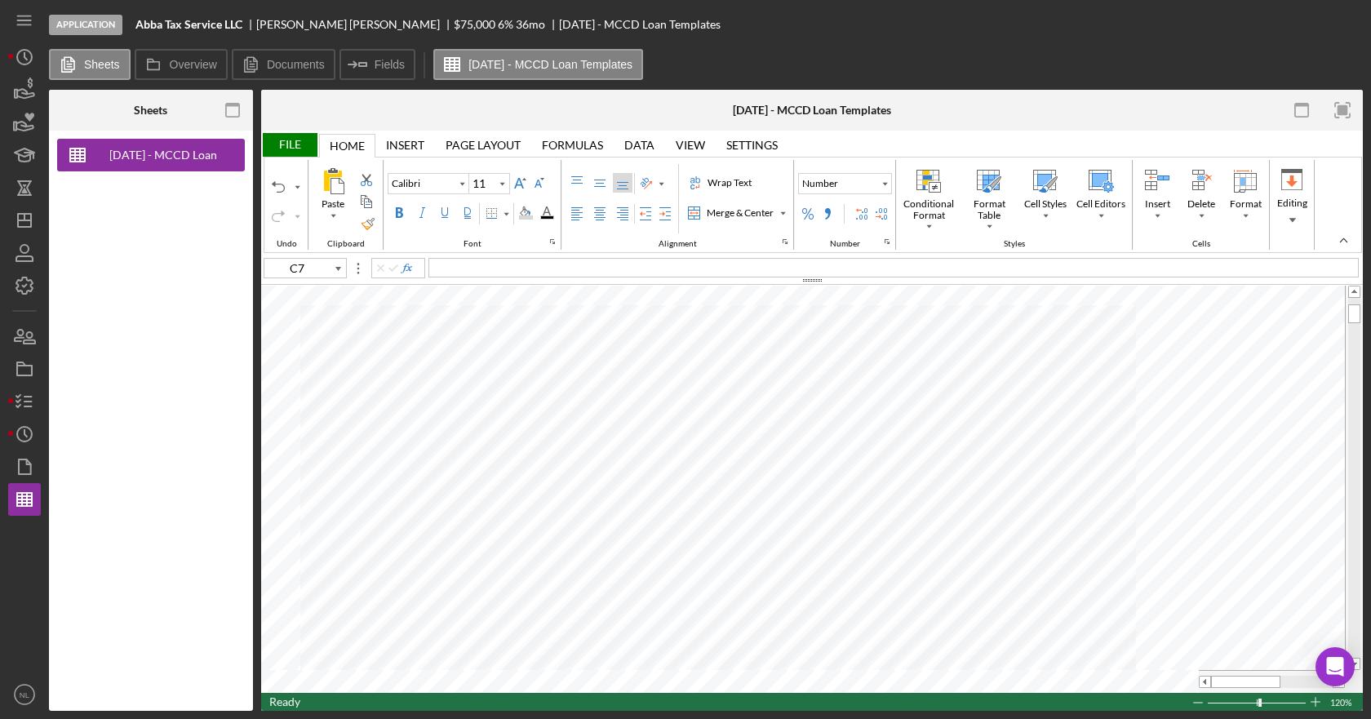
type input "C20"
type input "D20"
type input "8"
type input "E20"
type input "11"
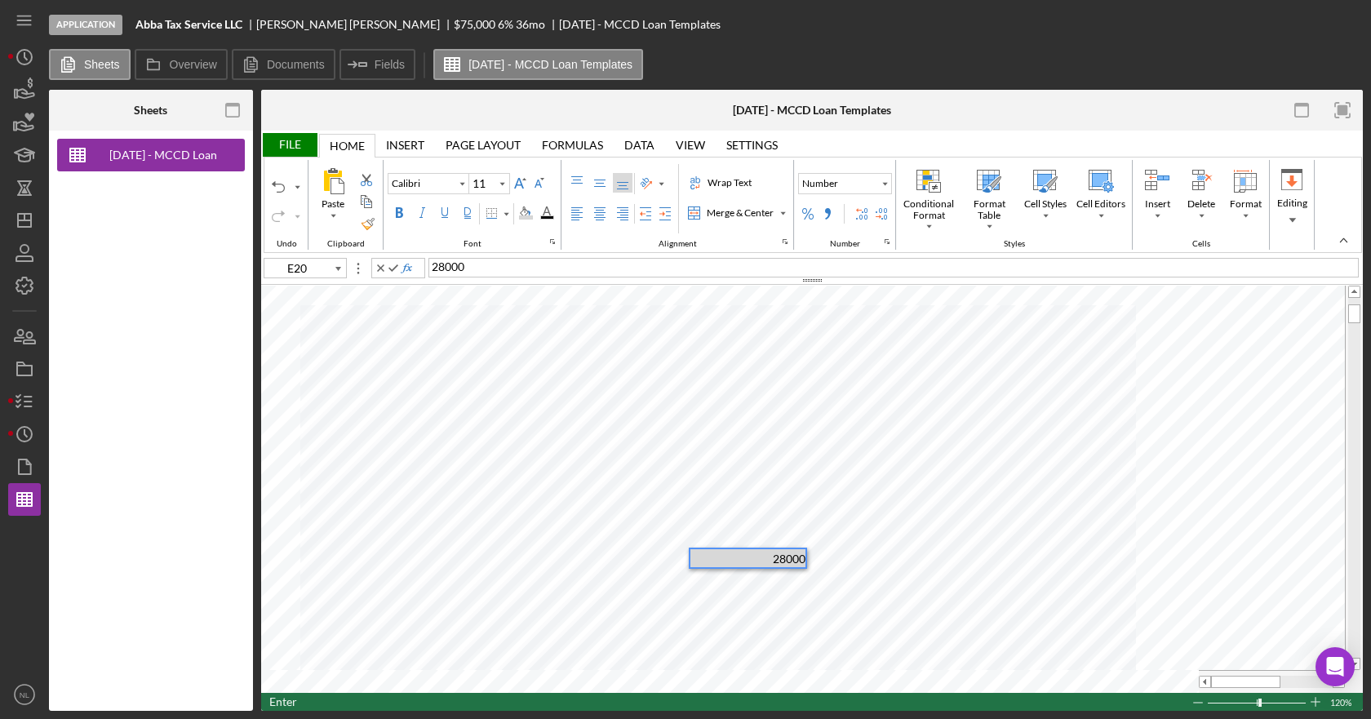
type input "F20"
type input "8"
type input "G20"
type input "11"
type input "E19"
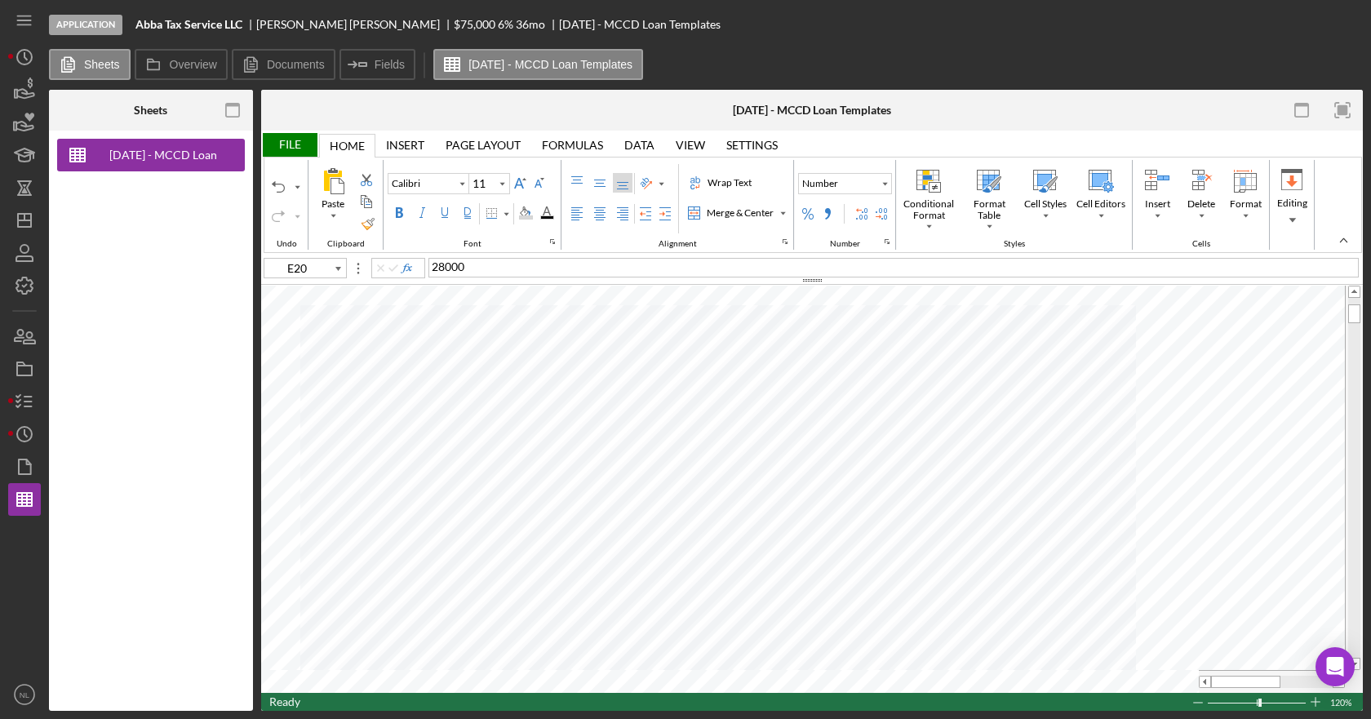
type input "G19"
type input "C6"
click at [879, 186] on button "Custom" at bounding box center [845, 183] width 94 height 21
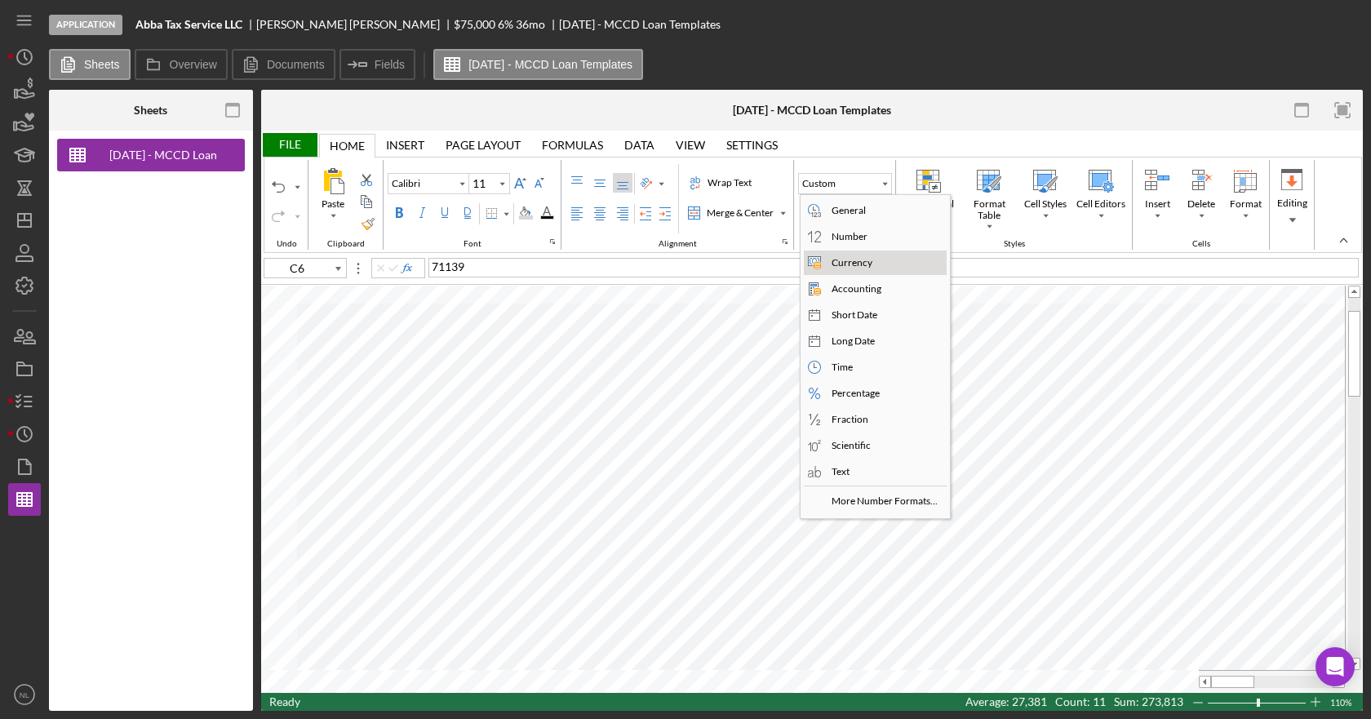
click at [841, 261] on div "Currency" at bounding box center [851, 262] width 47 height 15
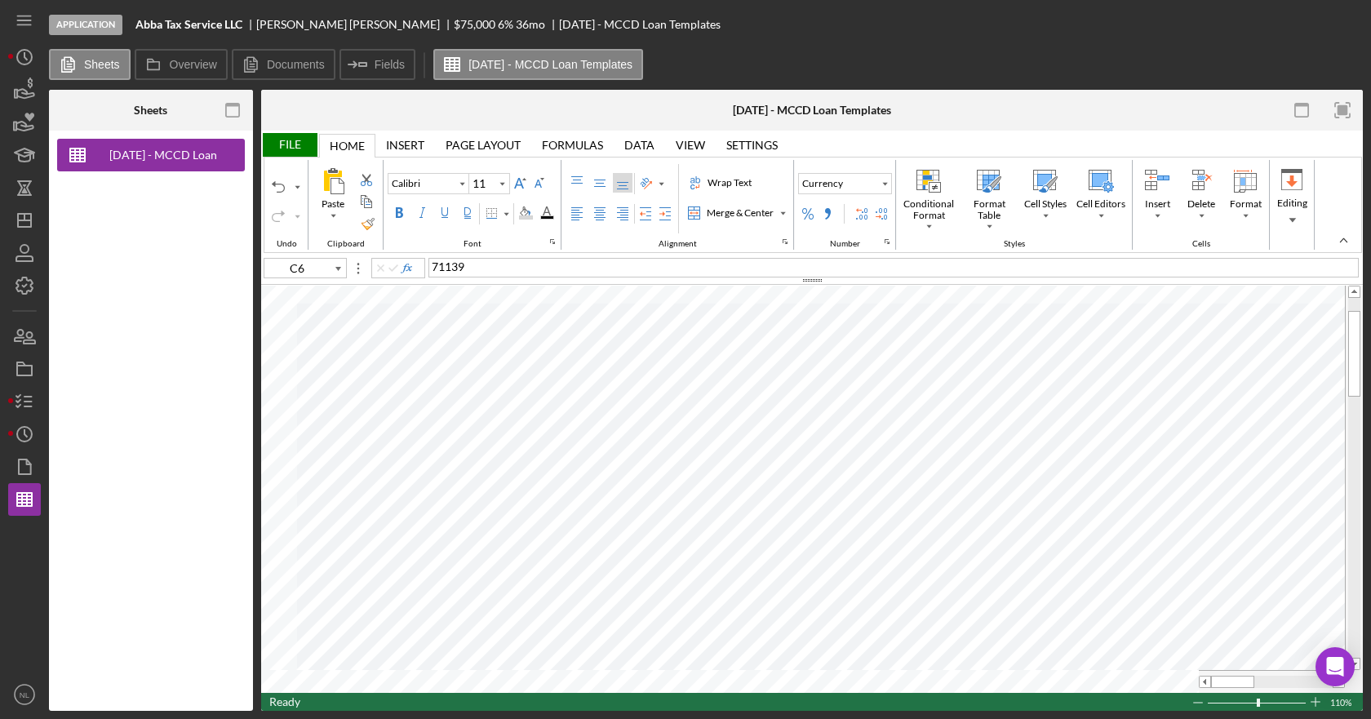
type input "C7"
click at [503, 217] on div "Border" at bounding box center [506, 214] width 8 height 8
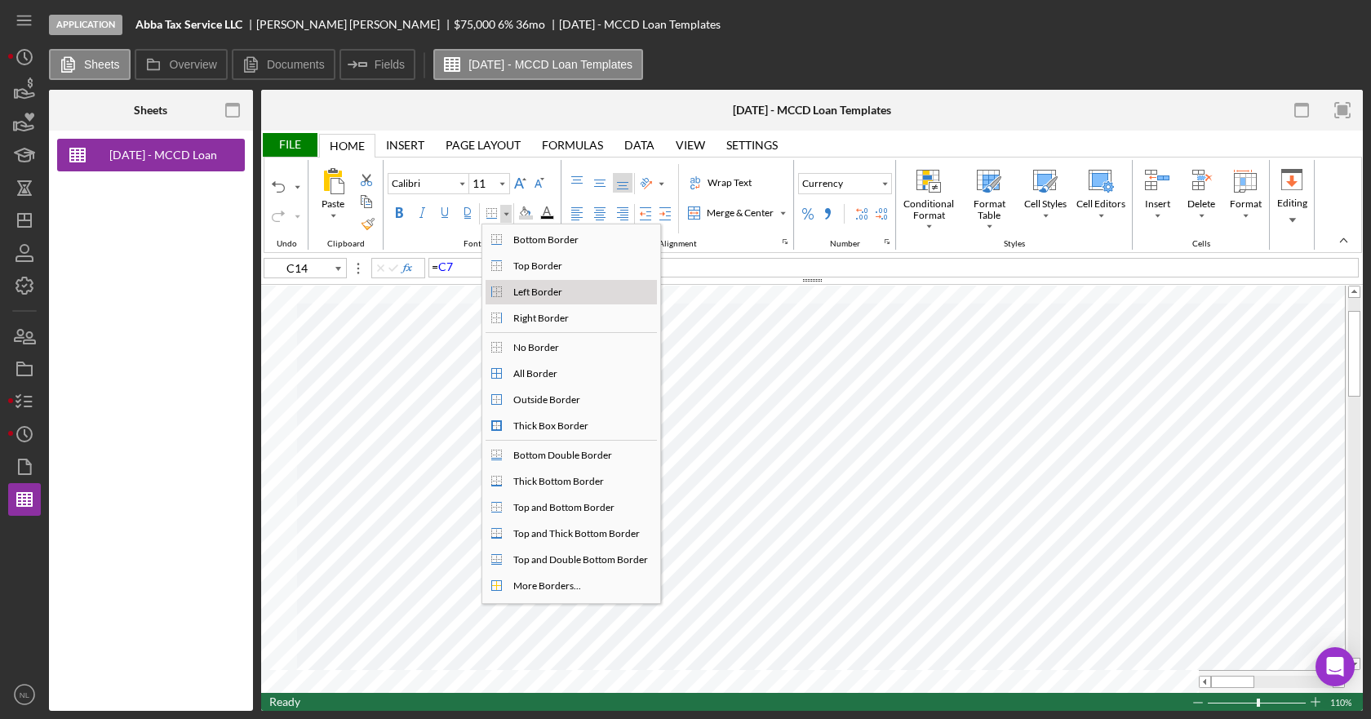
click at [557, 297] on div "Left Border" at bounding box center [537, 292] width 55 height 15
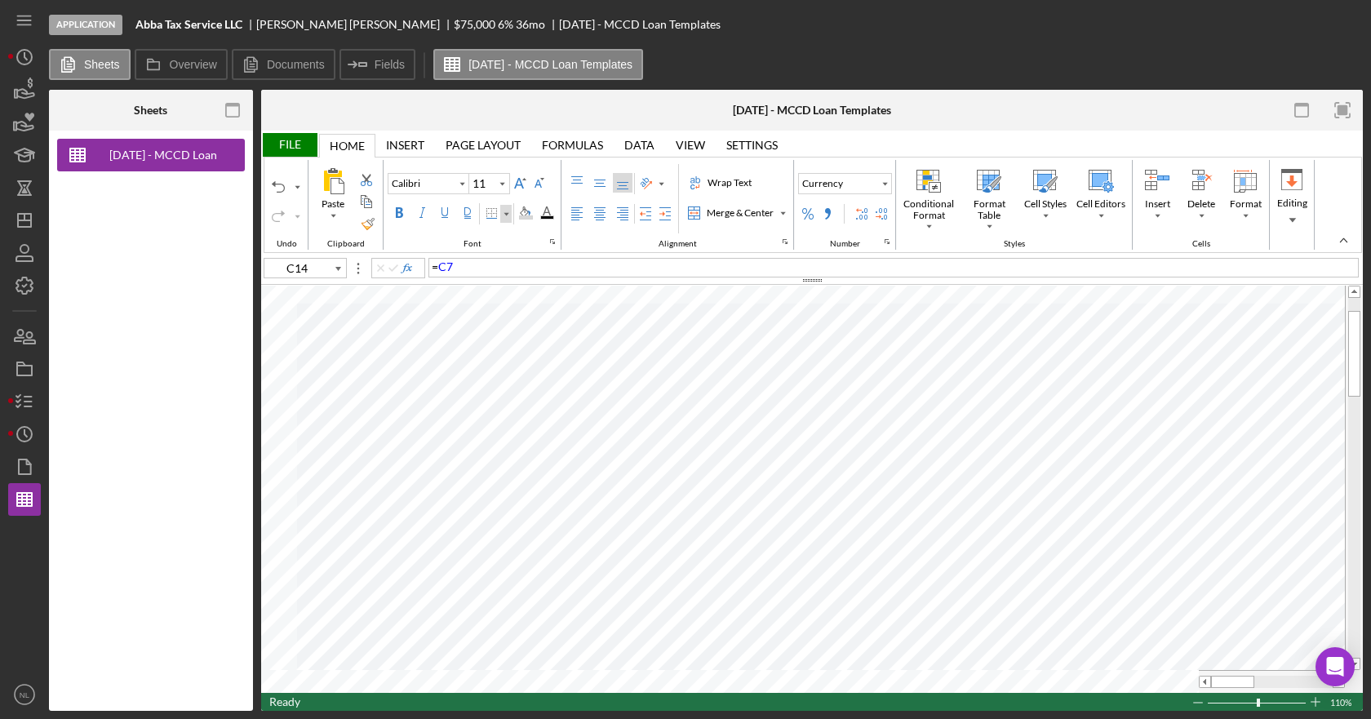
click at [508, 215] on div "Border" at bounding box center [506, 214] width 8 height 8
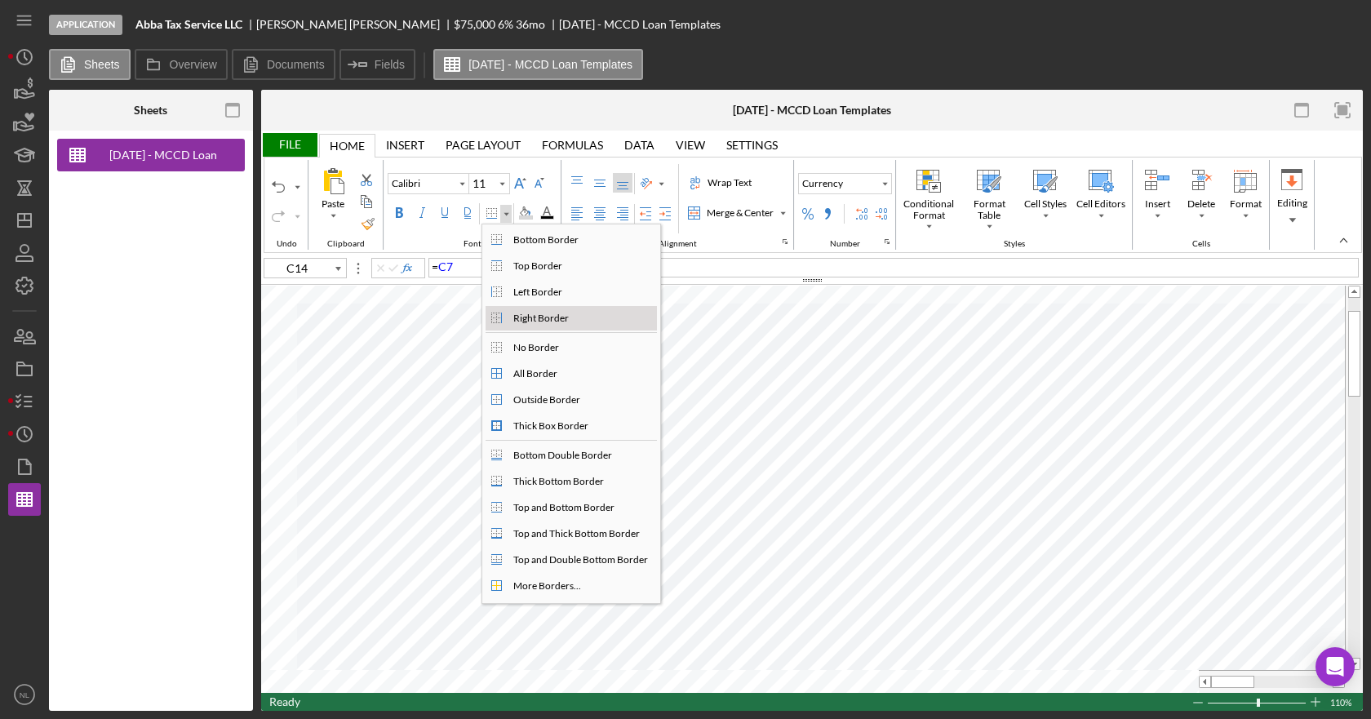
click at [558, 319] on div "Right Border" at bounding box center [541, 318] width 62 height 15
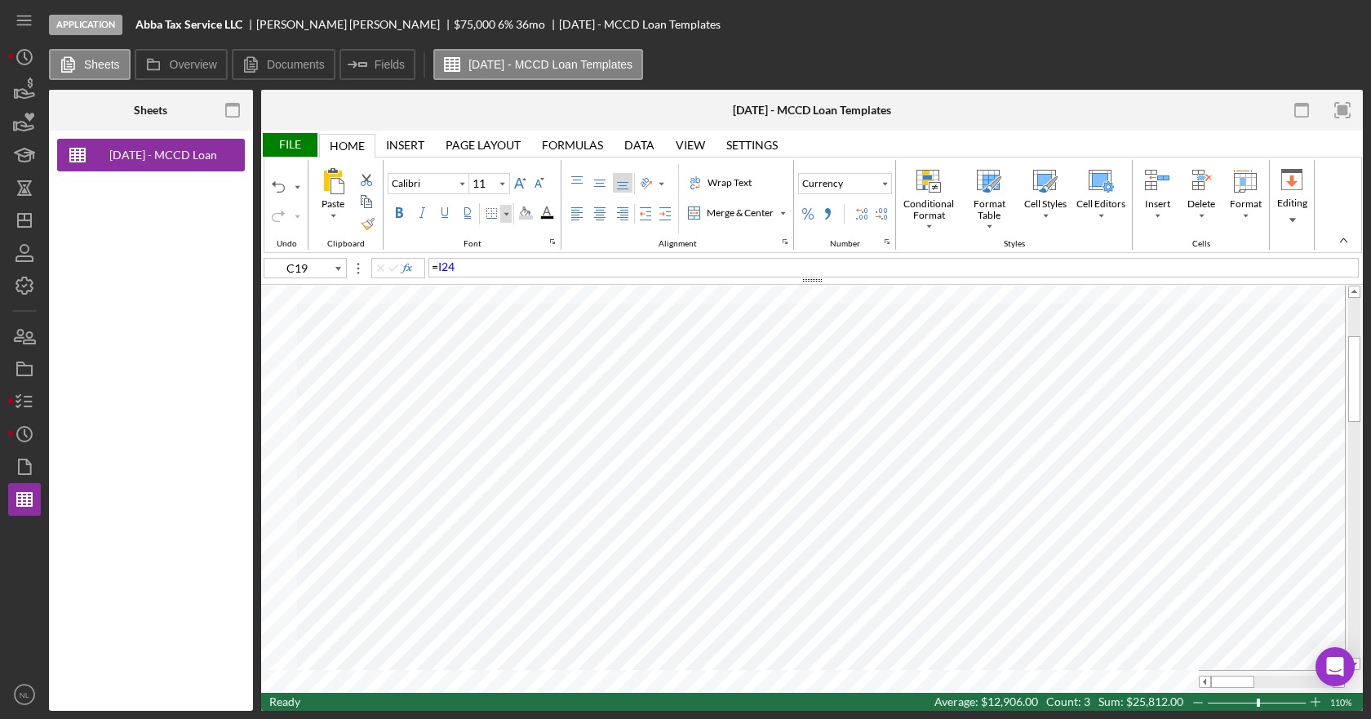
click at [508, 219] on div "Border" at bounding box center [505, 214] width 11 height 18
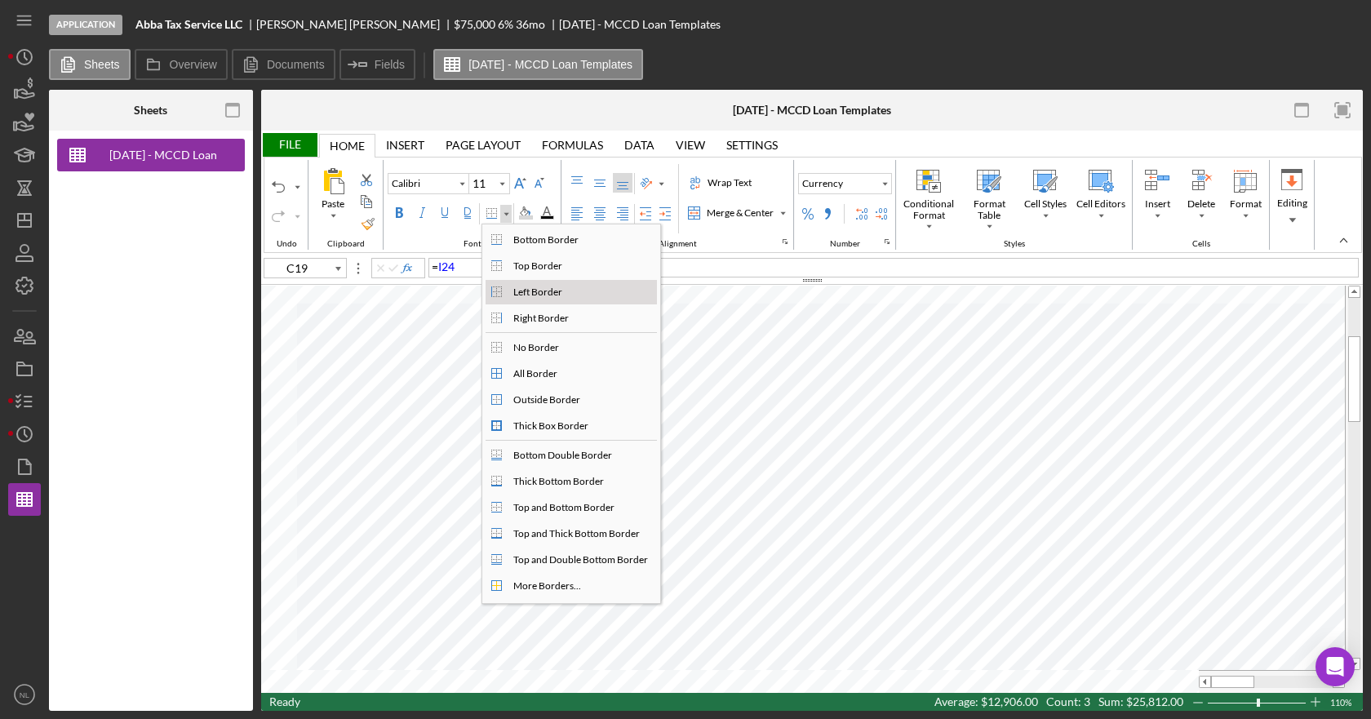
click at [534, 295] on div "Left Border" at bounding box center [537, 292] width 55 height 15
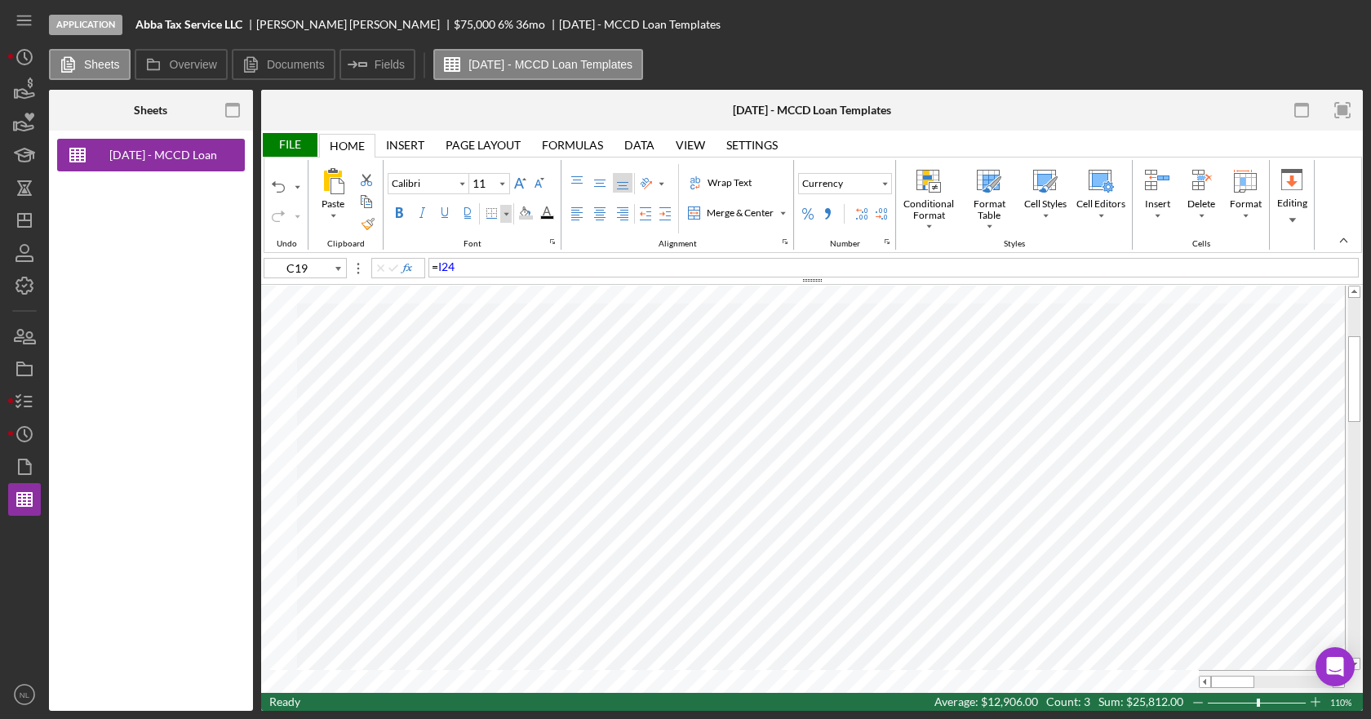
click at [504, 213] on div "Border" at bounding box center [506, 214] width 8 height 8
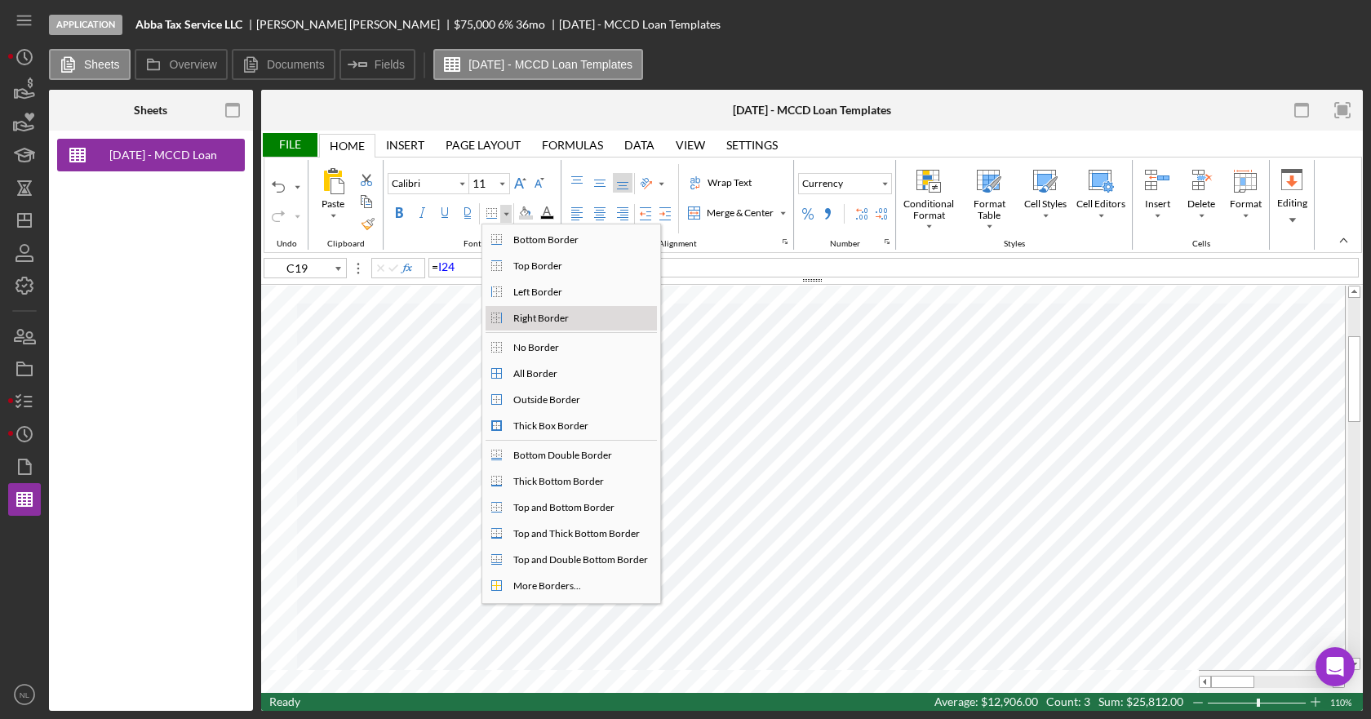
click at [529, 323] on div "Right Border" at bounding box center [541, 318] width 62 height 15
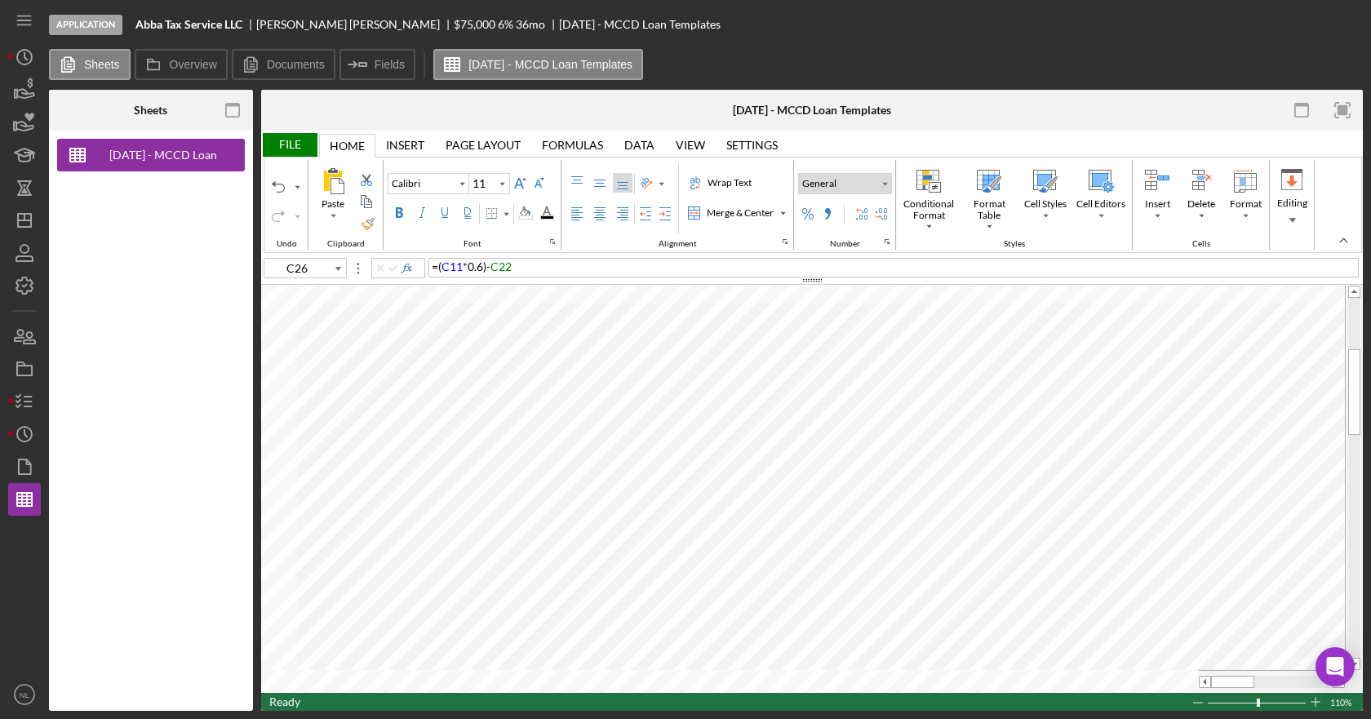
click at [850, 176] on button "General" at bounding box center [845, 183] width 94 height 21
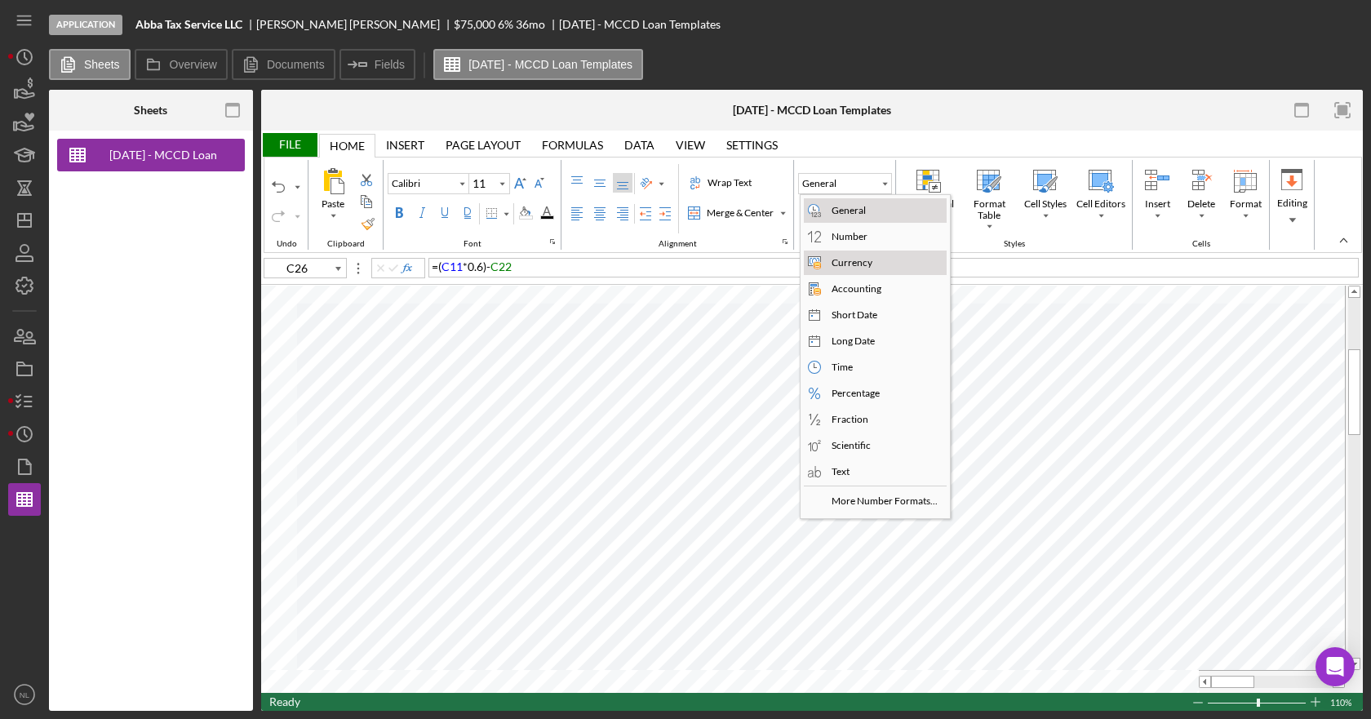
click at [848, 262] on div "Currency" at bounding box center [851, 262] width 47 height 15
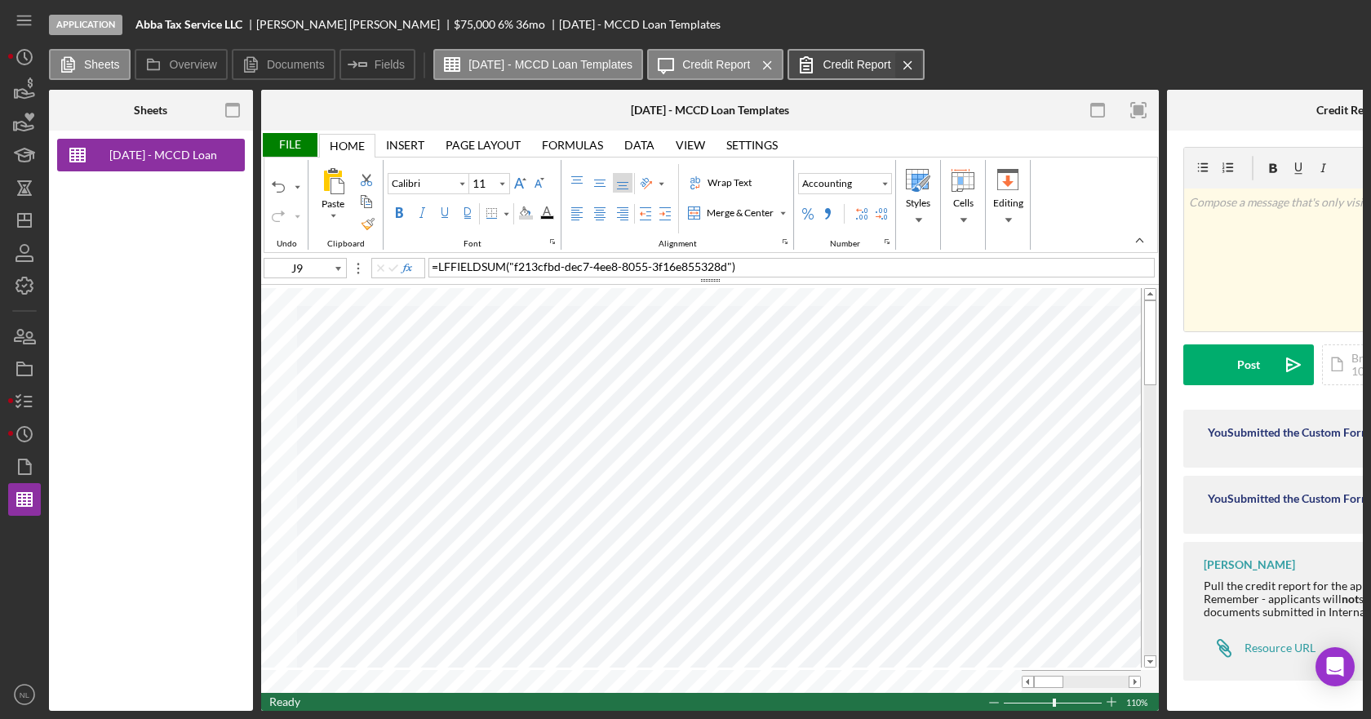
click at [922, 70] on icon "Icon/Menu Close" at bounding box center [908, 65] width 29 height 41
click at [782, 62] on icon "Icon/Menu Close" at bounding box center [767, 65] width 29 height 41
click at [922, 64] on icon "Icon/Menu Close" at bounding box center [908, 65] width 29 height 41
click at [782, 68] on icon "Icon/Menu Close" at bounding box center [767, 65] width 29 height 41
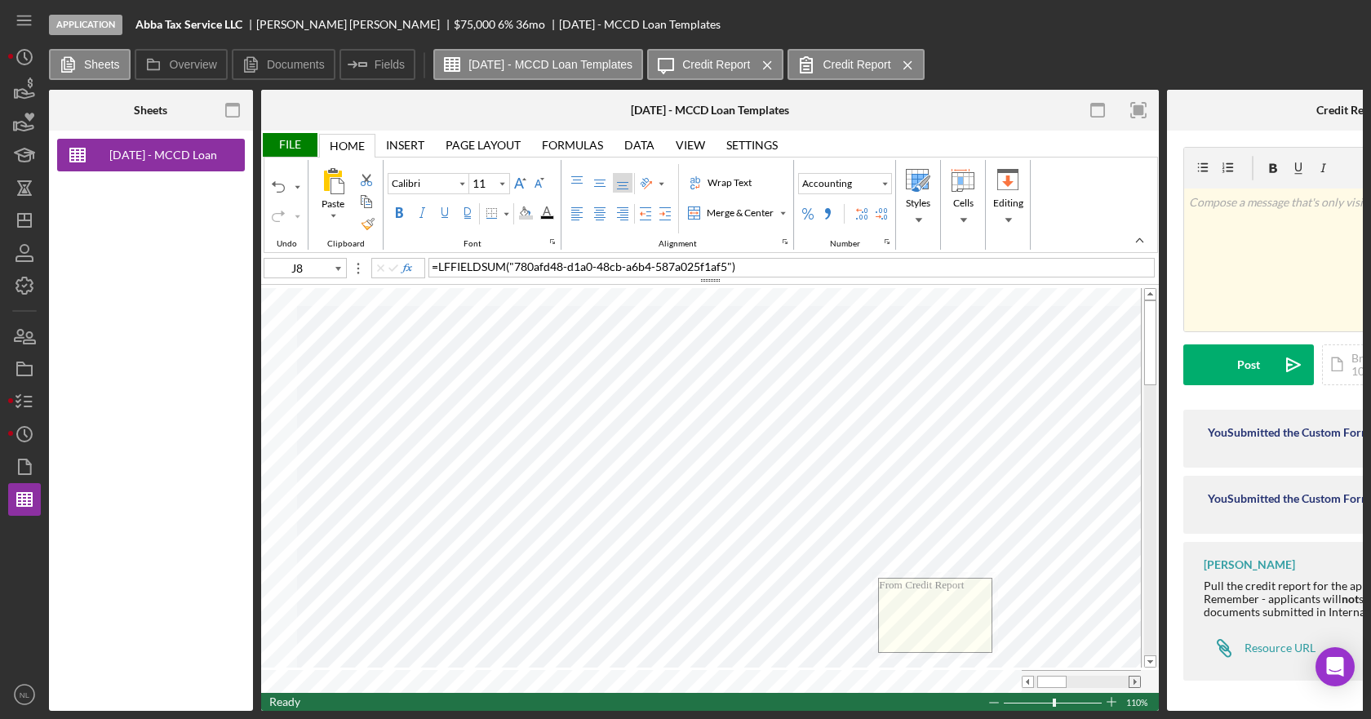
click at [1133, 681] on span at bounding box center [1134, 682] width 11 height 11
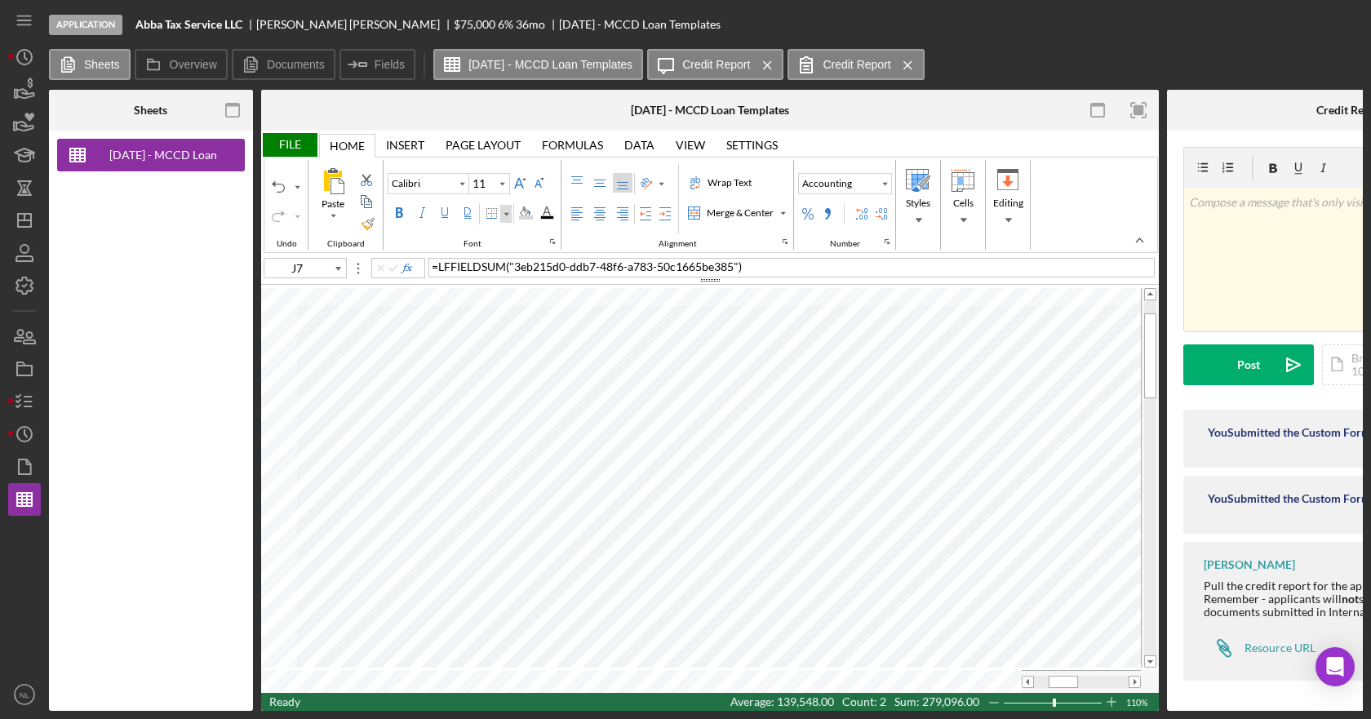
click at [508, 212] on div "Border" at bounding box center [506, 214] width 8 height 8
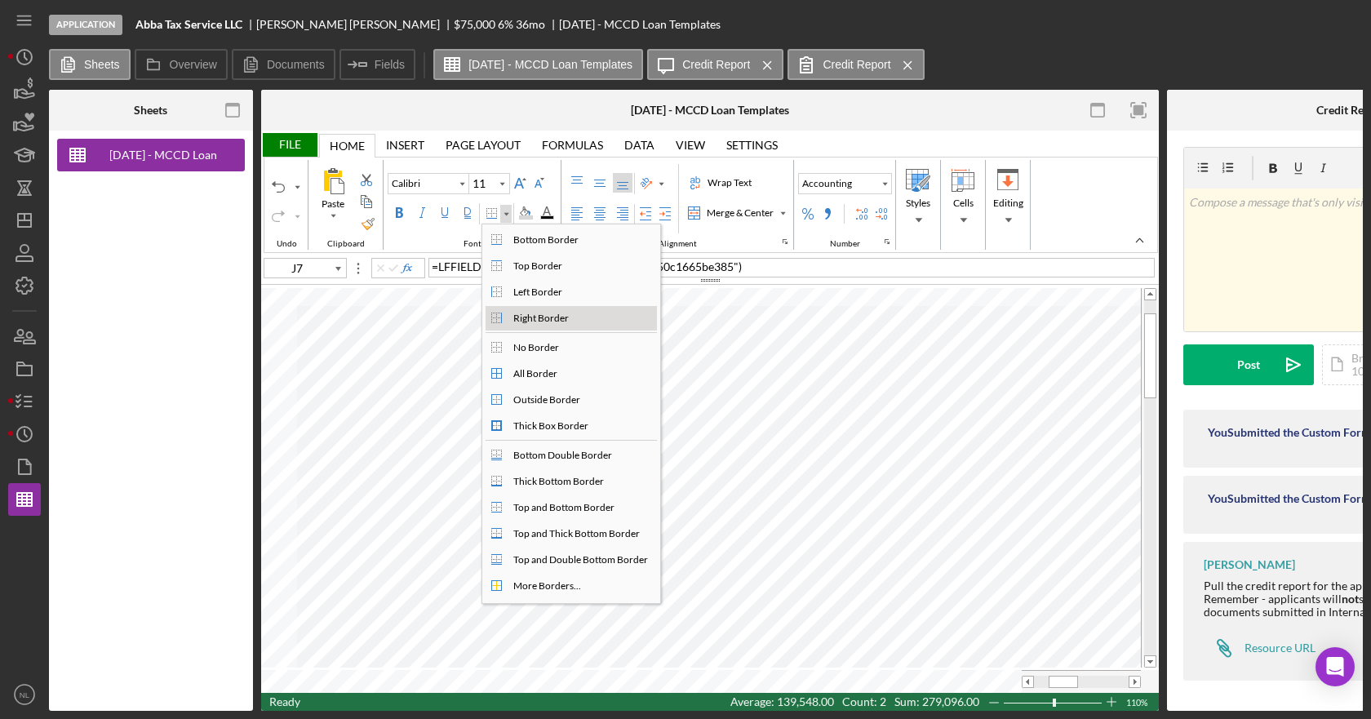
click at [553, 316] on div "Right Border" at bounding box center [541, 318] width 62 height 15
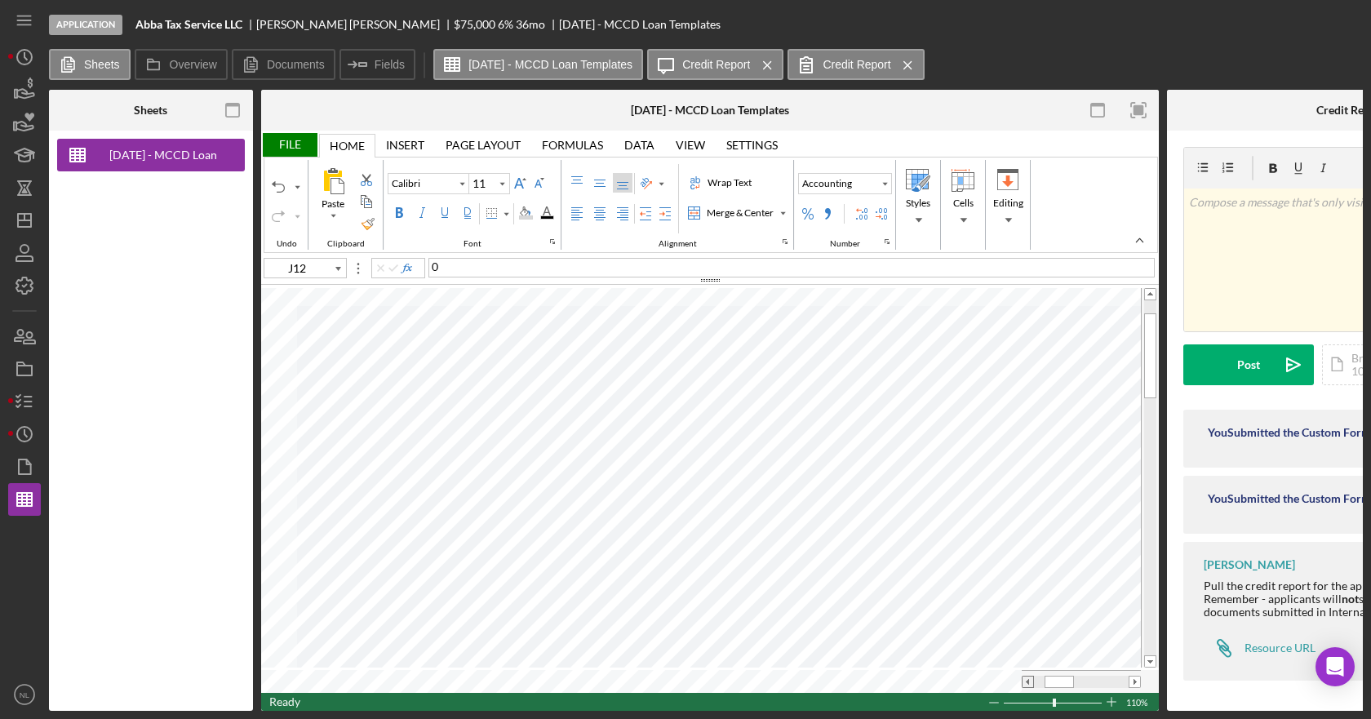
click at [1031, 677] on span at bounding box center [1028, 682] width 11 height 11
click at [299, 147] on div "File" at bounding box center [289, 145] width 56 height 24
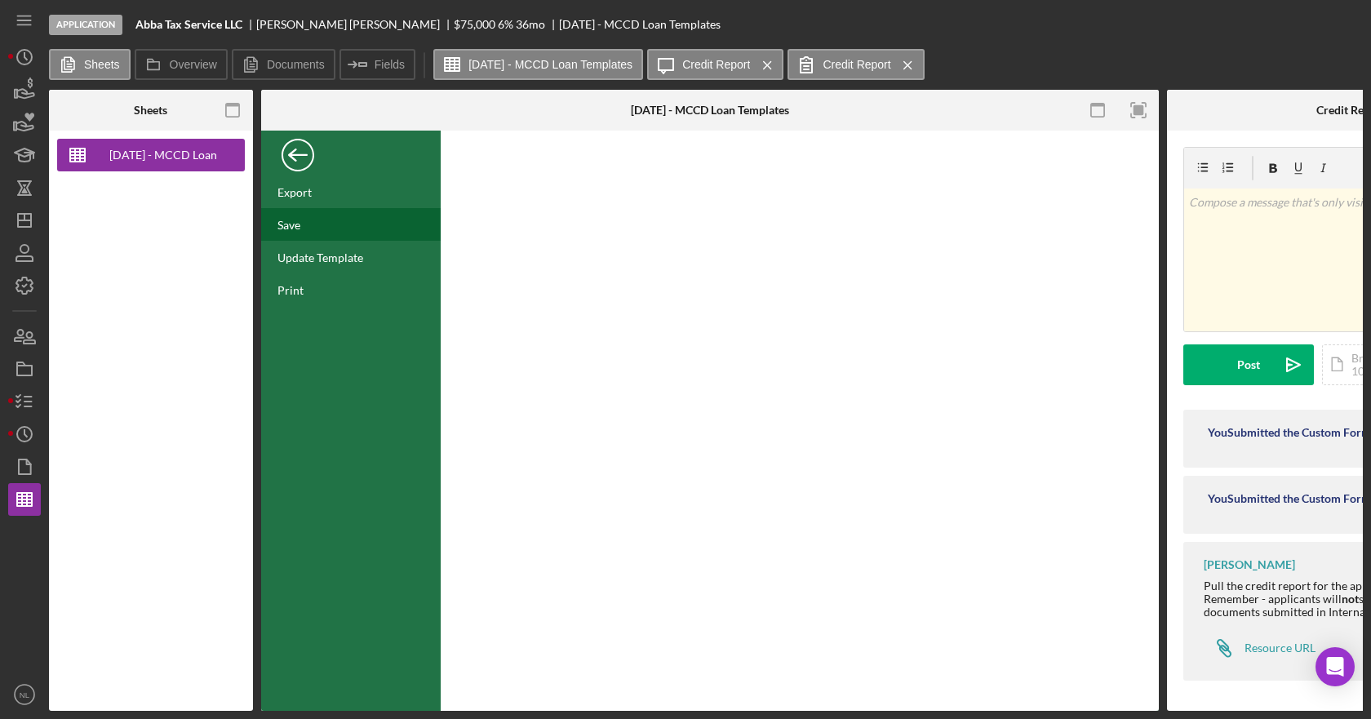
click at [331, 225] on div "Save" at bounding box center [351, 224] width 180 height 33
click at [302, 164] on div "Back" at bounding box center [298, 151] width 33 height 33
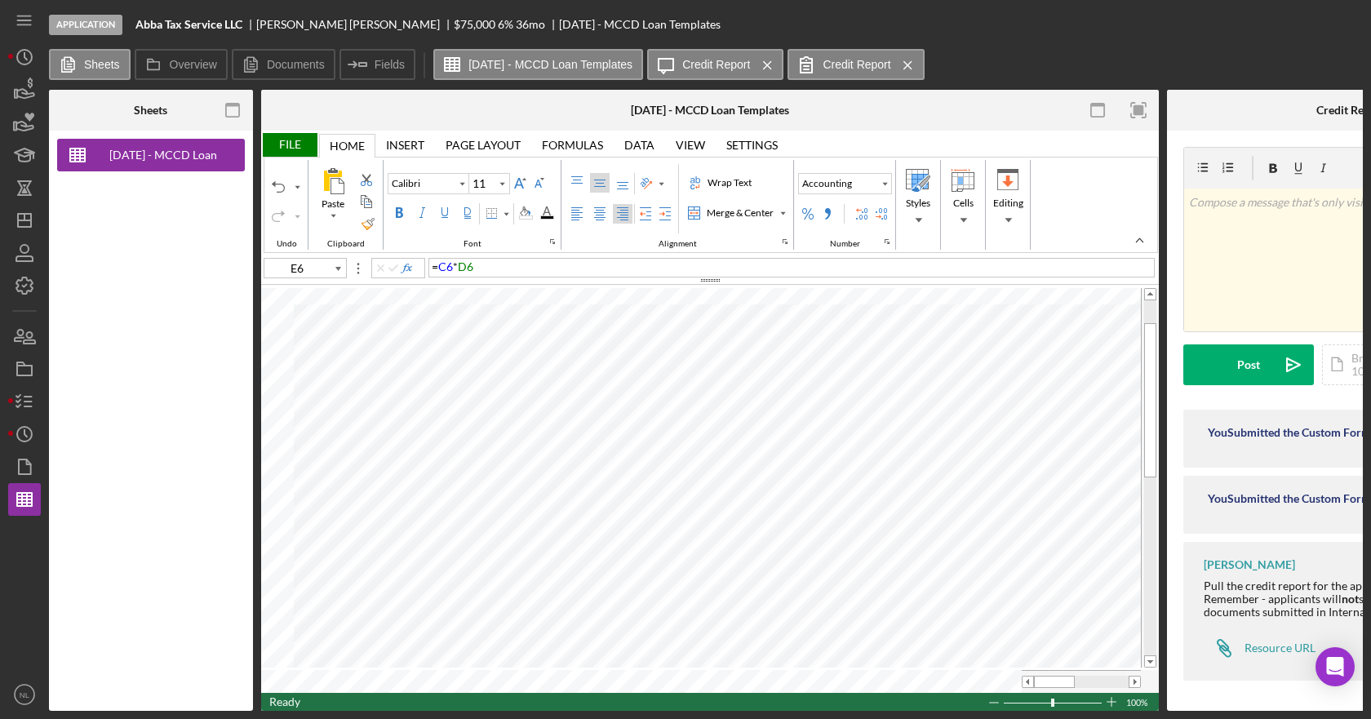
type input "K12"
type input "Arial"
type input "10"
type input "J12"
type input "Calibri"
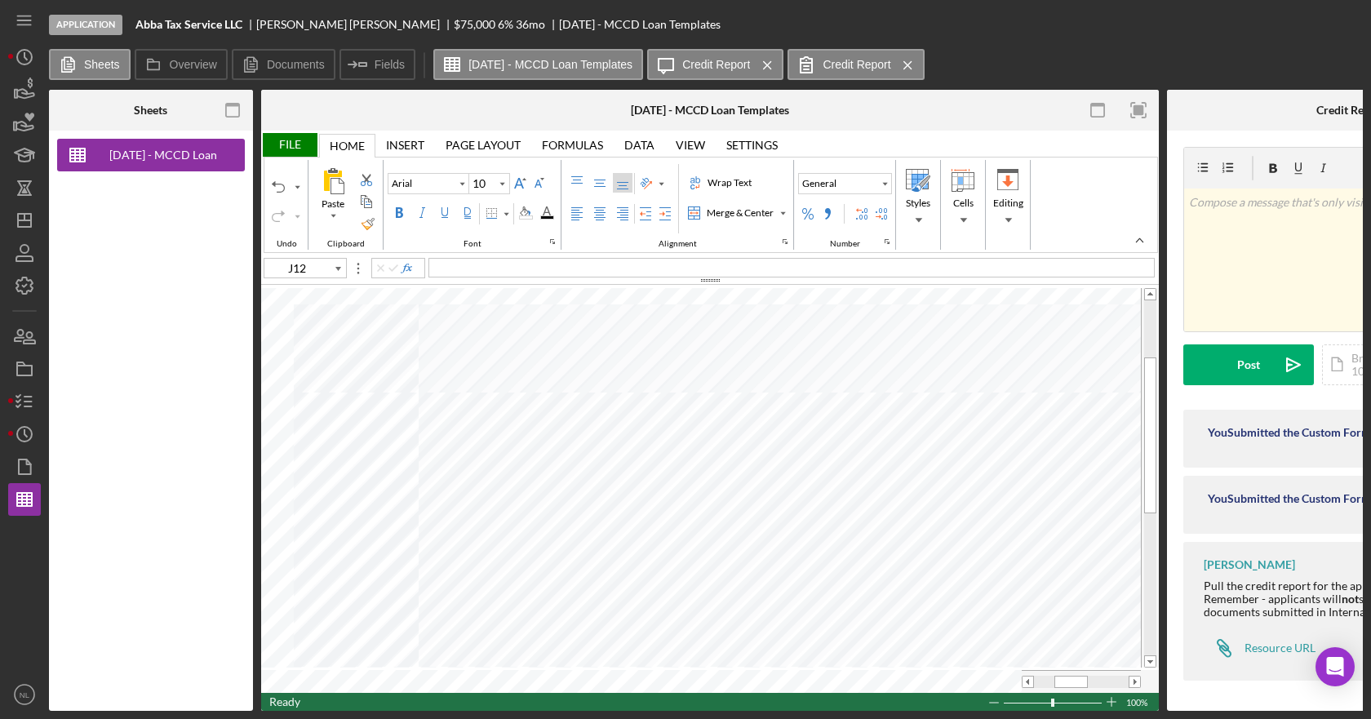
type input "11"
type input "K12"
type input "Arial"
type input "10"
click at [529, 217] on div "Background Color" at bounding box center [525, 212] width 13 height 13
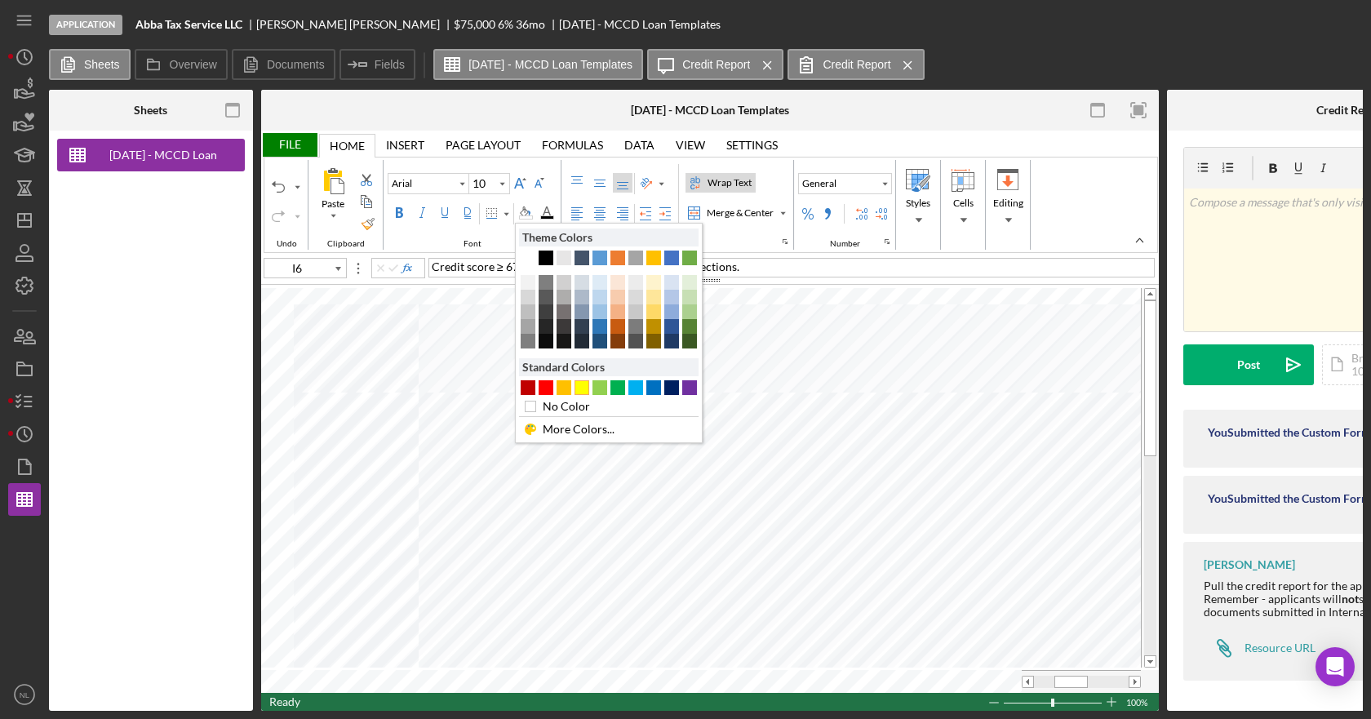
click at [584, 386] on div "#FFFF00" at bounding box center [582, 387] width 15 height 15
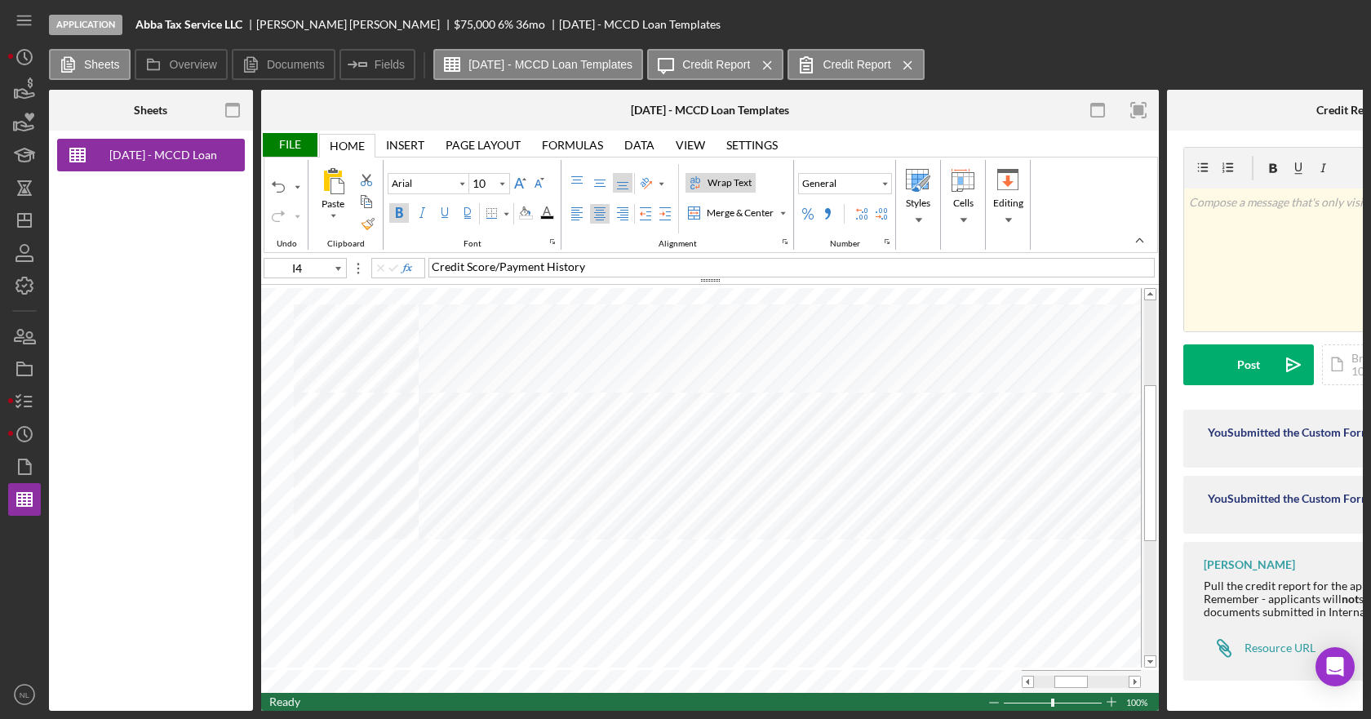
type input "I11"
type input "E6"
type input "Calibri"
type input "11"
type input "C20"
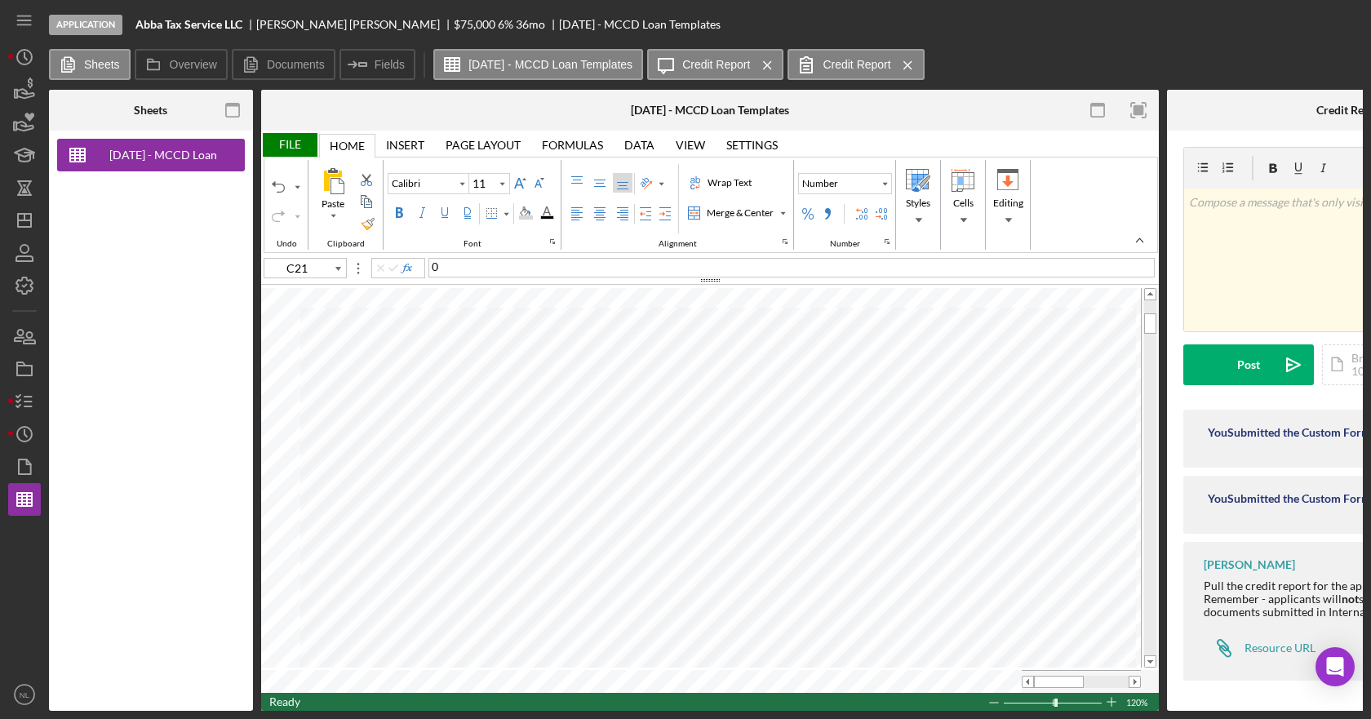
type input "C20"
type input "D20"
type input "8"
type input "E20"
type input "11"
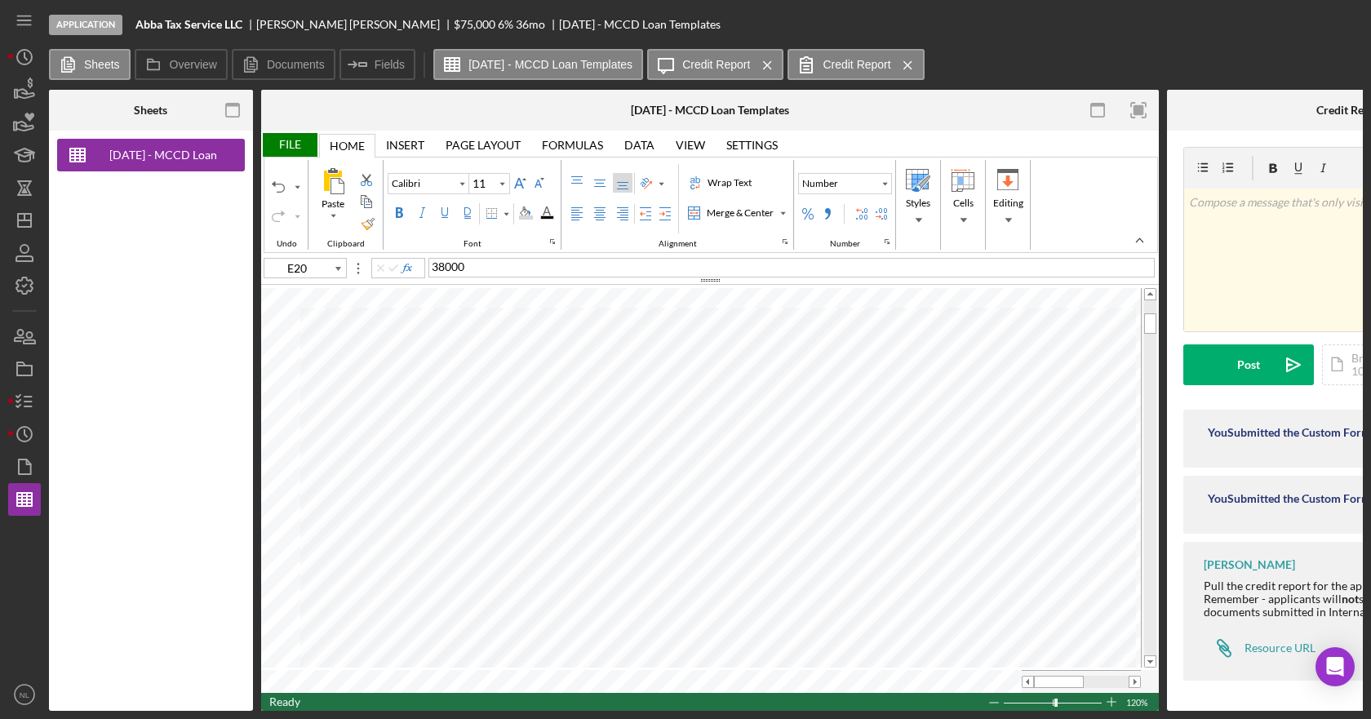
type input "F20"
type input "8"
type input "G20"
type input "11"
type input "C26"
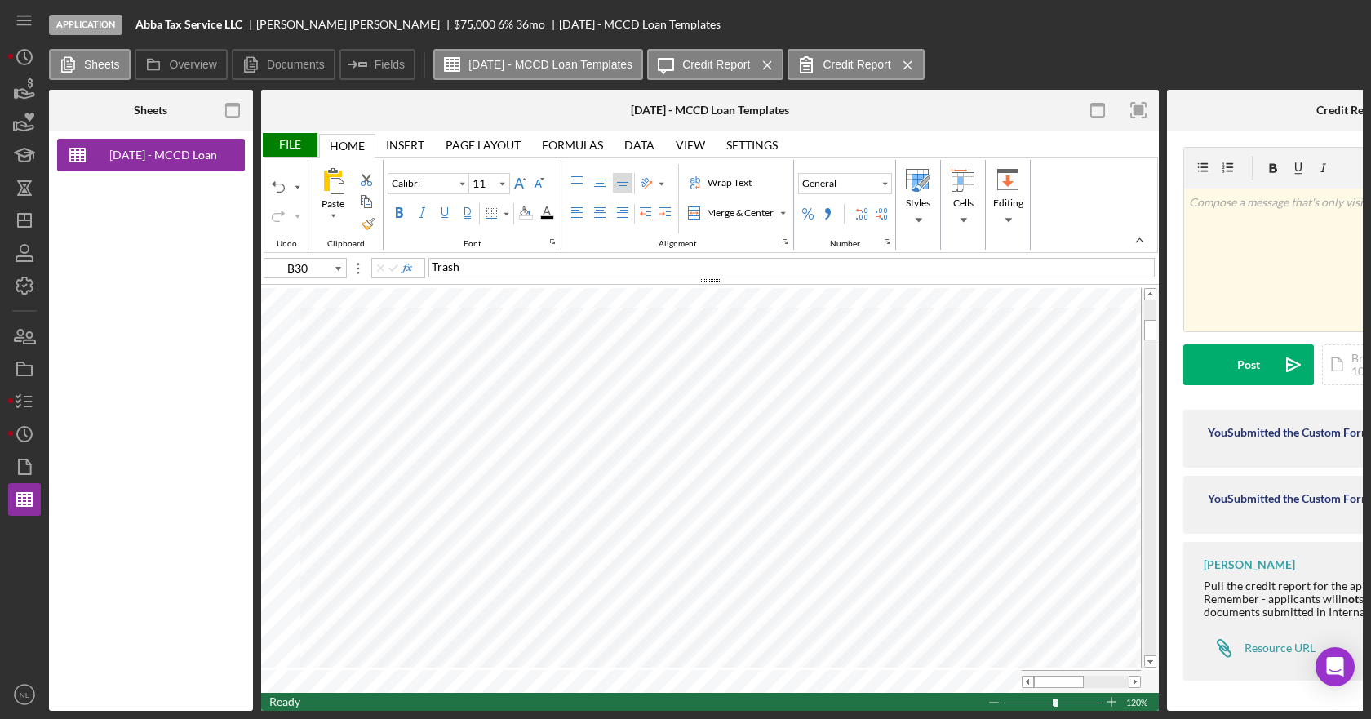
type input "C33"
type input "E45"
click at [490, 271] on div "2500" at bounding box center [791, 268] width 726 height 20
type input "C5"
type input "E5"
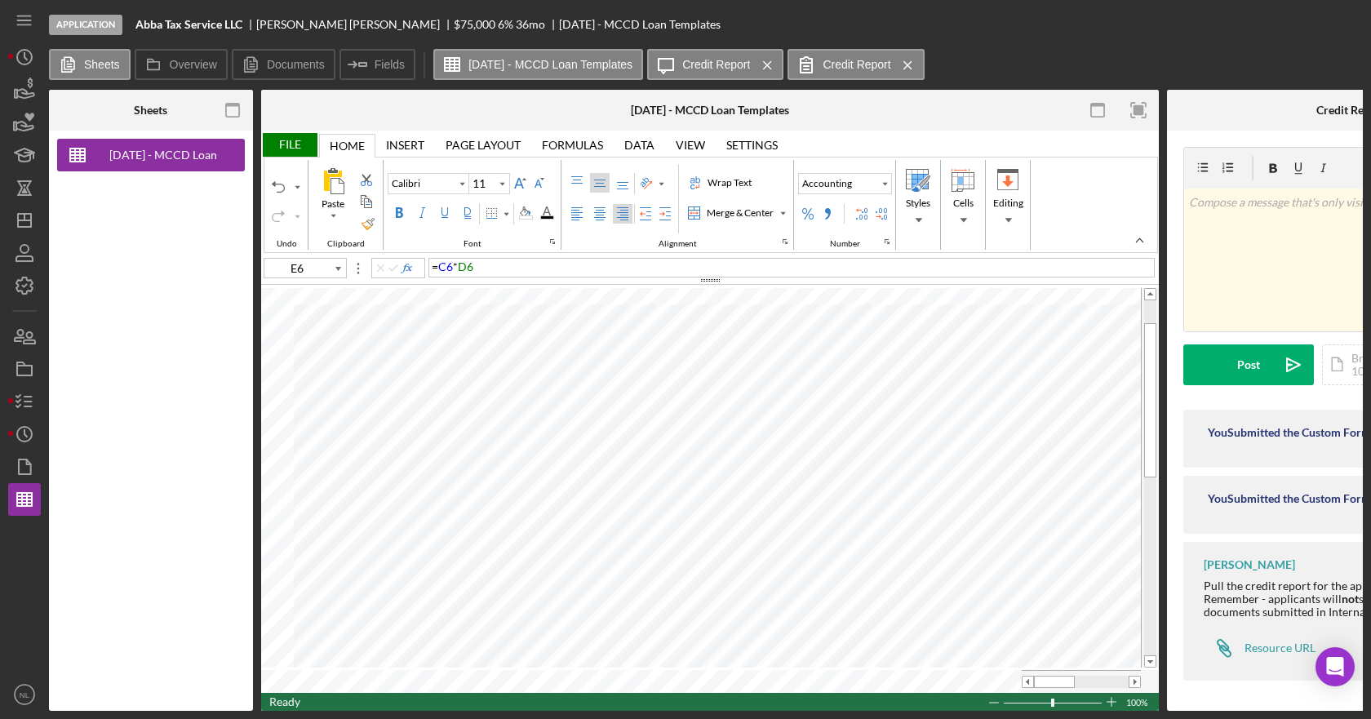
type input "E5"
type input "E11"
type input "Arial"
type input "10"
type input "E6"
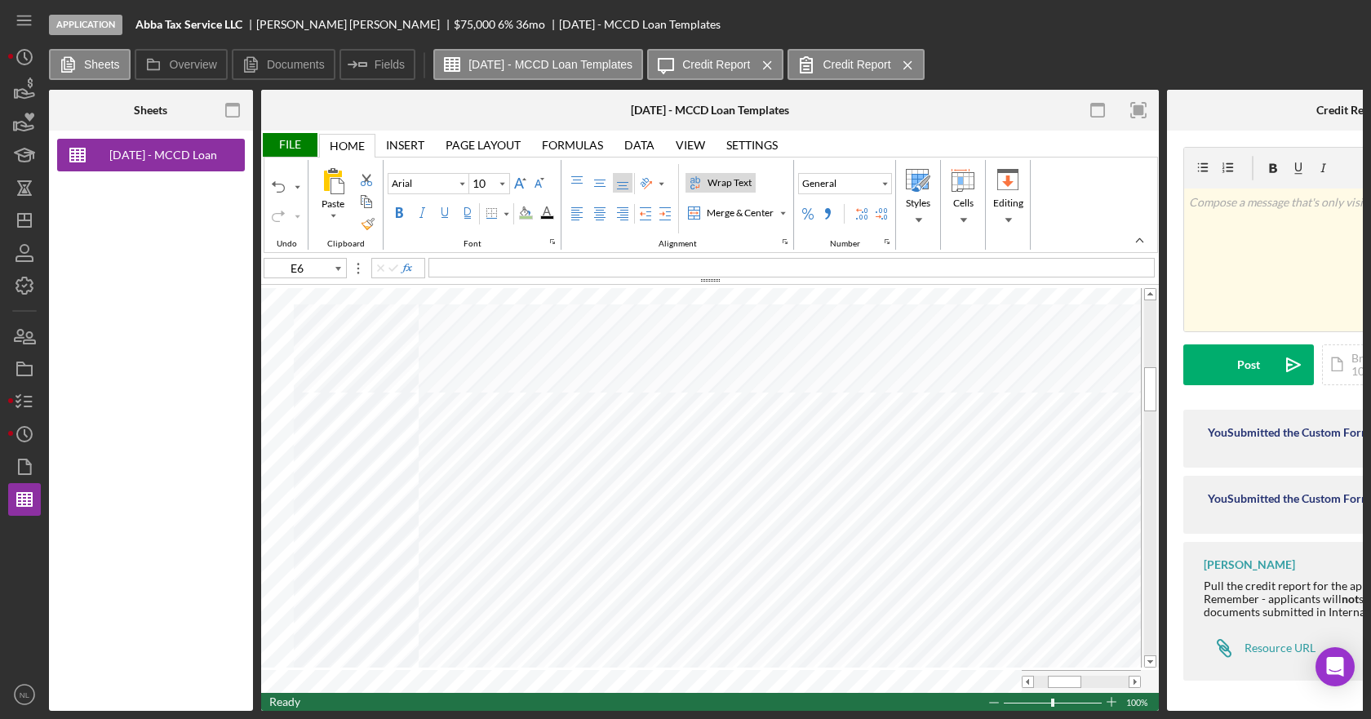
type input "Calibri"
type input "11"
type input "C27"
type input "D27"
type input "8"
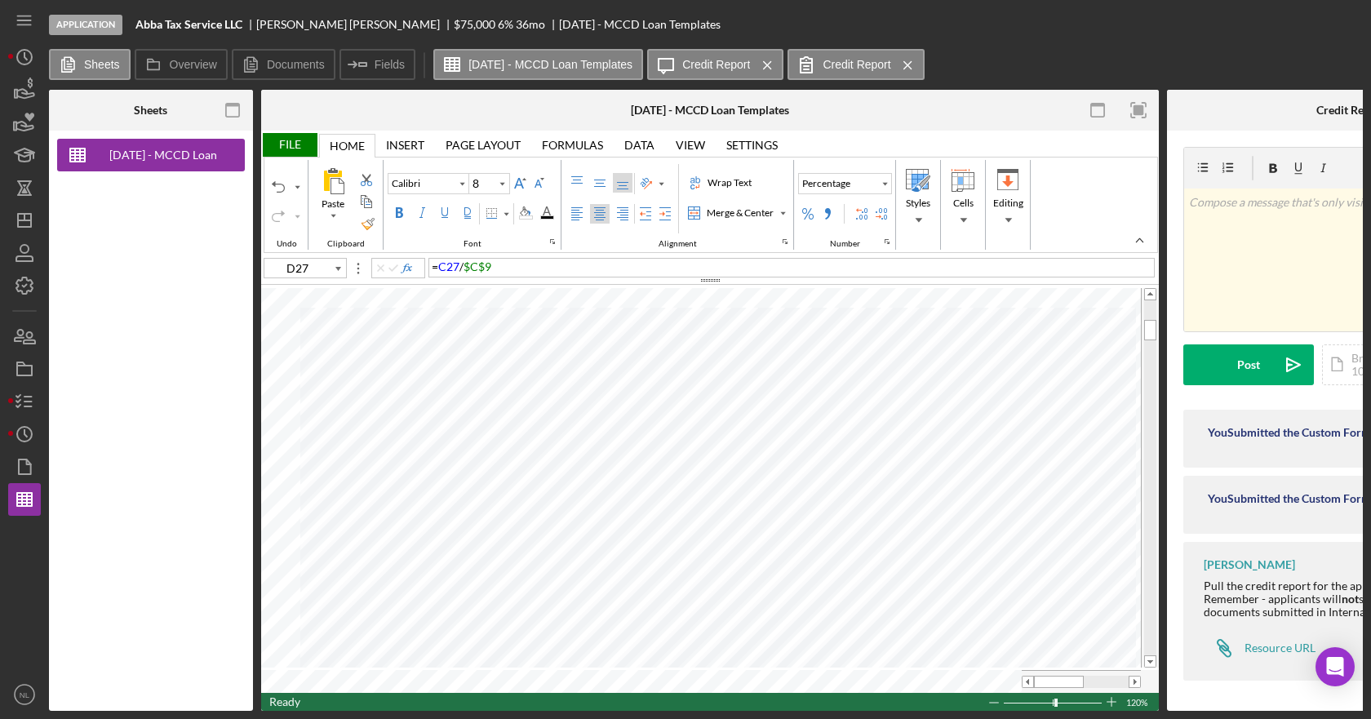
type input "E27"
type input "11"
type input "F27"
type input "8"
type input "G27"
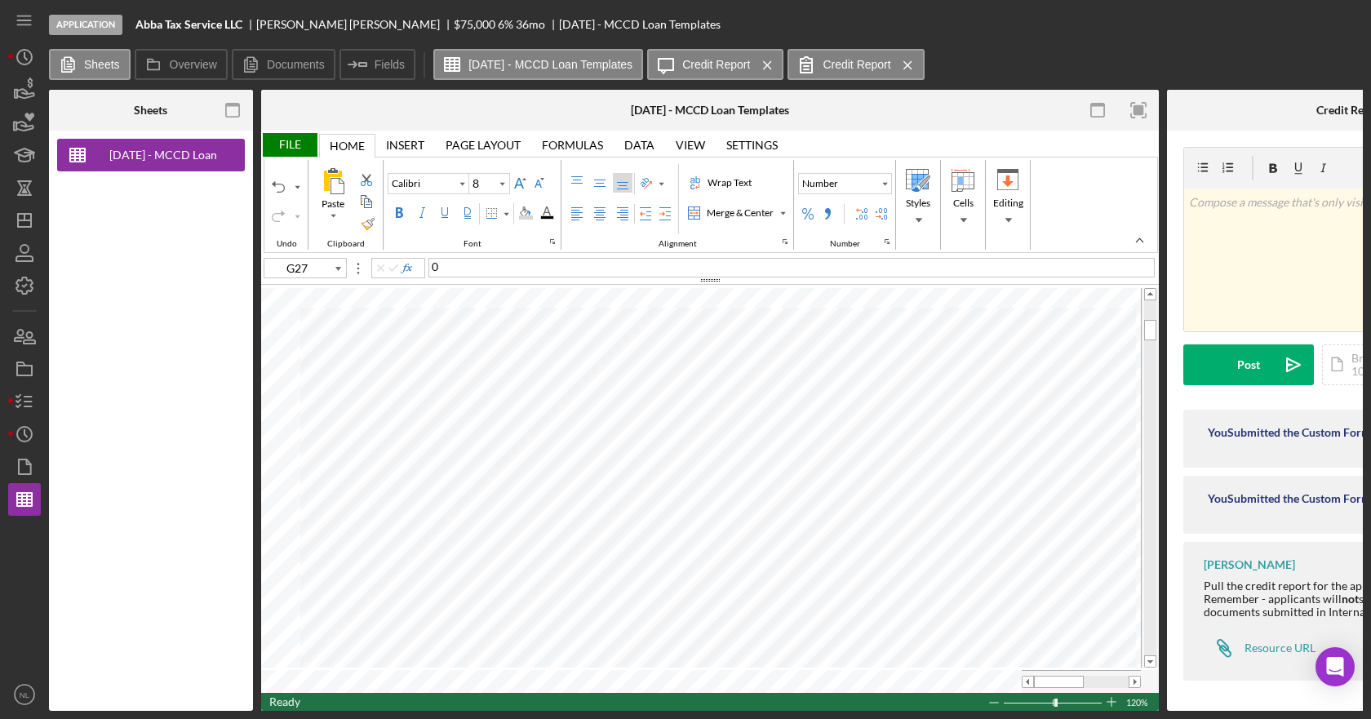
type input "11"
type input "F27"
type input "8"
type input "G27"
type input "11"
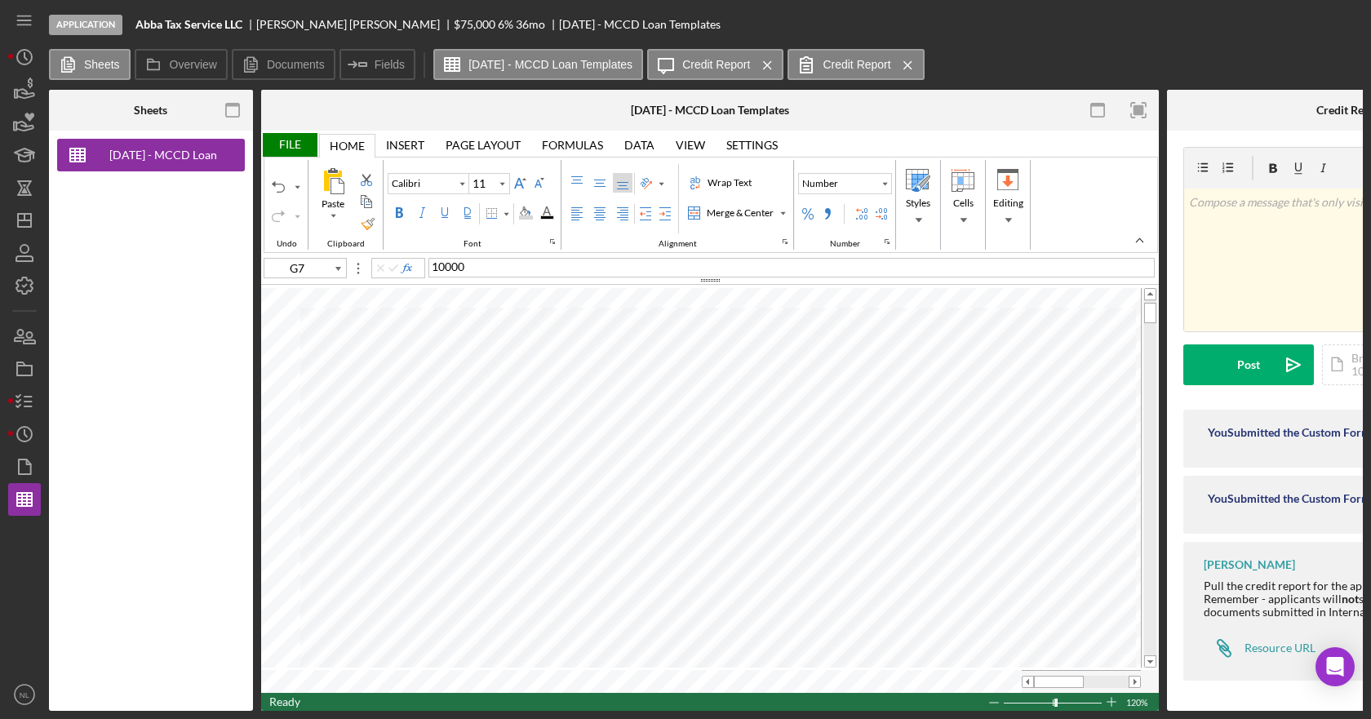
type input "F7"
type input "8"
type input "E7"
type input "11"
type input "D7"
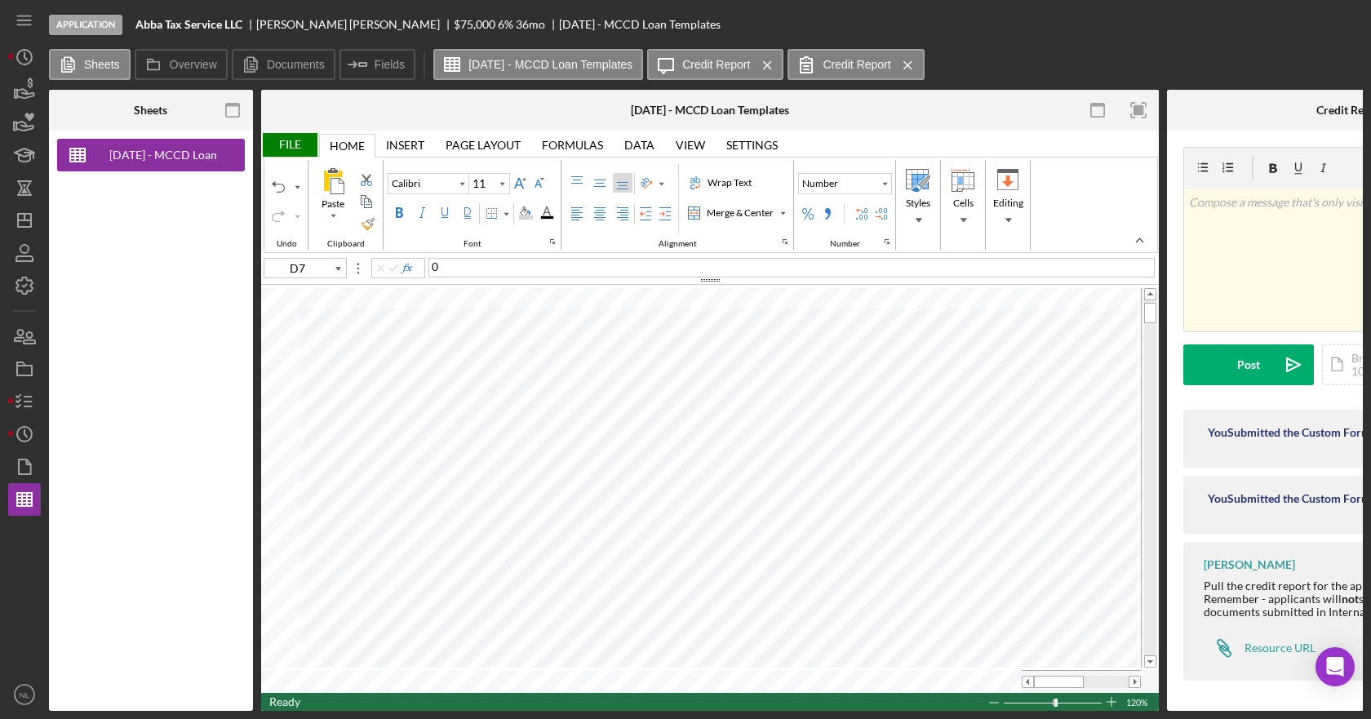
type input "8"
type input "C7"
type input "11"
click at [301, 139] on div "File" at bounding box center [289, 145] width 56 height 24
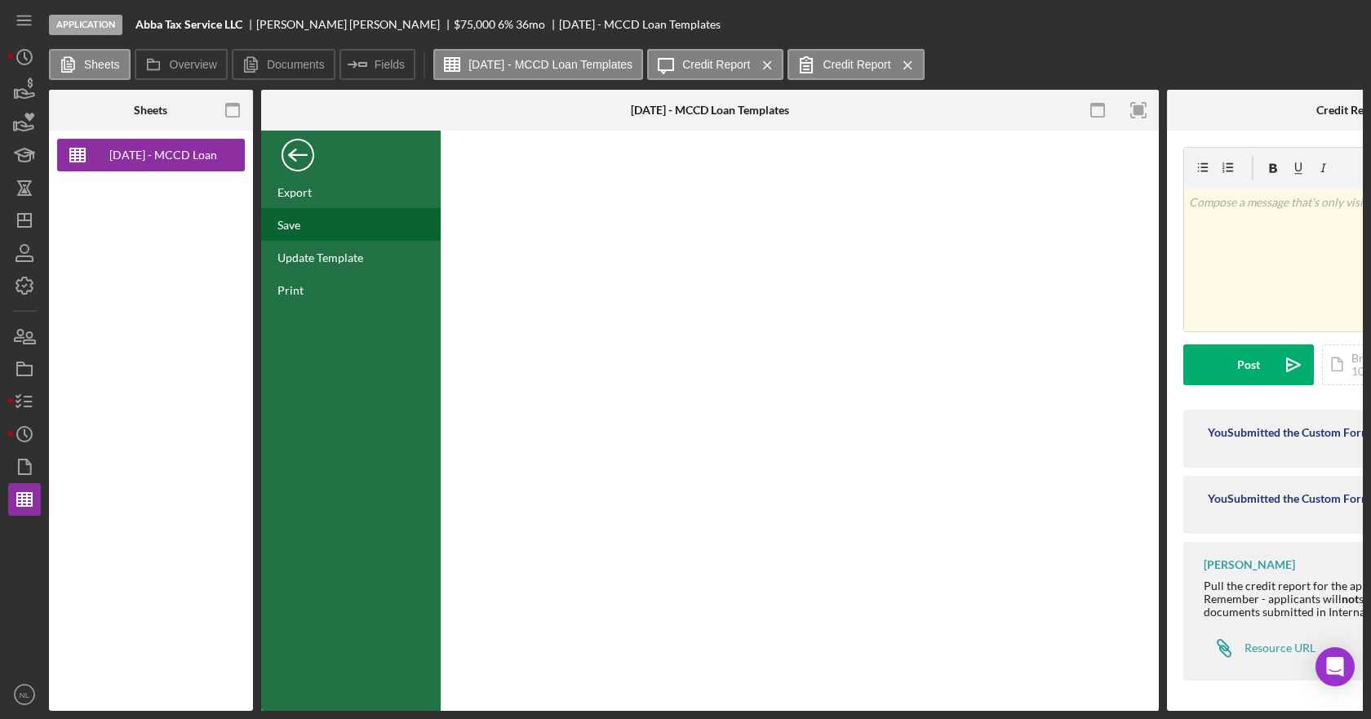
click at [295, 239] on div "Save" at bounding box center [351, 224] width 180 height 33
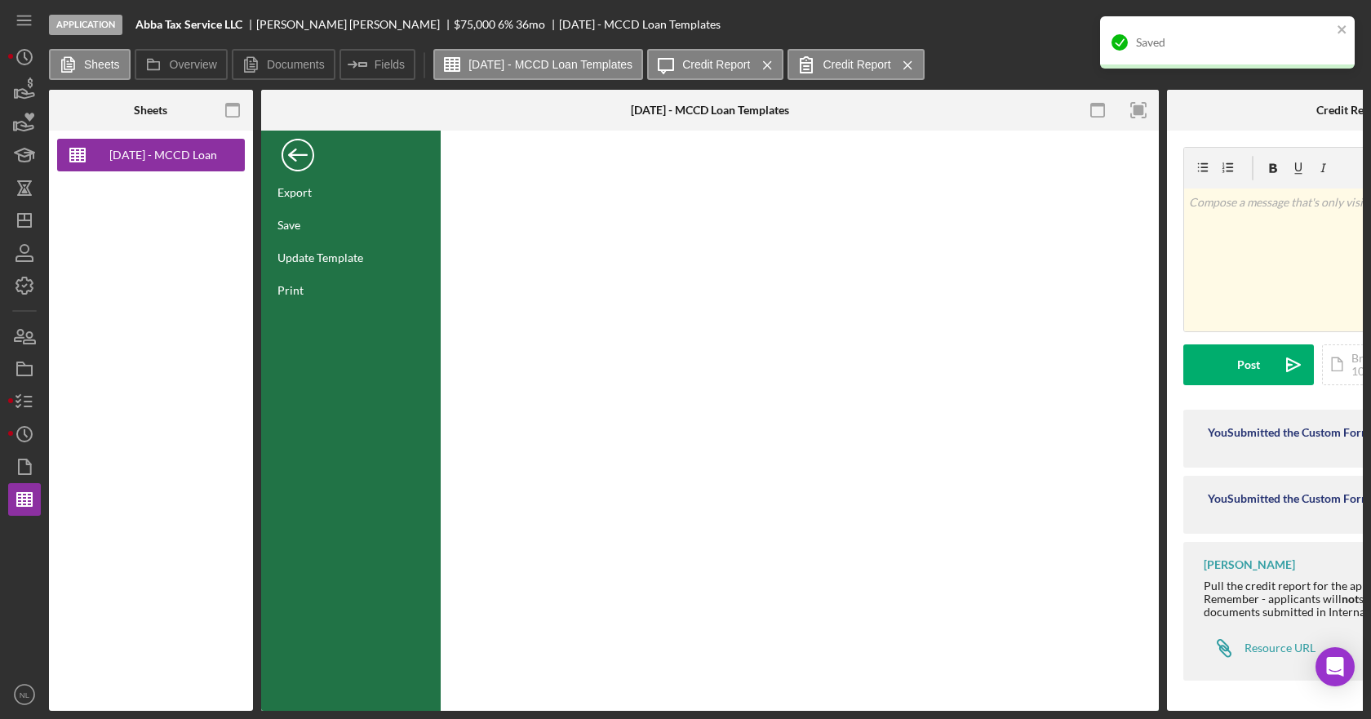
click at [298, 158] on div "Back" at bounding box center [298, 151] width 33 height 33
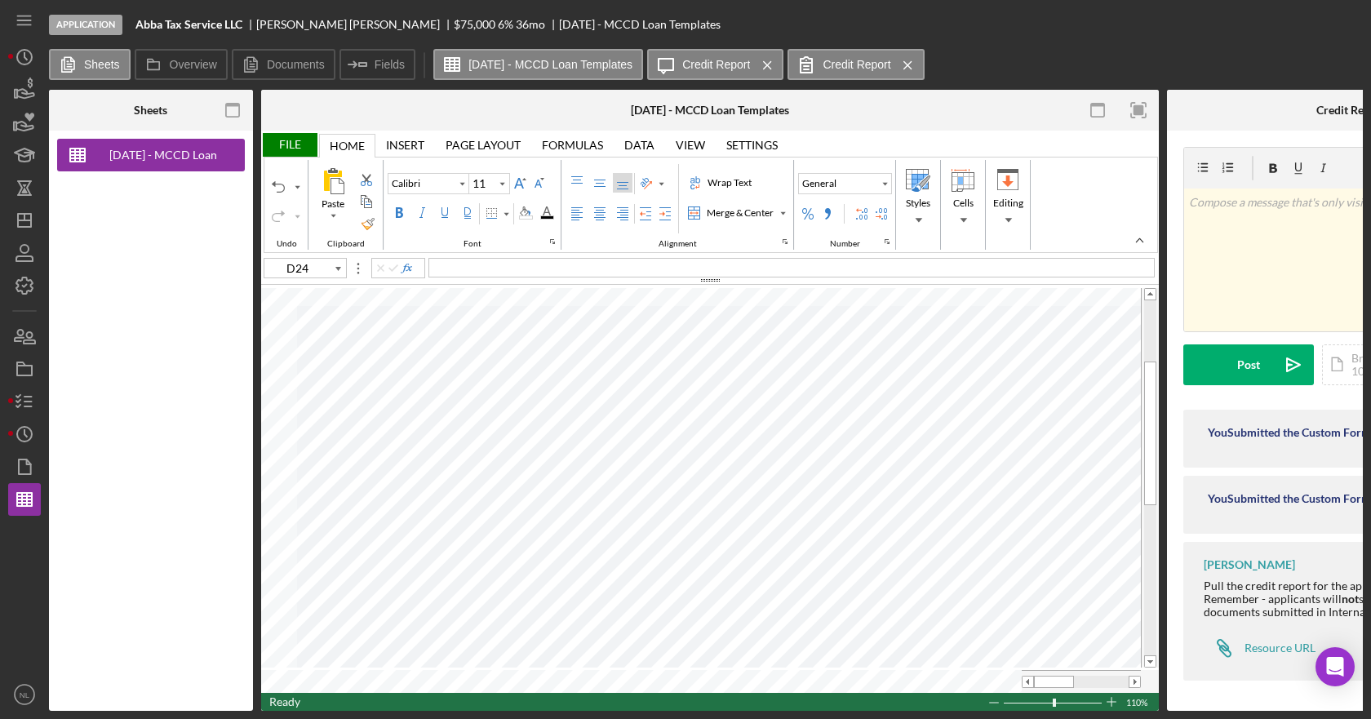
click at [1128, 677] on div at bounding box center [1081, 682] width 95 height 12
click at [1030, 677] on span at bounding box center [1028, 682] width 11 height 11
click at [1029, 677] on span at bounding box center [1028, 682] width 11 height 11
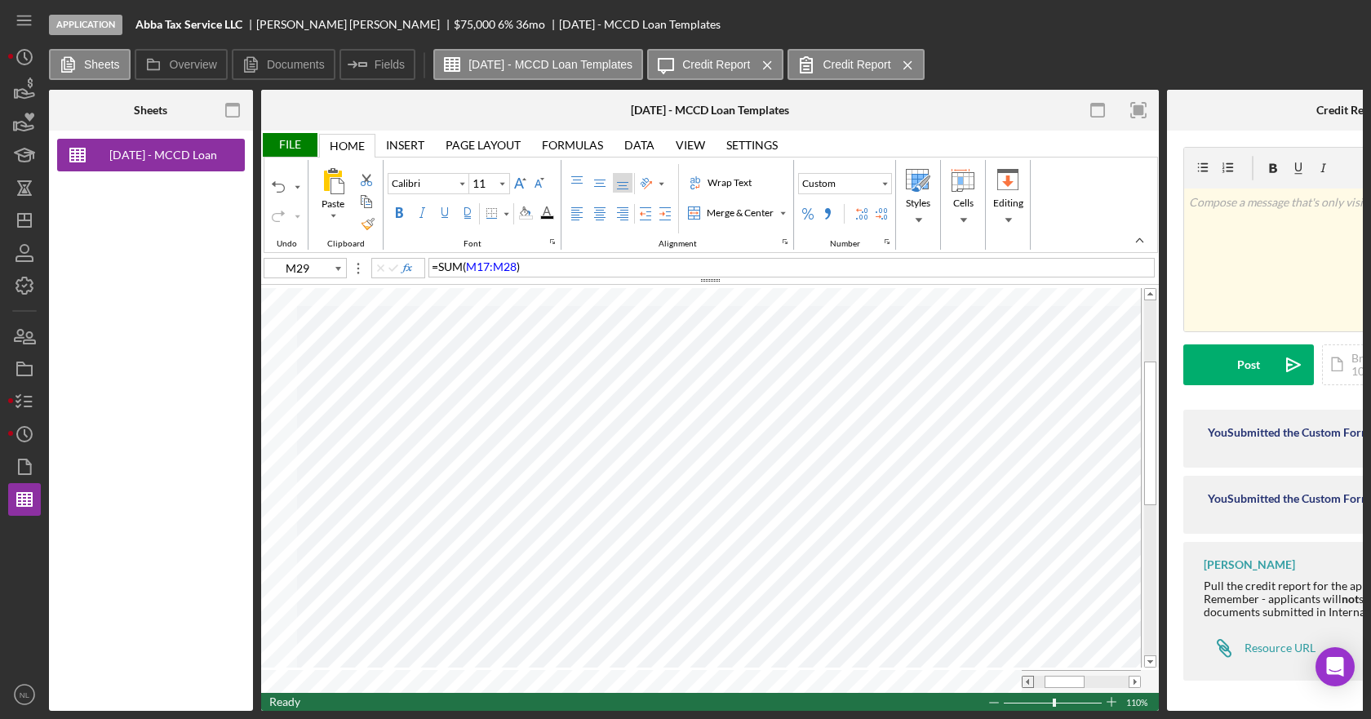
click at [1029, 677] on span at bounding box center [1028, 682] width 11 height 11
type input "C24"
type input "E11"
type input "Arial"
type input "10"
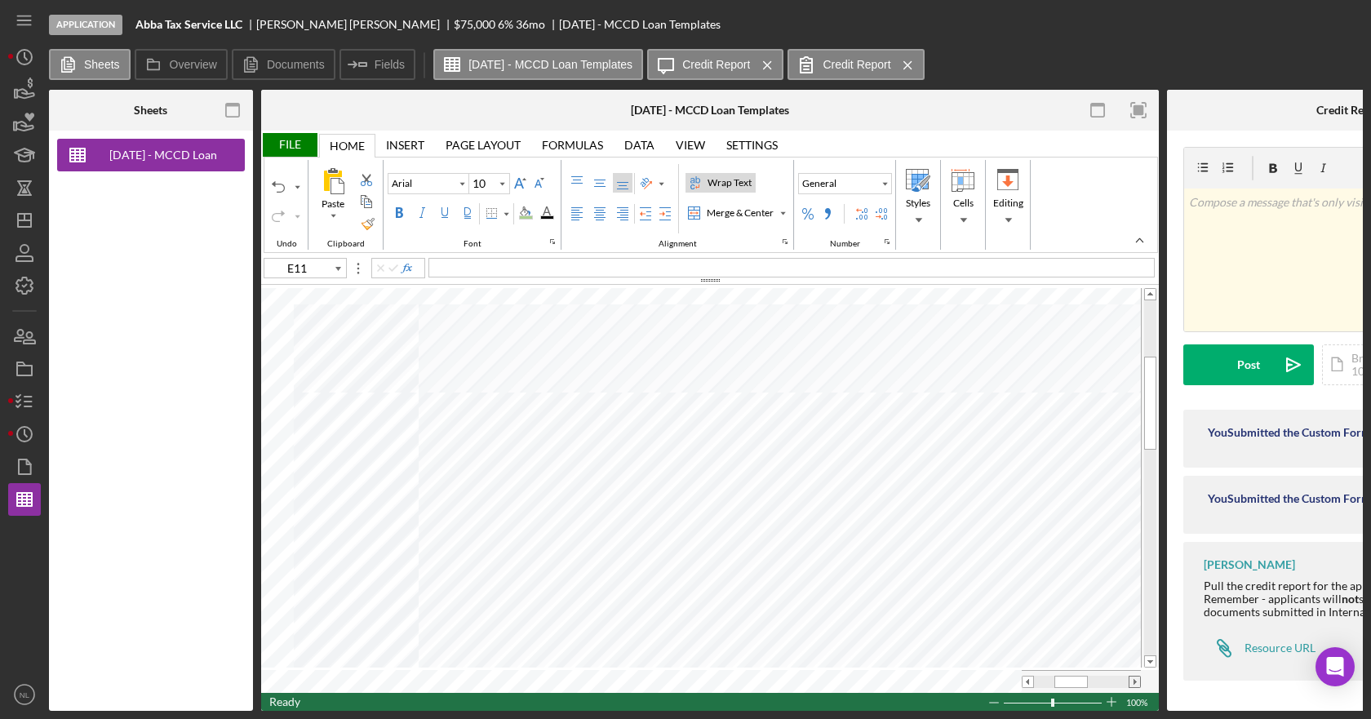
click at [1134, 679] on span at bounding box center [1134, 682] width 11 height 11
type input "M29"
type input "Calibri"
type input "11"
click at [1134, 677] on span at bounding box center [1134, 682] width 11 height 11
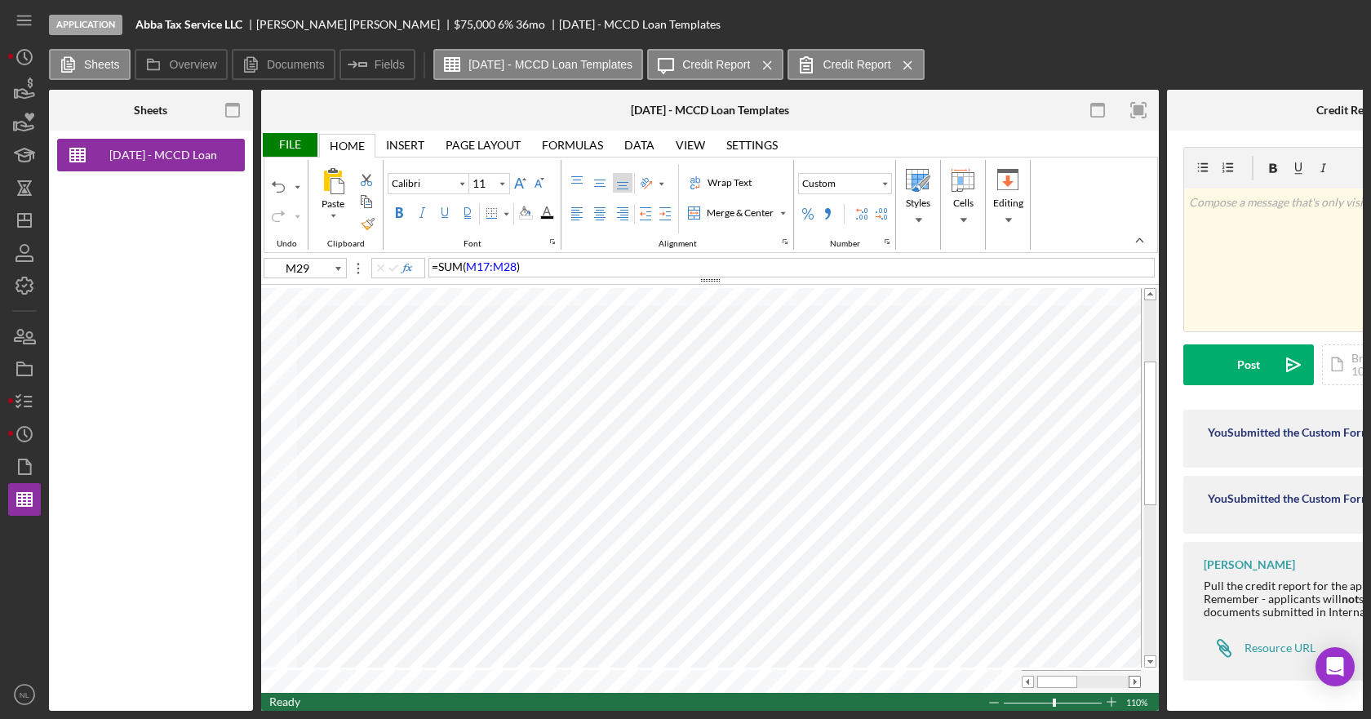
click at [1134, 677] on span at bounding box center [1134, 682] width 11 height 11
click at [1135, 677] on span at bounding box center [1134, 682] width 11 height 11
type input "C24"
type input "D24"
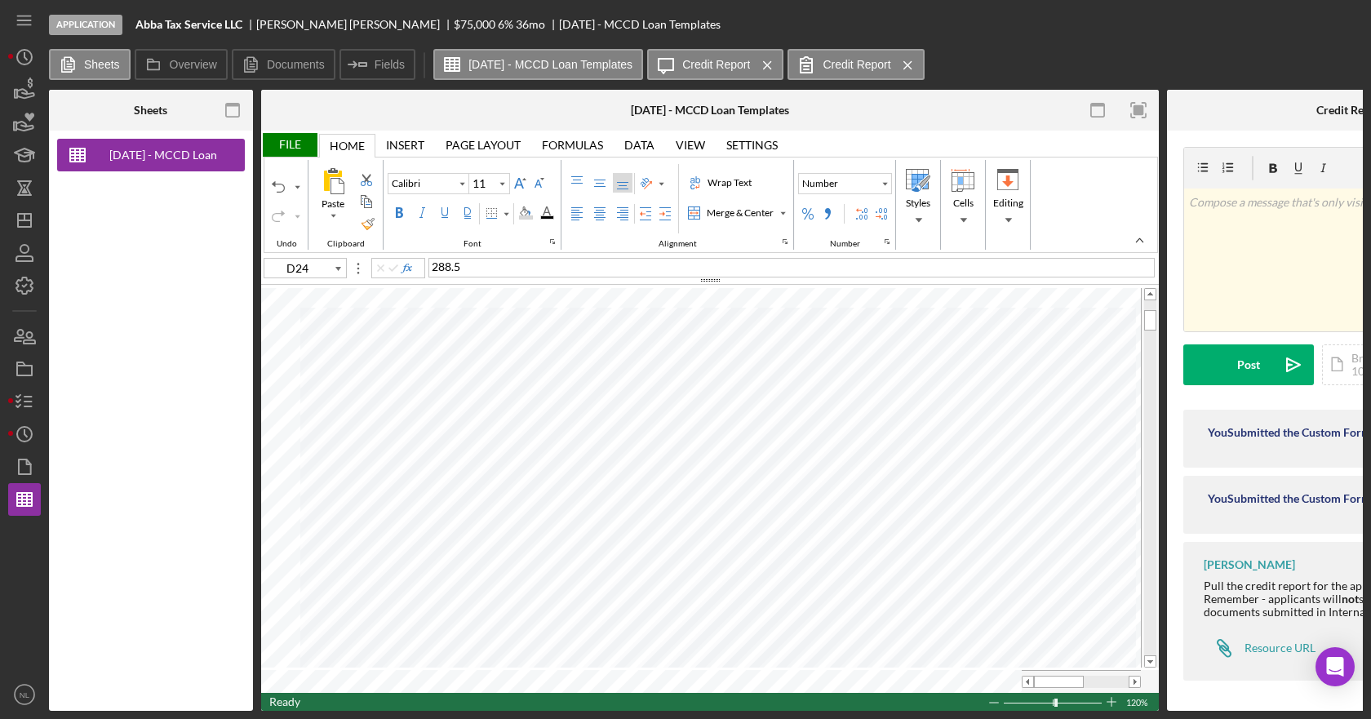
type input "8"
type input "E24"
type input "11"
type input "E24"
type input "G24"
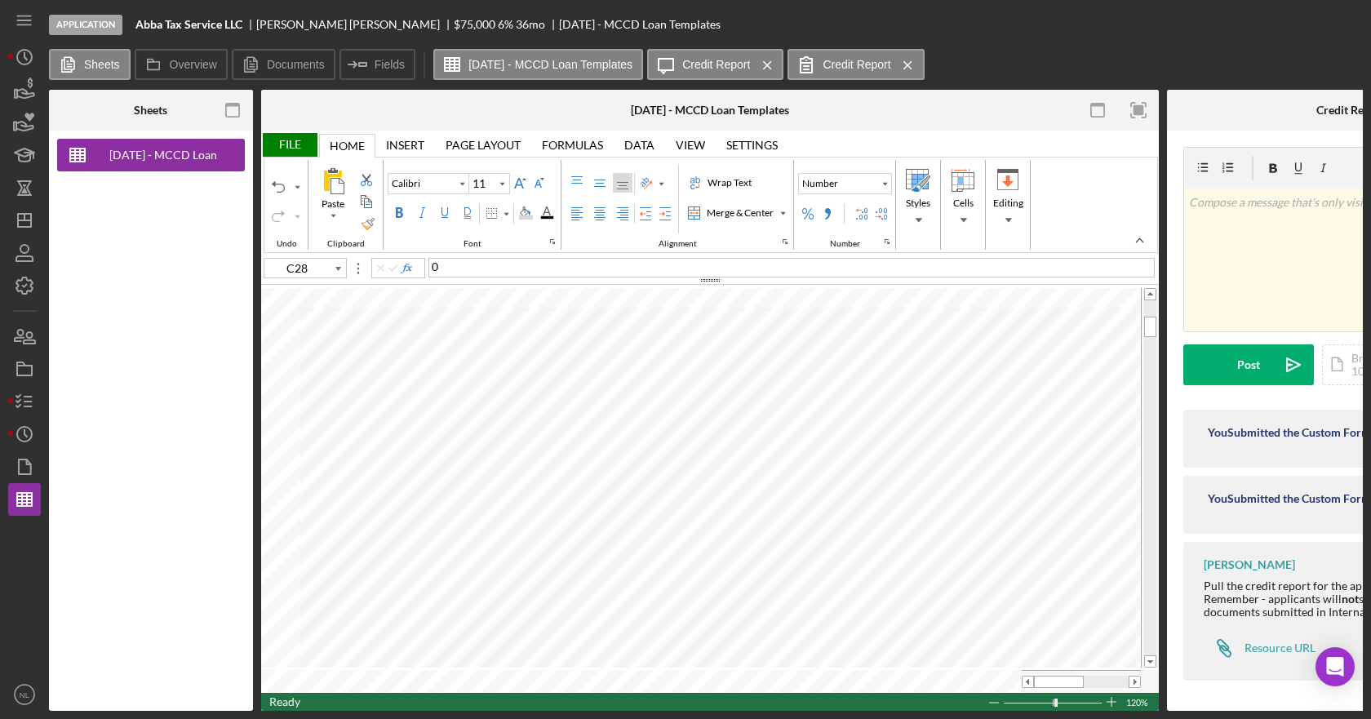
type input "C29"
click at [495, 268] on div "= C7 * .75" at bounding box center [791, 268] width 726 height 20
click at [439, 270] on span "C7" at bounding box center [445, 267] width 15 height 14
click at [505, 263] on div "= ( C7 * .75 )" at bounding box center [791, 268] width 726 height 20
type input "C28"
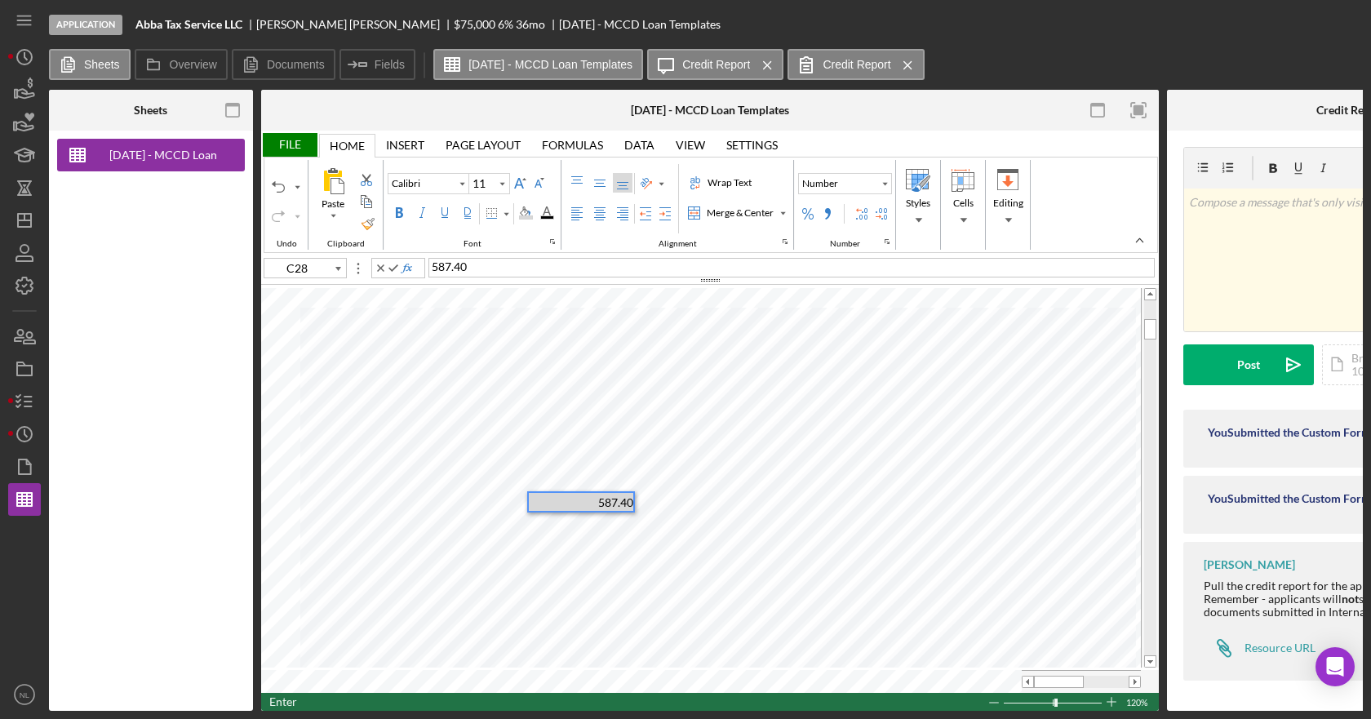
type input "C29"
type input "C31"
type input "E31"
type input "F31"
type input "8"
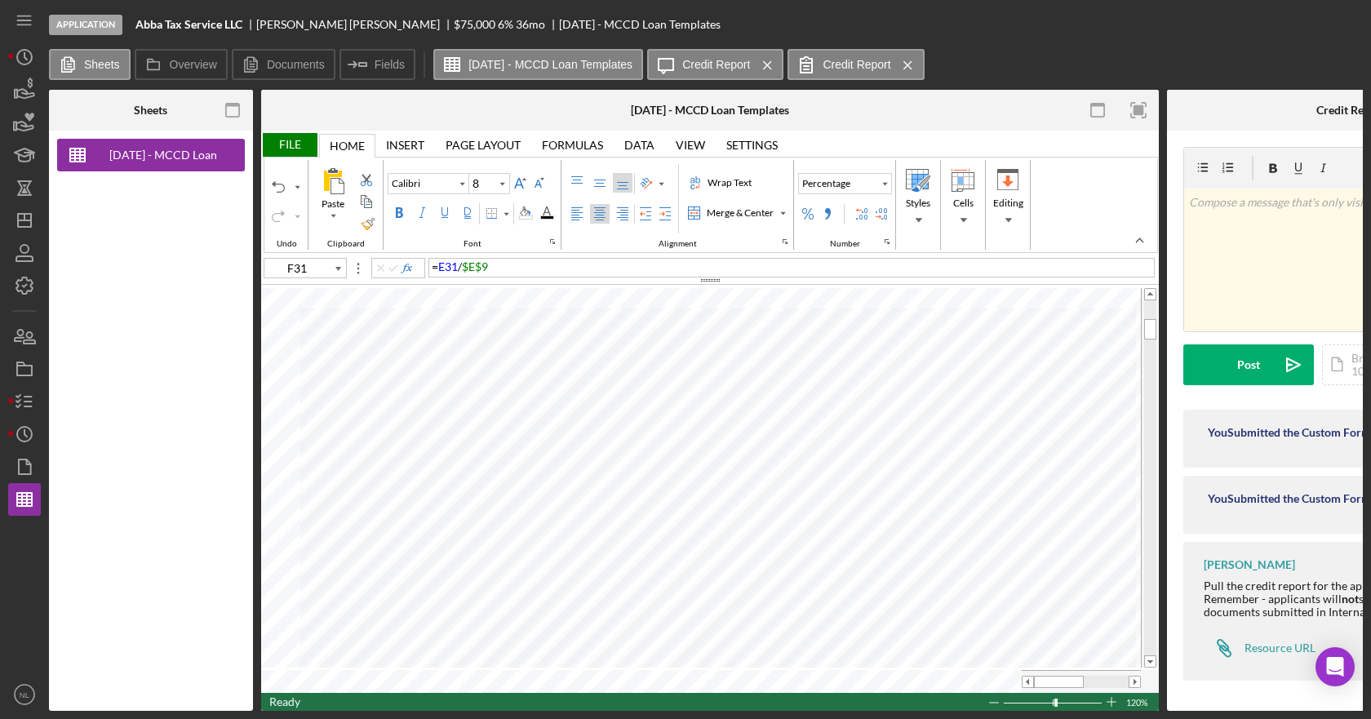
type input "G31"
type input "11"
type input "C24"
type input "E24"
type input "F24"
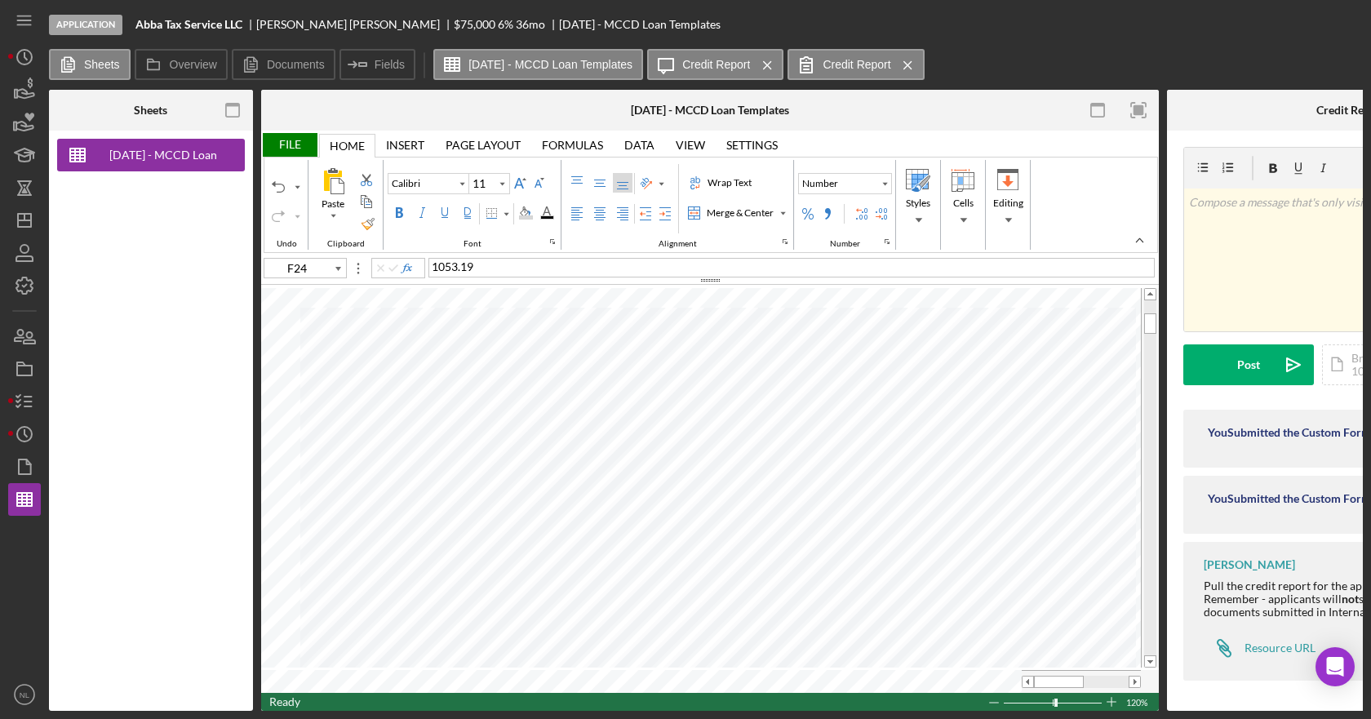
type input "8"
type input "G24"
type input "11"
type input "G31"
type input "C23"
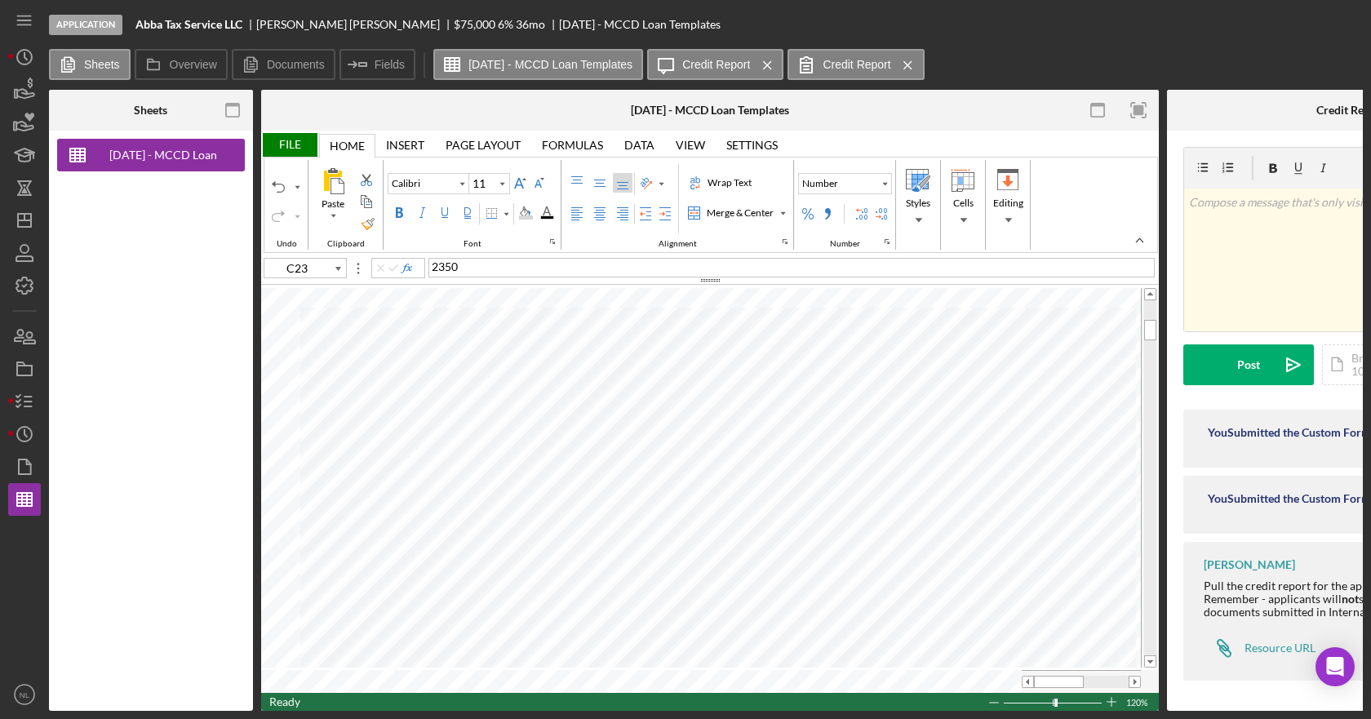
type input "D23"
type input "8"
type input "E23"
type input "11"
type input "F23"
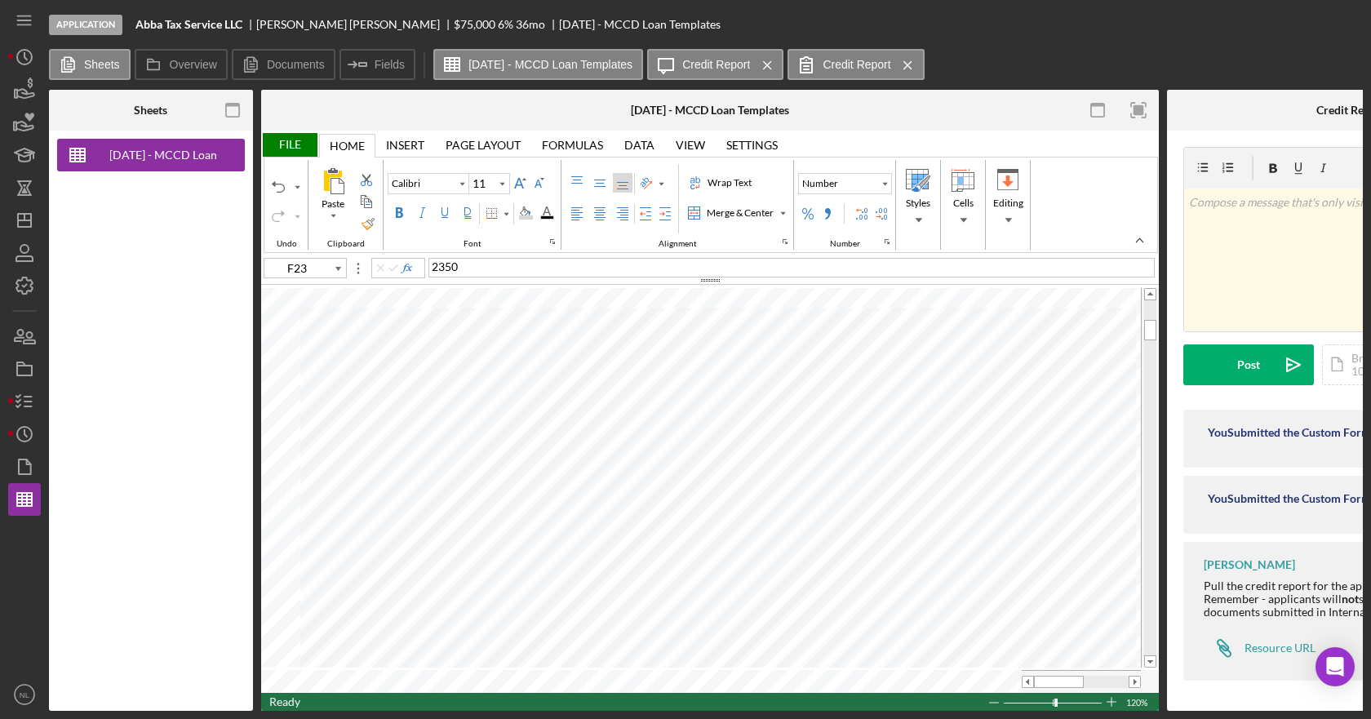
type input "8"
type input "G23"
type input "11"
type input "C32"
type input "D32"
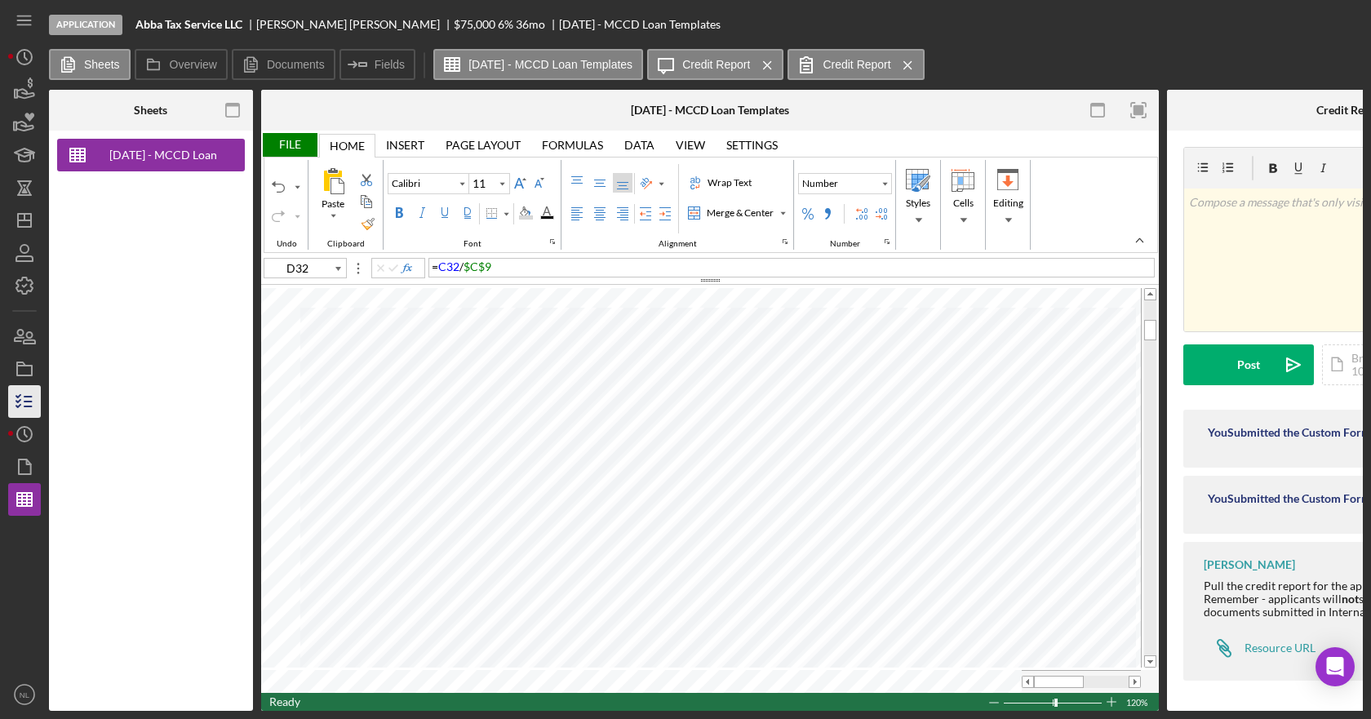
type input "8"
type input "E32"
type input "11"
type input "F32"
type input "8"
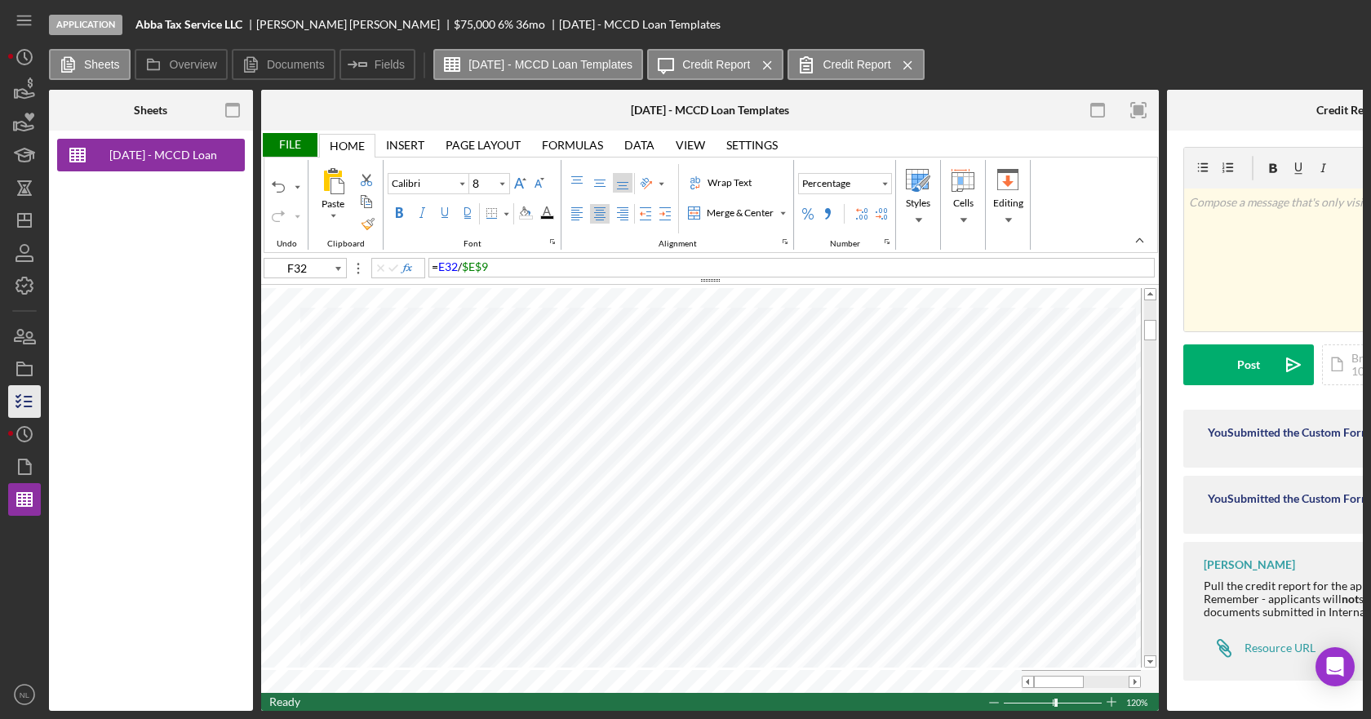
type input "G32"
type input "11"
type input "B30"
type input "C30"
type input "D30"
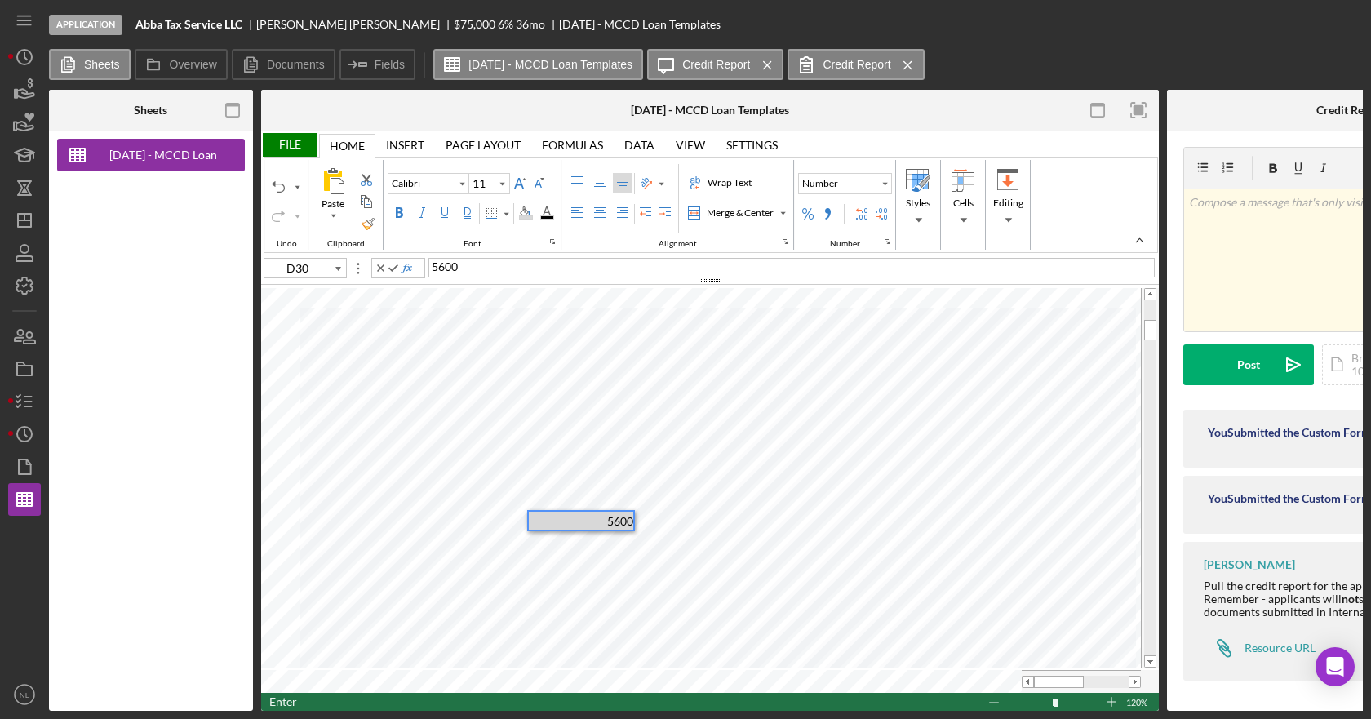
type input "8"
type input "E30"
type input "11"
type input "F30"
type input "8"
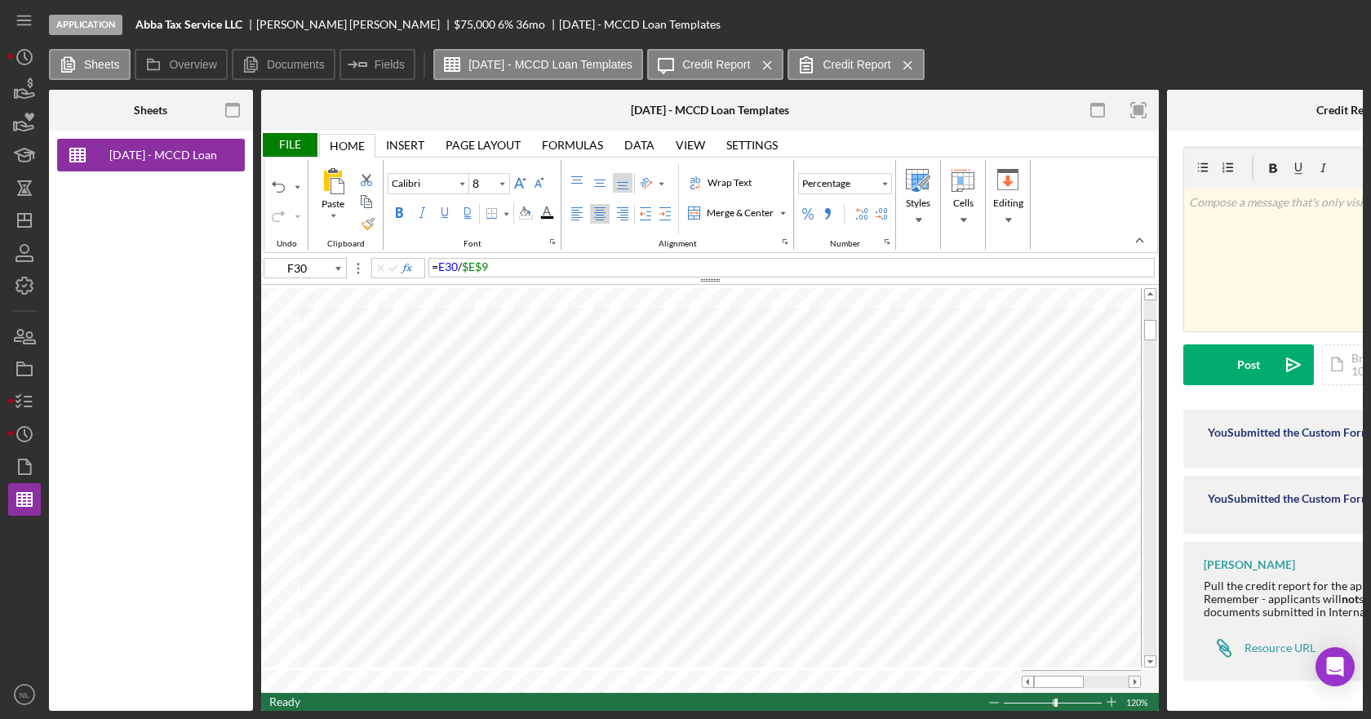
type input "G30"
type input "11"
type input "C48"
click at [1134, 677] on span at bounding box center [1134, 682] width 11 height 11
click at [606, 268] on div "= 'Sources & Uses-Debt Svc'!H18" at bounding box center [791, 268] width 726 height 20
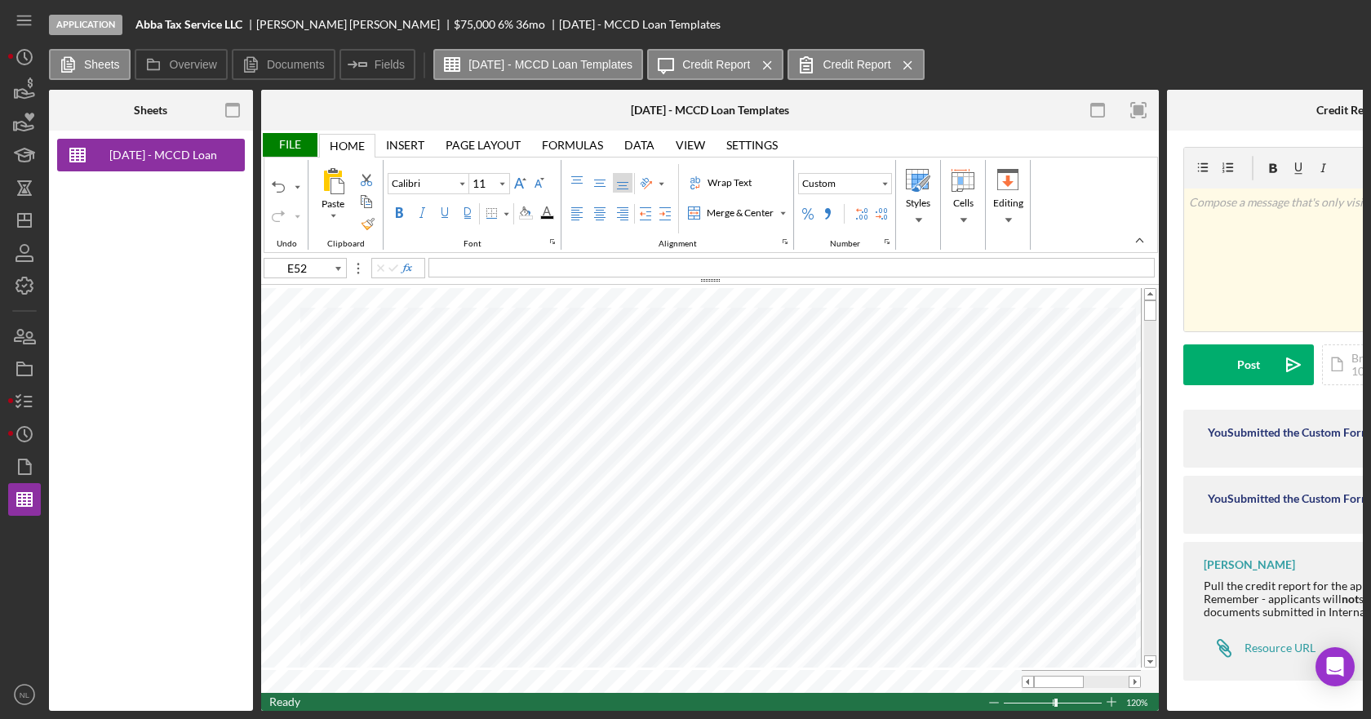
click at [284, 139] on div "File" at bounding box center [289, 145] width 56 height 24
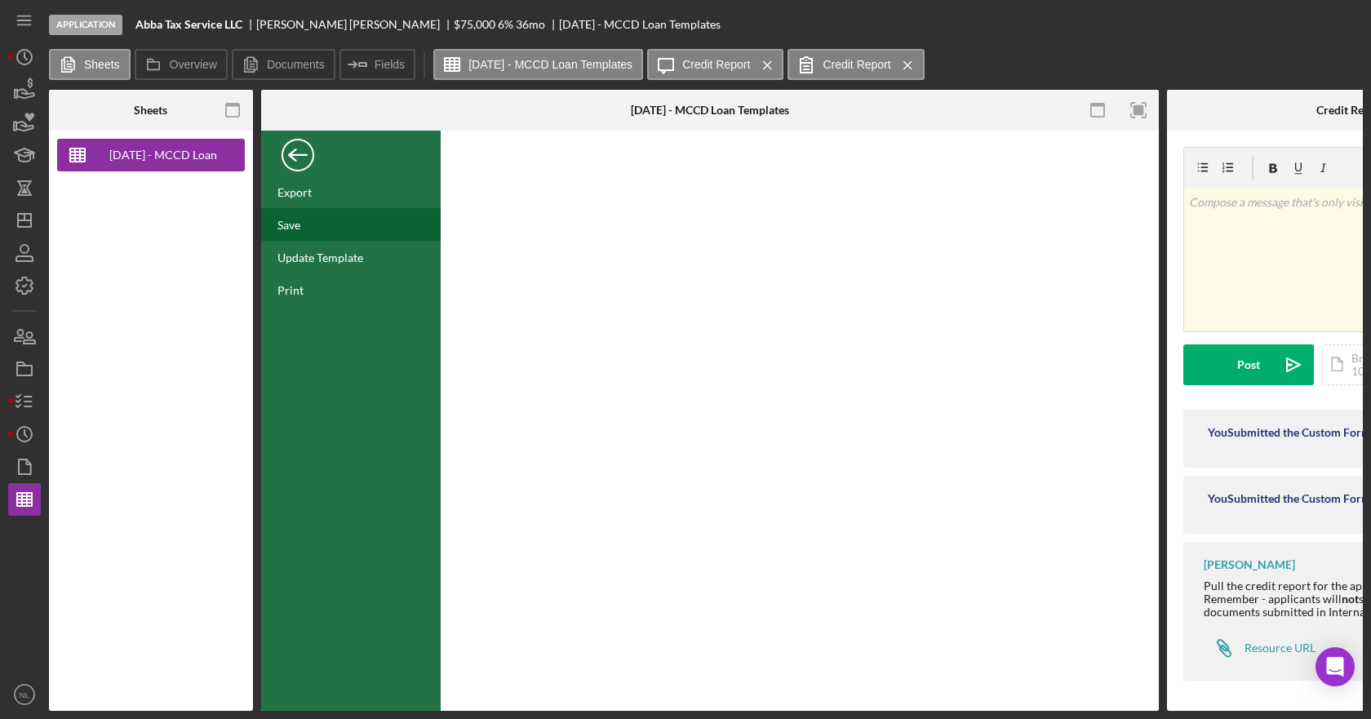
click at [315, 230] on div "Save" at bounding box center [351, 224] width 180 height 33
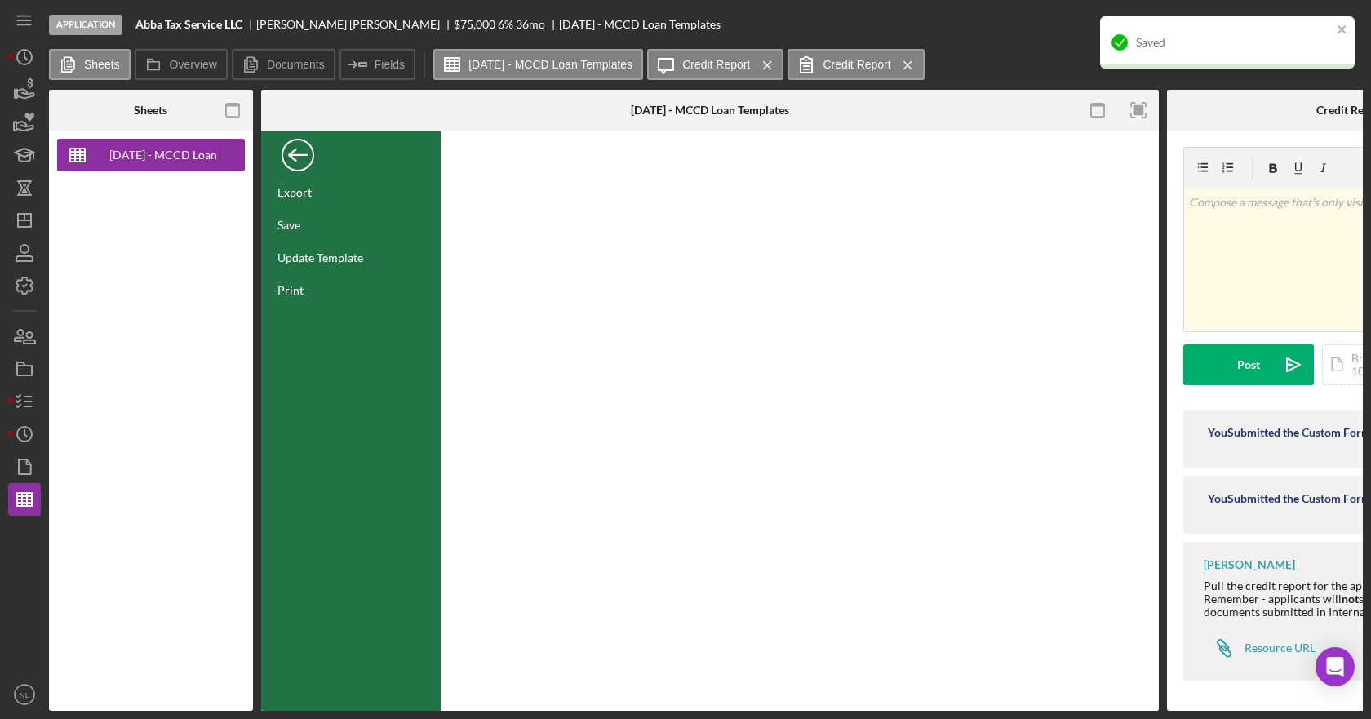
click at [302, 160] on div "Back" at bounding box center [298, 151] width 33 height 33
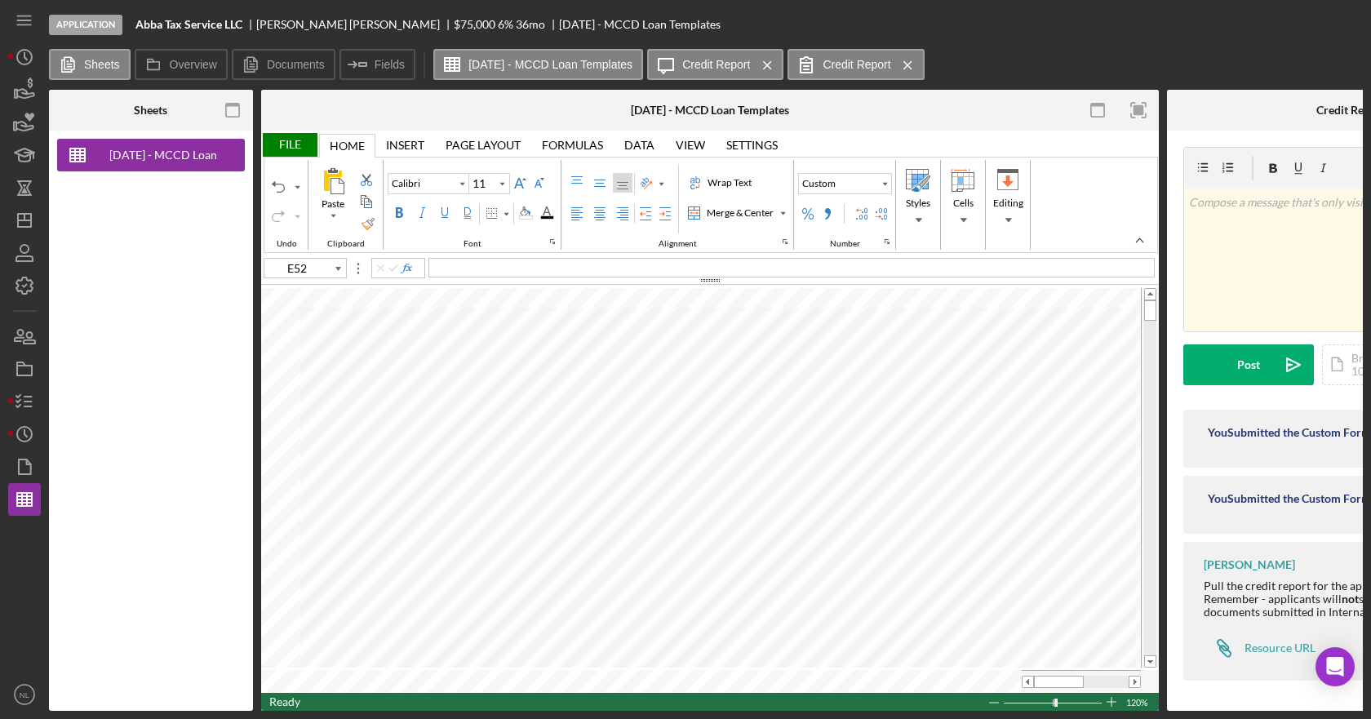
click at [1027, 681] on span at bounding box center [1028, 682] width 11 height 11
type input "E33"
type input "F33"
type input "8"
type input "G33"
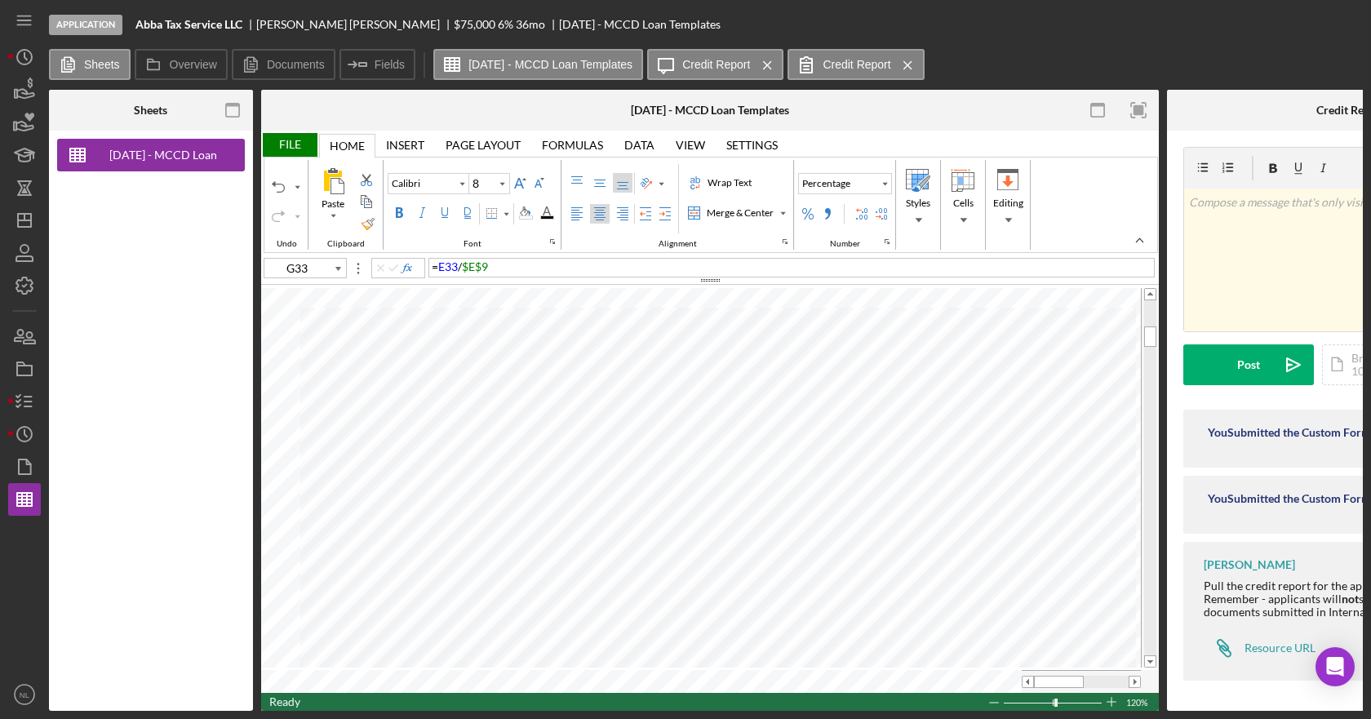
type input "11"
type input "C33"
type input "C27"
type input "D27"
click at [462, 264] on div "8120" at bounding box center [791, 268] width 726 height 20
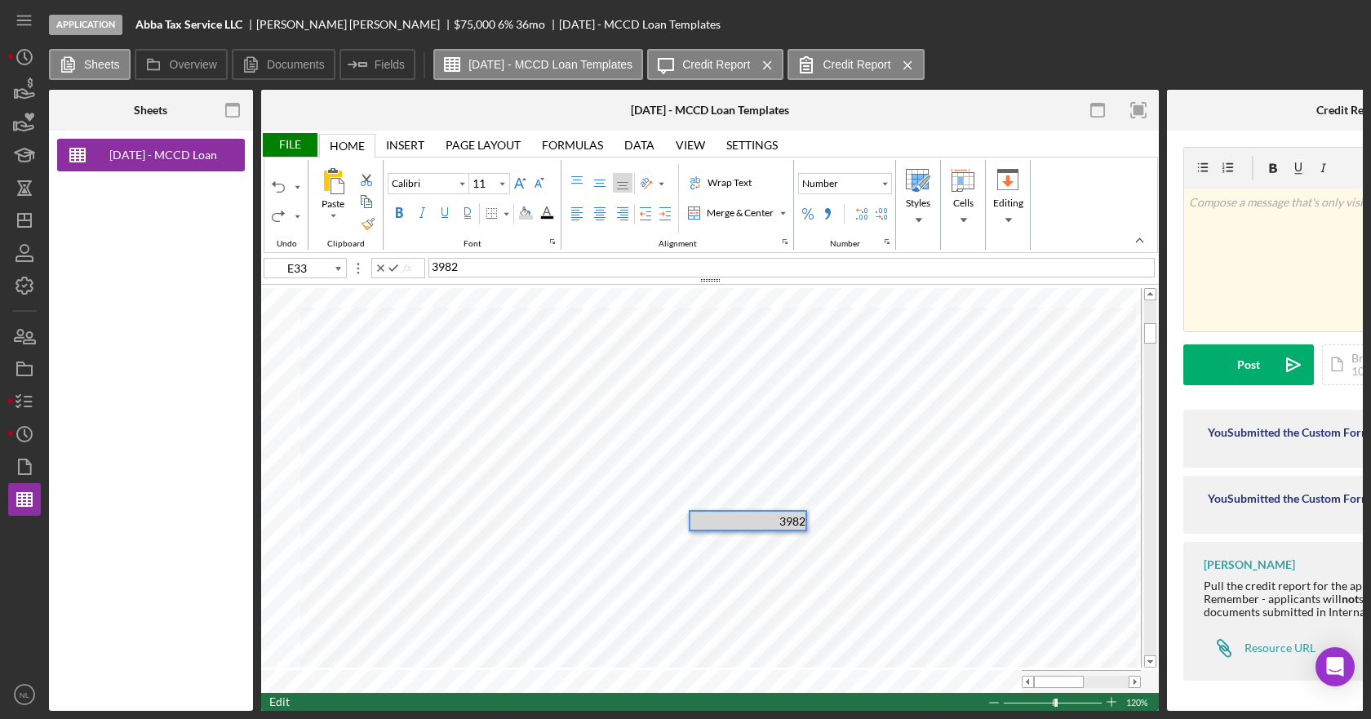
click at [458, 268] on span "3982" at bounding box center [445, 267] width 26 height 14
click at [443, 268] on span "3982" at bounding box center [445, 267] width 26 height 14
click at [444, 267] on span "4380" at bounding box center [445, 267] width 26 height 14
click at [776, 534] on div at bounding box center [747, 539] width 115 height 18
click at [439, 271] on span "C7" at bounding box center [445, 267] width 15 height 14
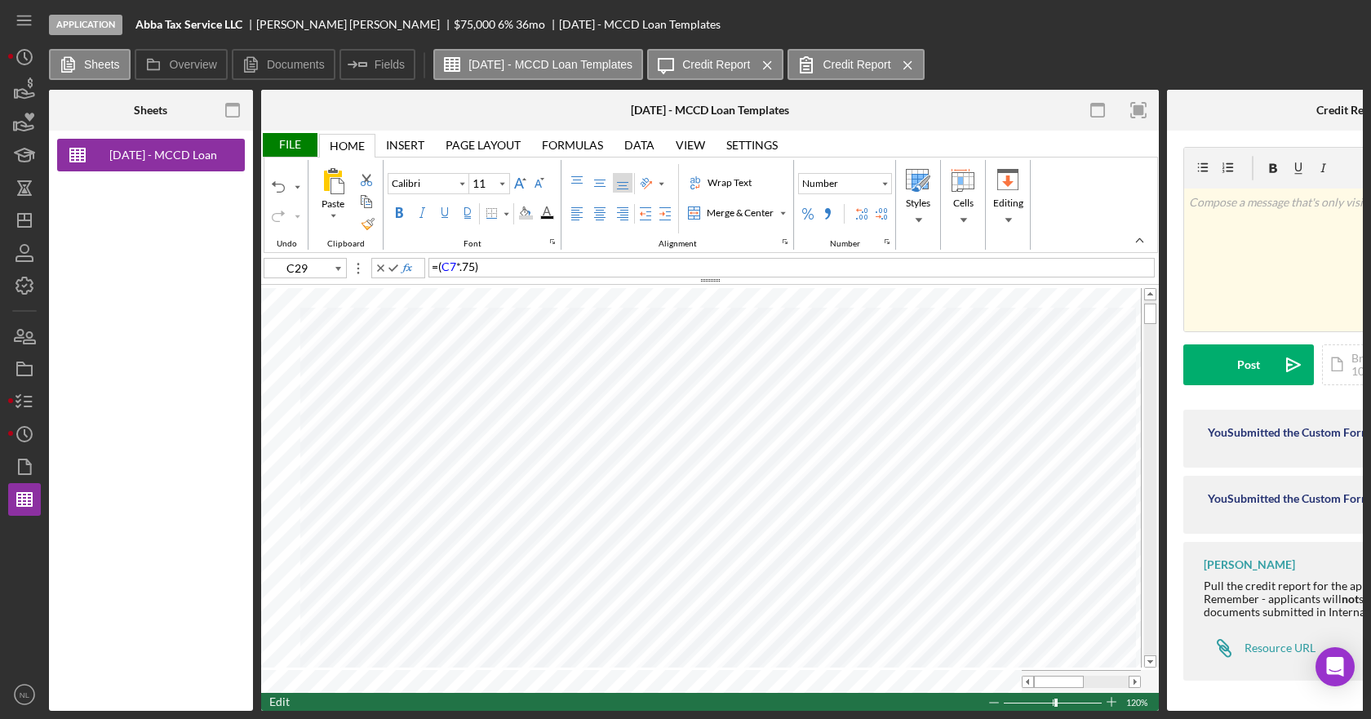
click at [489, 265] on div "= ( C7 * .75 )" at bounding box center [791, 268] width 726 height 20
click at [655, 267] on div "= 'Sources & Uses-Debt Svc'!H18" at bounding box center [791, 268] width 726 height 20
click at [627, 271] on div "= 'Sources & Uses-Debt Svc'!H18" at bounding box center [791, 268] width 726 height 20
click at [1026, 681] on span at bounding box center [1028, 682] width 11 height 11
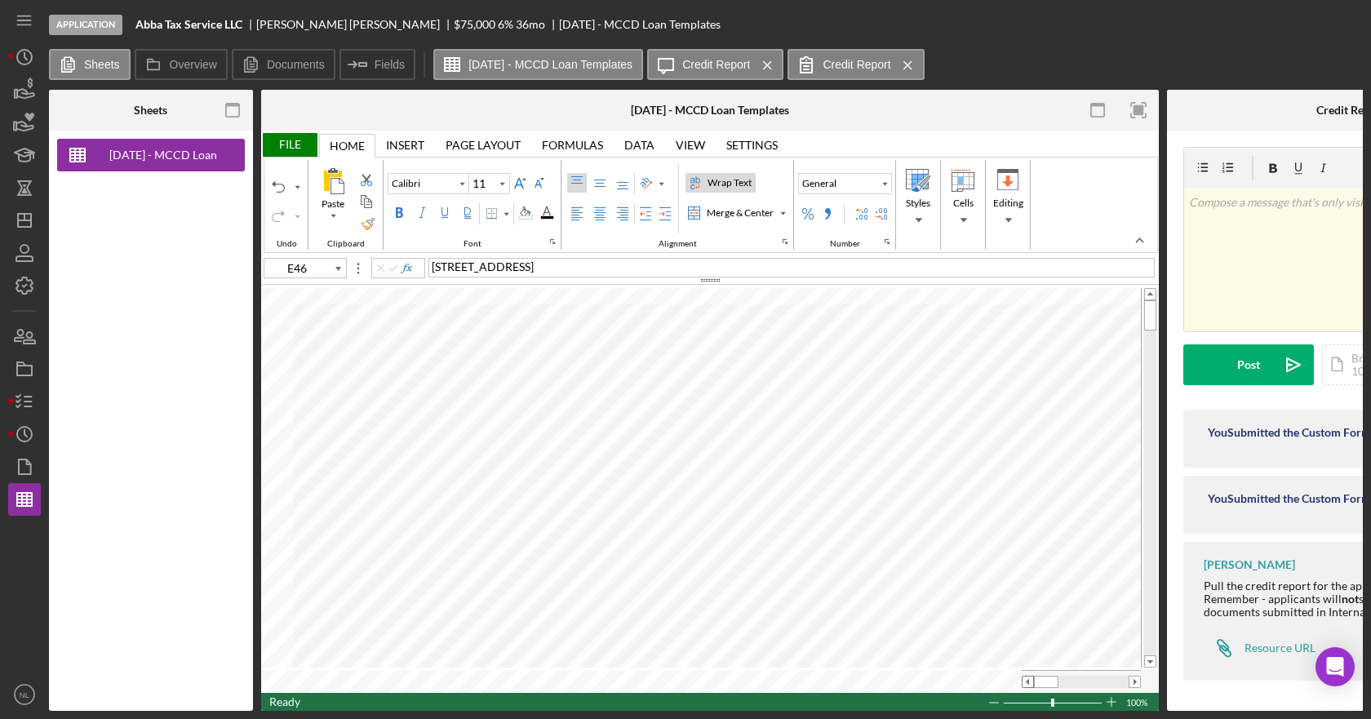
click at [1026, 681] on span at bounding box center [1028, 682] width 11 height 11
click at [526, 213] on div "Background Color" at bounding box center [525, 212] width 13 height 13
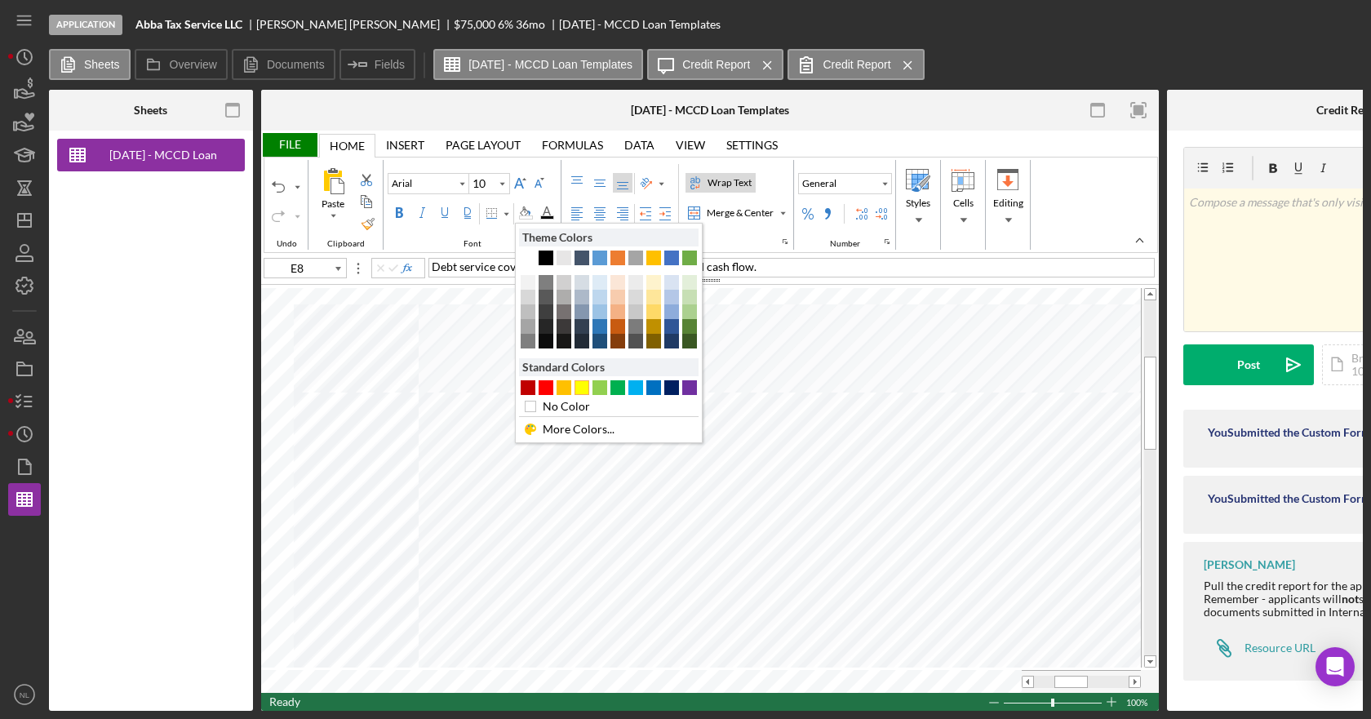
click at [585, 394] on div "#FFFF00" at bounding box center [582, 387] width 15 height 15
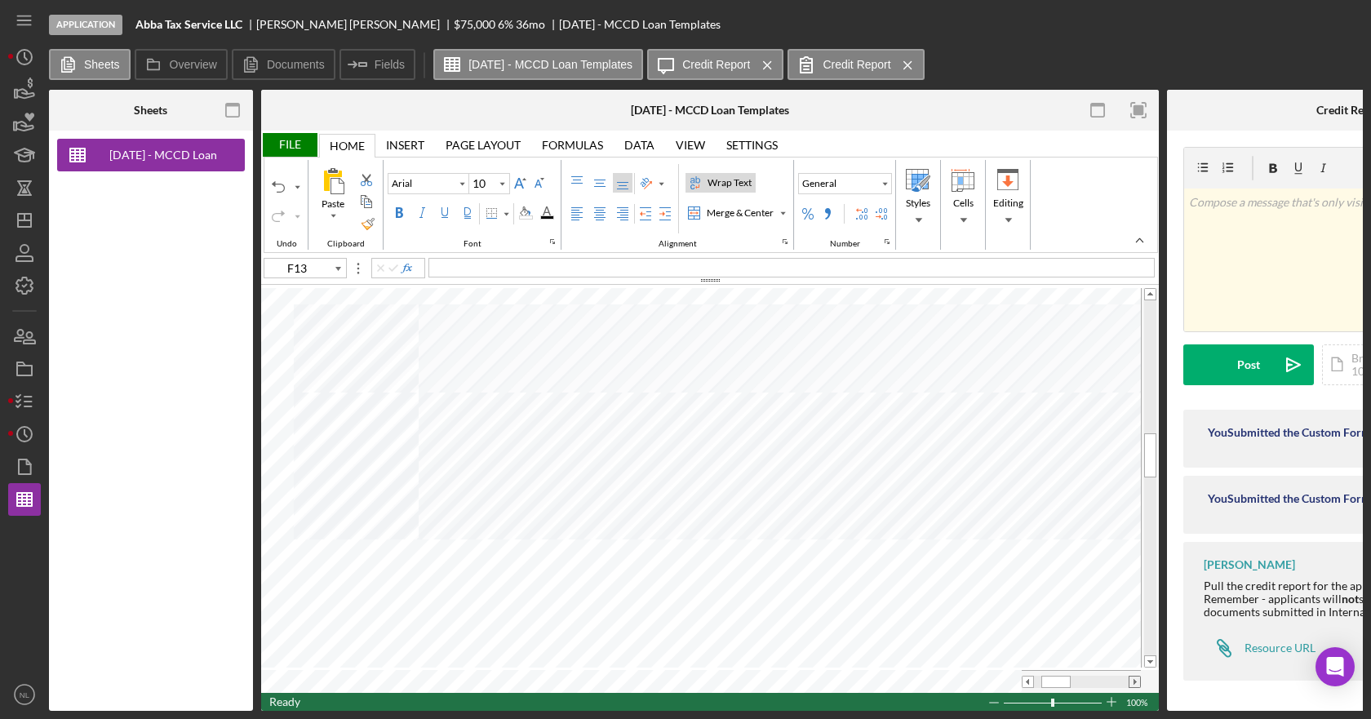
click at [1129, 676] on div at bounding box center [1135, 682] width 12 height 12
click at [1027, 680] on span at bounding box center [1028, 682] width 11 height 11
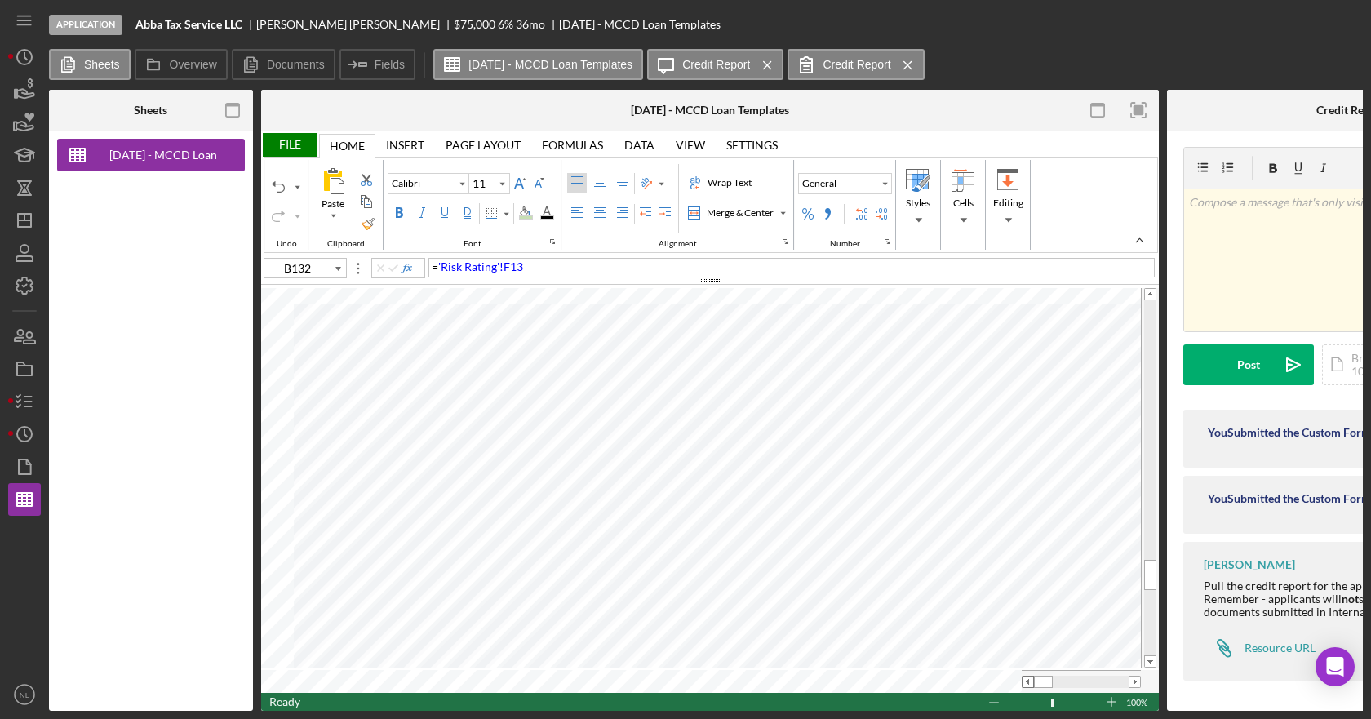
click at [1025, 680] on span at bounding box center [1028, 682] width 11 height 11
click at [298, 148] on div "File" at bounding box center [289, 145] width 56 height 24
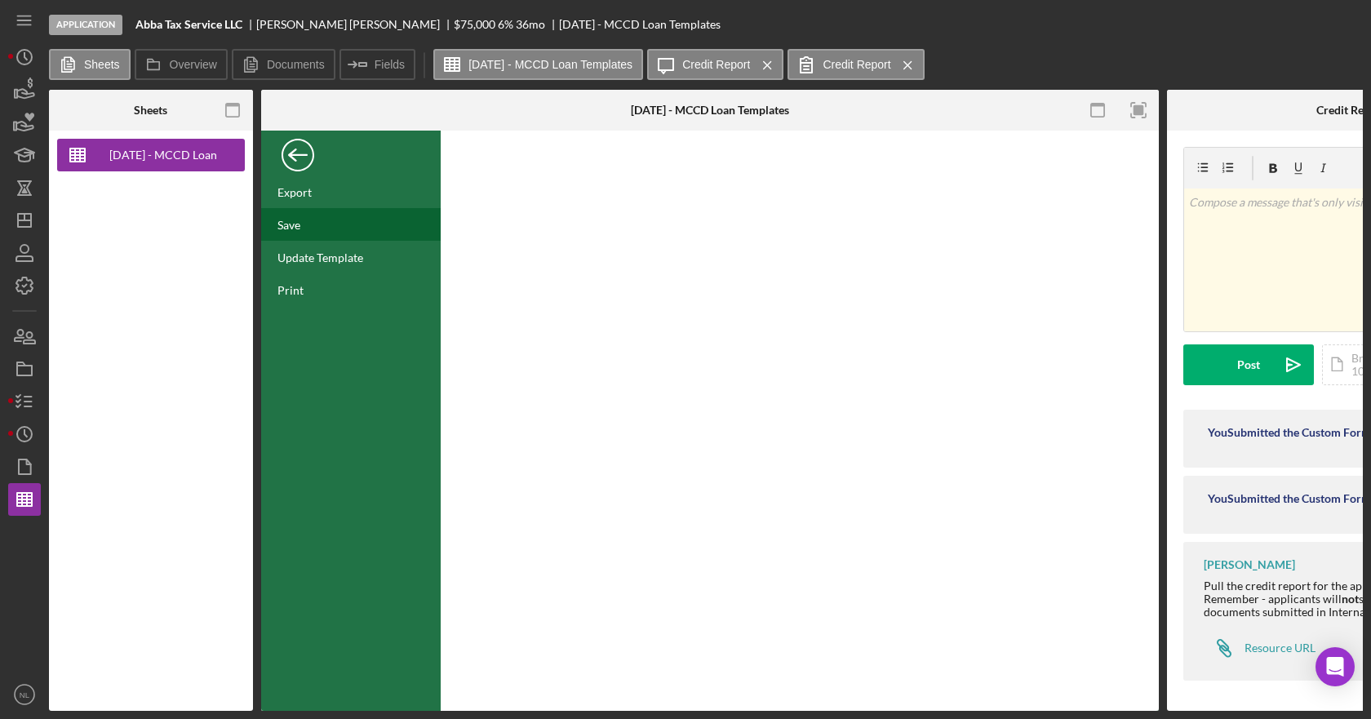
click at [293, 225] on div "Save" at bounding box center [288, 225] width 23 height 14
click at [297, 160] on div "Back" at bounding box center [298, 151] width 33 height 33
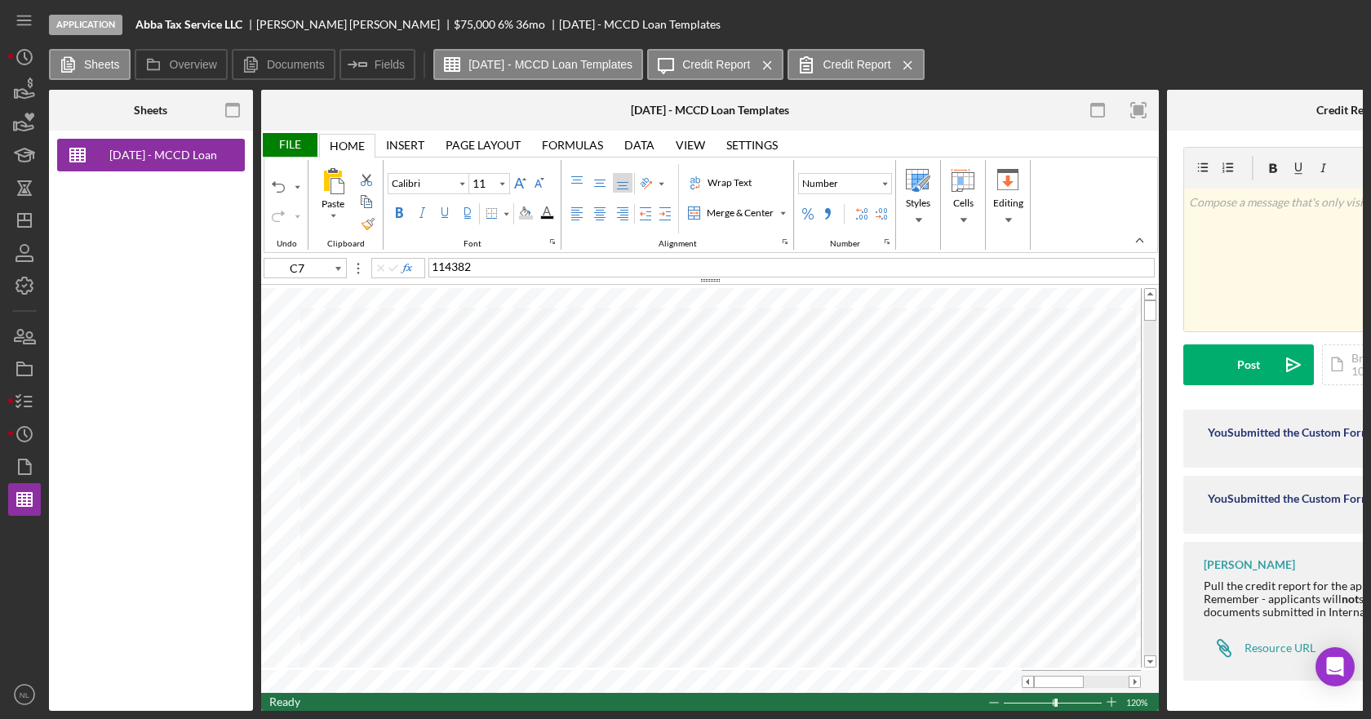
click at [293, 142] on div "File" at bounding box center [289, 145] width 56 height 24
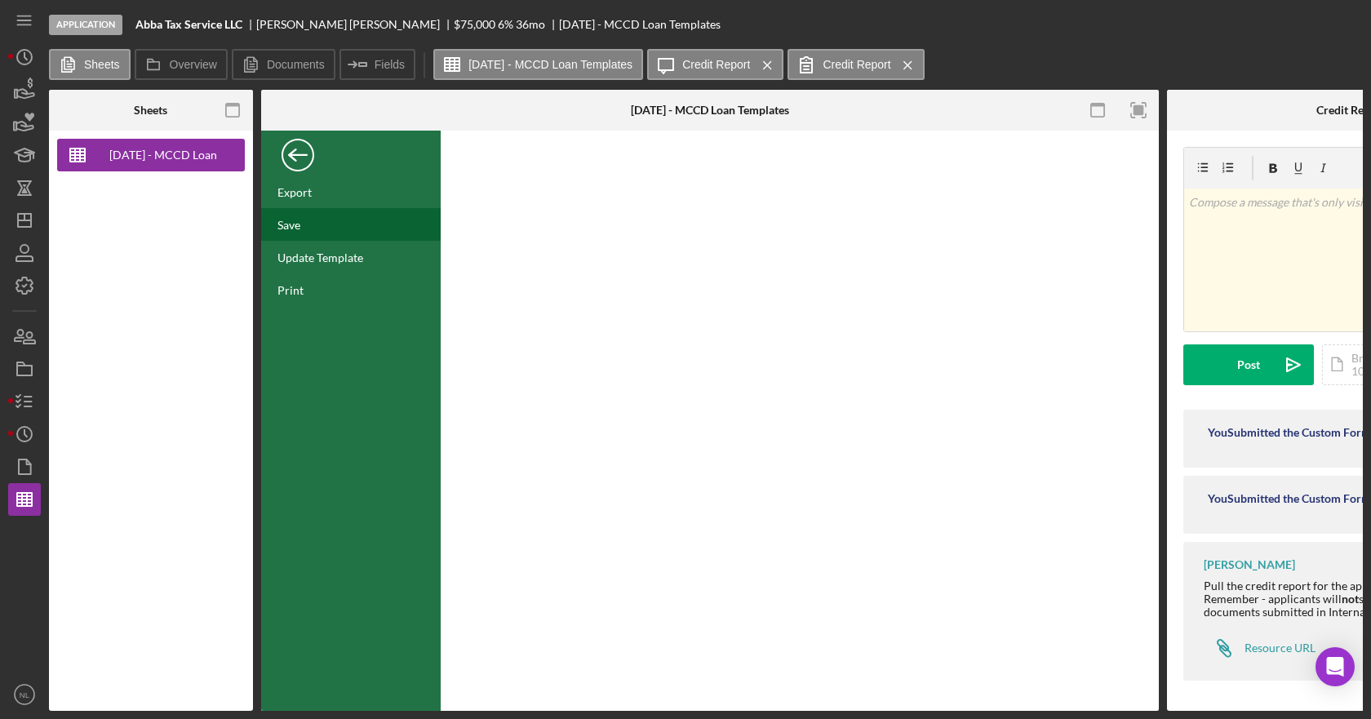
click at [302, 221] on div "Save" at bounding box center [351, 224] width 180 height 33
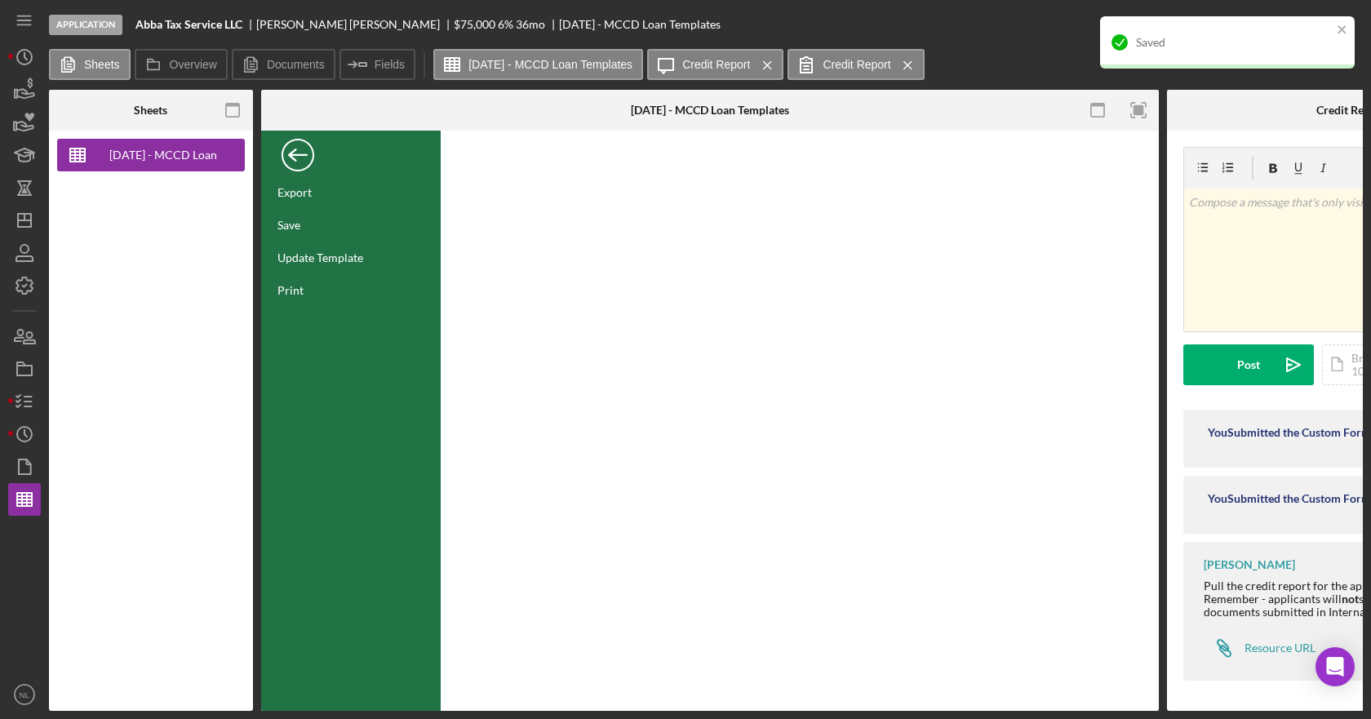
click at [297, 158] on div "Back" at bounding box center [298, 151] width 33 height 33
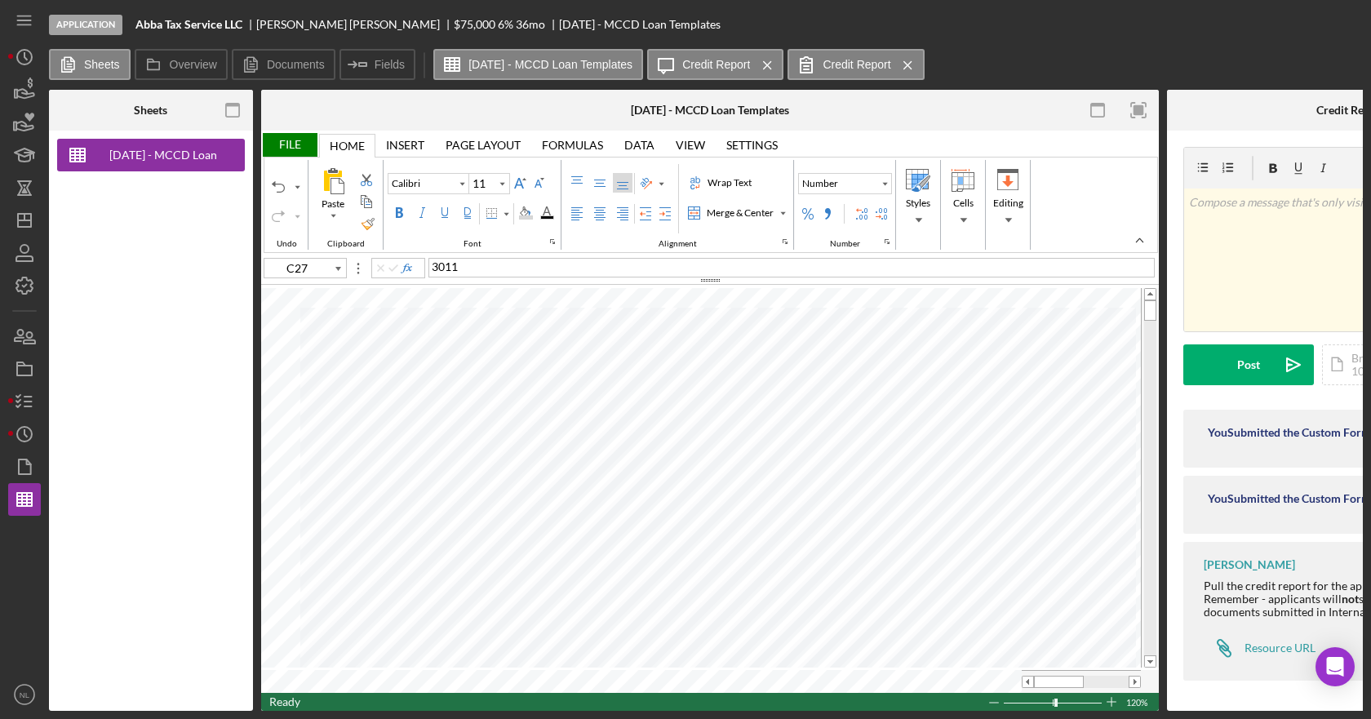
click at [300, 149] on div "File" at bounding box center [289, 145] width 56 height 24
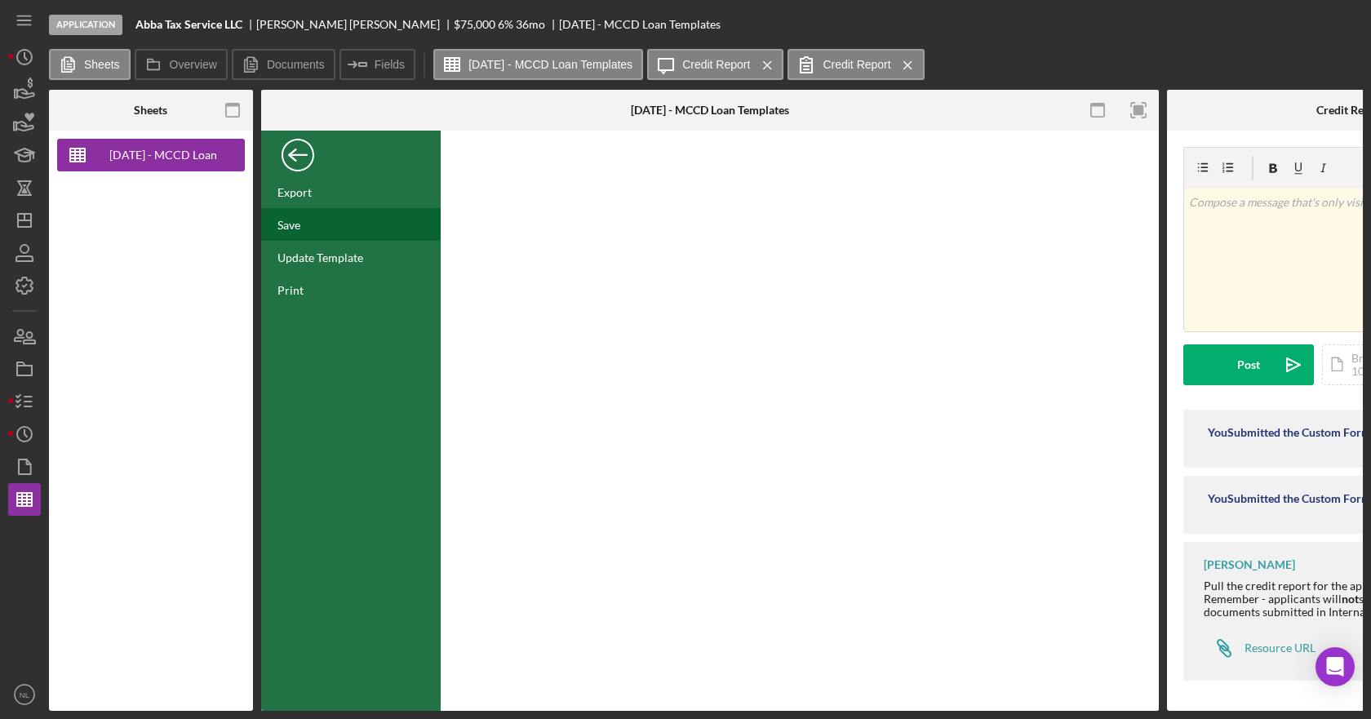
click at [291, 222] on div "Save" at bounding box center [288, 225] width 23 height 14
